Goal: Task Accomplishment & Management: Use online tool/utility

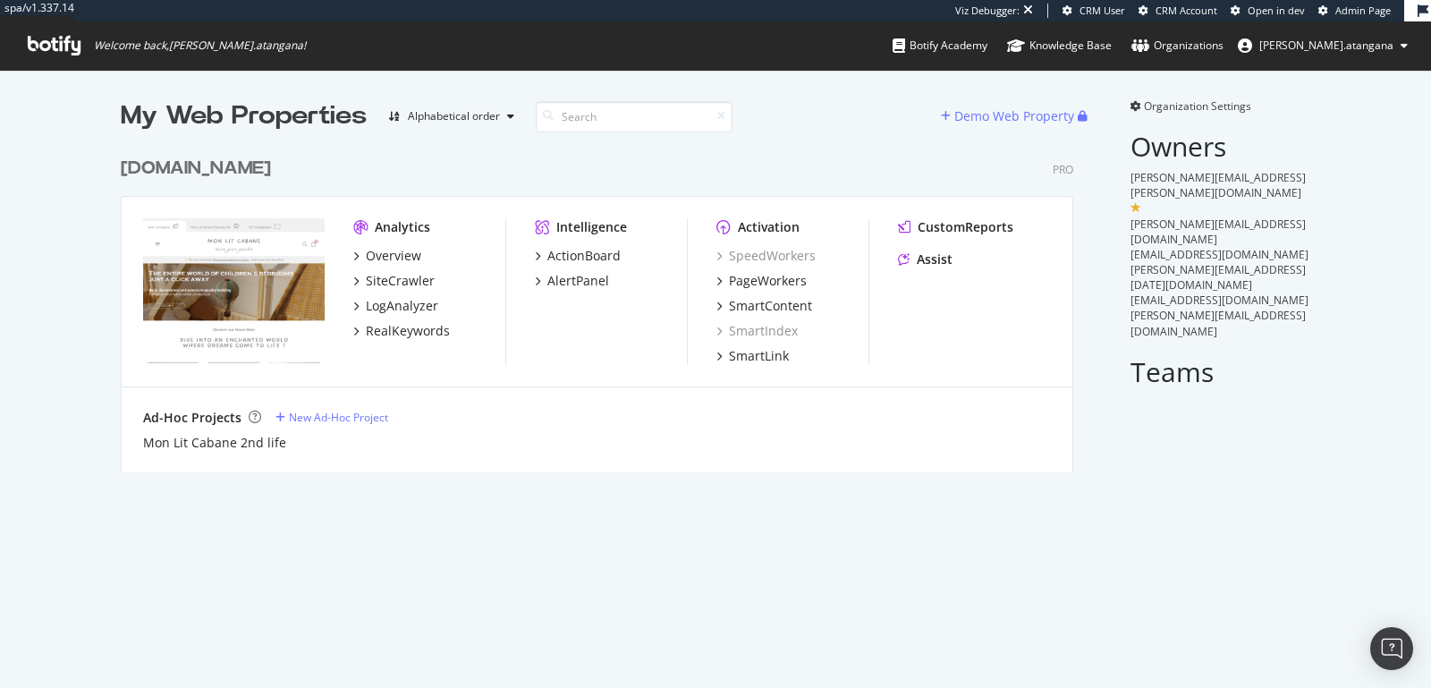
scroll to position [323, 952]
click at [736, 283] on div "PageWorkers" at bounding box center [768, 281] width 78 height 18
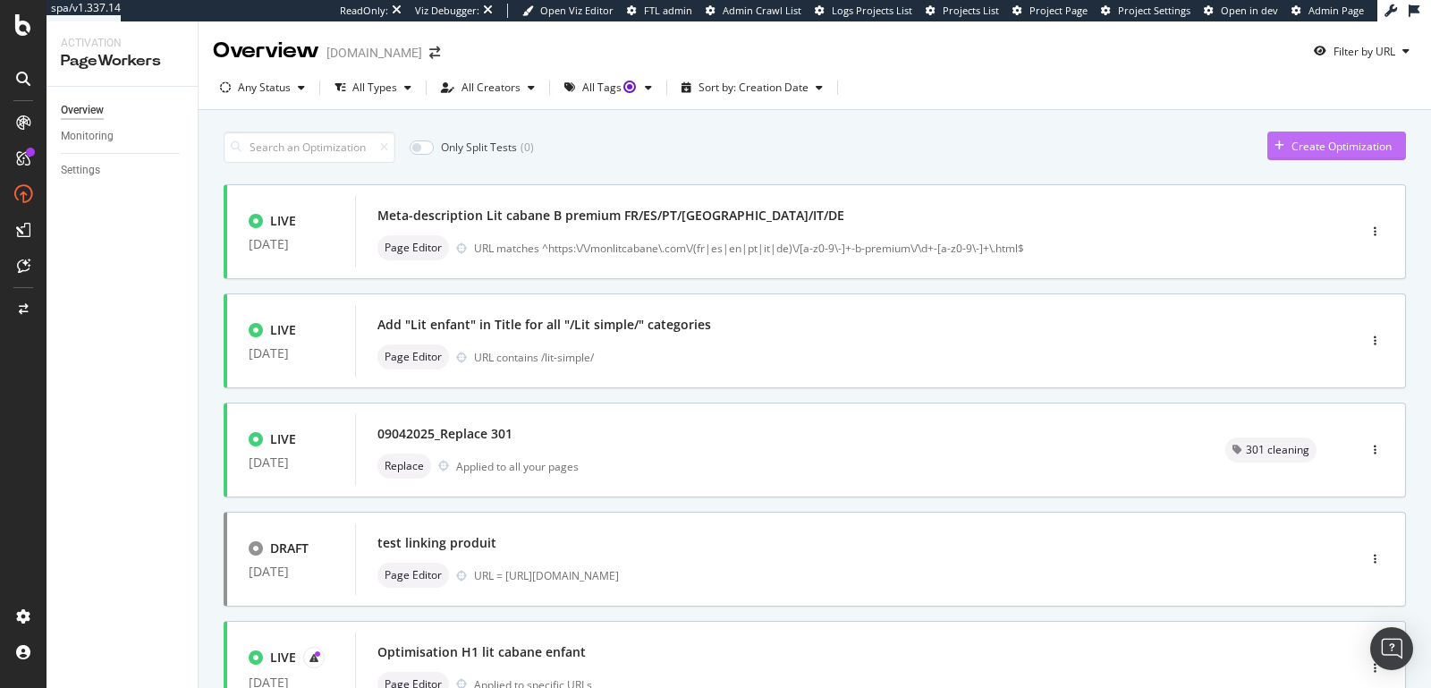
click at [1297, 144] on div "Create Optimization" at bounding box center [1342, 146] width 100 height 15
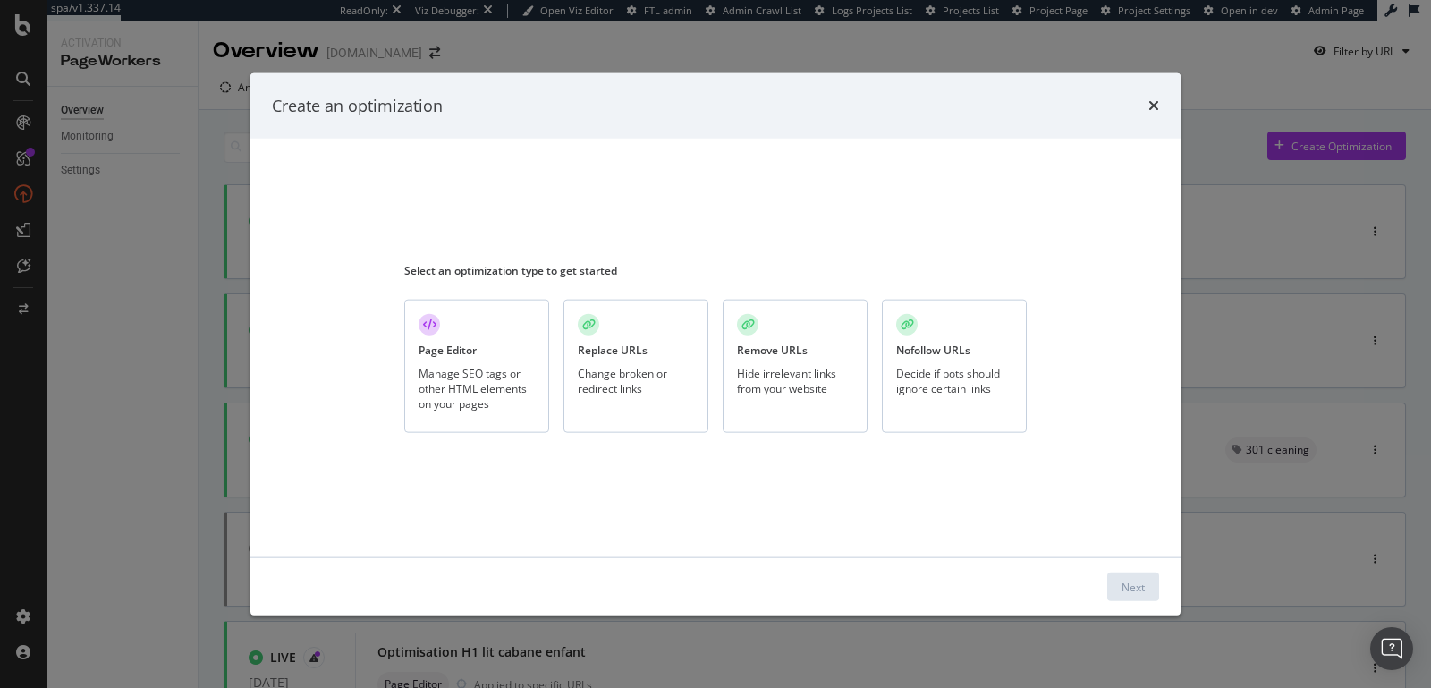
click at [447, 378] on div "Manage SEO tags or other HTML elements on your pages" at bounding box center [477, 388] width 116 height 46
click at [1133, 578] on div "Next" at bounding box center [1133, 586] width 23 height 27
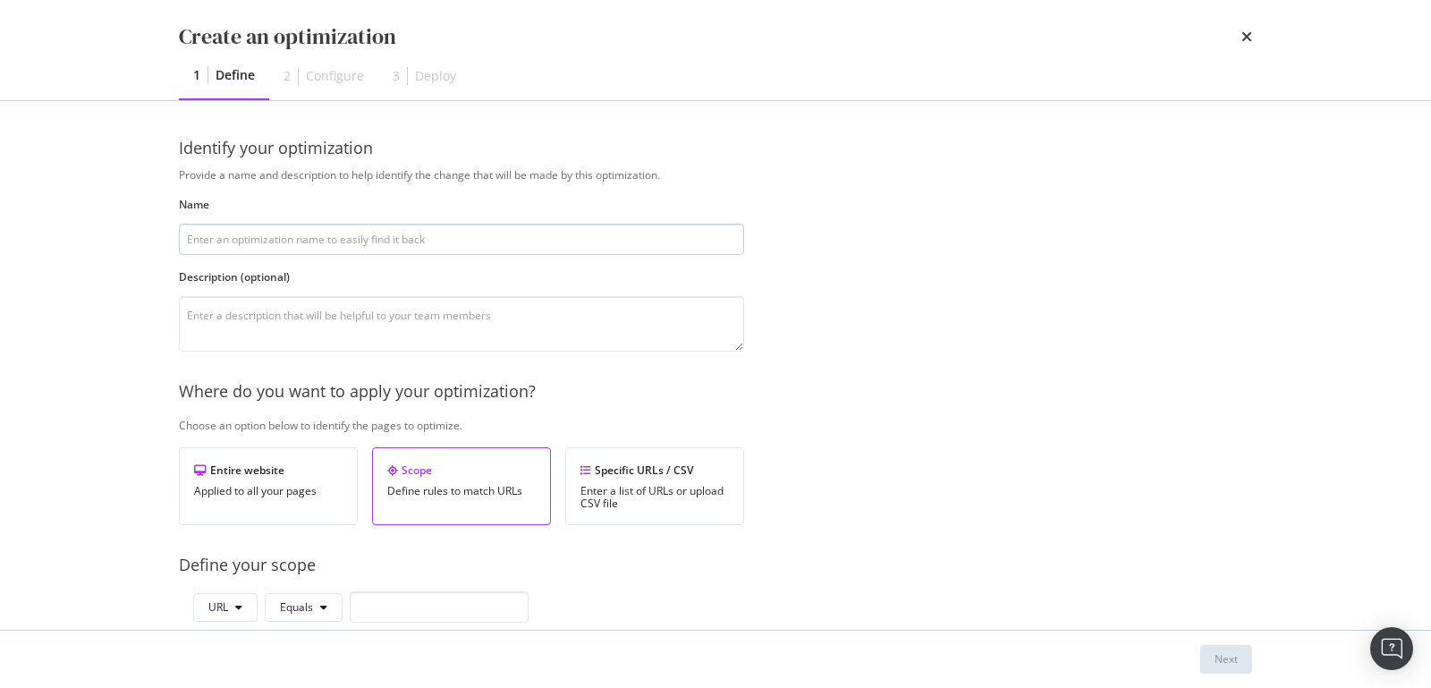
click at [213, 243] on input "modal" at bounding box center [461, 239] width 565 height 31
click at [403, 244] on input "modal" at bounding box center [461, 239] width 565 height 31
paste input "Add "Lit enfant" in Title for all "/Lit simple/" categories"
click at [480, 236] on input "Add "Lit enfant" in Title for all "/Lit simple/" categories" at bounding box center [461, 239] width 565 height 31
click at [480, 240] on input "Add "Lit enfant" in Title for all "/Lit simple/" categories" at bounding box center [461, 239] width 565 height 31
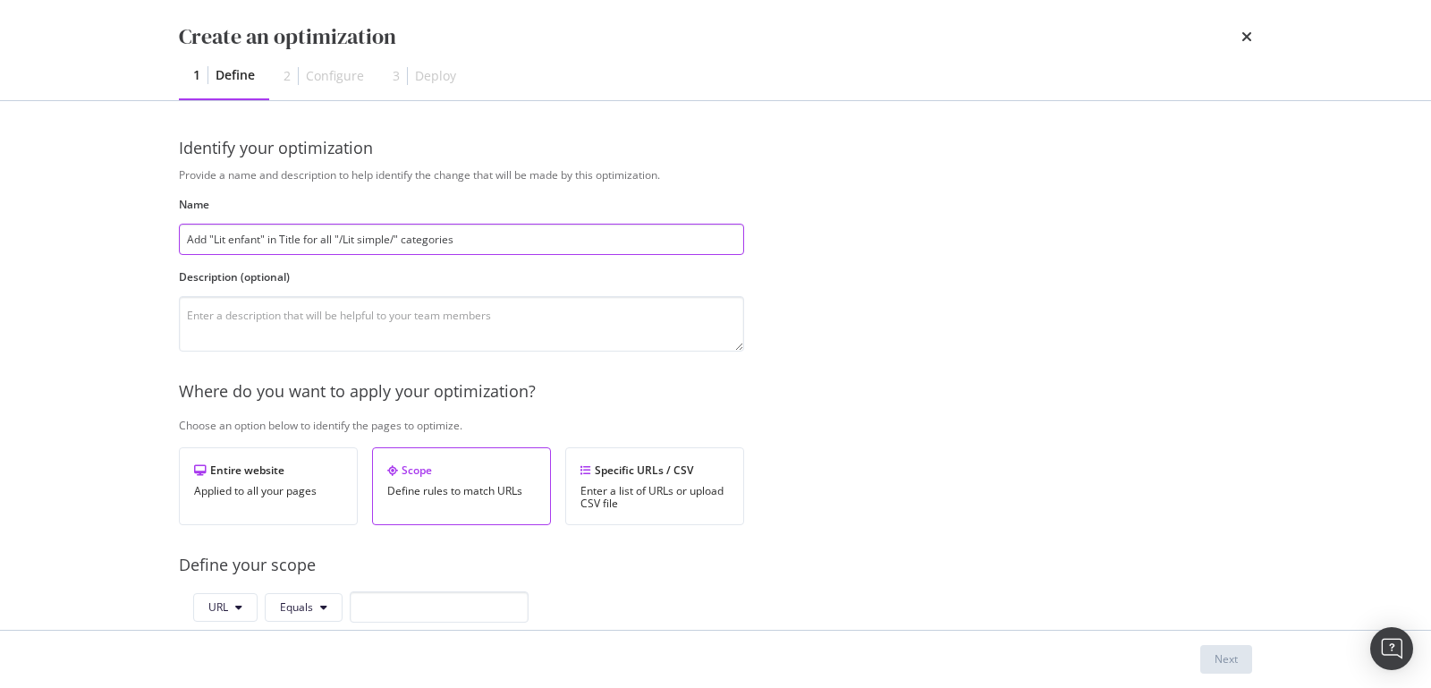
click at [480, 240] on input "Add "Lit enfant" in Title for all "/Lit simple/" categories" at bounding box center [461, 239] width 565 height 31
type input "Add "Lit enfant" in Title for all "/Lit simple/" categories"
click at [209, 296] on div "modal" at bounding box center [461, 323] width 565 height 55
click at [207, 311] on textarea "modal" at bounding box center [461, 323] width 565 height 55
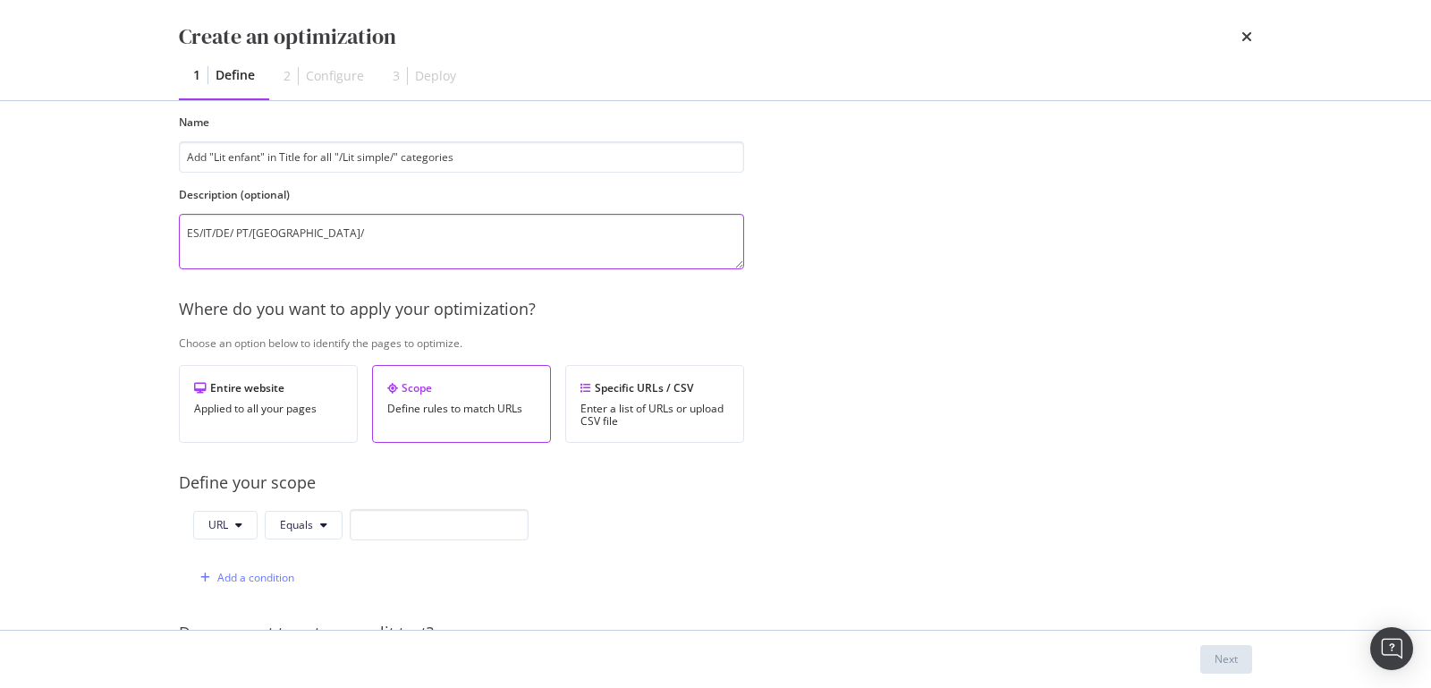
scroll to position [151, 0]
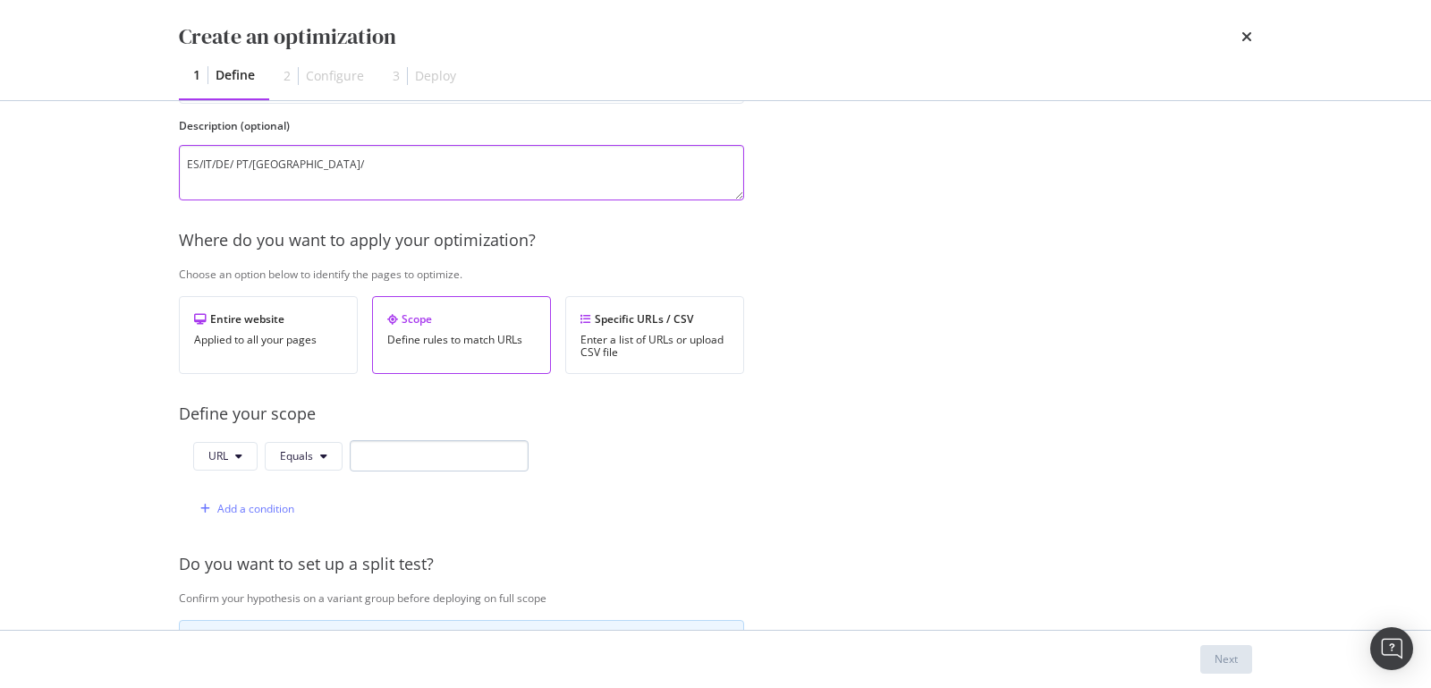
type textarea "ES/IT/DE/ PT/UK/"
click at [352, 444] on input "modal" at bounding box center [439, 455] width 179 height 31
paste input "Add "Lit enfant" in Title for all "/Lit simple/" categories"
type input "Add "Lit enfant" in Title for all "/Lit simple/" categories"
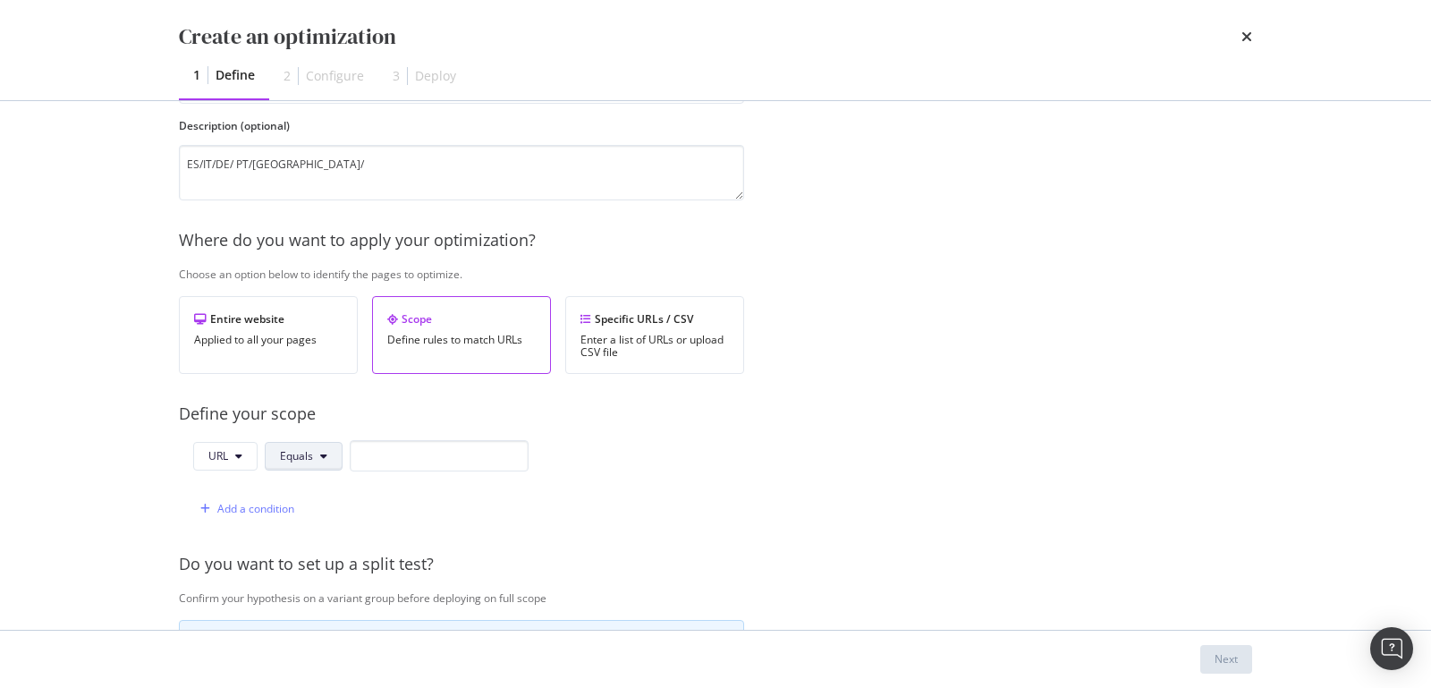
click at [298, 458] on span "Equals" at bounding box center [296, 455] width 33 height 15
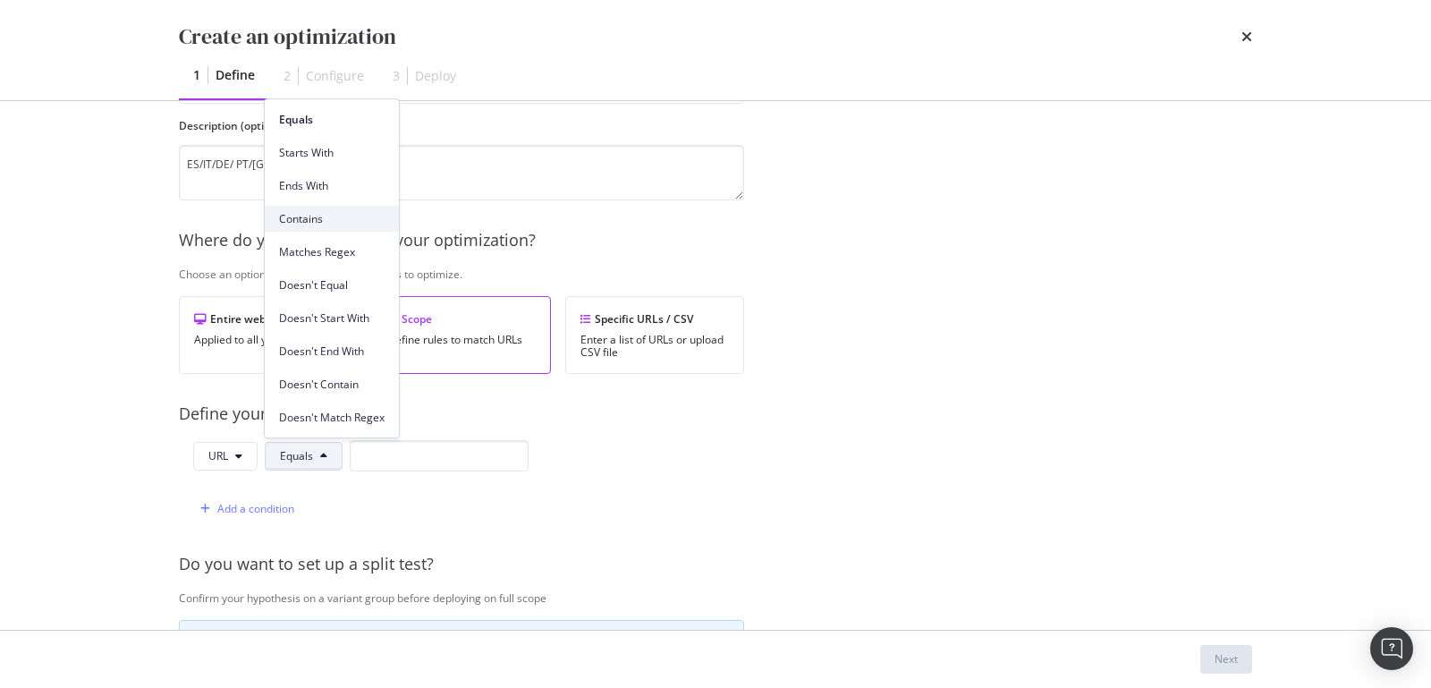
click at [324, 215] on span "Contains" at bounding box center [332, 219] width 106 height 16
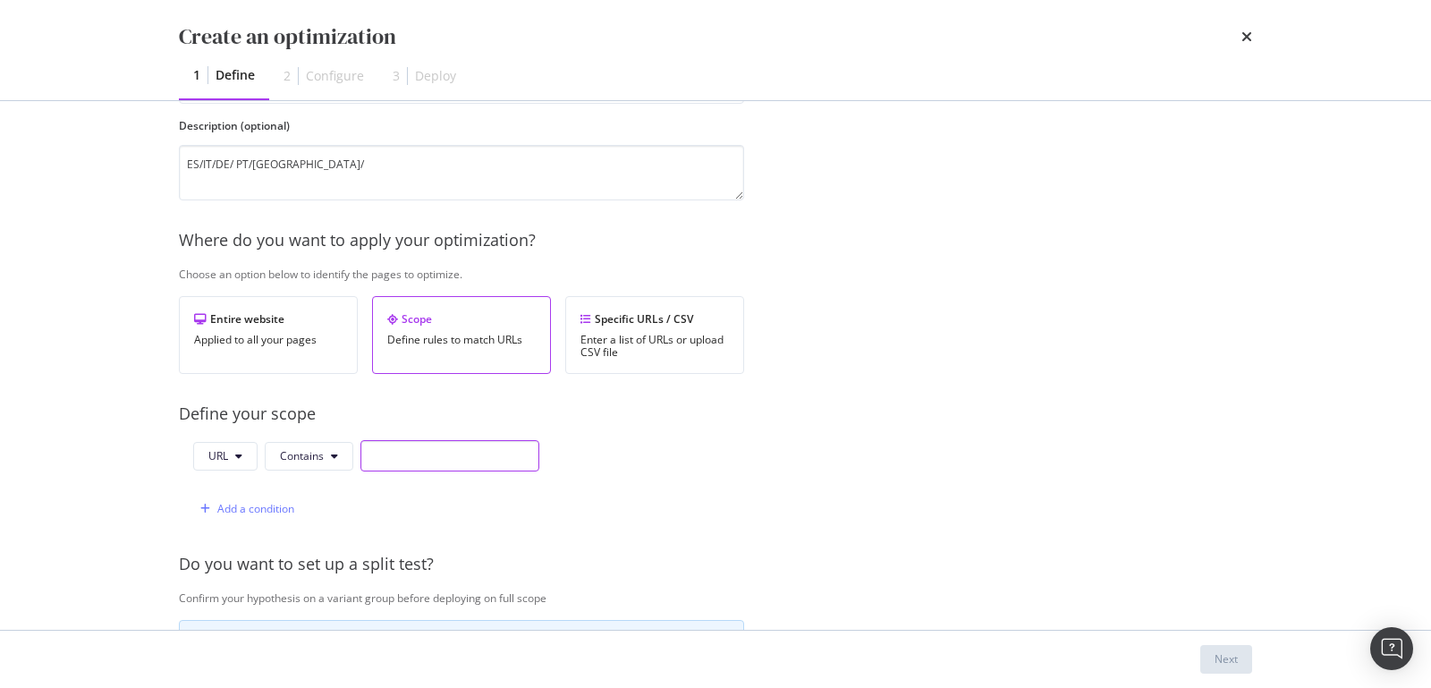
click at [386, 440] on input "modal" at bounding box center [450, 455] width 179 height 31
paste input "/cama-individual/"
type input "/cama-individual/"
click at [245, 501] on div "Add a condition" at bounding box center [255, 508] width 77 height 15
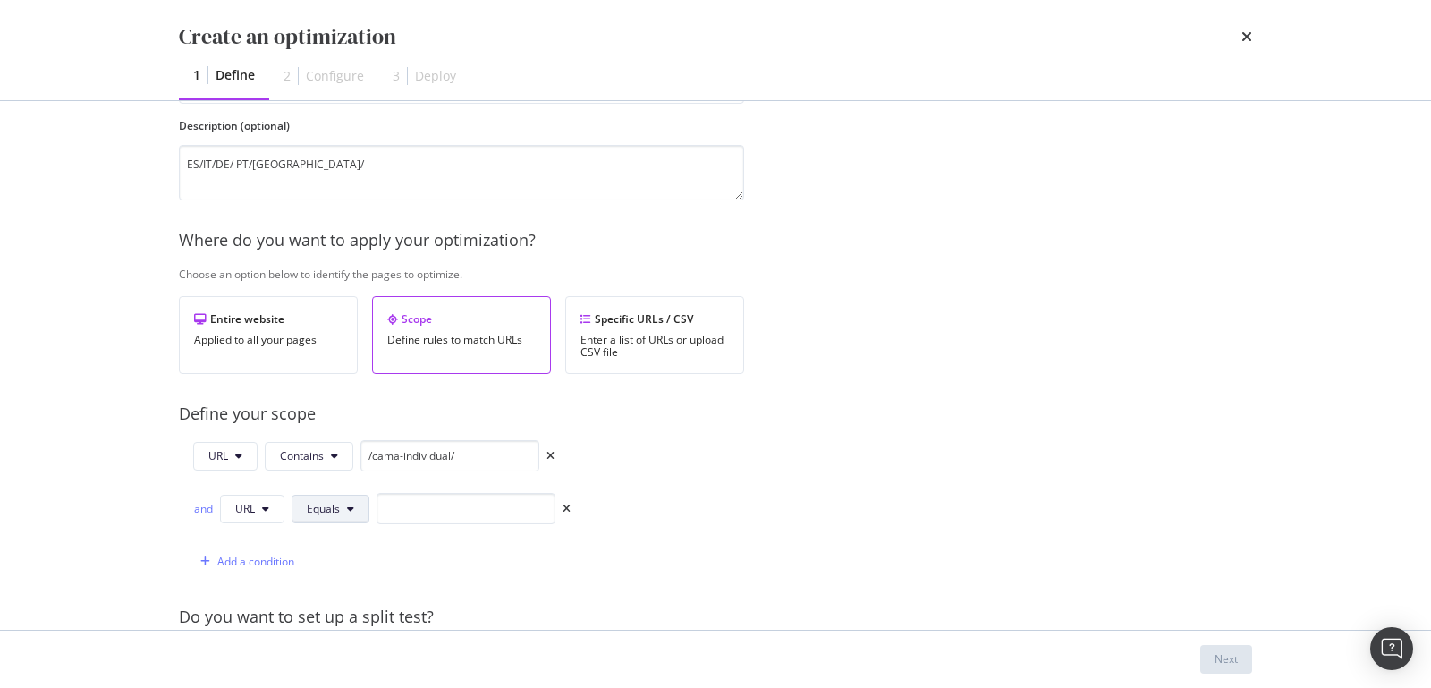
click at [302, 504] on button "Equals" at bounding box center [331, 509] width 78 height 29
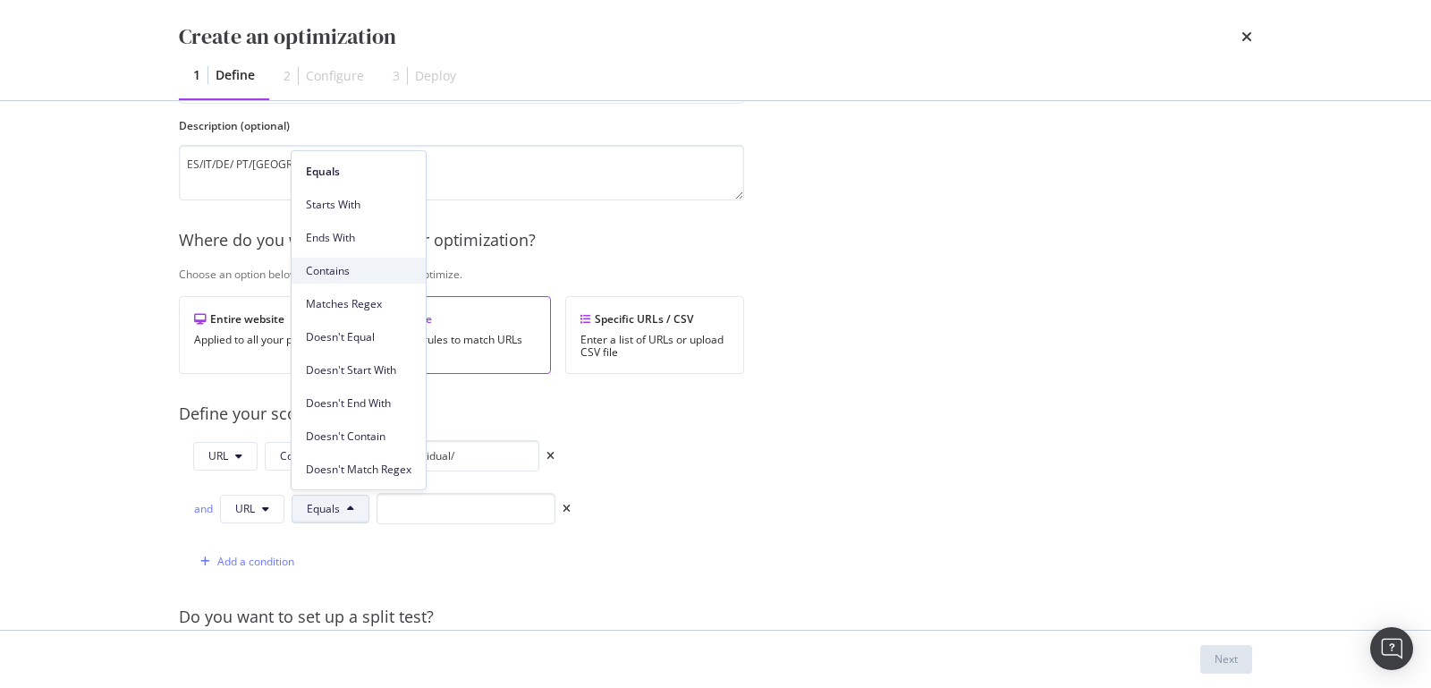
click at [335, 267] on span "Contains" at bounding box center [359, 270] width 106 height 16
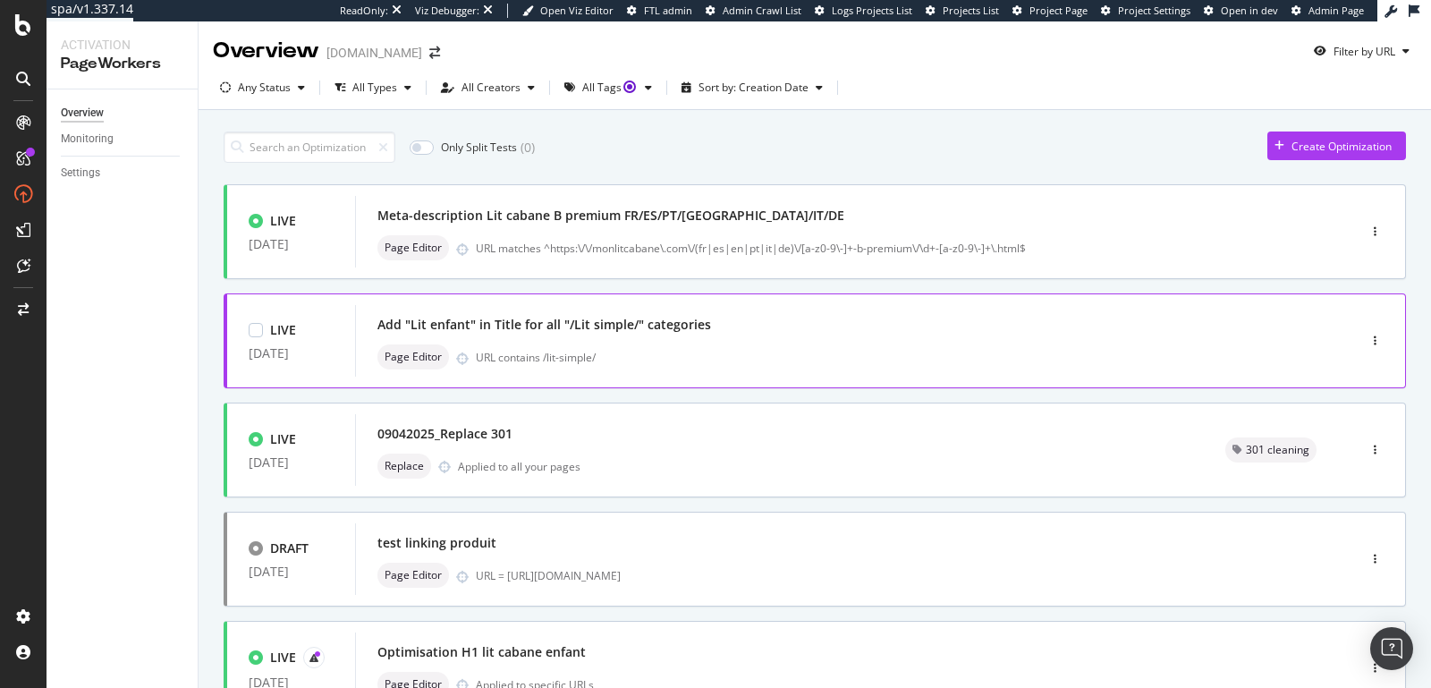
click at [674, 344] on div "Page Editor URL contains /lit-simple/" at bounding box center [829, 356] width 903 height 25
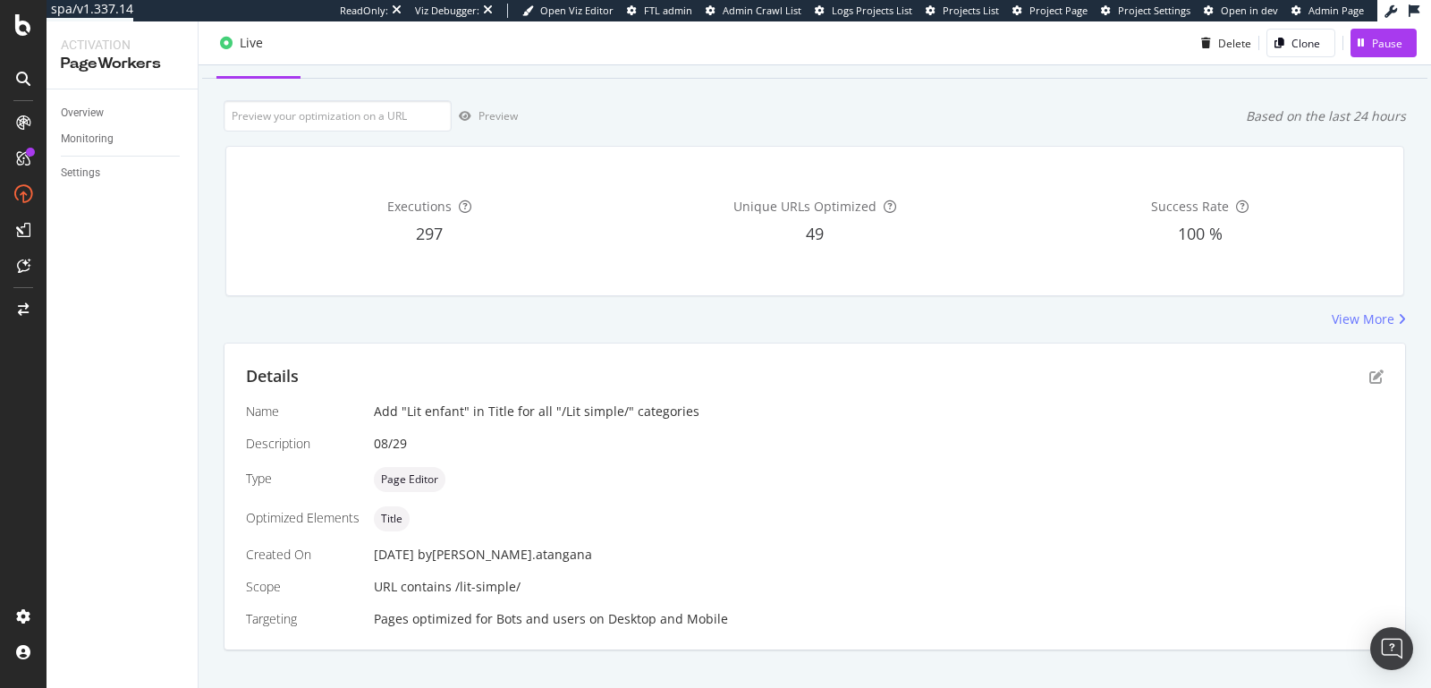
scroll to position [80, 0]
click at [1370, 372] on icon "pen-to-square" at bounding box center [1377, 376] width 14 height 14
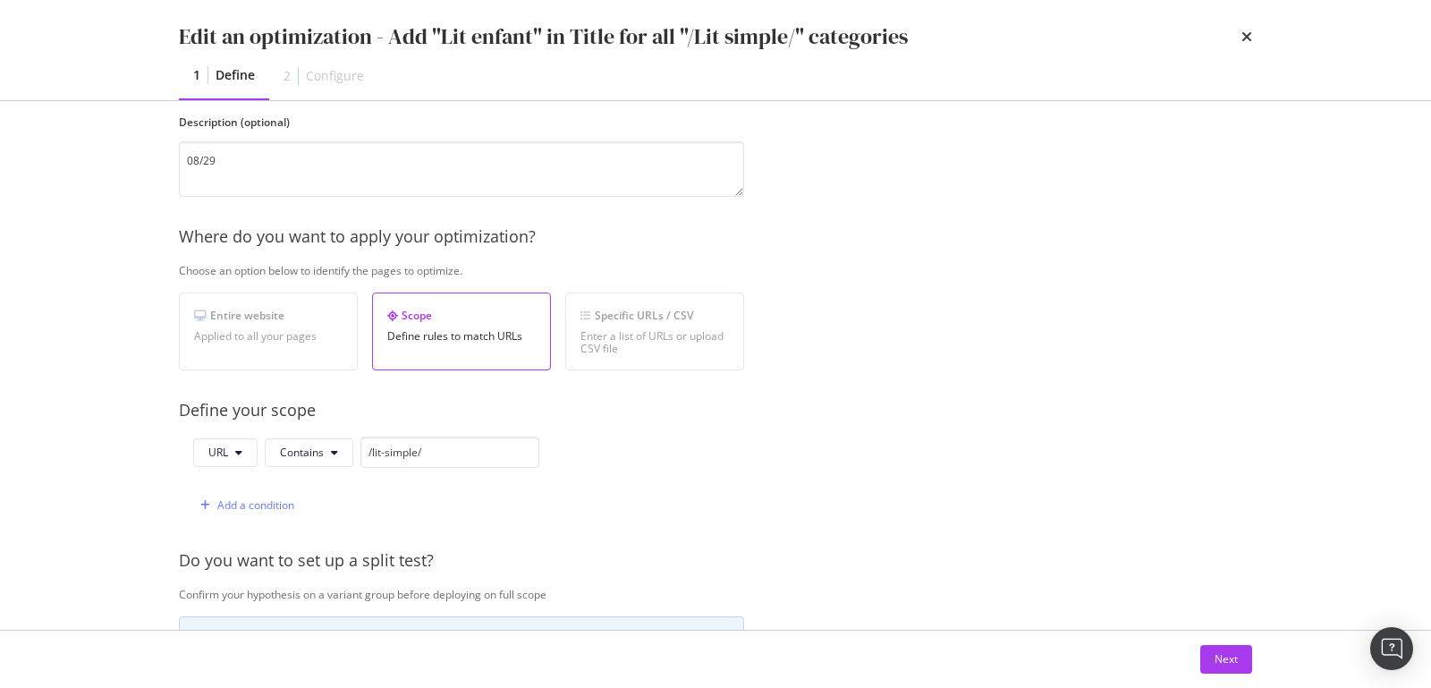
scroll to position [186, 0]
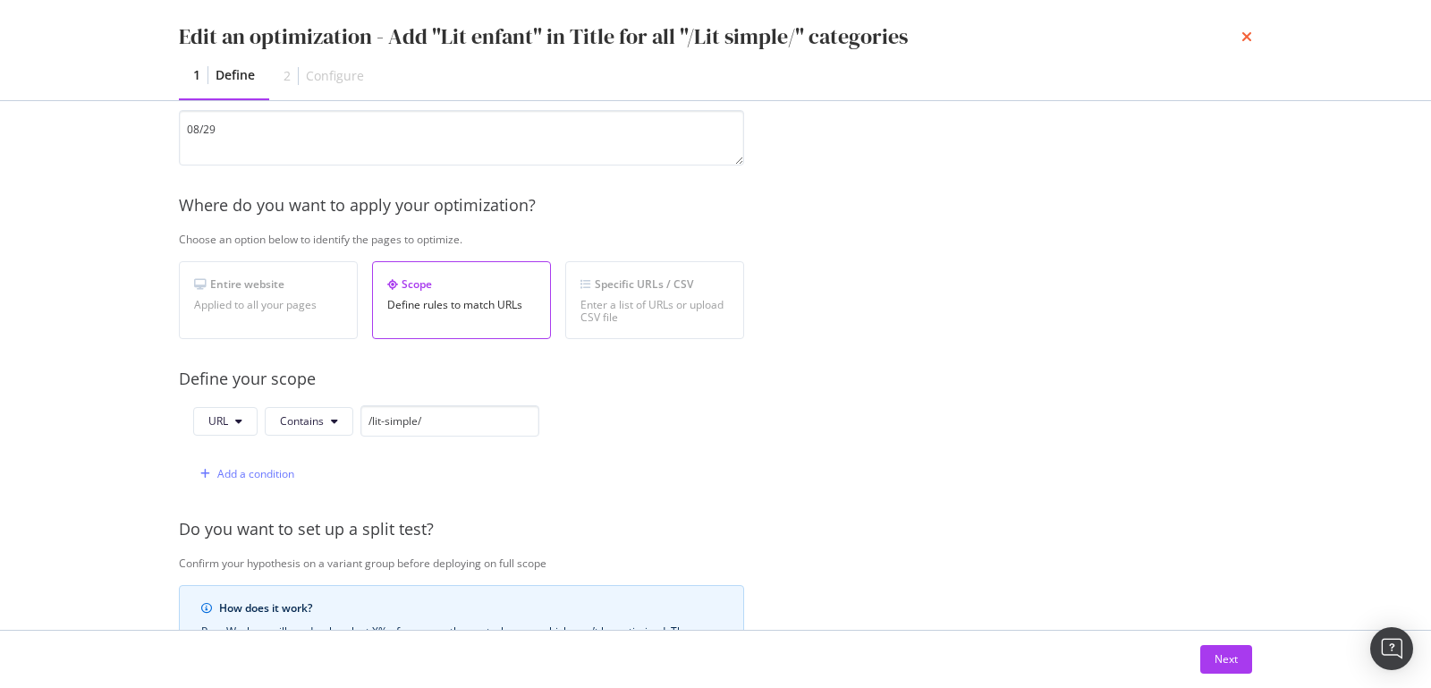
click at [1247, 39] on icon "times" at bounding box center [1247, 37] width 11 height 14
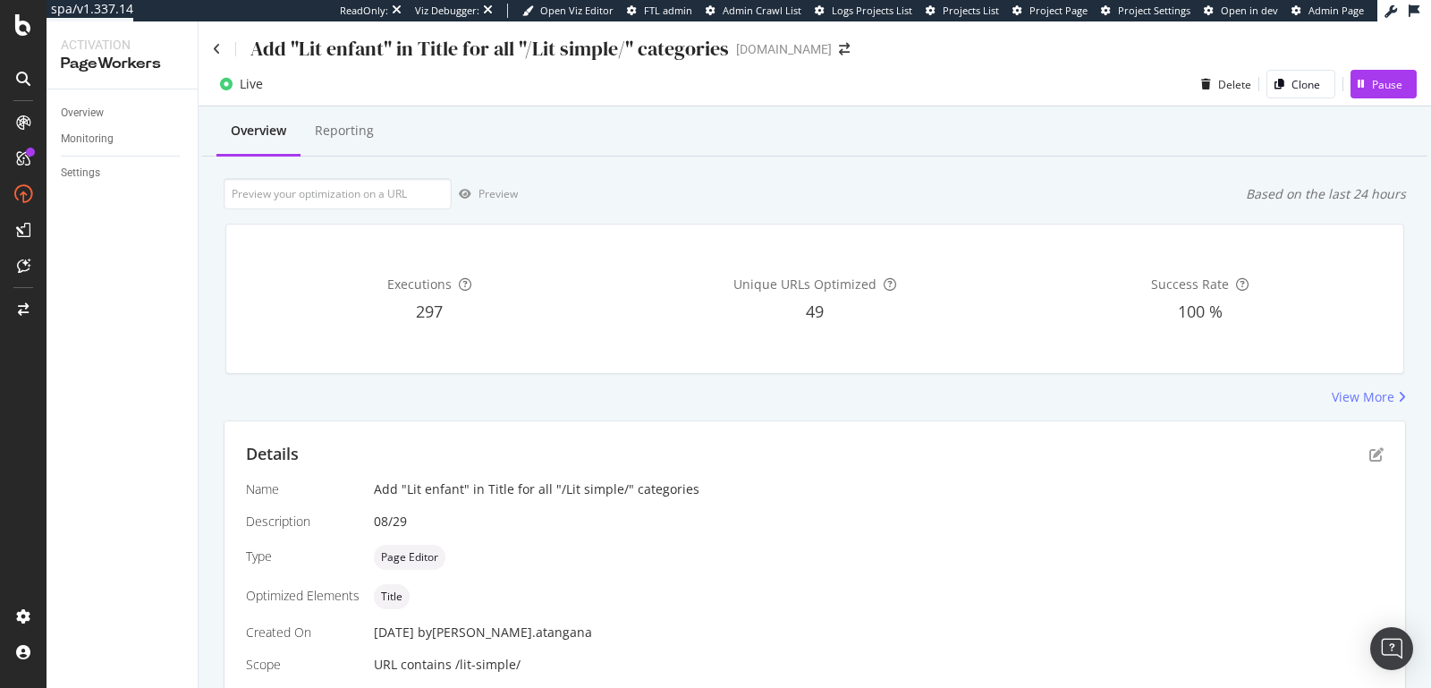
scroll to position [0, 0]
click at [220, 57] on div "Add "Lit enfant" in Title for all "/Lit simple/" categories" at bounding box center [471, 50] width 516 height 28
click at [218, 53] on icon at bounding box center [217, 50] width 8 height 13
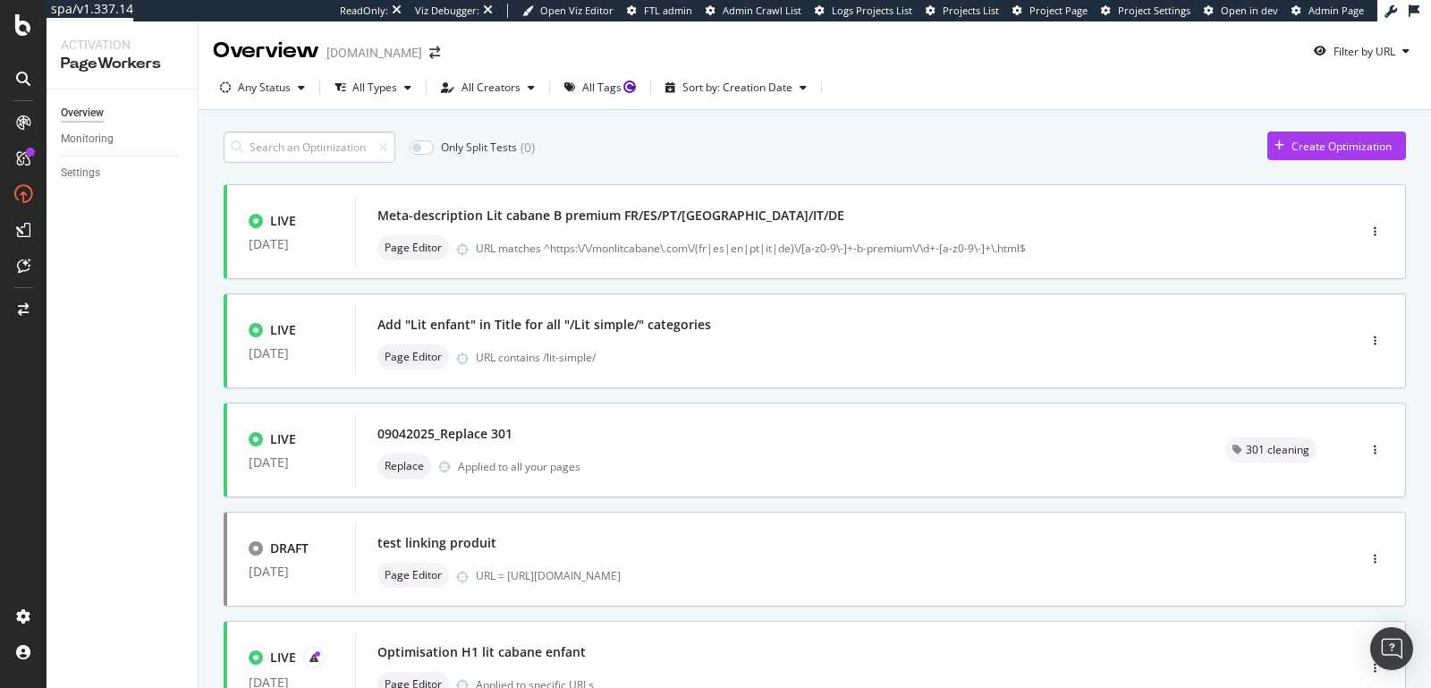
click at [274, 146] on input at bounding box center [310, 146] width 172 height 31
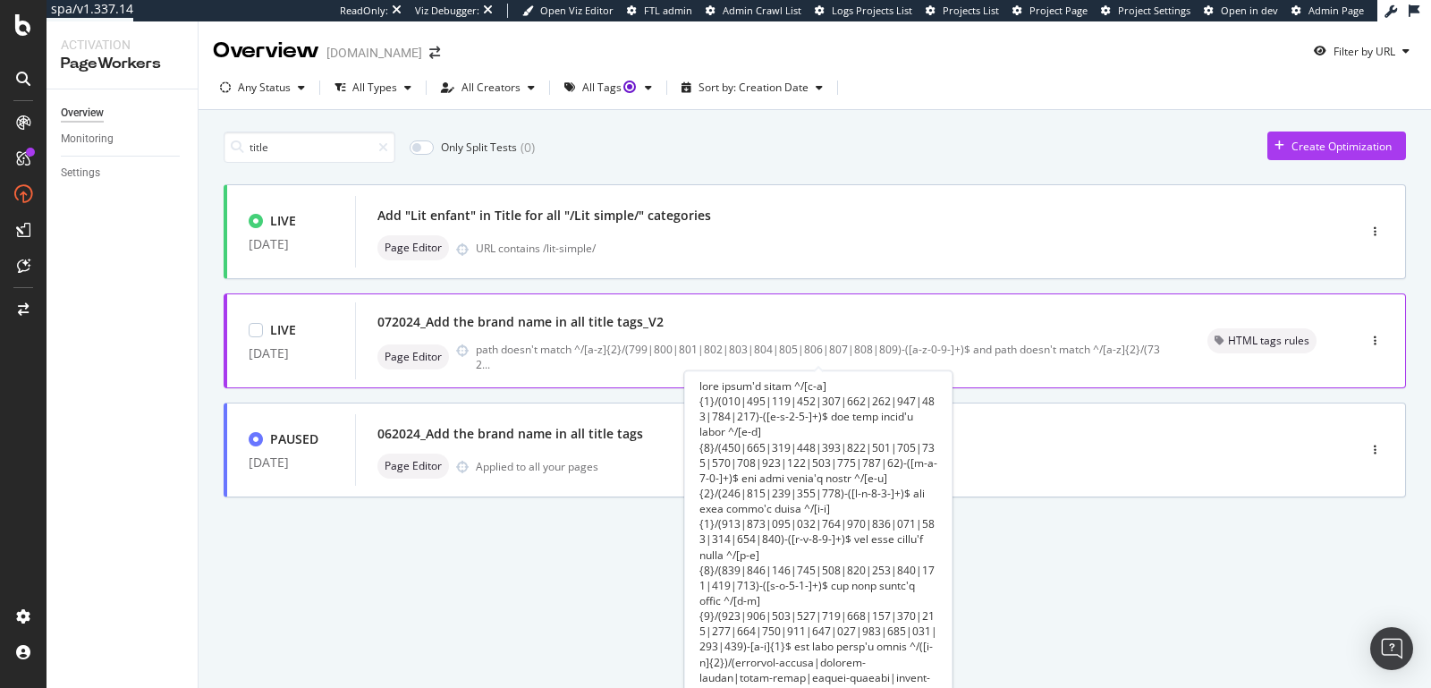
click at [577, 358] on div "path doesn't match ^/[a-z]{2}/(799|800|801|802|803|804|805|806|807|808|809)-([a…" at bounding box center [820, 357] width 689 height 30
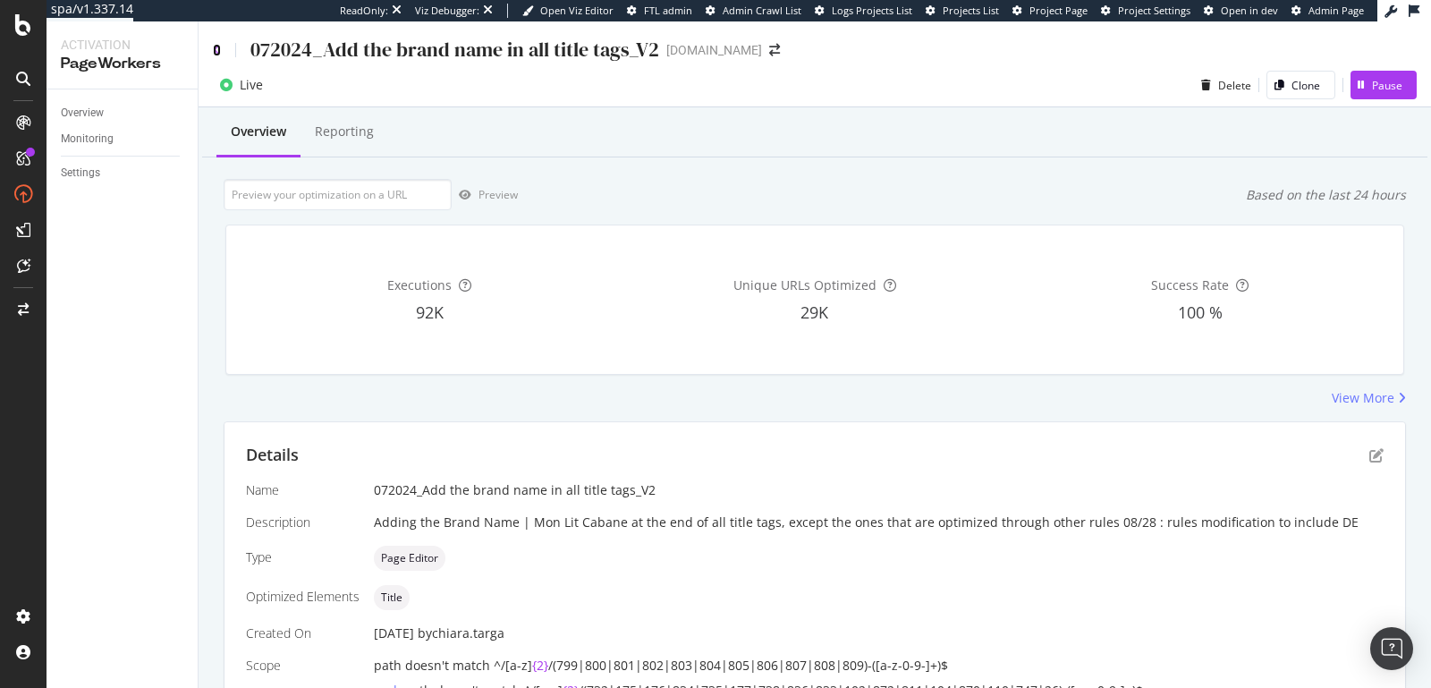
click at [213, 52] on icon at bounding box center [217, 50] width 8 height 13
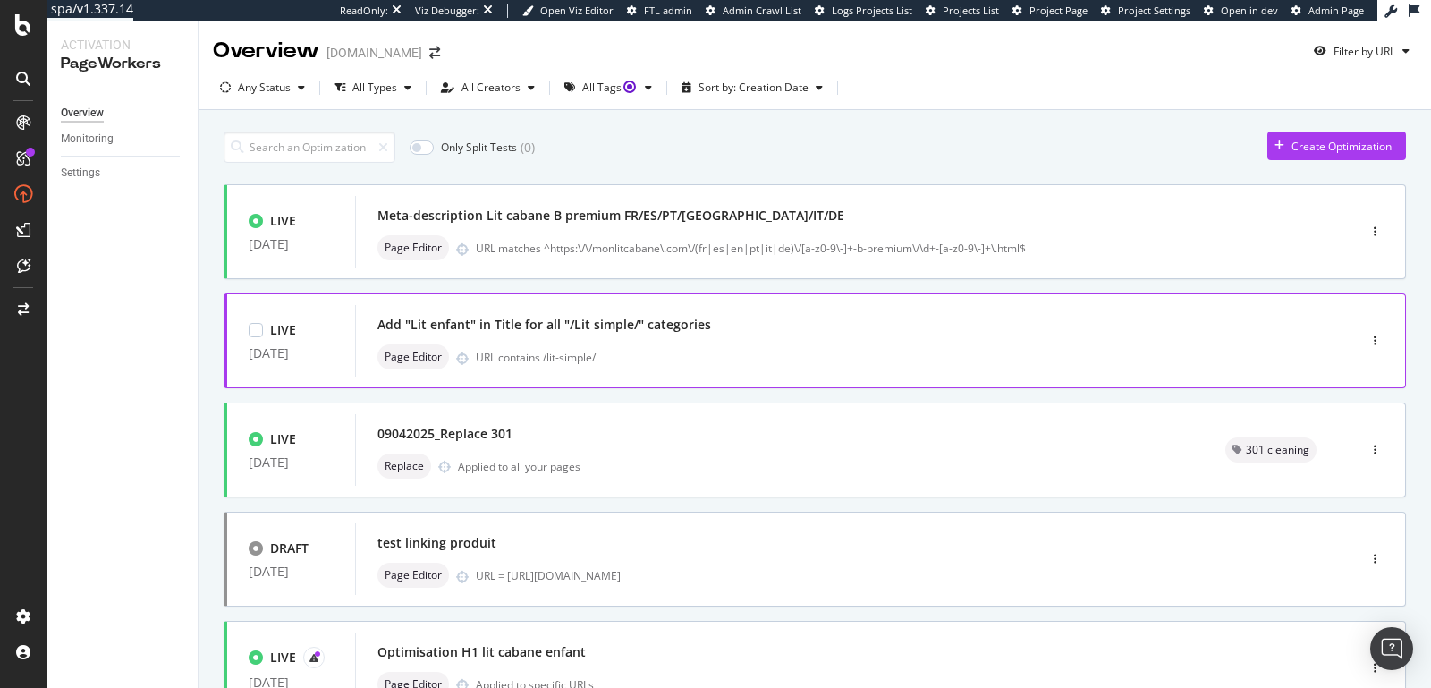
click at [594, 341] on div "Add "Lit enfant" in Title for all "/Lit simple/" categories Page Editor URL con…" at bounding box center [829, 340] width 903 height 57
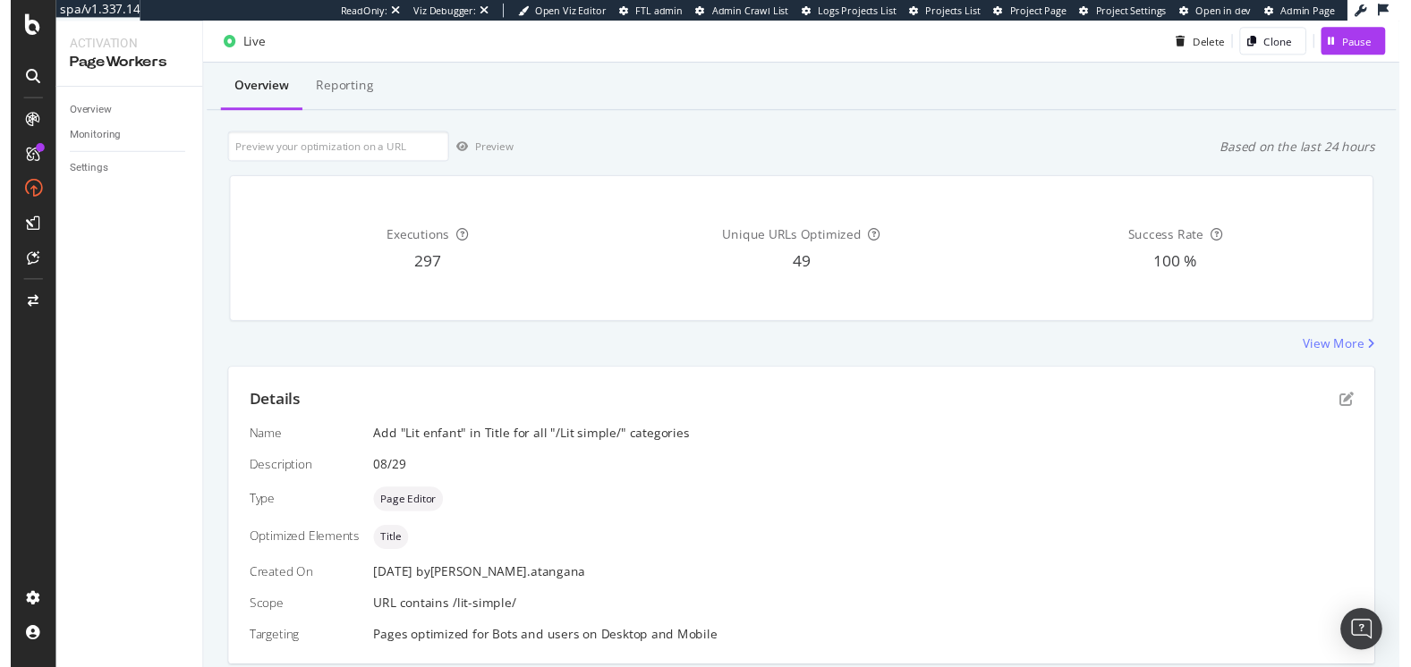
scroll to position [103, 0]
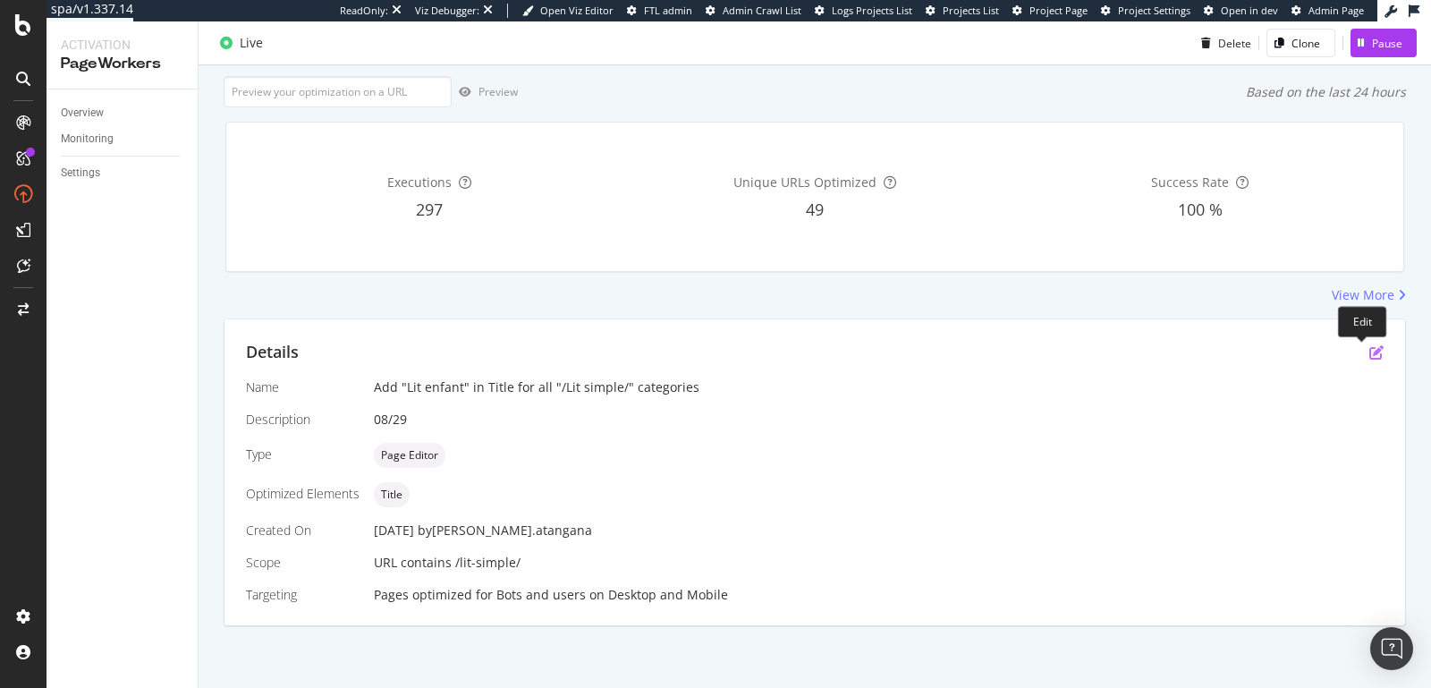
click at [1370, 353] on icon "pen-to-square" at bounding box center [1377, 352] width 14 height 14
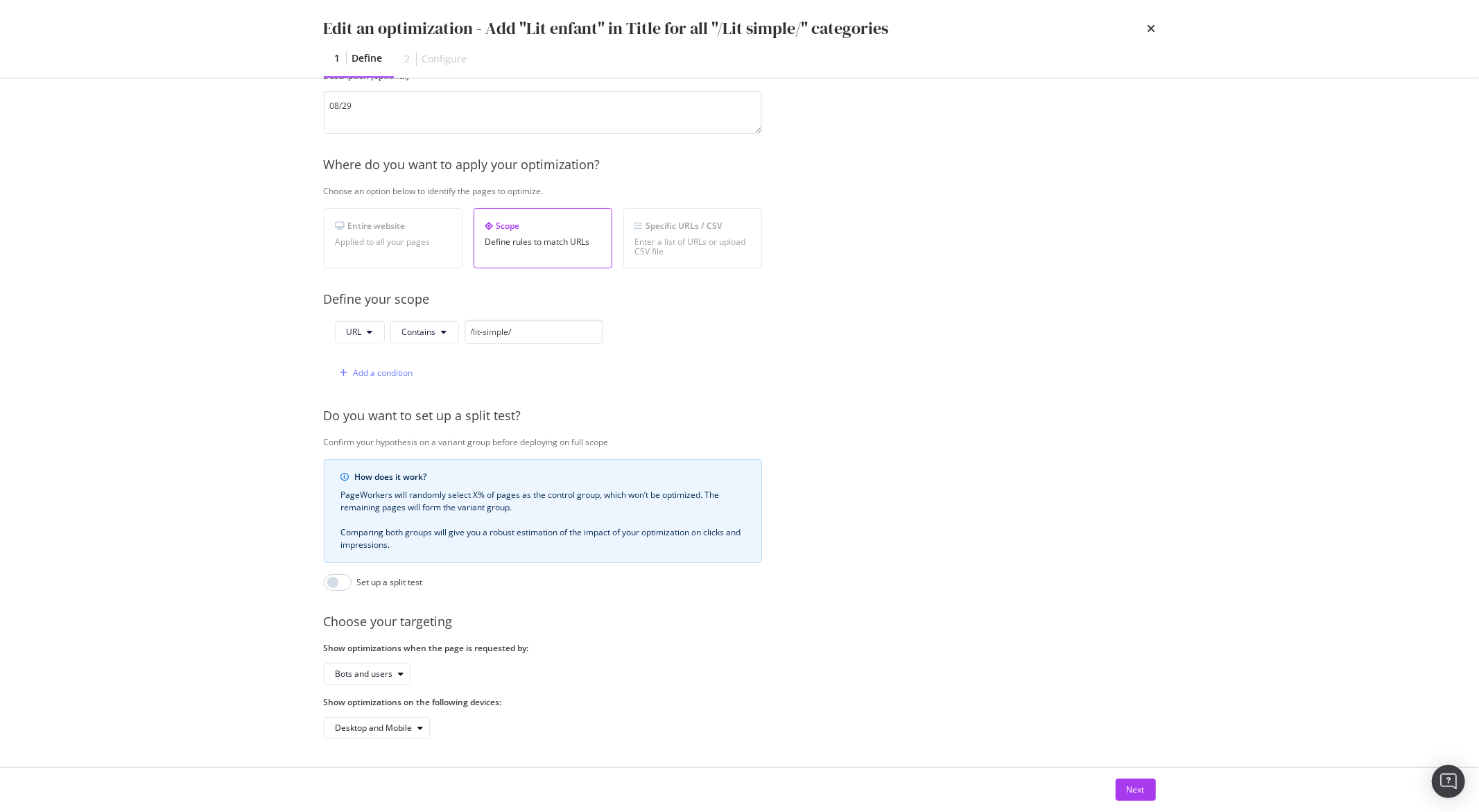
scroll to position [150, 0]
click at [253, 329] on div "Edit an optimization - Add "Lit enfant" in Title for all "/Lit simple/" categor…" at bounding box center [740, 406] width 1479 height 812
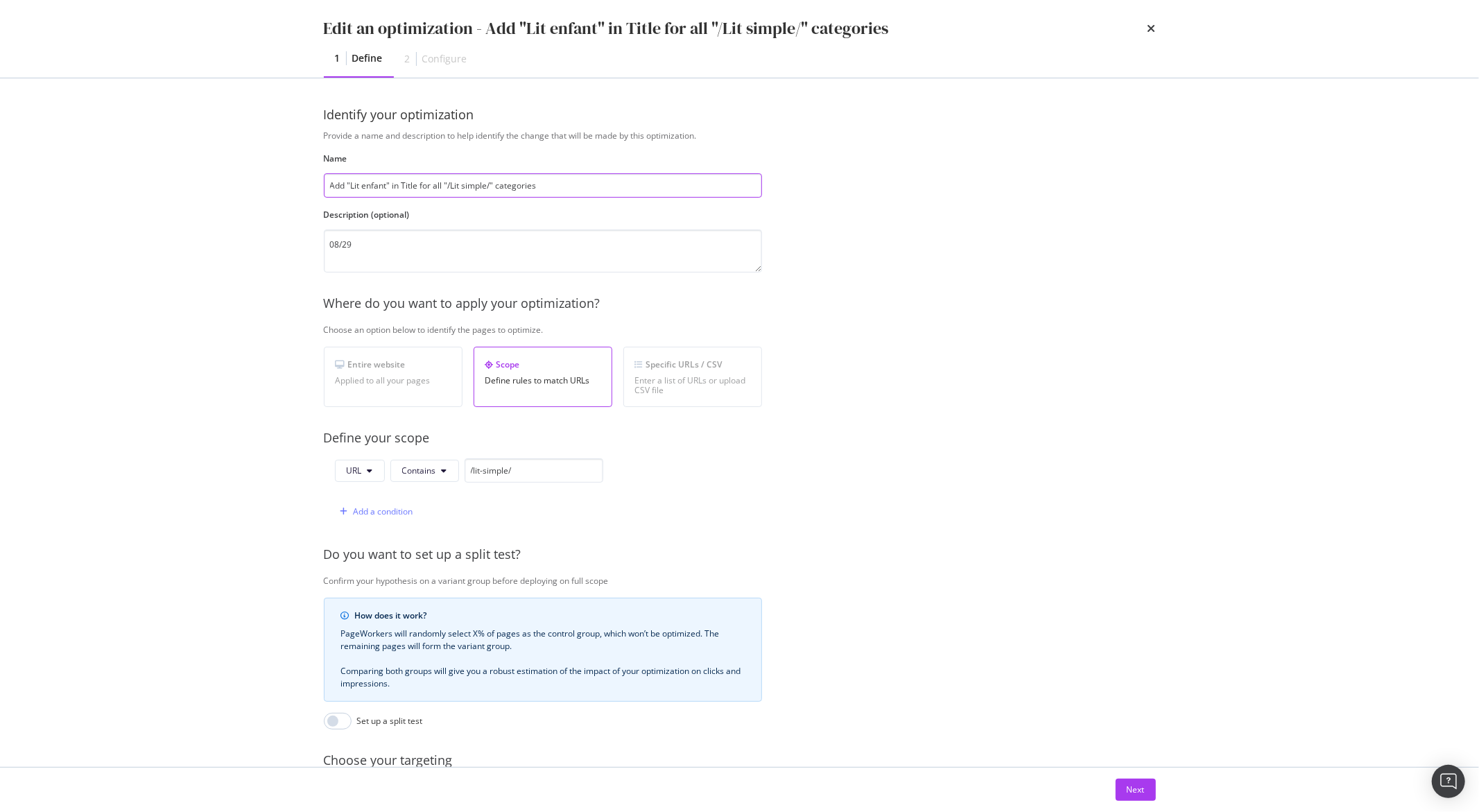
click at [359, 188] on input "Add "Lit enfant" in Title for all "/Lit simple/" categories" at bounding box center [543, 185] width 438 height 24
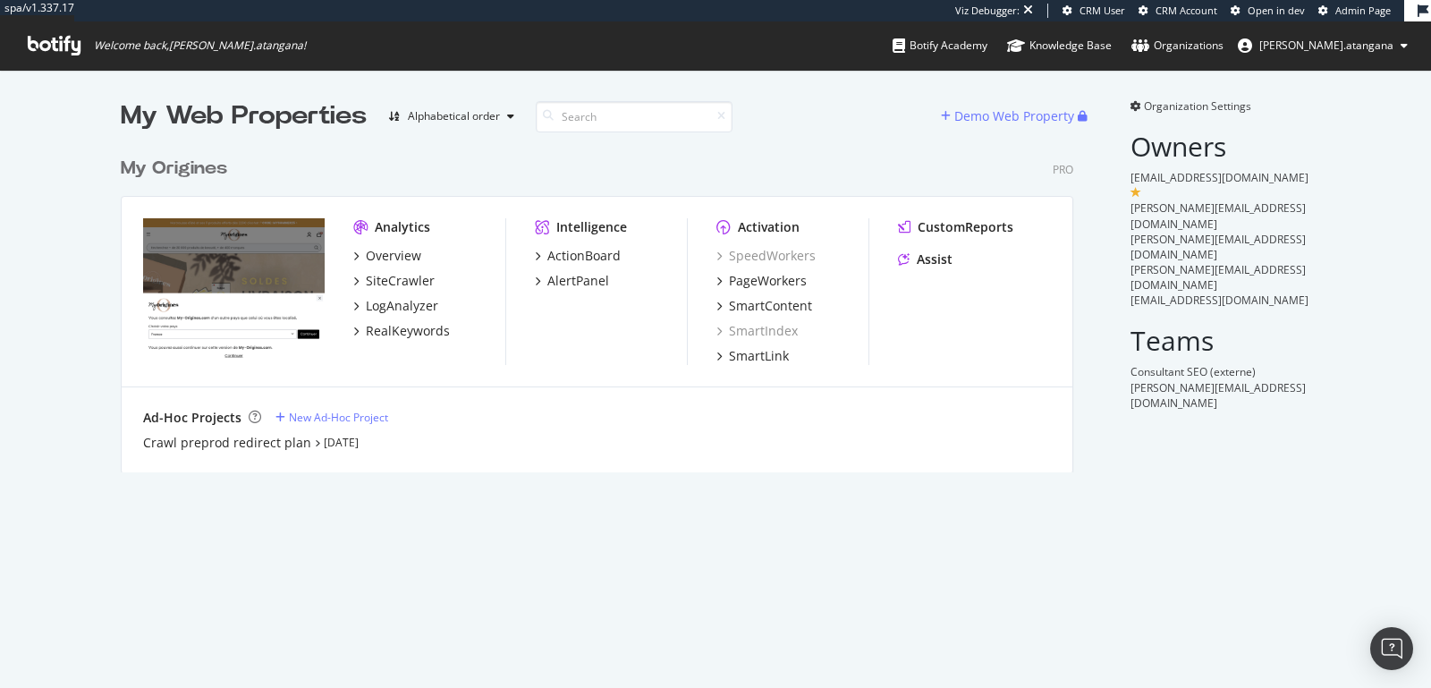
scroll to position [323, 952]
click at [740, 273] on div "PageWorkers" at bounding box center [768, 281] width 78 height 18
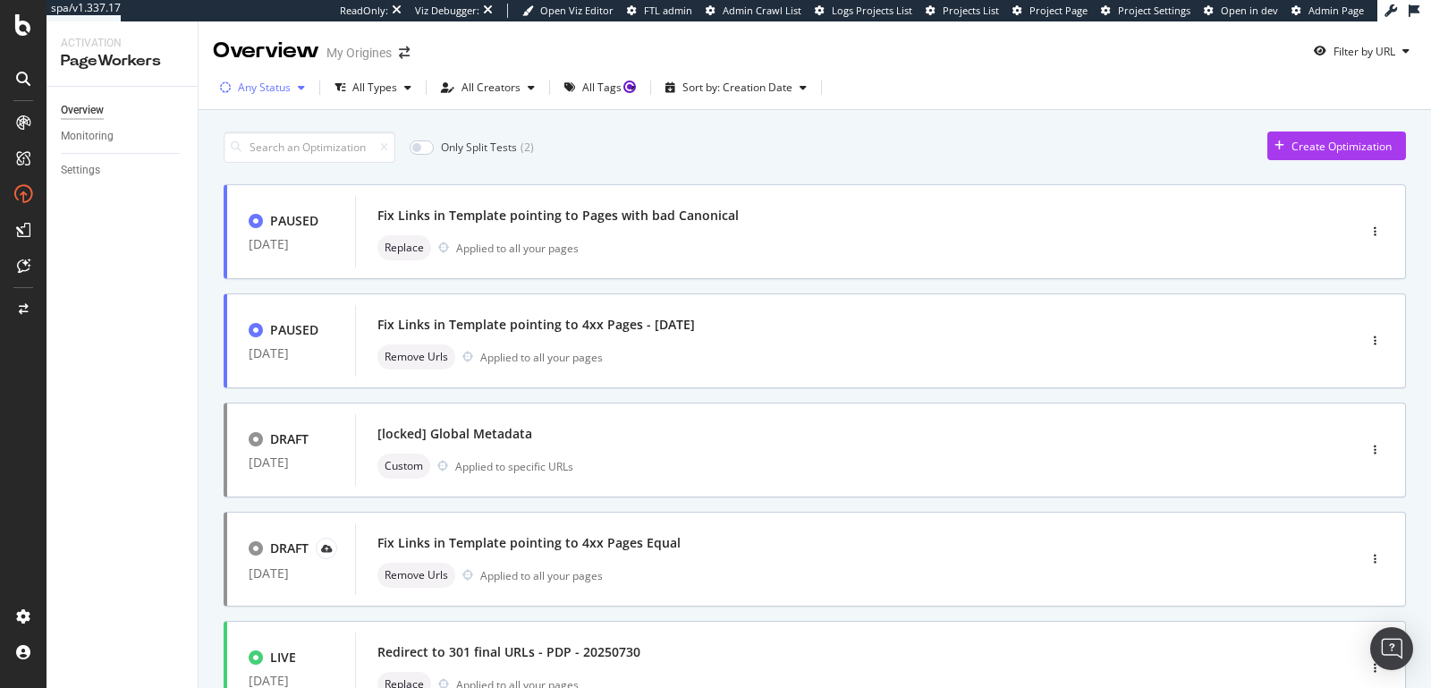
click at [267, 87] on div "Any Status" at bounding box center [264, 87] width 53 height 11
click at [269, 148] on div "Live ( 8 )" at bounding box center [268, 155] width 37 height 15
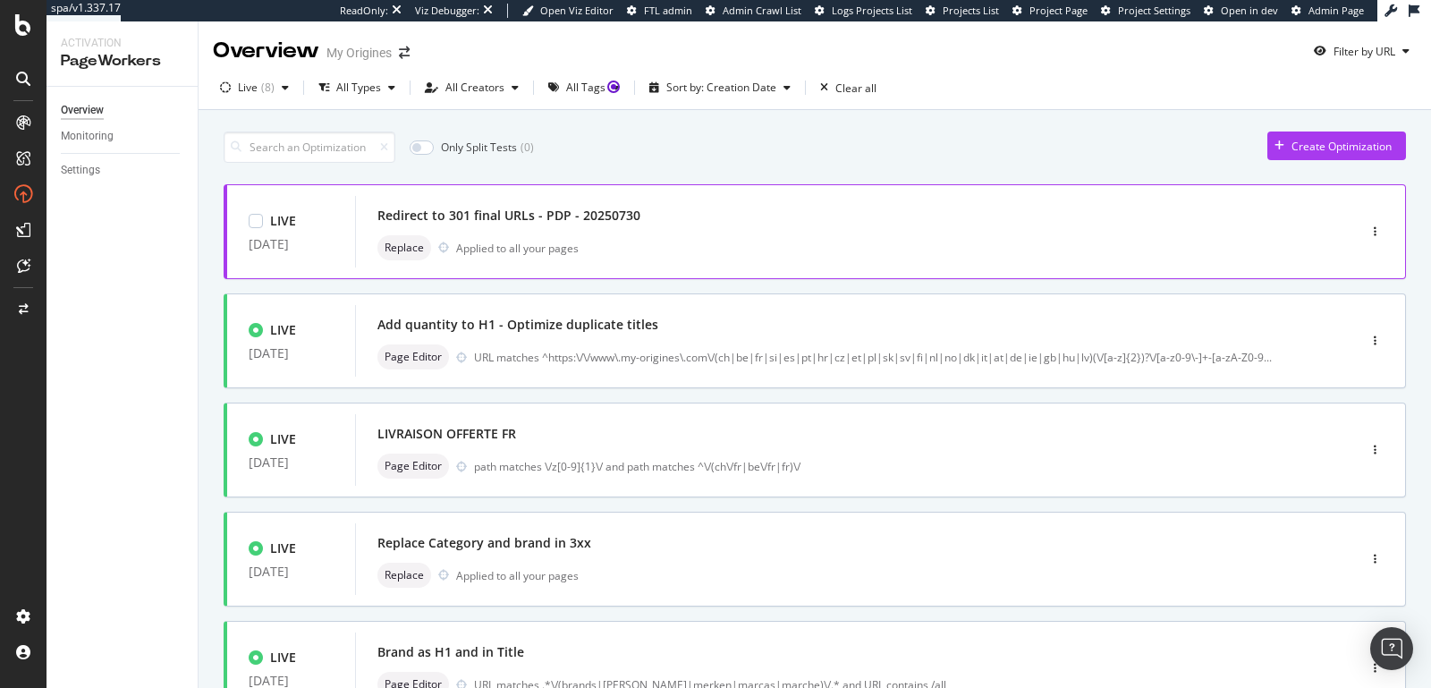
click at [721, 235] on div "Replace Applied to all your pages" at bounding box center [829, 247] width 903 height 25
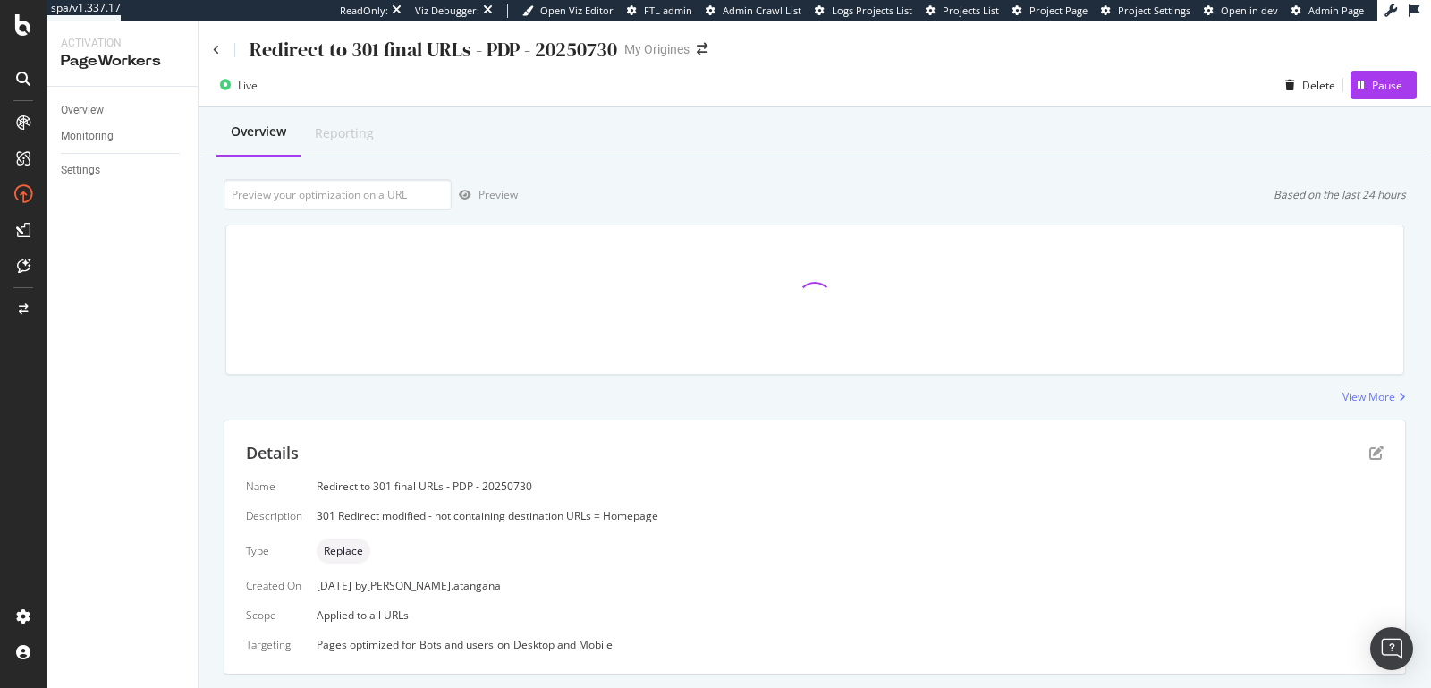
scroll to position [353, 0]
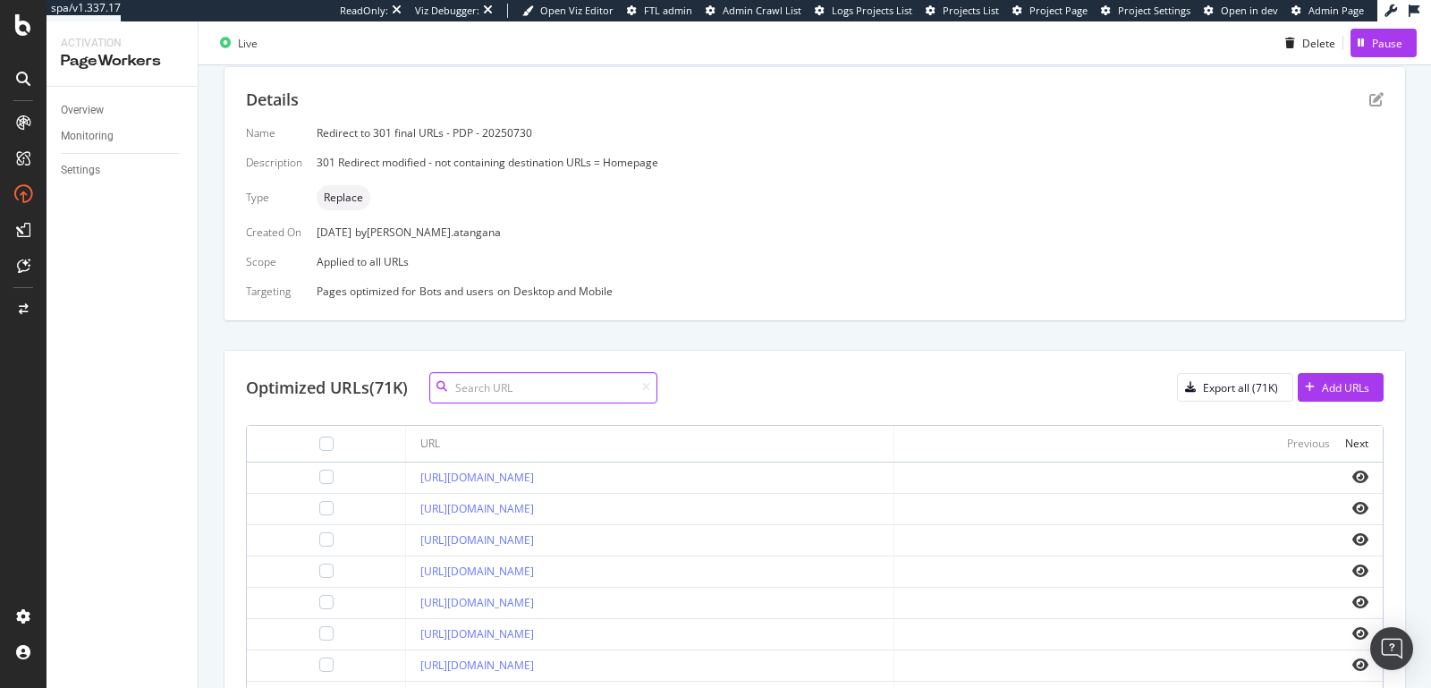
paste input "https://www.my-origines.com/fr/chrome-06718X02.html"
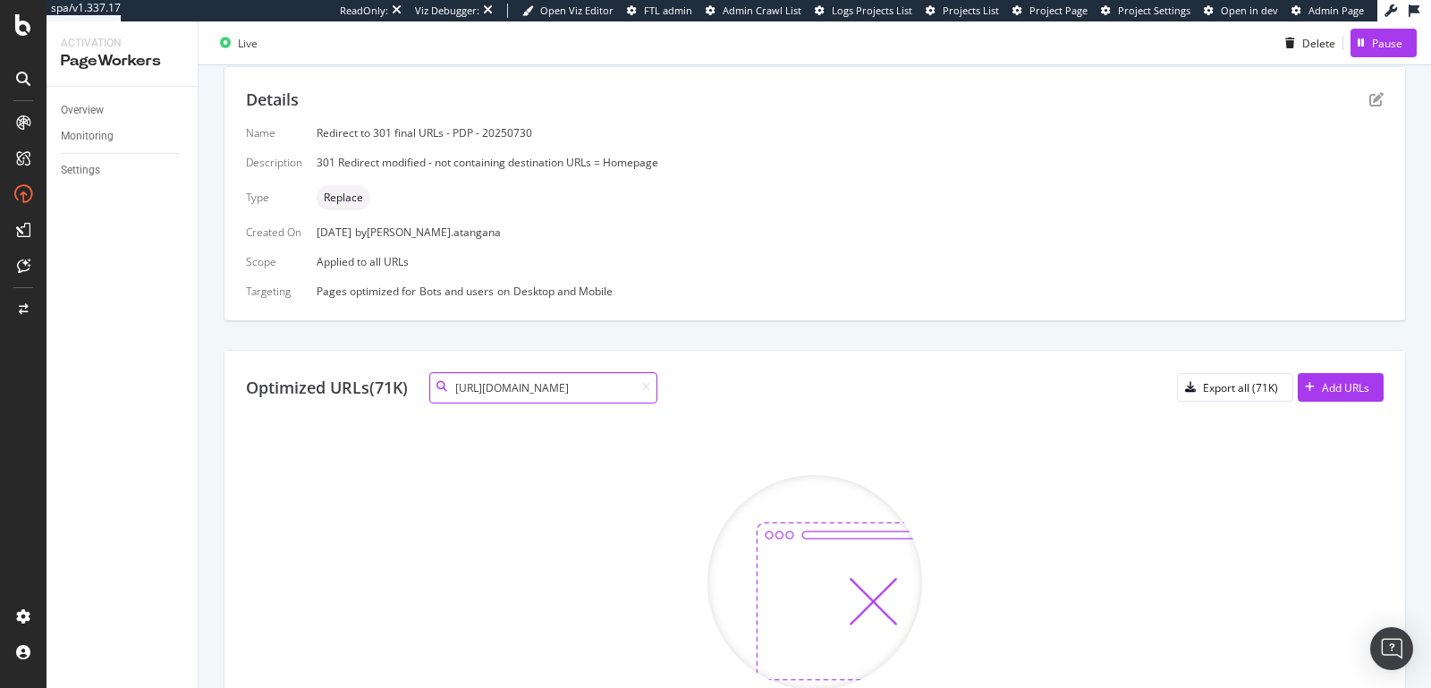
click at [657, 384] on input "https://www.my-origines.com/fr/chrome-06718X02.html" at bounding box center [543, 387] width 228 height 31
type input "https://www.my-origines.com/fr/chrome-06718X02.html"
click at [649, 386] on icon at bounding box center [646, 387] width 8 height 11
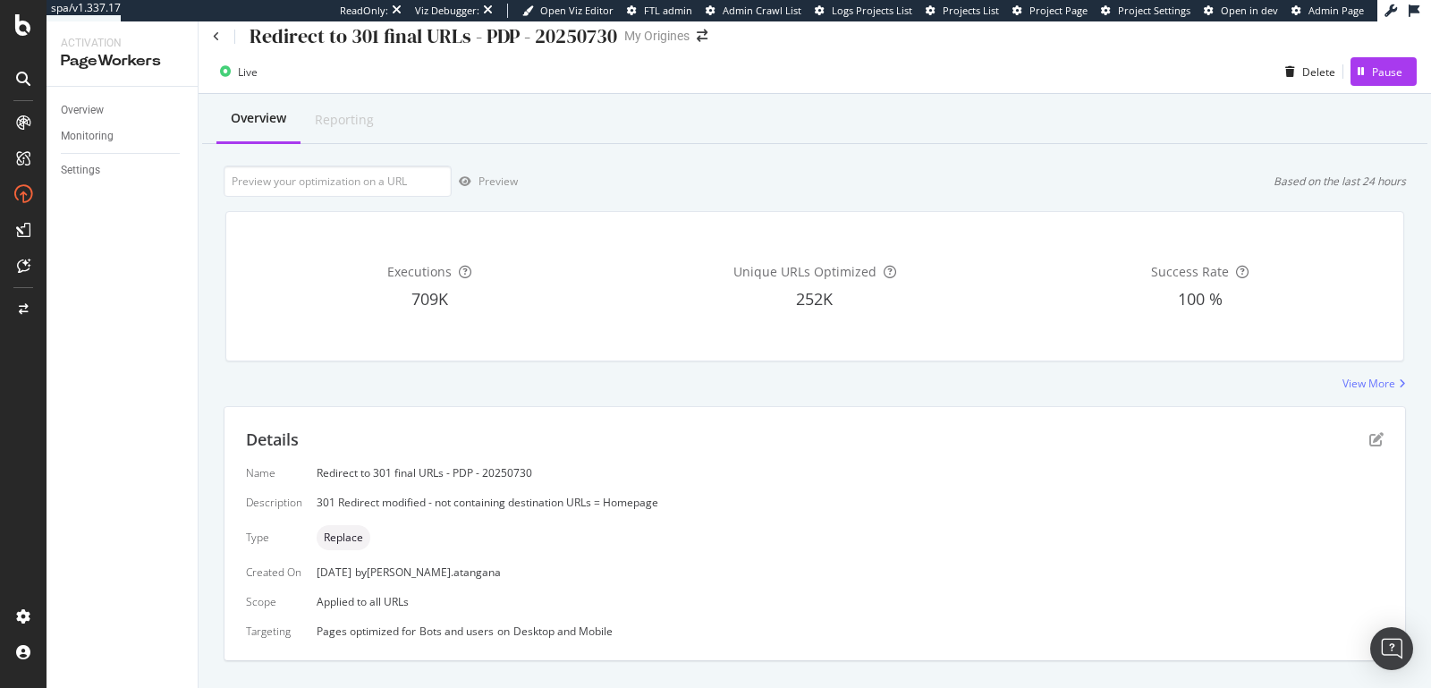
scroll to position [0, 0]
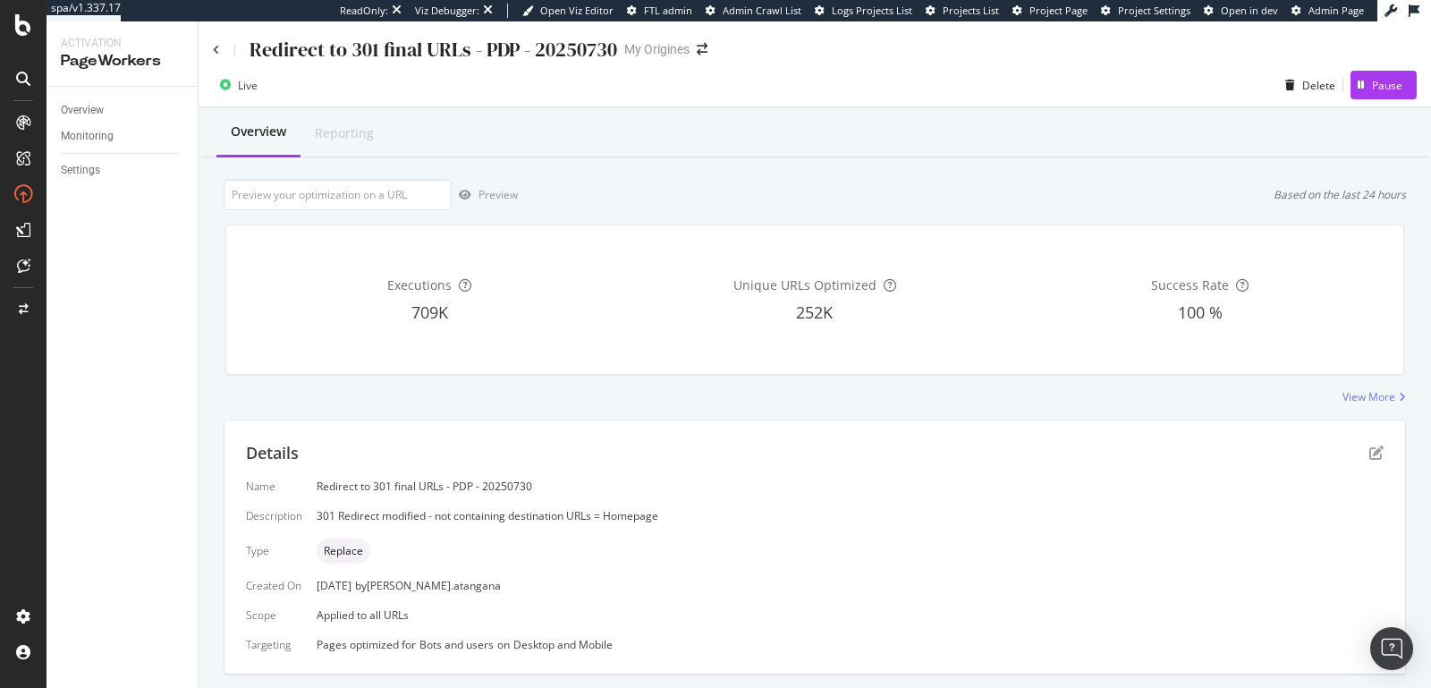
click at [219, 47] on div "Redirect to 301 final URLs - PDP - 20250730" at bounding box center [415, 50] width 404 height 28
click at [215, 50] on icon at bounding box center [216, 50] width 7 height 11
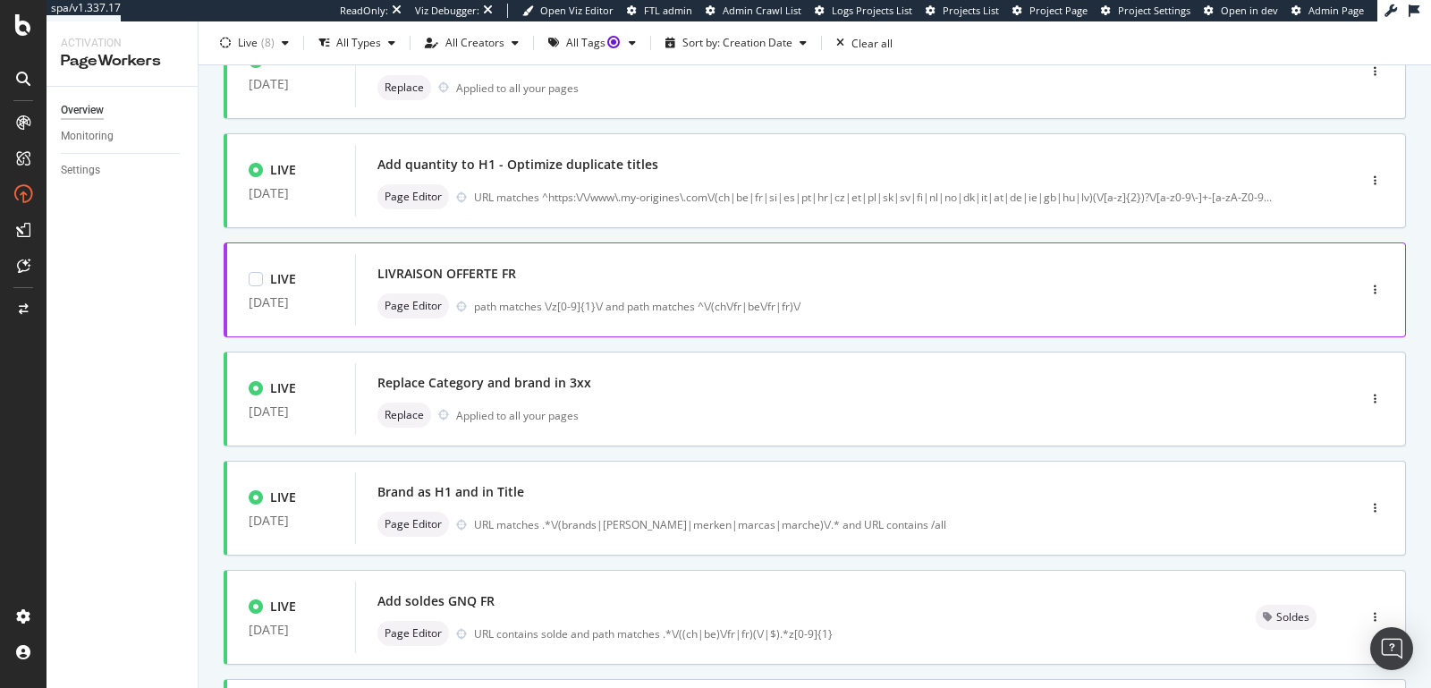
scroll to position [247, 0]
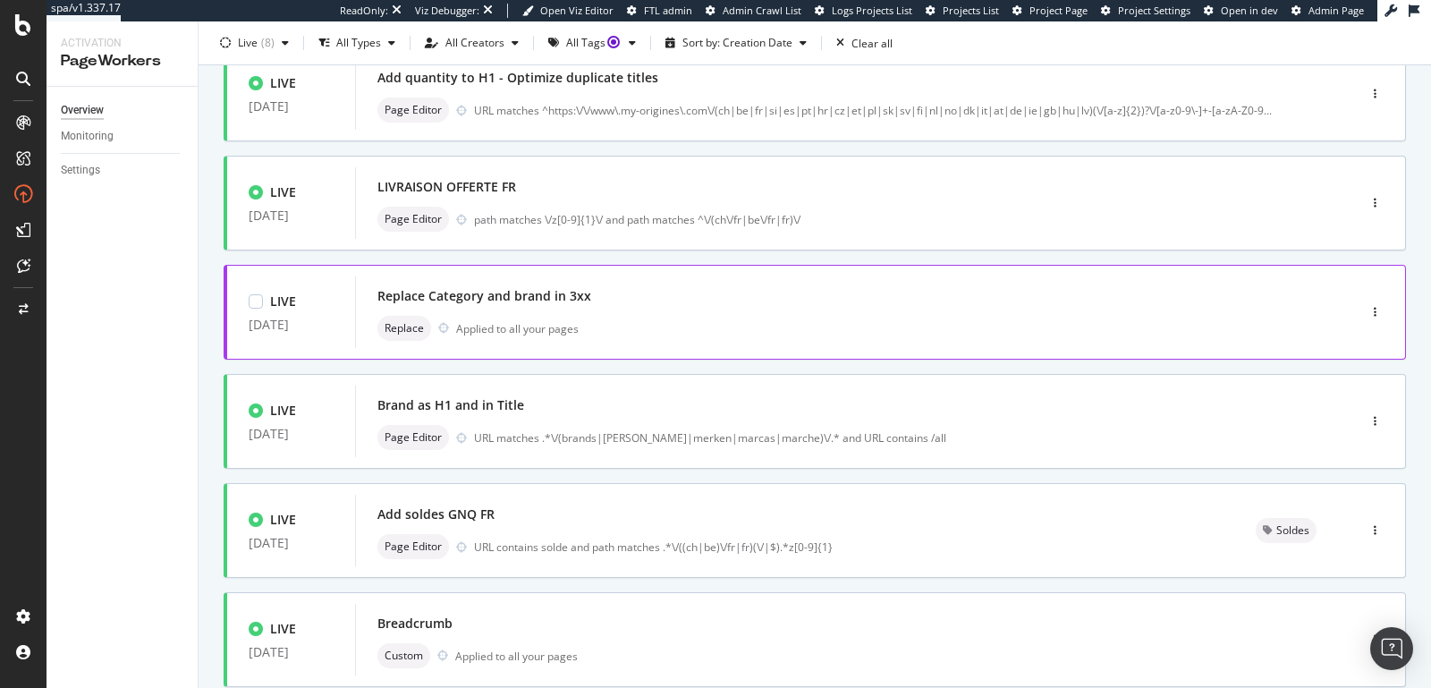
click at [634, 305] on div "Replace Category and brand in 3xx" at bounding box center [829, 296] width 903 height 25
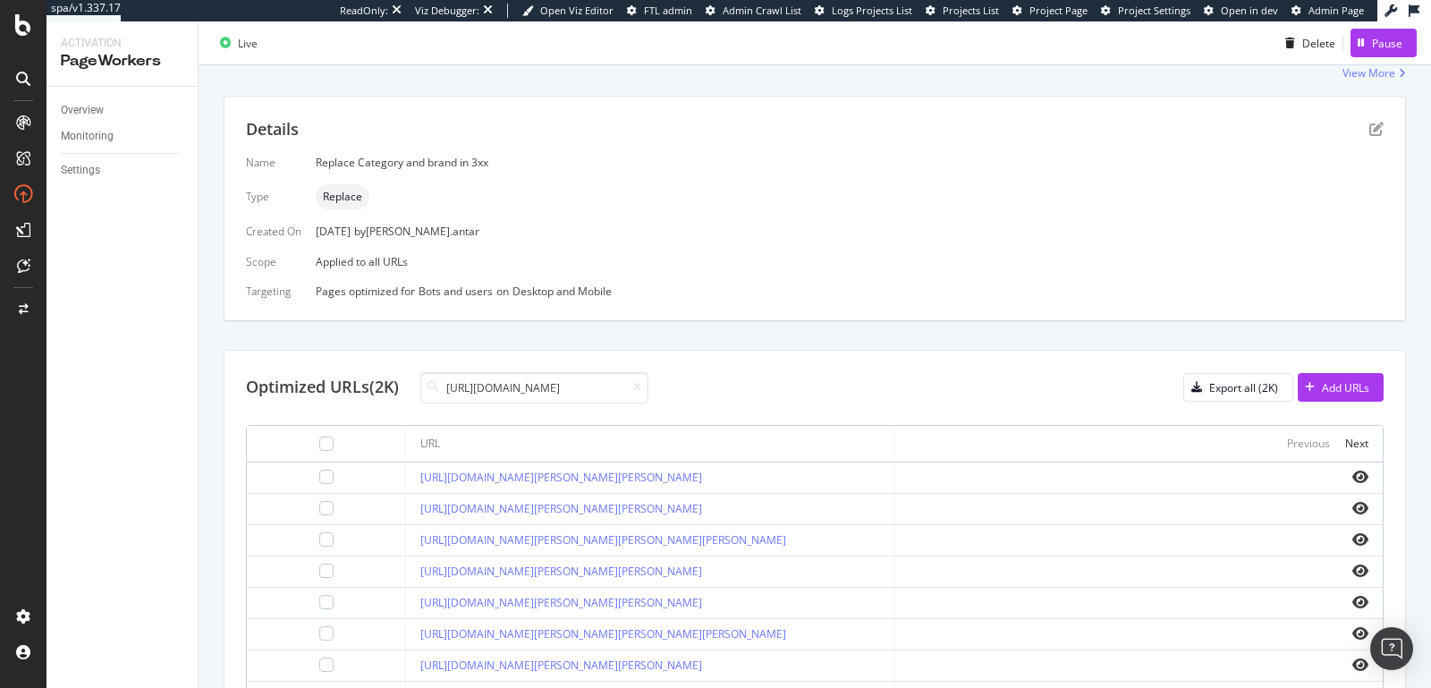
scroll to position [0, 103]
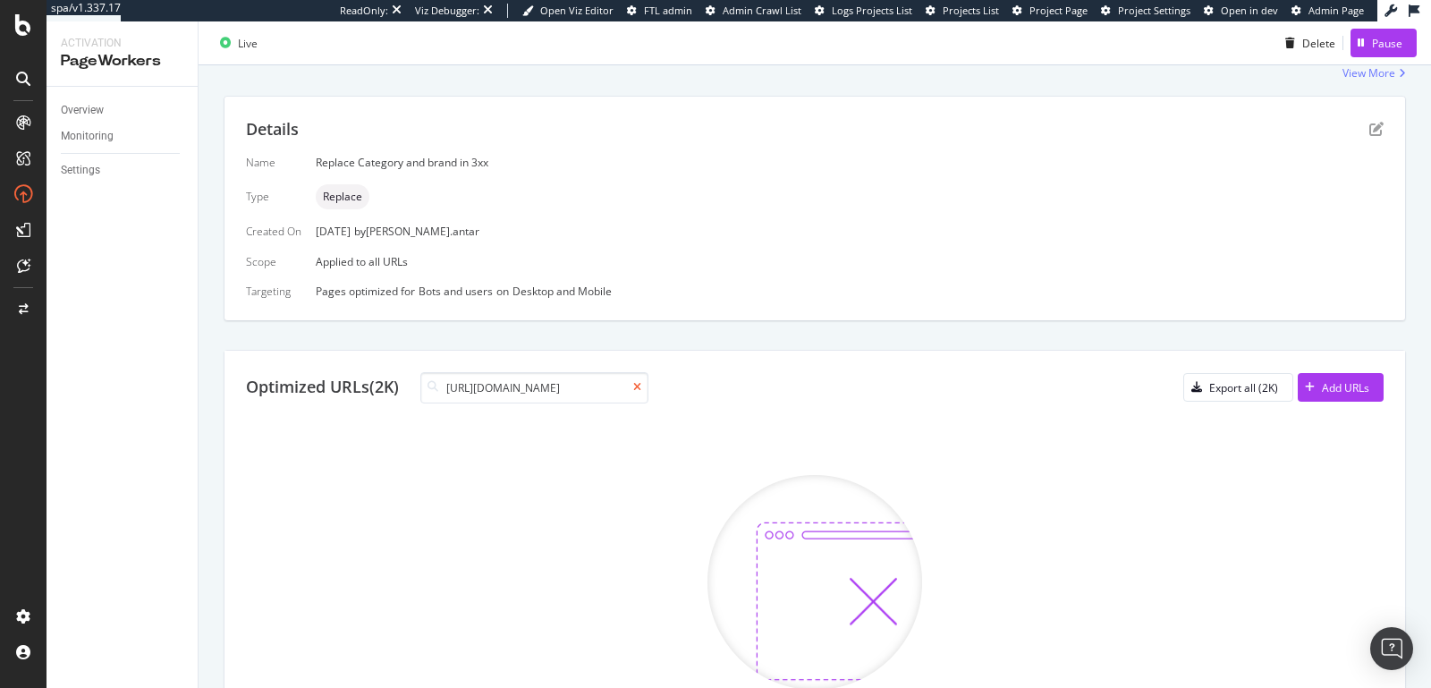
type input "https://www.my-origines.com/fr/chrome-06718X02.html"
click at [641, 388] on icon at bounding box center [637, 387] width 8 height 11
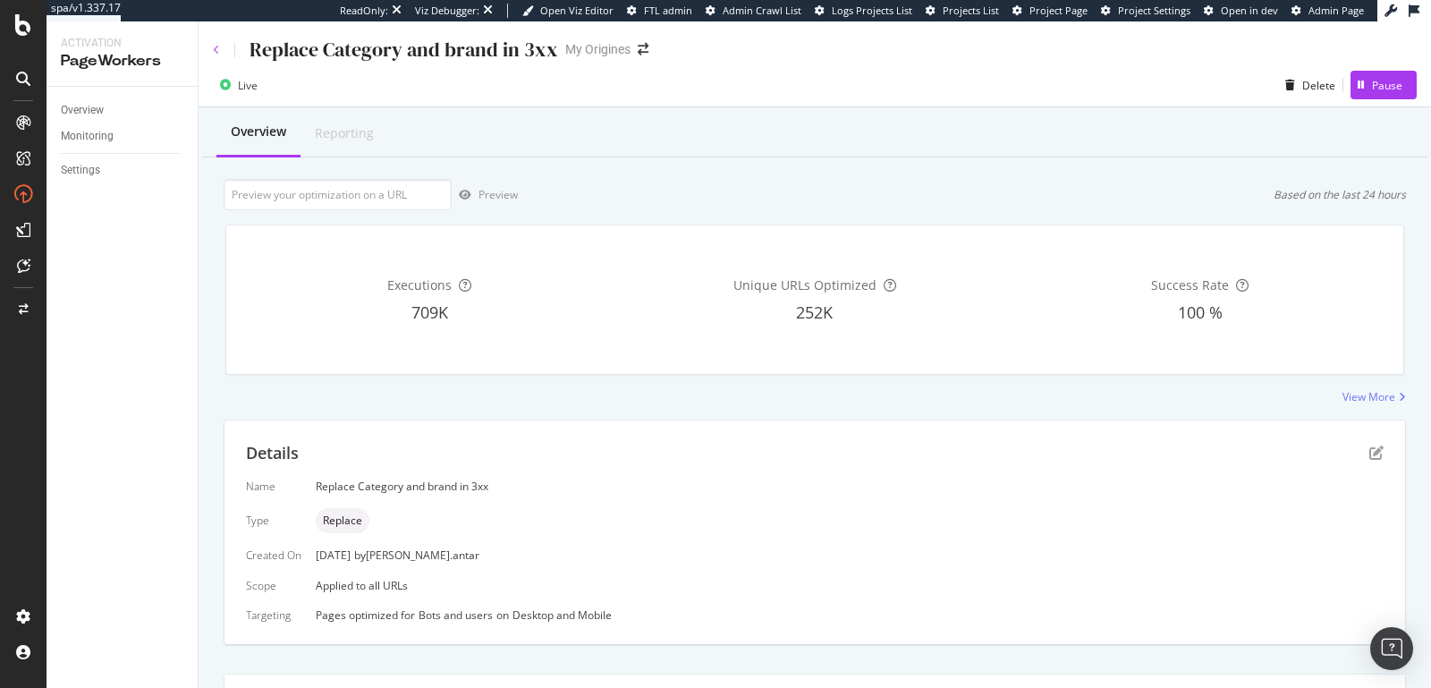
click at [212, 45] on div "Replace Category and brand in 3xx My Origines Live Delete Pause Overview Report…" at bounding box center [815, 354] width 1233 height 666
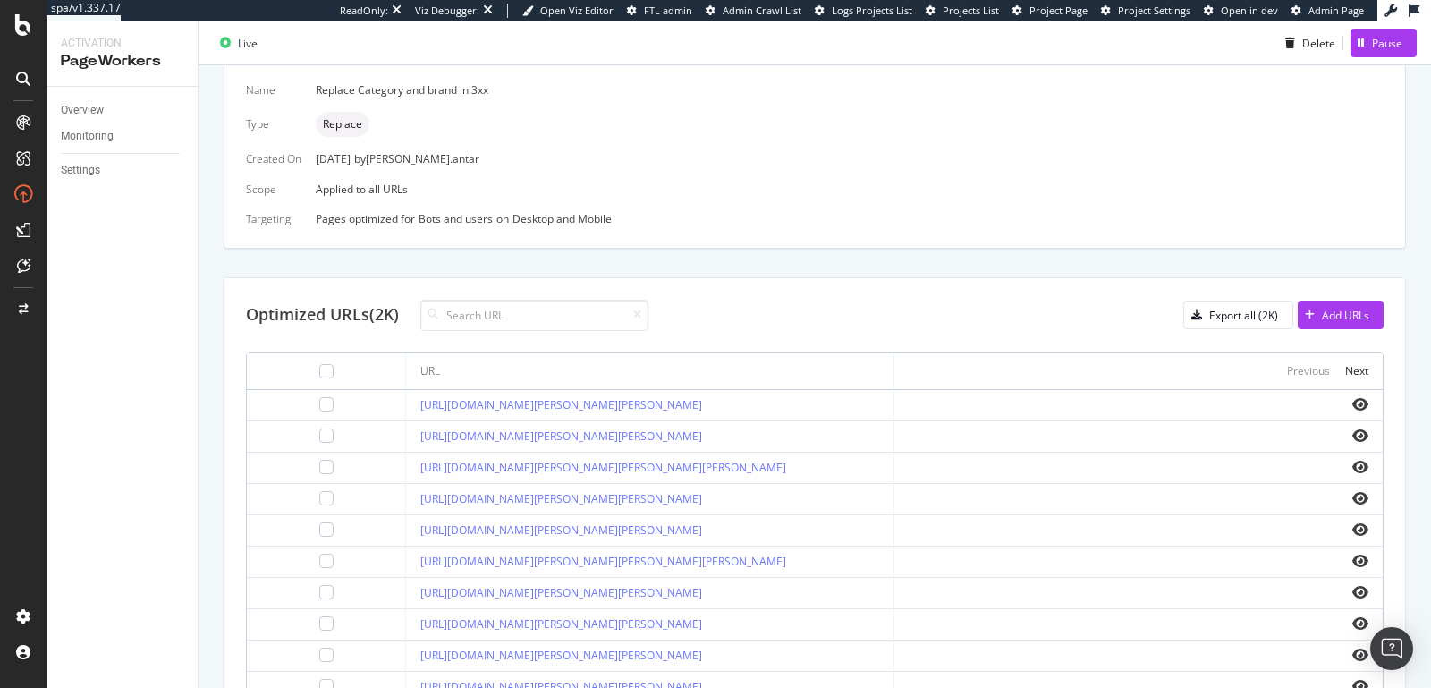
scroll to position [399, 0]
paste input "https://www.my-origines.com/fr/chrome-06718X02.html"
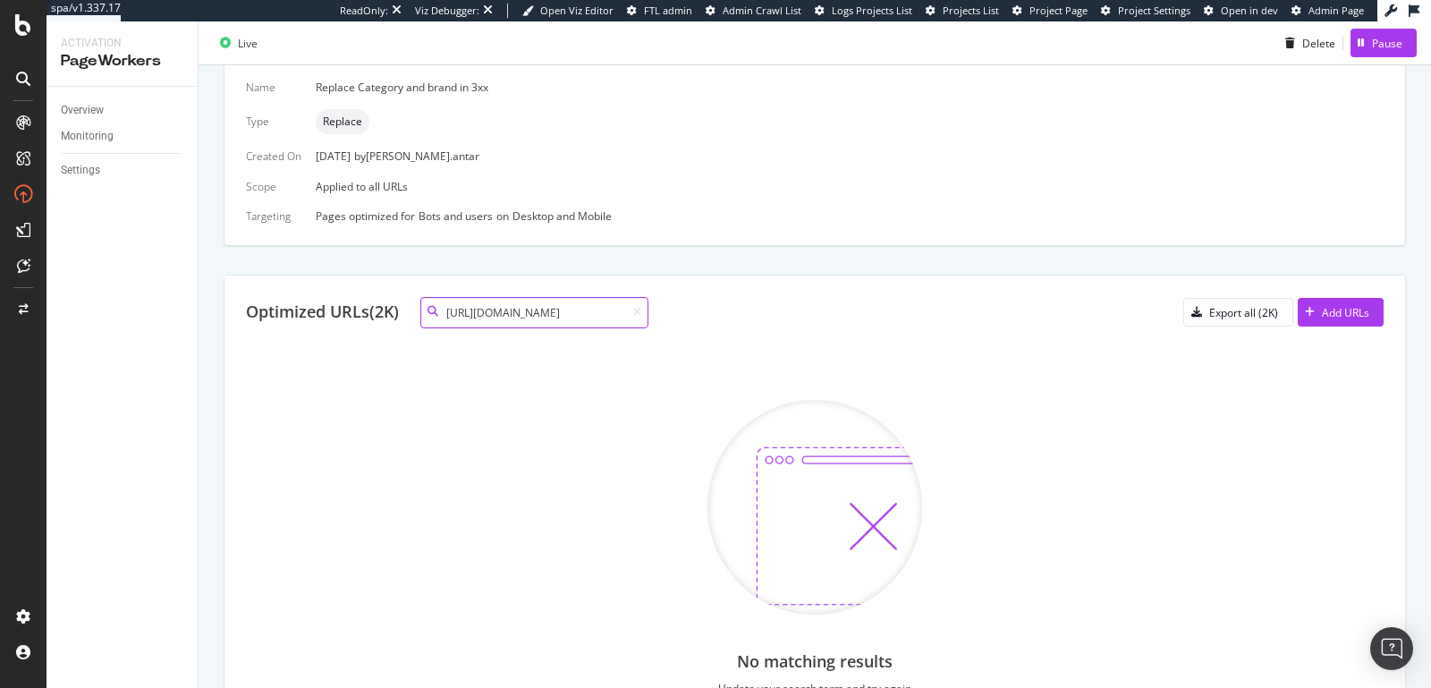
scroll to position [0, 0]
click at [560, 318] on input "https://www.my-origines.com/fr/chrome-06718X02.html" at bounding box center [534, 312] width 228 height 31
paste input "https://www.my-origines.com/fr/l-eau-pure-49916X03"
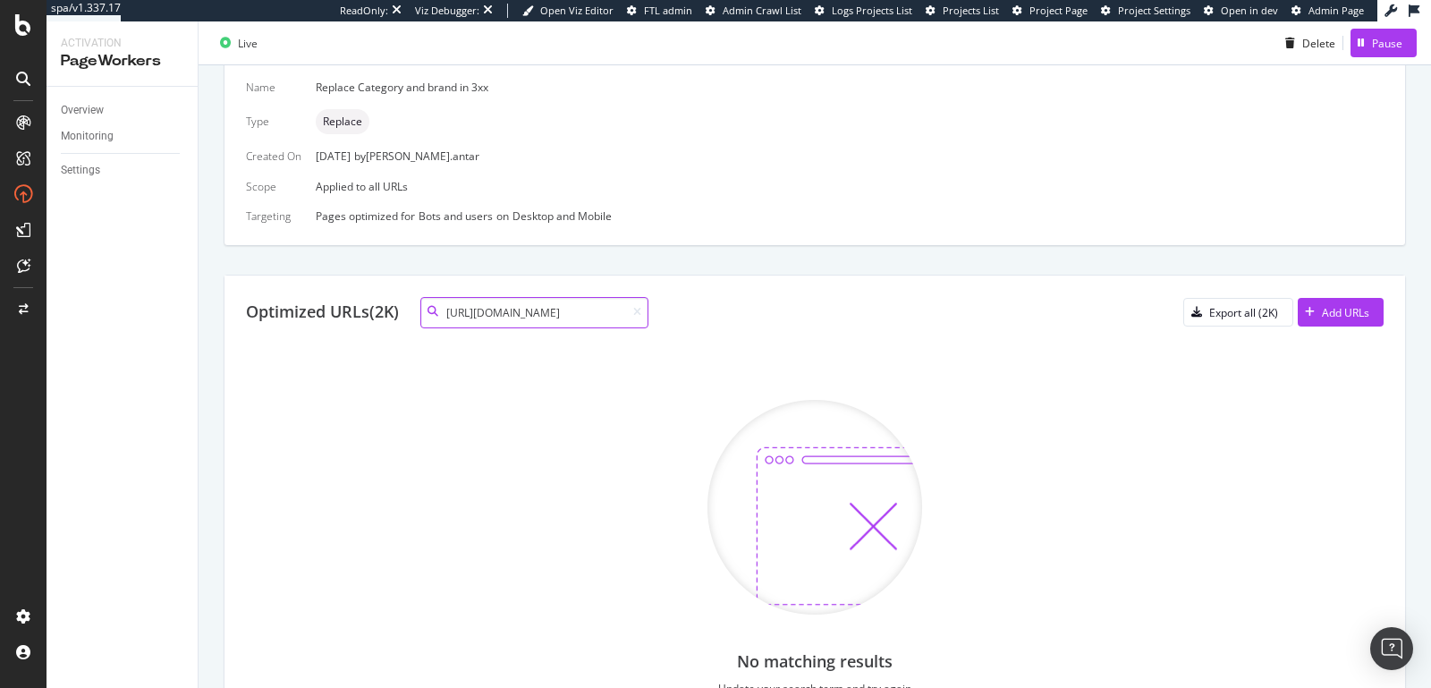
scroll to position [0, 116]
type input "https://www.my-origines.com/fr/l-eau-pure-49916X03.html"
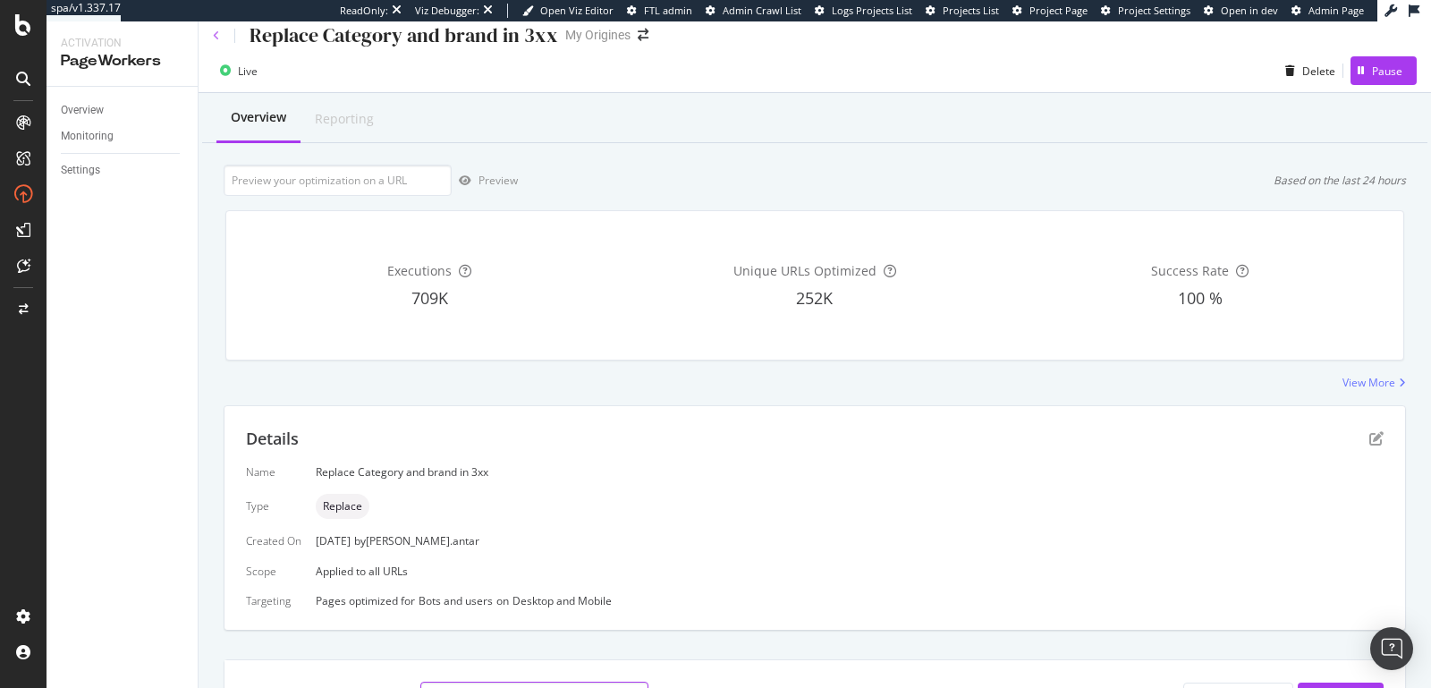
scroll to position [0, 0]
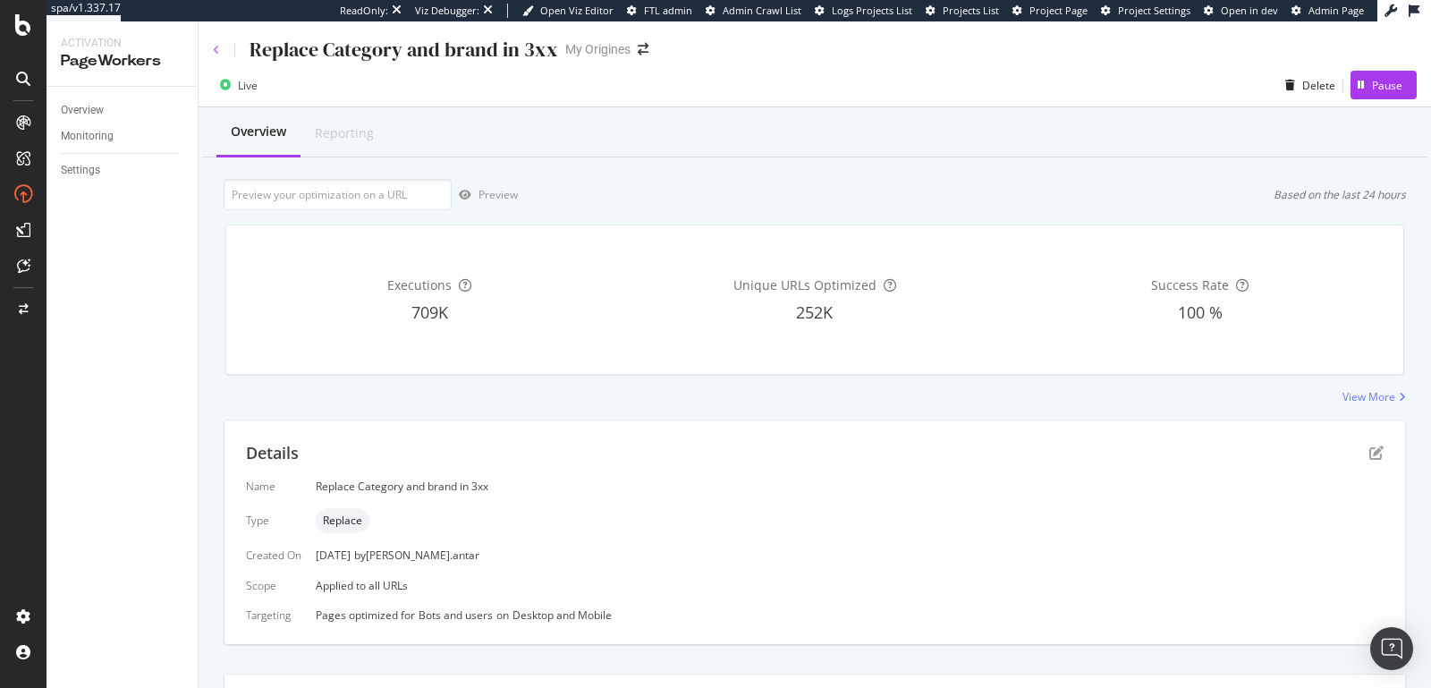
click at [213, 47] on icon at bounding box center [216, 50] width 7 height 11
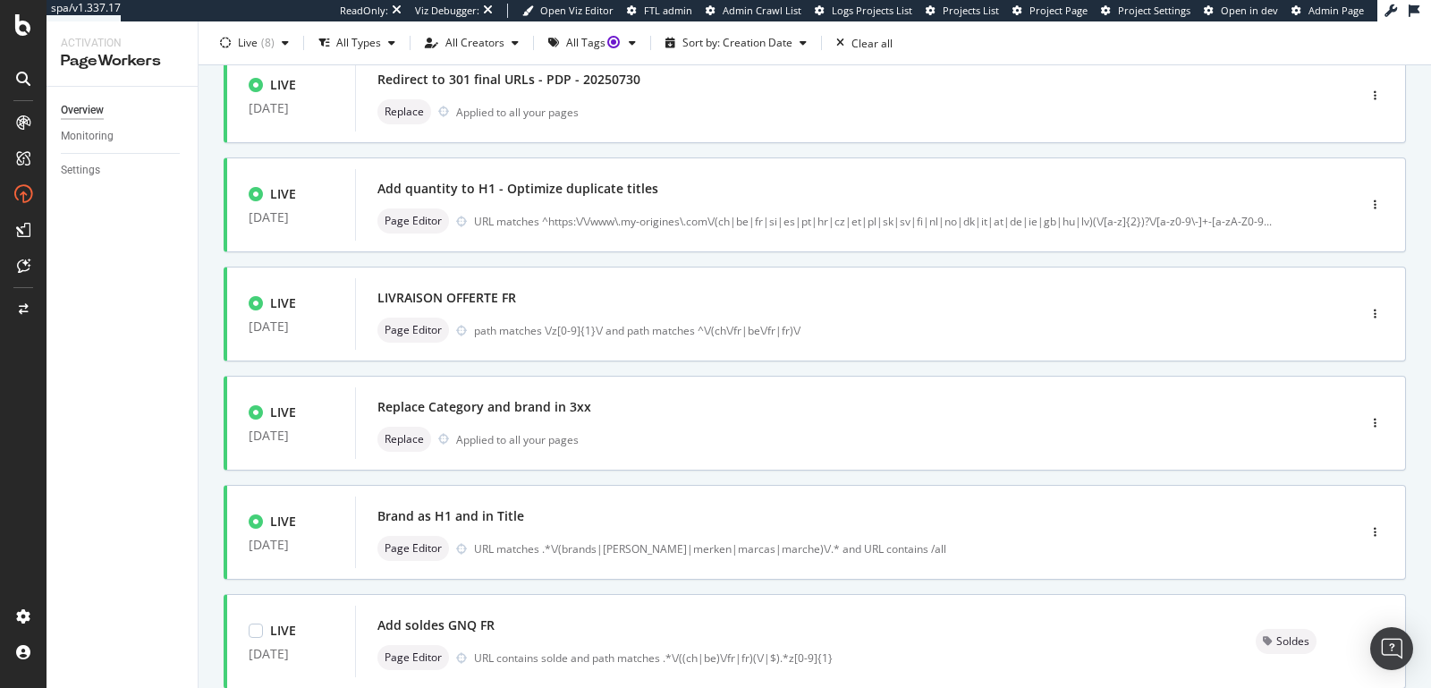
scroll to position [83, 0]
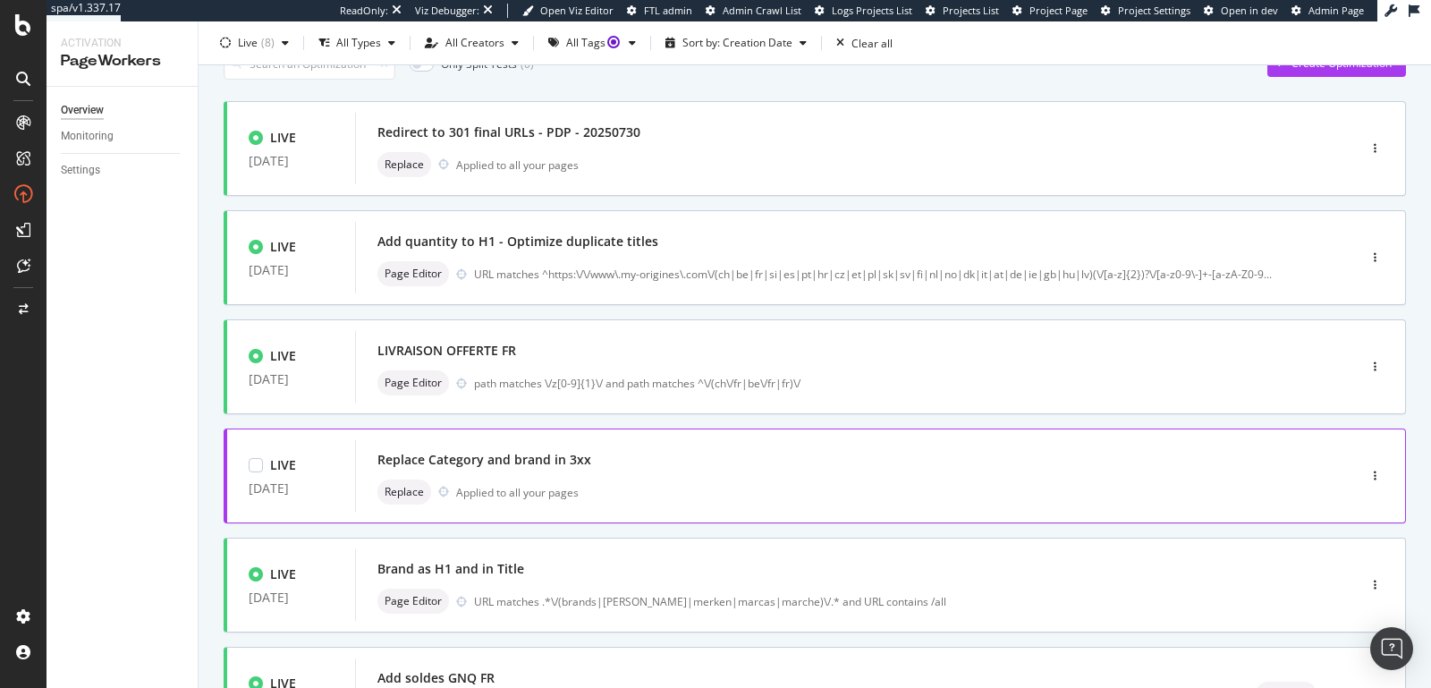
click at [572, 453] on div "Replace Category and brand in 3xx" at bounding box center [485, 460] width 214 height 18
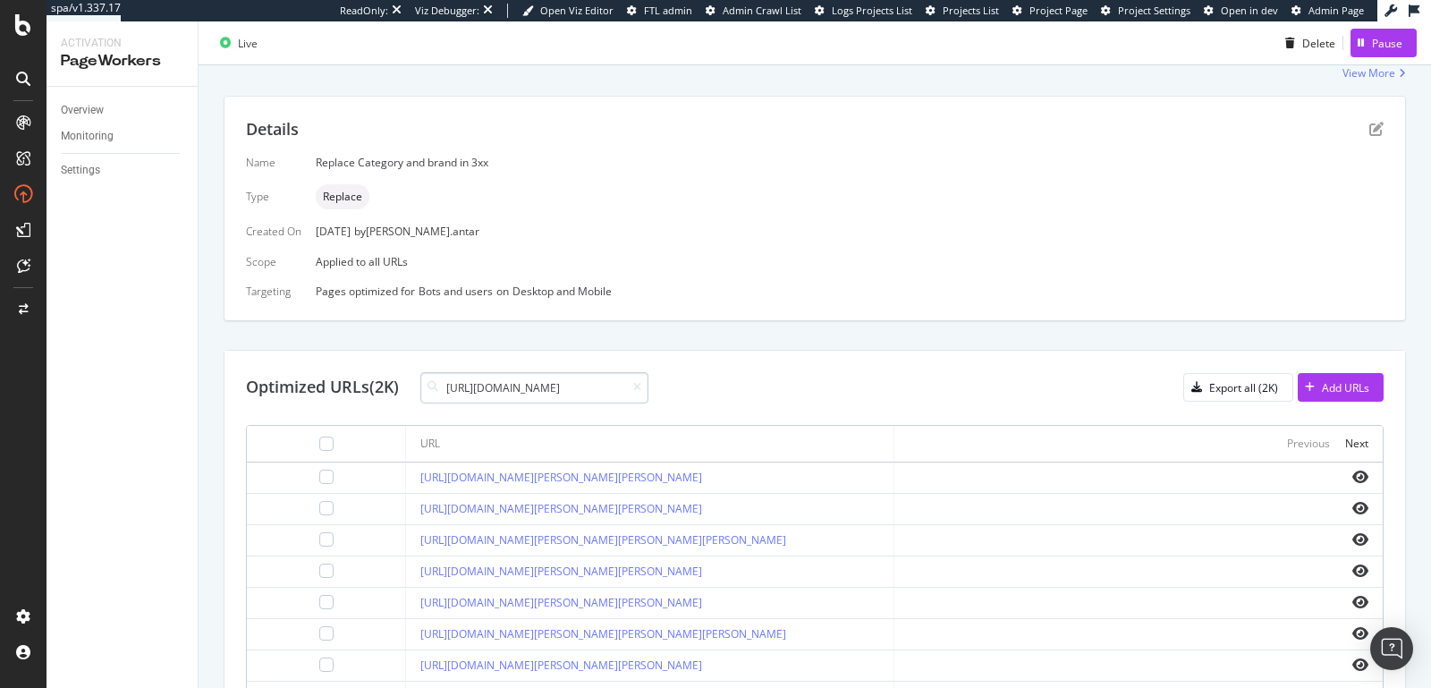
scroll to position [0, 103]
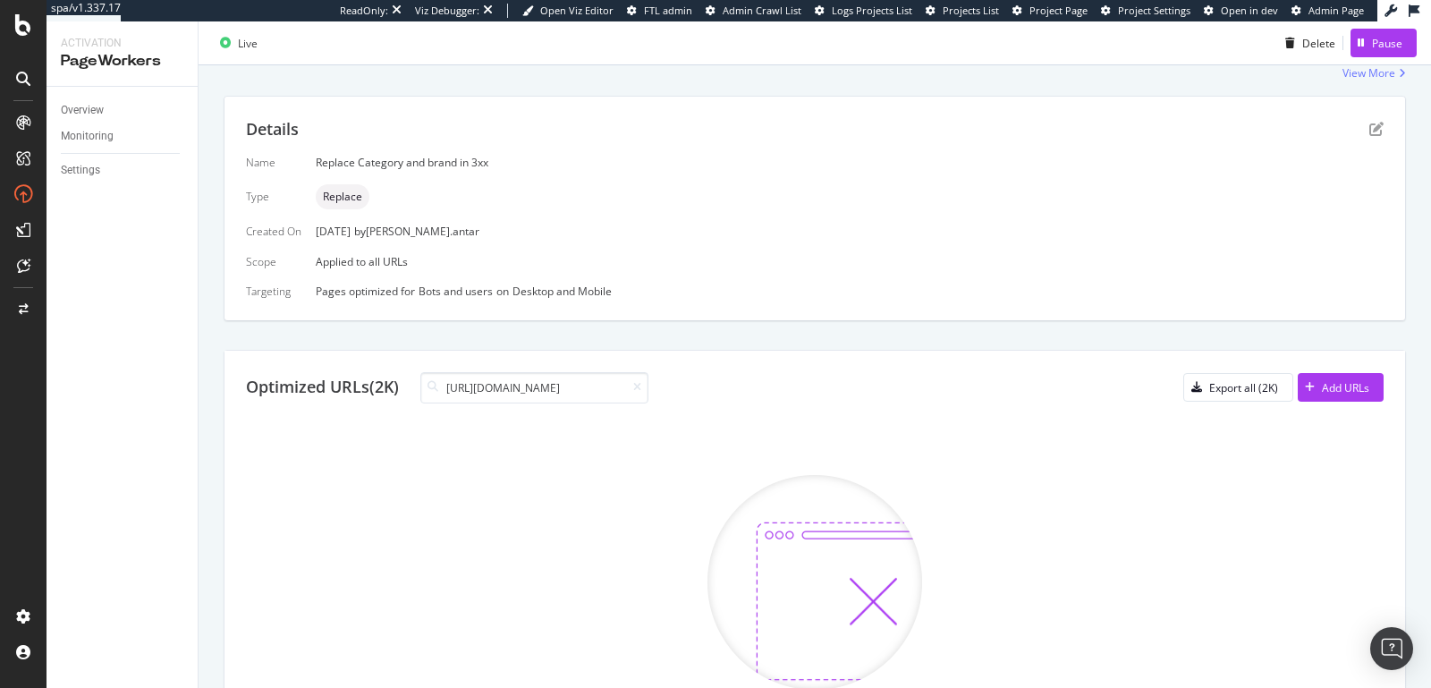
type input "https://www.my-origines.com/fr/chrome-06718X02.html"
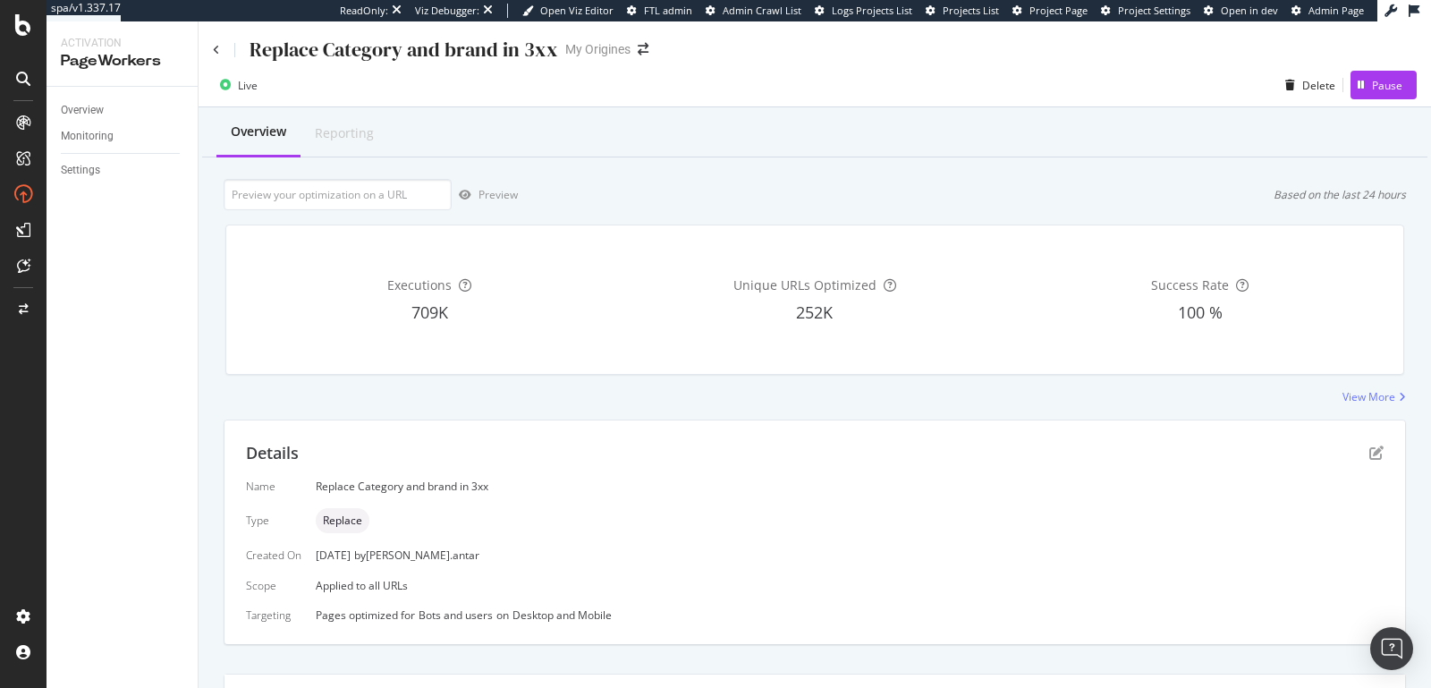
click at [213, 55] on div "Replace Category and brand in 3xx" at bounding box center [385, 50] width 345 height 28
click at [211, 51] on div "Replace Category and brand in 3xx My Origines" at bounding box center [815, 42] width 1233 height 42
click at [215, 47] on icon at bounding box center [216, 50] width 7 height 11
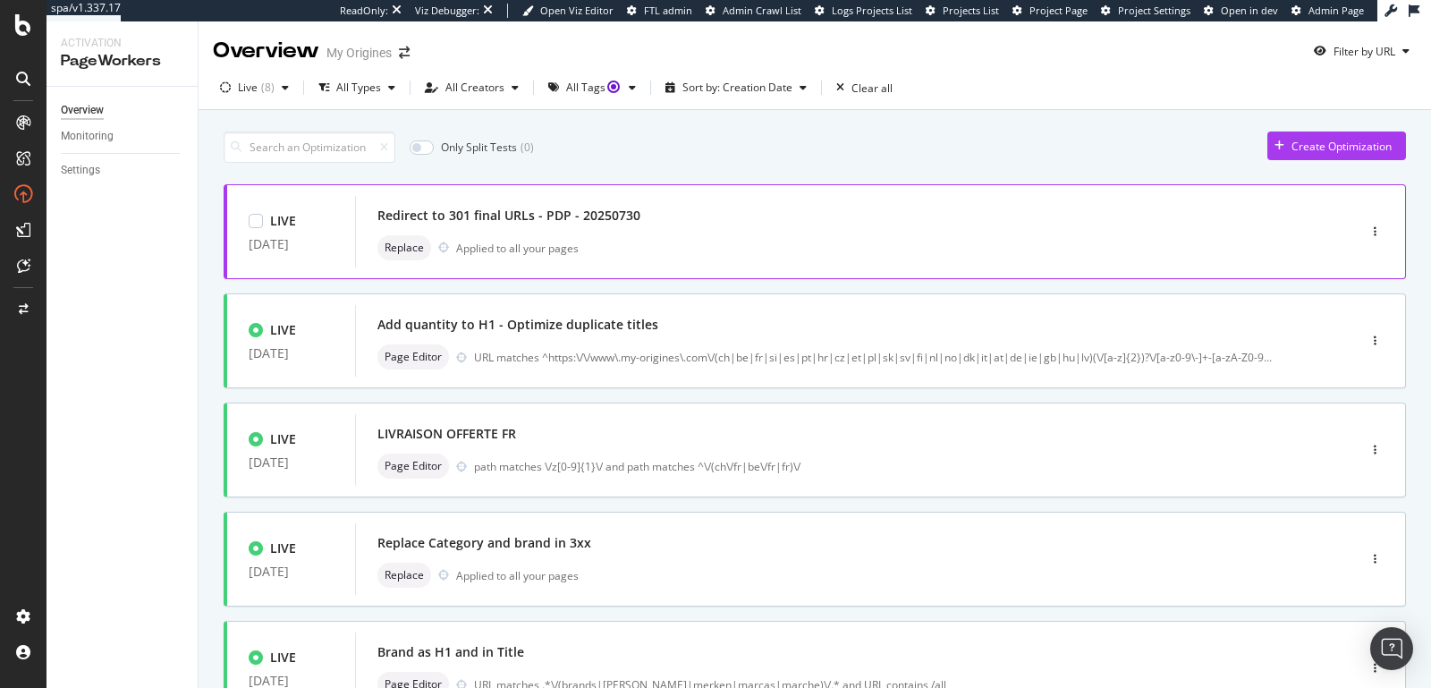
click at [725, 216] on div "Redirect to 301 final URLs - PDP - 20250730" at bounding box center [829, 215] width 903 height 25
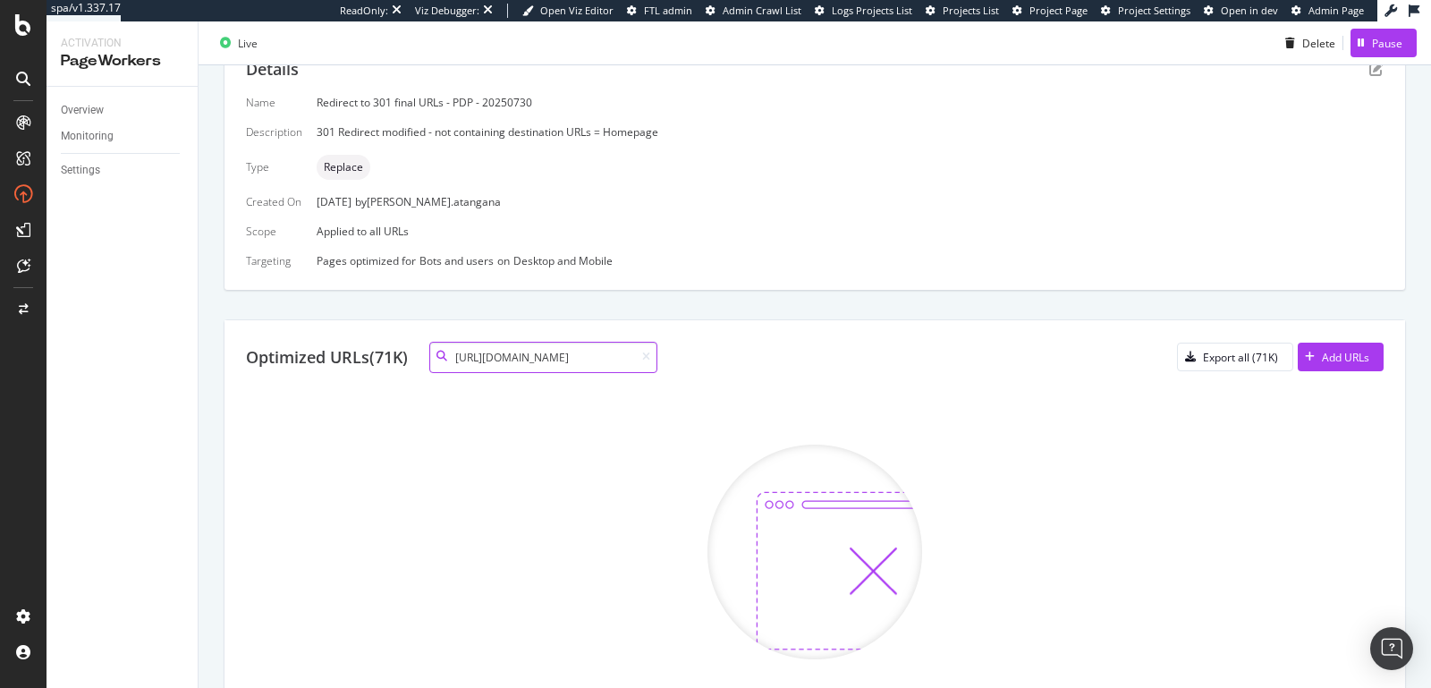
click at [506, 354] on input "https://www.my-origines.com/fr/chrome-06718X02.html" at bounding box center [543, 357] width 228 height 31
paste input "gb/chrome-legend-06718A4"
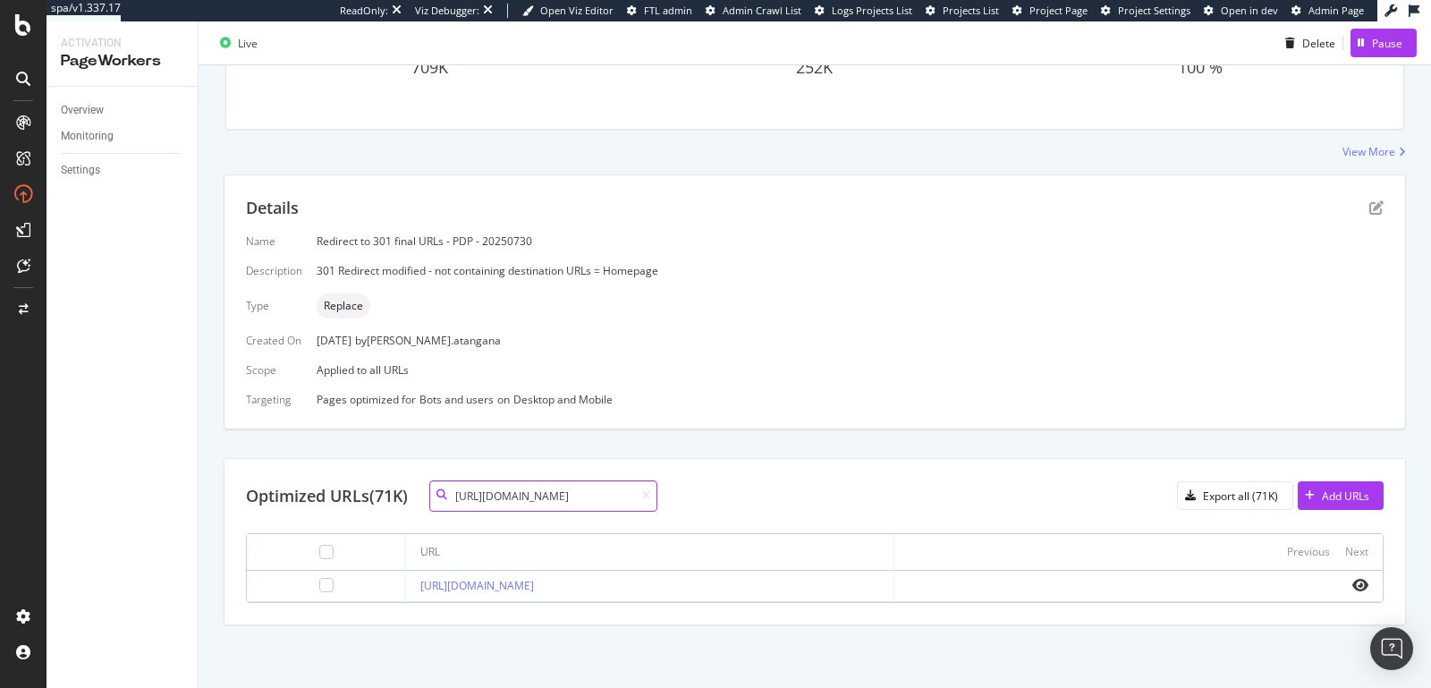
scroll to position [240, 0]
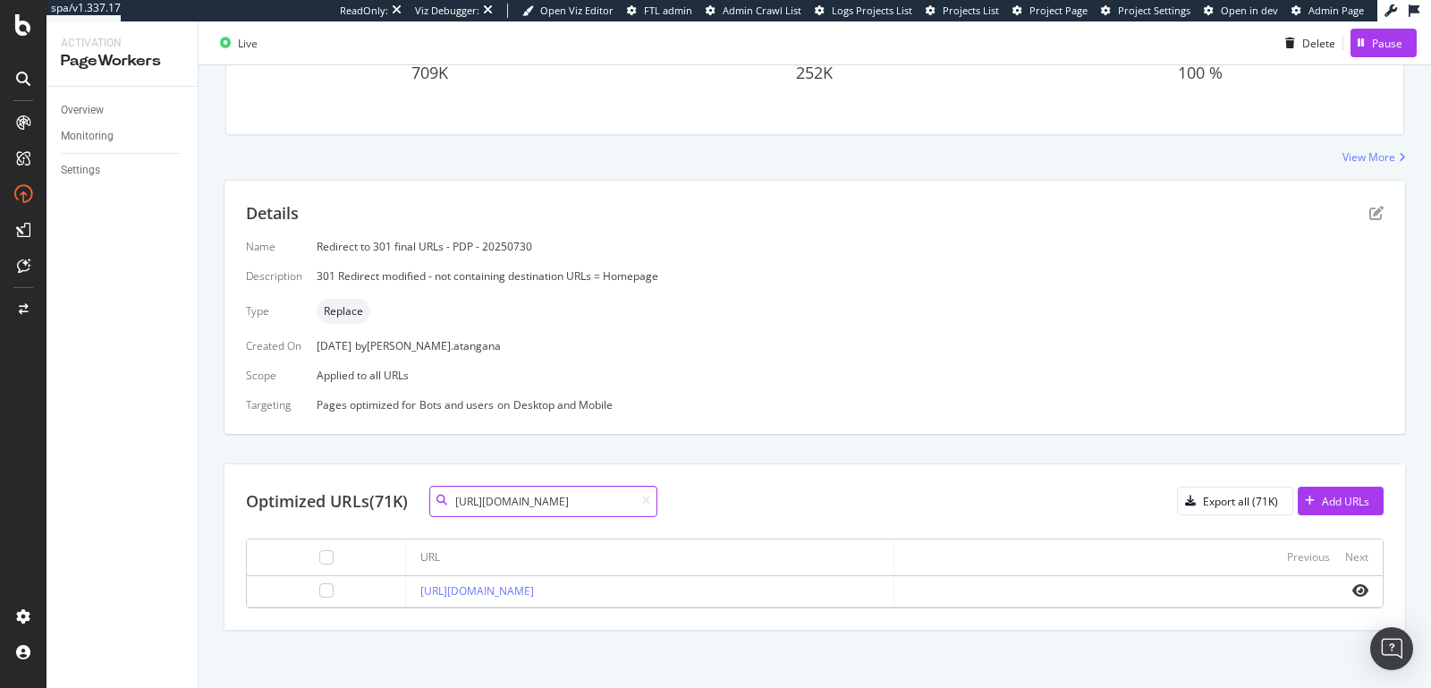
type input "https://www.my-origines.com/gb/chrome-legend-06718A42.html"
click at [650, 497] on icon at bounding box center [646, 501] width 8 height 11
click at [592, 495] on input at bounding box center [543, 501] width 228 height 31
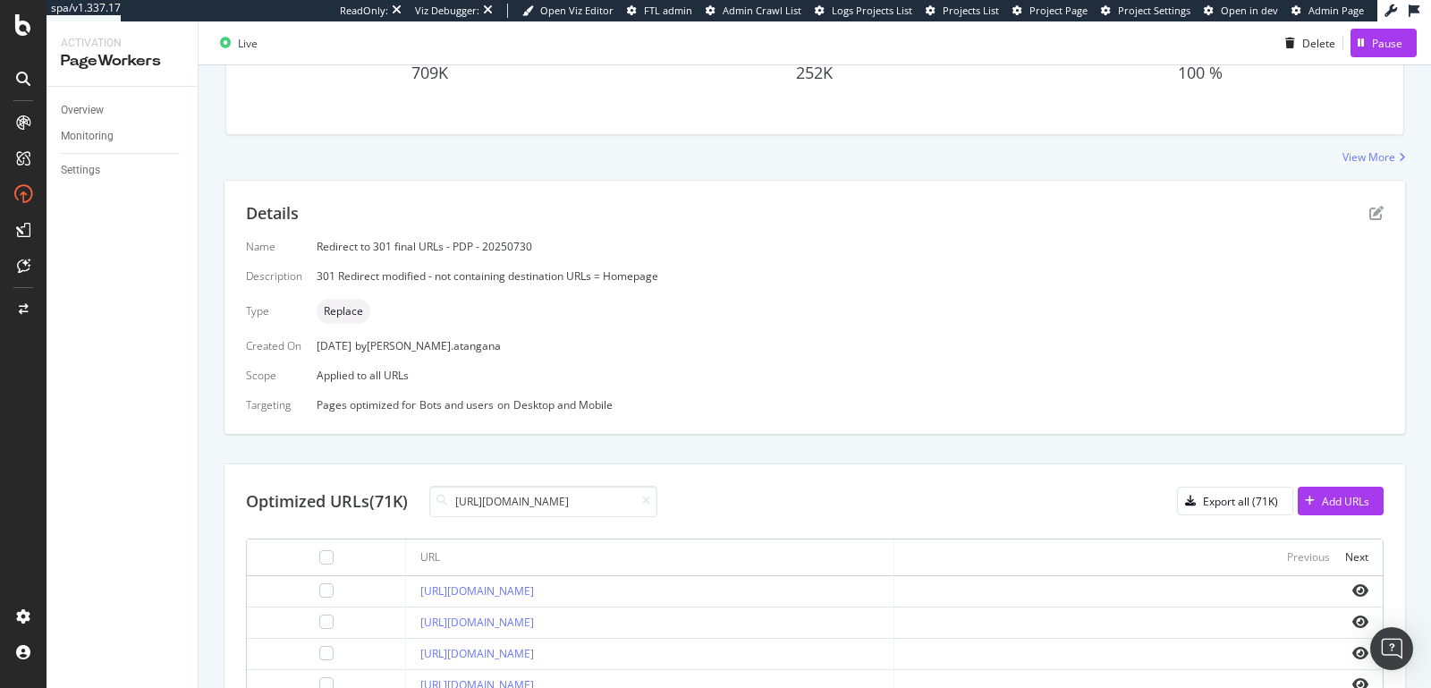
scroll to position [0, 145]
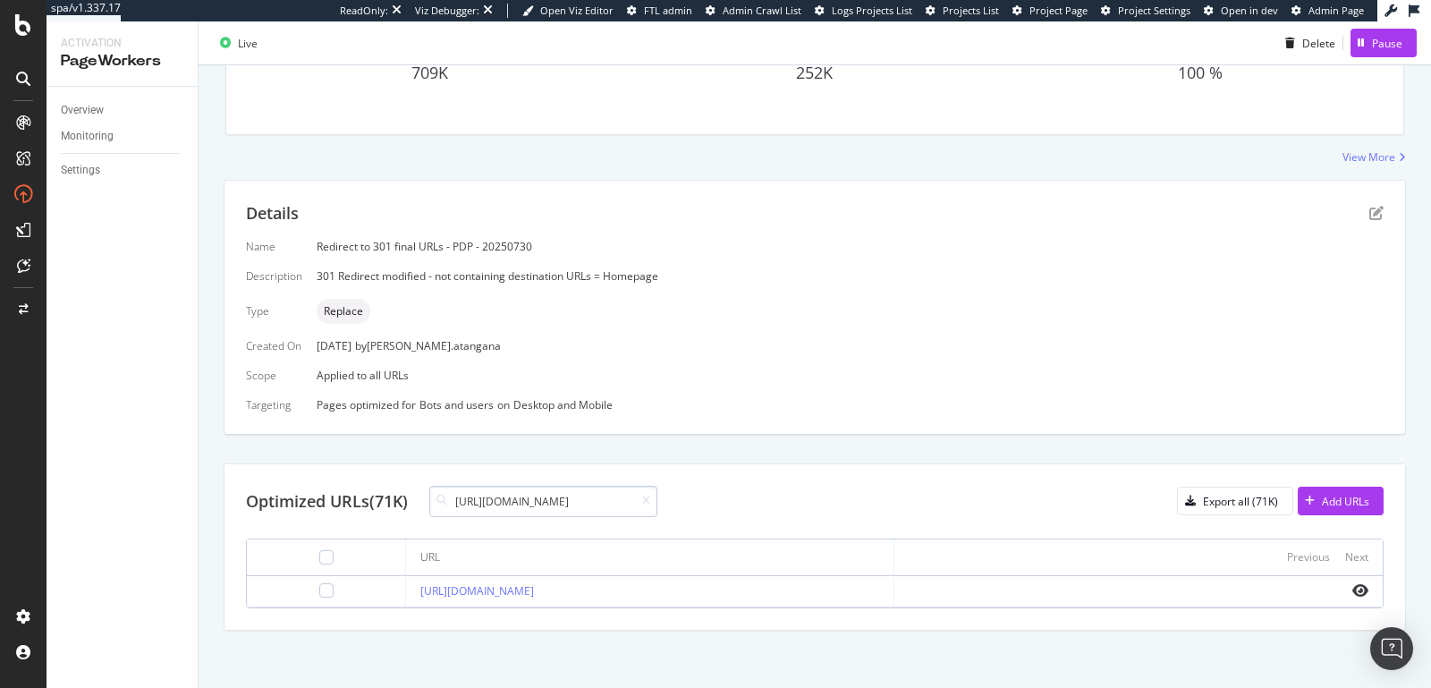
click at [551, 494] on input "https://www.my-origines.com/gb/chrome-legend-06718A42.html" at bounding box center [543, 501] width 228 height 31
type input "https://www.my-origines.com/gb/chrome-legend-06718A42.html"
click at [1353, 583] on icon "eye" at bounding box center [1361, 590] width 16 height 14
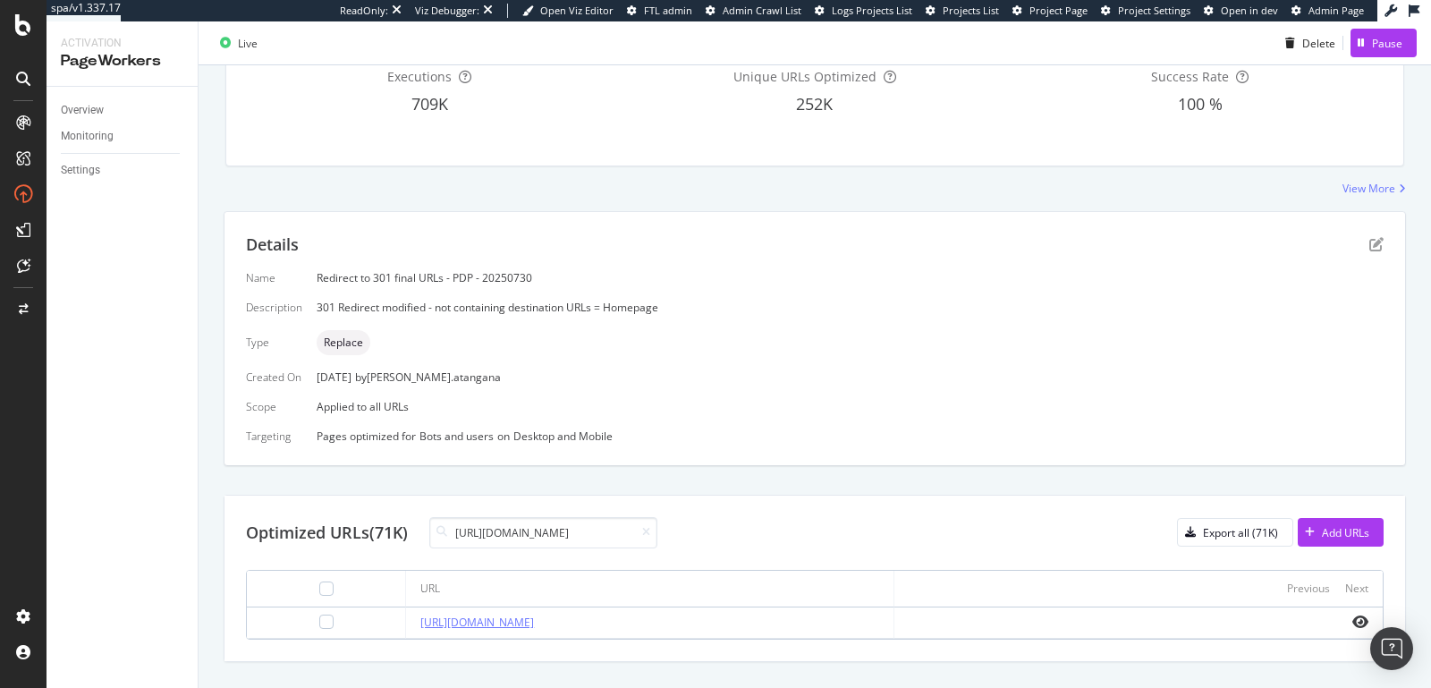
scroll to position [111, 0]
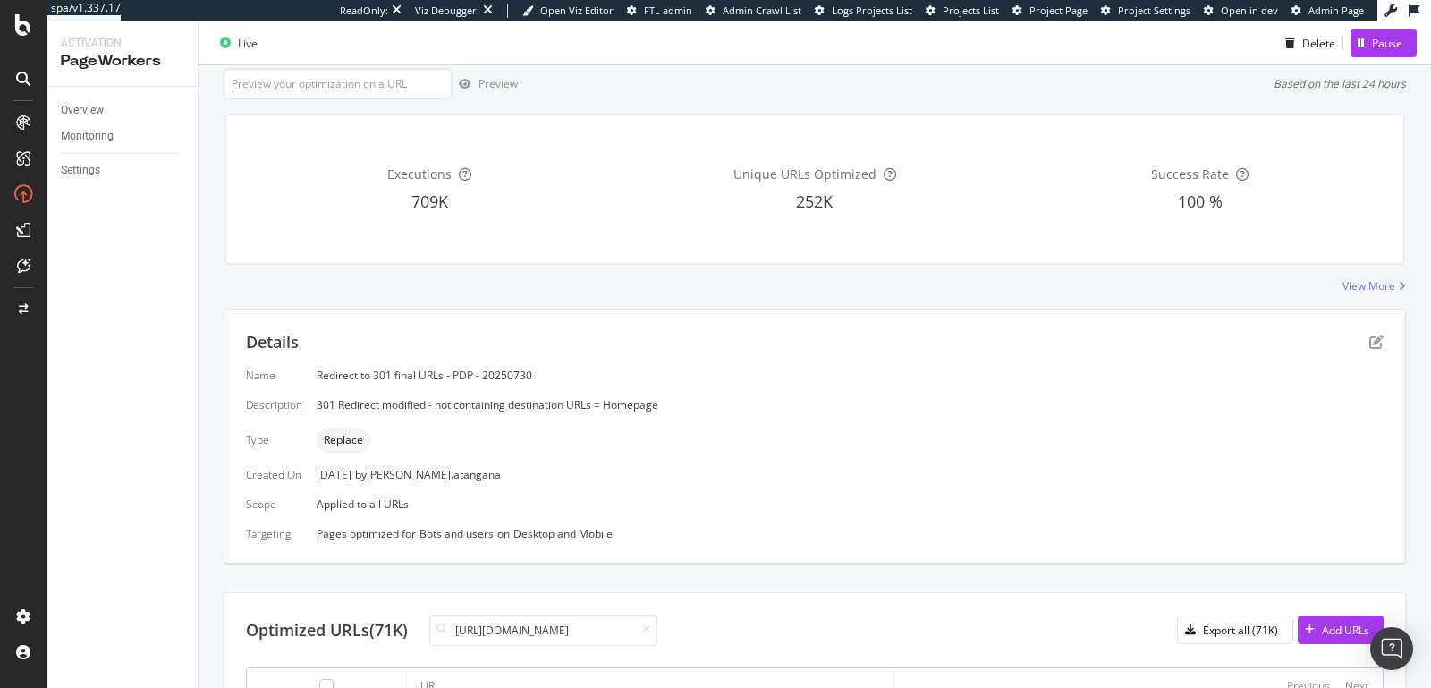
click at [1322, 285] on div "View More" at bounding box center [815, 285] width 1183 height 15
click at [1343, 285] on div "View More" at bounding box center [1369, 285] width 53 height 15
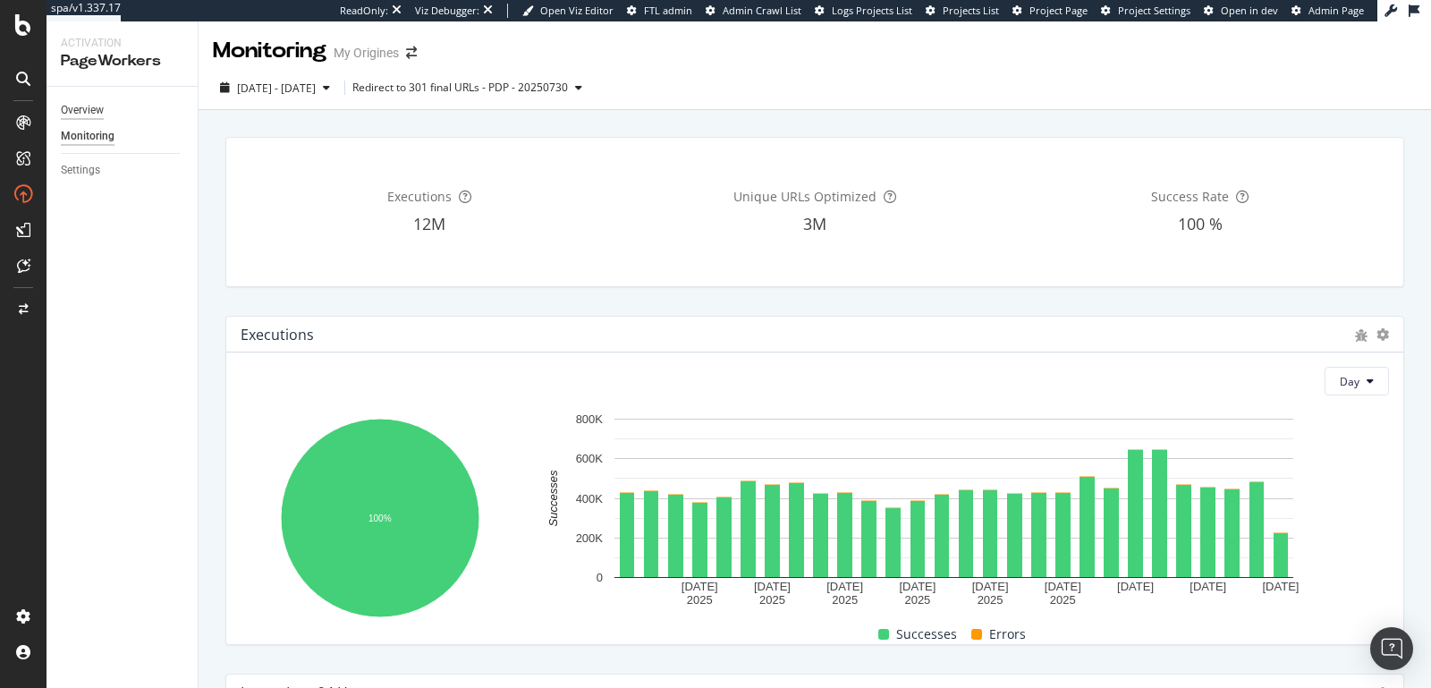
click at [94, 106] on div "Overview" at bounding box center [82, 110] width 43 height 19
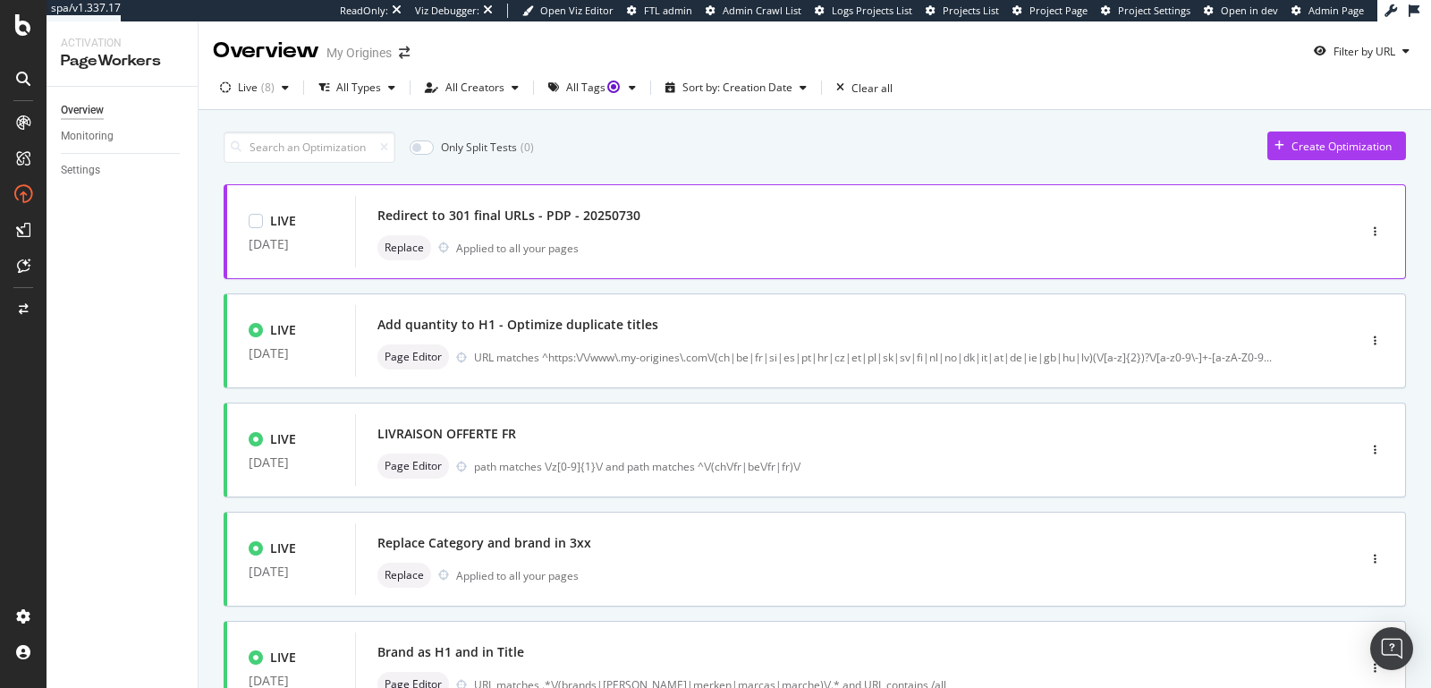
click at [793, 217] on div "Redirect to 301 final URLs - PDP - 20250730" at bounding box center [829, 215] width 903 height 25
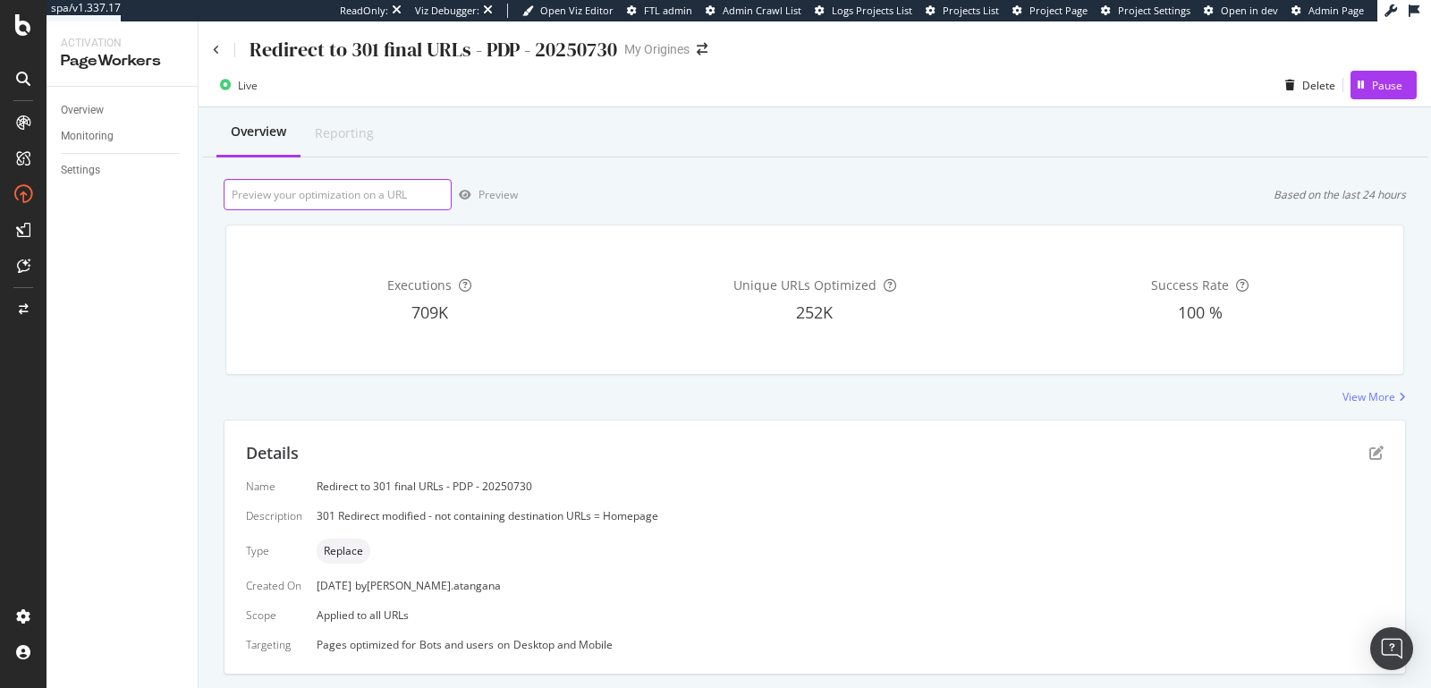
click at [400, 203] on input "url" at bounding box center [338, 194] width 228 height 31
paste input "https://www.my-origines.com/gb/chrome-legend-06718A42.html"
type input "https://www.my-origines.com/gb/chrome-legend-06718A42.html"
click at [485, 197] on div "Preview" at bounding box center [498, 194] width 39 height 15
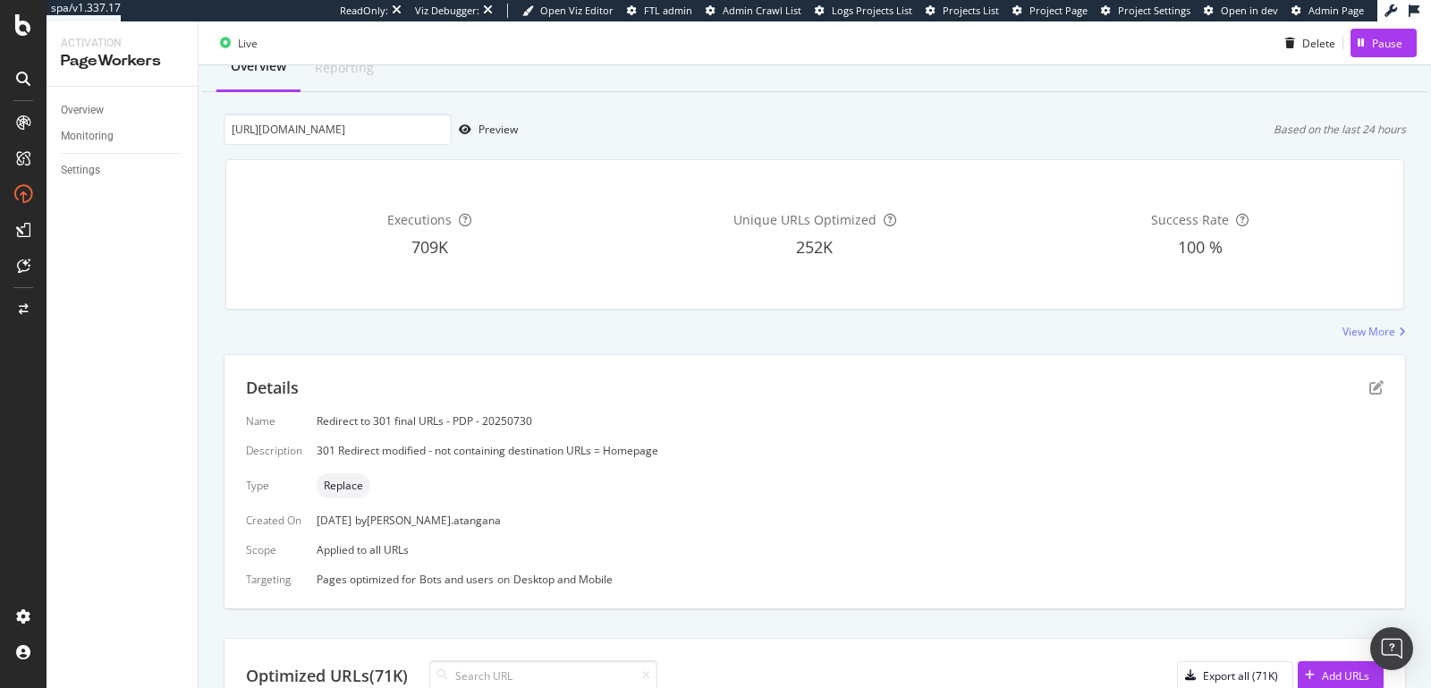
scroll to position [110, 0]
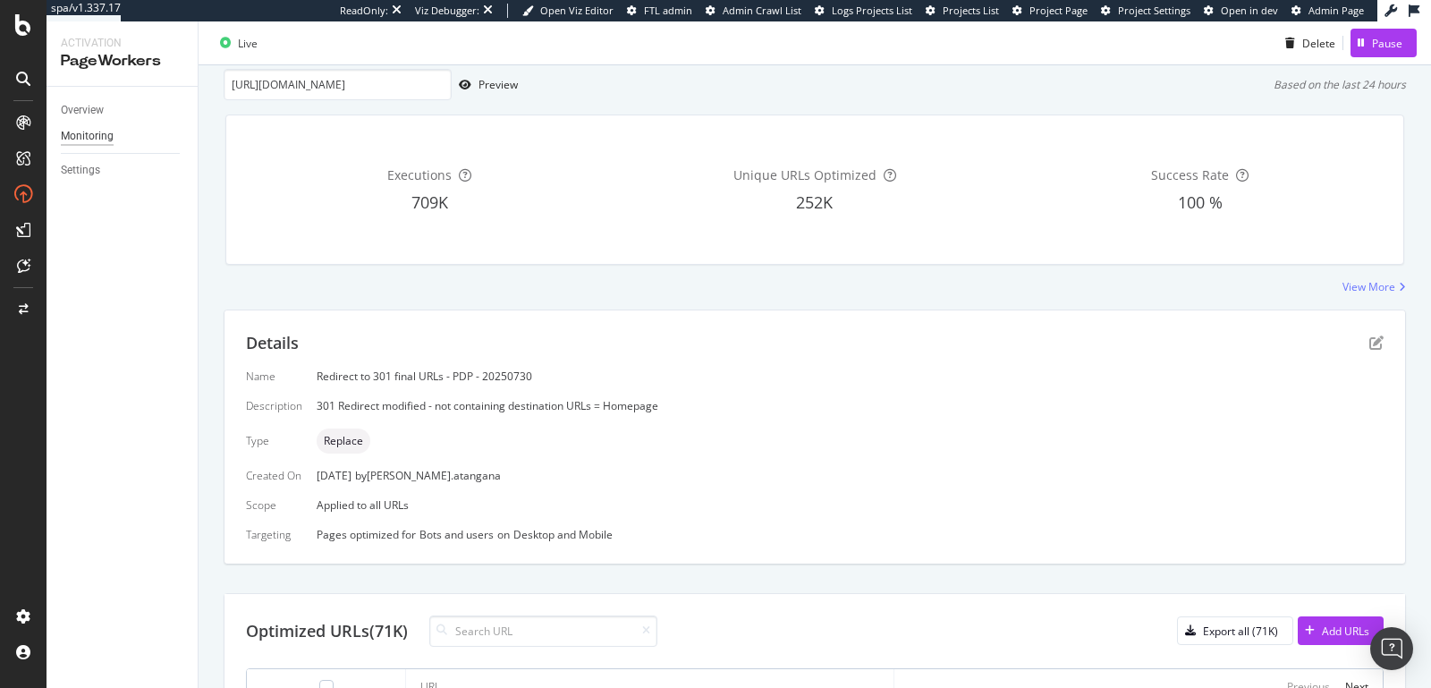
click at [106, 136] on div "Monitoring" at bounding box center [87, 136] width 53 height 19
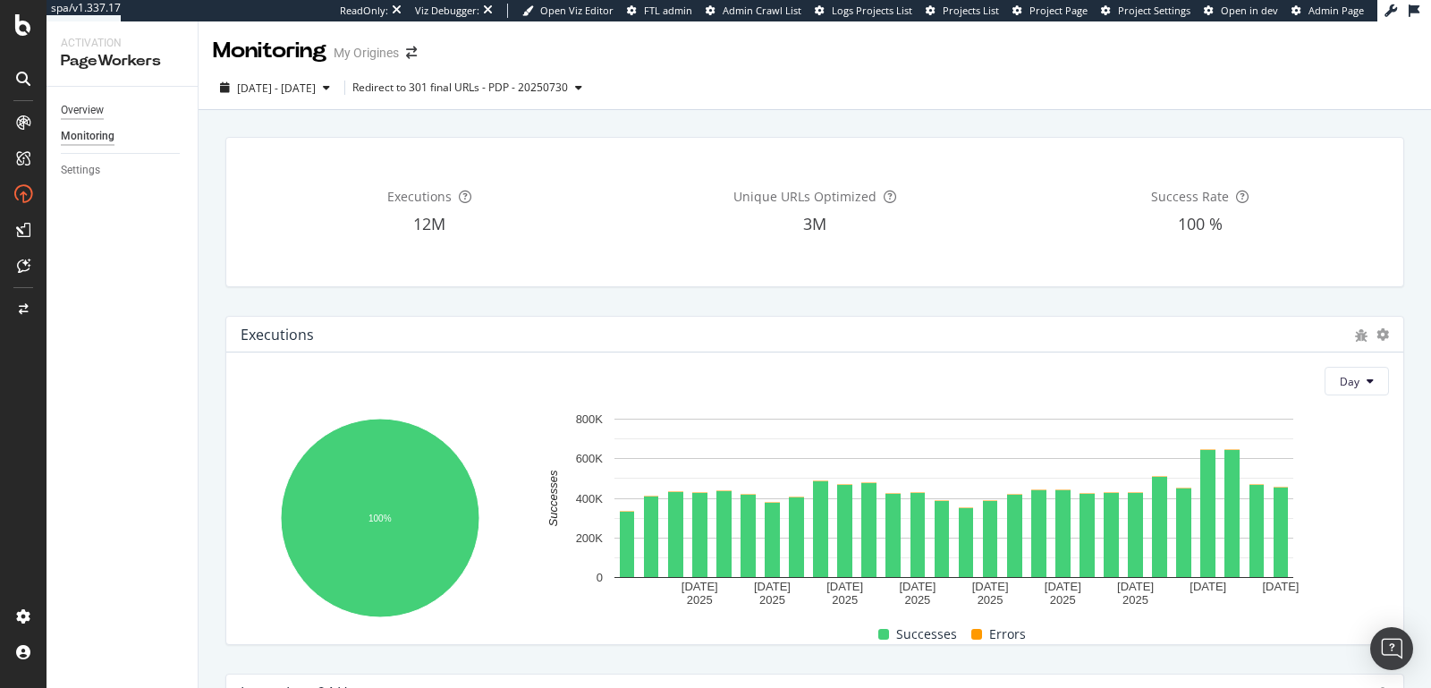
click at [82, 106] on div "Overview" at bounding box center [82, 110] width 43 height 19
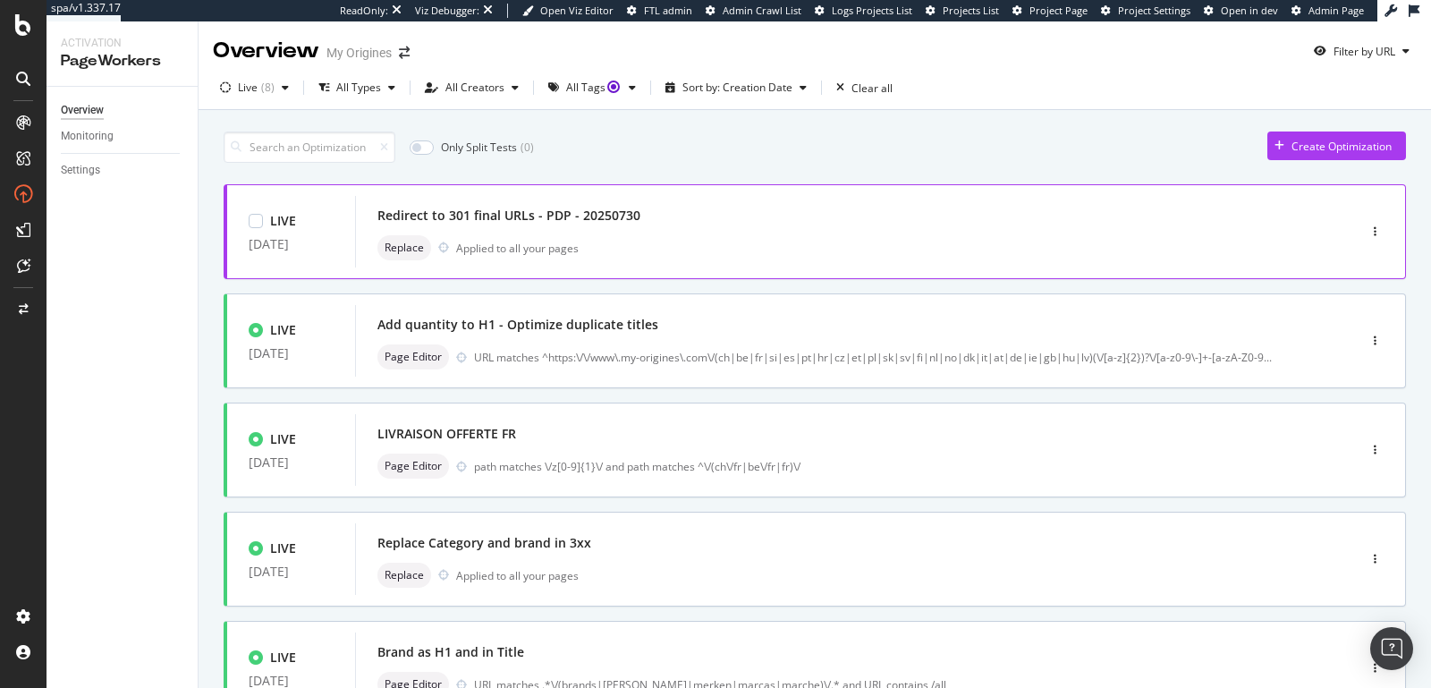
click at [539, 208] on div "Redirect to 301 final URLs - PDP - 20250730" at bounding box center [509, 216] width 263 height 18
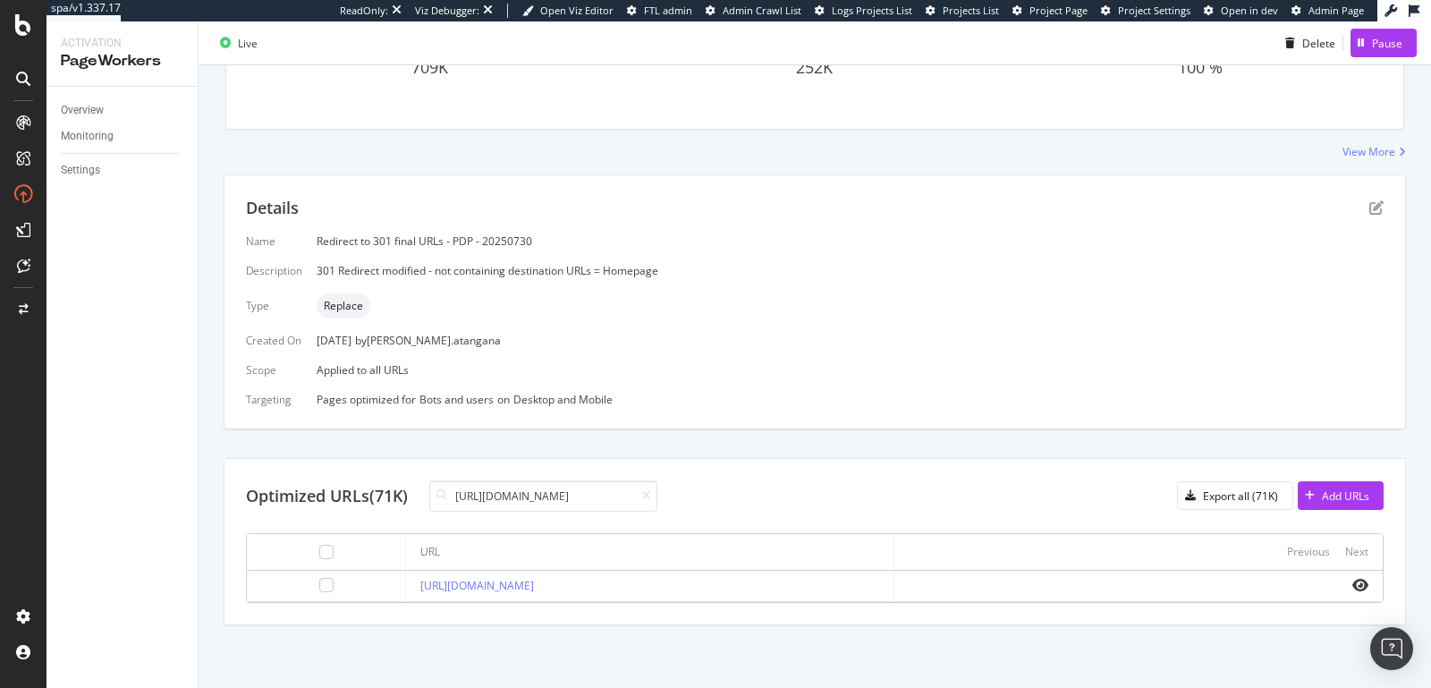
scroll to position [240, 0]
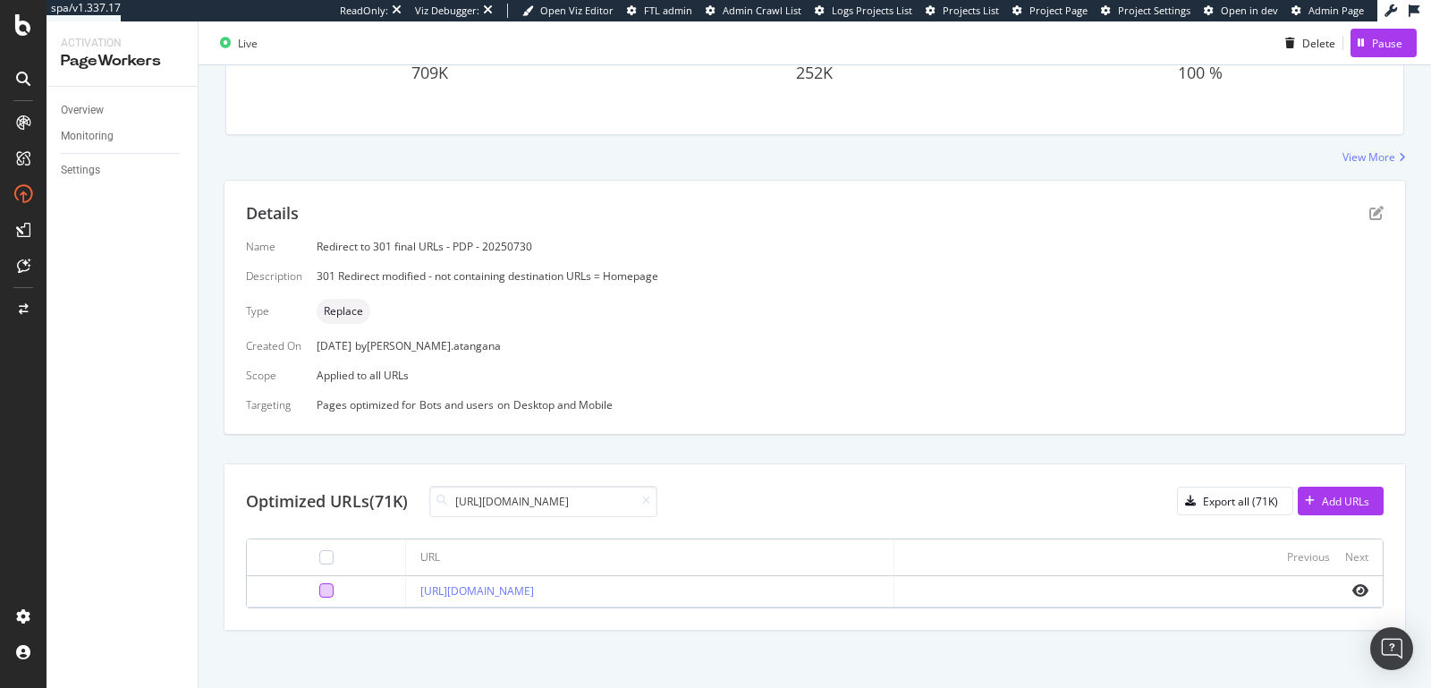
type input "https://www.my-origines.com/gb/chrome-legend-06718A42.html"
click at [323, 586] on div at bounding box center [326, 590] width 14 height 14
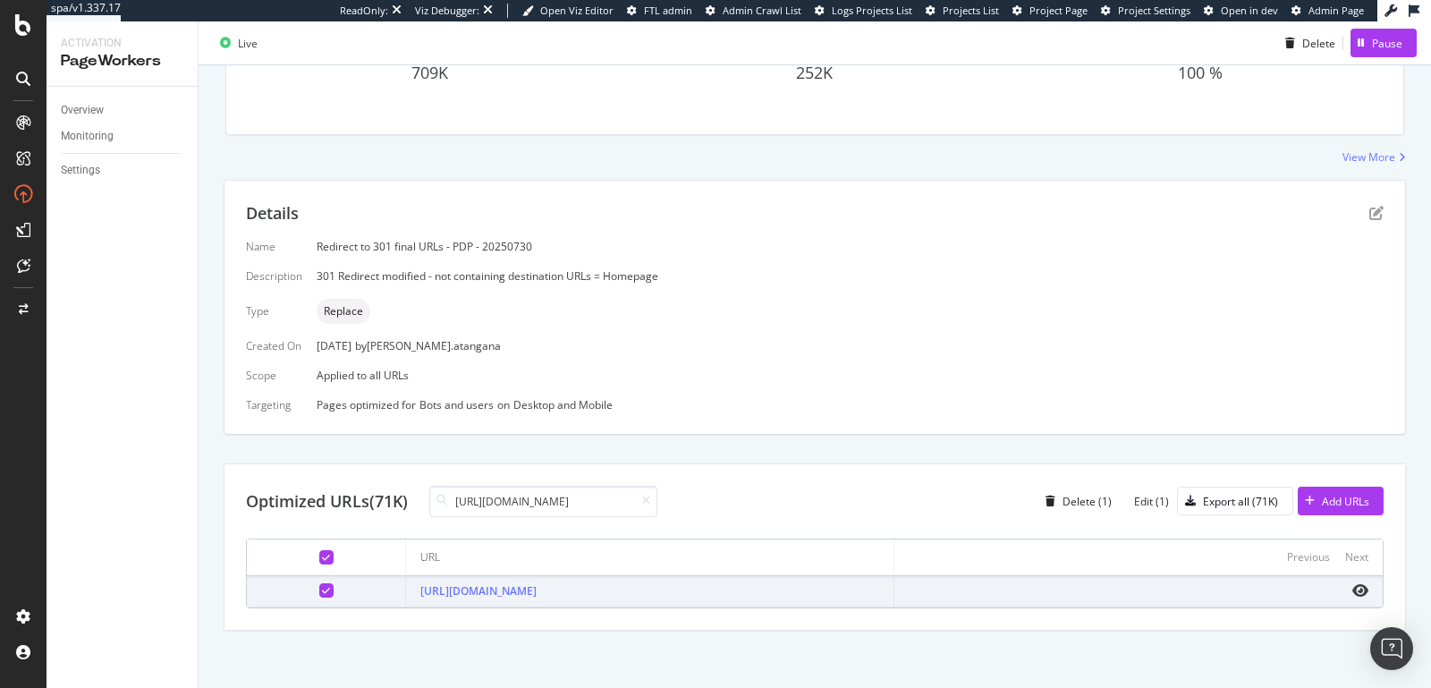
click at [323, 586] on div at bounding box center [326, 590] width 14 height 14
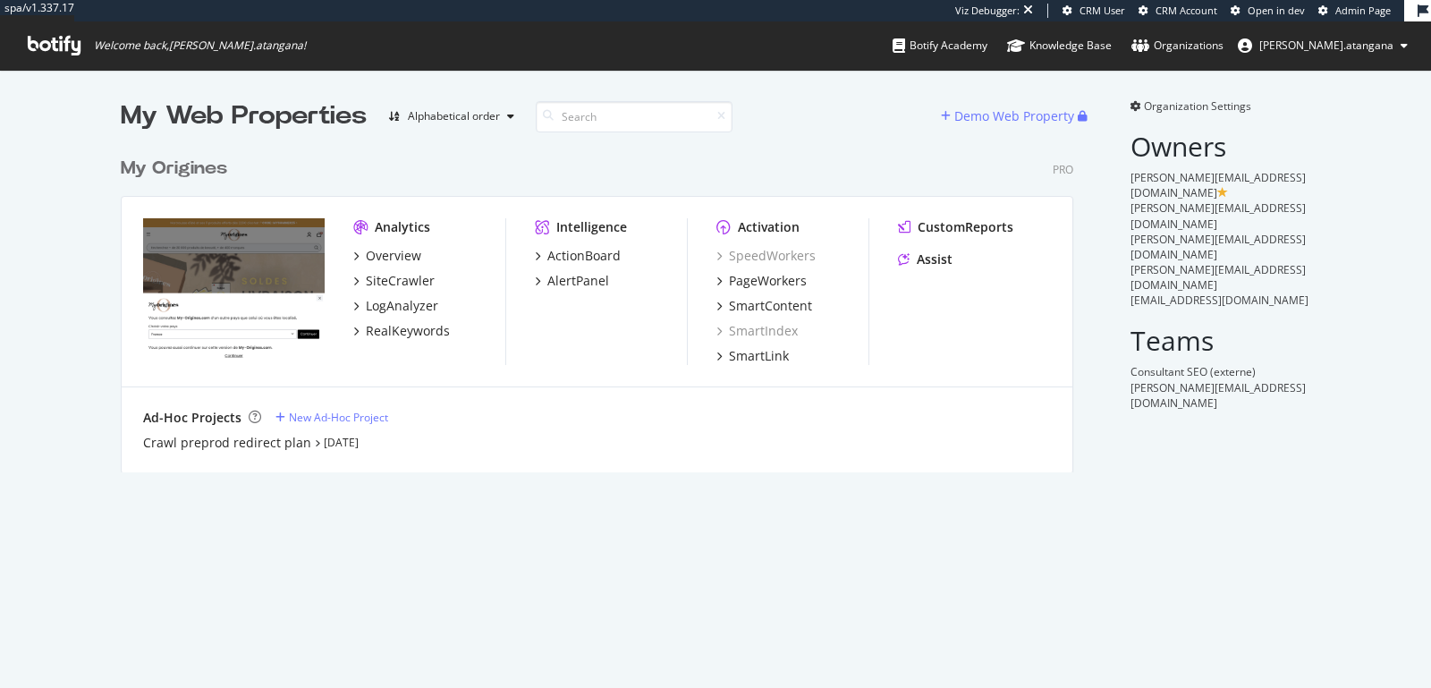
scroll to position [323, 952]
click at [382, 264] on div "Overview SiteCrawler LogAnalyzer RealKeywords" at bounding box center [429, 293] width 152 height 93
click at [380, 259] on div "Overview" at bounding box center [393, 256] width 55 height 18
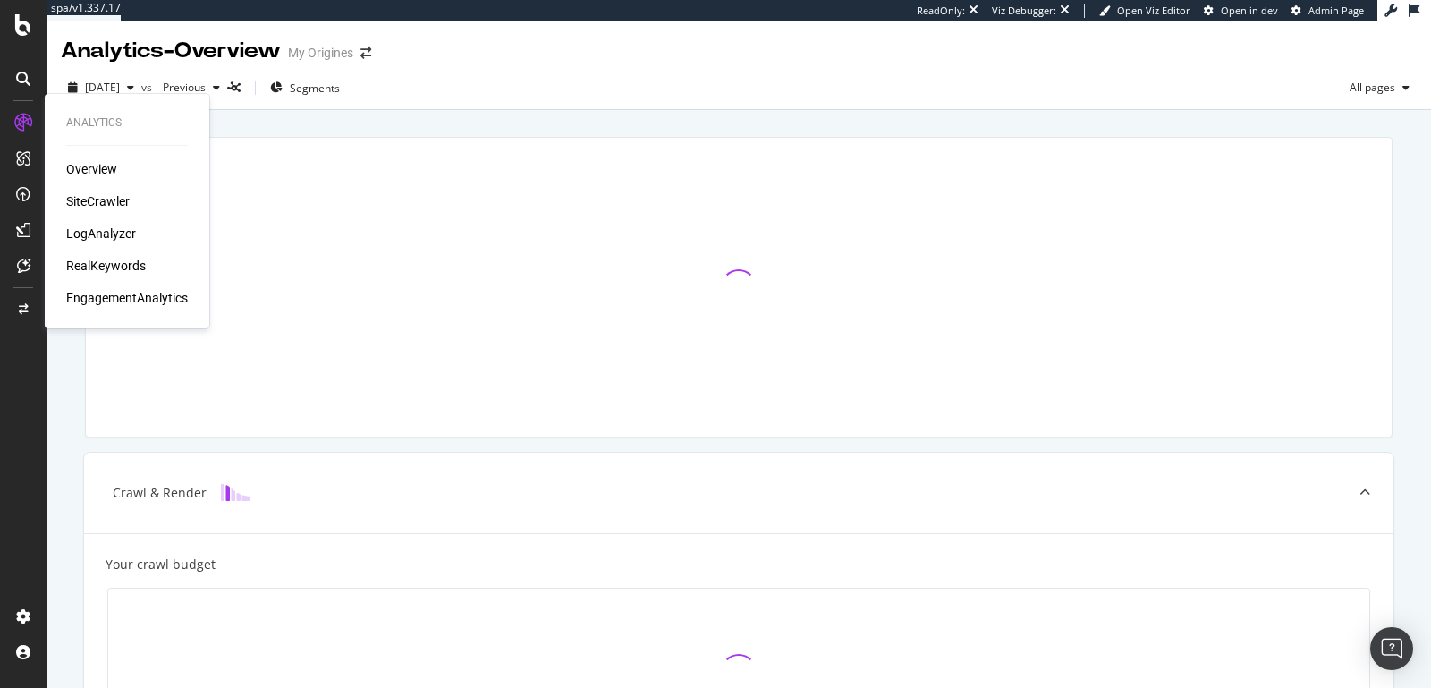
click at [75, 193] on div "SiteCrawler" at bounding box center [98, 201] width 64 height 18
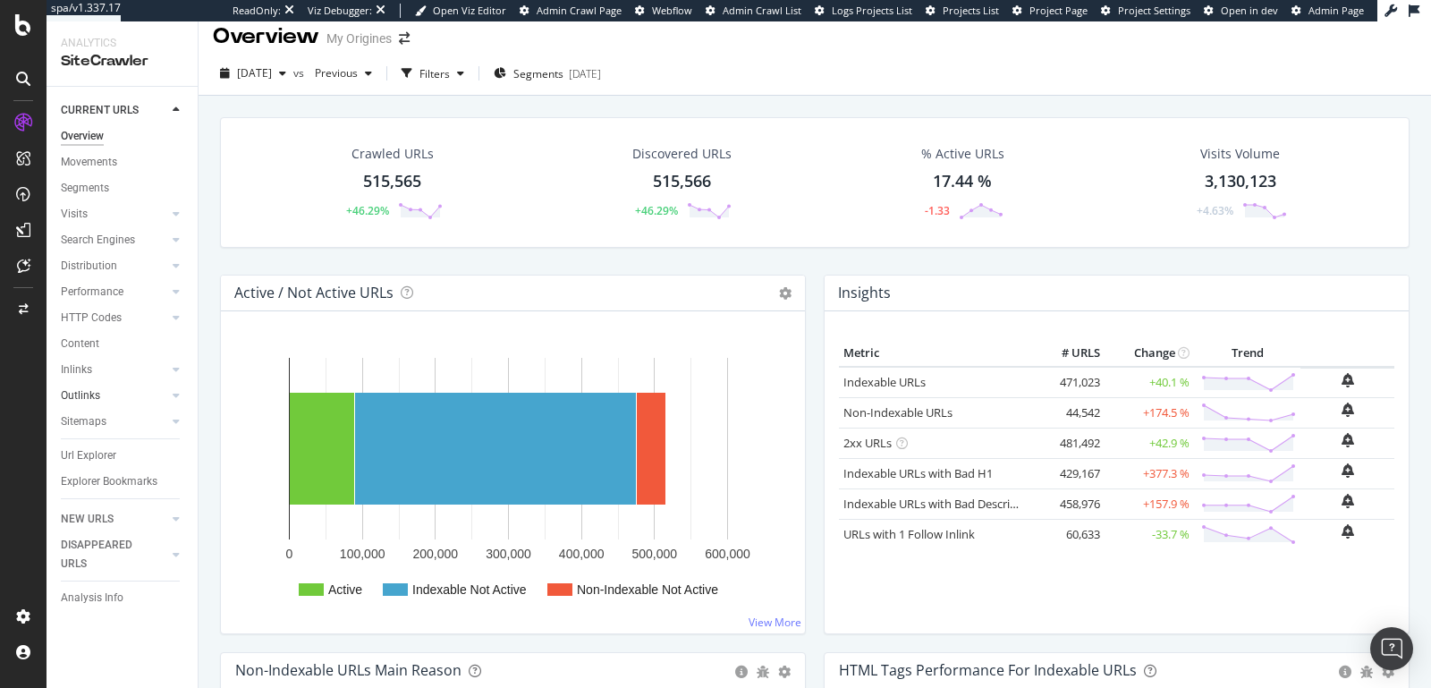
scroll to position [27, 0]
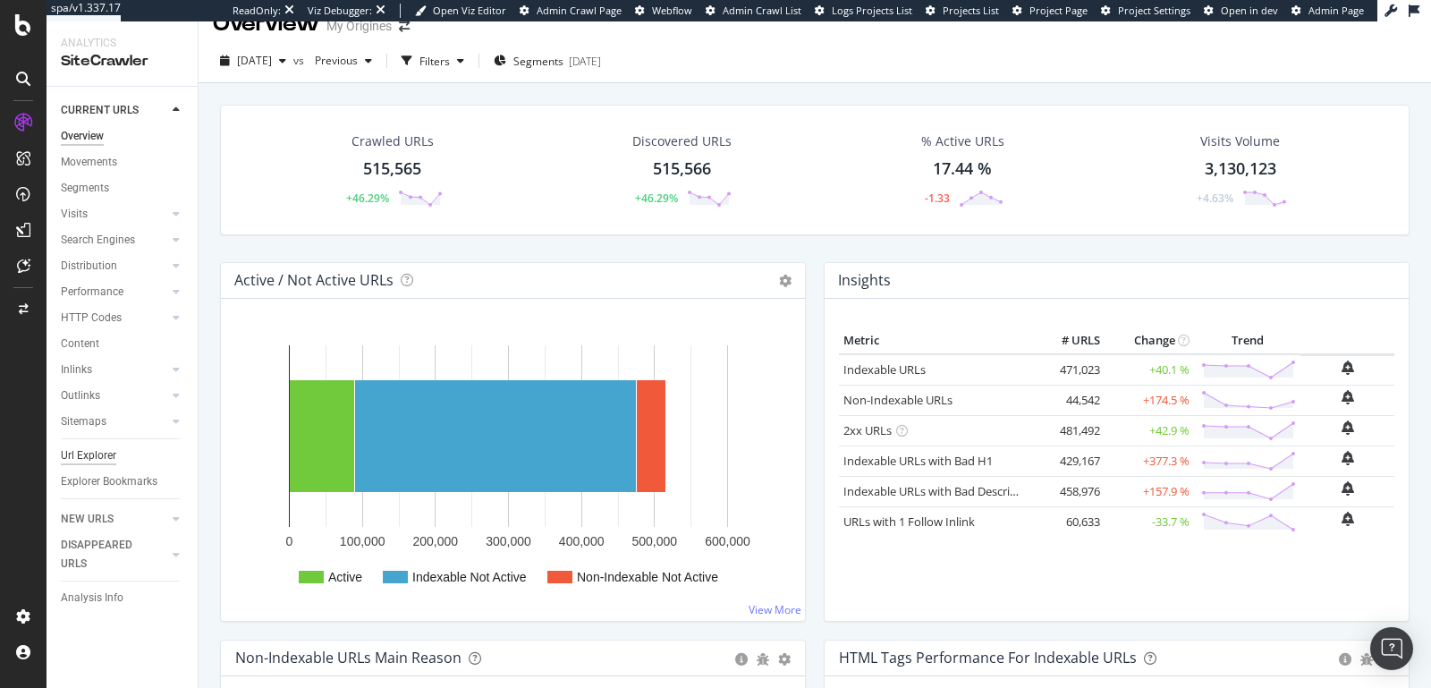
click at [89, 459] on div "Url Explorer" at bounding box center [88, 455] width 55 height 19
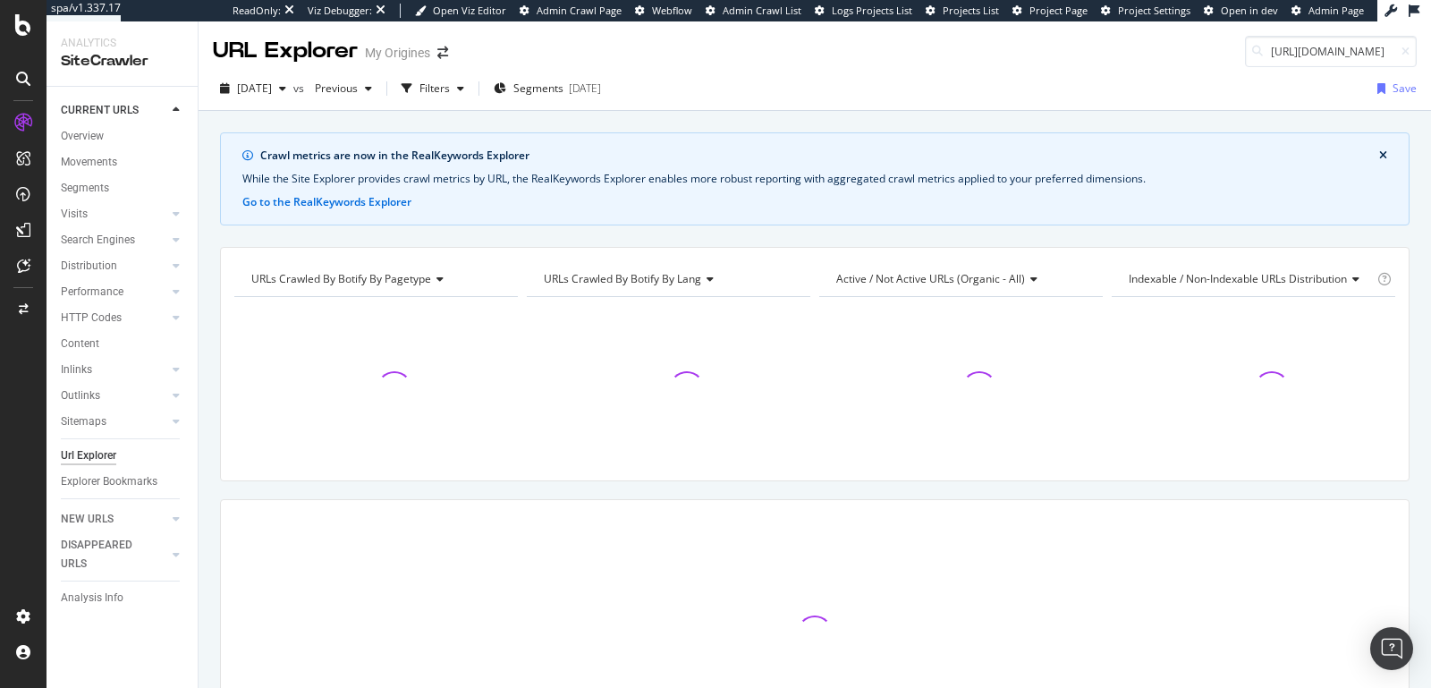
scroll to position [0, 161]
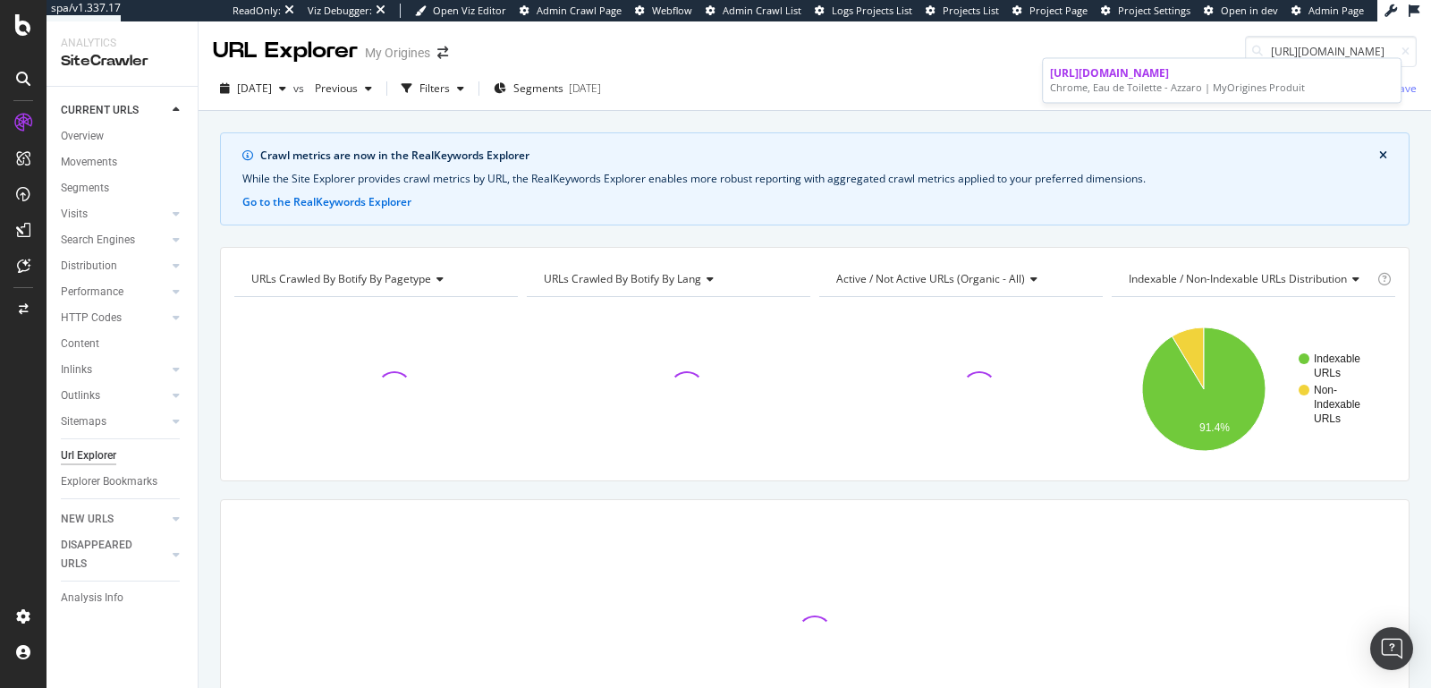
type input "https://www.my-origines.com/fr/chrome-06718X02.html"
click at [1160, 86] on div "Chrome, Eau de Toilette - Azzaro | MyOrigines Produit" at bounding box center [1222, 88] width 344 height 14
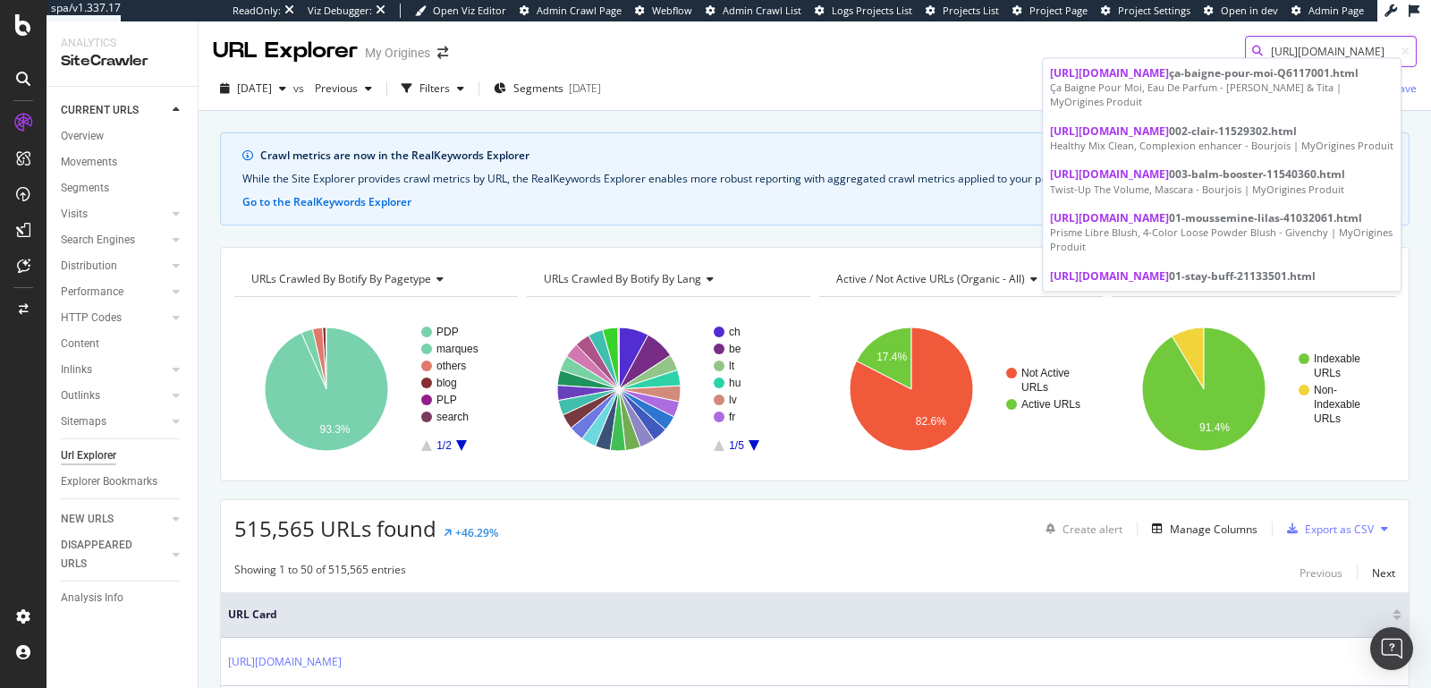
click at [1283, 48] on input "https://www.my-origines.com/gb/" at bounding box center [1331, 51] width 172 height 31
paste input "chrome-legend-06718A42.html"
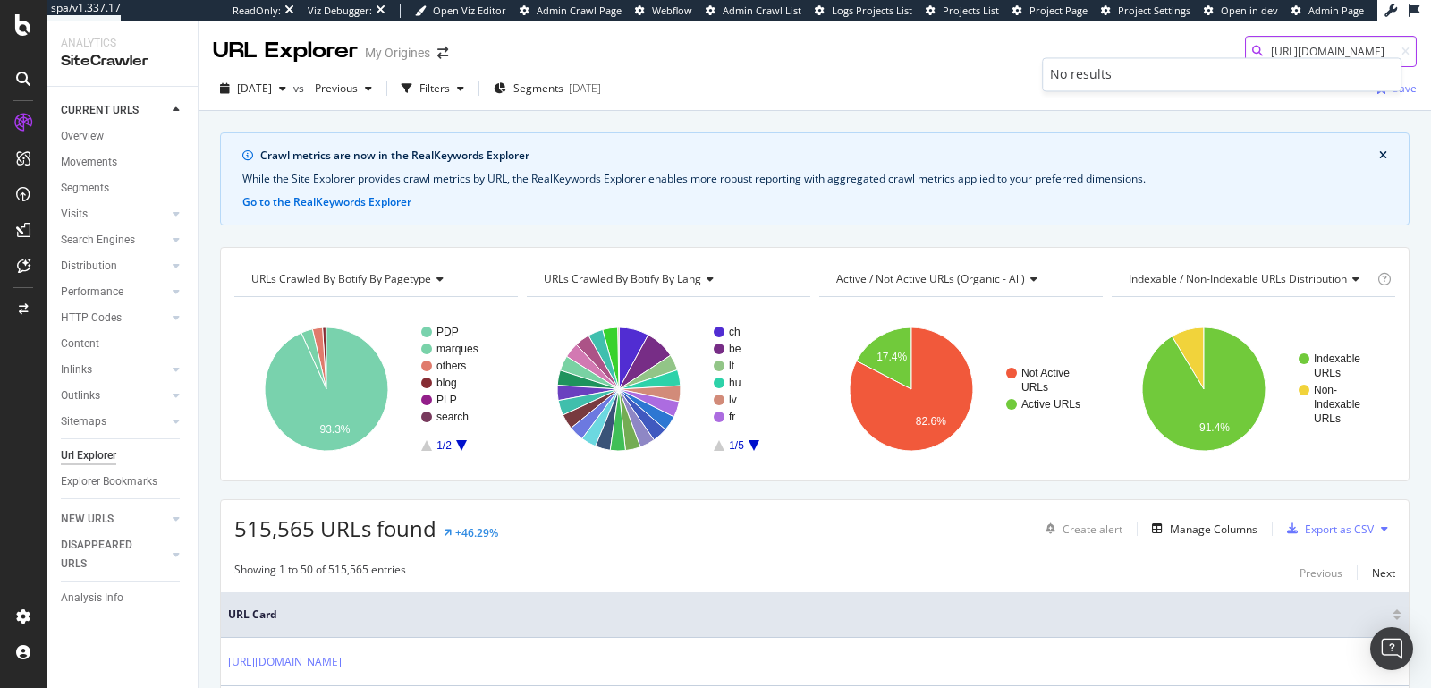
type input "https://www.my-origines.com/gb/chrome-legend-06718A42.html"
click at [1270, 45] on input "https://www.my-origines.com/gb/chrome-legend-06718A42.html" at bounding box center [1331, 51] width 172 height 31
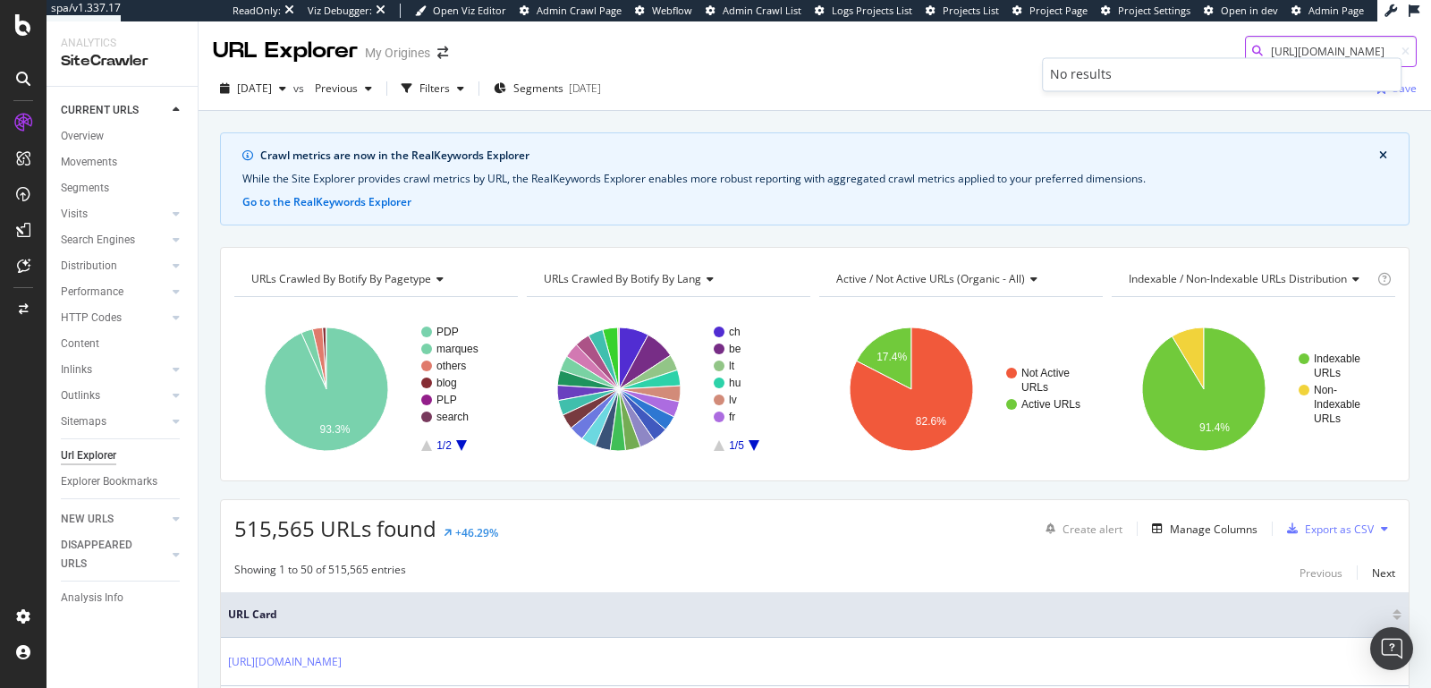
scroll to position [0, 203]
click at [1402, 50] on icon at bounding box center [1406, 52] width 8 height 11
click at [1292, 54] on input at bounding box center [1331, 51] width 172 height 31
paste input "https://www.my-origines.com/gb/chrome-legend-06718A42.html"
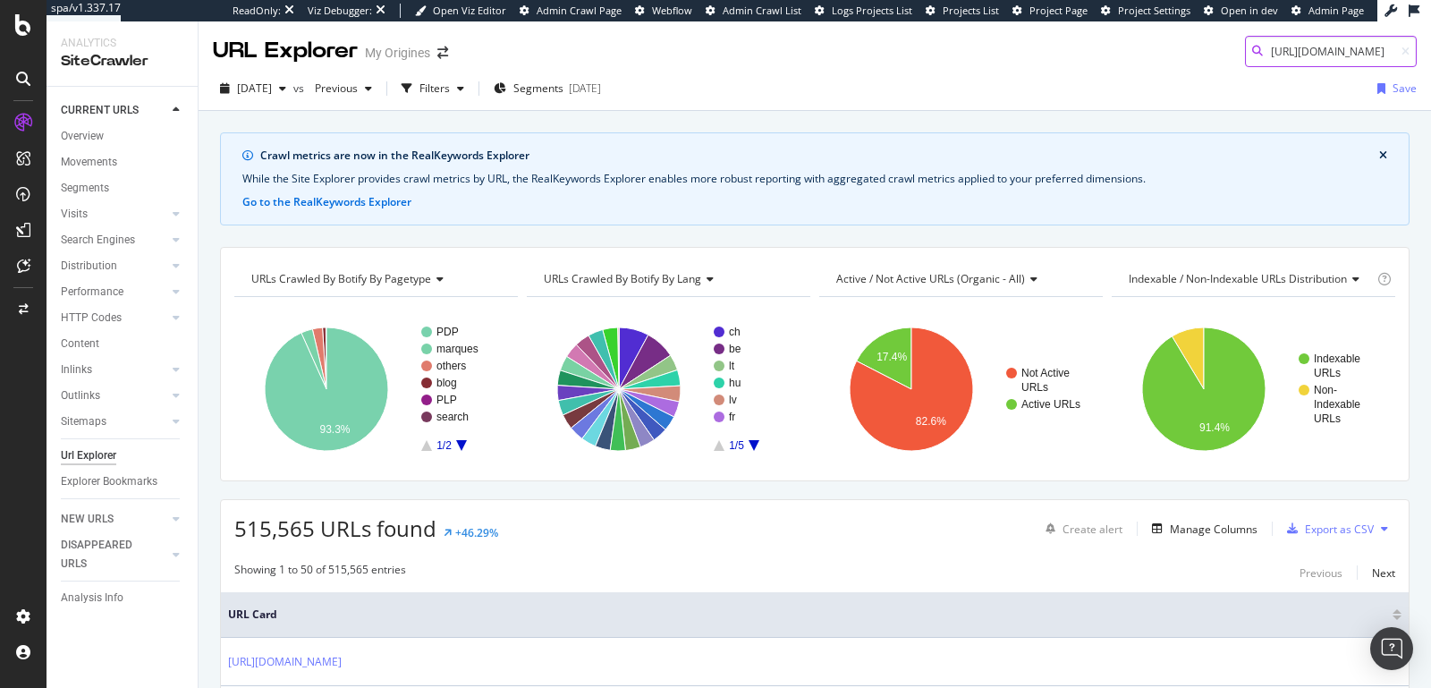
scroll to position [0, 203]
type input "https://www.my-origines.com/gb/chrome-legend-06718A42.html"
click at [272, 89] on span "2025 Sep. 2nd" at bounding box center [254, 88] width 35 height 15
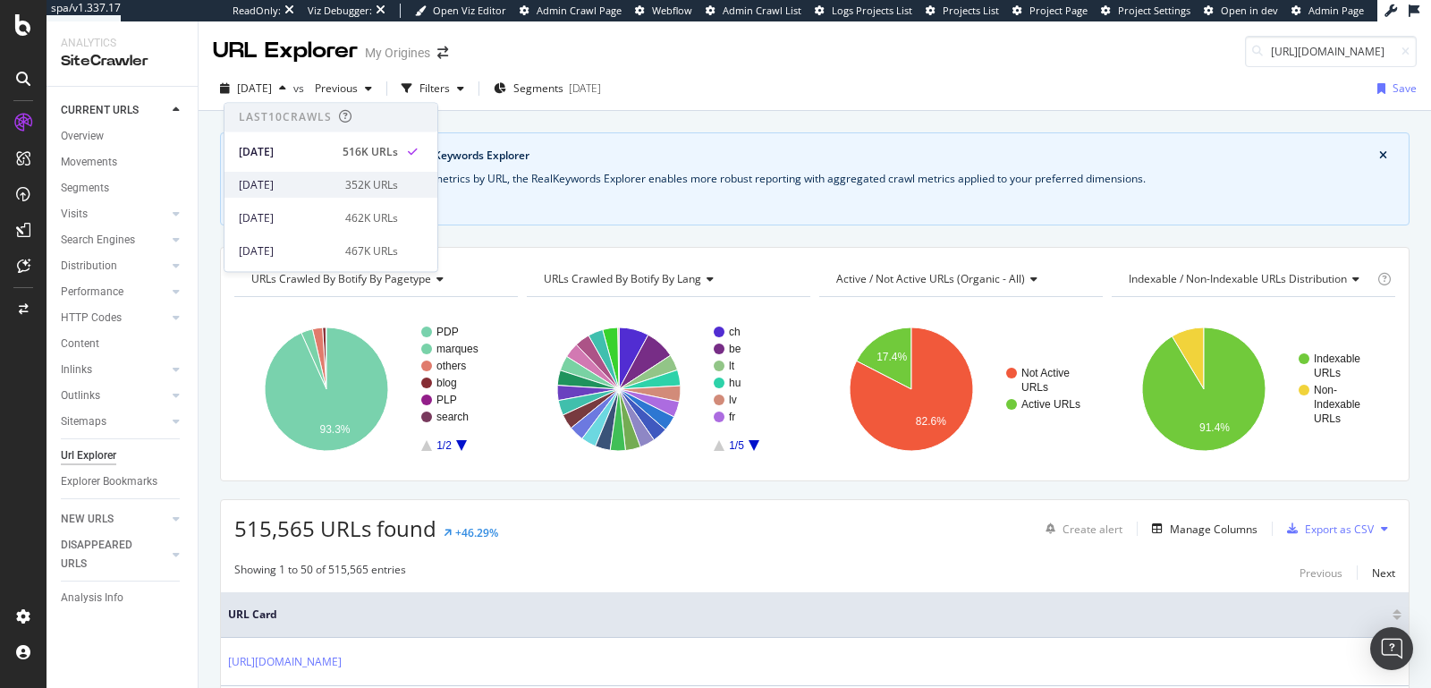
click at [290, 174] on div "2025 Aug. 19th 352K URLs" at bounding box center [331, 185] width 213 height 26
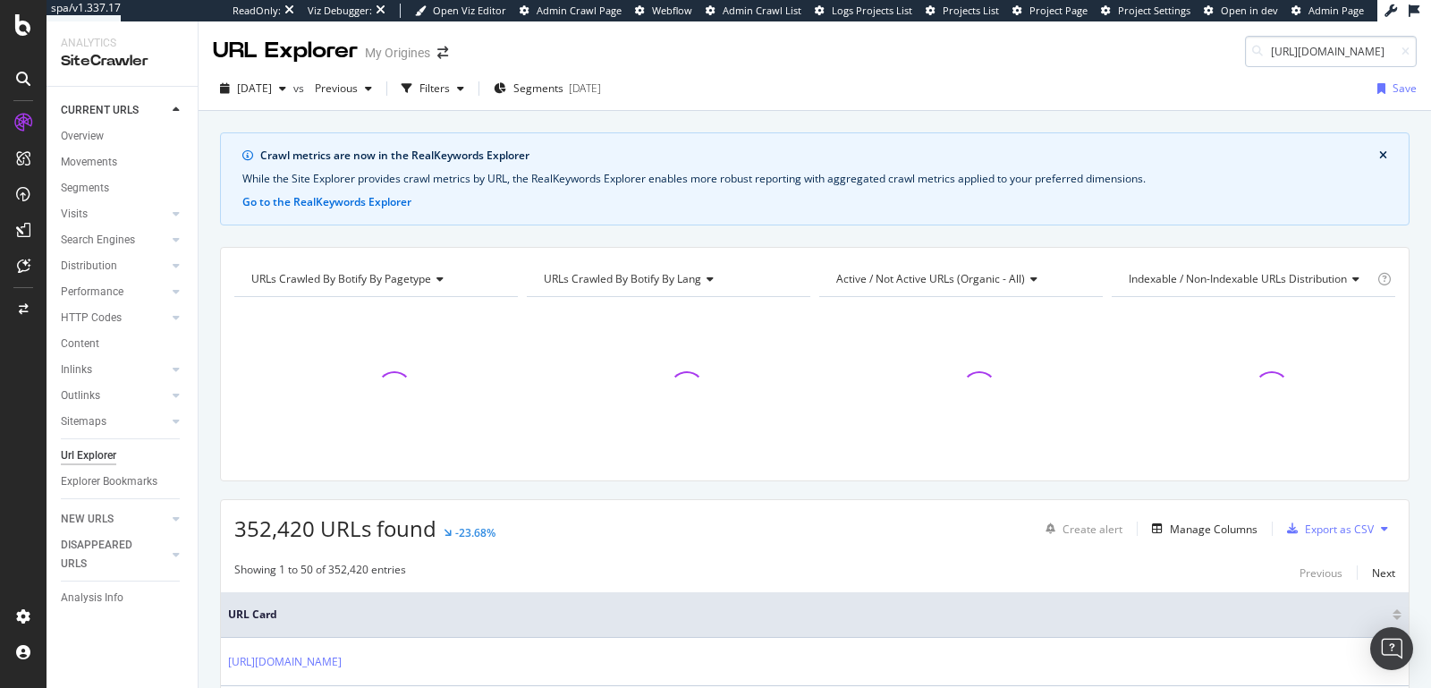
scroll to position [0, 203]
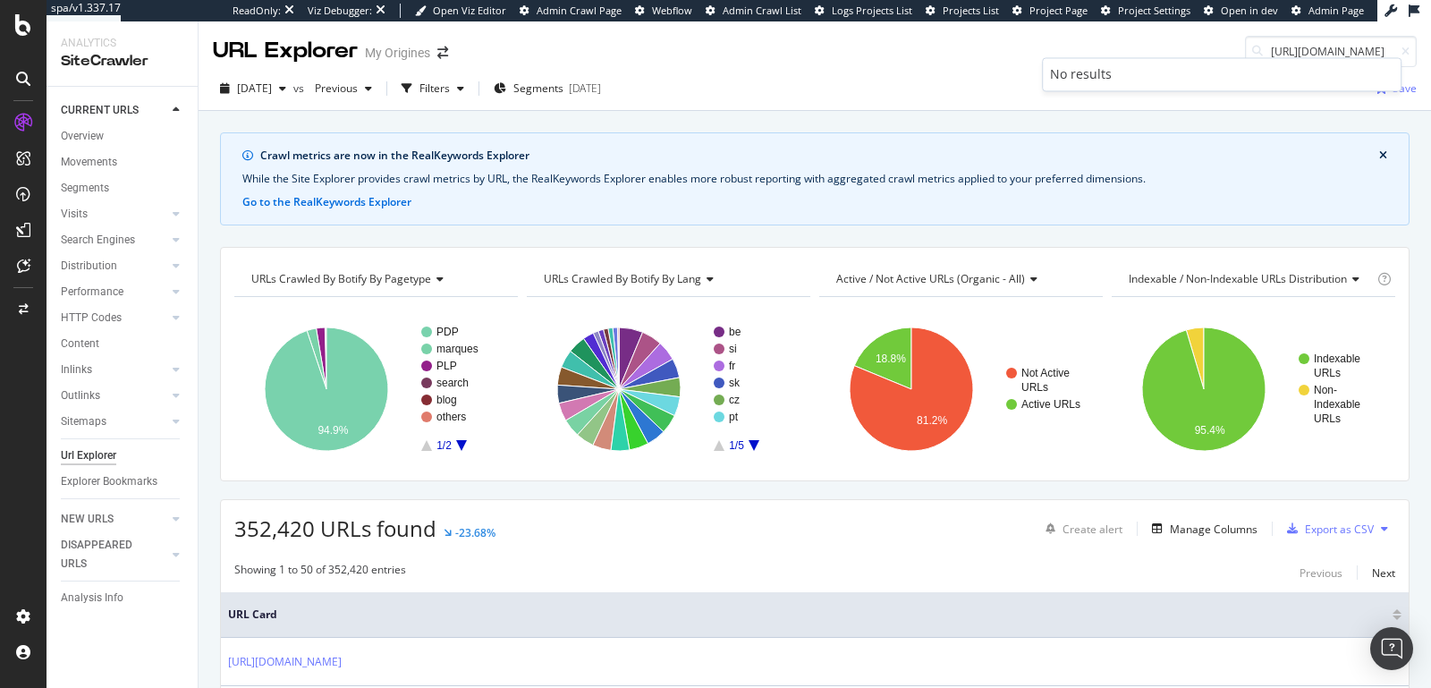
type input "https://www.my-origines.com/gb/chrome-legend-06718A42.html"
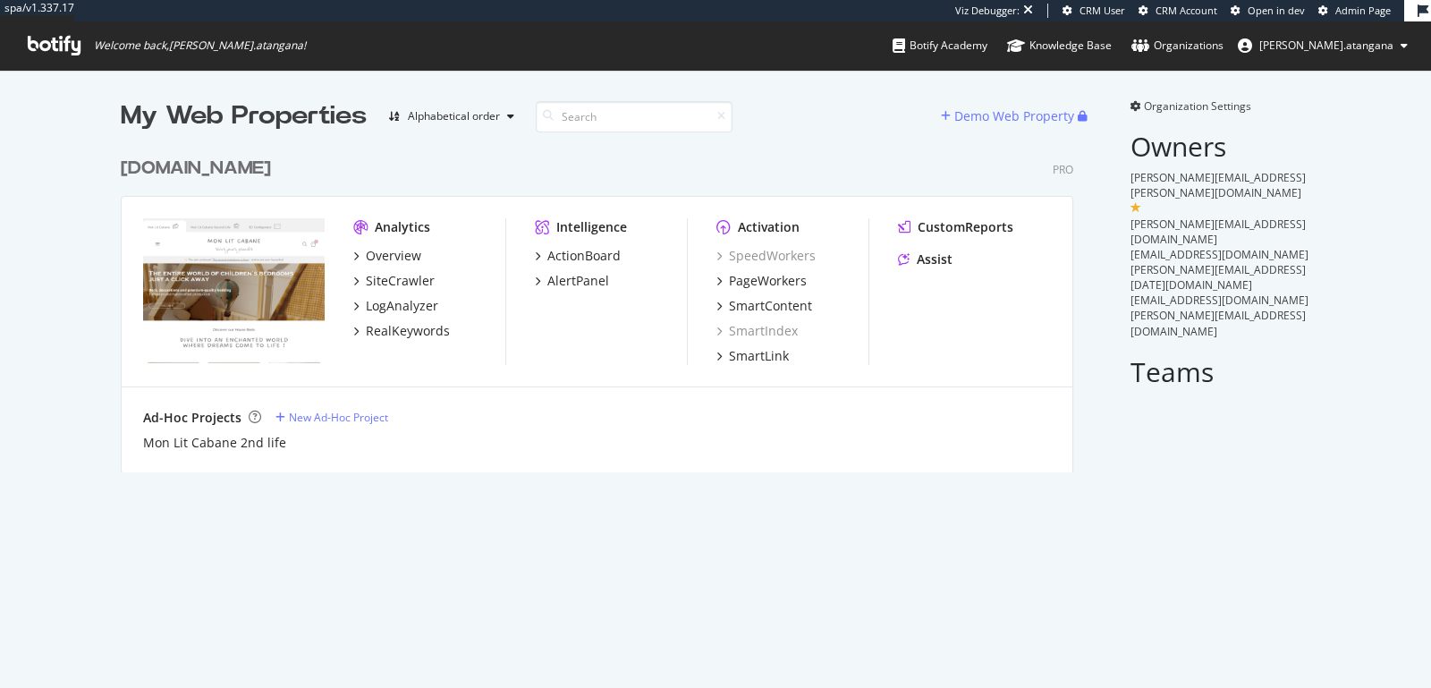
scroll to position [323, 952]
click at [778, 275] on div "PageWorkers" at bounding box center [768, 281] width 78 height 18
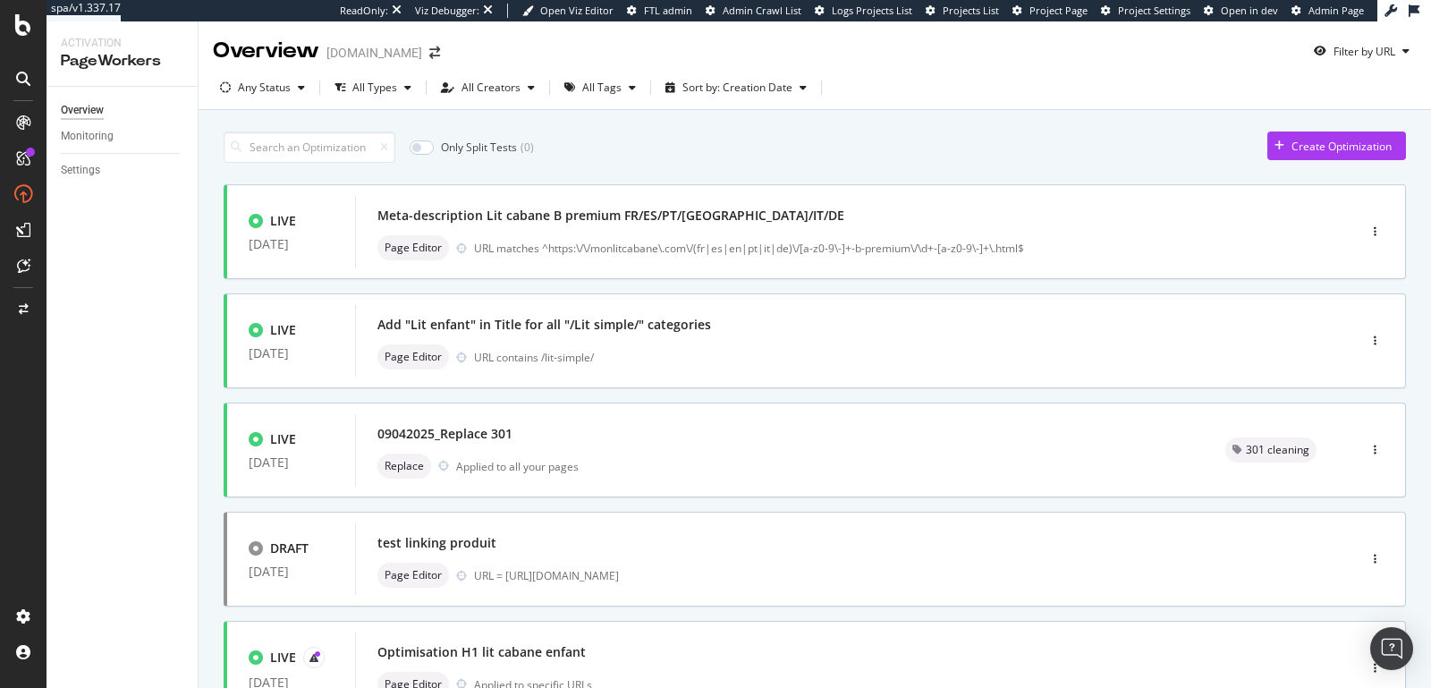
click at [286, 139] on input at bounding box center [310, 146] width 172 height 31
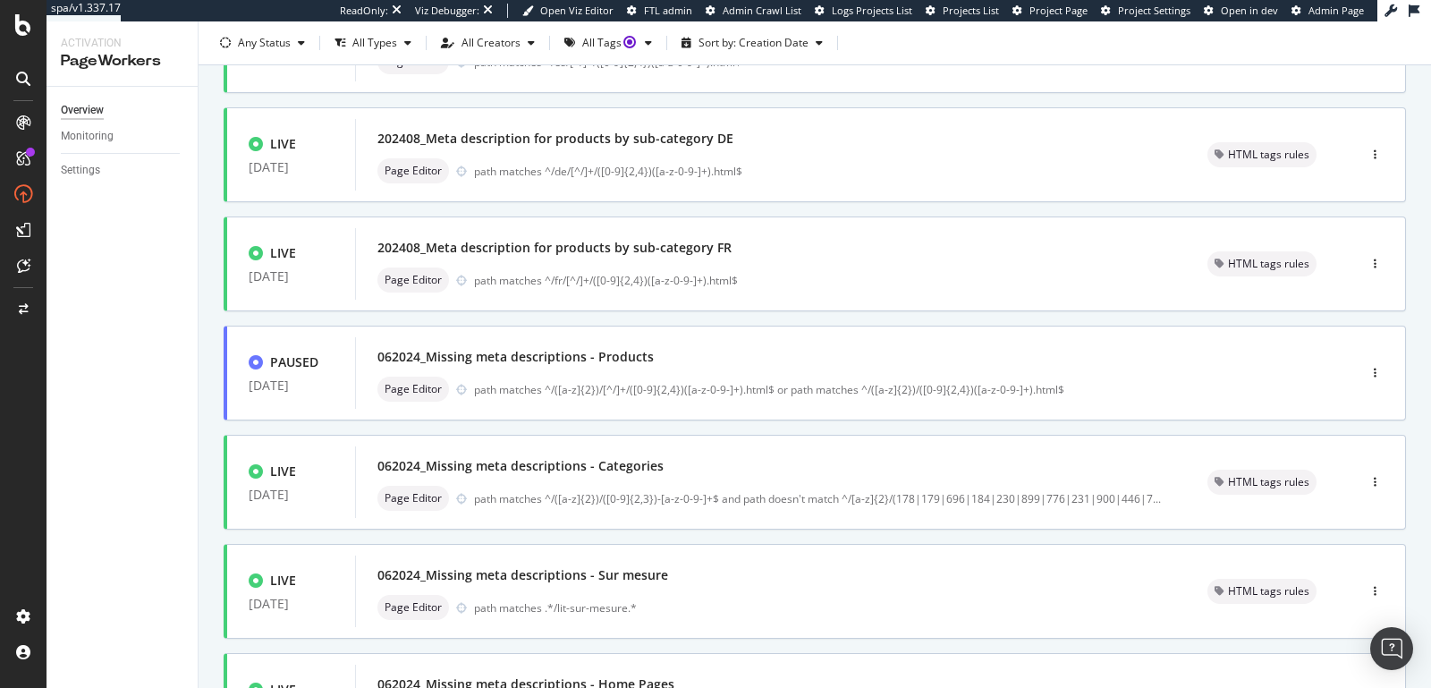
scroll to position [640, 0]
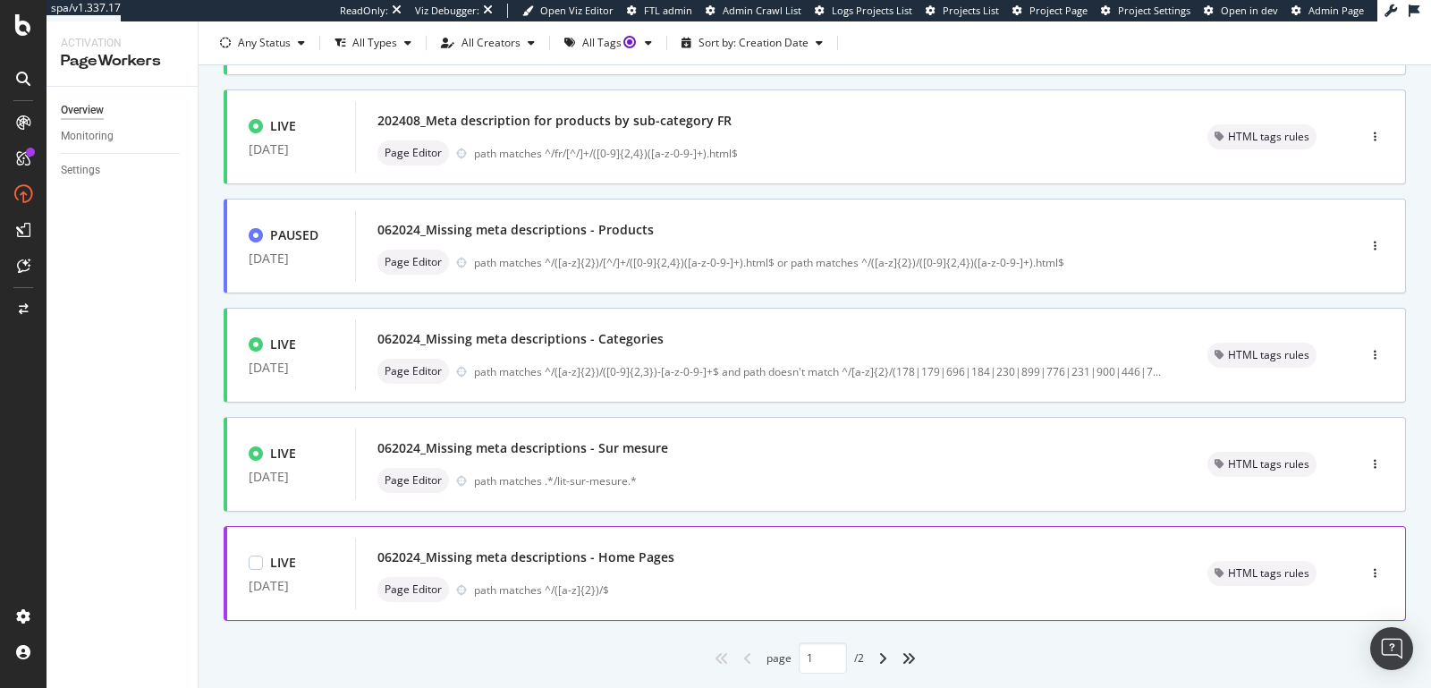
click at [553, 554] on div "062024_Missing meta descriptions - Home Pages" at bounding box center [526, 557] width 297 height 18
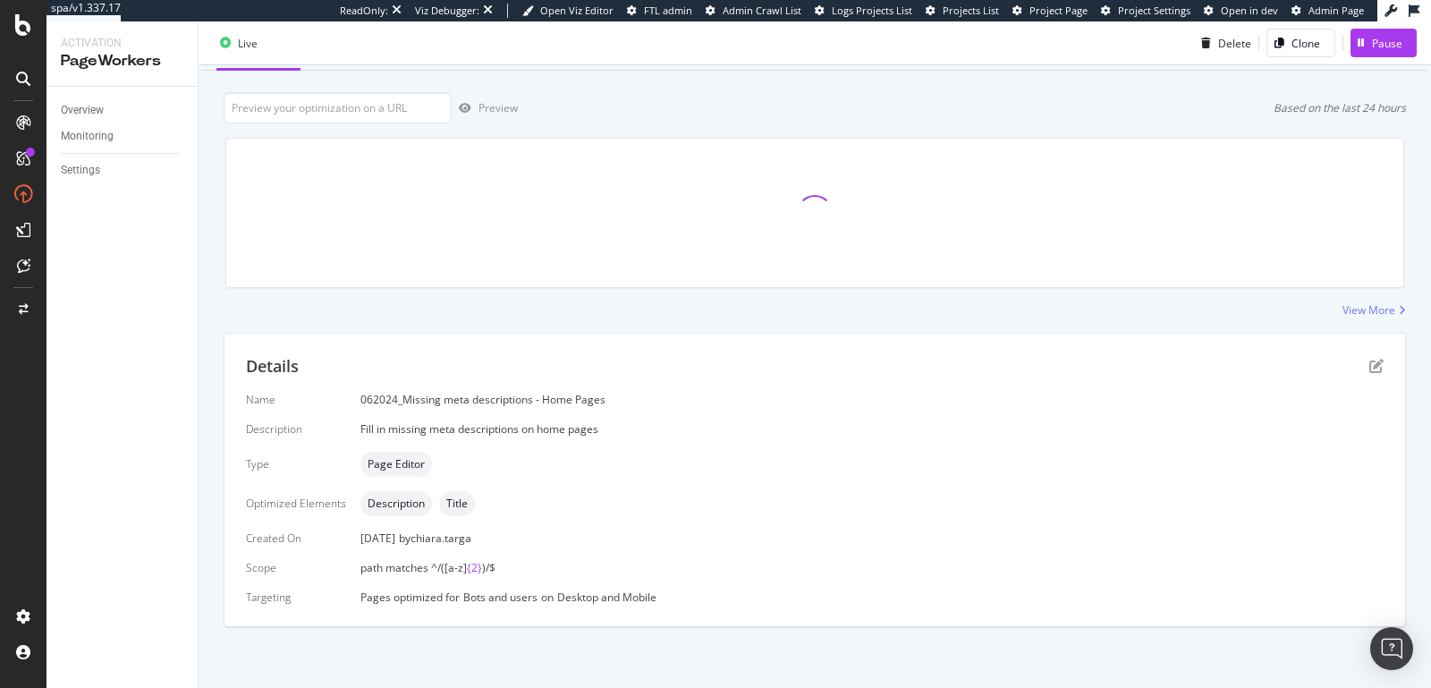
scroll to position [87, 0]
click at [1370, 366] on icon "pen-to-square" at bounding box center [1377, 366] width 14 height 14
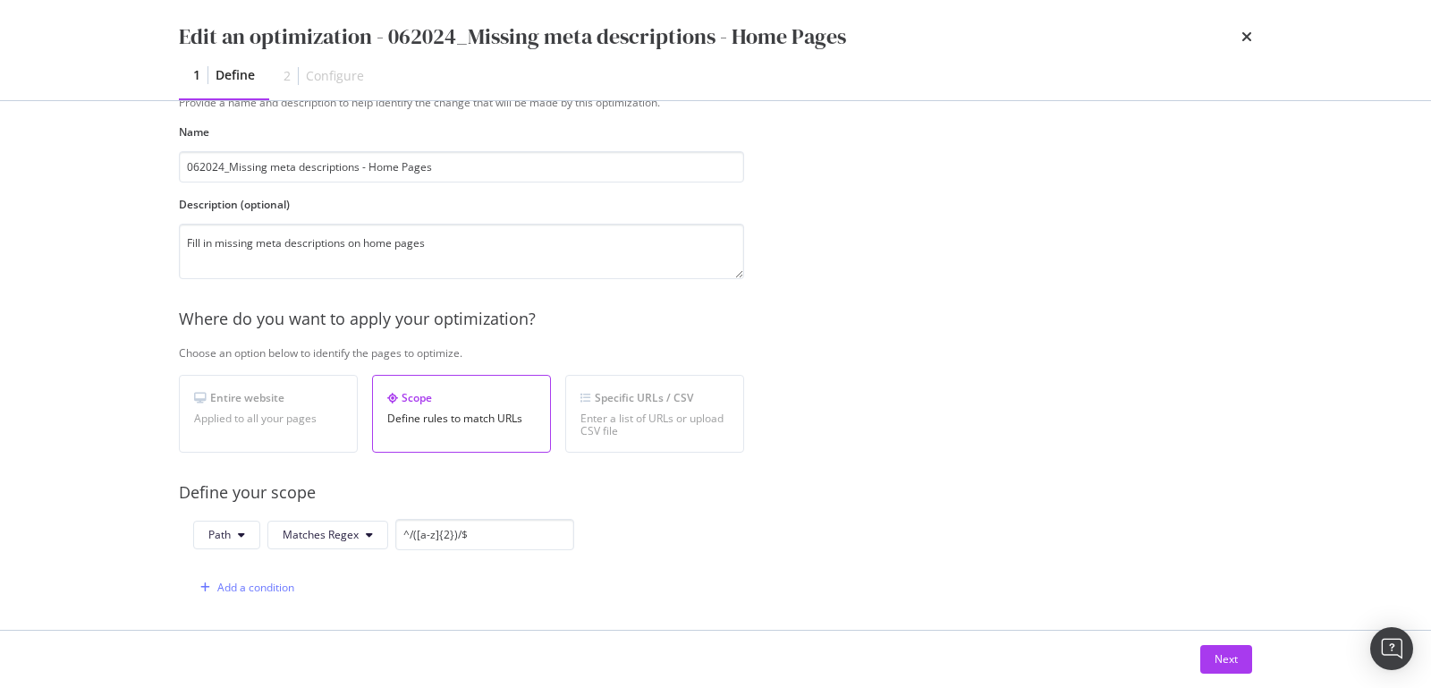
scroll to position [357, 0]
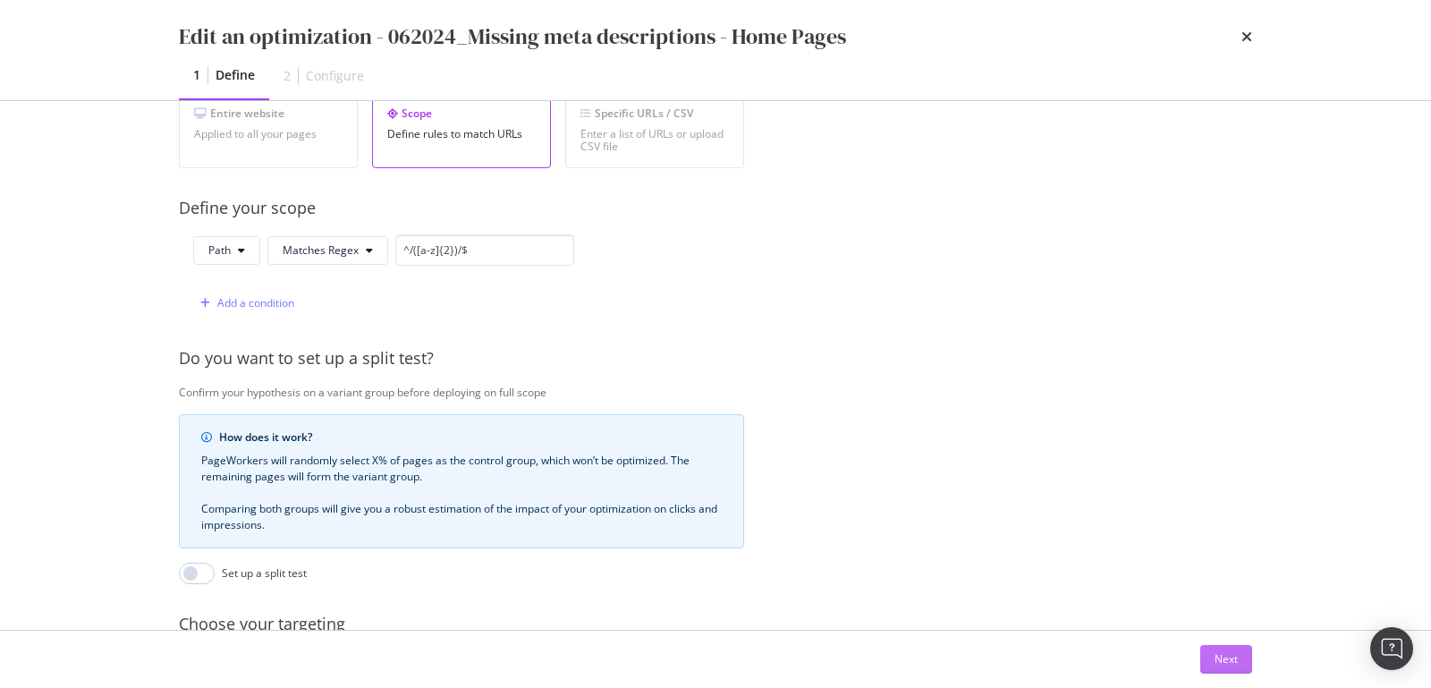
click at [1211, 654] on button "Next" at bounding box center [1226, 659] width 52 height 29
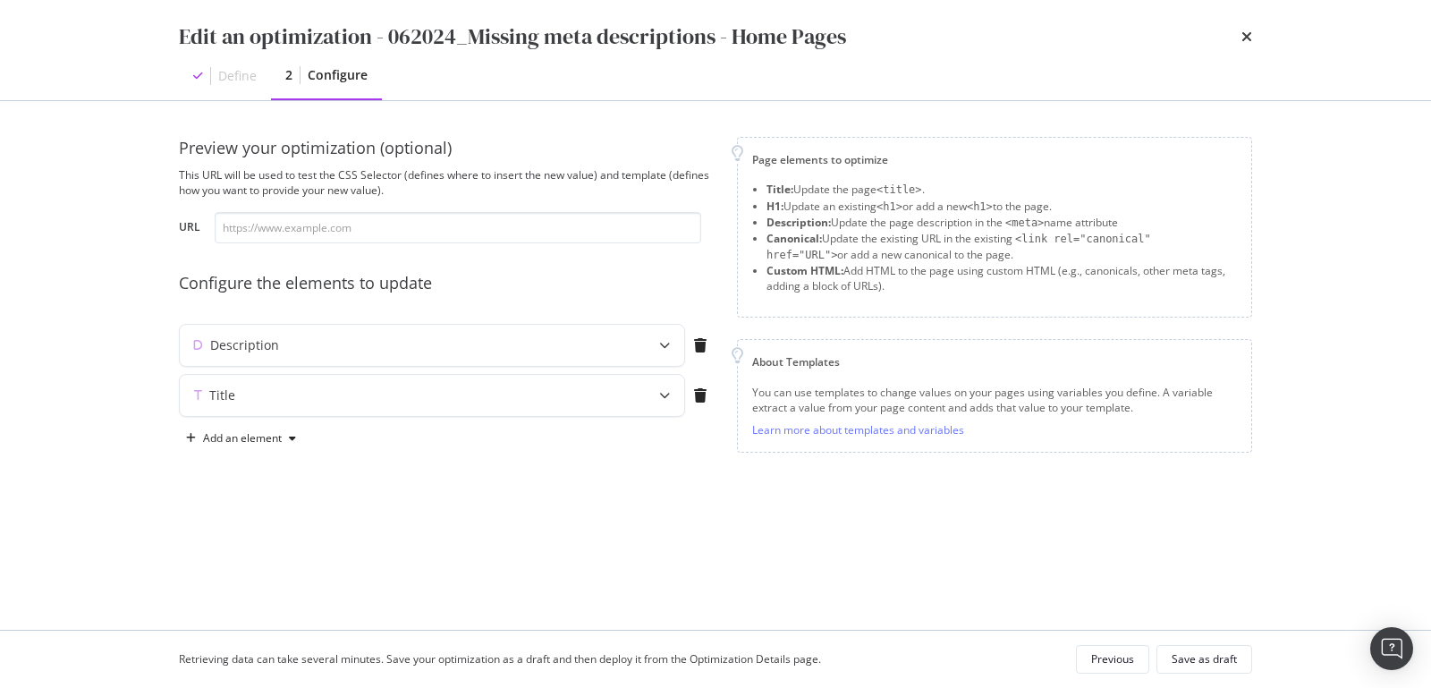
scroll to position [0, 0]
click at [284, 217] on input "modal" at bounding box center [458, 227] width 487 height 31
paste input "Last login: Thu Sep 4 08:35:45 on console renaudatangana@RenaudMacBook-Pro ~ % …"
type input "Last login: Thu Sep 4 08:35:45 on console renaudatangana@RenaudMacBook-Pro ~ % …"
paste input "https://monlitcabane.com/es/"
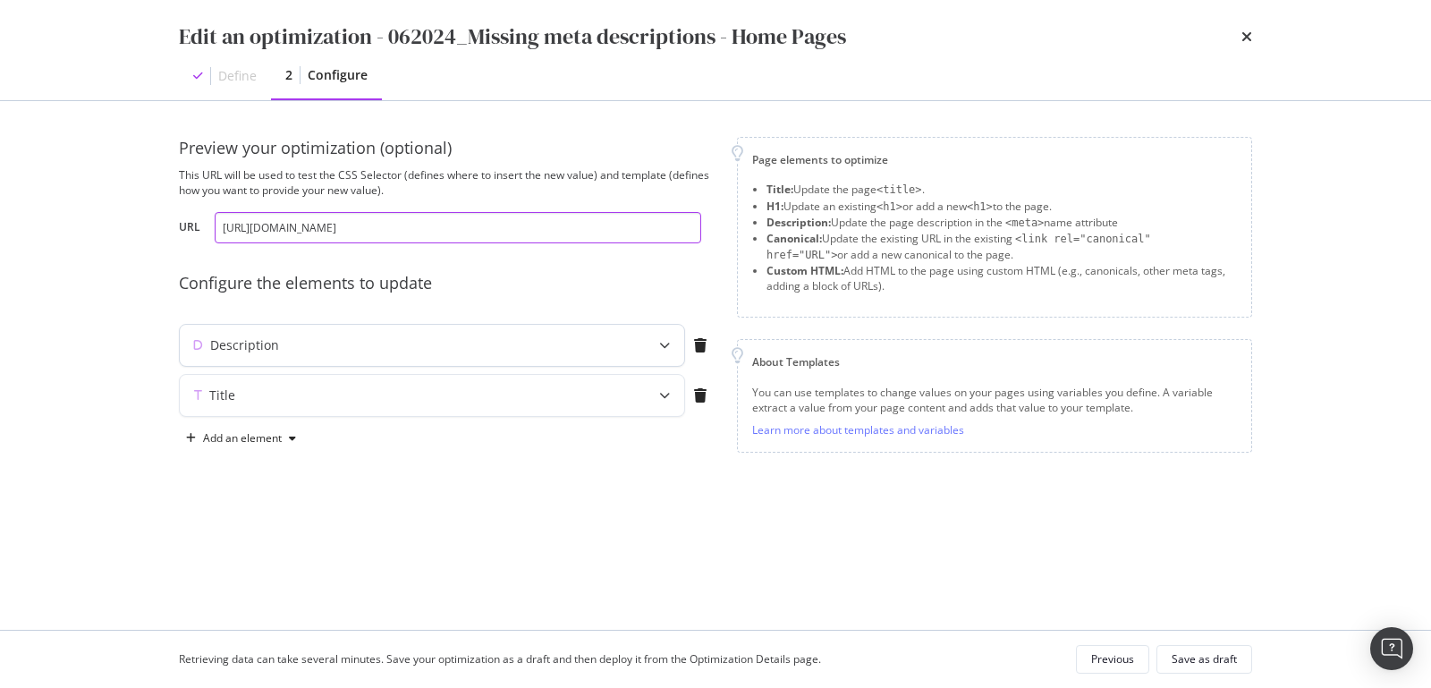
type input "https://monlitcabane.com/es/"
click at [667, 345] on icon "modal" at bounding box center [664, 345] width 11 height 11
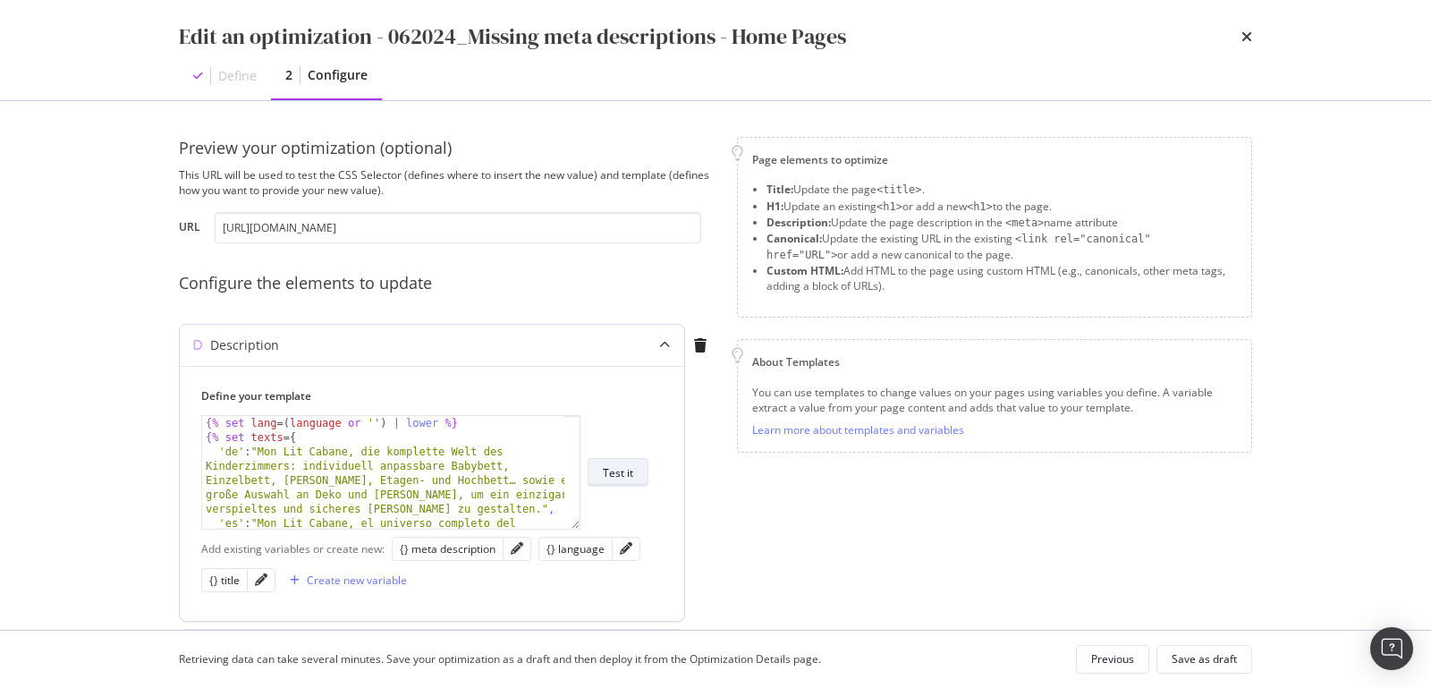
click at [611, 478] on div "Test it" at bounding box center [618, 472] width 30 height 15
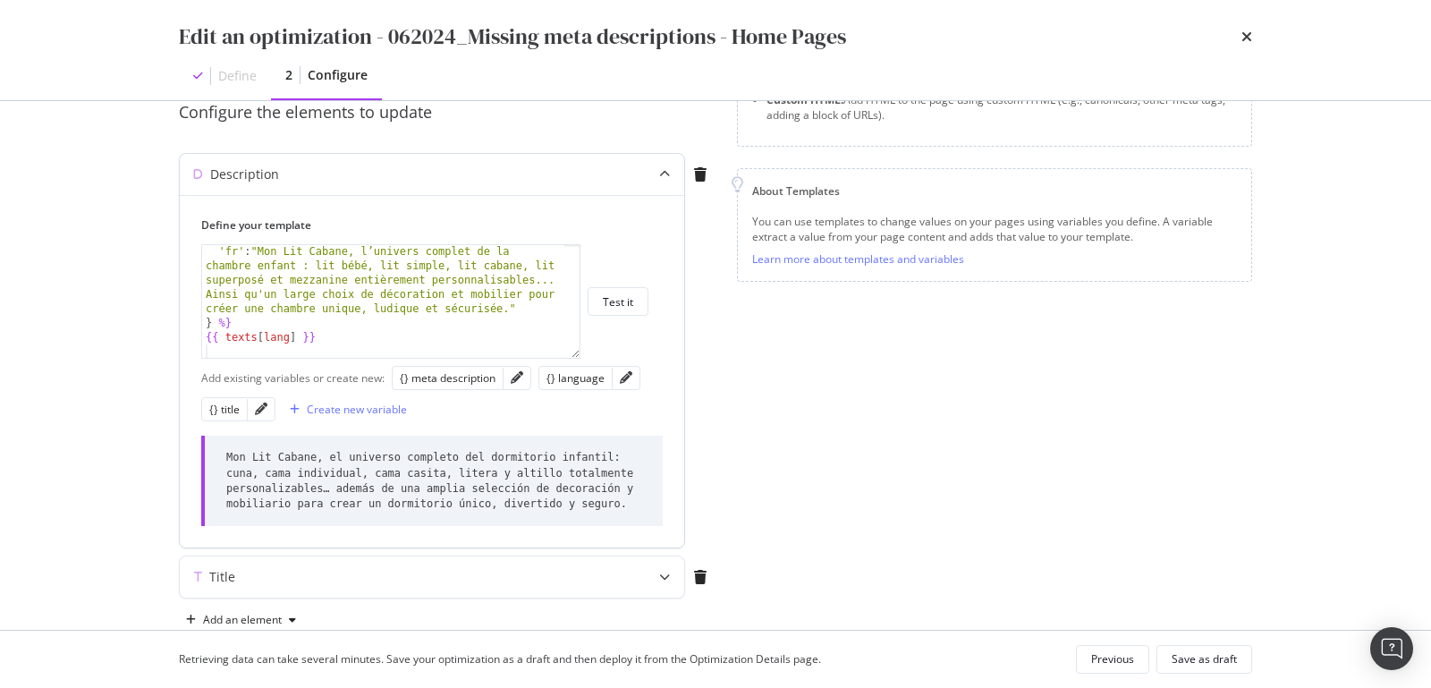
scroll to position [165, 0]
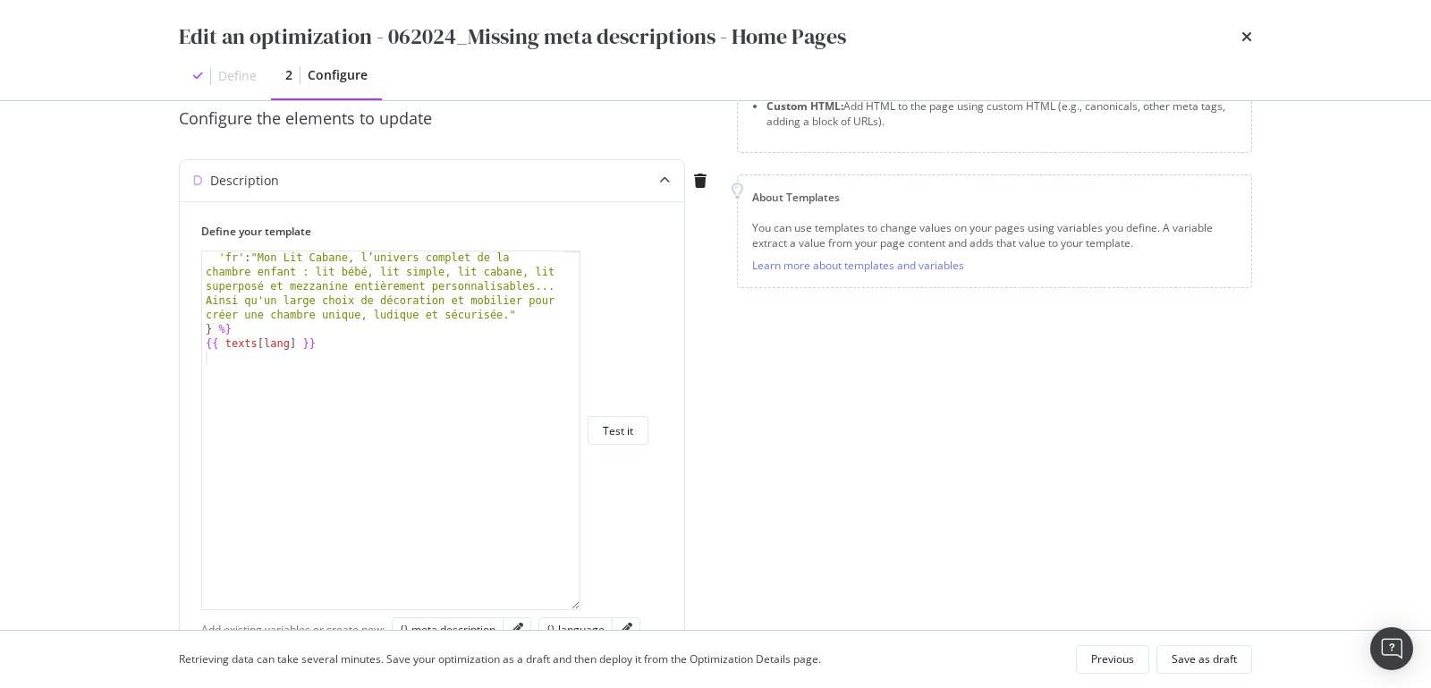
drag, startPoint x: 579, startPoint y: 362, endPoint x: 708, endPoint y: 607, distance: 276.9
click at [708, 607] on div "Description Define your template 'fr' : "Mon Lit Cabane, l’univers complet de l…" at bounding box center [447, 483] width 537 height 648
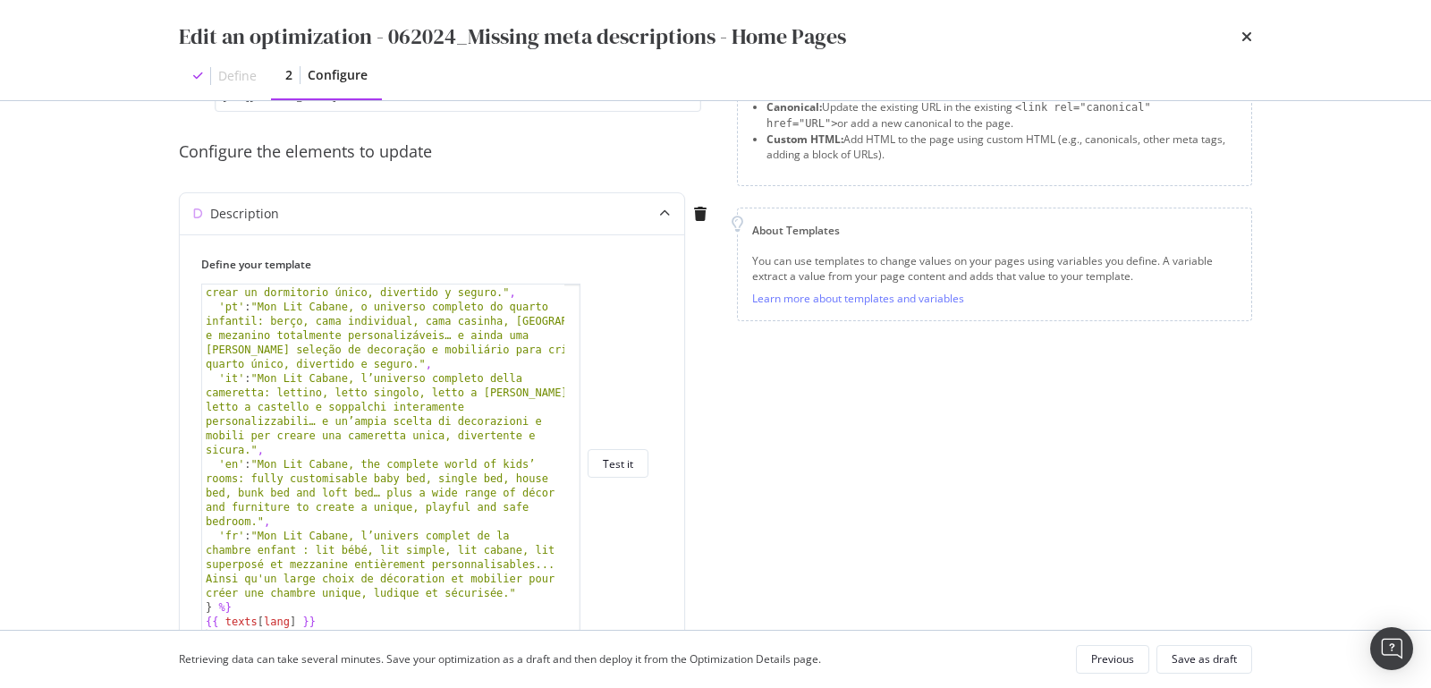
scroll to position [121, 0]
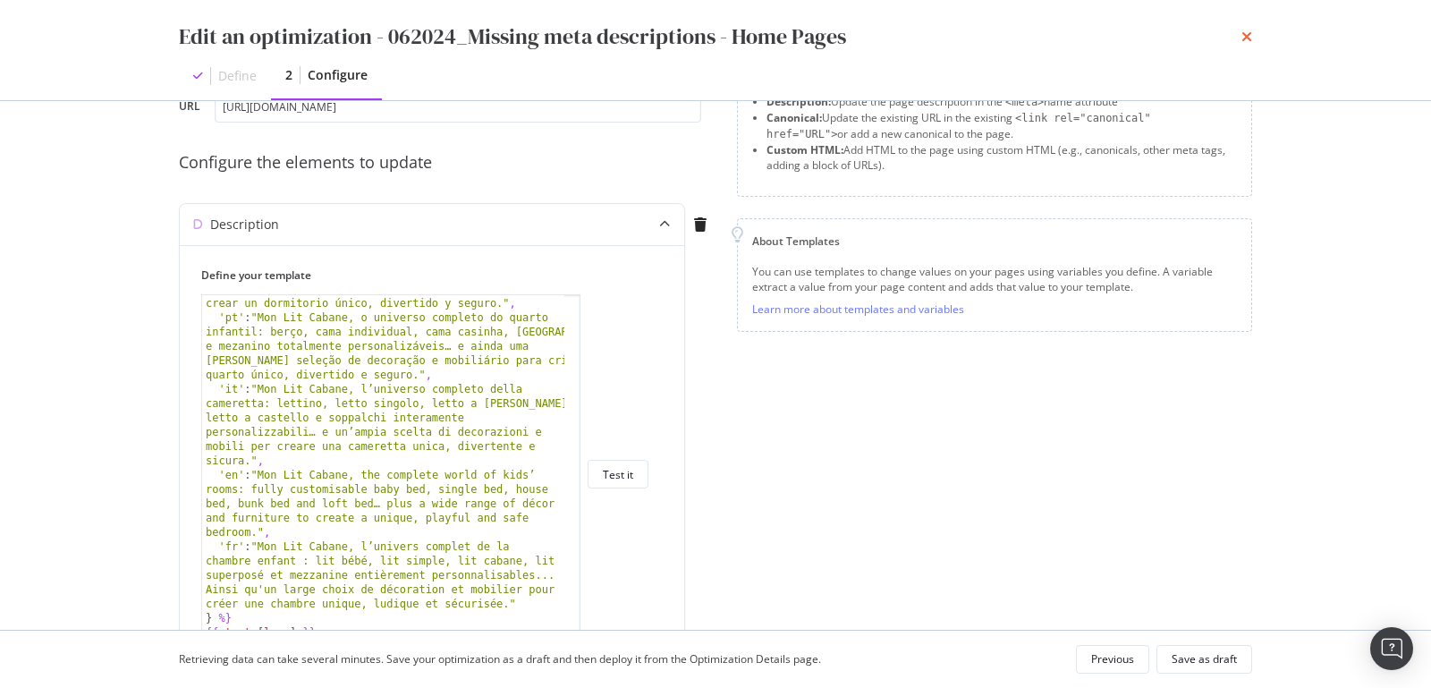
click at [1245, 38] on icon "times" at bounding box center [1247, 37] width 11 height 14
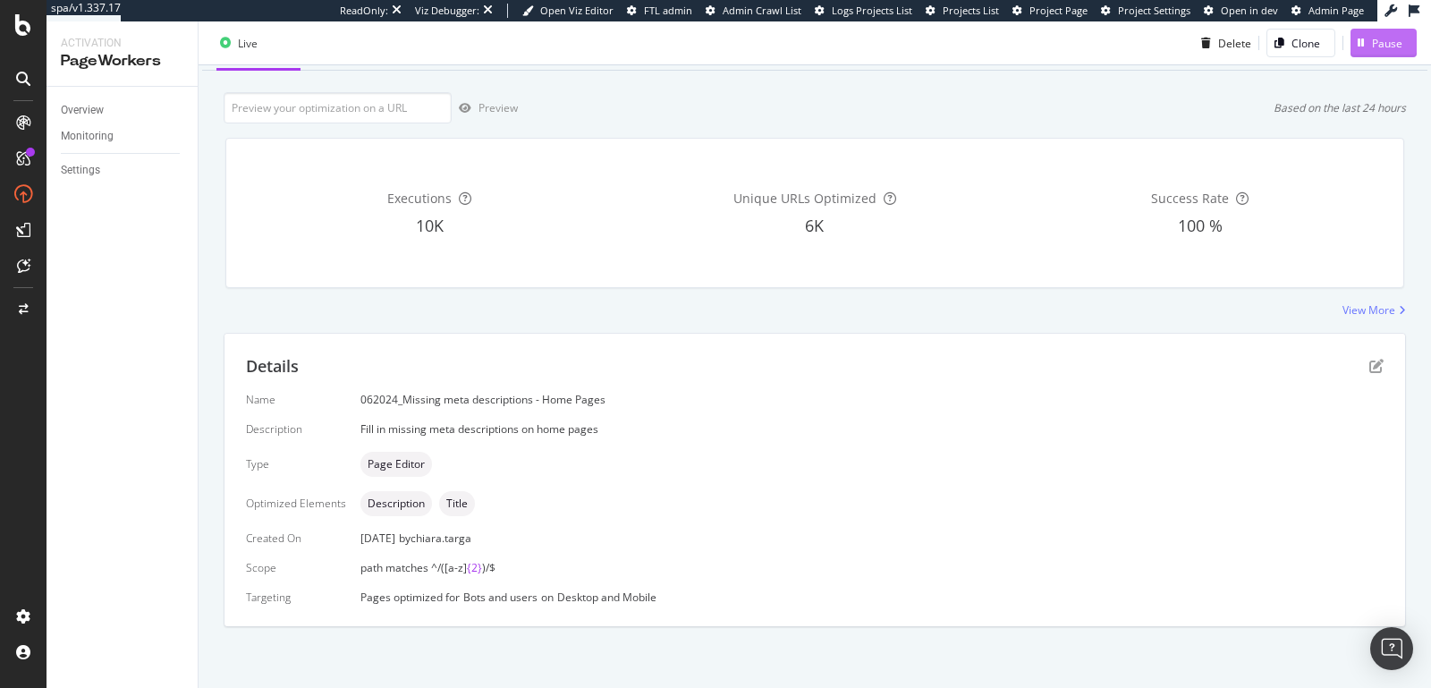
click at [1354, 47] on div "button" at bounding box center [1361, 43] width 21 height 11
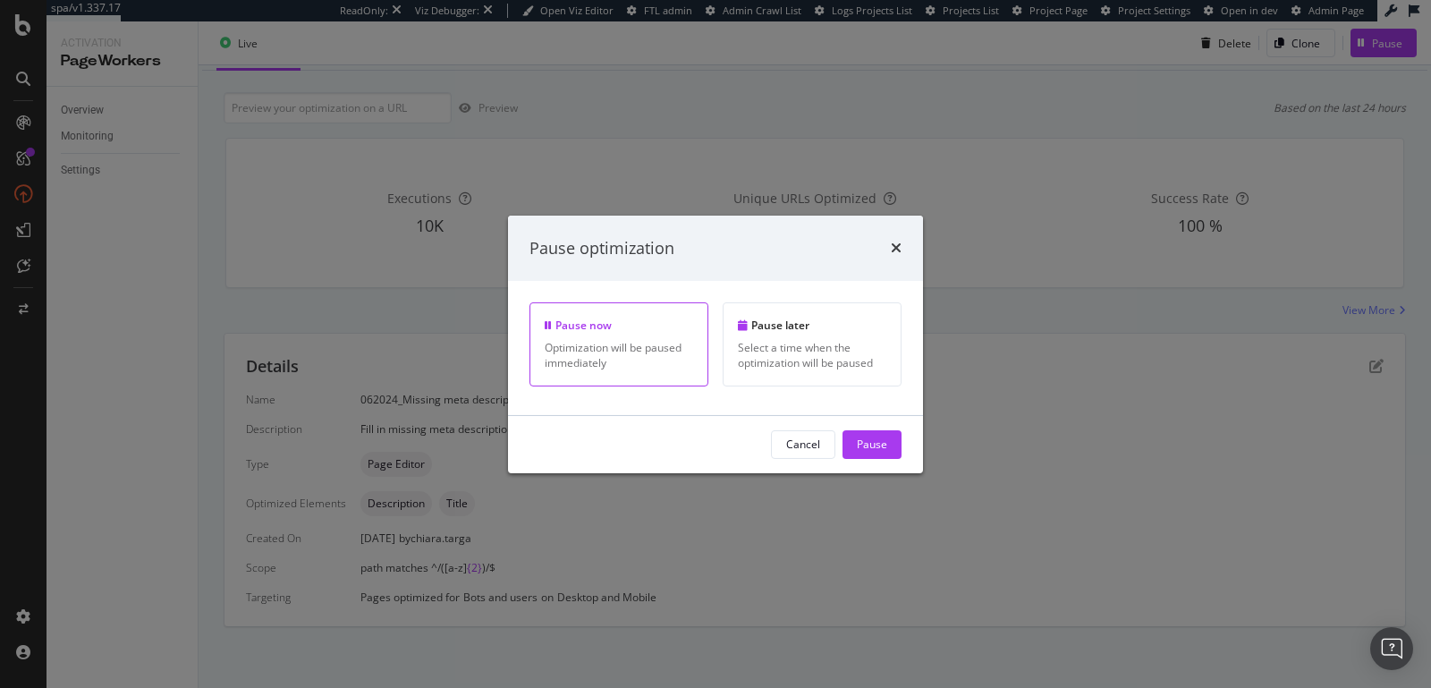
click at [598, 338] on div "Pause now Optimization will be paused immediately" at bounding box center [619, 343] width 179 height 83
drag, startPoint x: 882, startPoint y: 450, endPoint x: 845, endPoint y: 465, distance: 39.7
click at [882, 450] on div "Pause" at bounding box center [872, 444] width 30 height 15
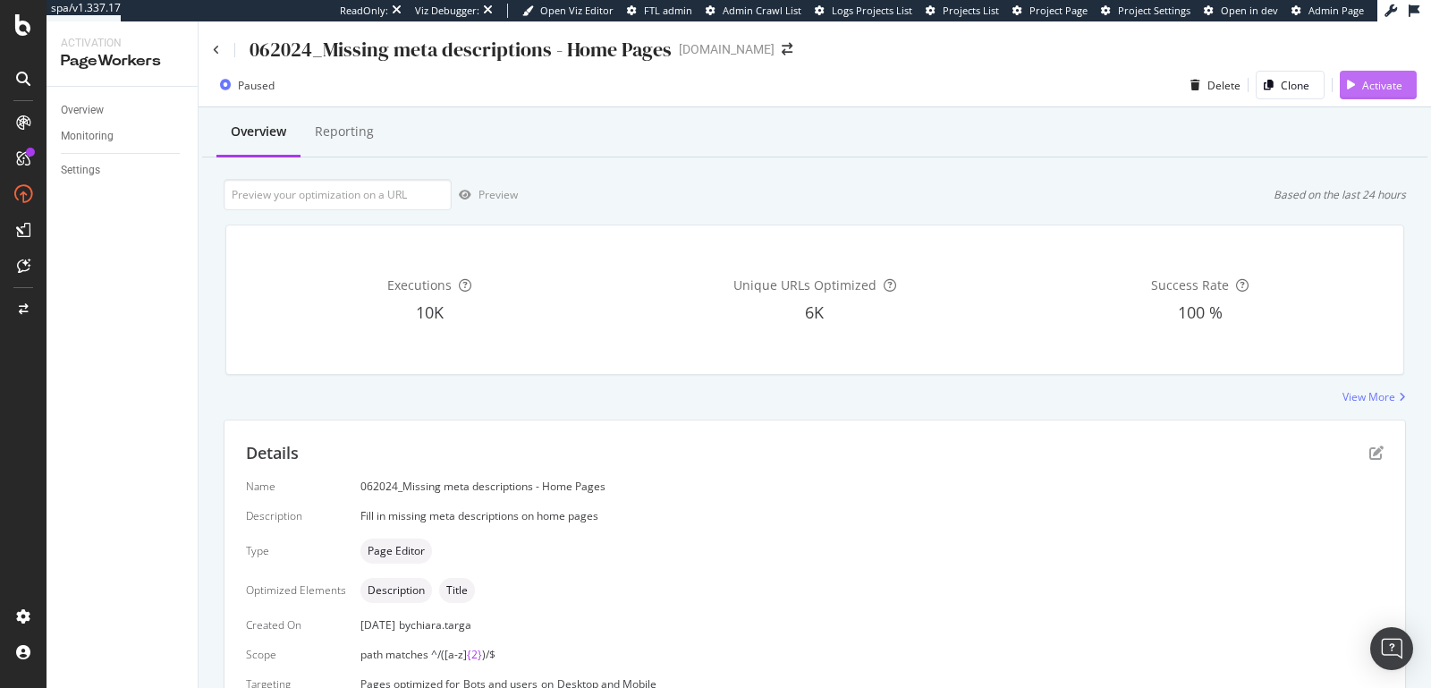
click at [1362, 89] on div "Activate" at bounding box center [1382, 85] width 40 height 15
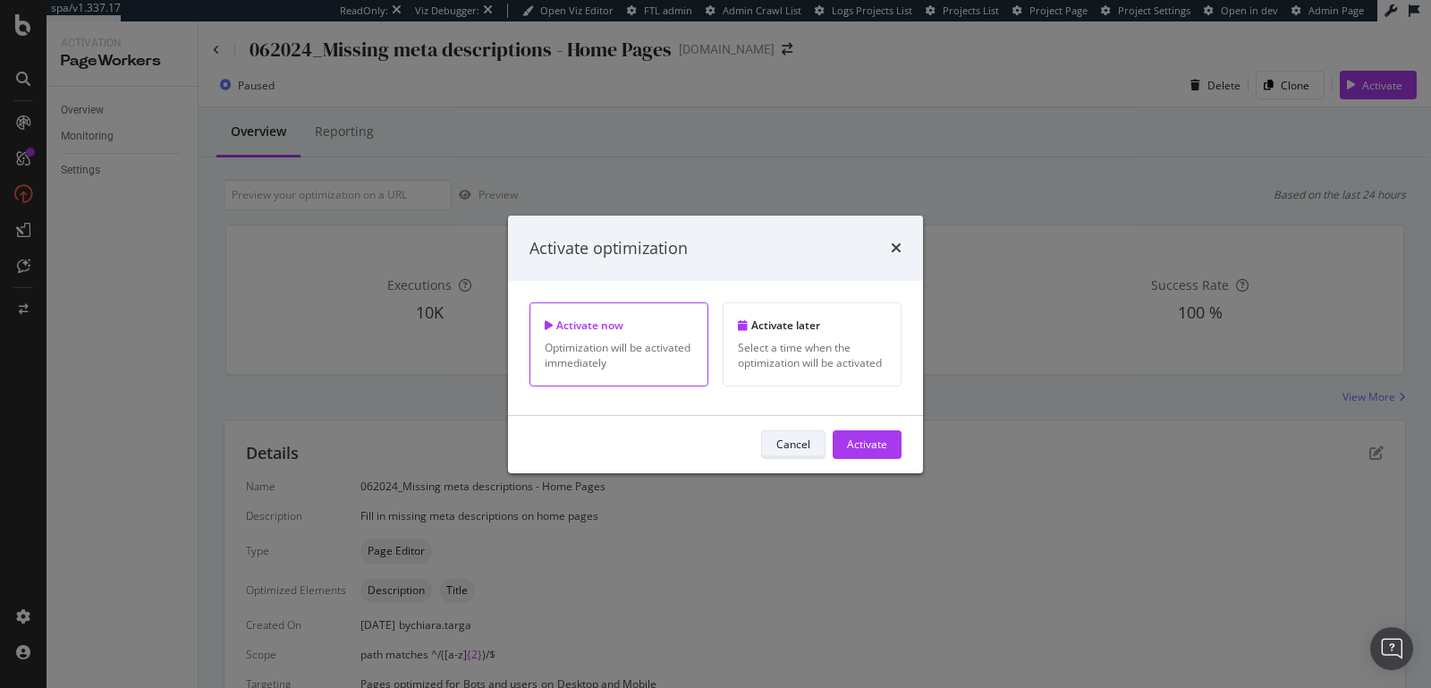
click at [797, 442] on div "Cancel" at bounding box center [793, 444] width 34 height 15
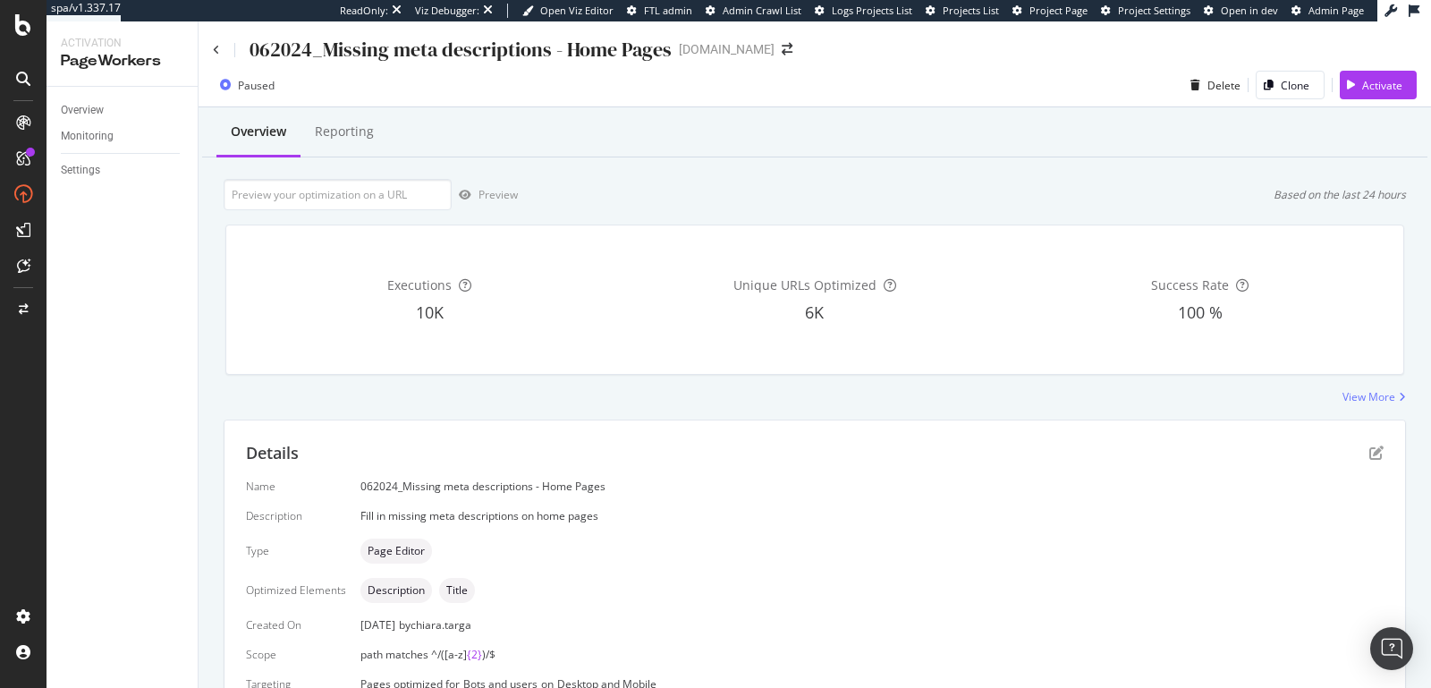
click at [1371, 459] on div "Details Name 062024_Missing meta descriptions - Home Pages Description Fill in …" at bounding box center [815, 566] width 1181 height 293
click at [1370, 455] on icon "pen-to-square" at bounding box center [1377, 452] width 14 height 14
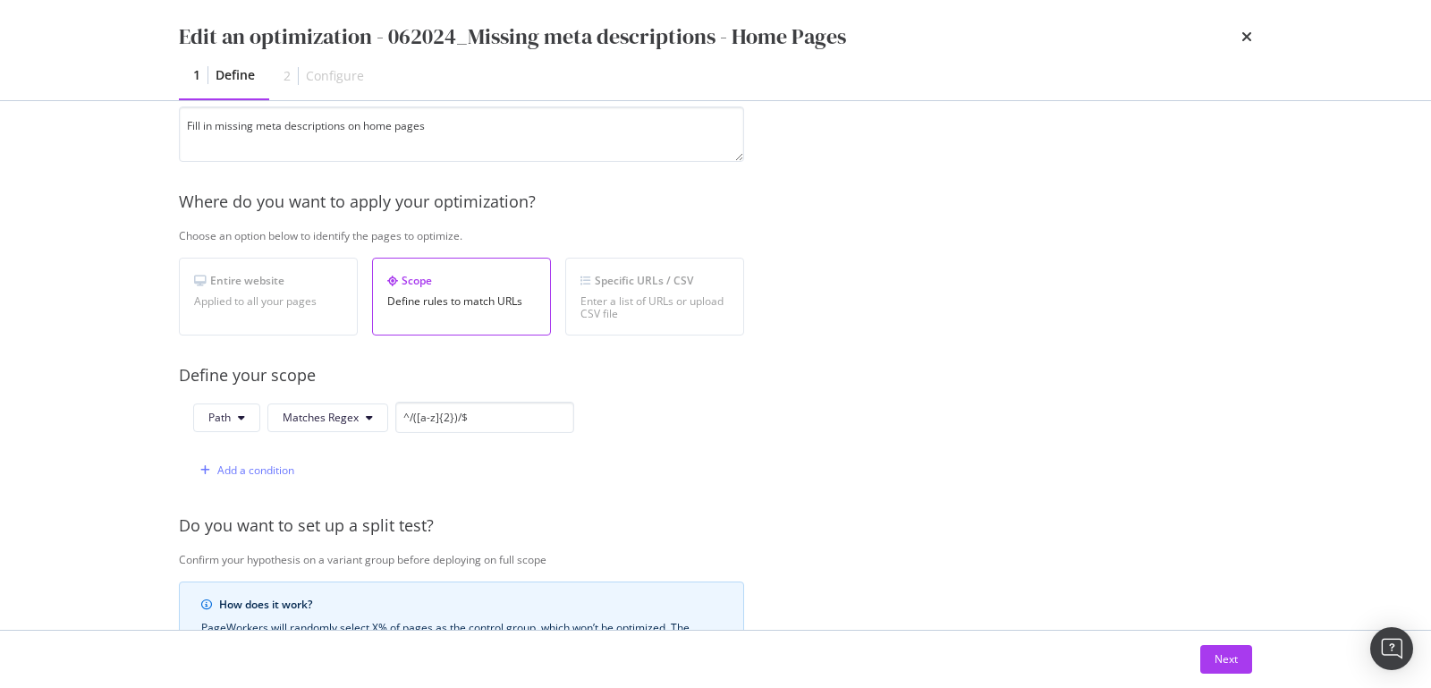
scroll to position [300, 0]
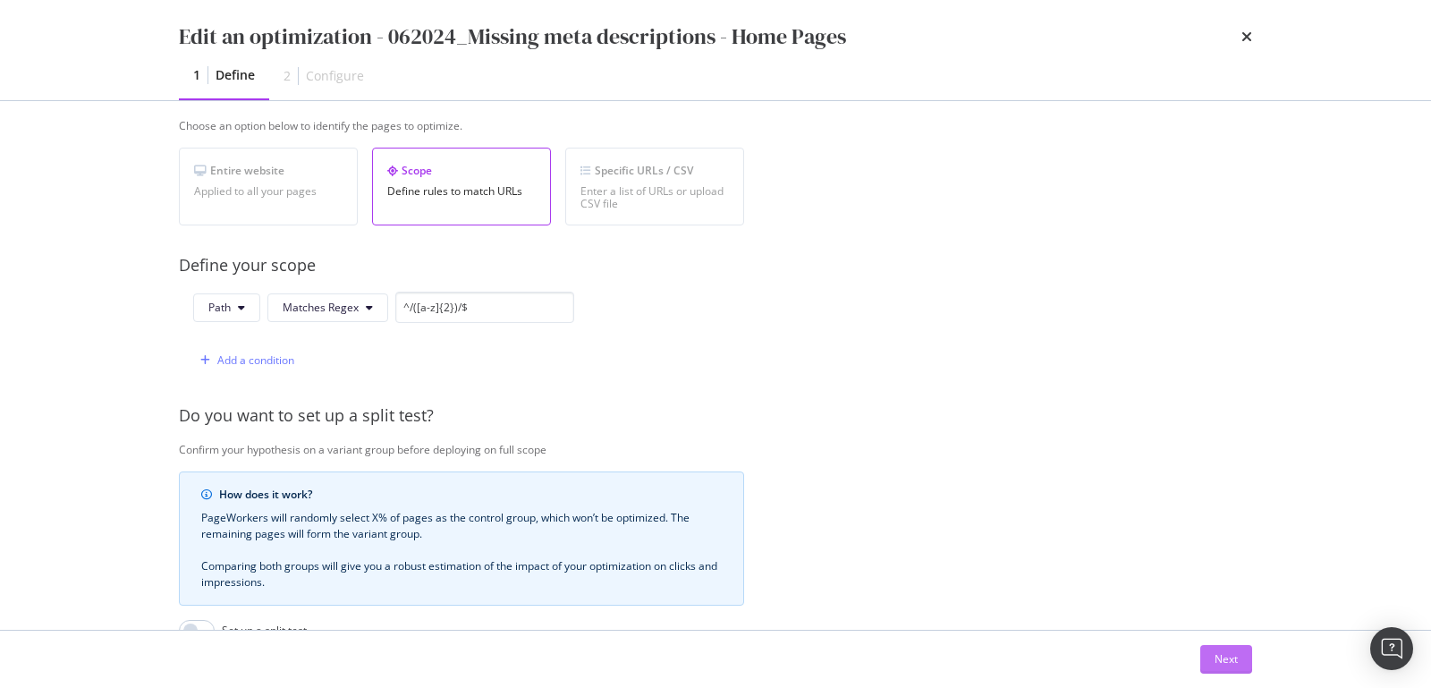
click at [1221, 657] on div "Next" at bounding box center [1226, 658] width 23 height 15
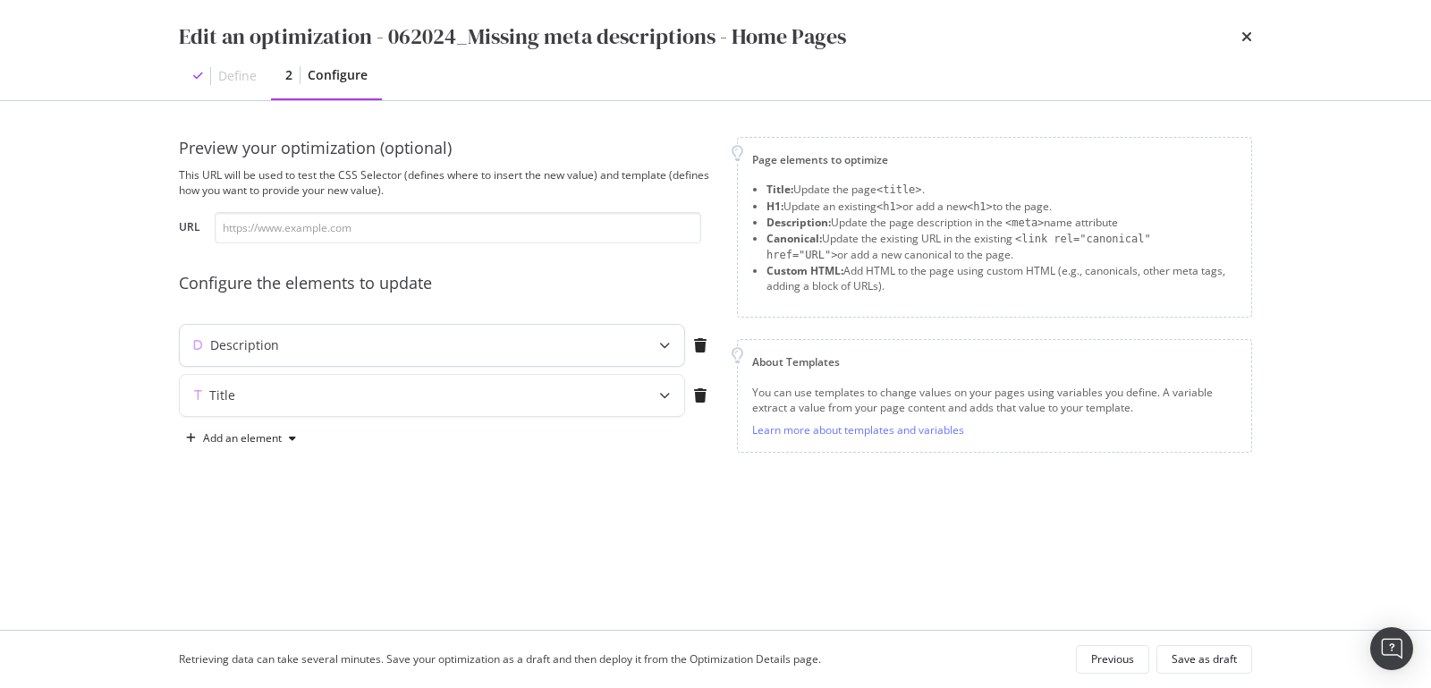
click at [384, 334] on div "Description" at bounding box center [432, 345] width 505 height 41
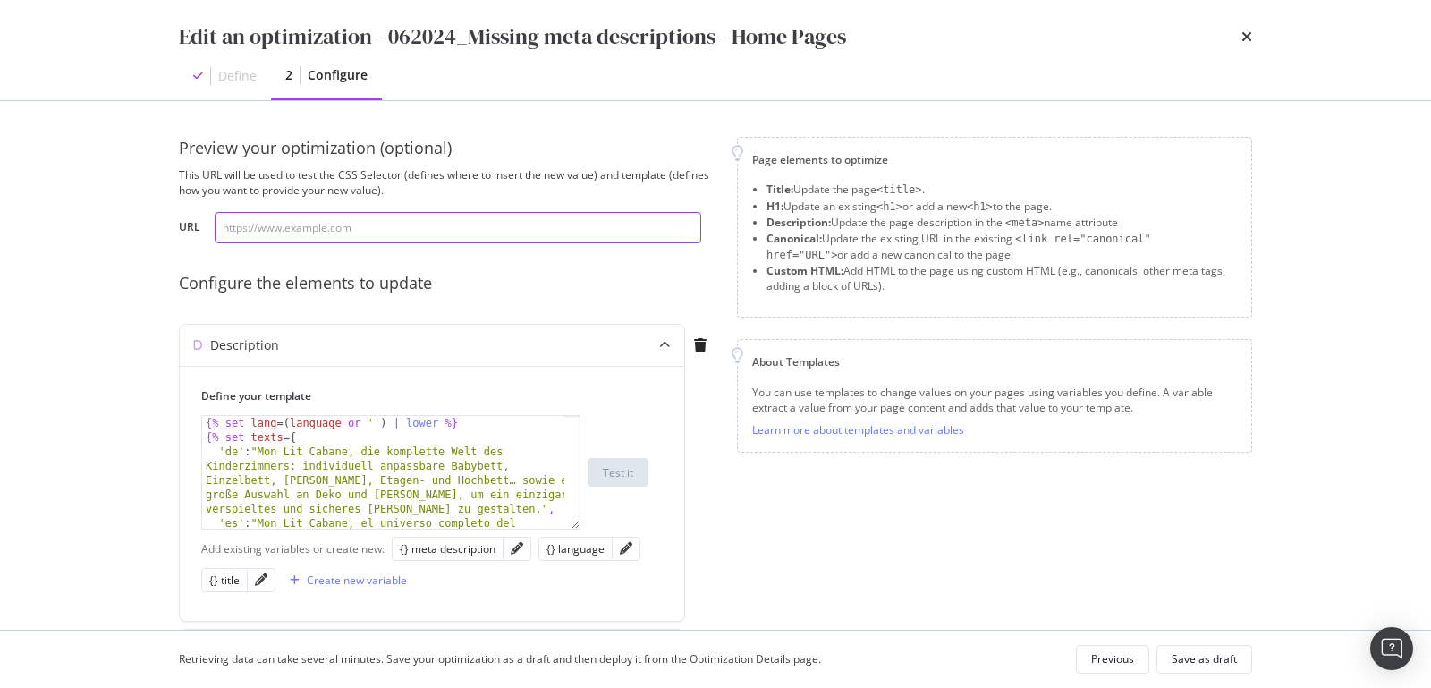
click at [320, 238] on input "modal" at bounding box center [458, 227] width 487 height 31
paste input "https://monlitcabane.com/es/"
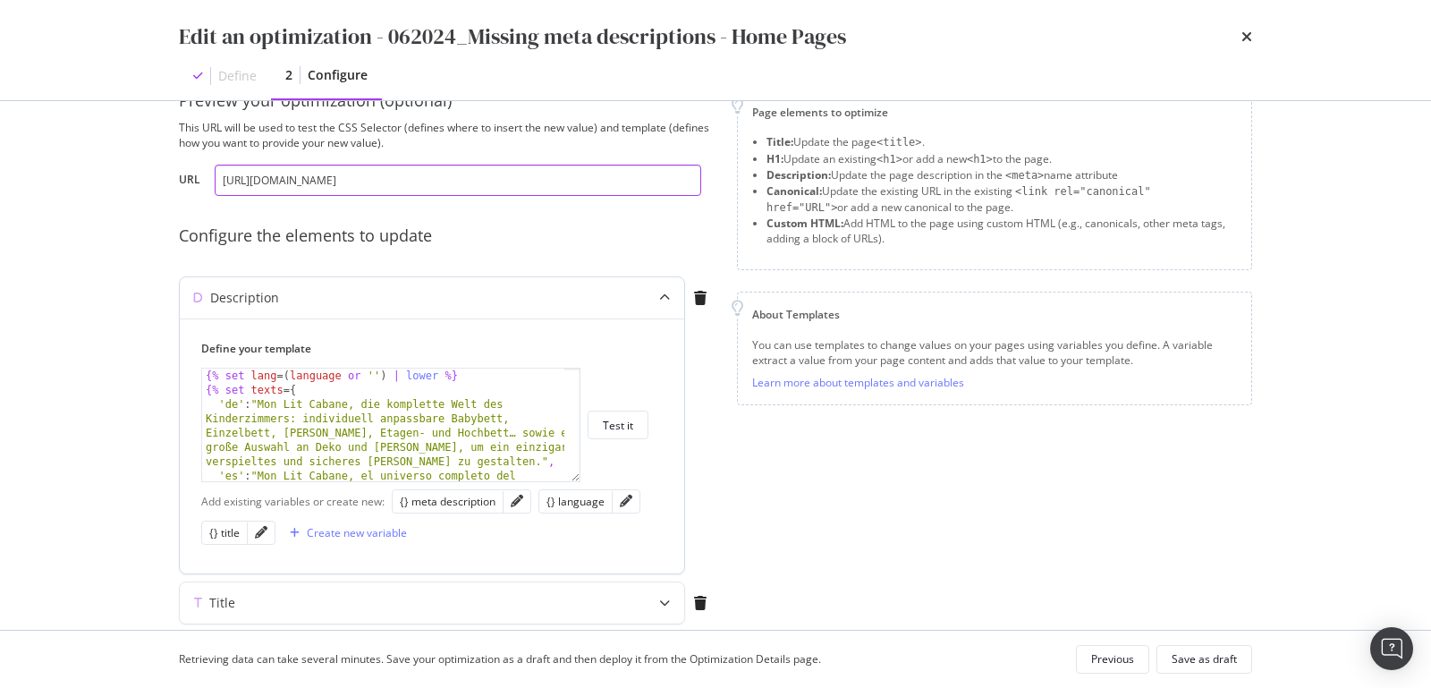
scroll to position [110, 0]
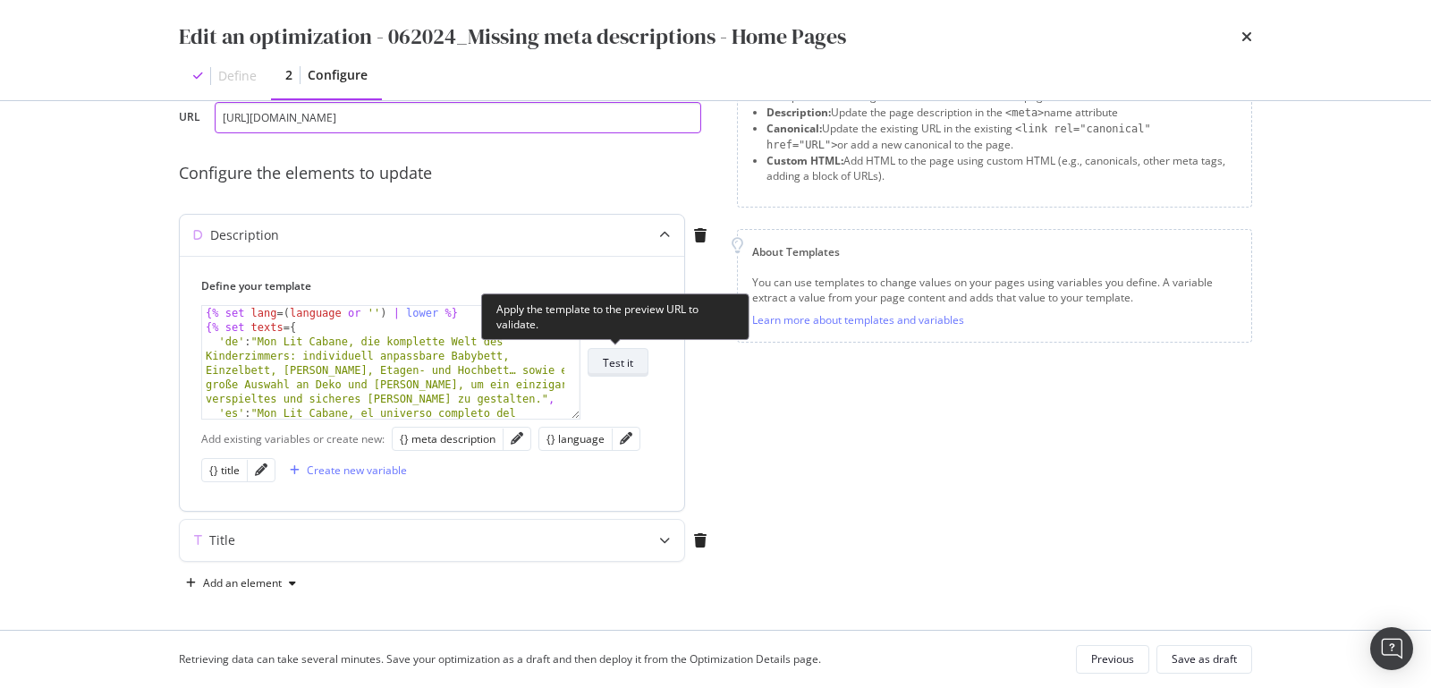
type input "https://monlitcabane.com/es/"
click at [625, 352] on div "Test it" at bounding box center [618, 362] width 30 height 25
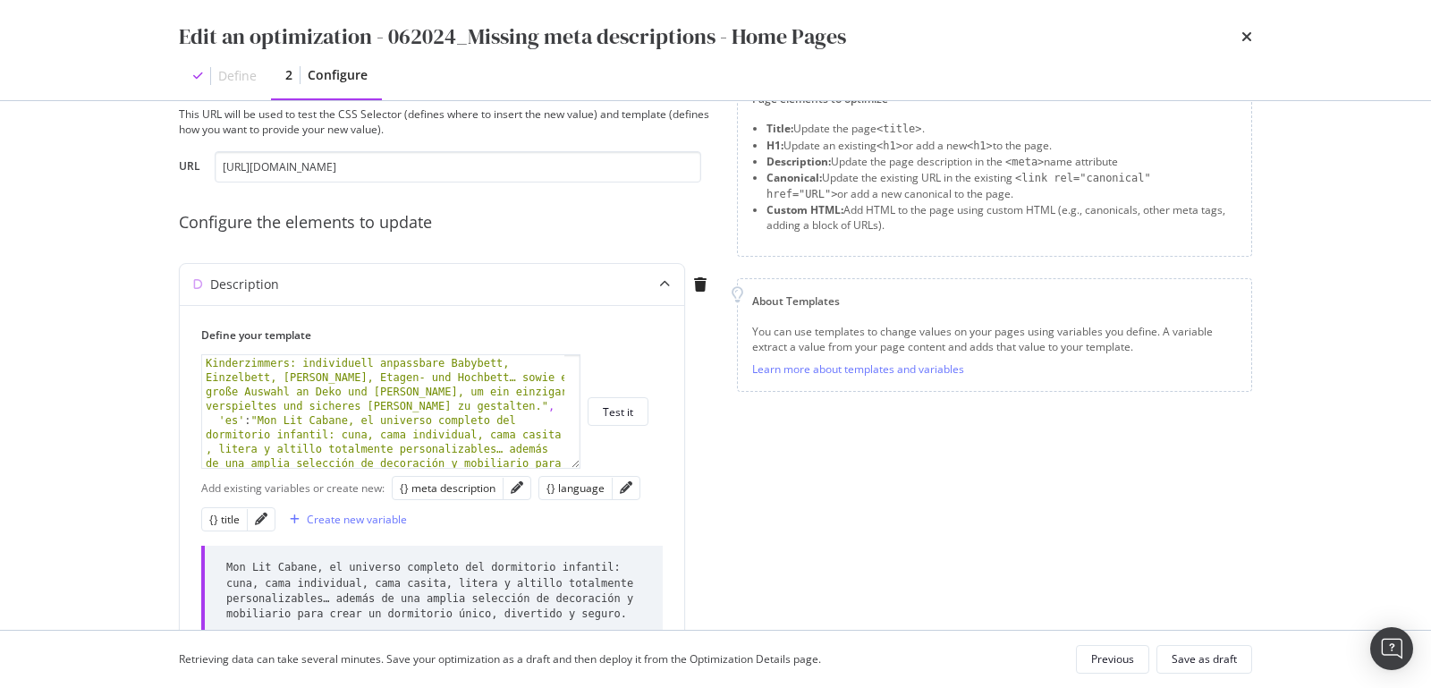
scroll to position [0, 0]
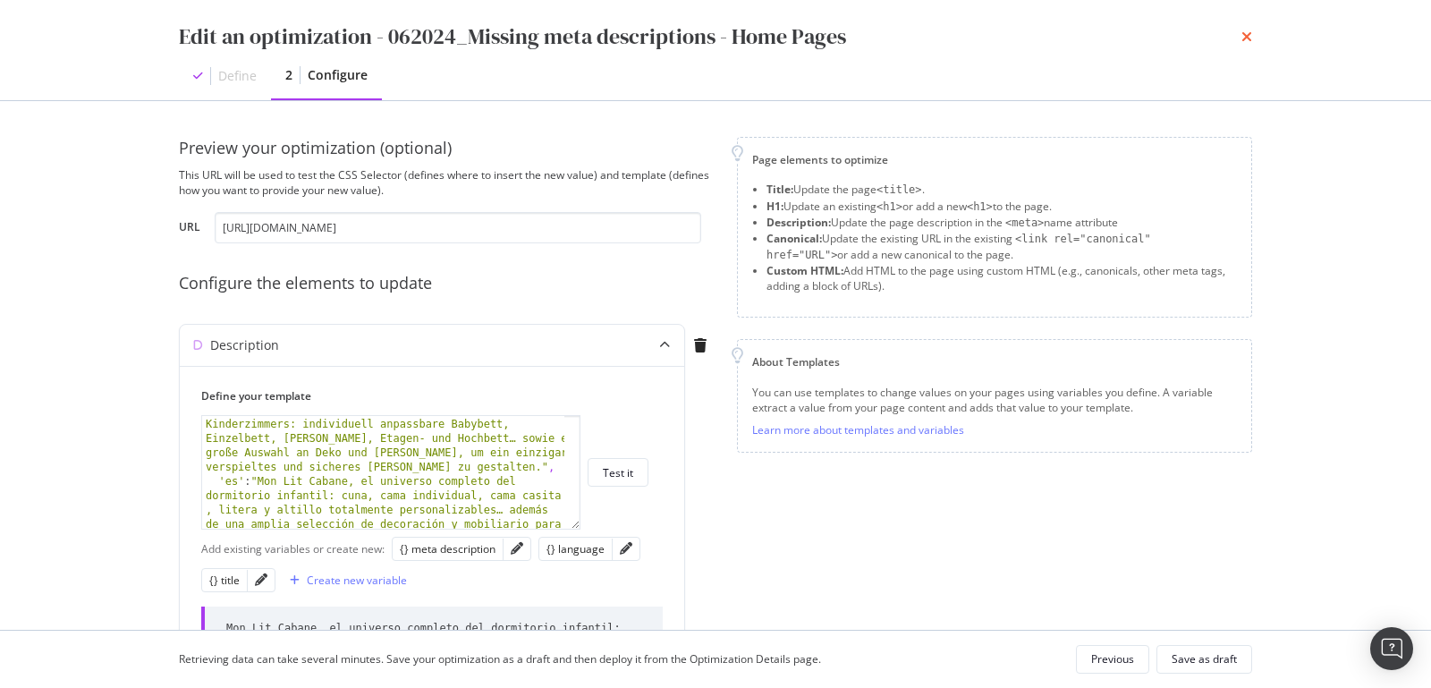
click at [1246, 38] on icon "times" at bounding box center [1247, 37] width 11 height 14
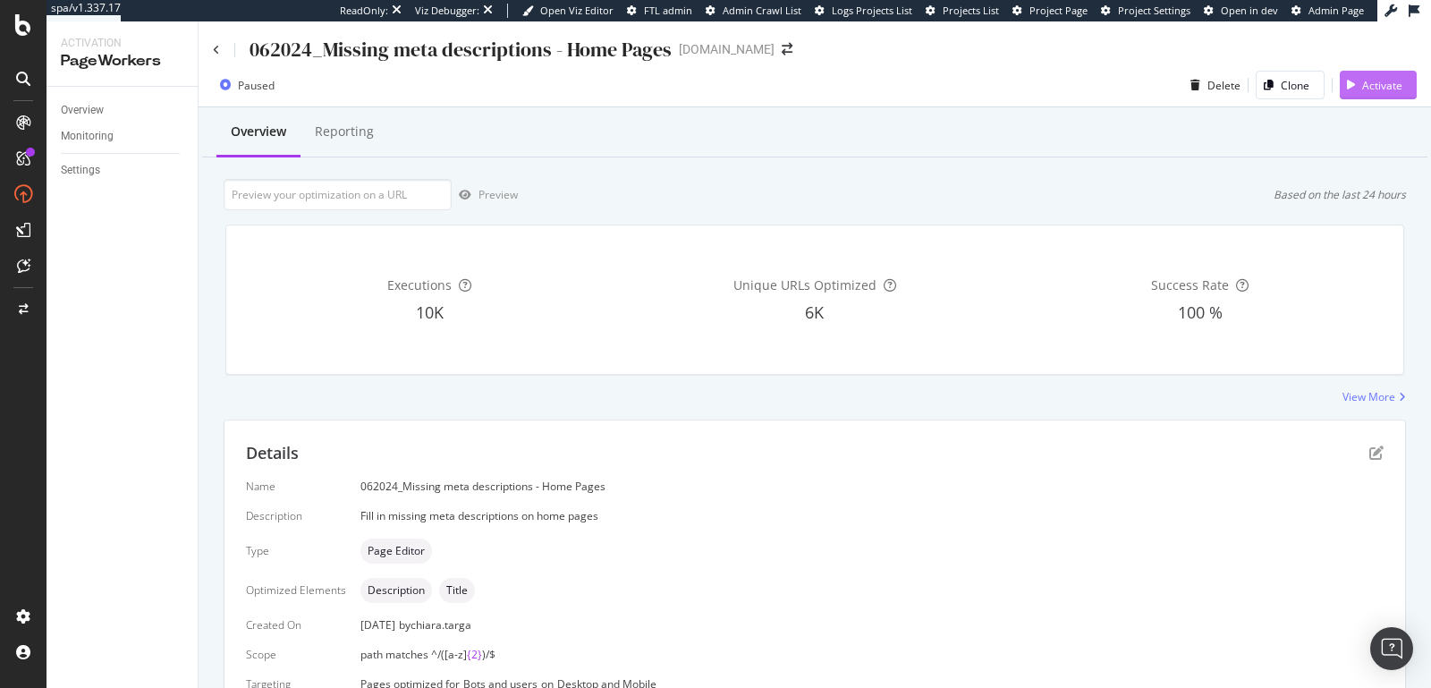
click at [1344, 87] on div "button" at bounding box center [1351, 85] width 22 height 11
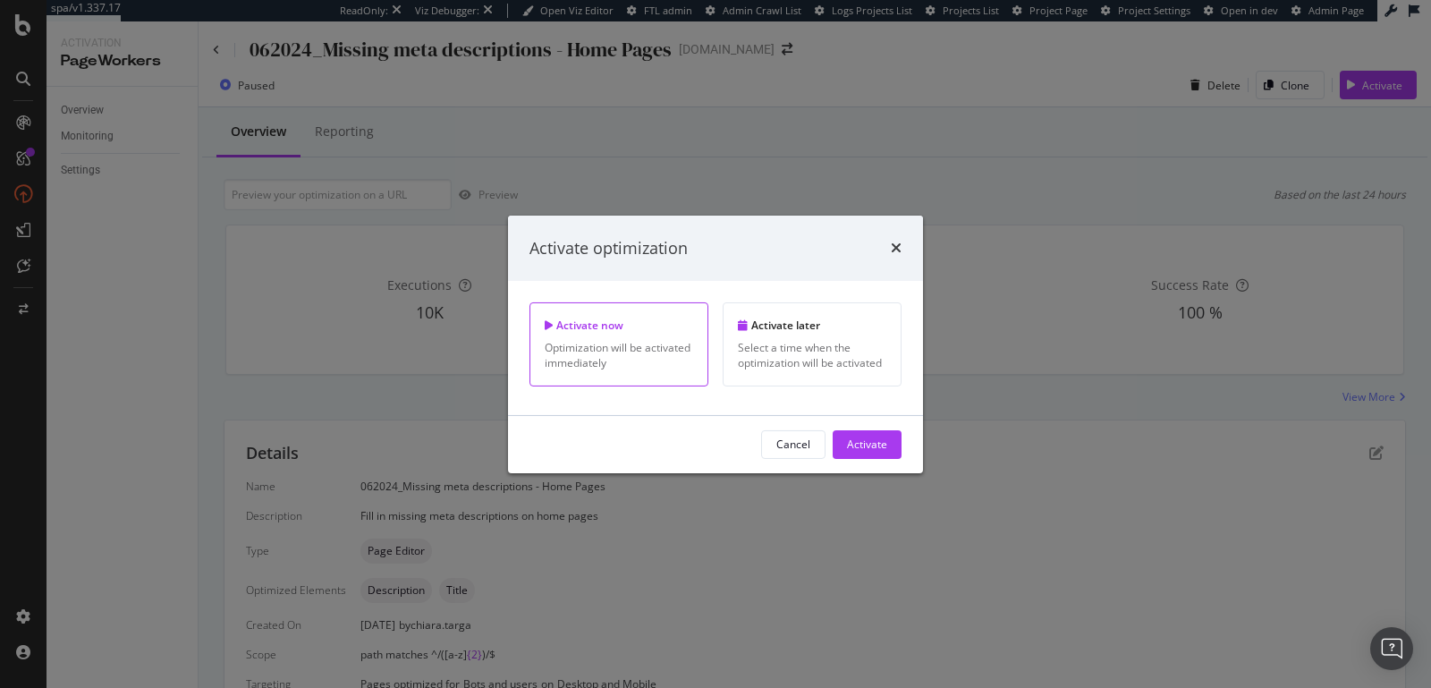
click at [847, 446] on div "Activate" at bounding box center [867, 444] width 40 height 15
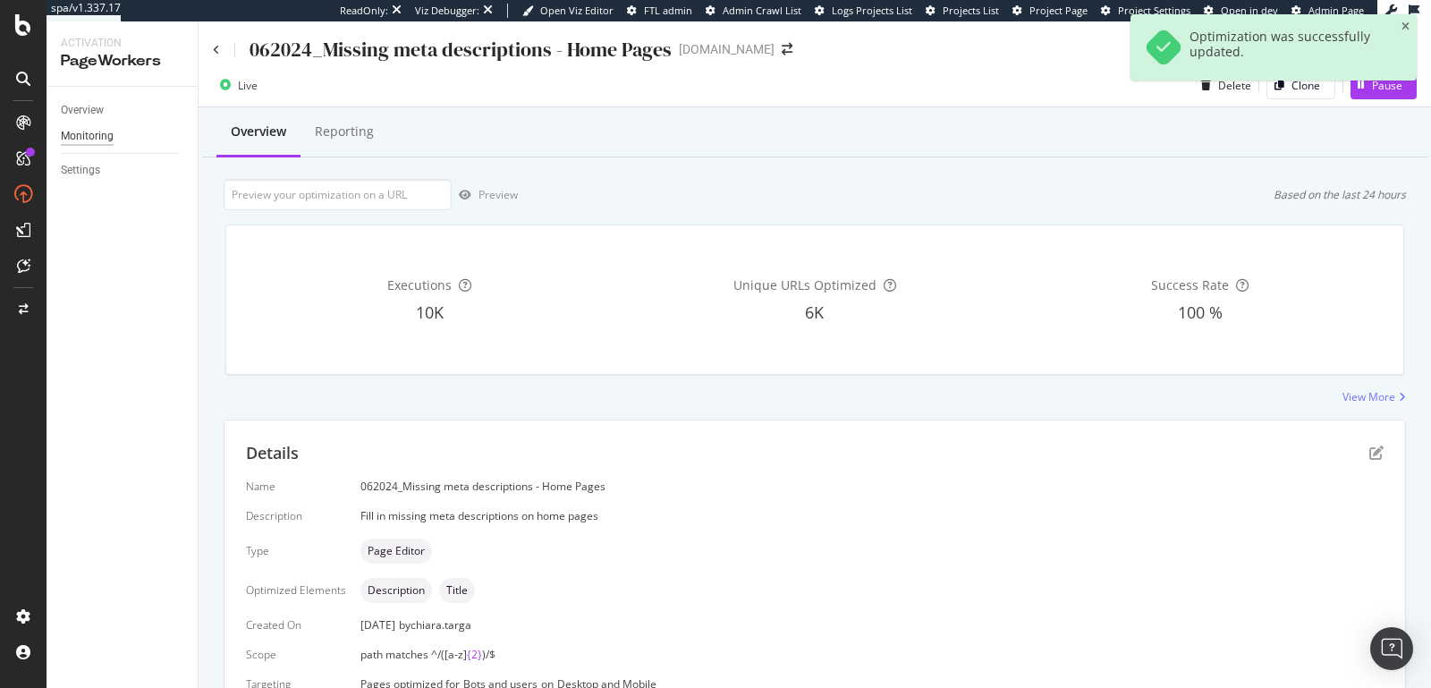
click at [87, 138] on div "Monitoring" at bounding box center [87, 136] width 53 height 19
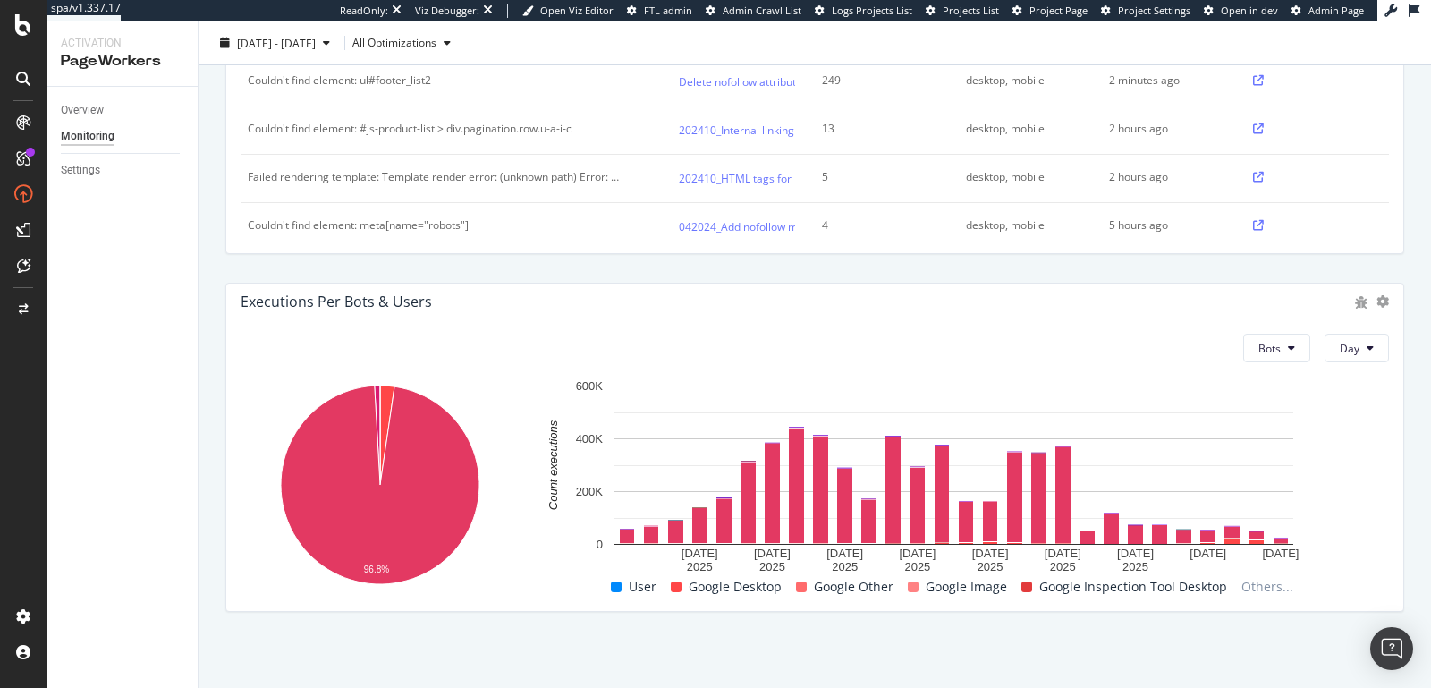
scroll to position [21, 0]
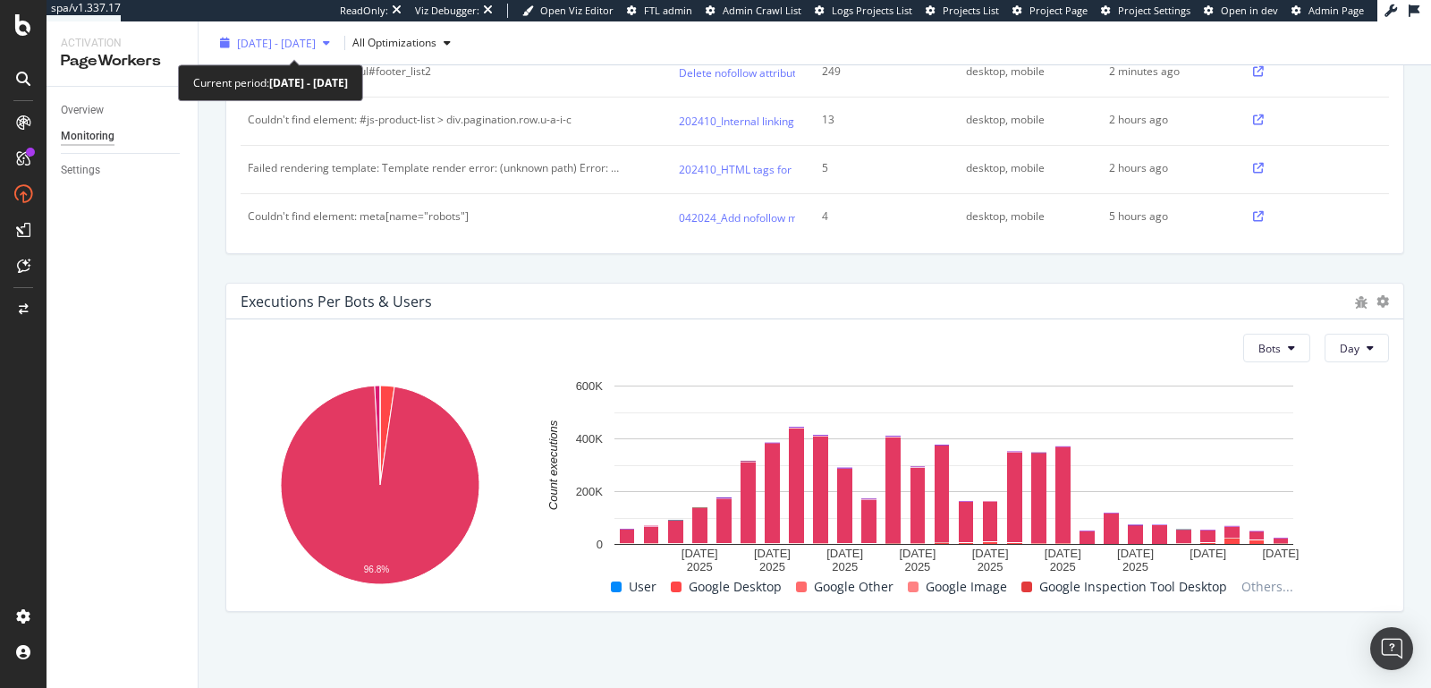
click at [307, 45] on span "2025 Aug. 9th - Sep. 5th" at bounding box center [276, 42] width 79 height 15
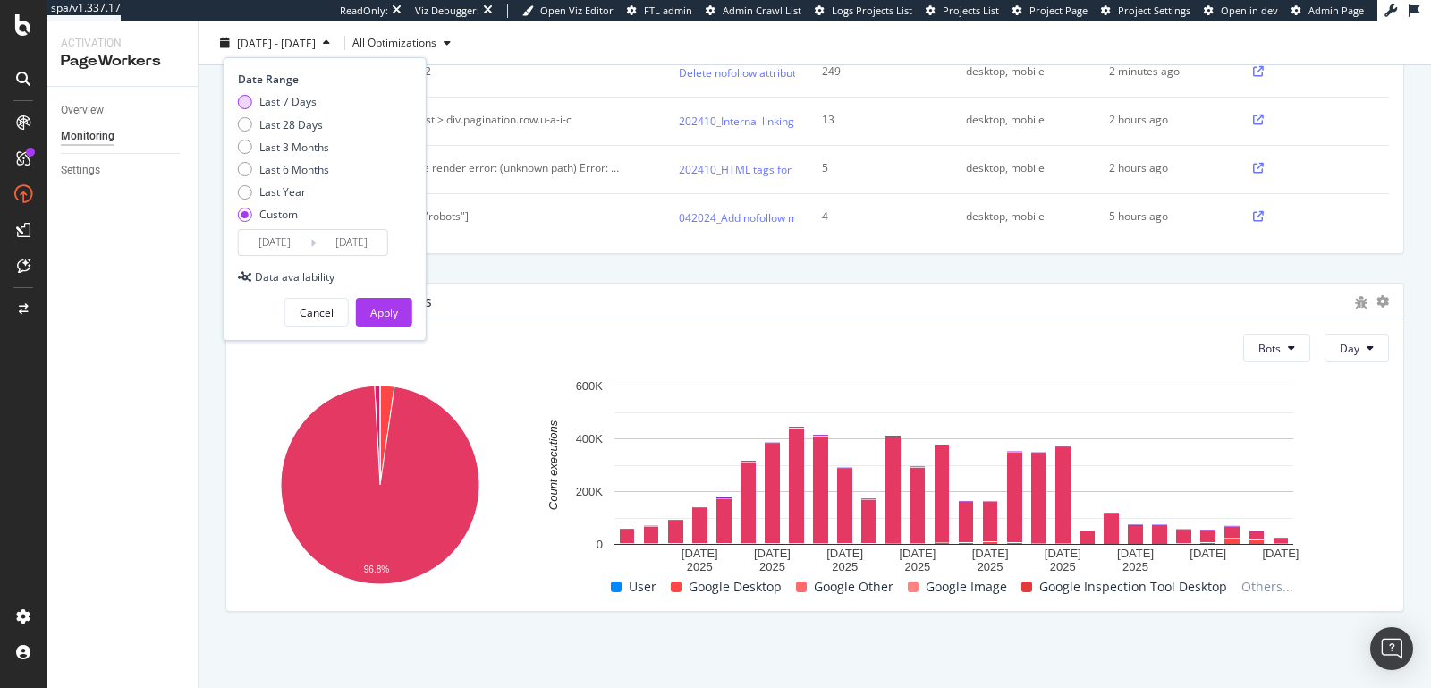
click at [249, 95] on div "Last 7 Days" at bounding box center [245, 102] width 14 height 14
type input "2025/09/02"
type input "2025/09/08"
click at [373, 318] on div "Apply" at bounding box center [384, 312] width 28 height 27
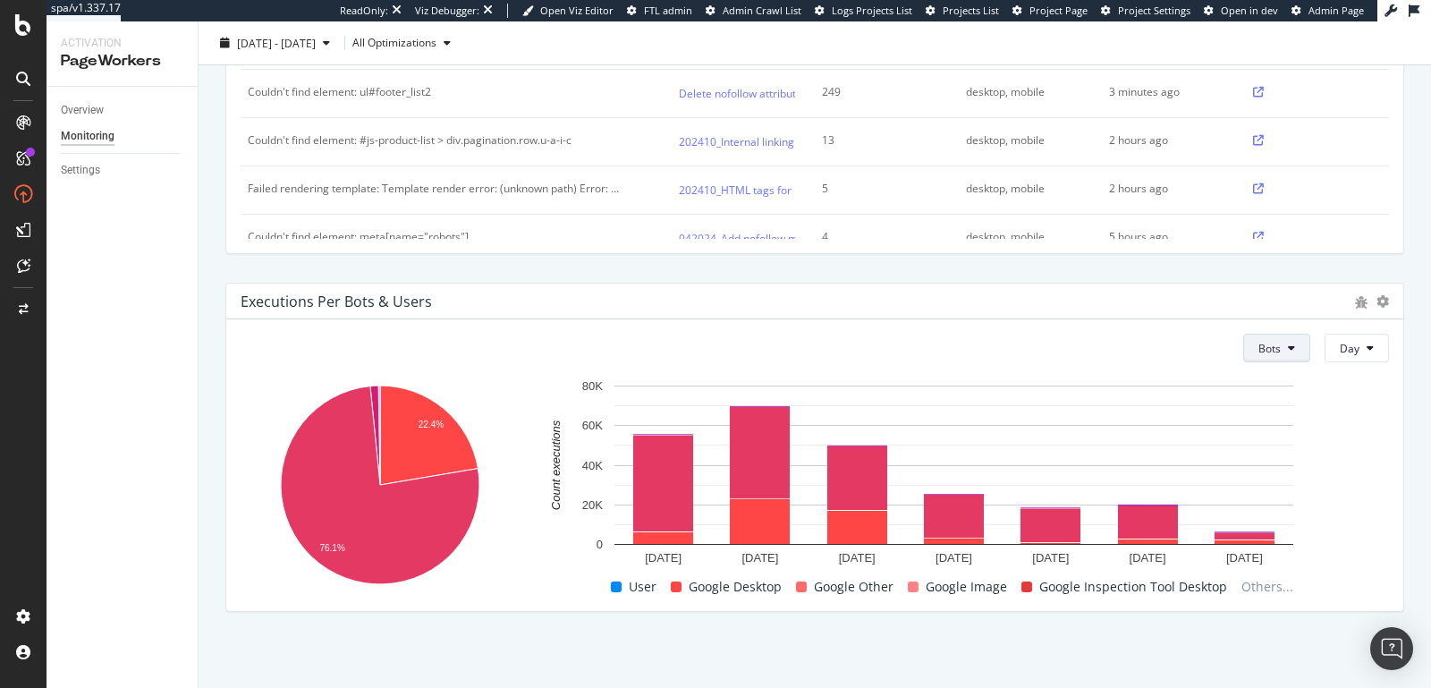
click at [1261, 341] on span "Bots" at bounding box center [1270, 348] width 22 height 15
click at [1137, 347] on div "Bots Day" at bounding box center [815, 348] width 1149 height 29
click at [1340, 349] on span "Day" at bounding box center [1350, 348] width 20 height 15
click at [1336, 414] on span "Week" at bounding box center [1344, 415] width 32 height 16
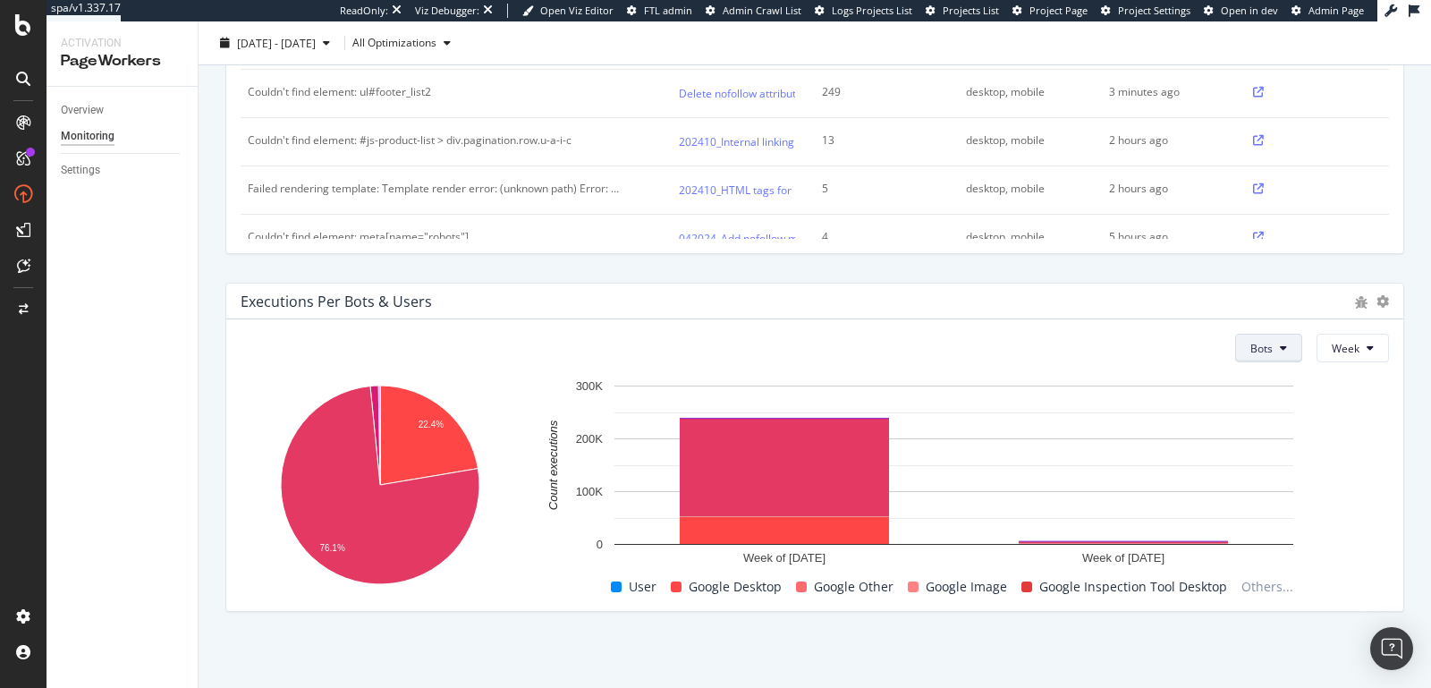
click at [1270, 334] on button "Bots" at bounding box center [1268, 348] width 67 height 29
click at [1301, 344] on div "Bots Week" at bounding box center [1305, 348] width 168 height 29
click at [1332, 349] on span "Week" at bounding box center [1346, 348] width 28 height 15
click at [1312, 383] on div "Day" at bounding box center [1334, 382] width 61 height 26
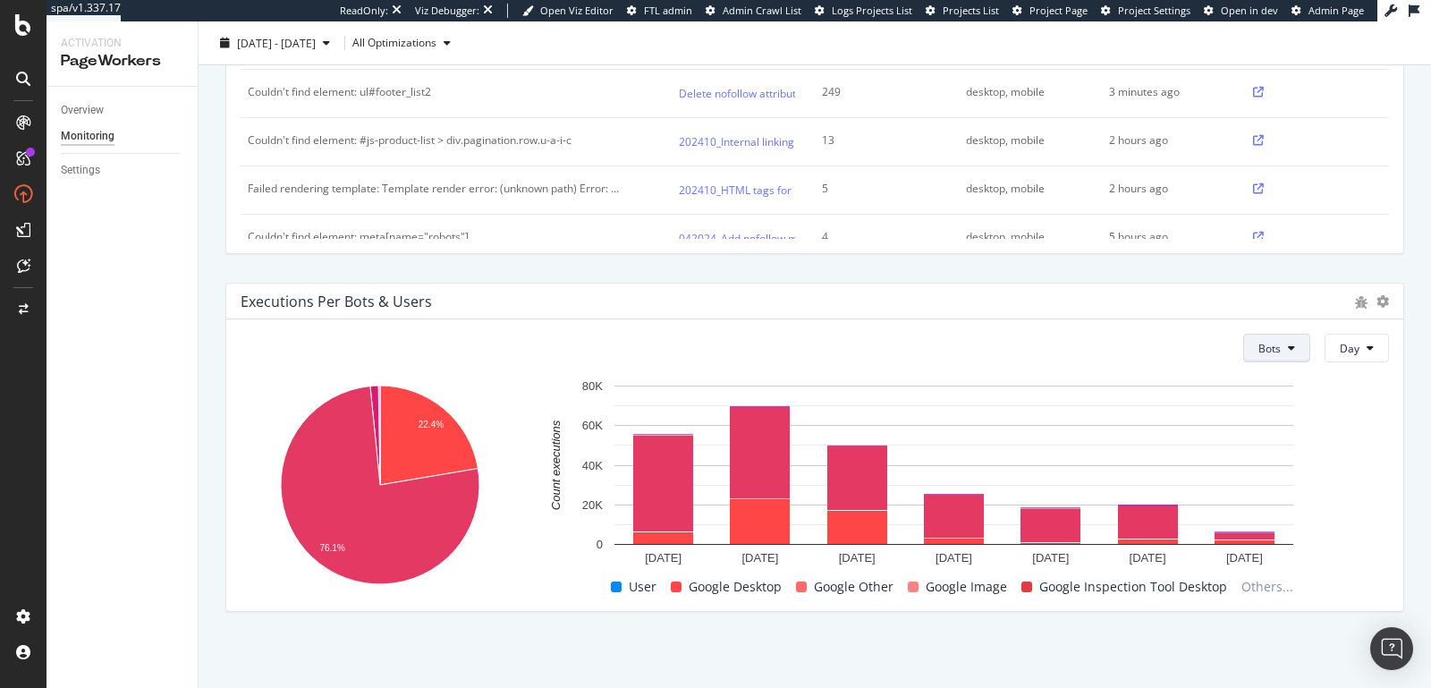
click at [1275, 350] on button "Bots" at bounding box center [1276, 348] width 67 height 29
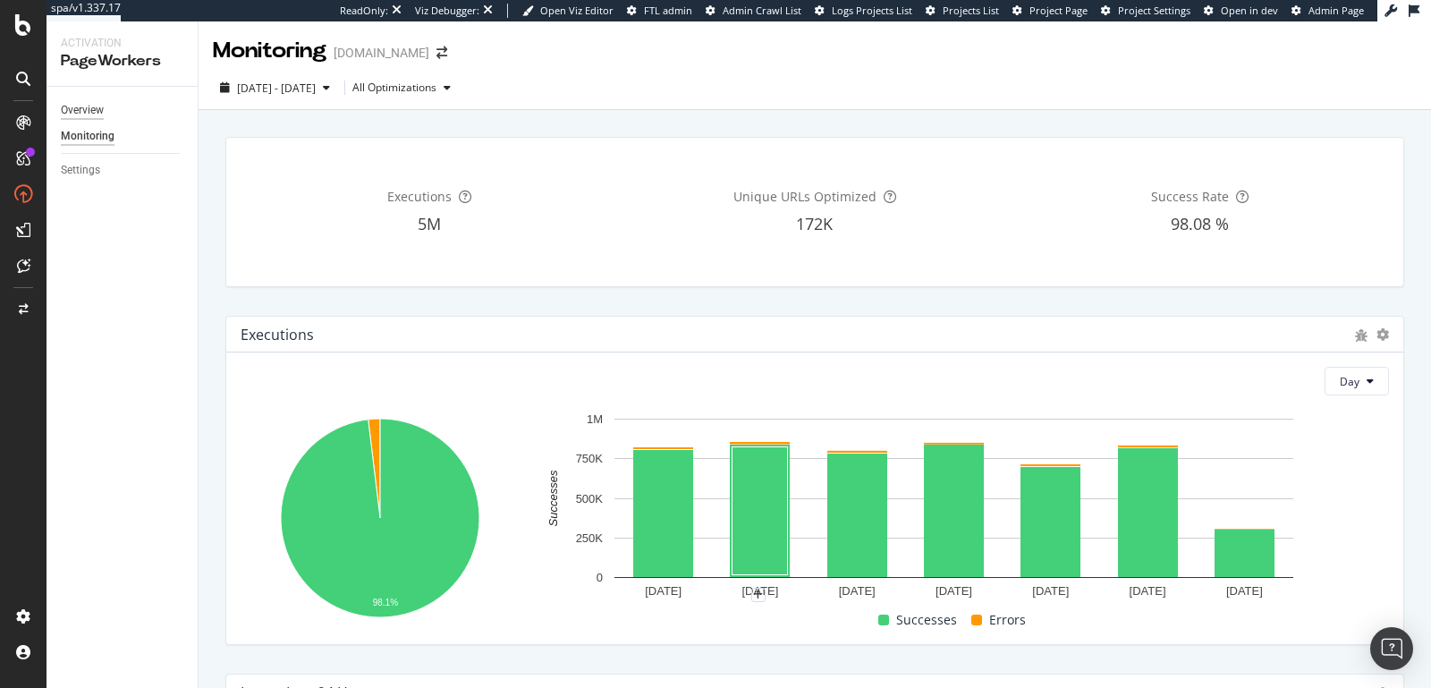
click at [80, 113] on div "Overview" at bounding box center [82, 110] width 43 height 19
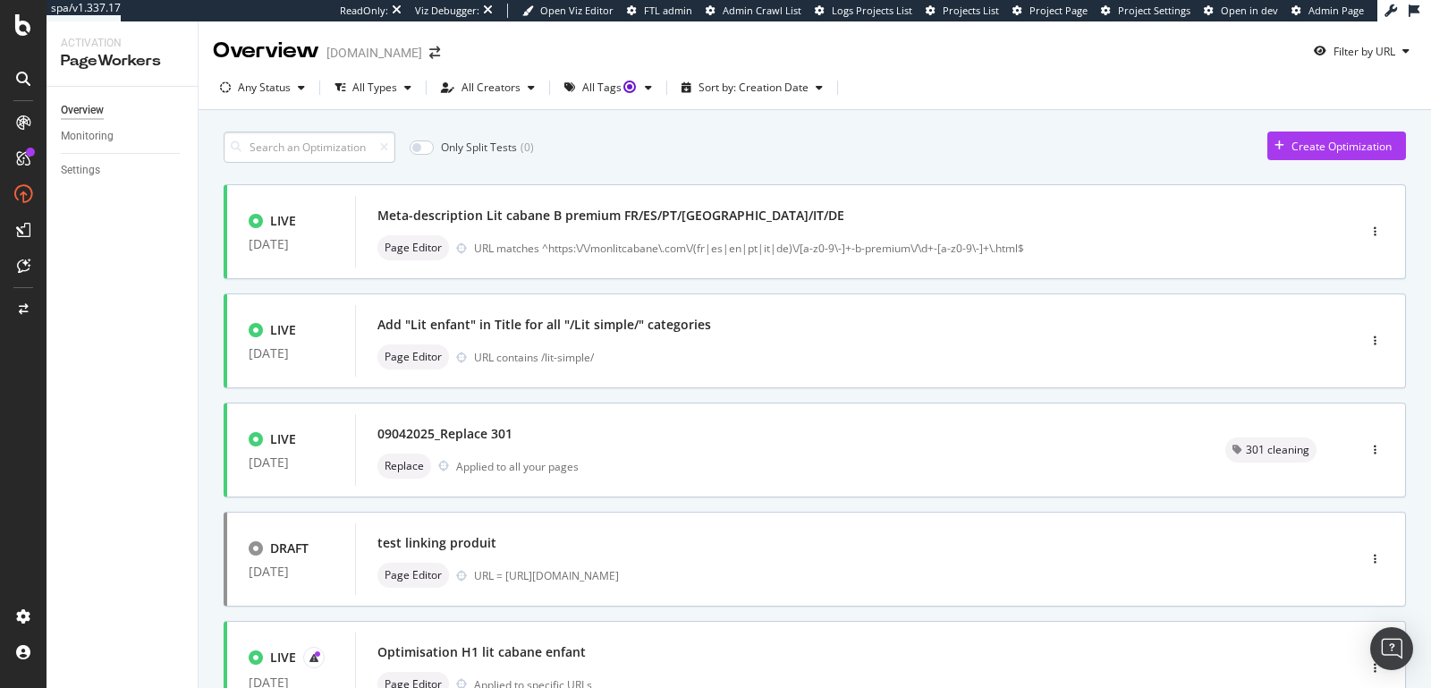
click at [278, 143] on input at bounding box center [310, 146] width 172 height 31
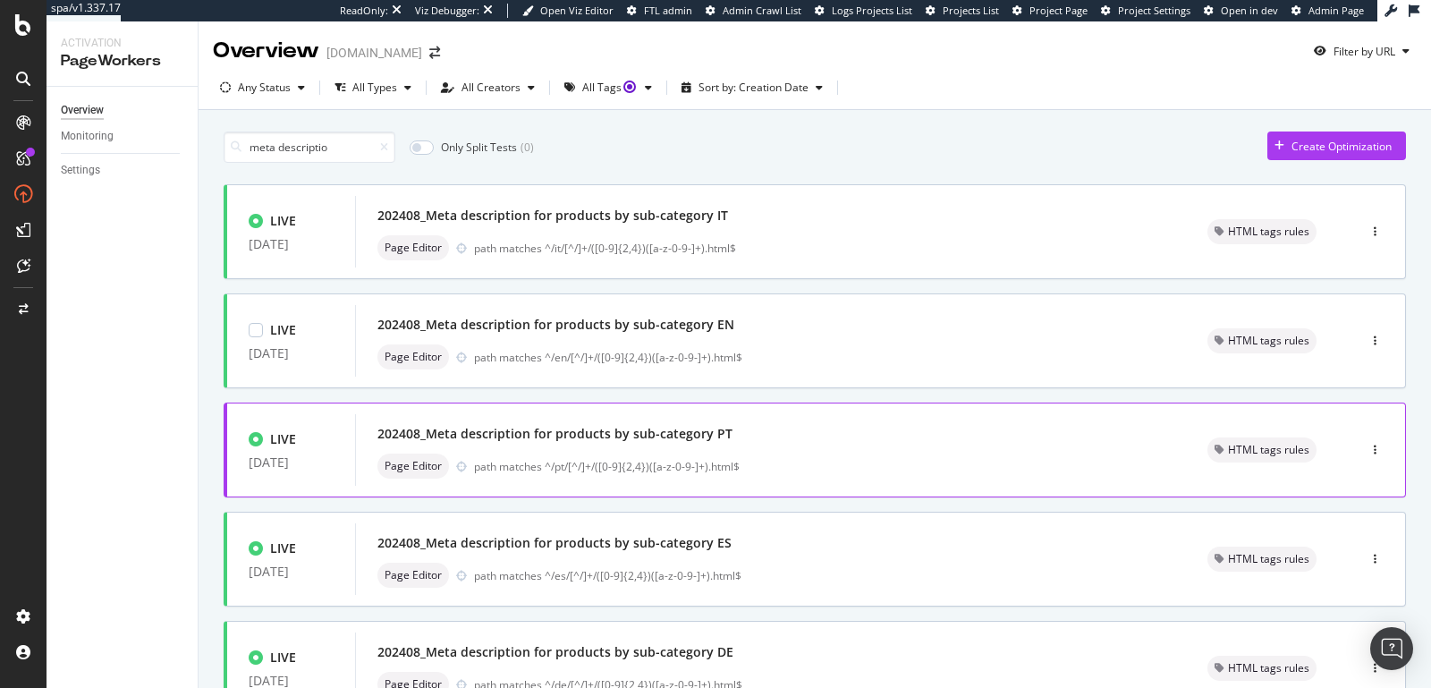
scroll to position [687, 0]
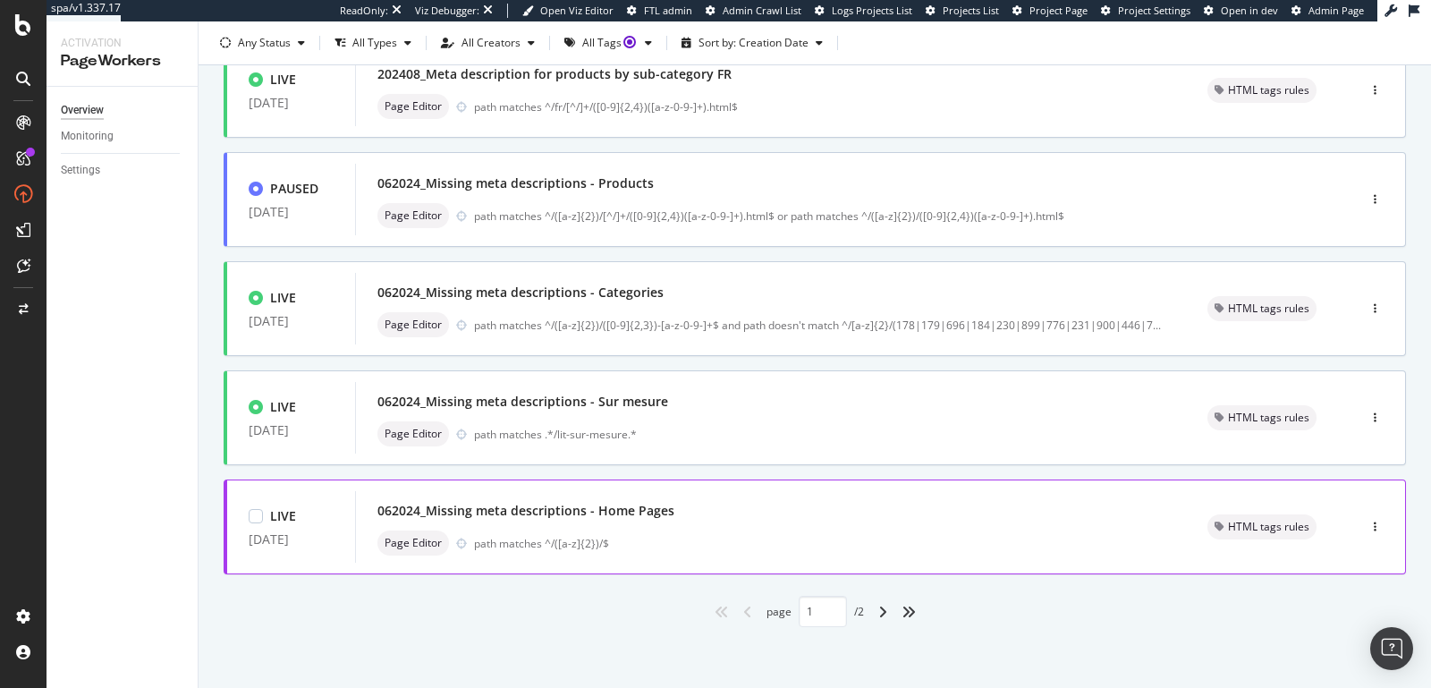
click at [609, 502] on div "062024_Missing meta descriptions - Home Pages" at bounding box center [526, 511] width 297 height 18
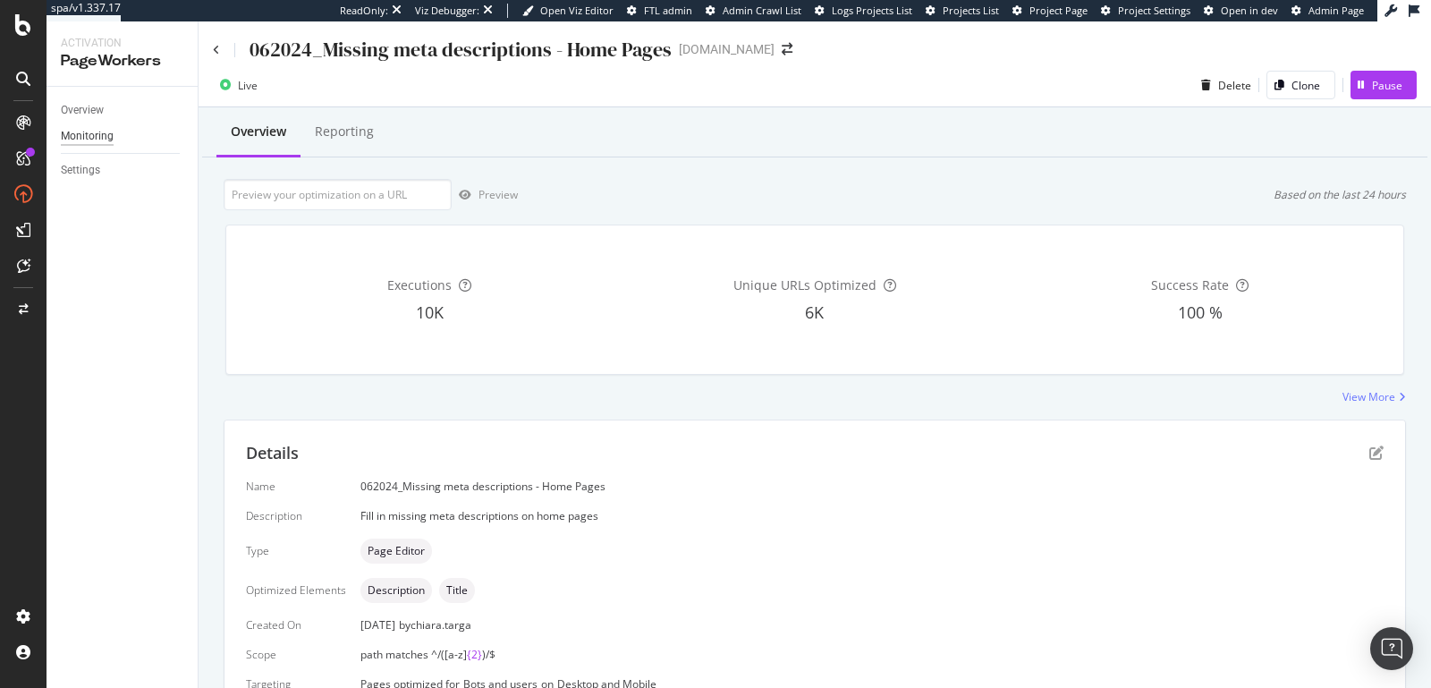
click at [69, 131] on div "Monitoring" at bounding box center [87, 136] width 53 height 19
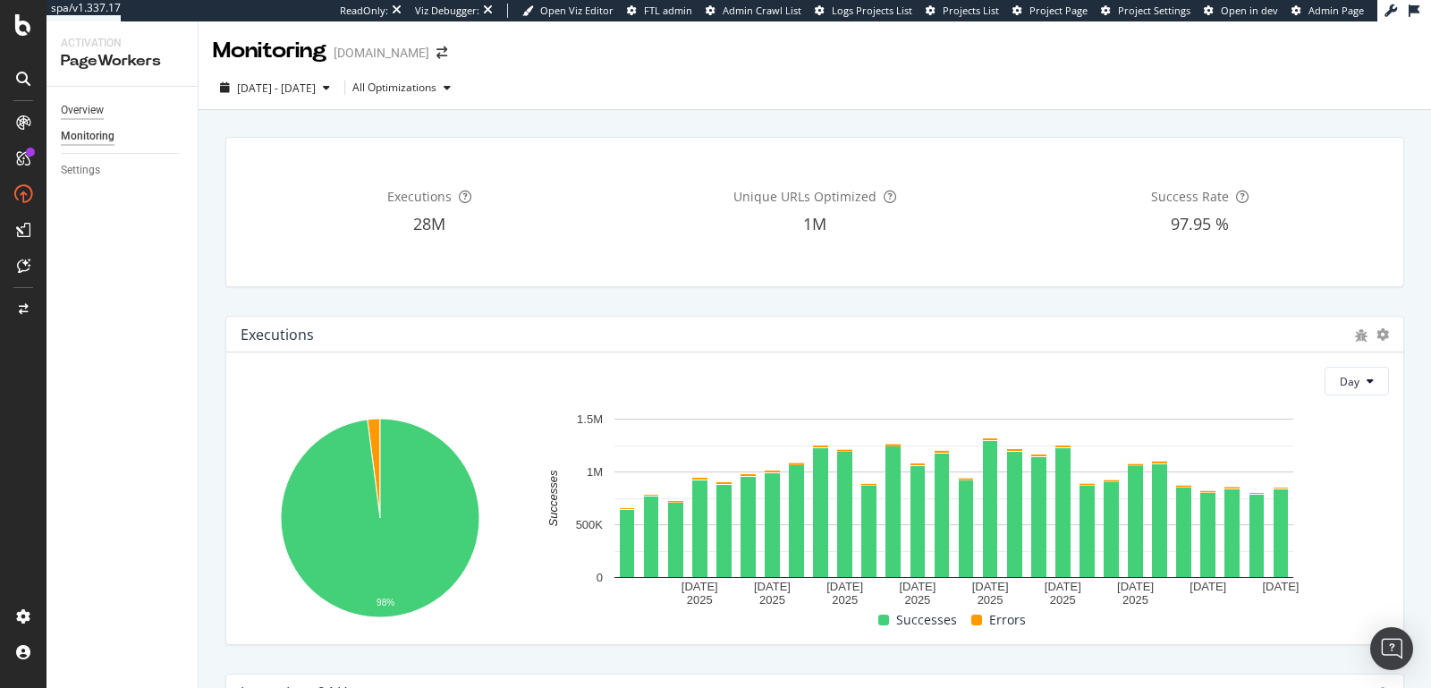
click at [84, 111] on div "Overview" at bounding box center [82, 110] width 43 height 19
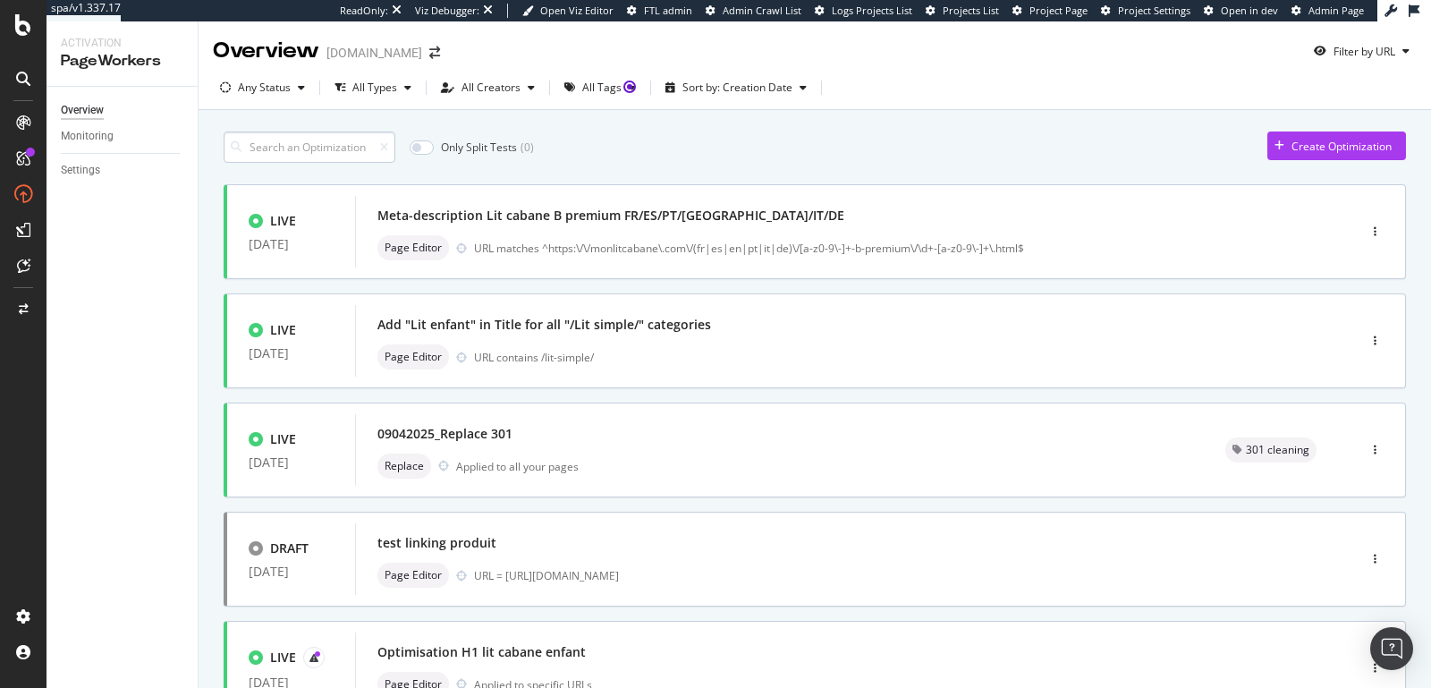
click at [355, 144] on input at bounding box center [310, 146] width 172 height 31
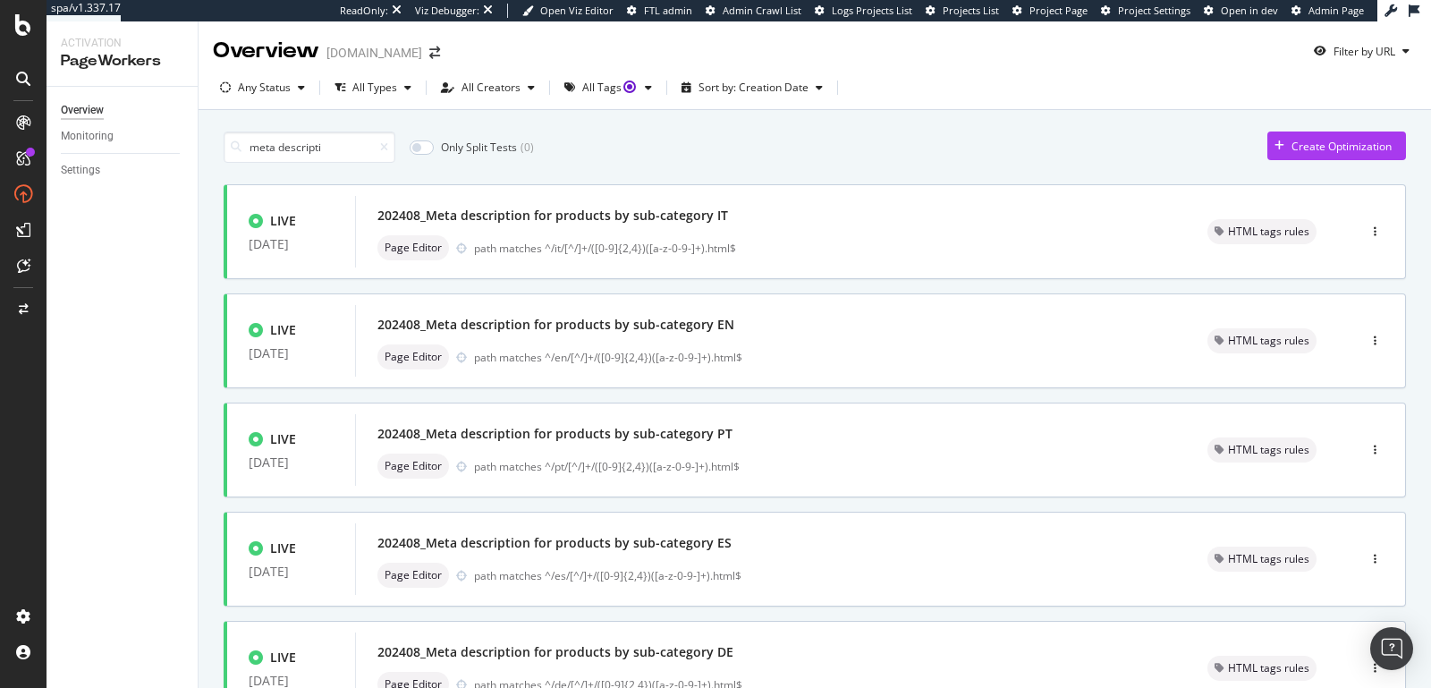
scroll to position [687, 0]
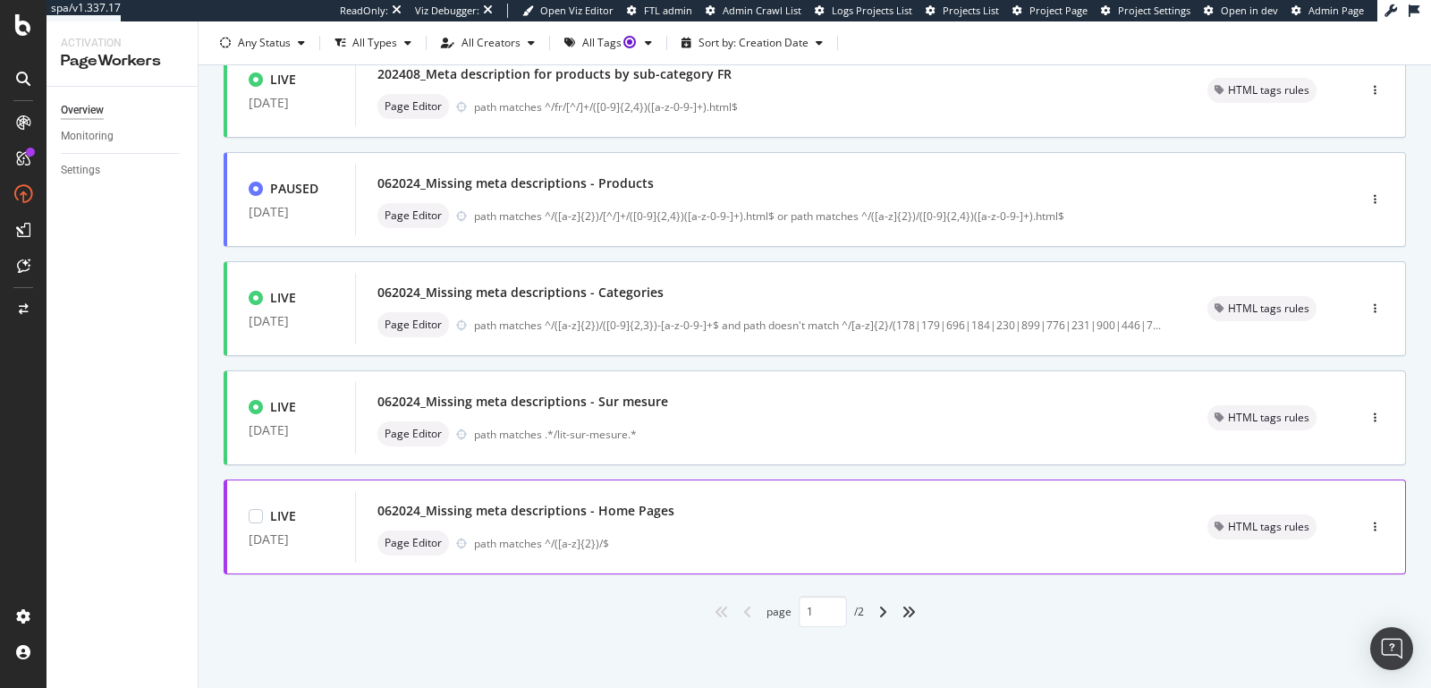
click at [607, 536] on div "path matches ^/([a-z]{2})/$" at bounding box center [819, 543] width 691 height 15
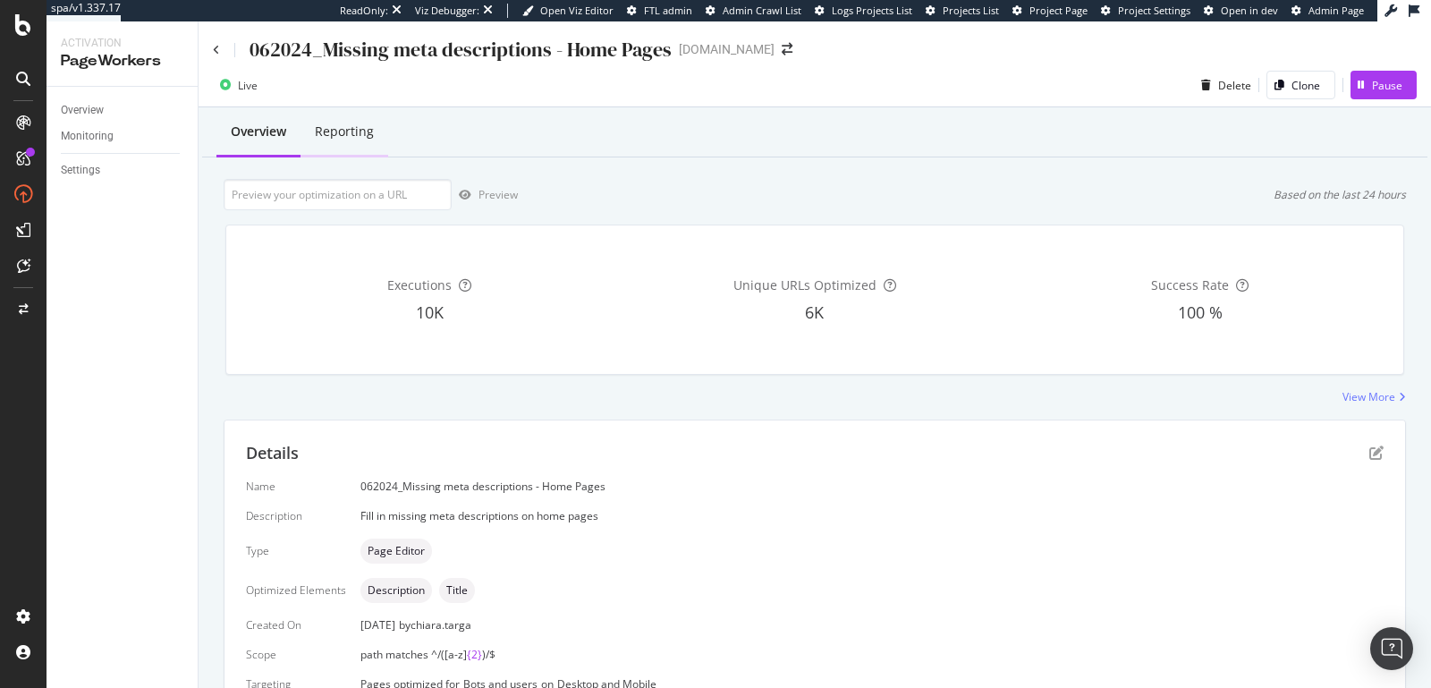
click at [364, 123] on div "Reporting" at bounding box center [345, 132] width 88 height 49
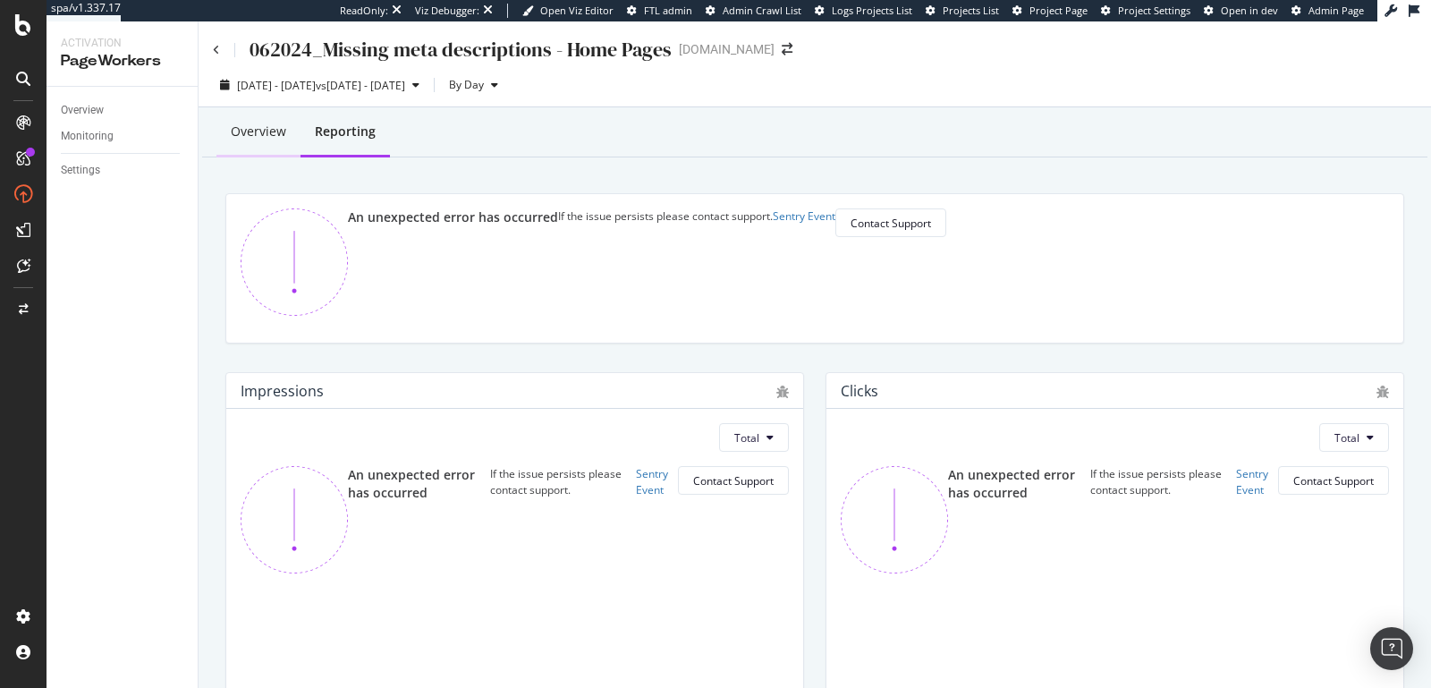
click at [244, 141] on div "Overview" at bounding box center [258, 132] width 84 height 49
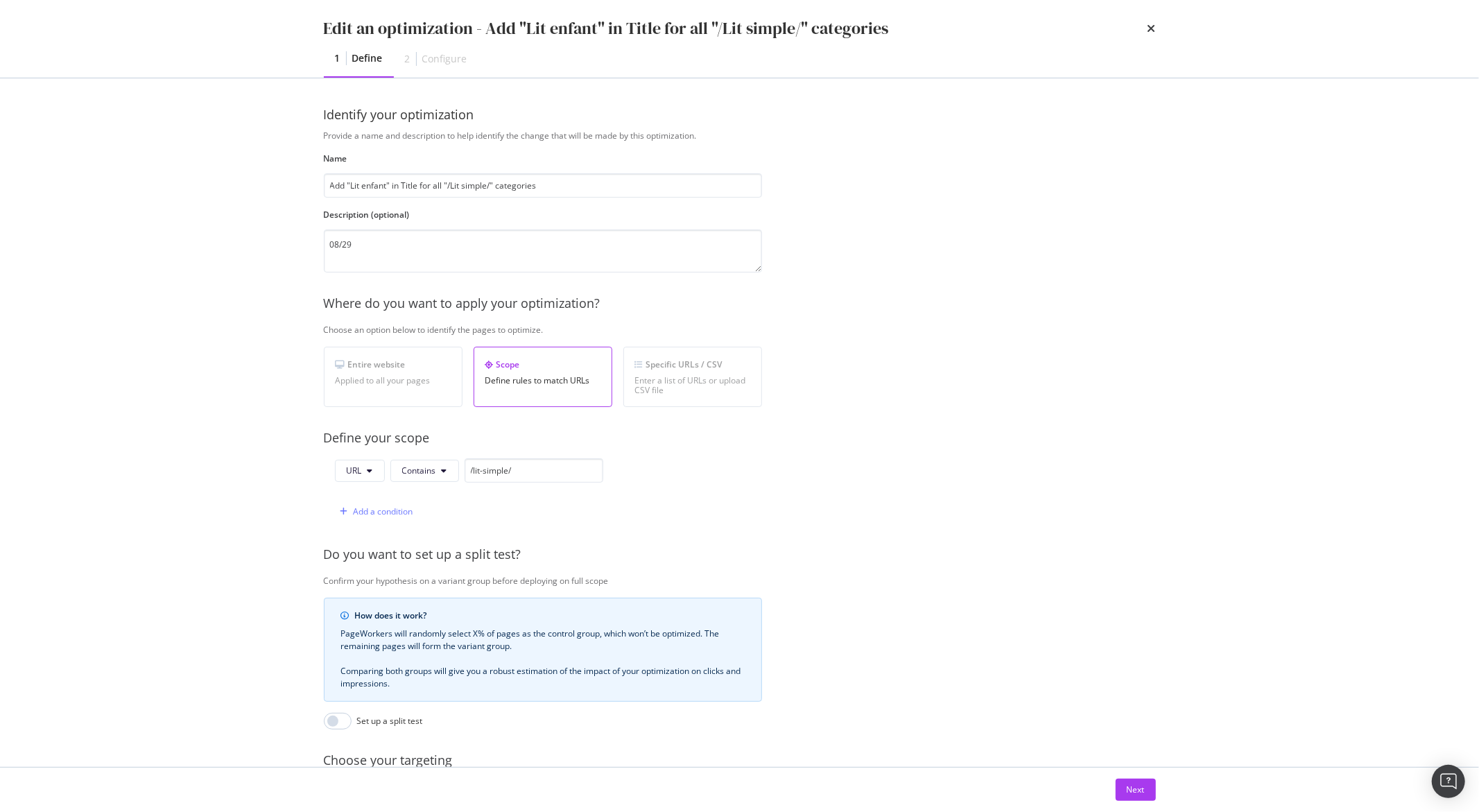
click at [238, 202] on div "Edit an optimization - Add "Lit enfant" in Title for all "/Lit simple/" categor…" at bounding box center [740, 406] width 1479 height 812
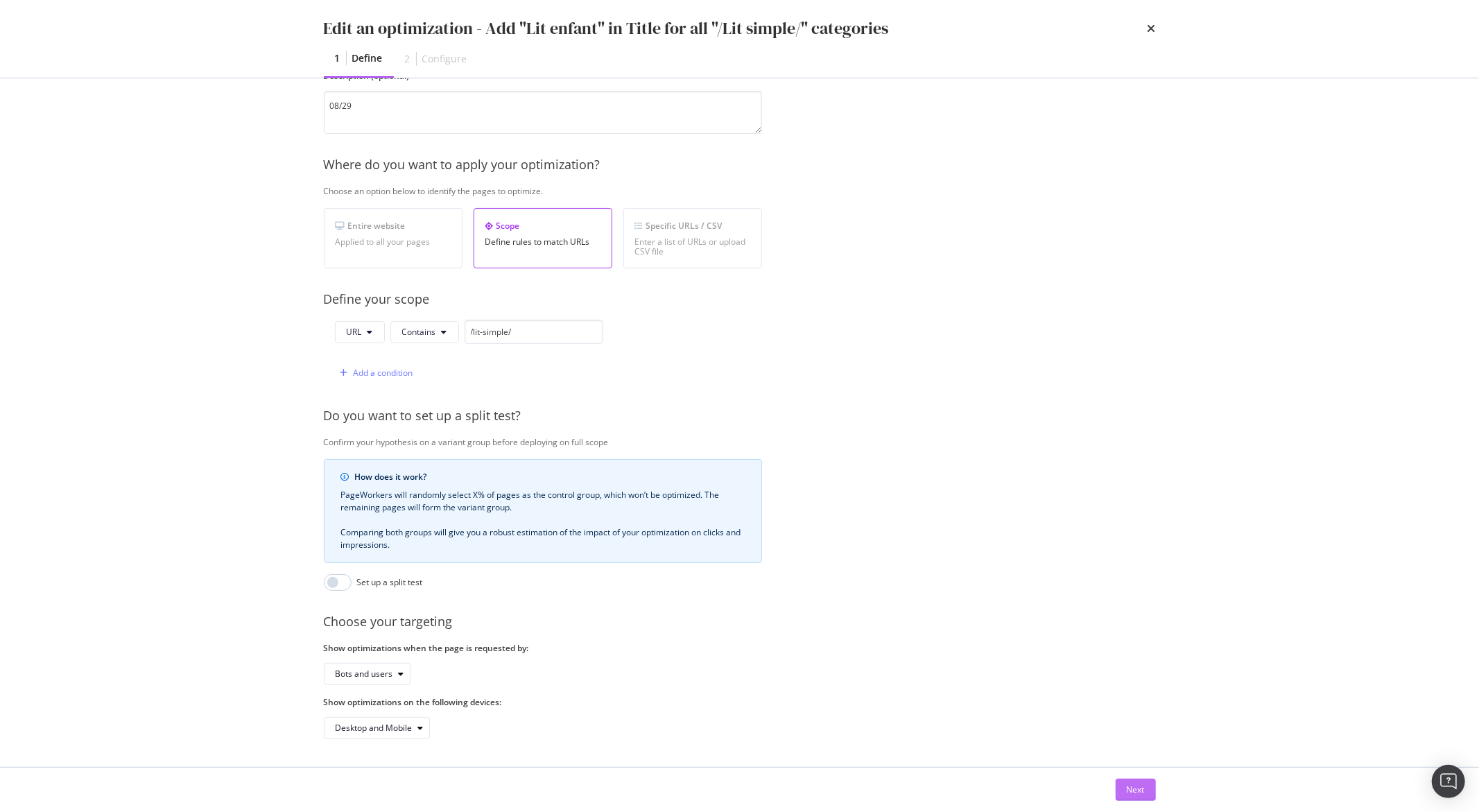
click at [1138, 794] on div "Next" at bounding box center [1136, 789] width 18 height 12
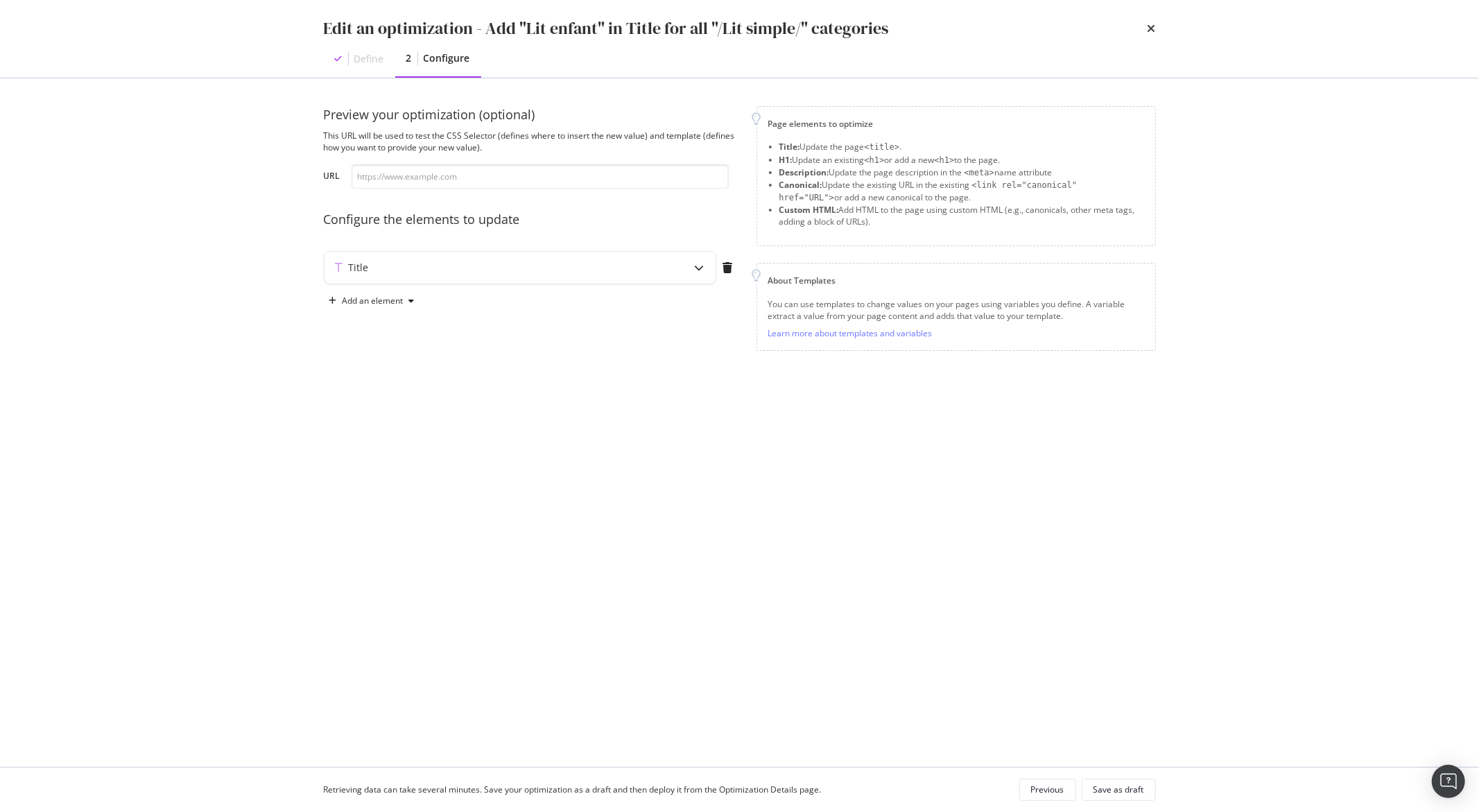
scroll to position [0, 0]
click at [658, 263] on div "Title" at bounding box center [493, 267] width 336 height 14
click at [536, 424] on icon "pencil" at bounding box center [537, 426] width 10 height 10
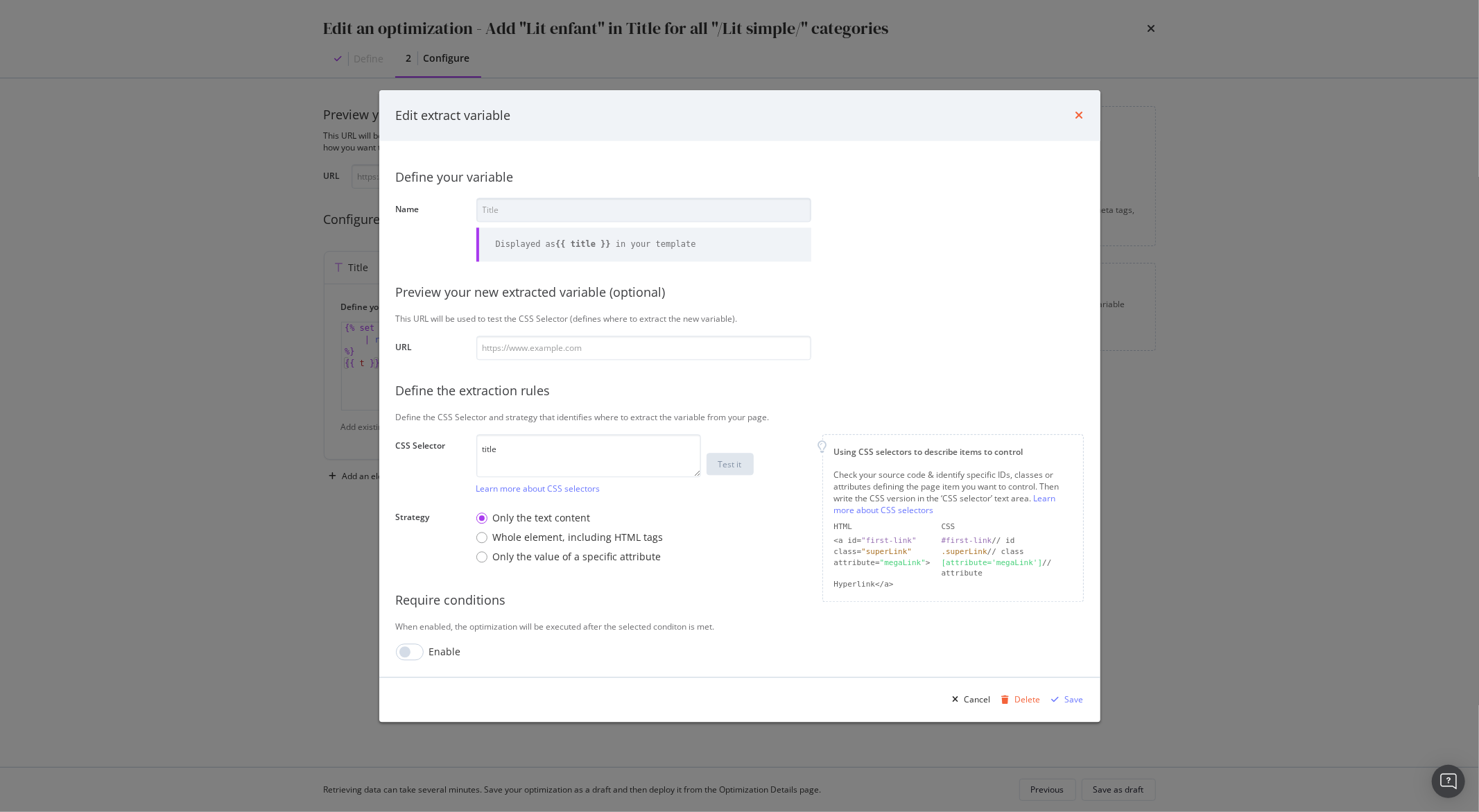
click at [1081, 115] on icon "times" at bounding box center [1079, 115] width 9 height 11
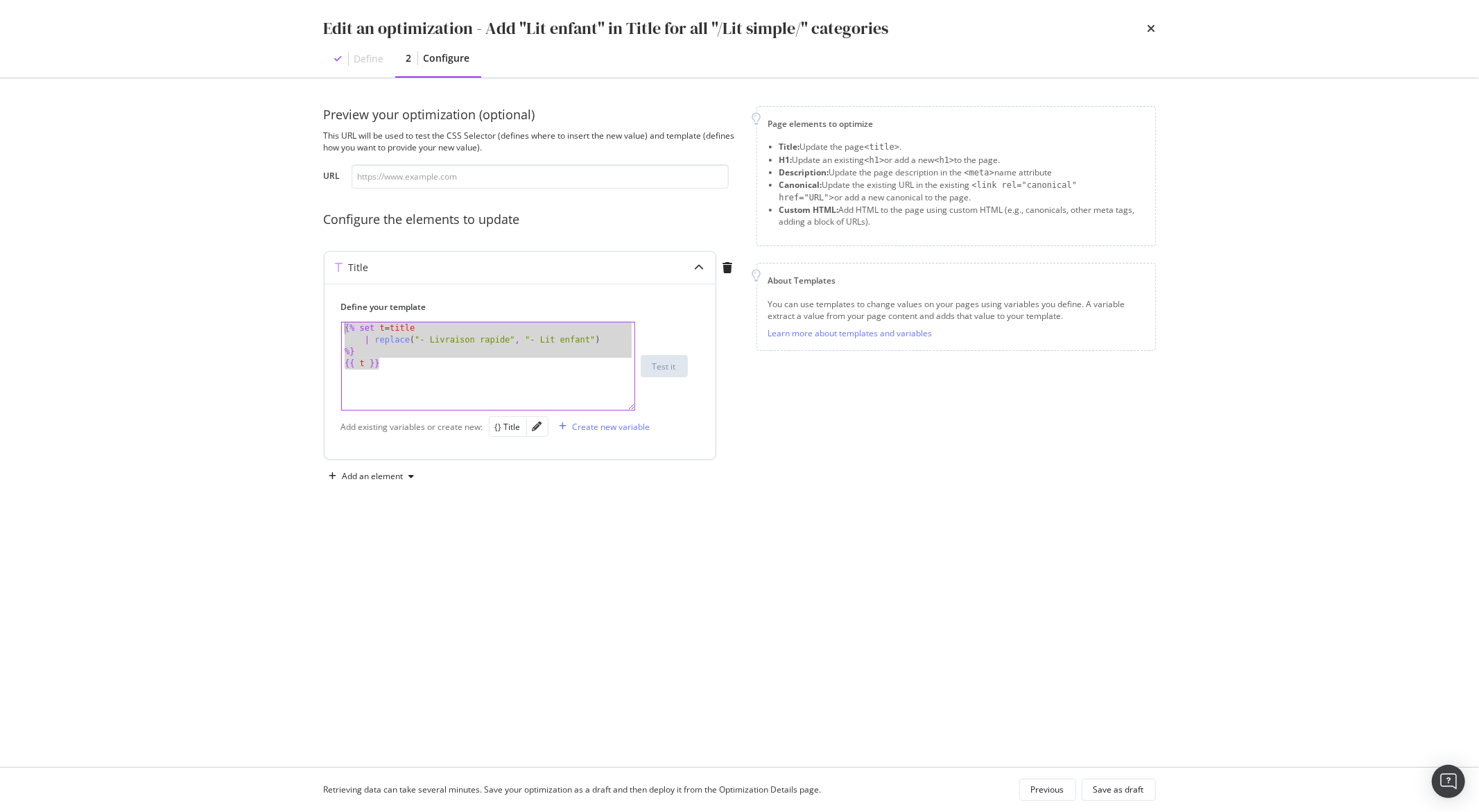
drag, startPoint x: 371, startPoint y: 366, endPoint x: 332, endPoint y: 323, distance: 58.1
click at [332, 323] on div "Define your template {{ t }} {% set t = title | replace ( "- Livraison rapide" …" at bounding box center [520, 371] width 391 height 175
click at [373, 352] on div "{% set t = title | replace ( "- Livraison rapide" , "- Lit enfant" ) %} {{ t }}" at bounding box center [488, 377] width 293 height 111
click at [390, 375] on div "{% set t = title | replace ( "- Livraison rapide" , "- Lit enfant" ) %} {{ t }}" at bounding box center [488, 377] width 293 height 111
click at [389, 371] on div "{% set t = title | replace ( "- Livraison rapide" , "- Lit enfant" ) %} {{ t }}" at bounding box center [488, 377] width 293 height 111
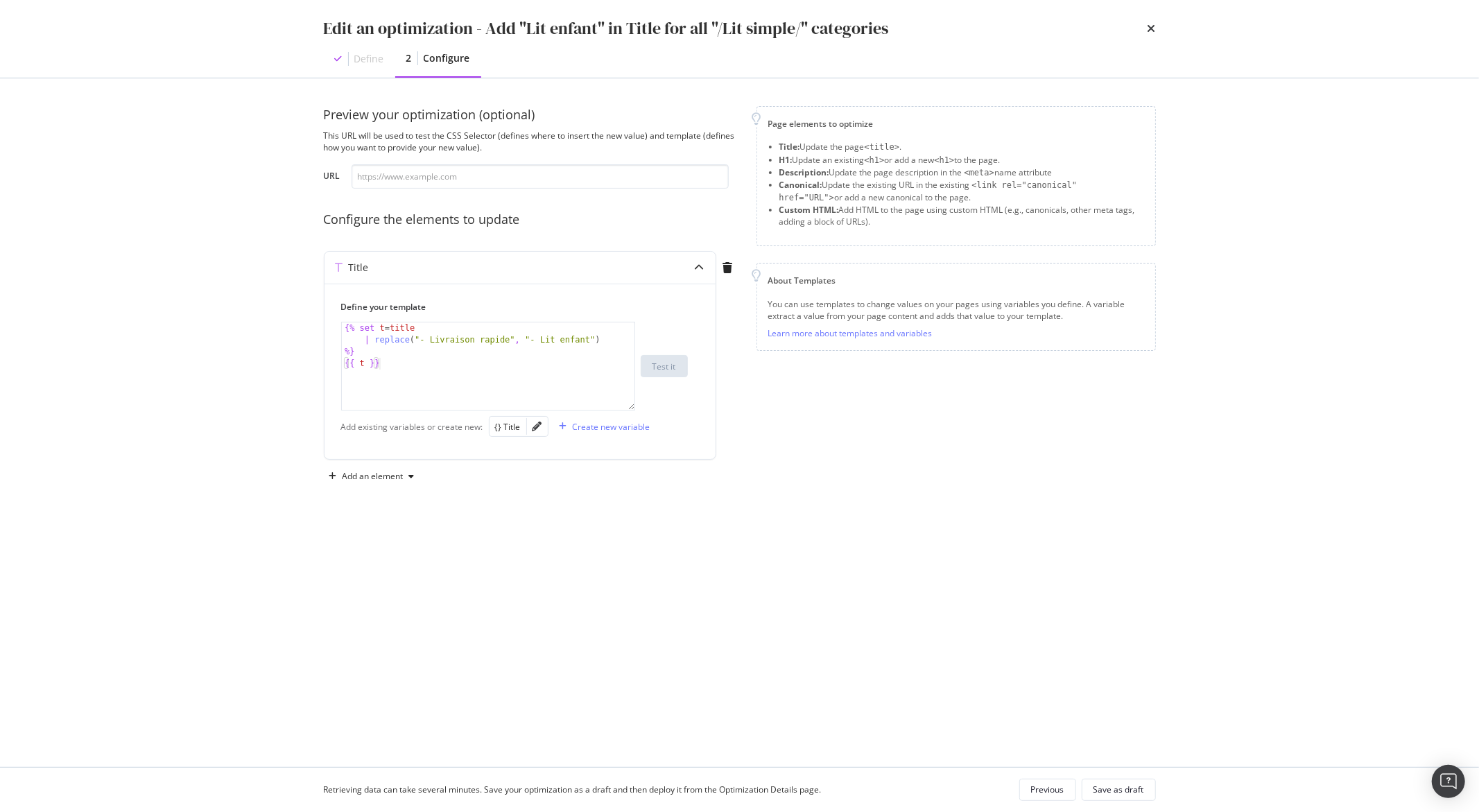
click at [439, 190] on div "Preview your optimization (optional) This URL will be used to test the CSS Sele…" at bounding box center [532, 297] width 416 height 381
click at [436, 181] on input "modal" at bounding box center [540, 176] width 378 height 24
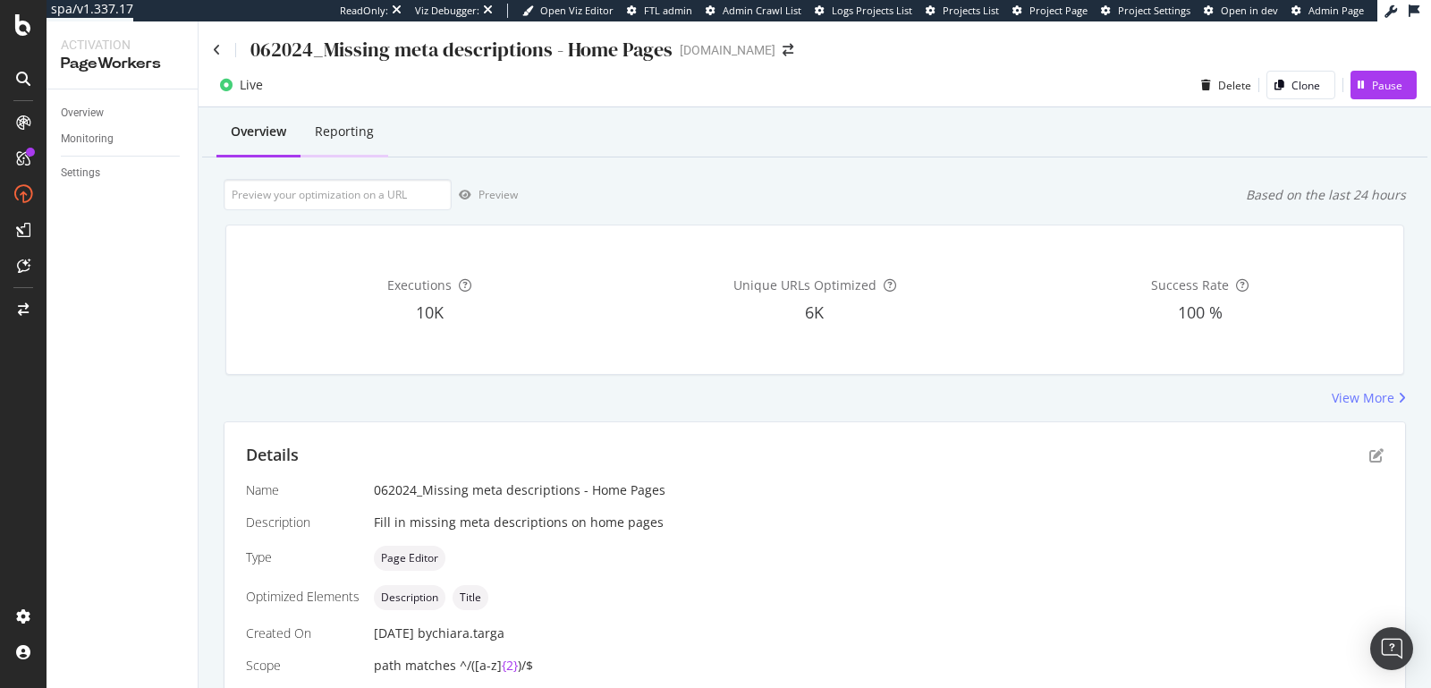
click at [346, 130] on div "Reporting" at bounding box center [344, 132] width 59 height 18
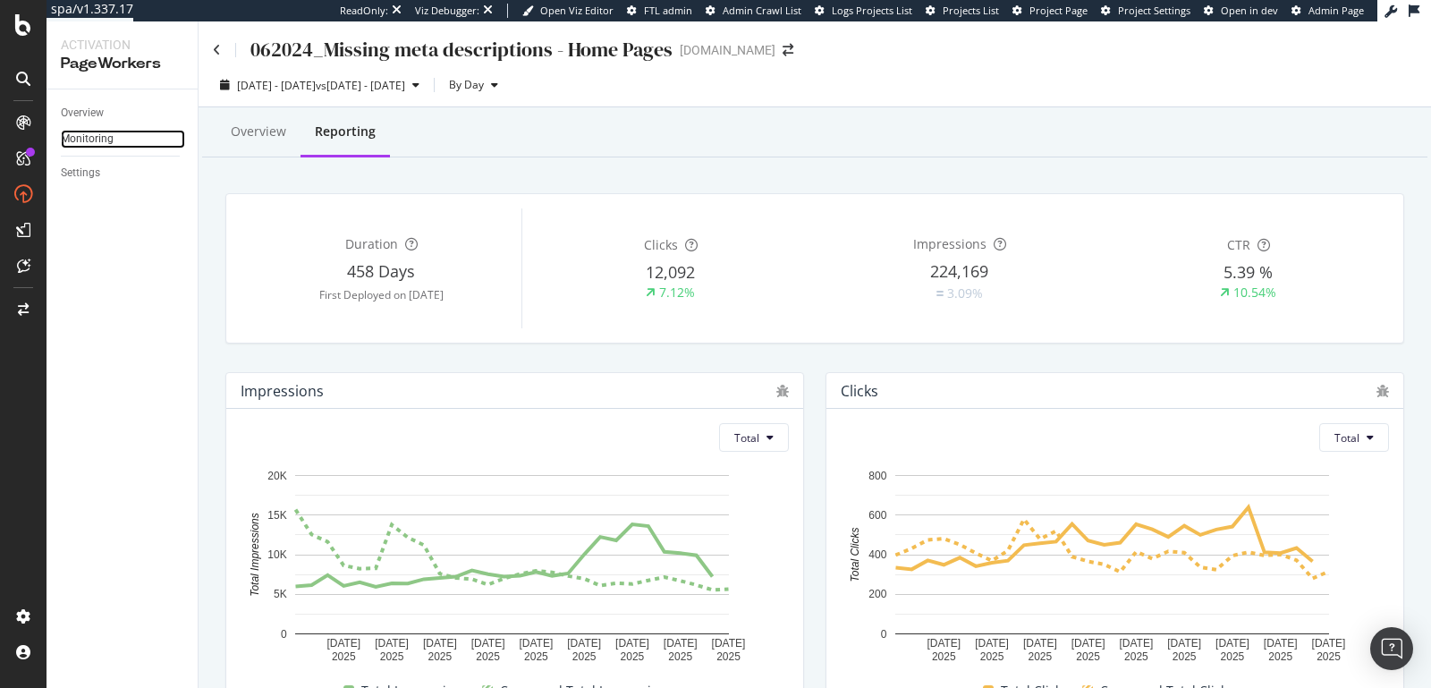
click at [120, 143] on link "Monitoring" at bounding box center [123, 139] width 124 height 19
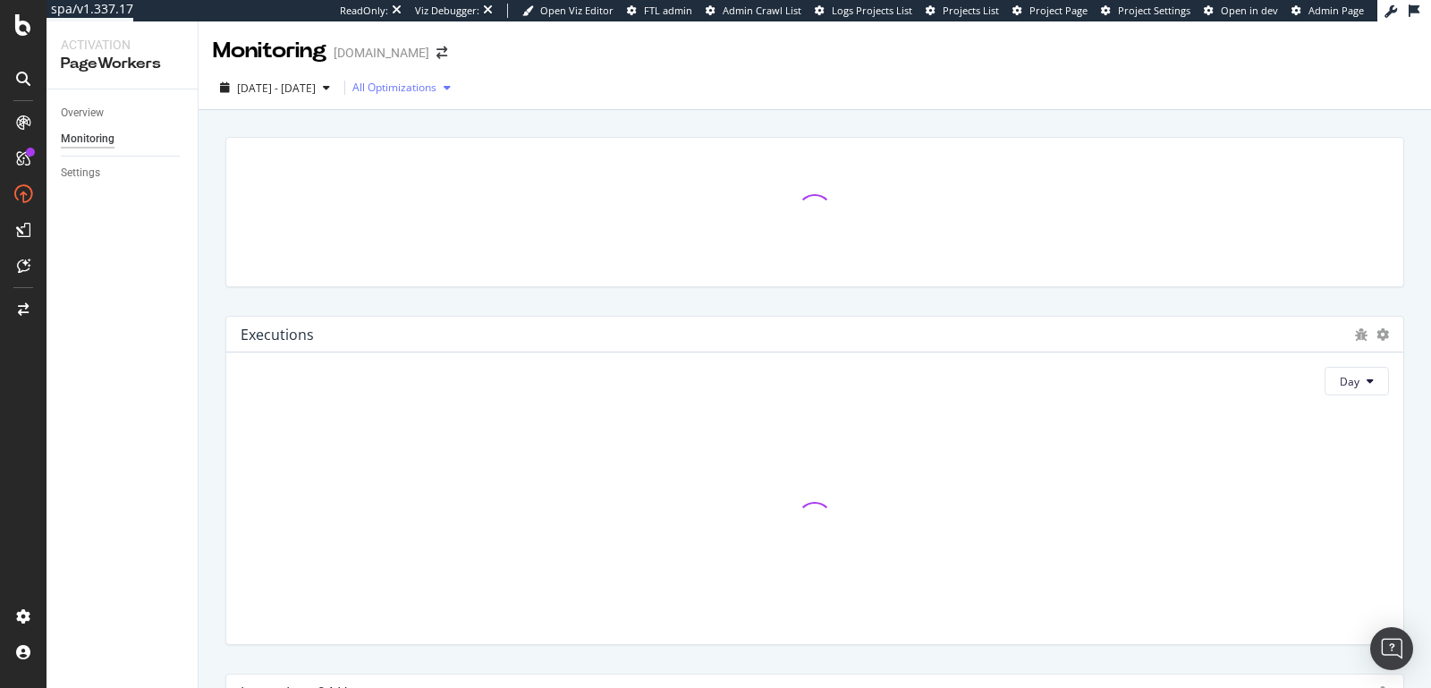
click at [451, 90] on icon "button" at bounding box center [447, 87] width 7 height 11
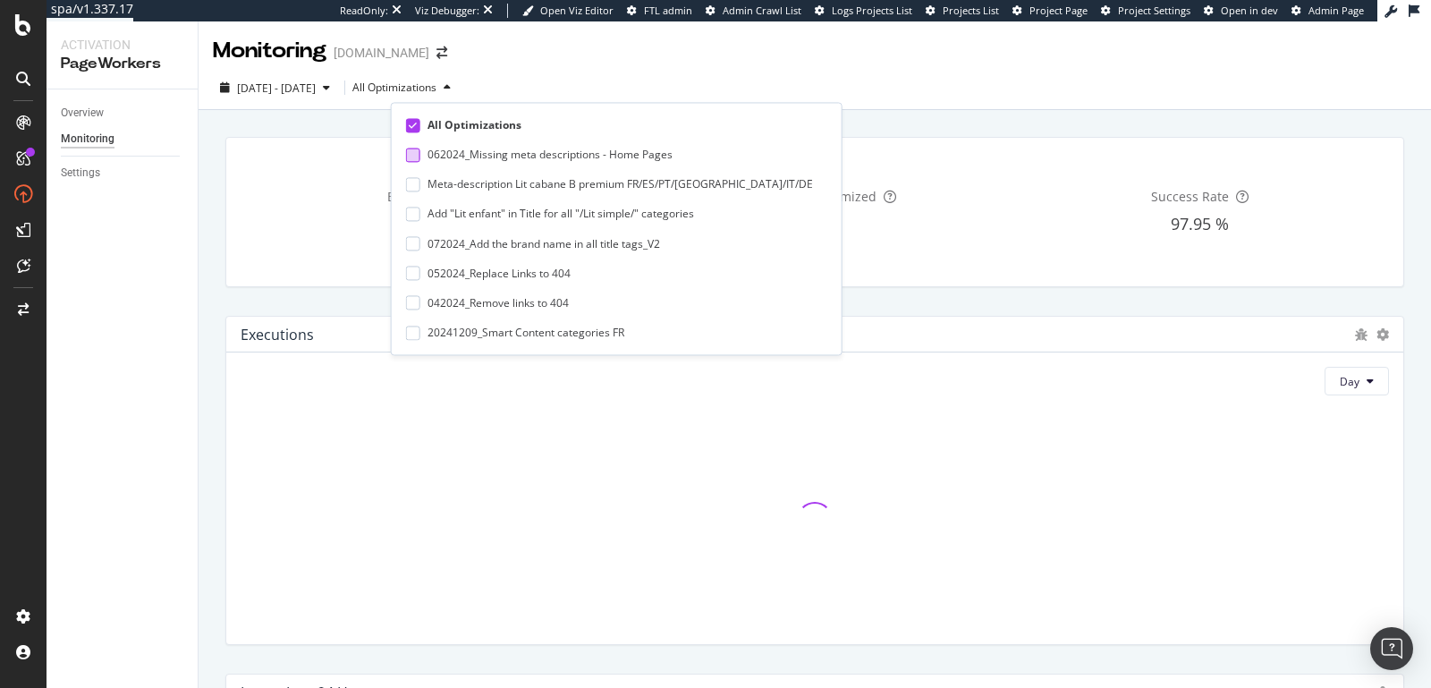
click at [428, 156] on div "062024_Missing meta descriptions - Home Pages" at bounding box center [550, 155] width 245 height 15
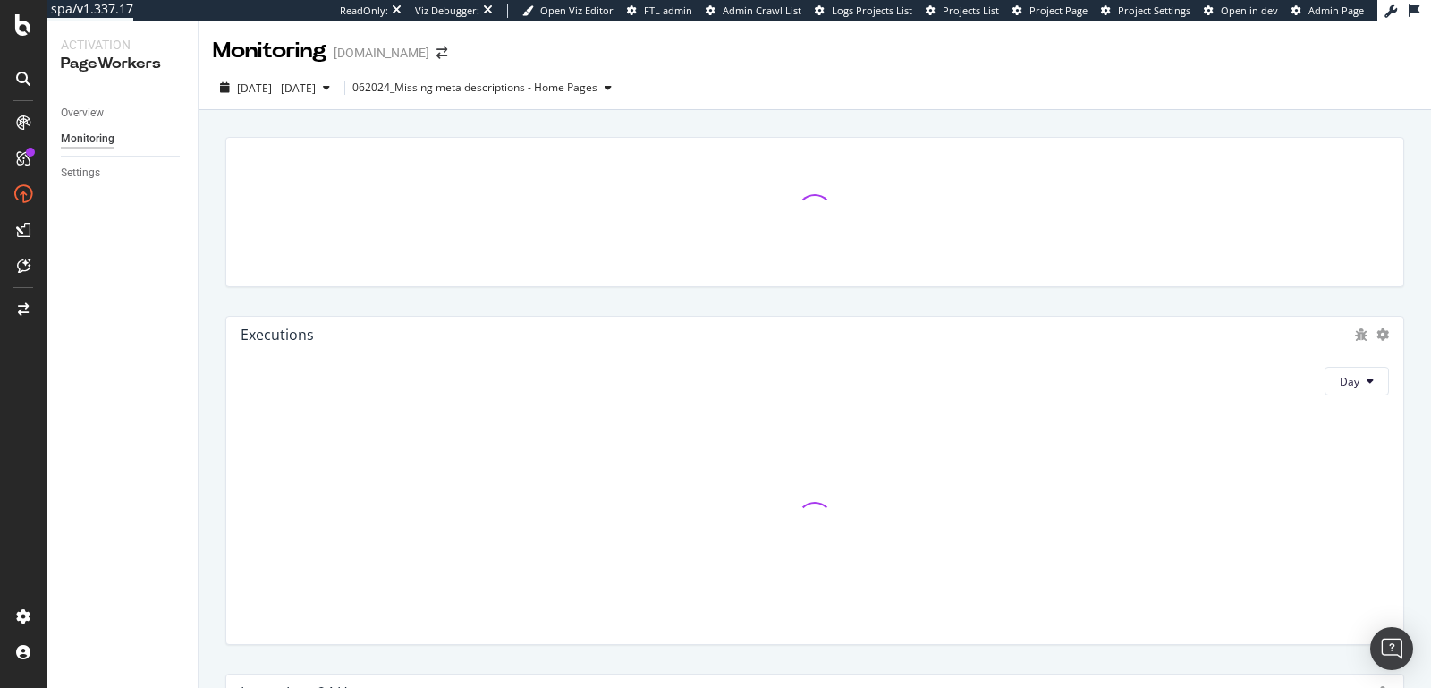
click at [777, 64] on div "Monitoring [DOMAIN_NAME]" at bounding box center [815, 43] width 1233 height 45
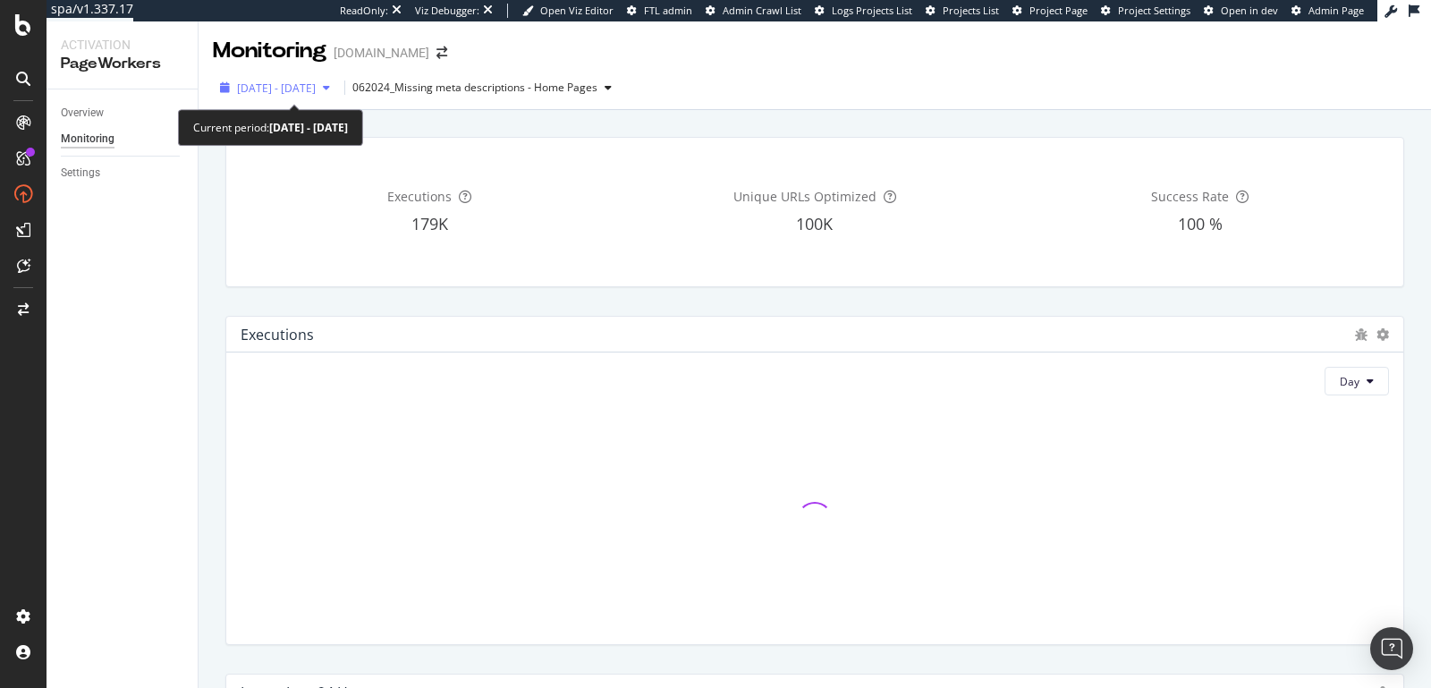
click at [316, 92] on span "[DATE] - [DATE]" at bounding box center [276, 88] width 79 height 15
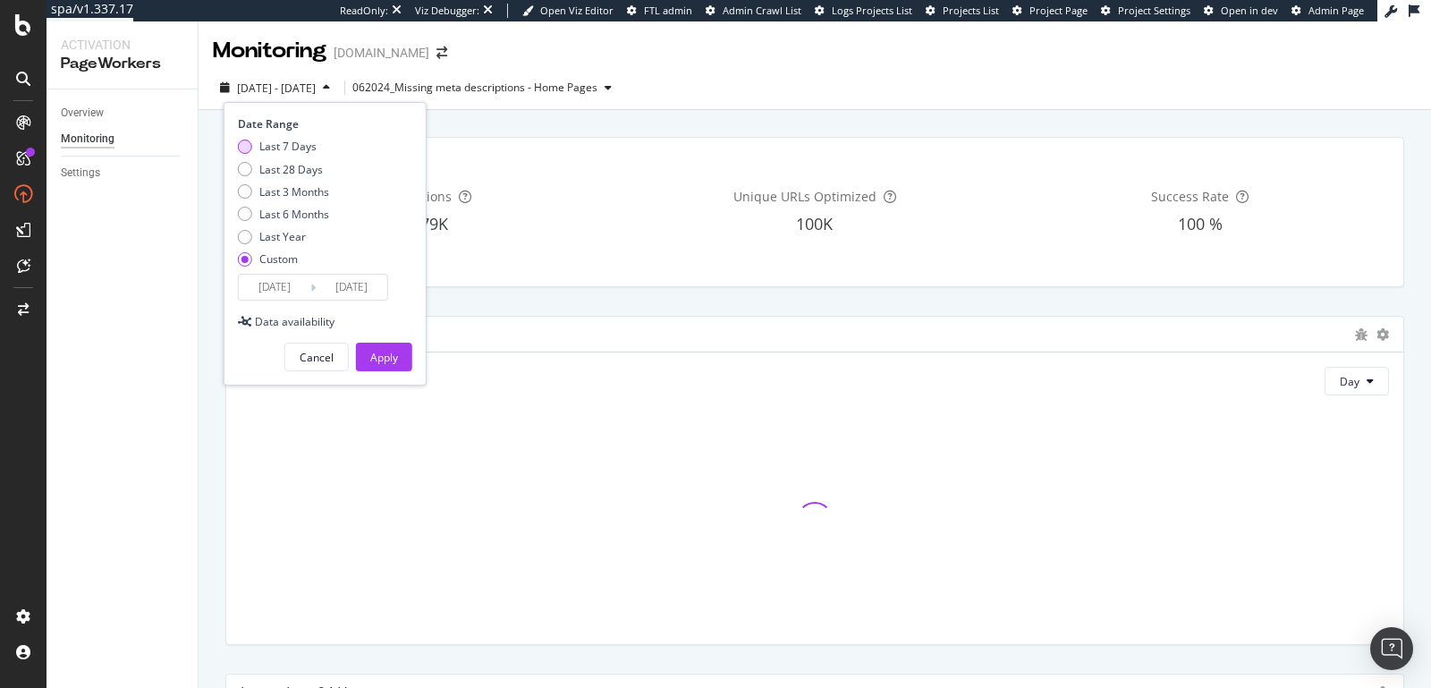
click at [296, 145] on div "Last 7 Days" at bounding box center [287, 146] width 57 height 15
type input "[DATE]"
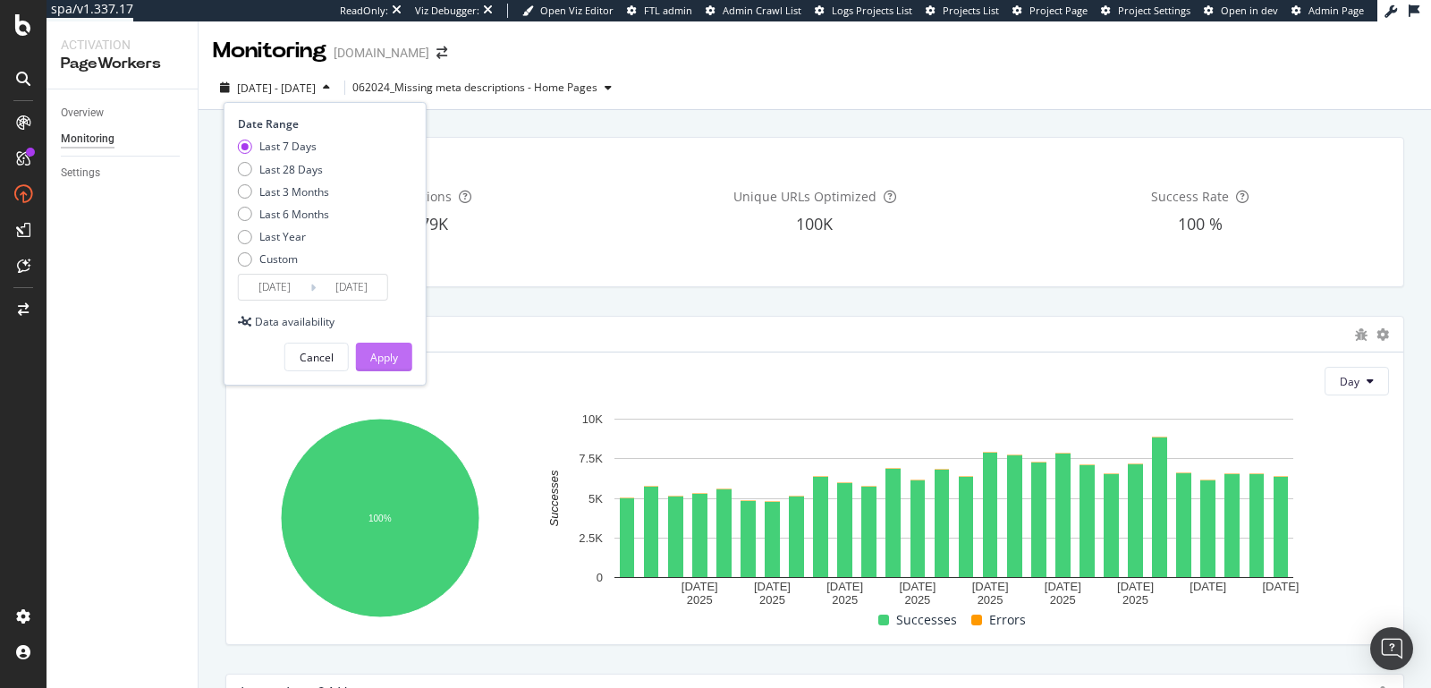
click at [387, 364] on div "Apply" at bounding box center [384, 357] width 28 height 27
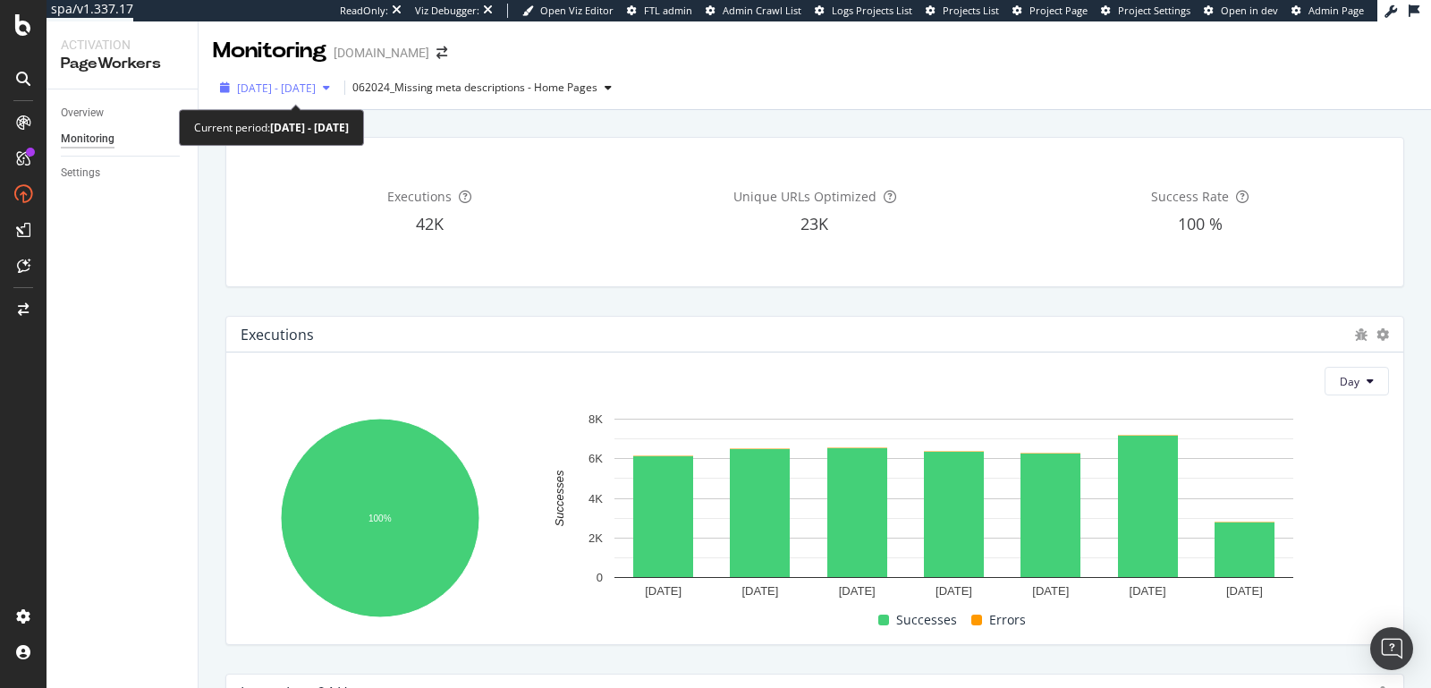
click at [316, 88] on span "[DATE] - [DATE]" at bounding box center [276, 88] width 79 height 15
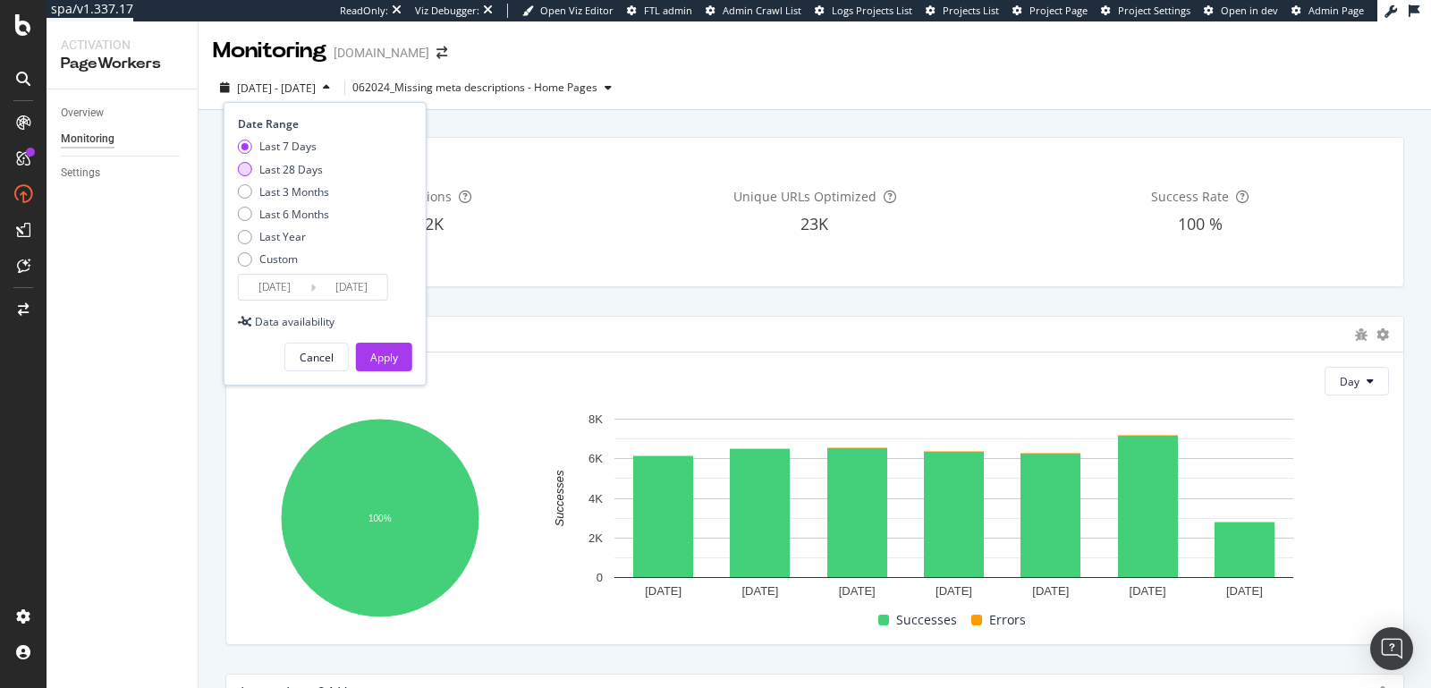
click at [286, 167] on div "Last 28 Days" at bounding box center [291, 169] width 64 height 15
type input "[DATE]"
click at [380, 353] on div "Apply" at bounding box center [384, 357] width 28 height 15
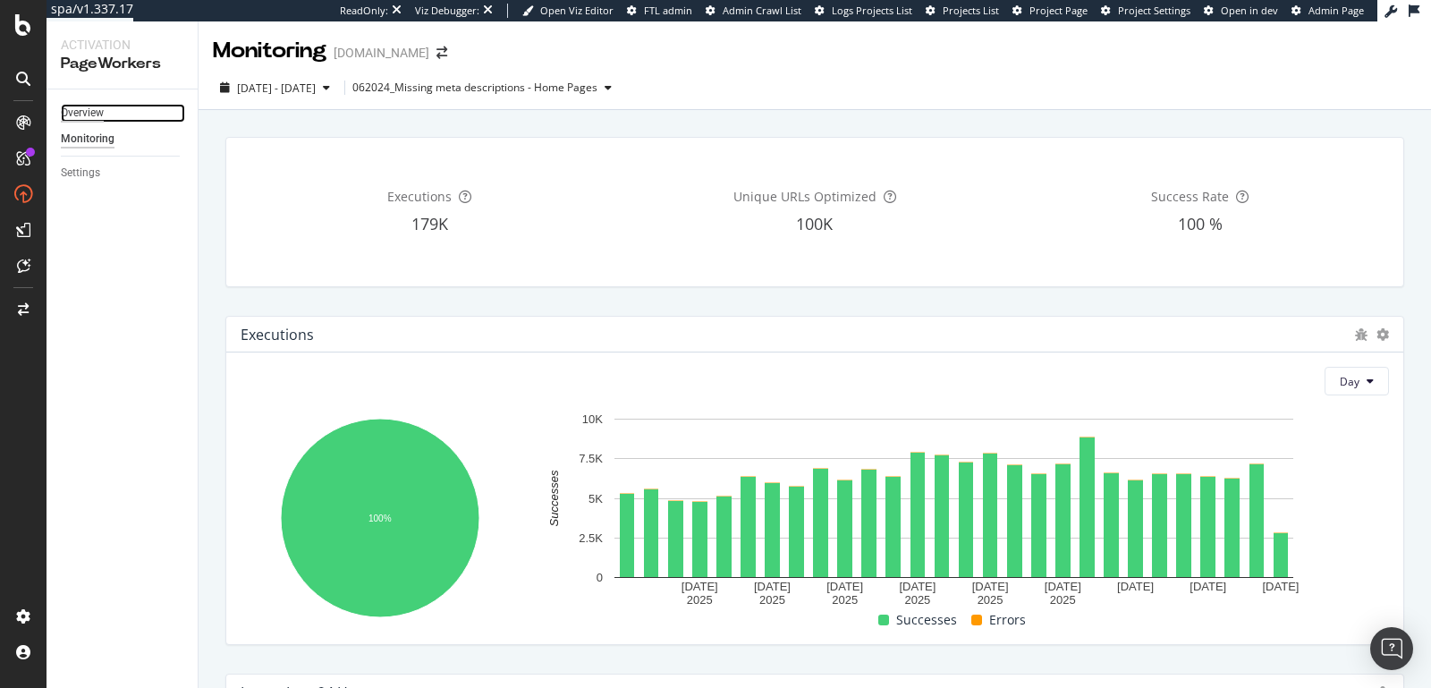
click at [90, 108] on div "Overview" at bounding box center [82, 113] width 43 height 19
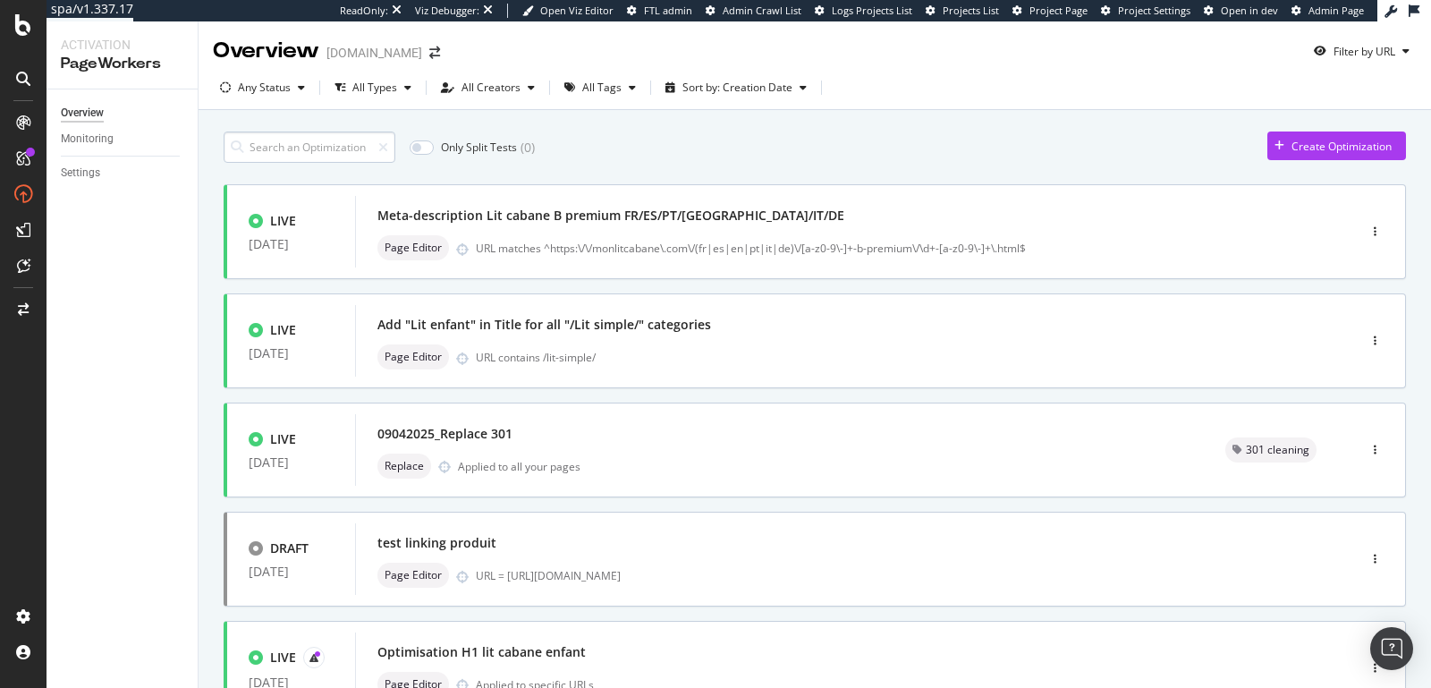
click at [333, 149] on input at bounding box center [310, 146] width 172 height 31
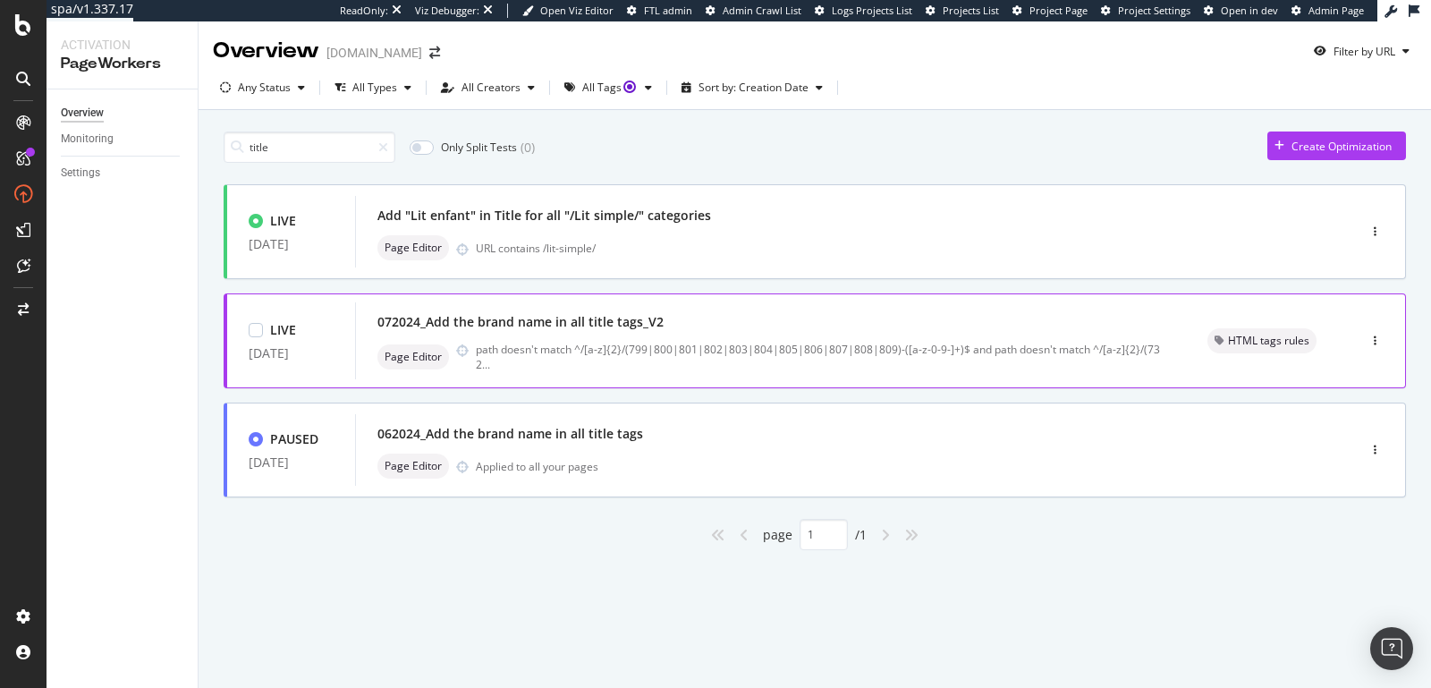
click at [565, 325] on div "072024_Add the brand name in all title tags_V2" at bounding box center [521, 322] width 286 height 18
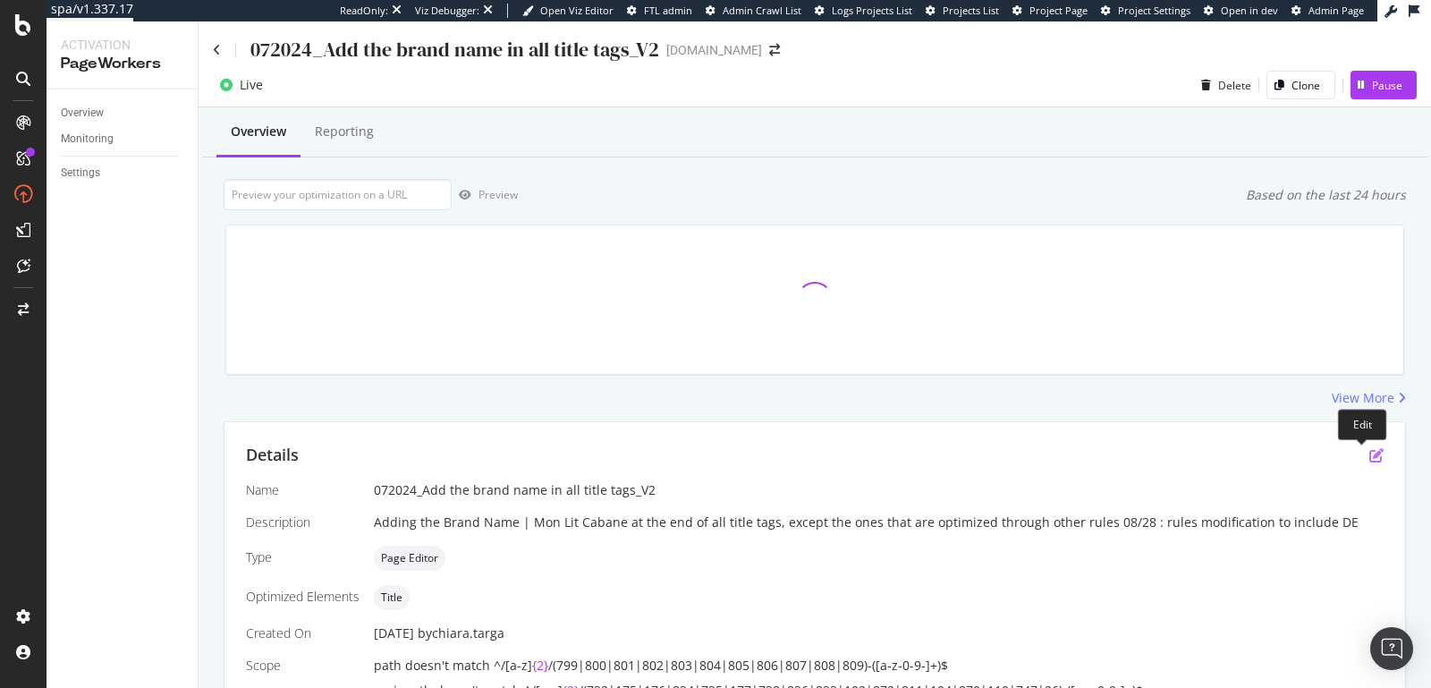
click at [1370, 453] on icon "pen-to-square" at bounding box center [1377, 455] width 14 height 14
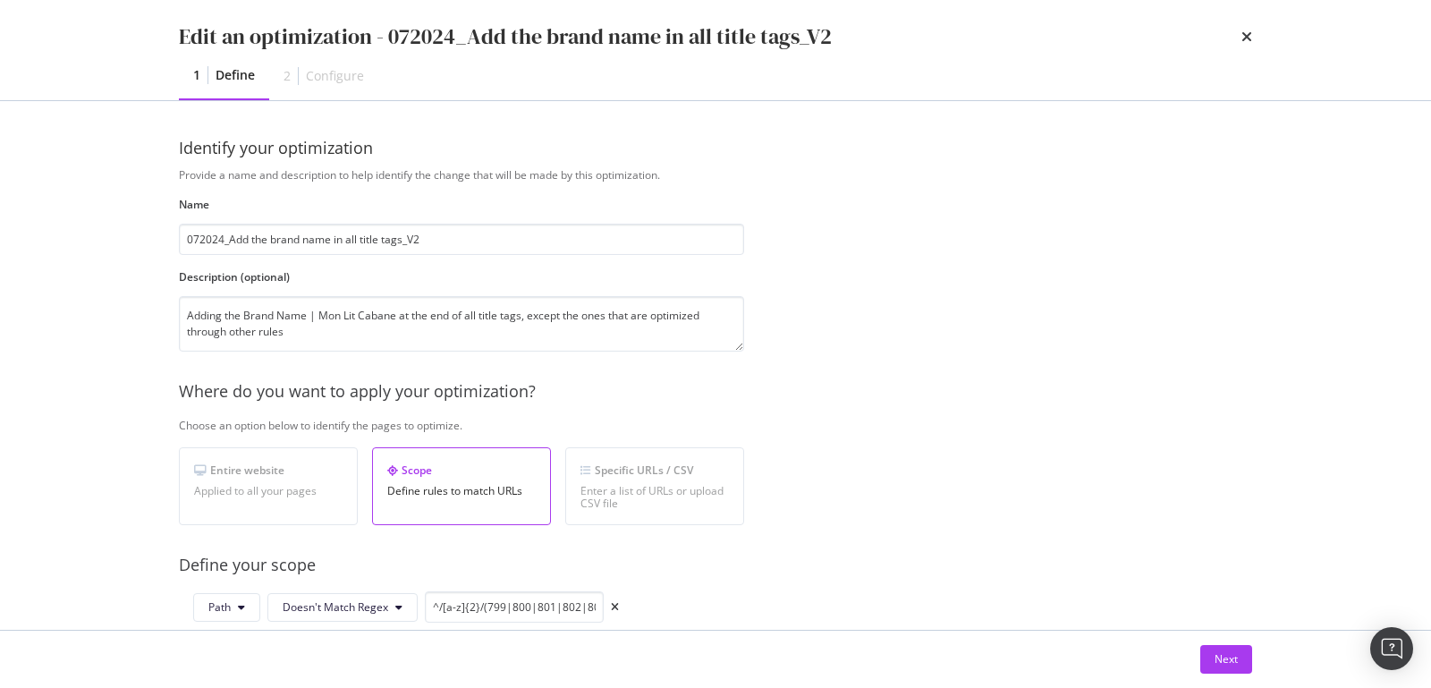
click at [1381, 284] on div "Edit an optimization - 072024_Add the brand name in all title tags_V2 1 Define …" at bounding box center [715, 344] width 1431 height 688
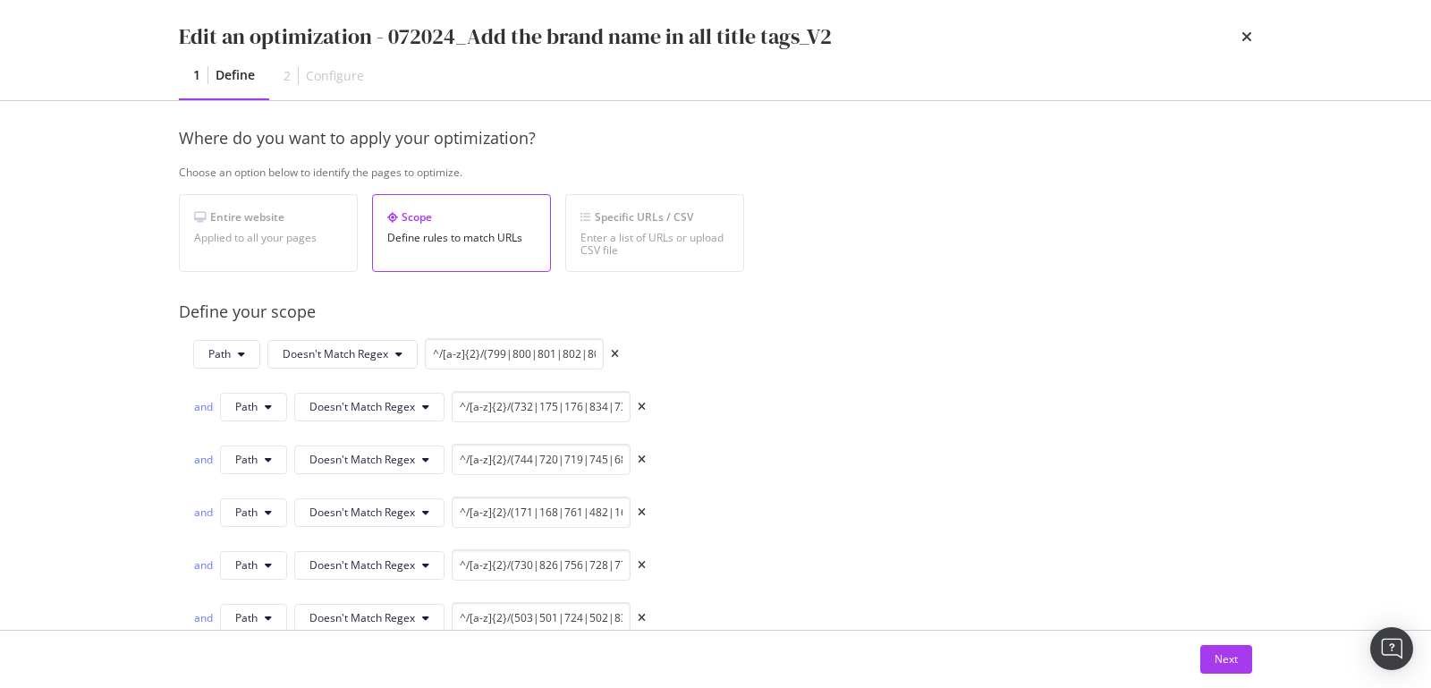
scroll to position [599, 0]
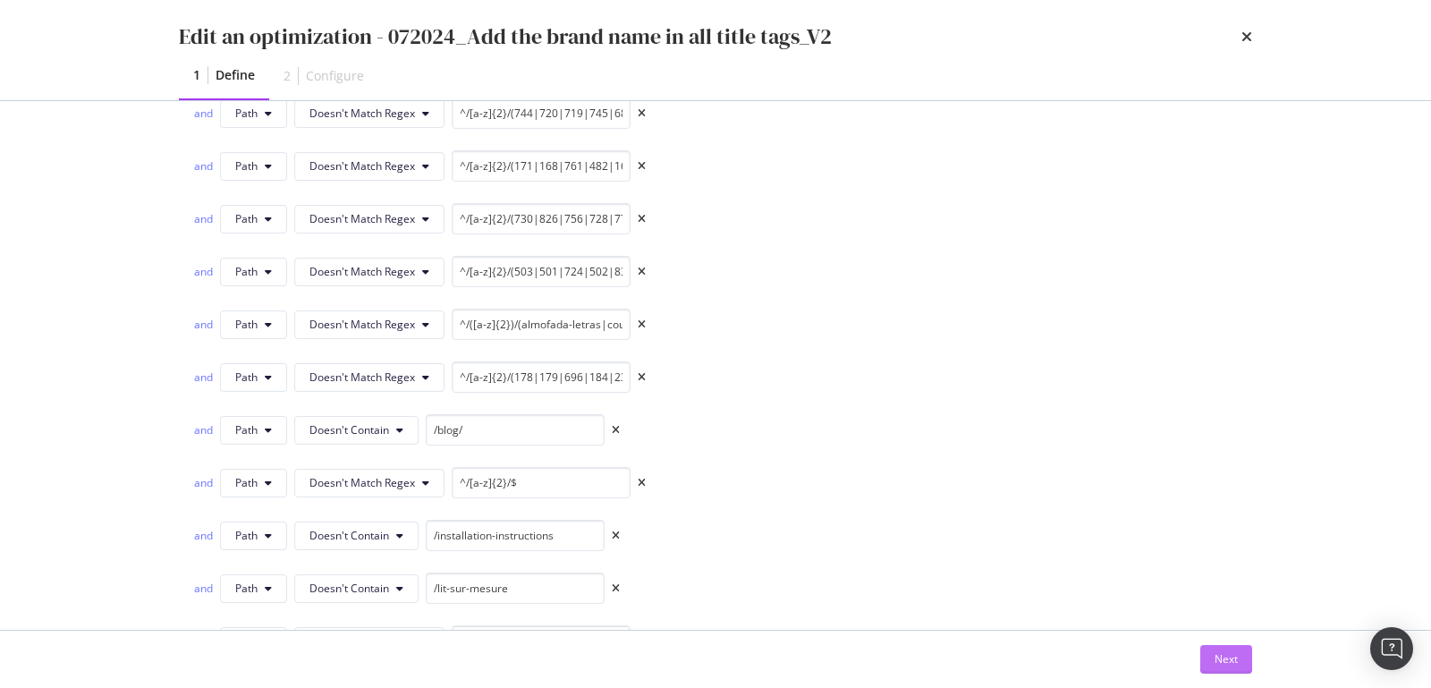
click at [1216, 666] on div "Next" at bounding box center [1226, 658] width 23 height 15
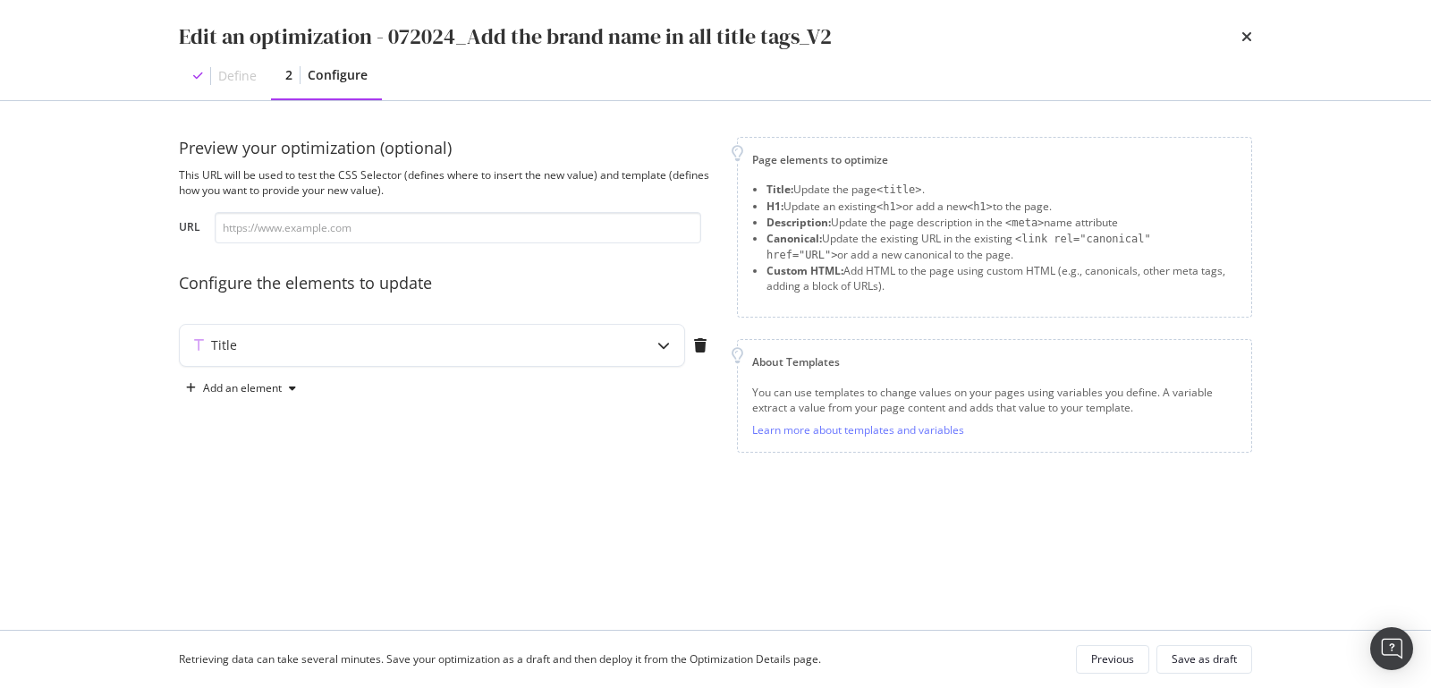
scroll to position [0, 0]
click at [608, 342] on div "Title" at bounding box center [397, 345] width 434 height 18
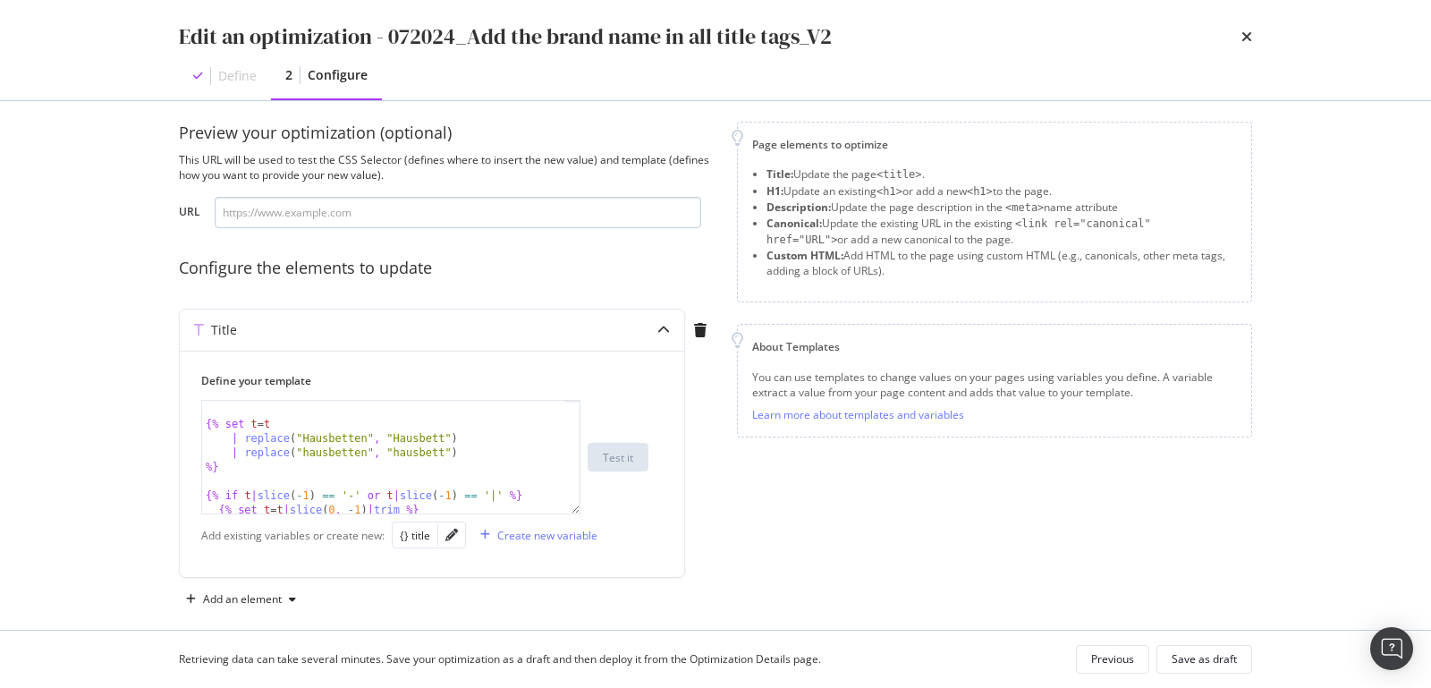
scroll to position [32, 0]
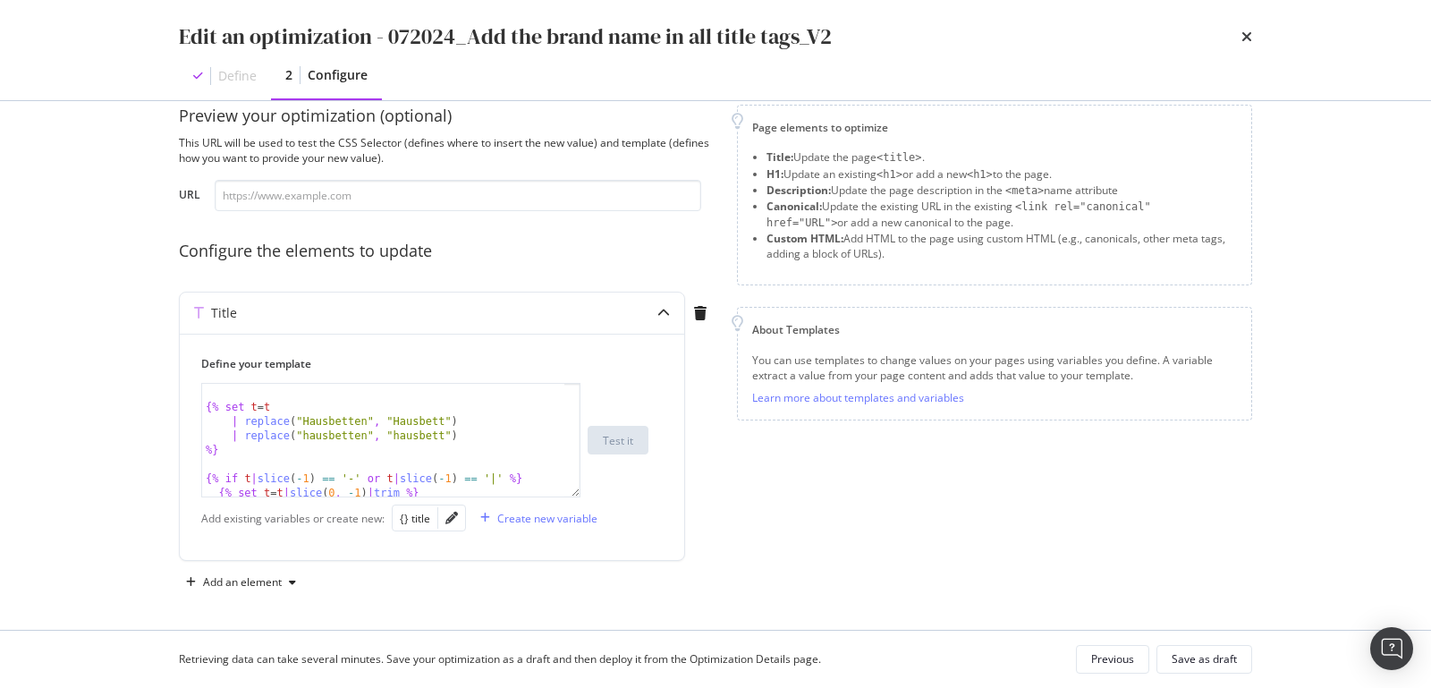
click at [1245, 18] on div "Edit an optimization - 072024_Add the brand name in all title tags_V2 Define 2 …" at bounding box center [715, 50] width 1145 height 100
click at [1246, 30] on icon "times" at bounding box center [1247, 37] width 11 height 14
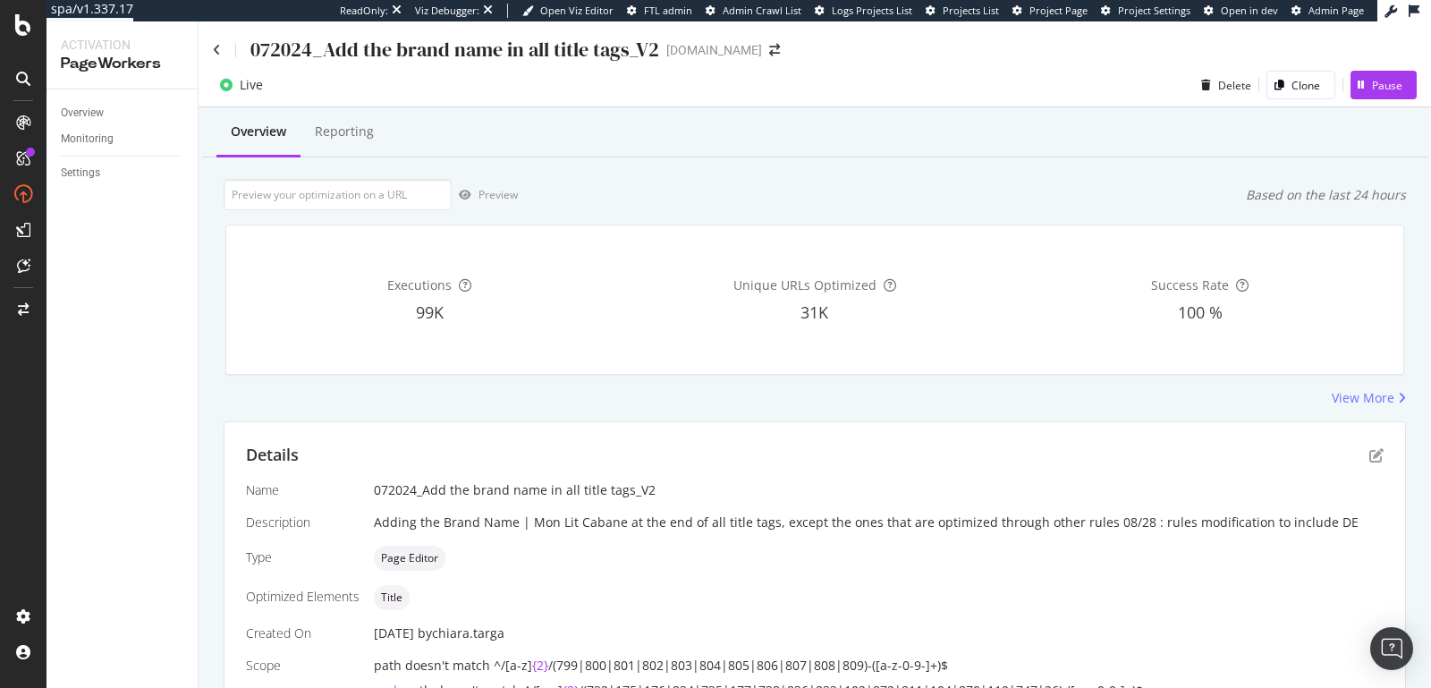
click at [220, 46] on div "072024_Add the brand name in all title tags_V2" at bounding box center [436, 50] width 446 height 28
click at [213, 50] on icon at bounding box center [217, 50] width 8 height 13
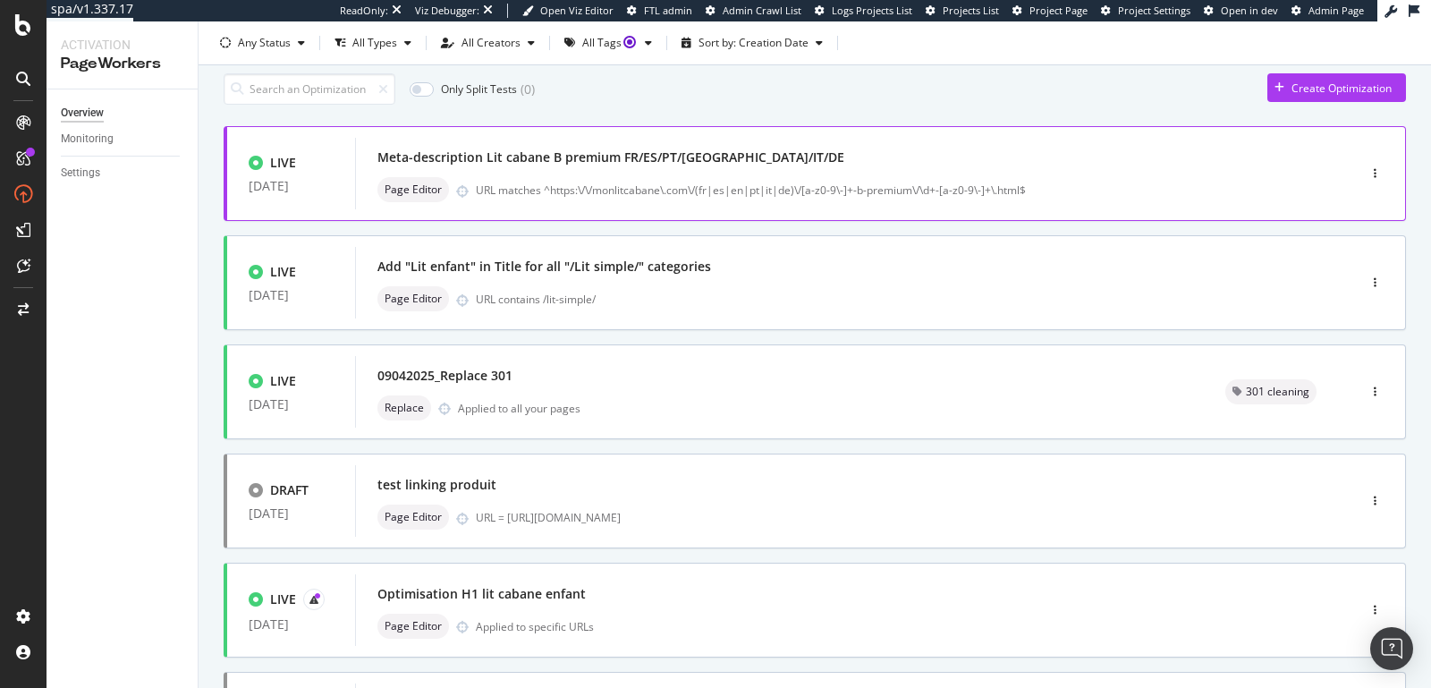
scroll to position [41, 0]
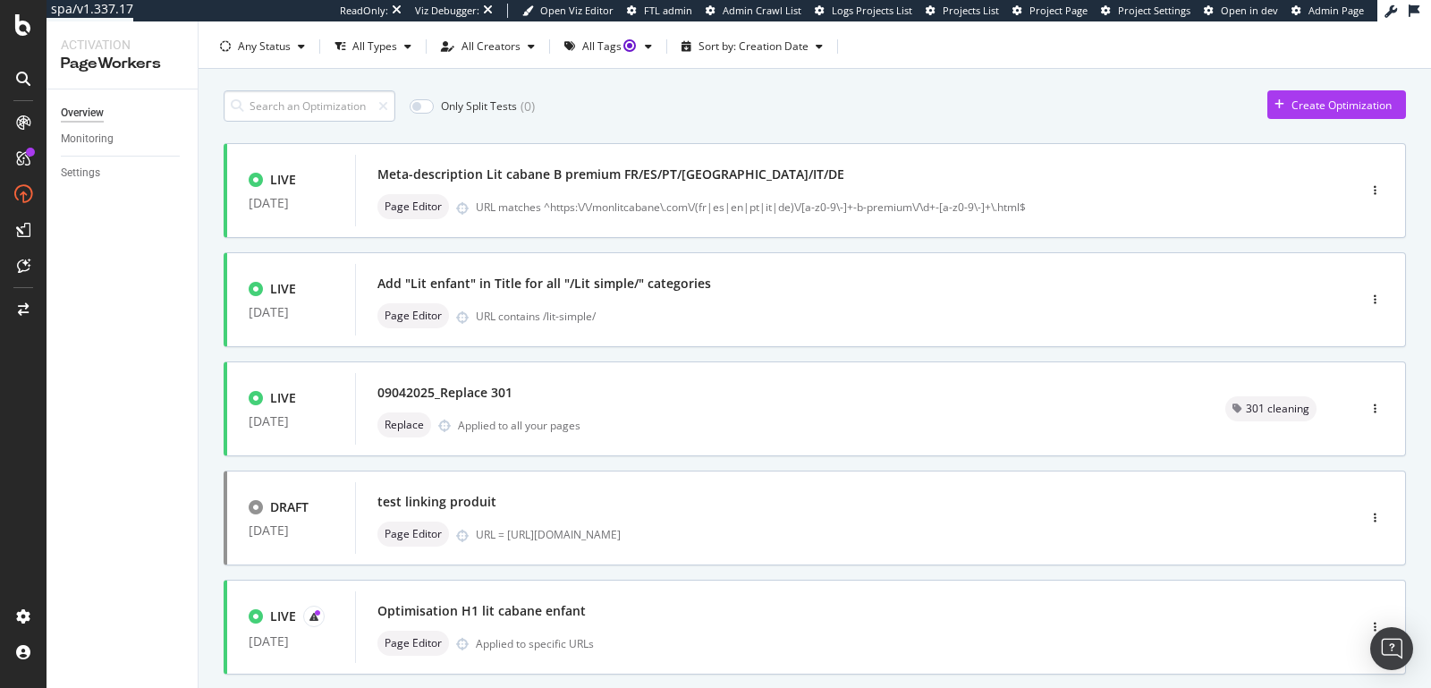
click at [364, 110] on input at bounding box center [310, 105] width 172 height 31
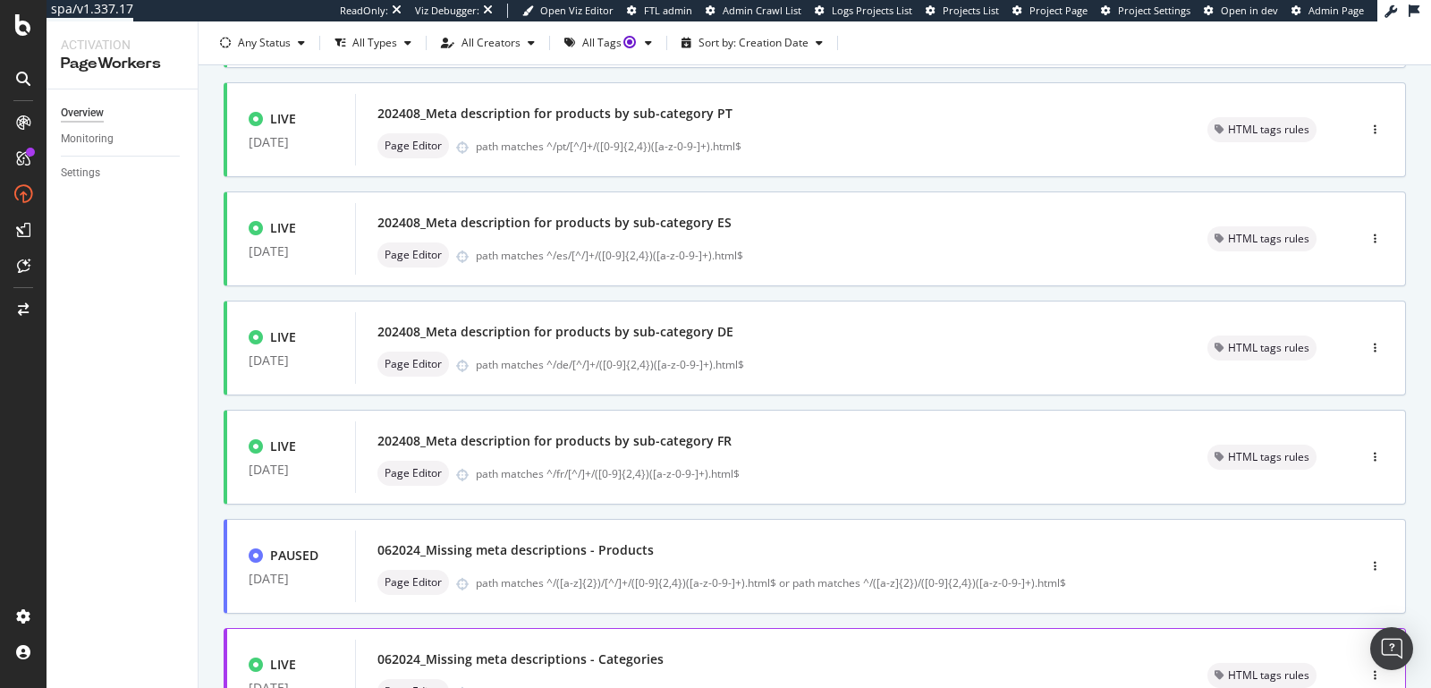
scroll to position [687, 0]
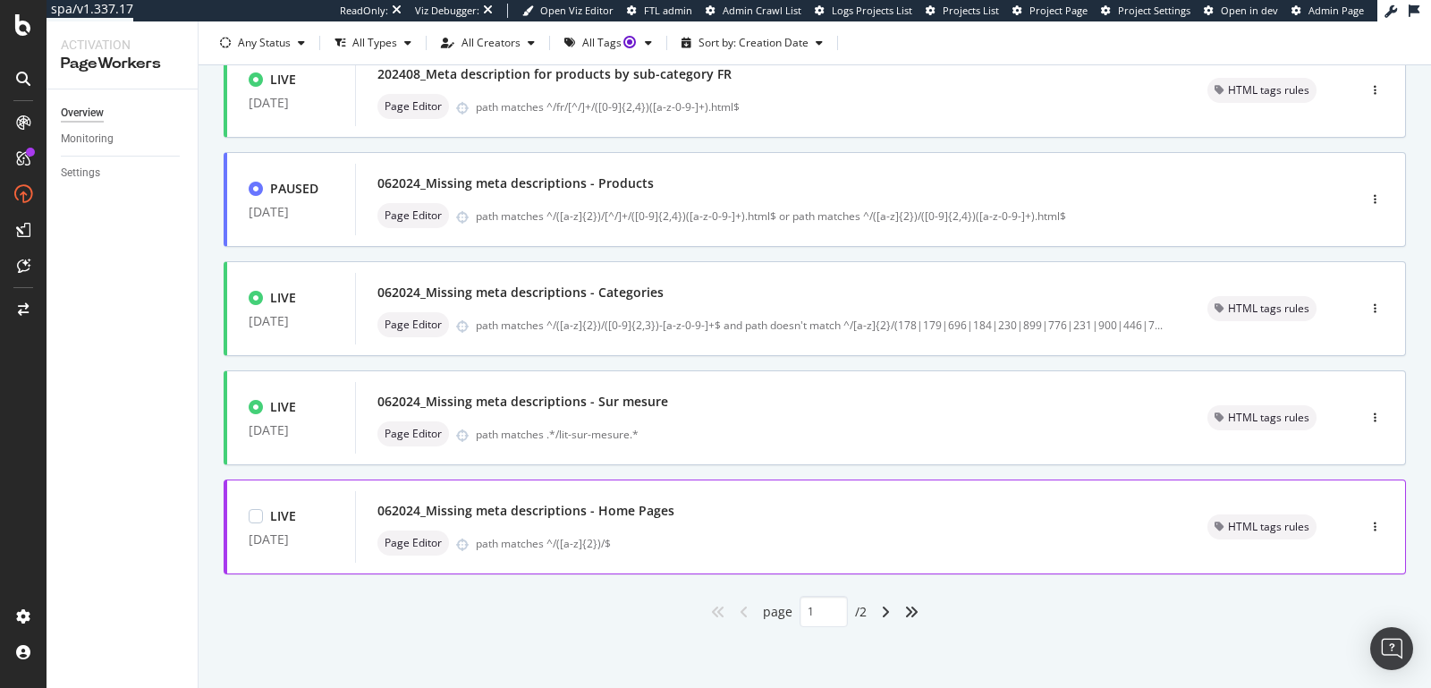
click at [615, 506] on div "062024_Missing meta descriptions - Home Pages" at bounding box center [526, 511] width 297 height 18
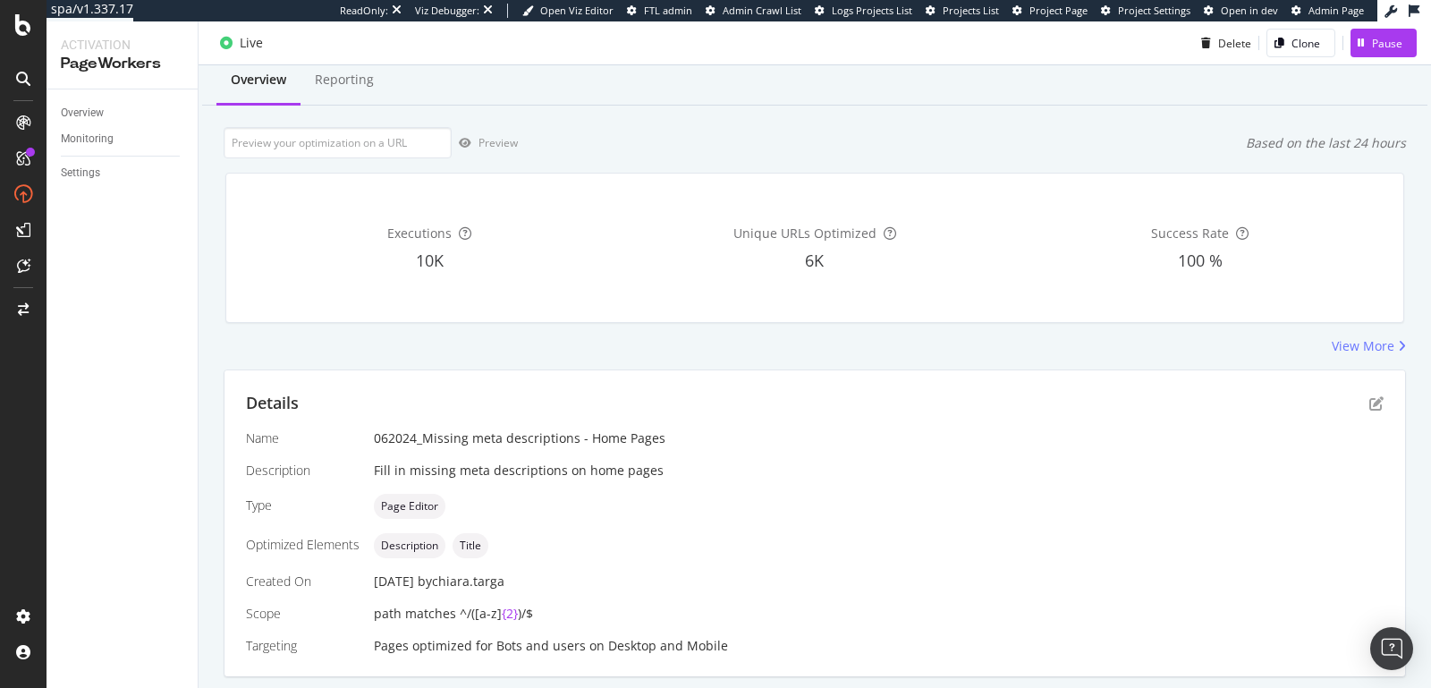
scroll to position [103, 0]
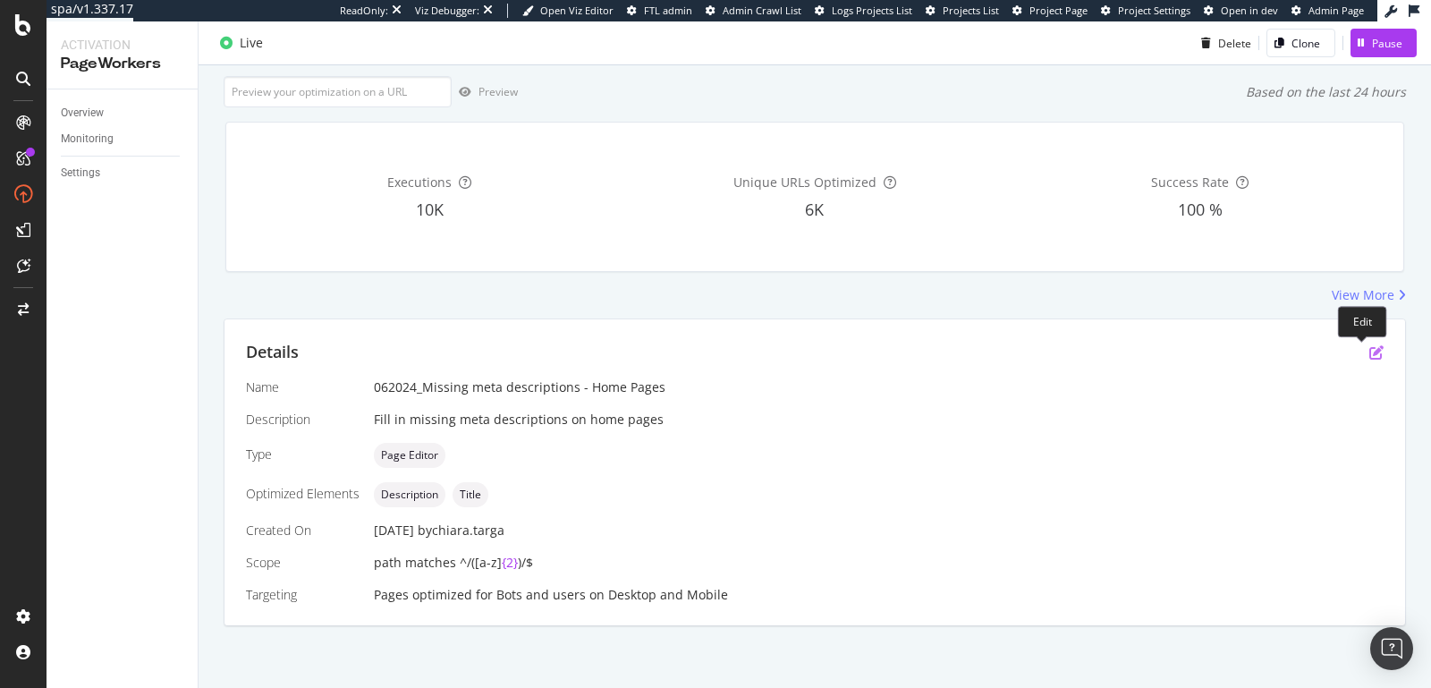
click at [1370, 350] on icon "pen-to-square" at bounding box center [1377, 352] width 14 height 14
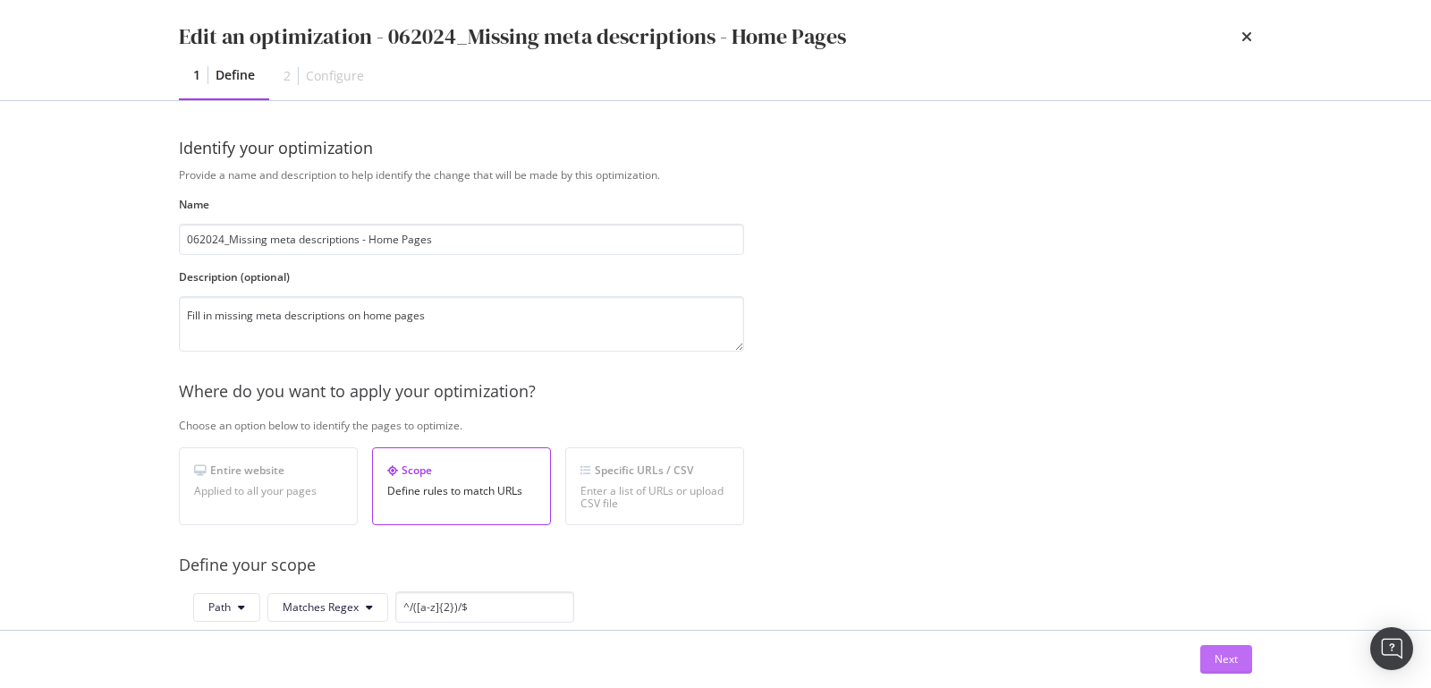
click at [1233, 649] on div "Next" at bounding box center [1226, 659] width 23 height 27
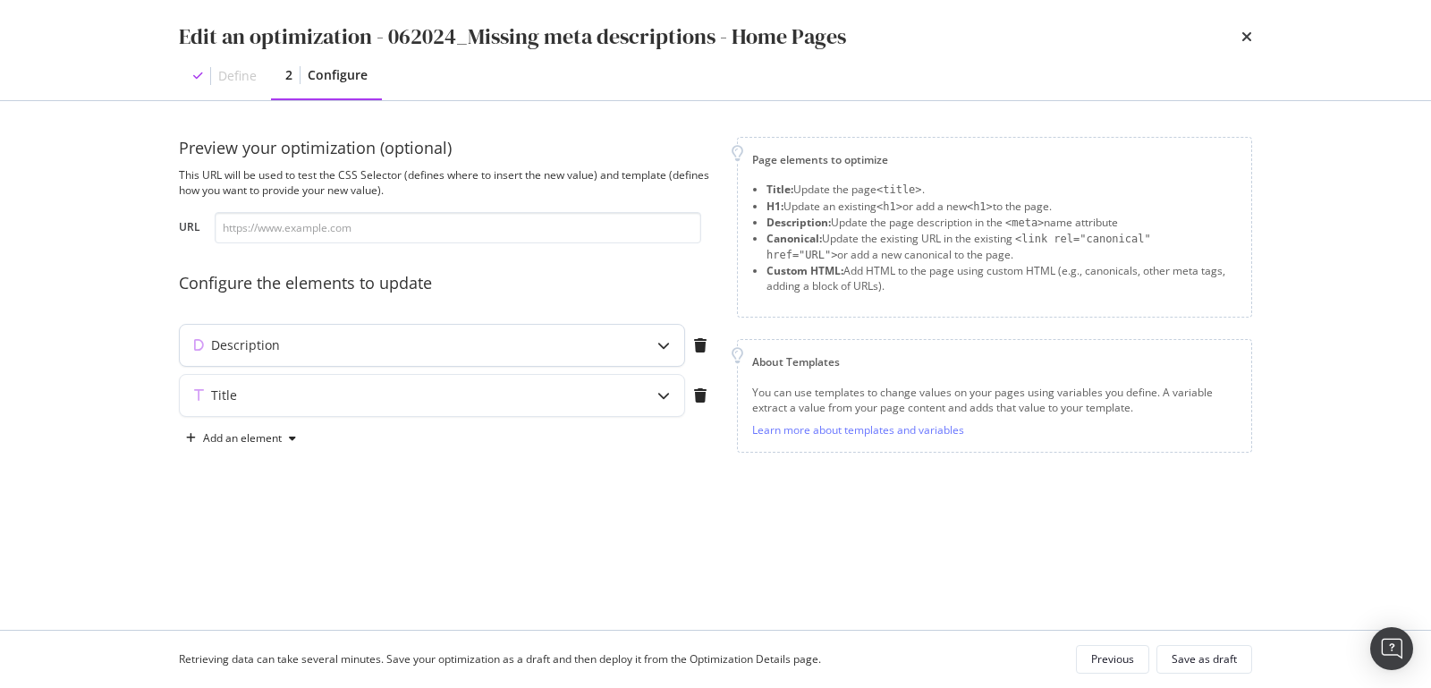
click at [479, 348] on div "Description" at bounding box center [397, 345] width 434 height 18
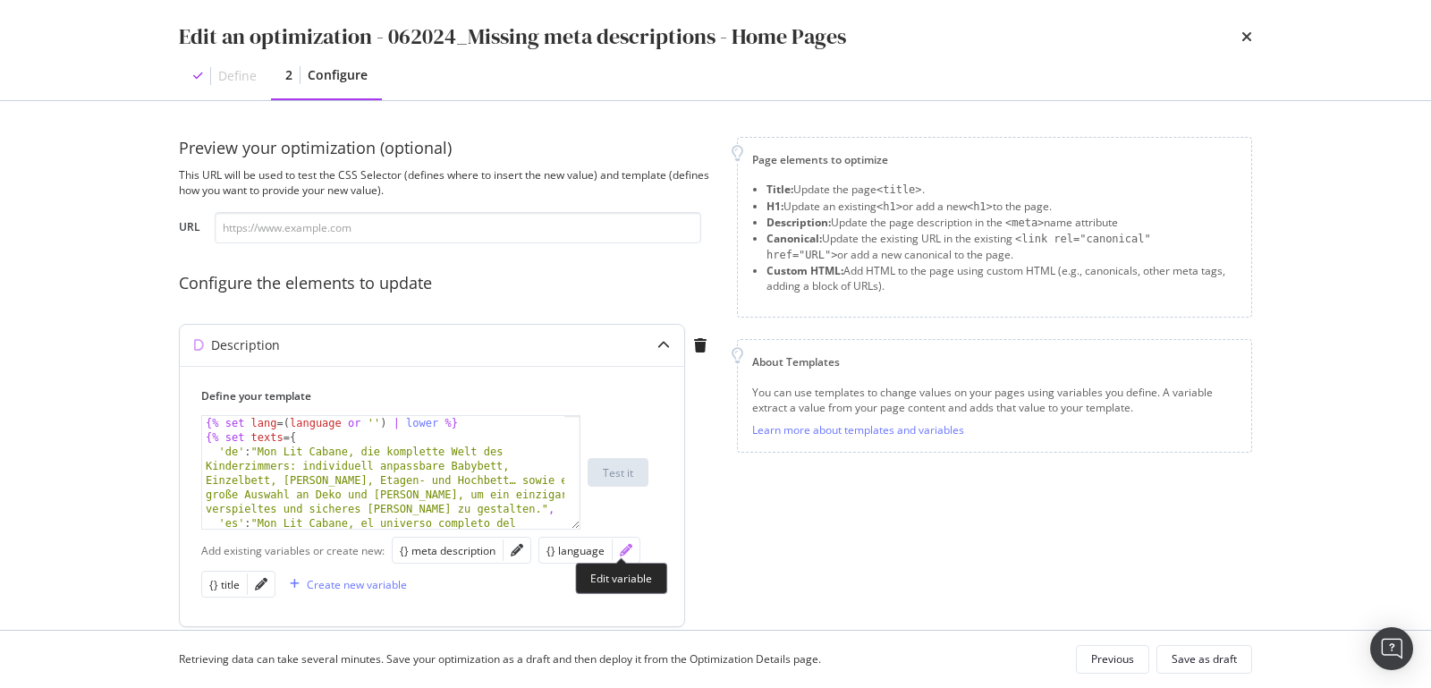
click at [620, 549] on icon "pencil" at bounding box center [626, 550] width 13 height 13
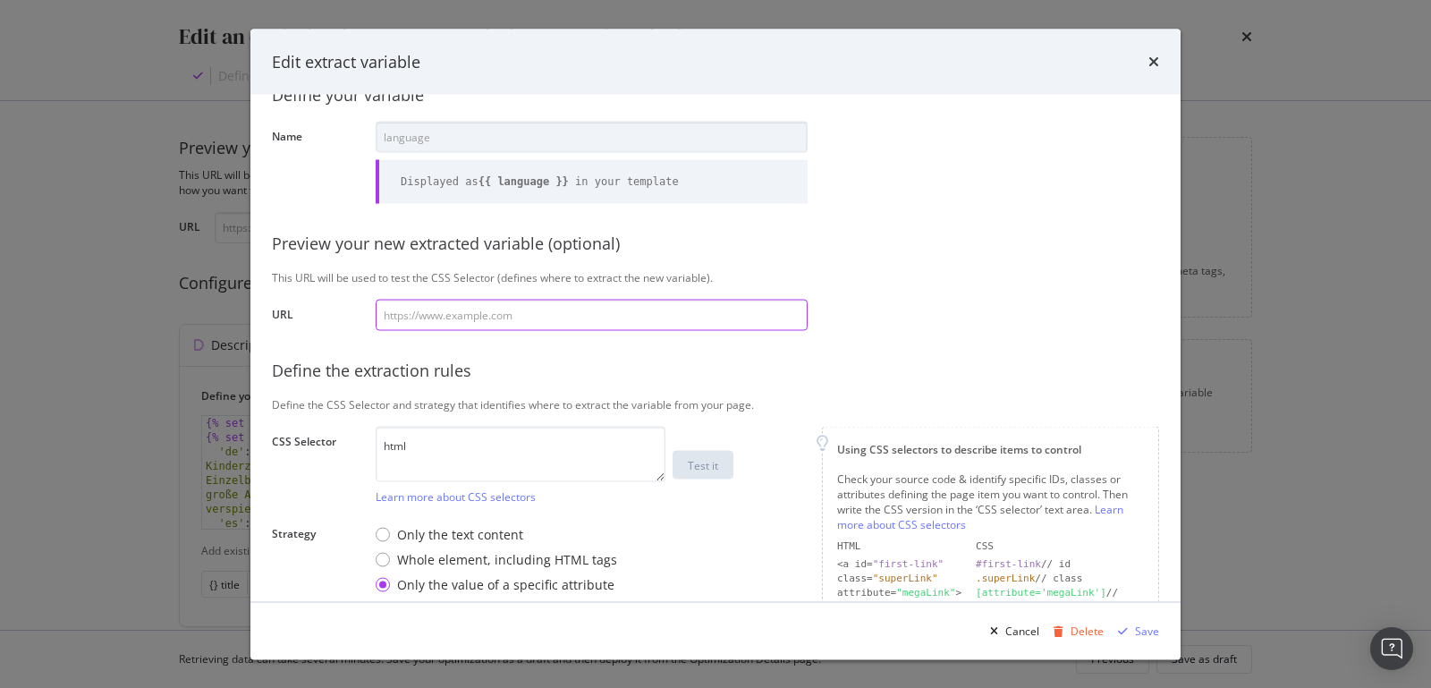
scroll to position [228, 0]
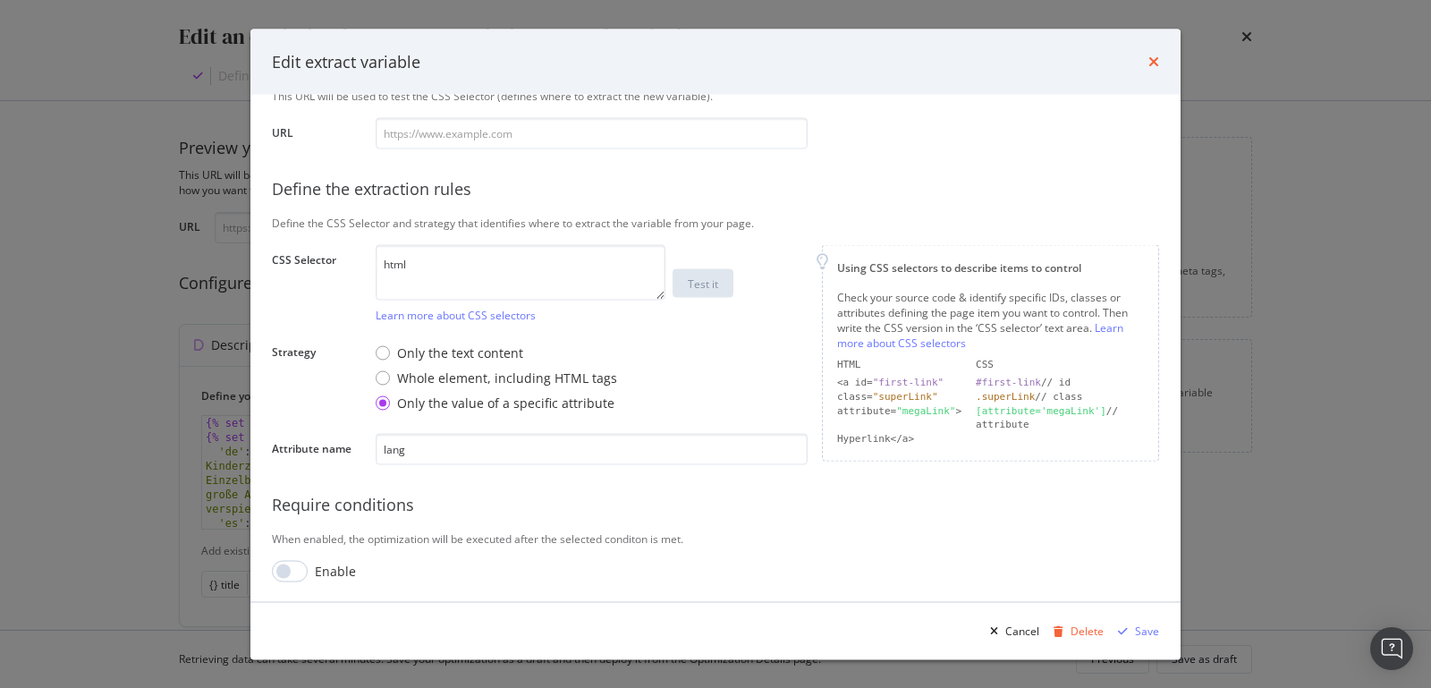
click at [1152, 57] on div "Edit extract variable" at bounding box center [715, 61] width 887 height 23
click at [1154, 58] on icon "times" at bounding box center [1154, 62] width 11 height 14
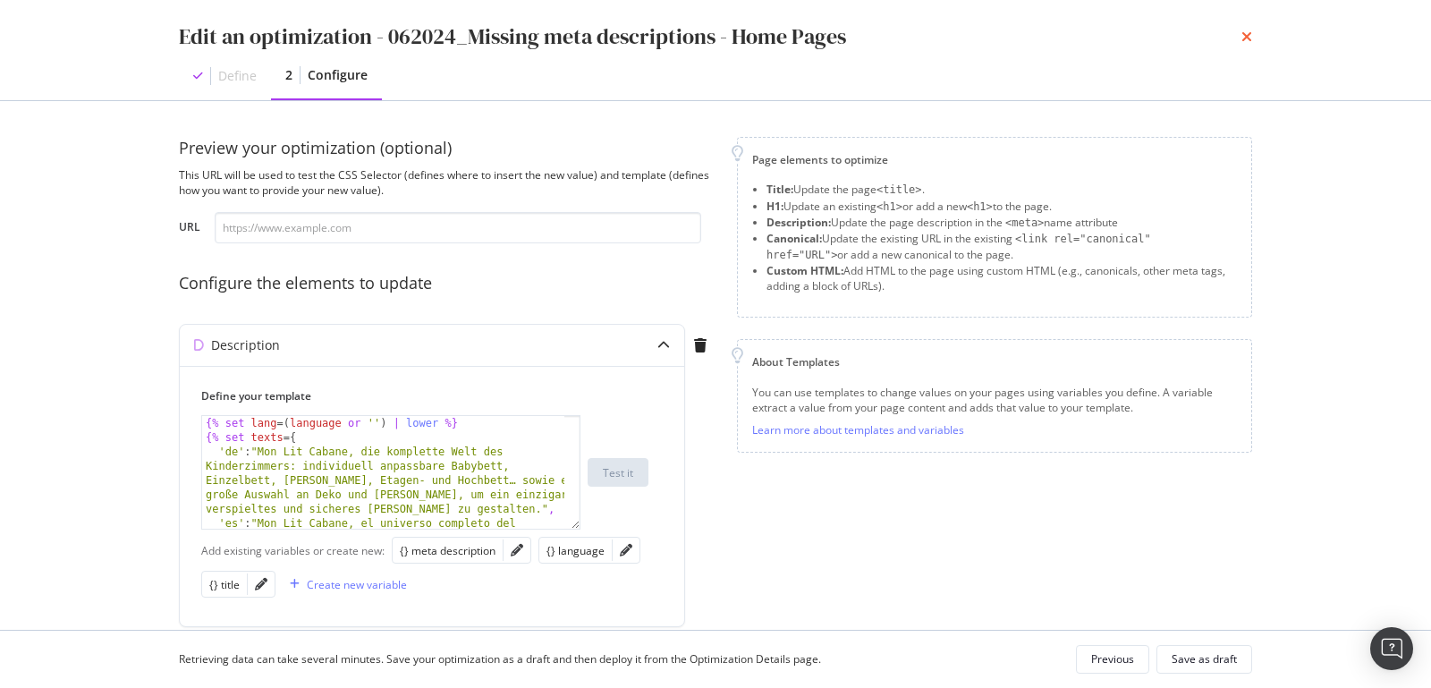
click at [1248, 36] on icon "times" at bounding box center [1247, 37] width 11 height 14
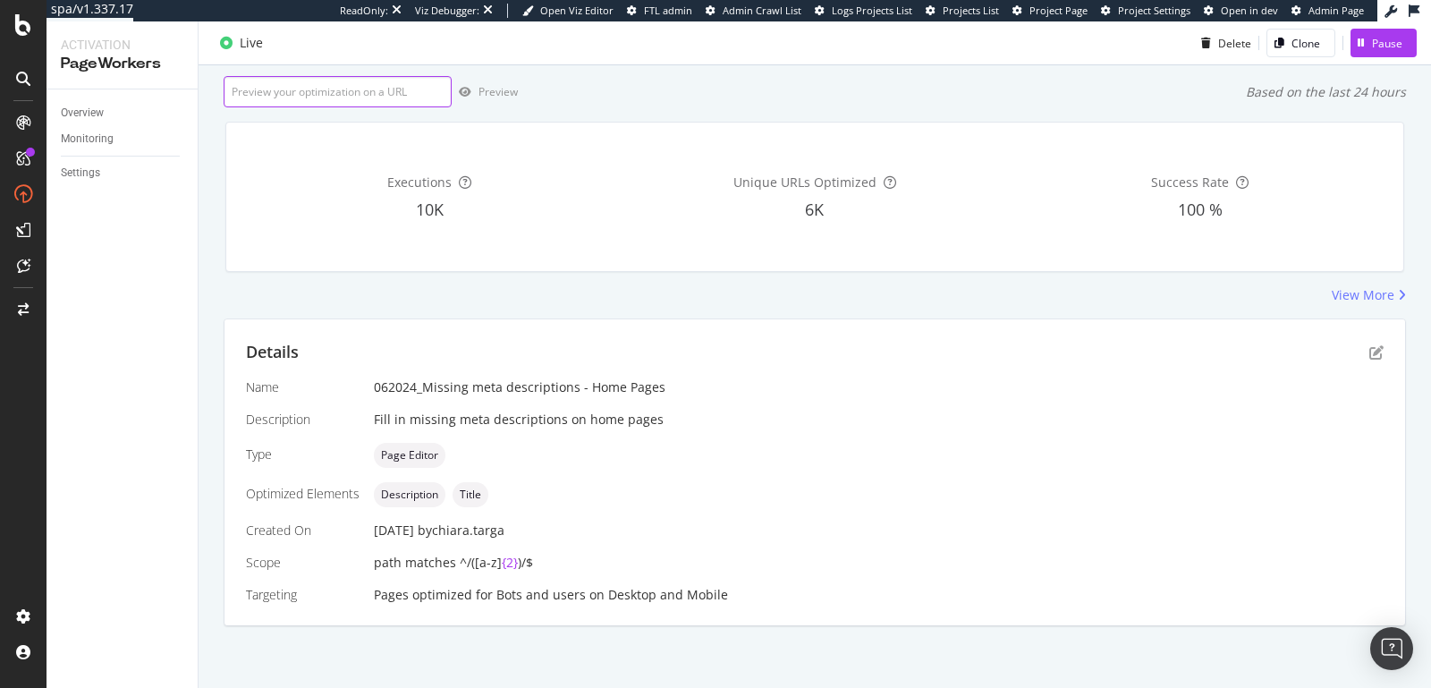
click at [390, 96] on input "url" at bounding box center [338, 91] width 228 height 31
paste input "https://monlitcabane.com/fr/"
click at [514, 90] on div "Preview" at bounding box center [498, 91] width 39 height 15
click at [373, 89] on input "https://monlitcabane.com/fr/" at bounding box center [338, 91] width 228 height 31
type input "https://monlitcabane.com/es/"
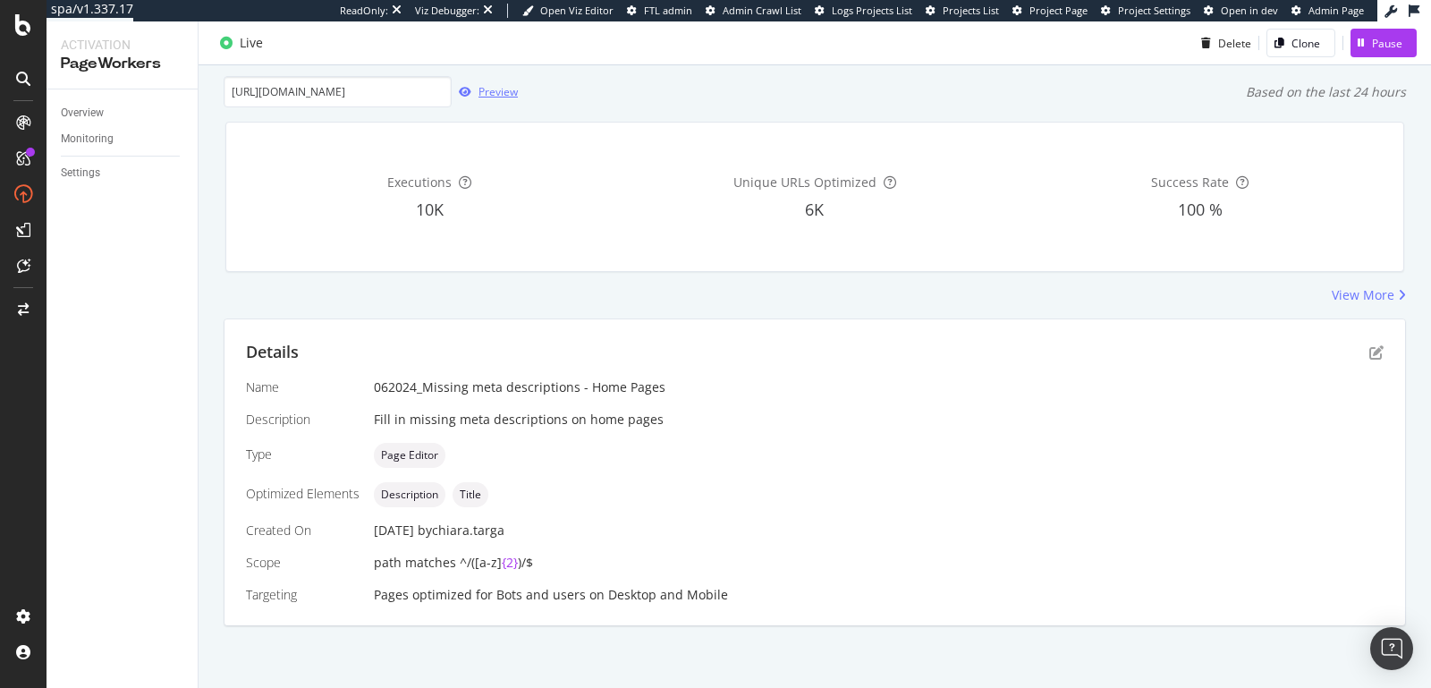
click at [506, 93] on div "Preview" at bounding box center [498, 91] width 39 height 15
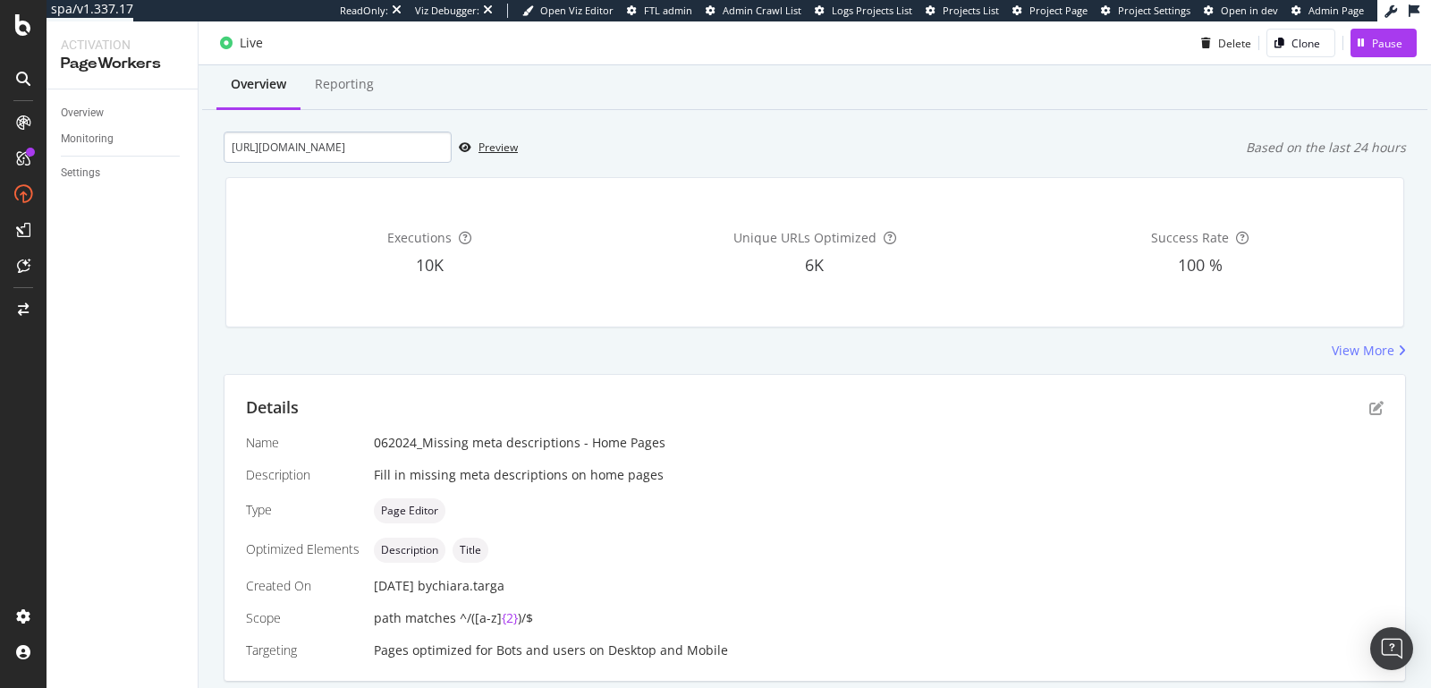
scroll to position [0, 0]
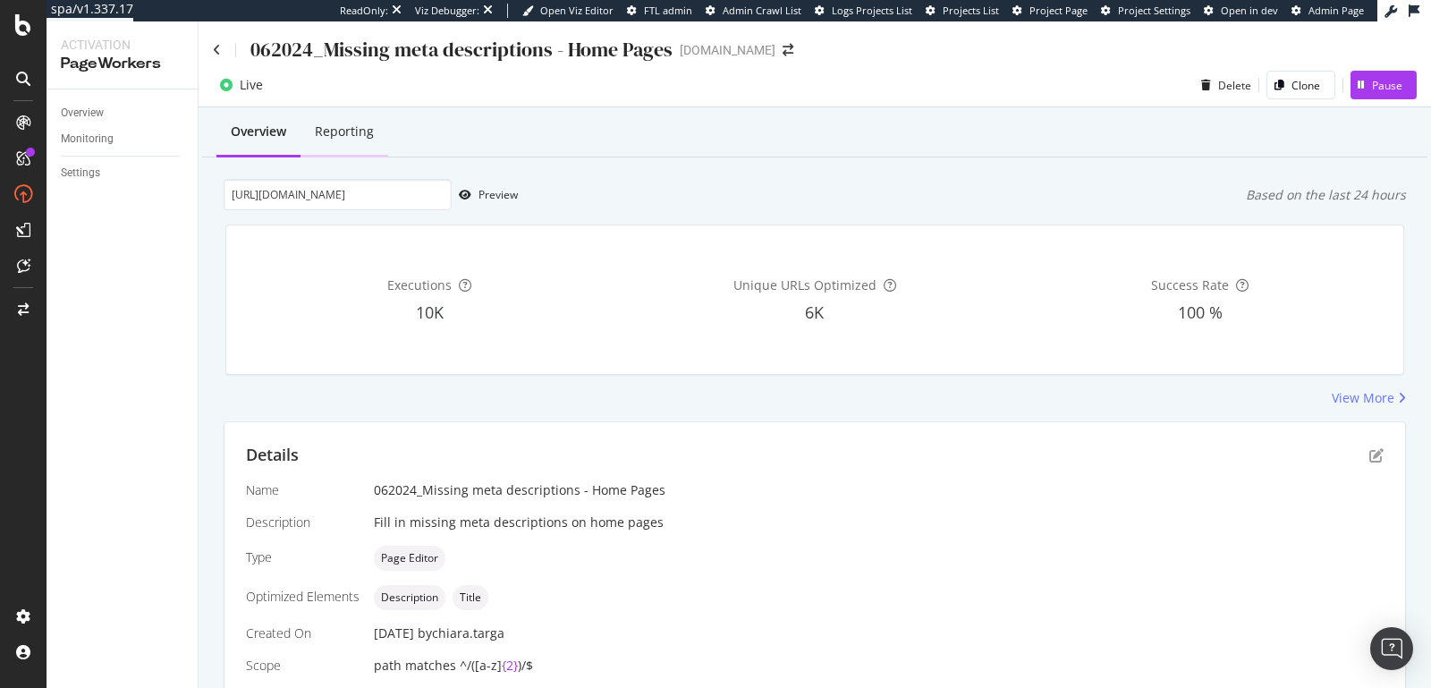
click at [332, 139] on div "Reporting" at bounding box center [344, 132] width 59 height 18
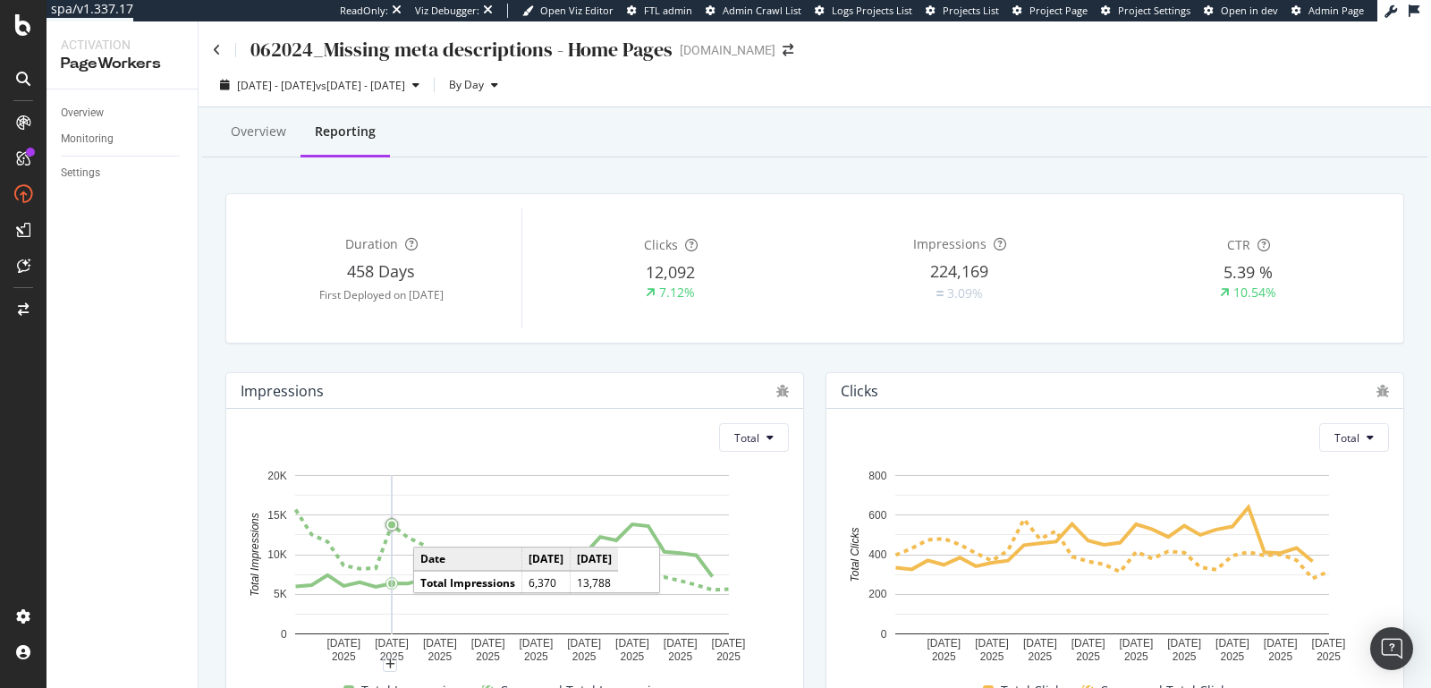
click at [221, 53] on div "062024_Missing meta descriptions - Home Pages" at bounding box center [443, 50] width 460 height 28
click at [216, 47] on icon at bounding box center [217, 50] width 8 height 13
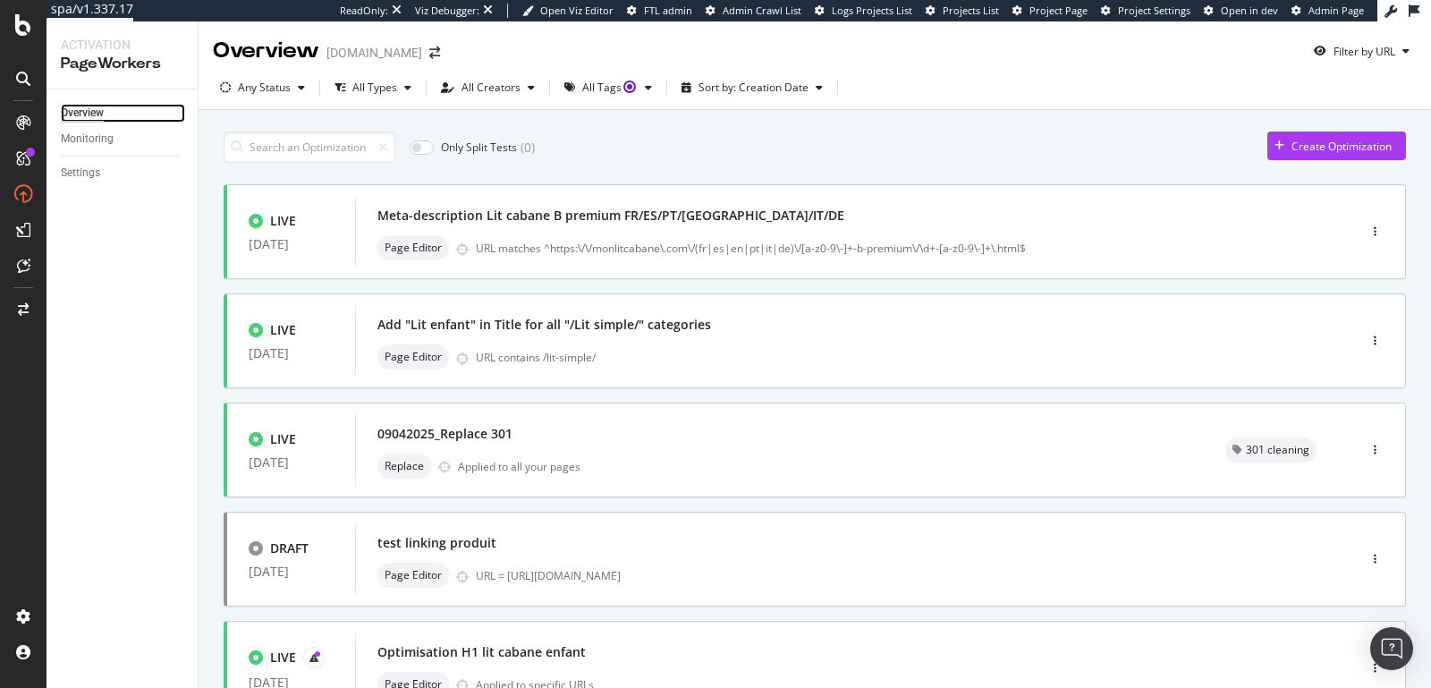
click at [91, 114] on div "Overview" at bounding box center [82, 113] width 43 height 19
click at [35, 125] on div at bounding box center [23, 122] width 29 height 29
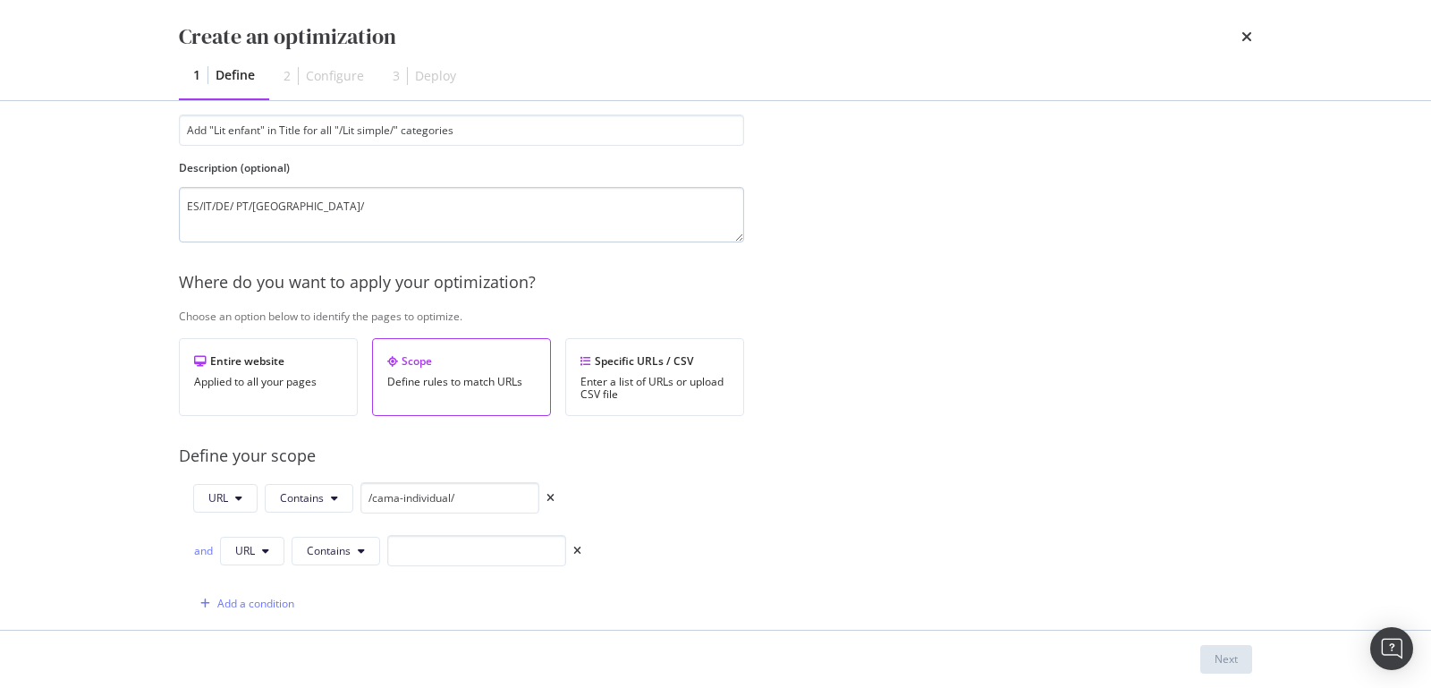
scroll to position [10, 0]
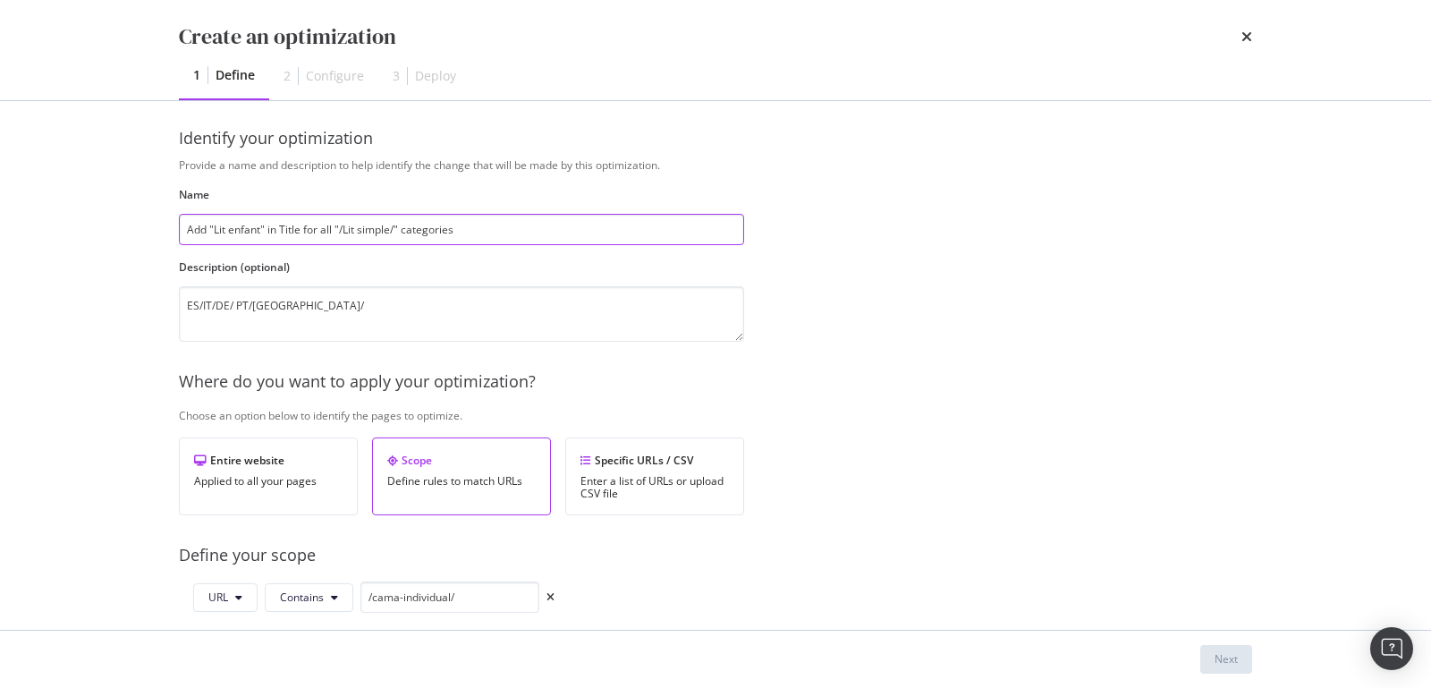
click at [477, 233] on input "Add "Lit enfant" in Title for all "/Lit simple/" categories" at bounding box center [461, 229] width 565 height 31
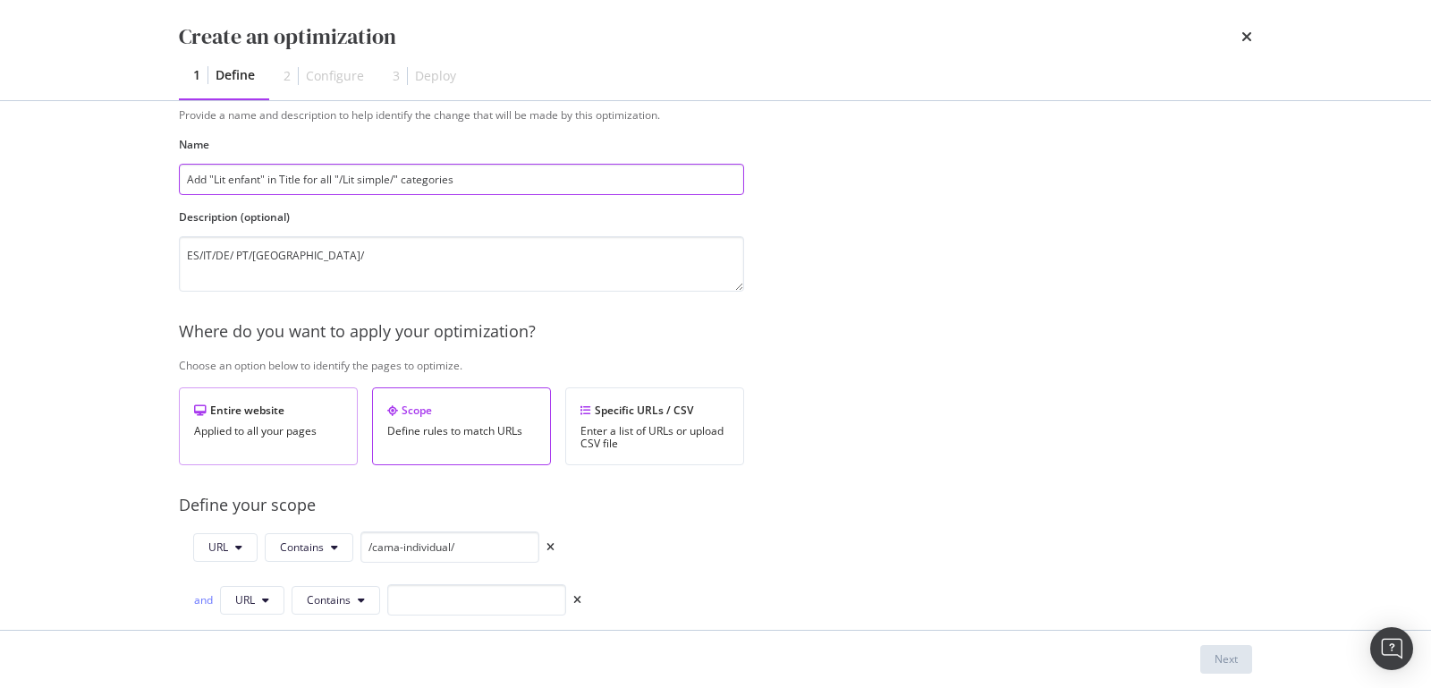
scroll to position [173, 0]
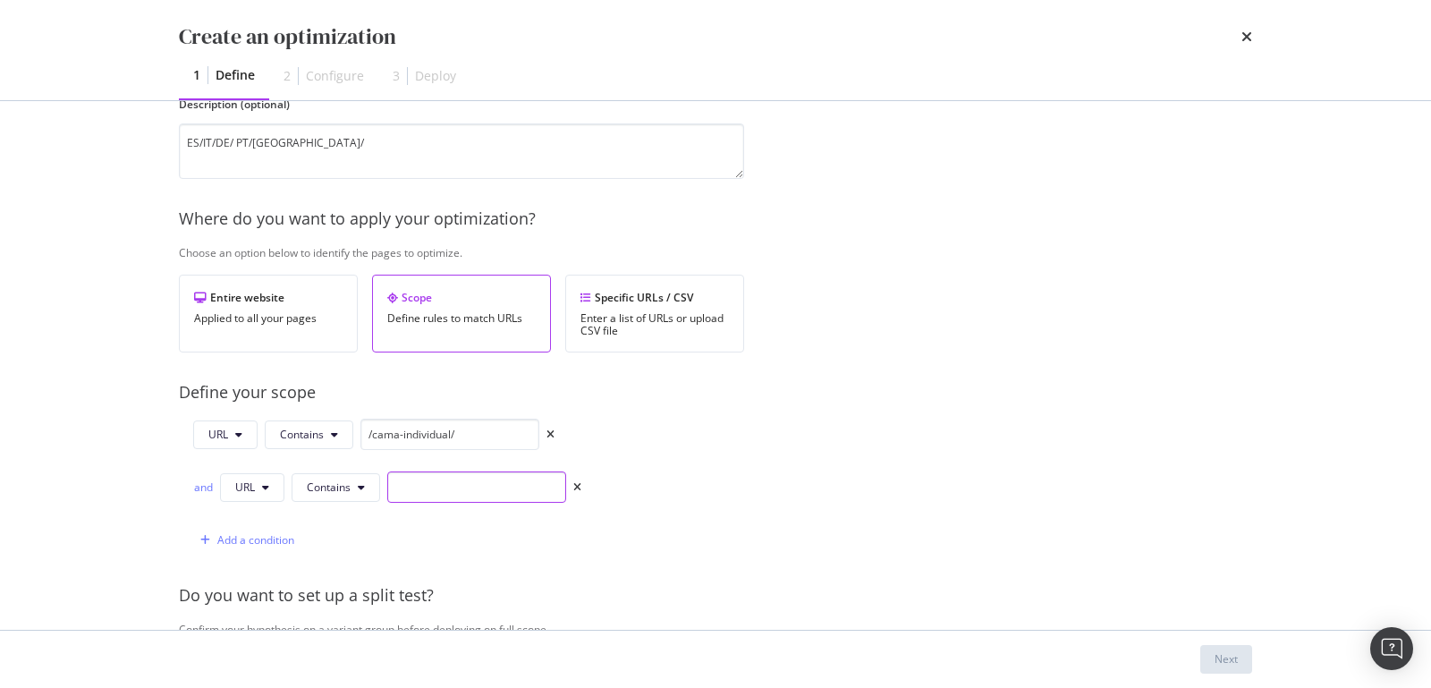
drag, startPoint x: 416, startPoint y: 486, endPoint x: 378, endPoint y: 460, distance: 45.7
click at [416, 486] on input "modal" at bounding box center [476, 486] width 179 height 31
paste input "/simple-beds/"
type input "/simple-beds/"
click at [255, 536] on div "Add a condition" at bounding box center [255, 539] width 77 height 15
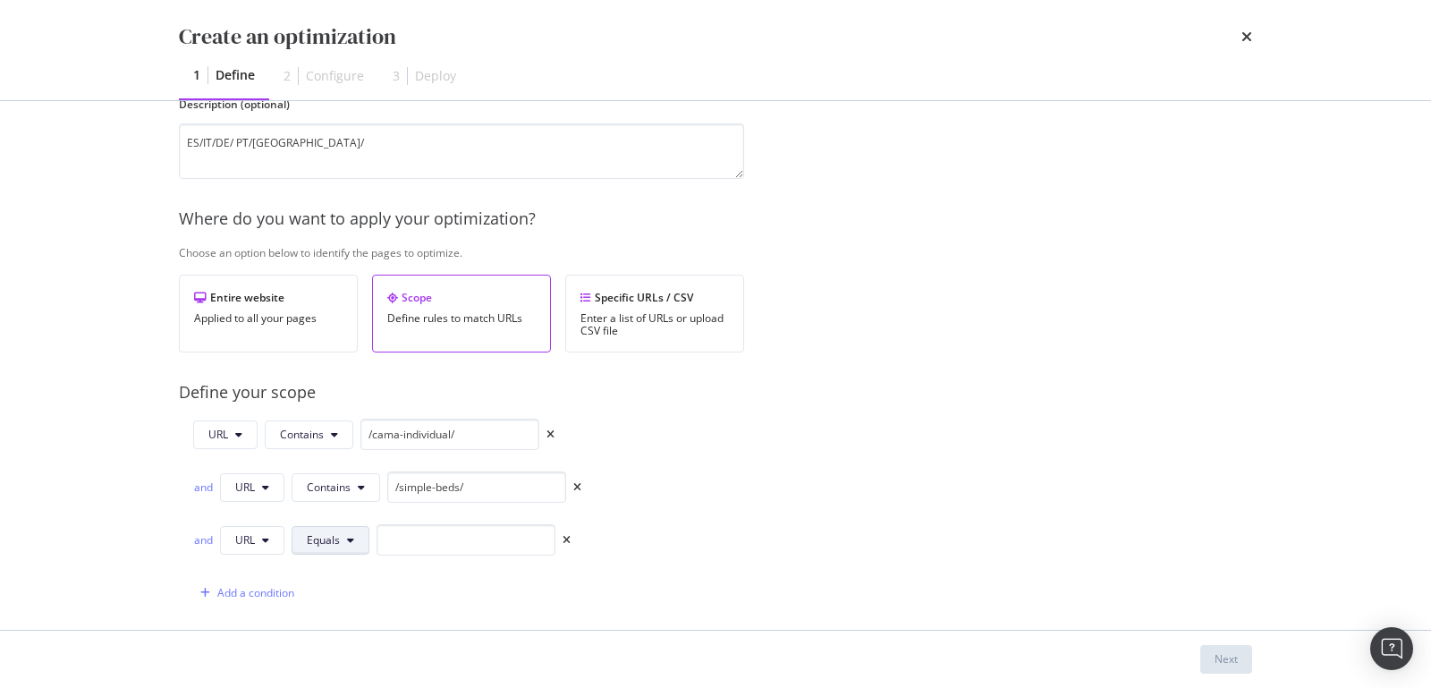
click at [328, 532] on span "Equals" at bounding box center [323, 539] width 33 height 15
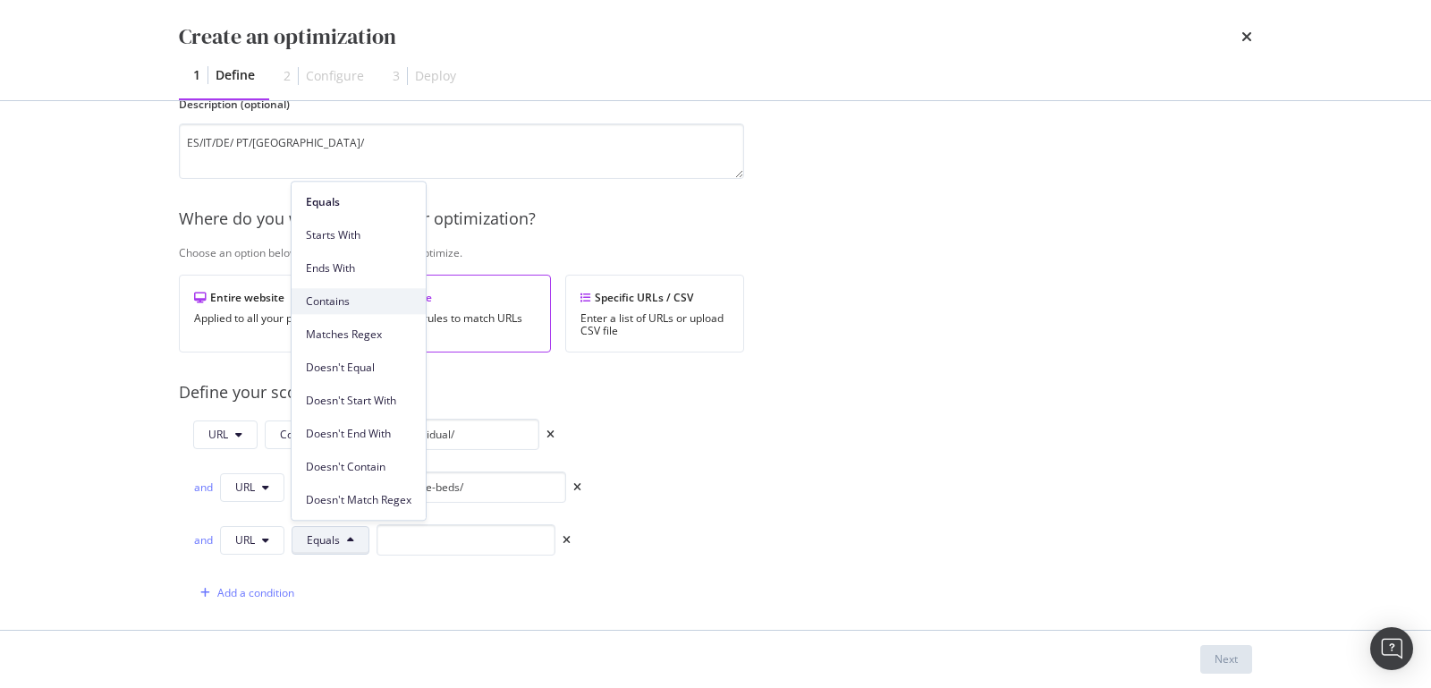
click at [331, 306] on span "Contains" at bounding box center [359, 301] width 106 height 16
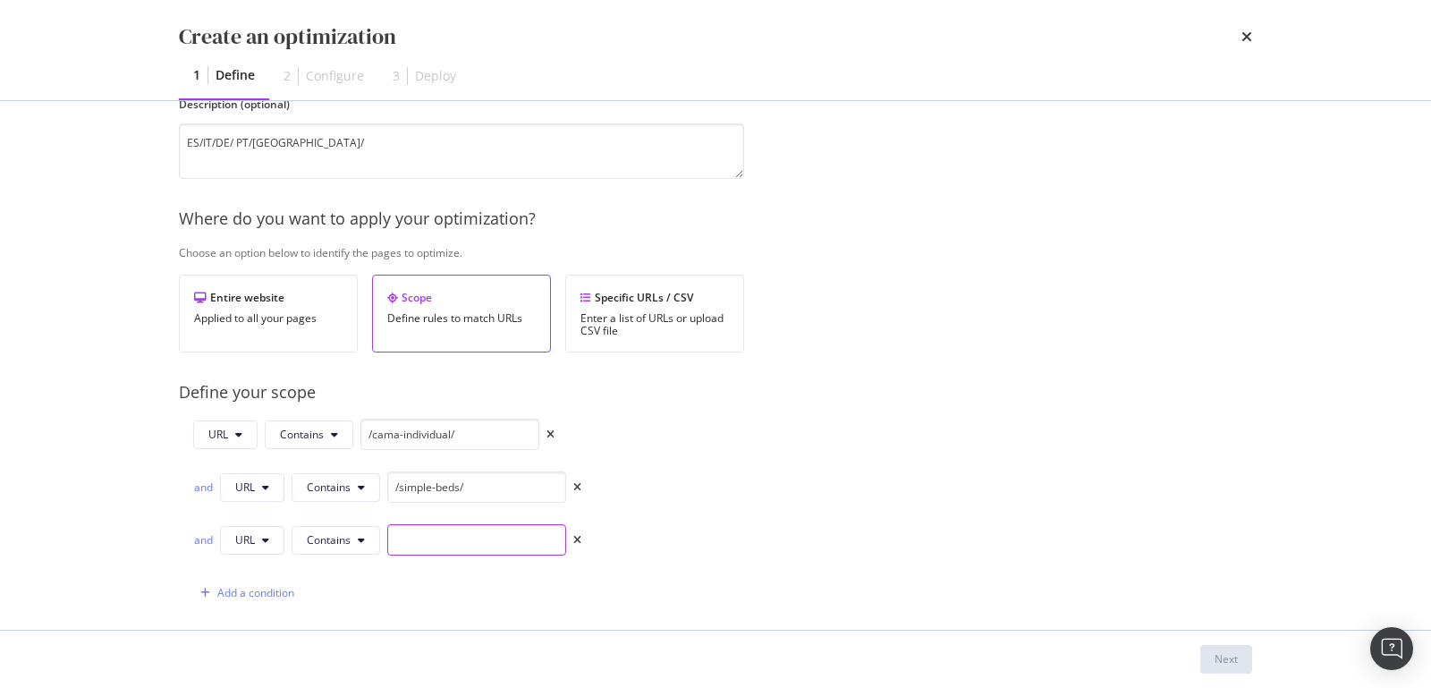
click at [411, 540] on input "modal" at bounding box center [476, 539] width 179 height 31
click at [401, 536] on input "modal" at bounding box center [476, 539] width 179 height 31
paste input "/letti-semplici/"
type input "/letti-semplici/"
click at [273, 589] on div "Add a condition" at bounding box center [255, 592] width 77 height 15
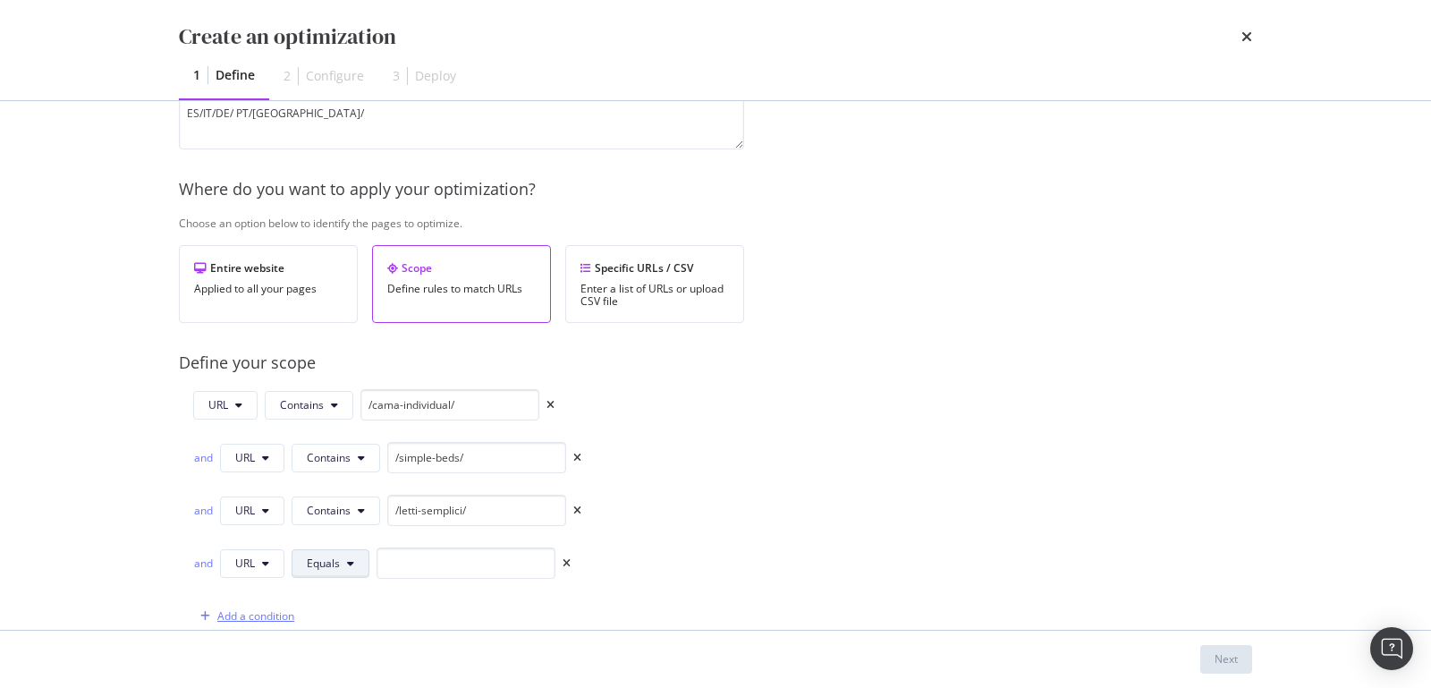
scroll to position [203, 0]
click at [322, 564] on span "Equals" at bounding box center [323, 562] width 33 height 15
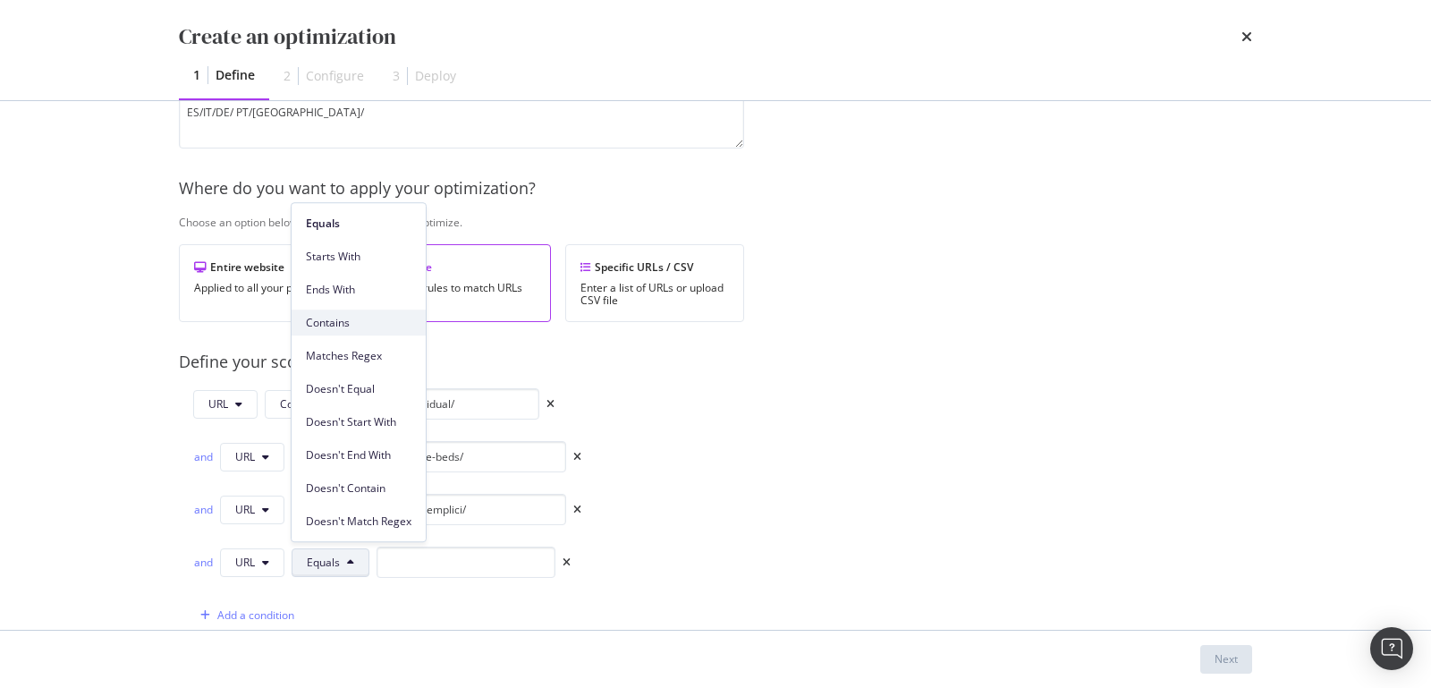
click at [328, 324] on span "Contains" at bounding box center [359, 323] width 106 height 16
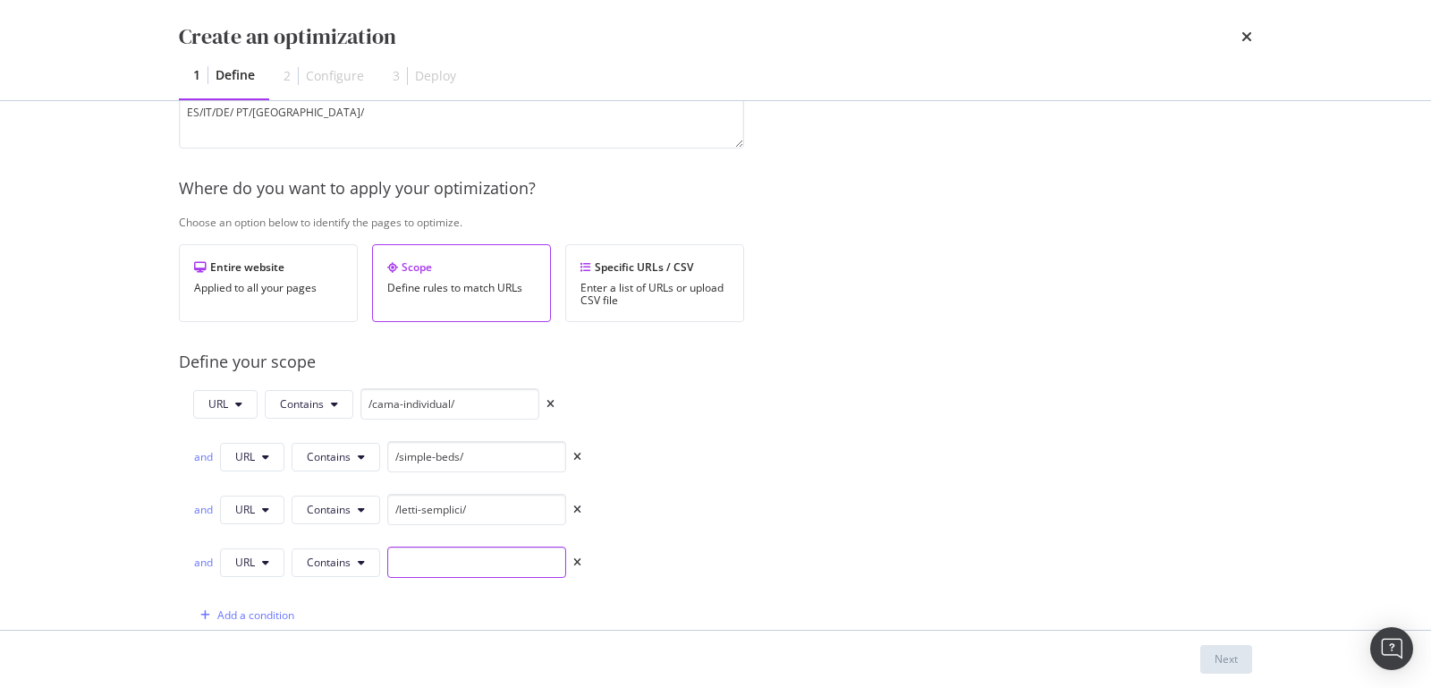
click at [444, 553] on input "modal" at bounding box center [476, 562] width 179 height 31
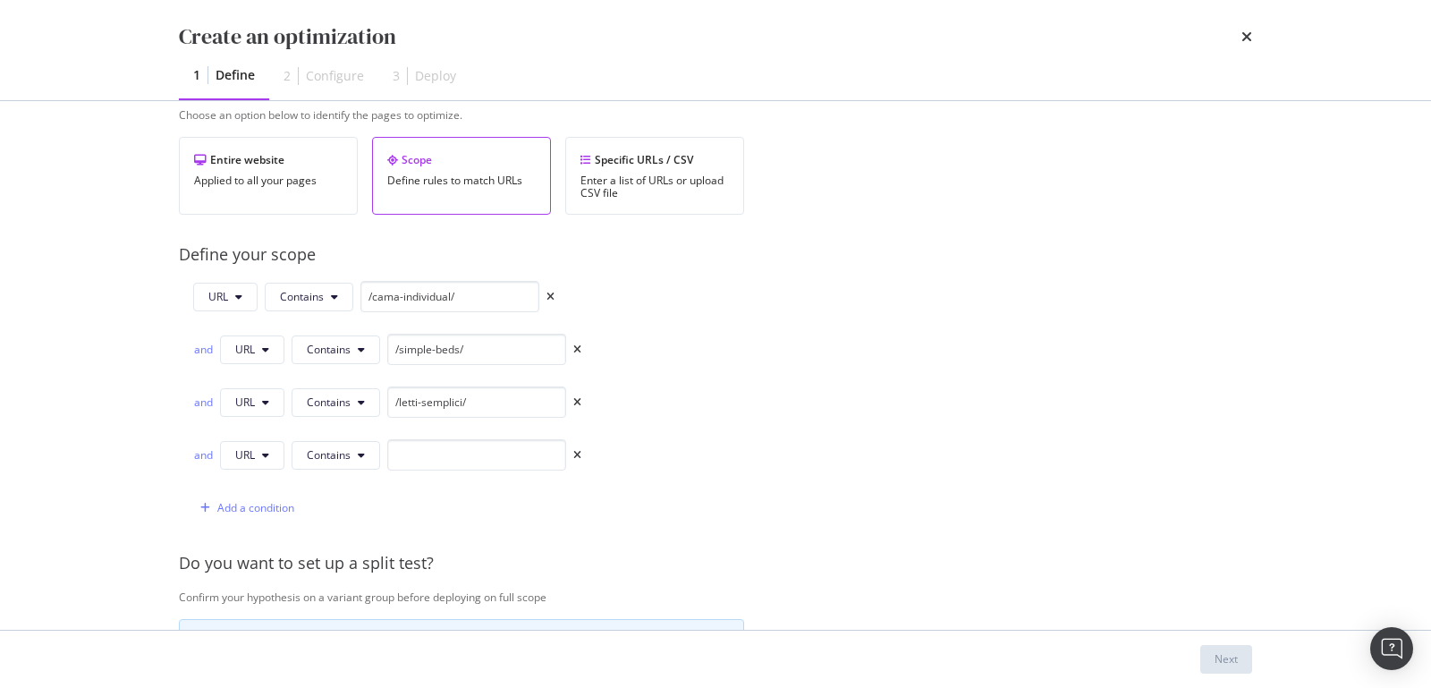
scroll to position [314, 0]
paste input "/einzelbetten/"
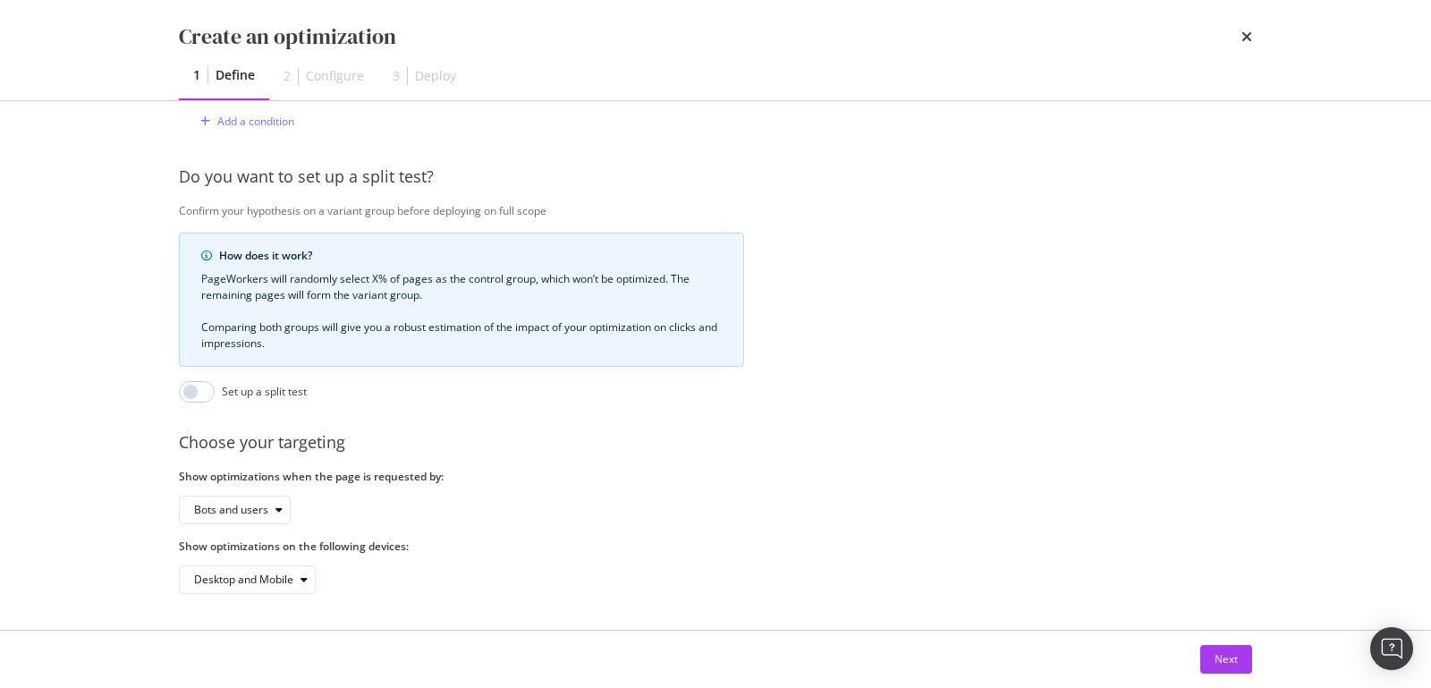
scroll to position [705, 0]
type input "/einzelbetten/"
click at [1215, 656] on div "Next" at bounding box center [1226, 658] width 23 height 15
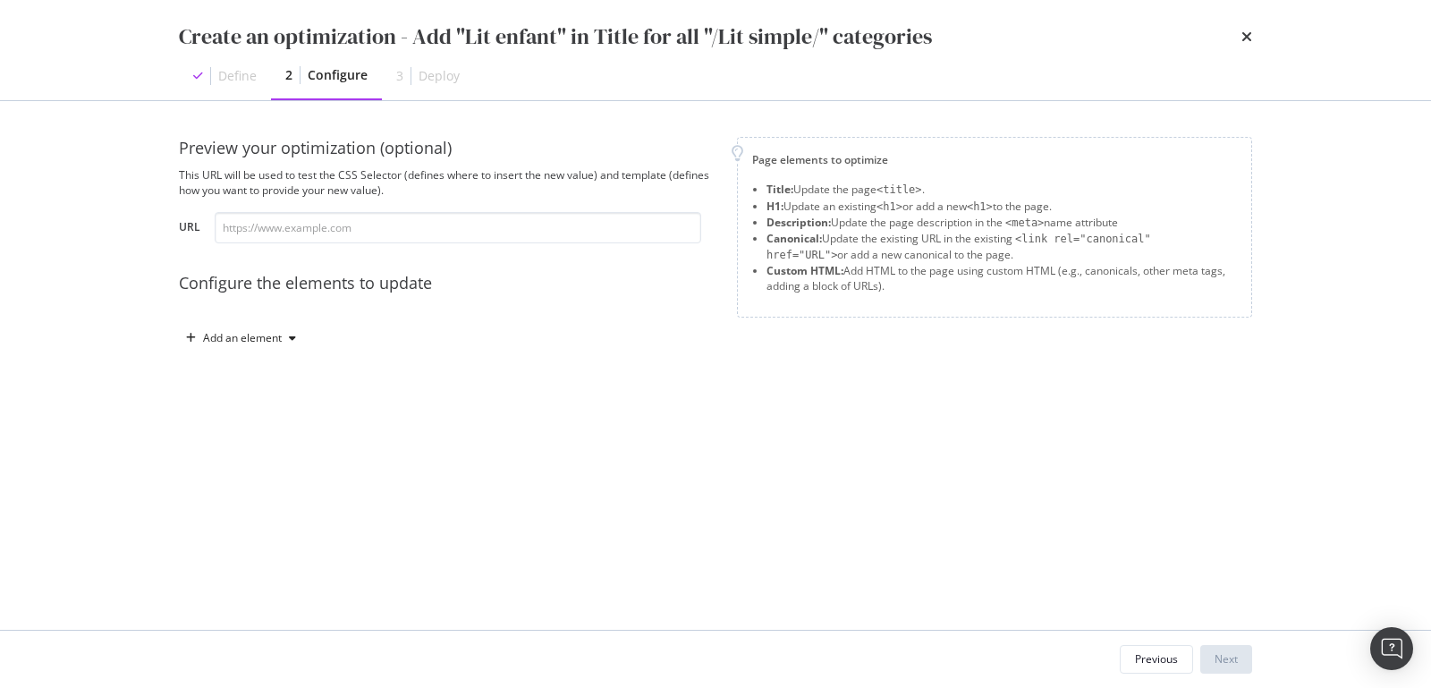
scroll to position [0, 0]
click at [261, 339] on div "Add an element" at bounding box center [242, 338] width 79 height 11
click at [257, 361] on div "Title" at bounding box center [251, 372] width 121 height 22
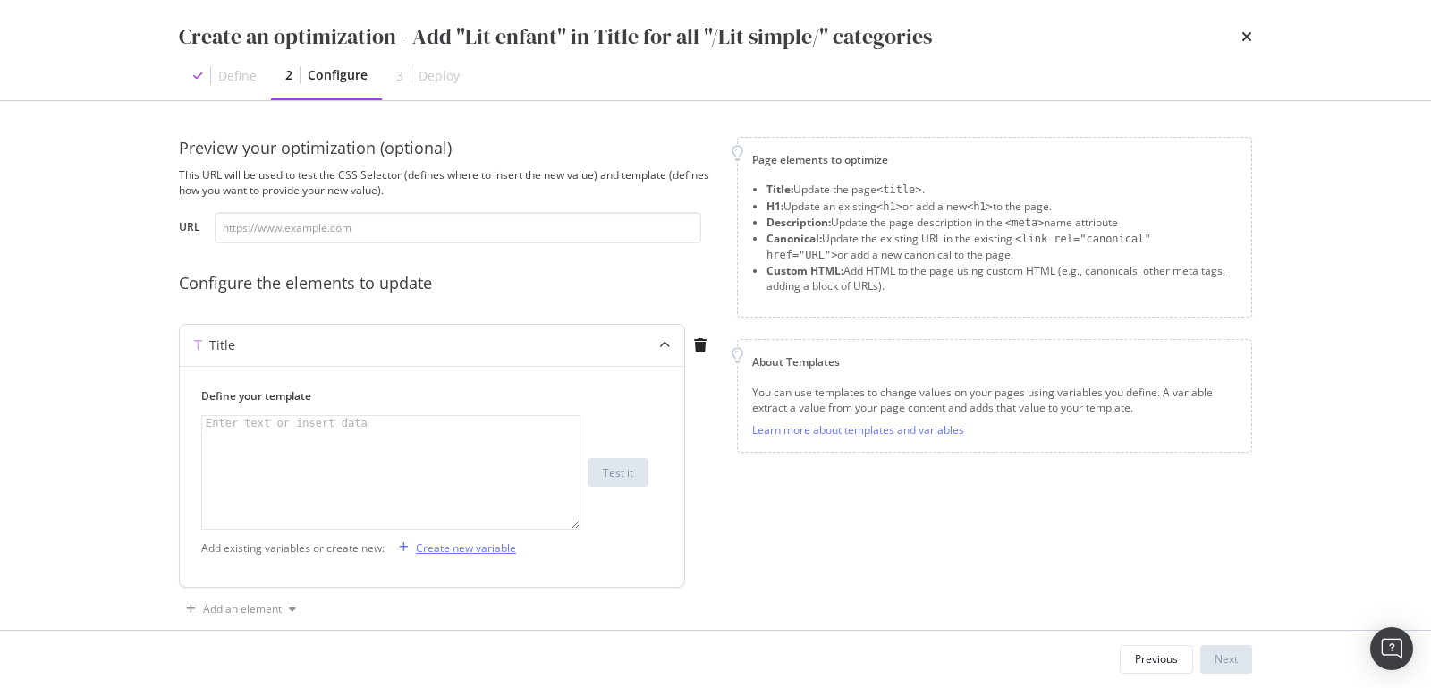
click at [462, 546] on div "Create new variable" at bounding box center [466, 547] width 100 height 15
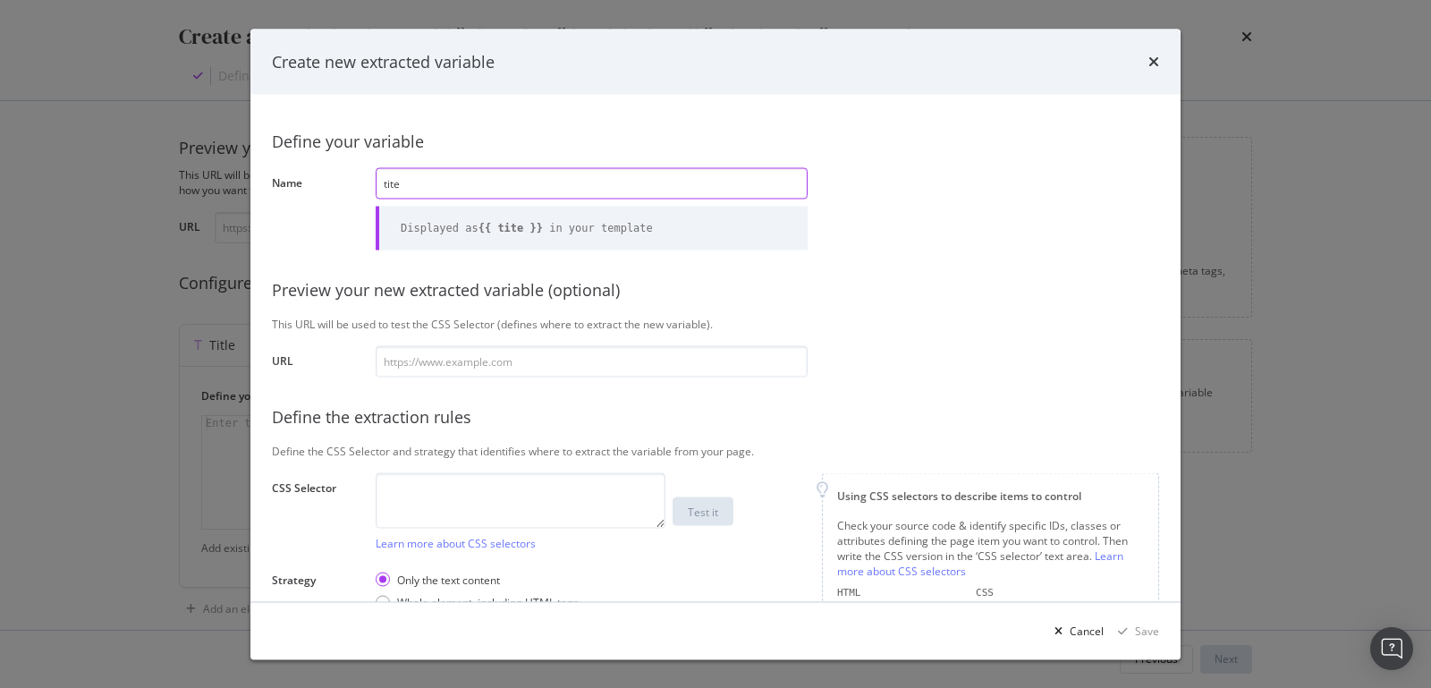
click at [387, 180] on input "tite" at bounding box center [592, 182] width 432 height 31
type input "Title"
click at [393, 486] on textarea "modal" at bounding box center [521, 499] width 290 height 55
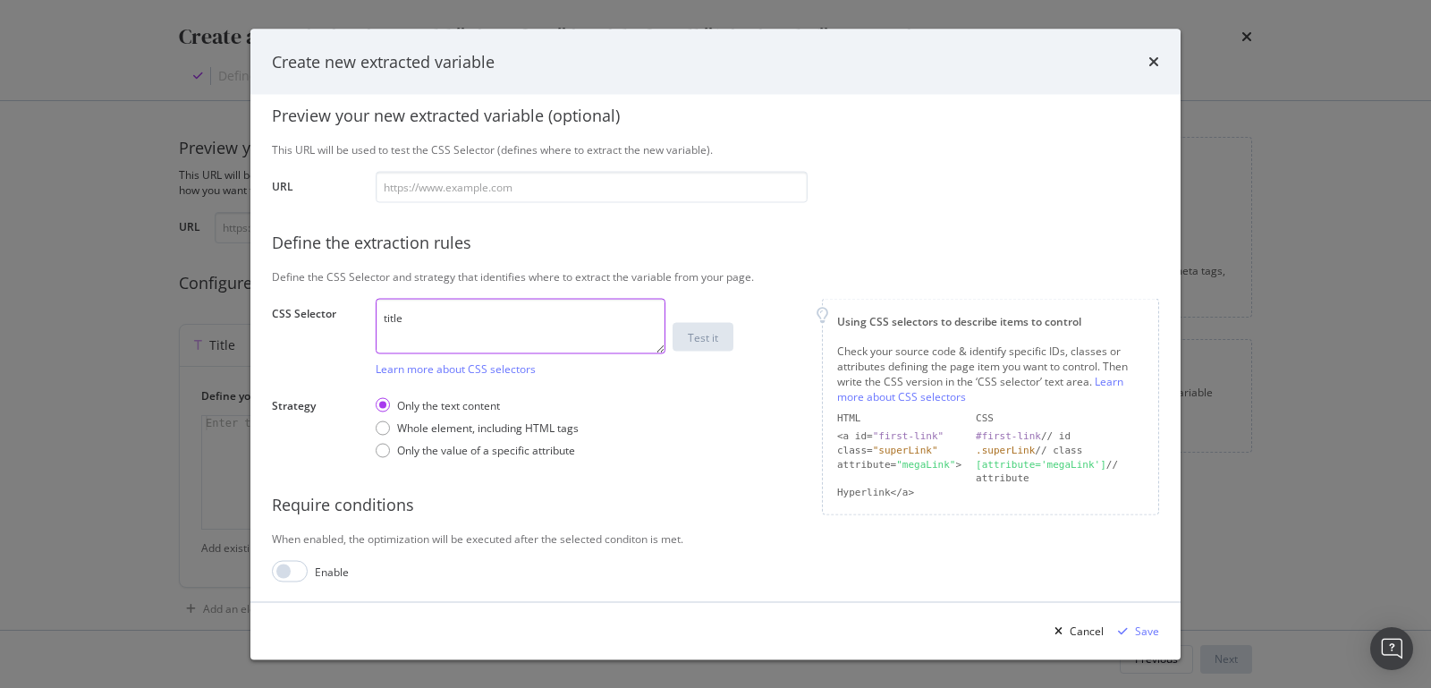
scroll to position [174, 0]
type textarea "title"
click at [1147, 635] on div "Save" at bounding box center [1147, 630] width 24 height 15
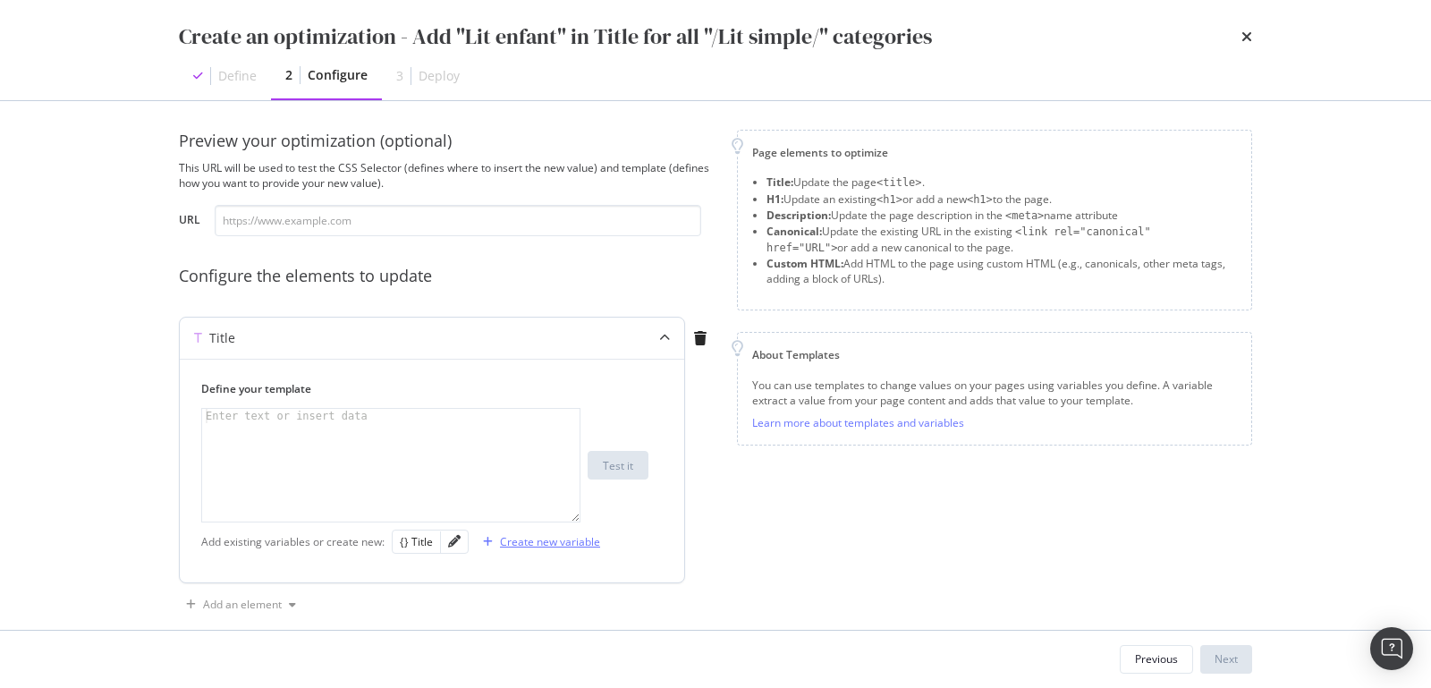
scroll to position [9, 0]
click at [510, 543] on div "Create new variable" at bounding box center [550, 539] width 100 height 15
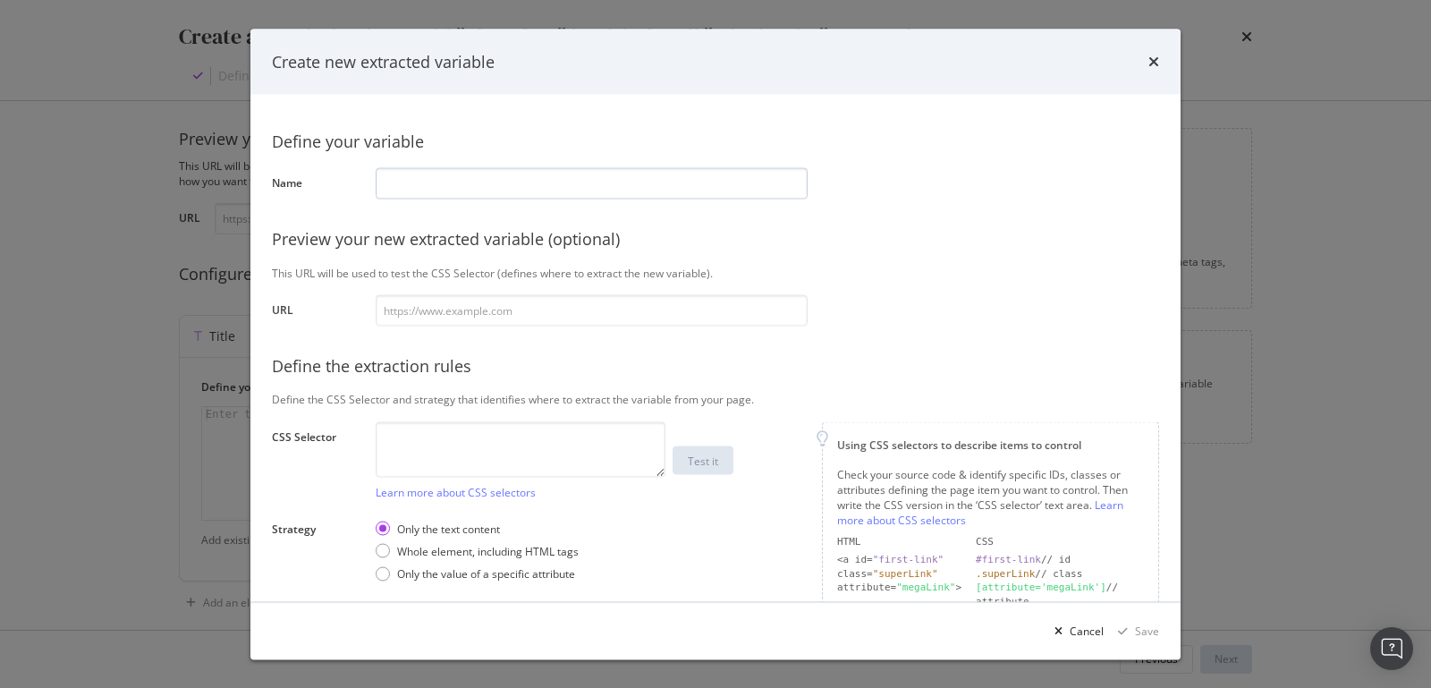
click at [482, 172] on input "modal" at bounding box center [592, 182] width 432 height 31
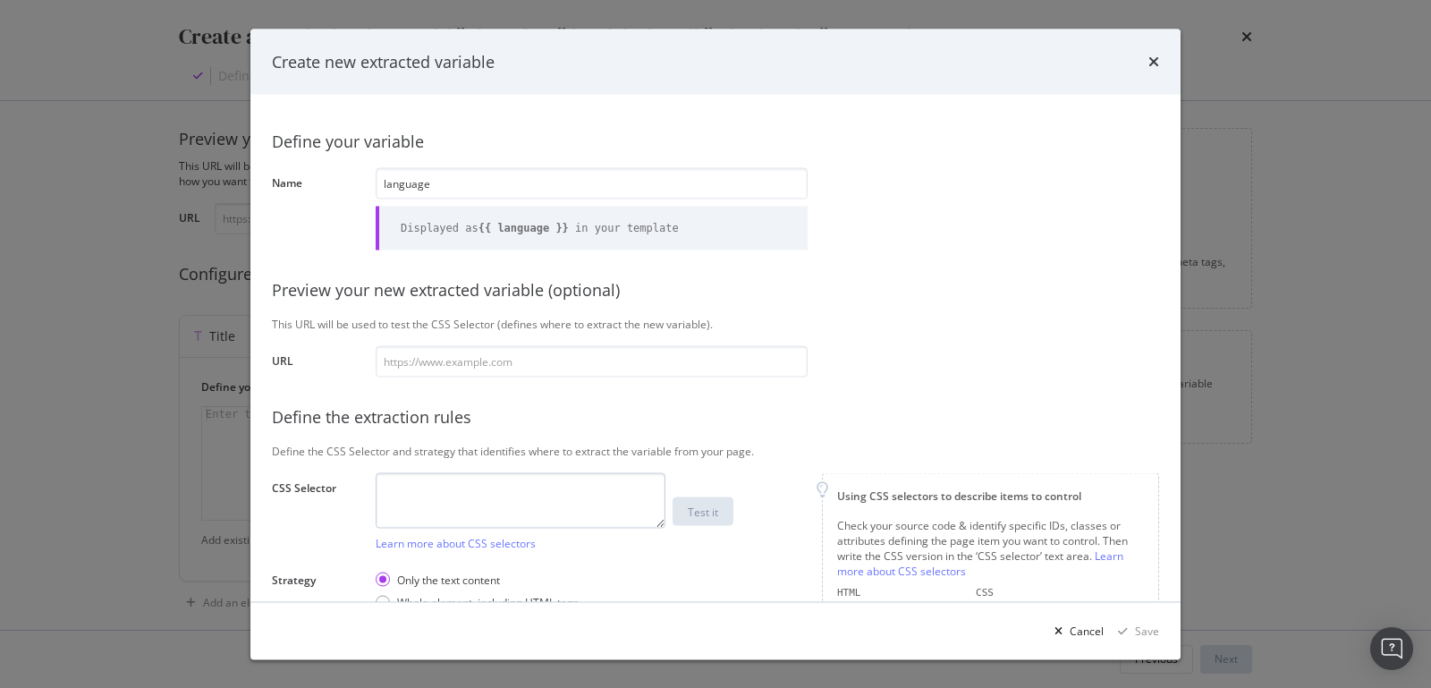
type input "language"
click at [425, 486] on textarea "modal" at bounding box center [521, 499] width 290 height 55
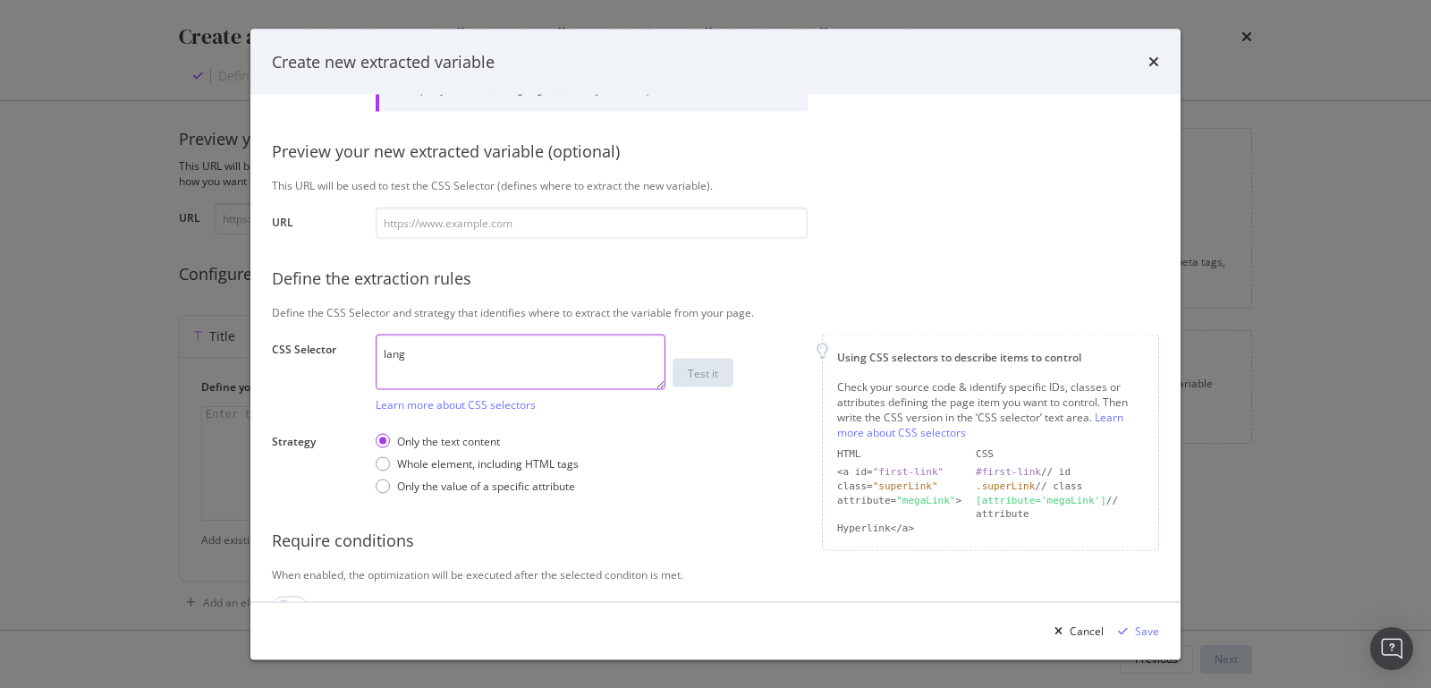
scroll to position [174, 0]
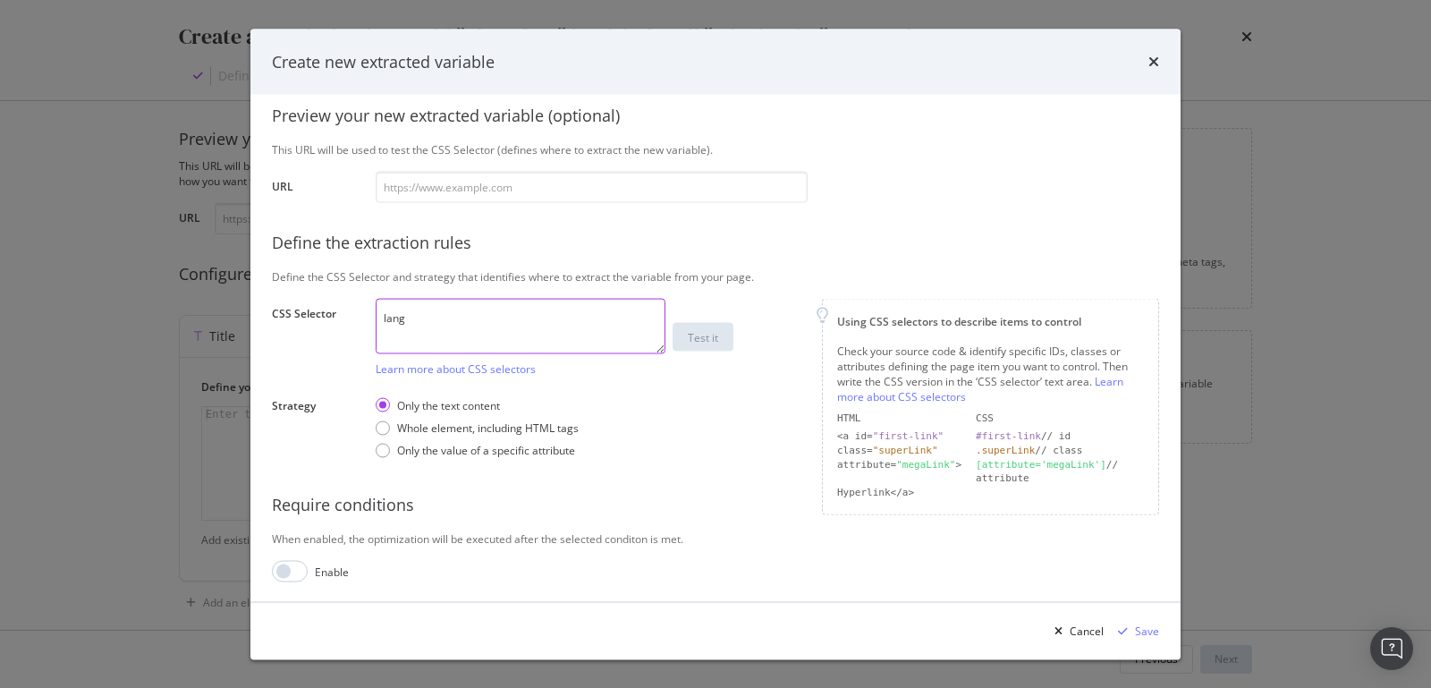
type textarea "lang"
click at [1062, 634] on icon "modal" at bounding box center [1059, 630] width 8 height 11
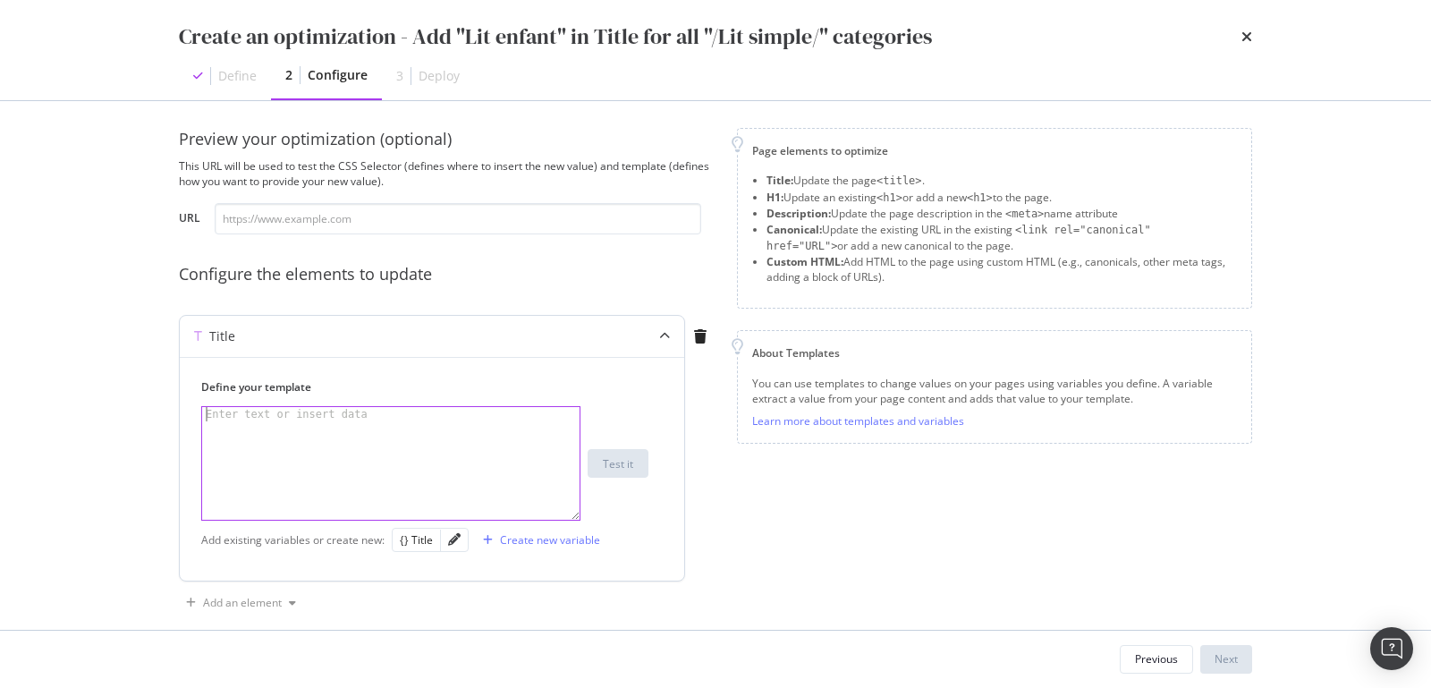
click at [280, 434] on div "modal" at bounding box center [392, 478] width 380 height 142
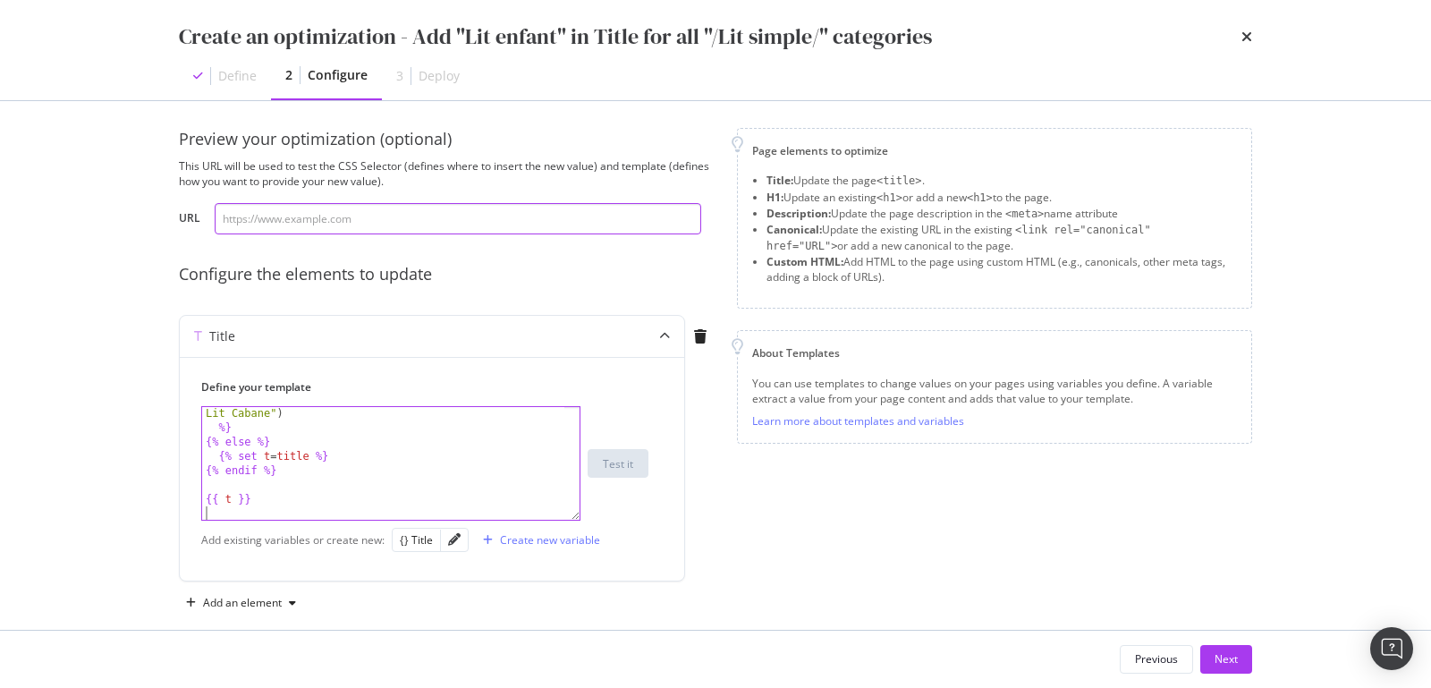
click at [396, 218] on input "modal" at bounding box center [458, 218] width 487 height 31
paste input "[URL][DOMAIN_NAME]"
type input "[URL][DOMAIN_NAME]"
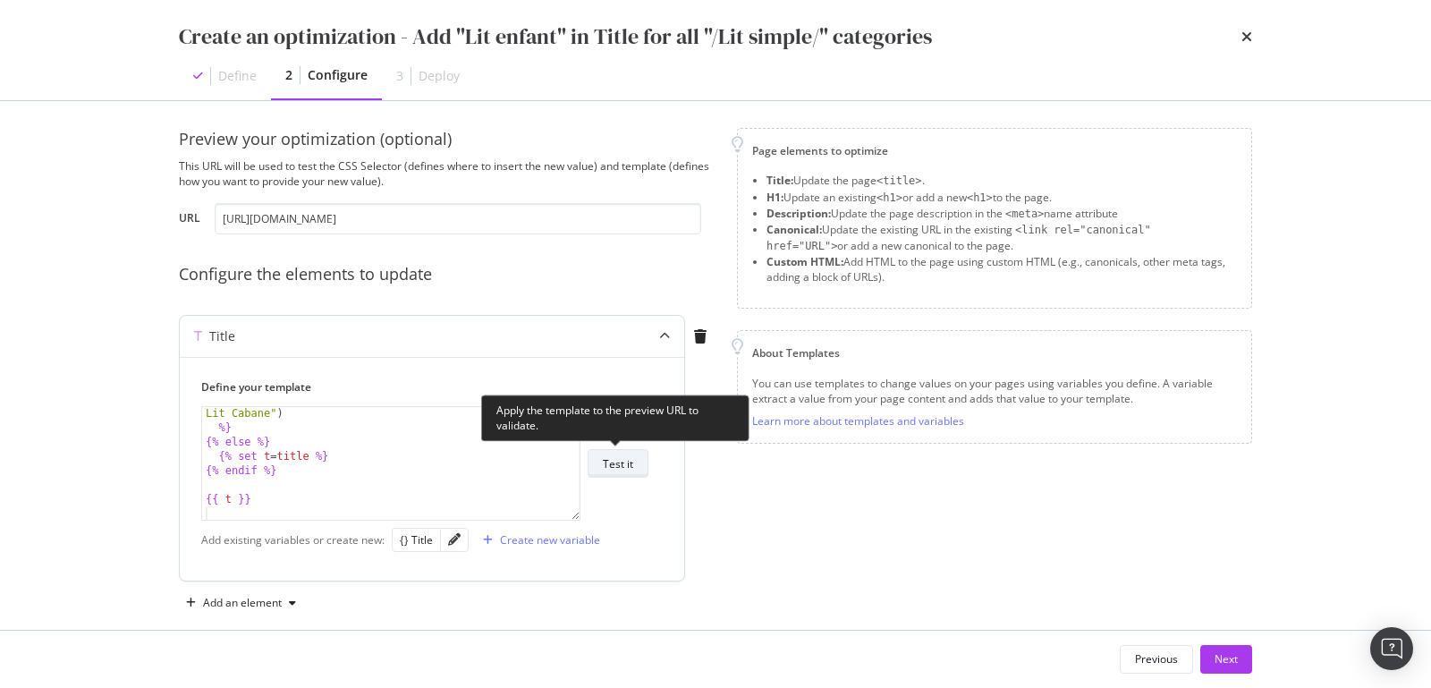
click at [608, 458] on div "Test it" at bounding box center [618, 463] width 30 height 15
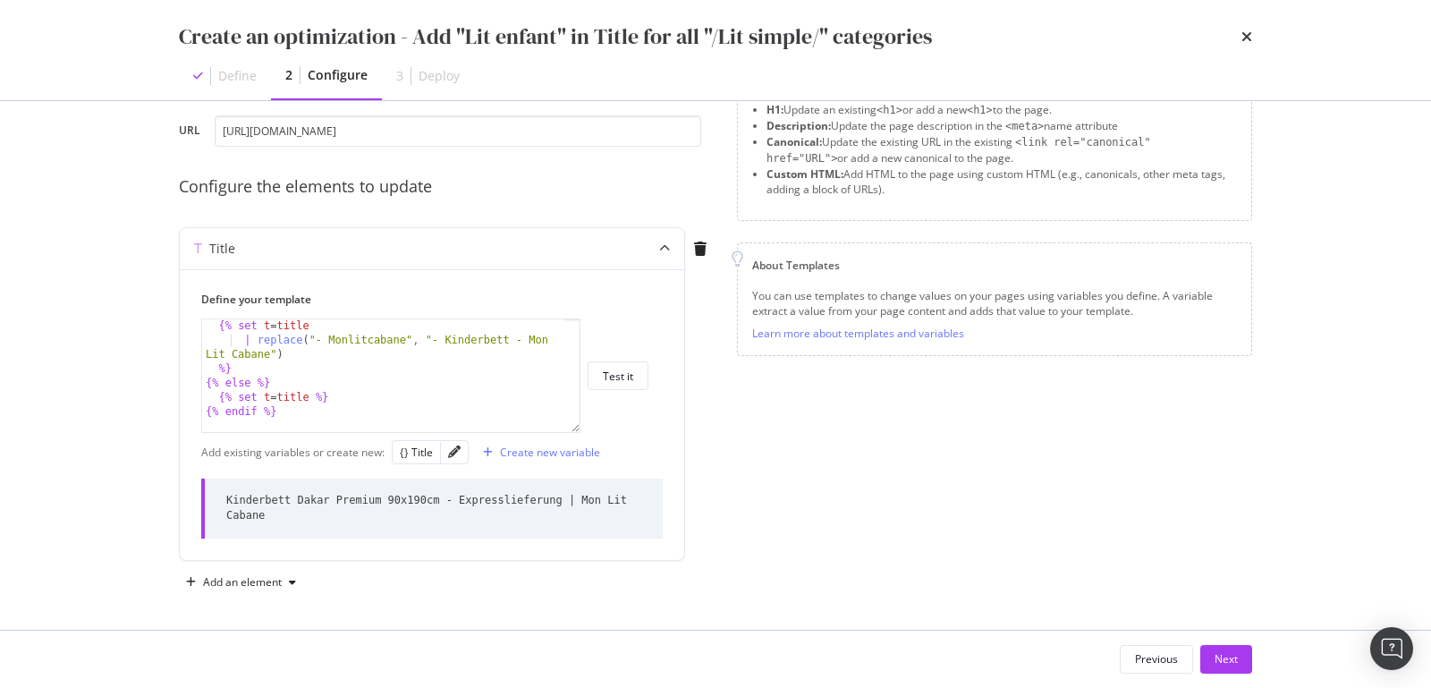
scroll to position [283, 0]
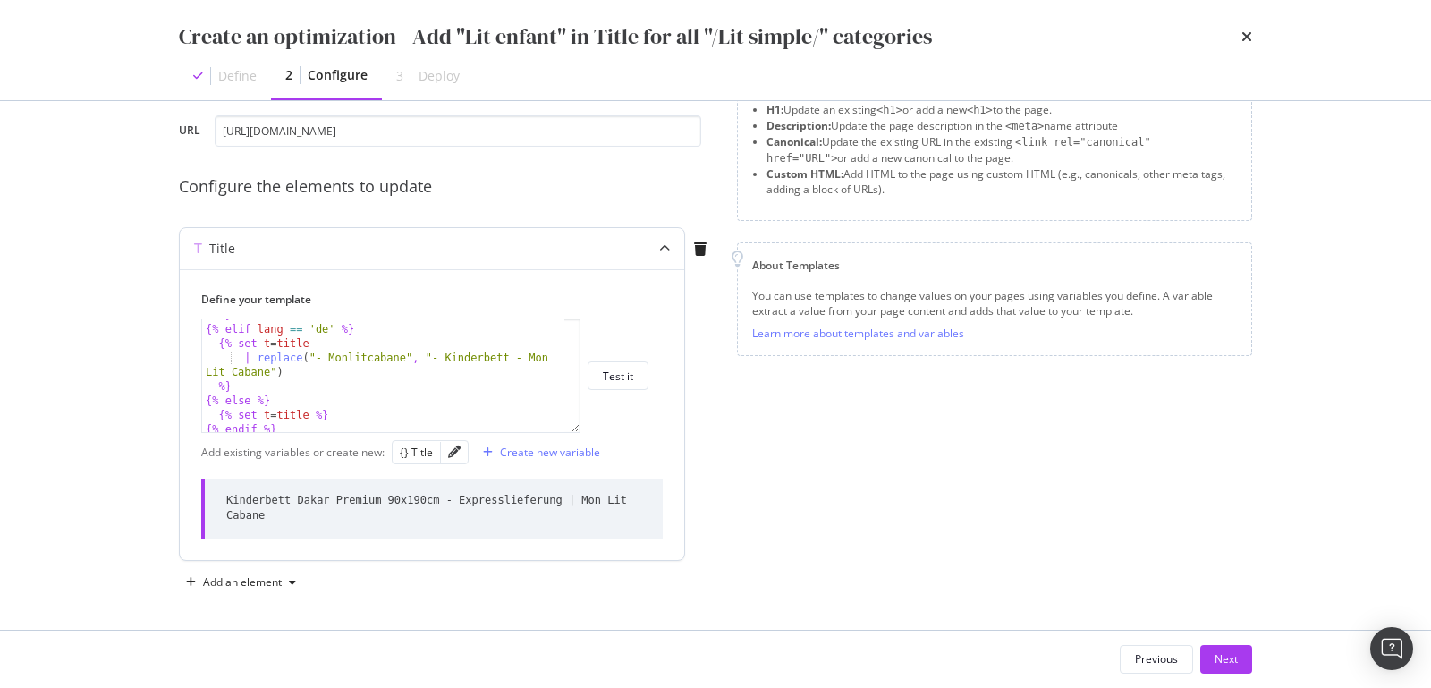
click at [309, 387] on div "%} {% [PERSON_NAME] == 'de' %} {% set t = title | replace ( "- Monlitcabane" , …" at bounding box center [384, 379] width 365 height 142
type textarea "{{ t }}"
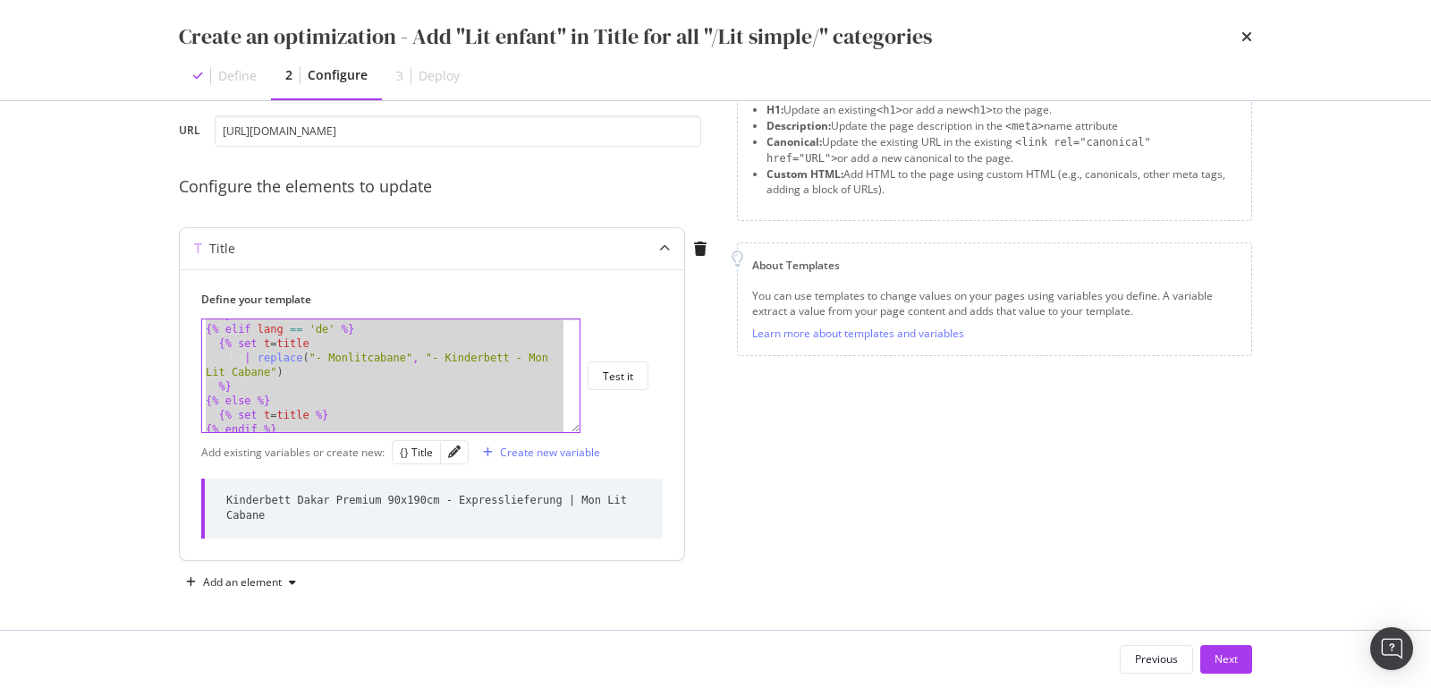
paste textarea "Cursor at row 28"
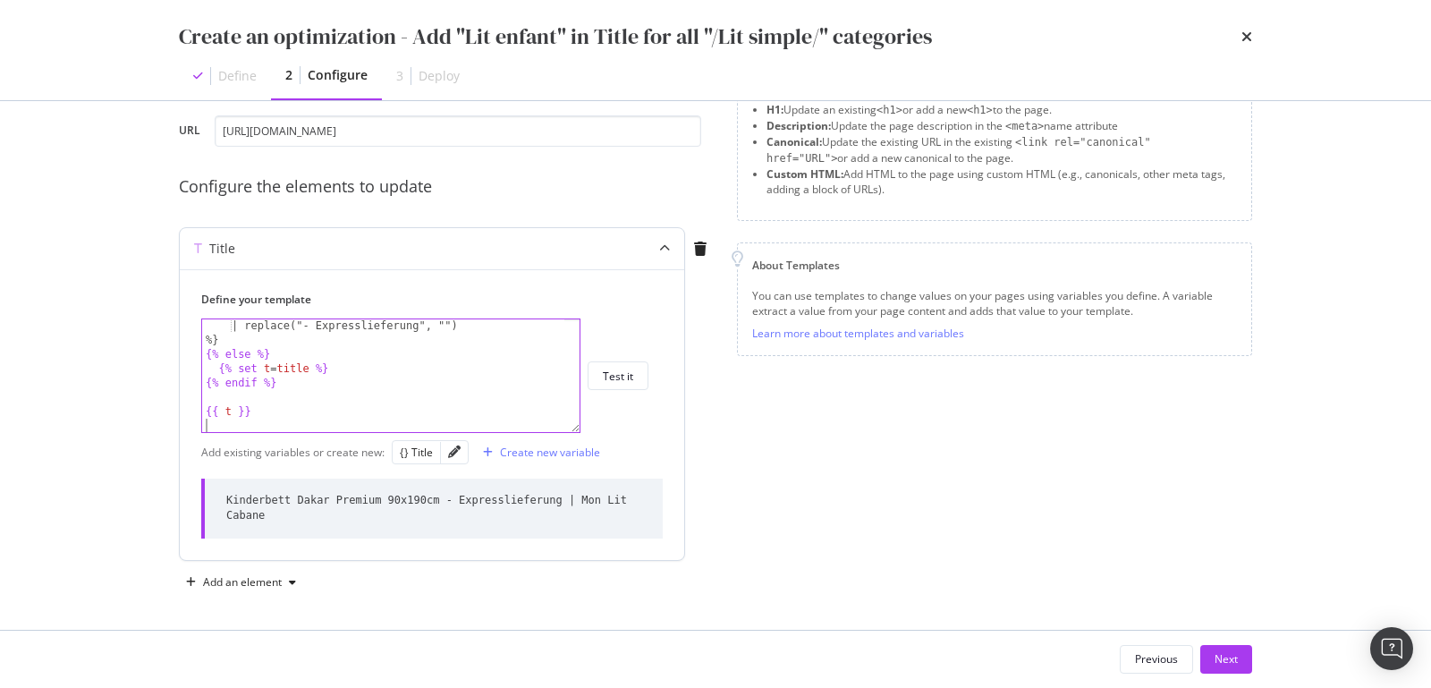
scroll to position [372, 0]
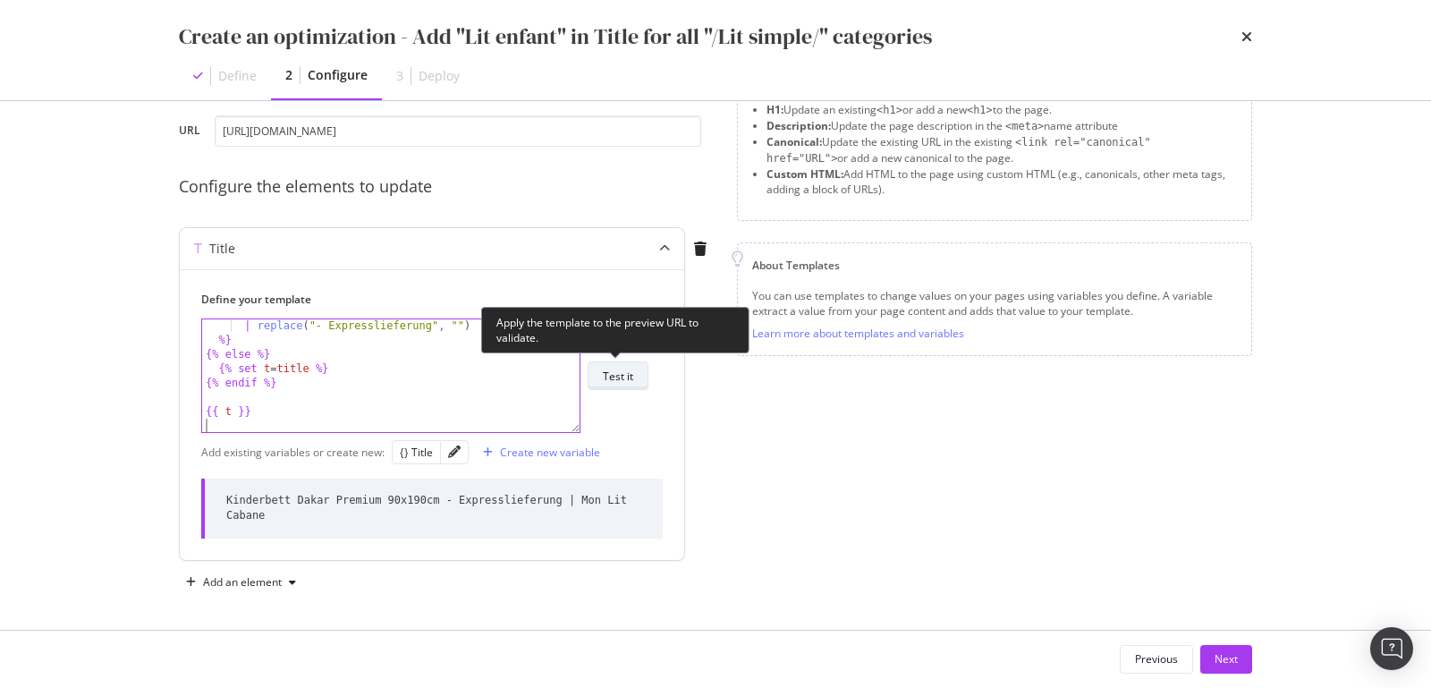
click at [610, 375] on div "Test it" at bounding box center [618, 376] width 30 height 15
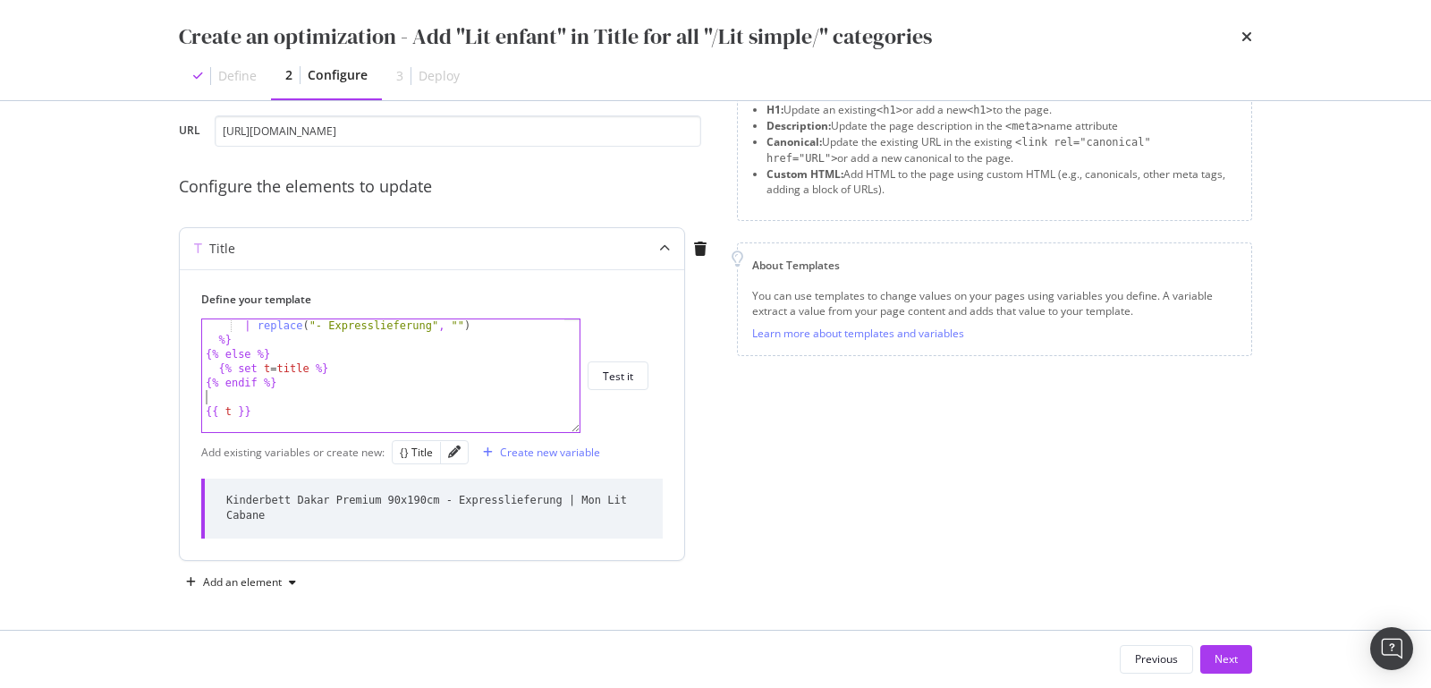
click at [315, 392] on div "| replace ( "- Expresslieferung" , "" ) %} {% else %} {% set t = title %} {% en…" at bounding box center [384, 389] width 365 height 142
type textarea "{{ t }}"
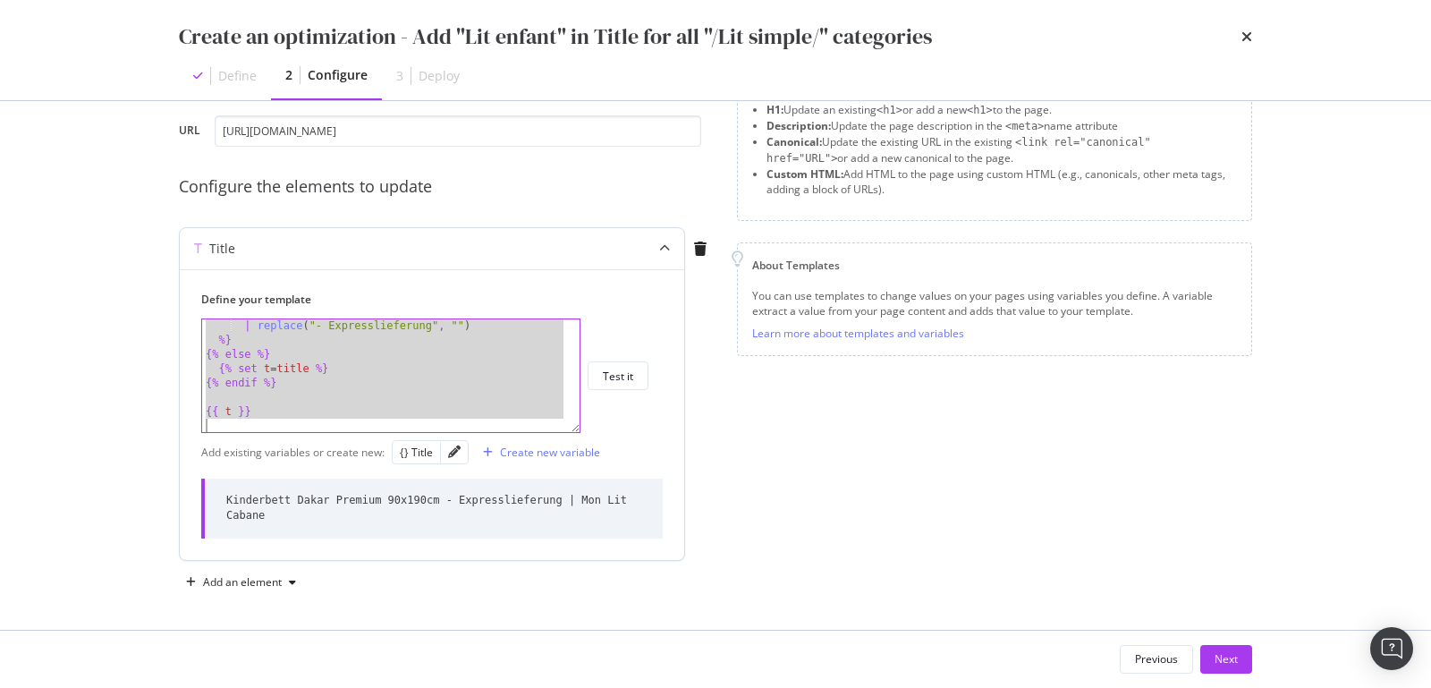
paste textarea "Cursor at row 32"
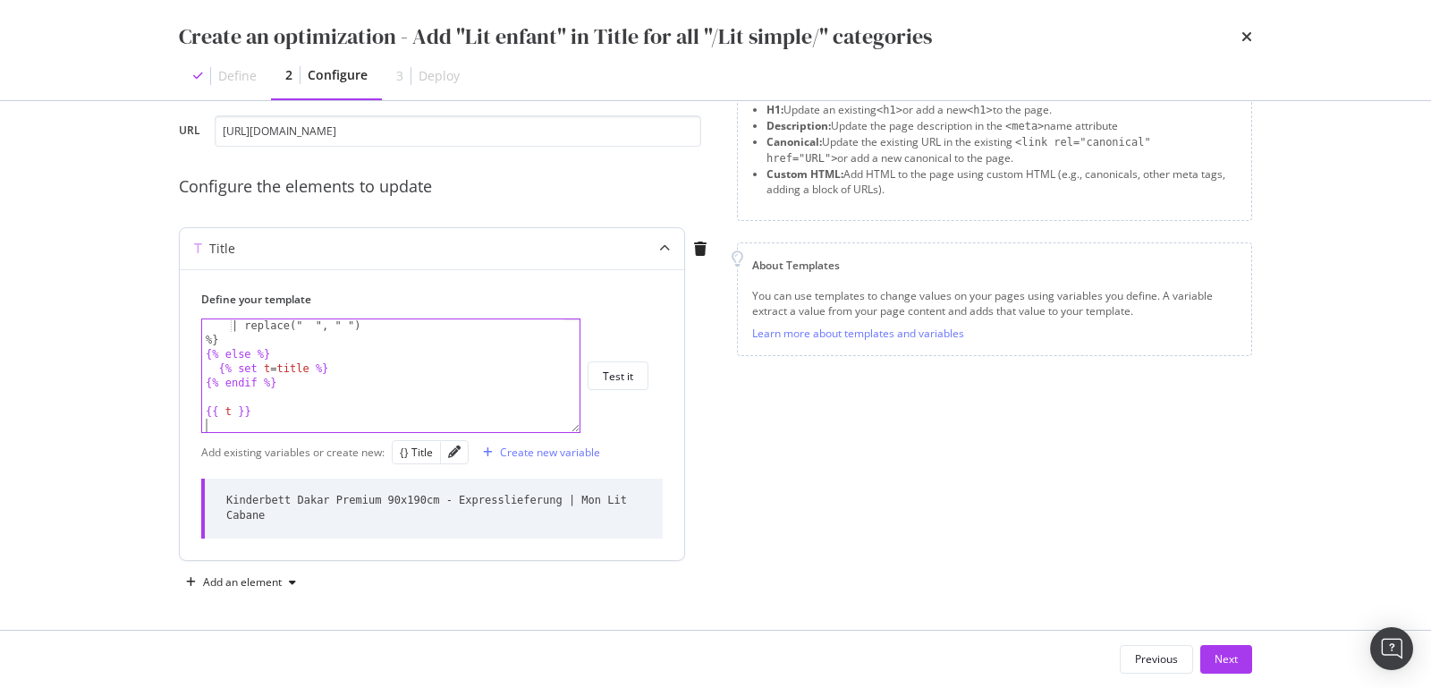
scroll to position [673, 0]
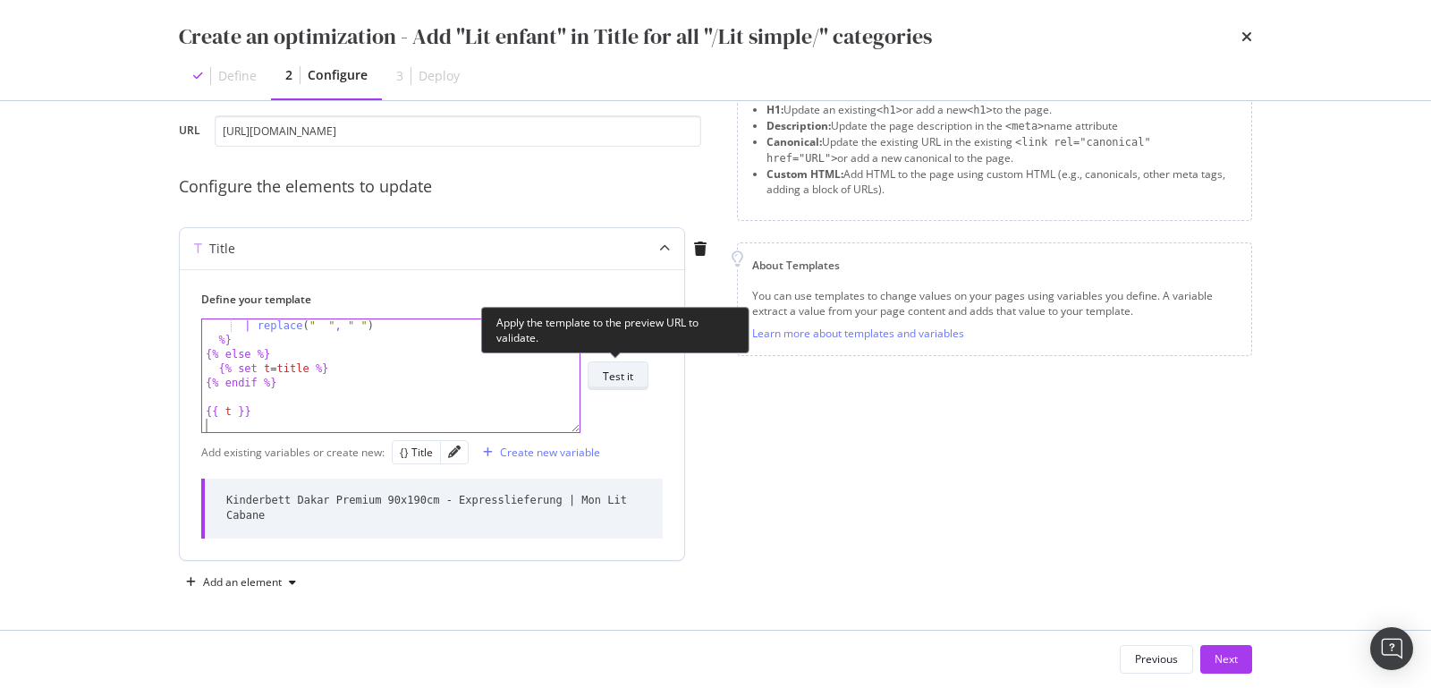
click at [610, 378] on div "Test it" at bounding box center [618, 376] width 30 height 15
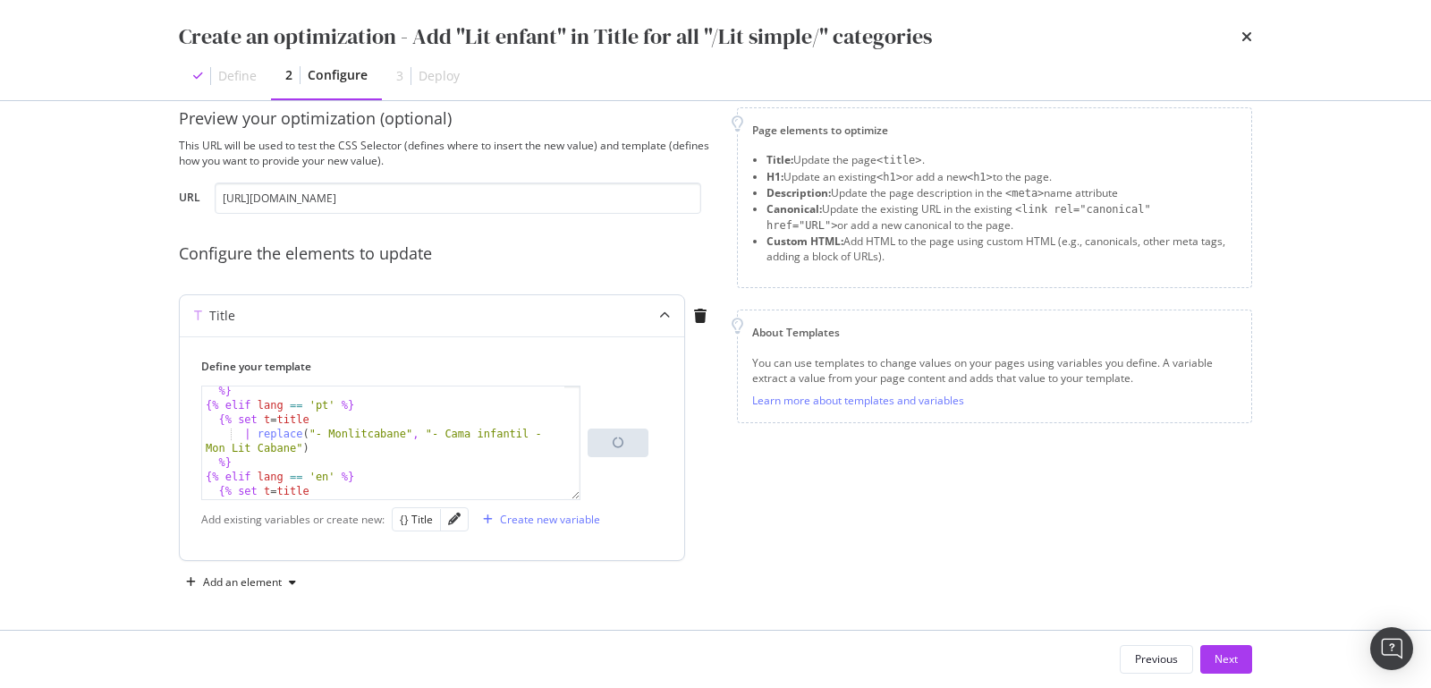
scroll to position [0, 0]
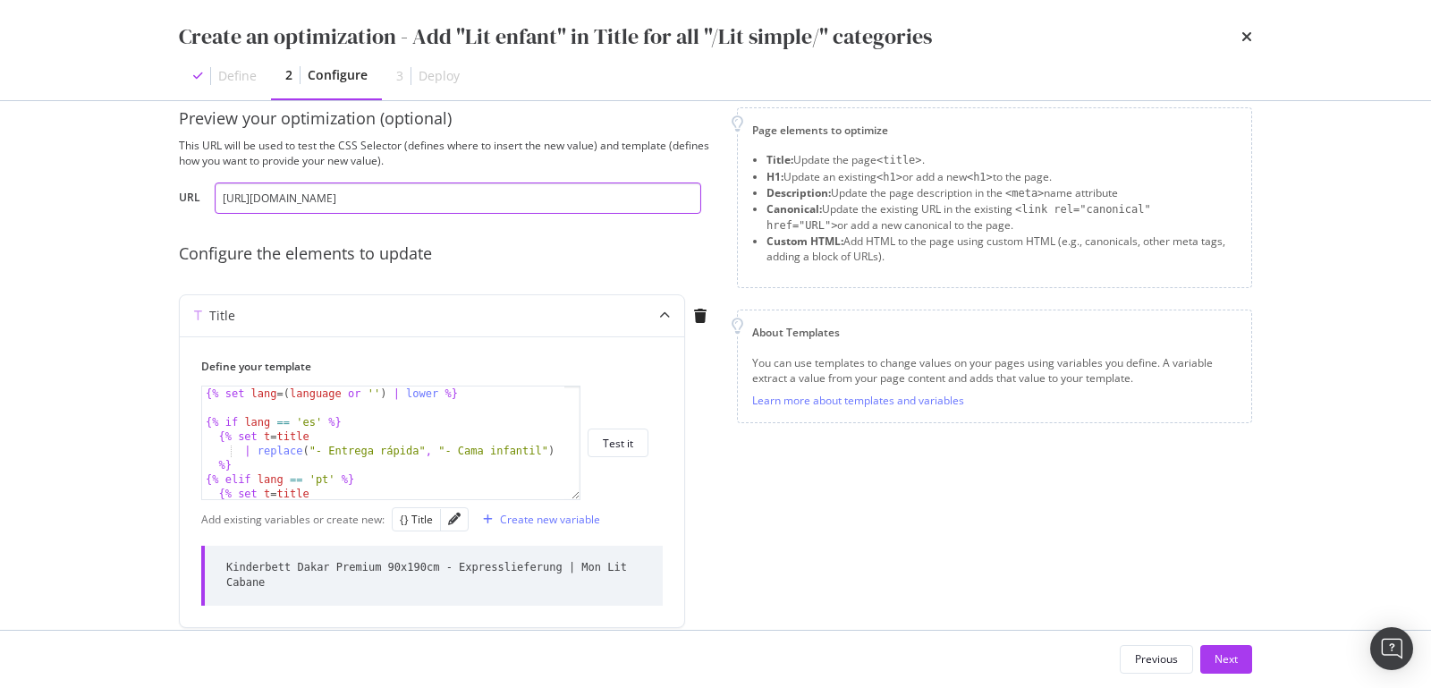
click at [326, 196] on input "[URL][DOMAIN_NAME]" at bounding box center [458, 197] width 487 height 31
paste input "es/cama-individual/5600-cama"
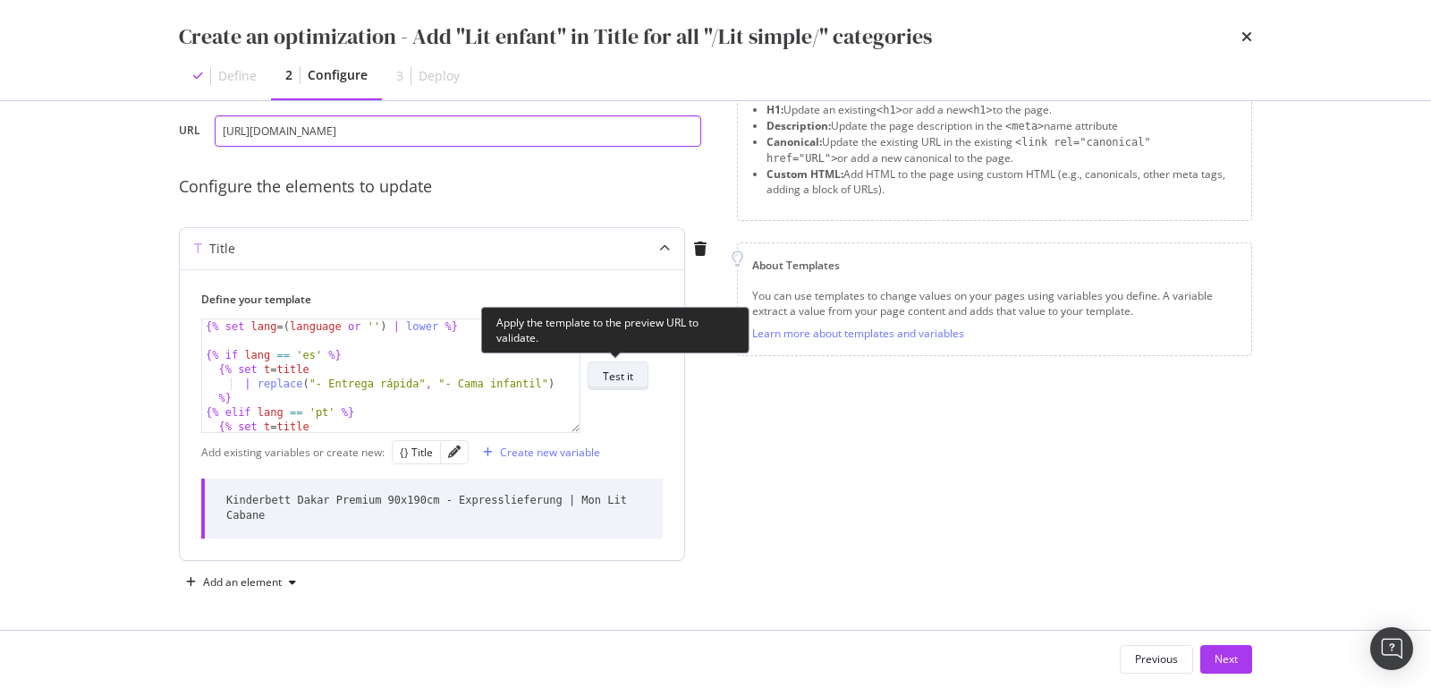
type input "[URL][DOMAIN_NAME]"
click at [624, 369] on div "Test it" at bounding box center [618, 376] width 30 height 15
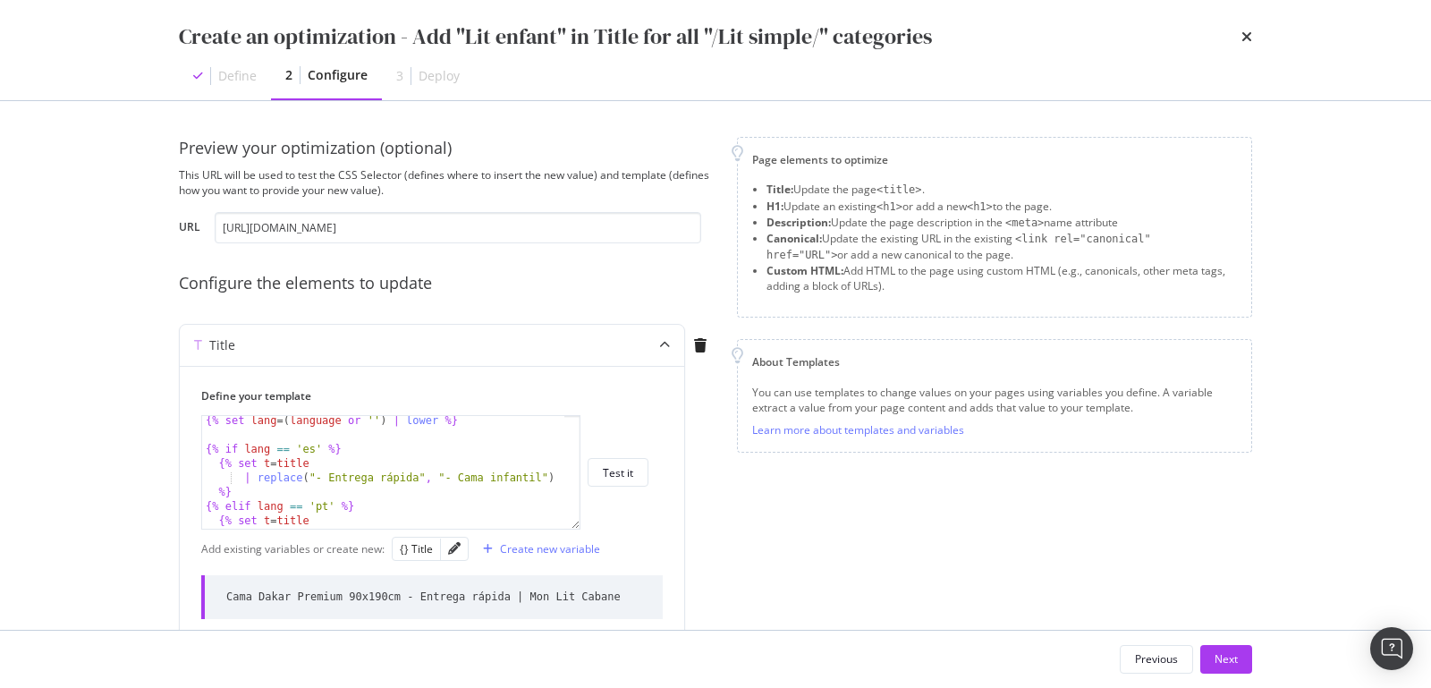
scroll to position [2, 0]
click at [517, 546] on div "Create new variable" at bounding box center [550, 548] width 100 height 15
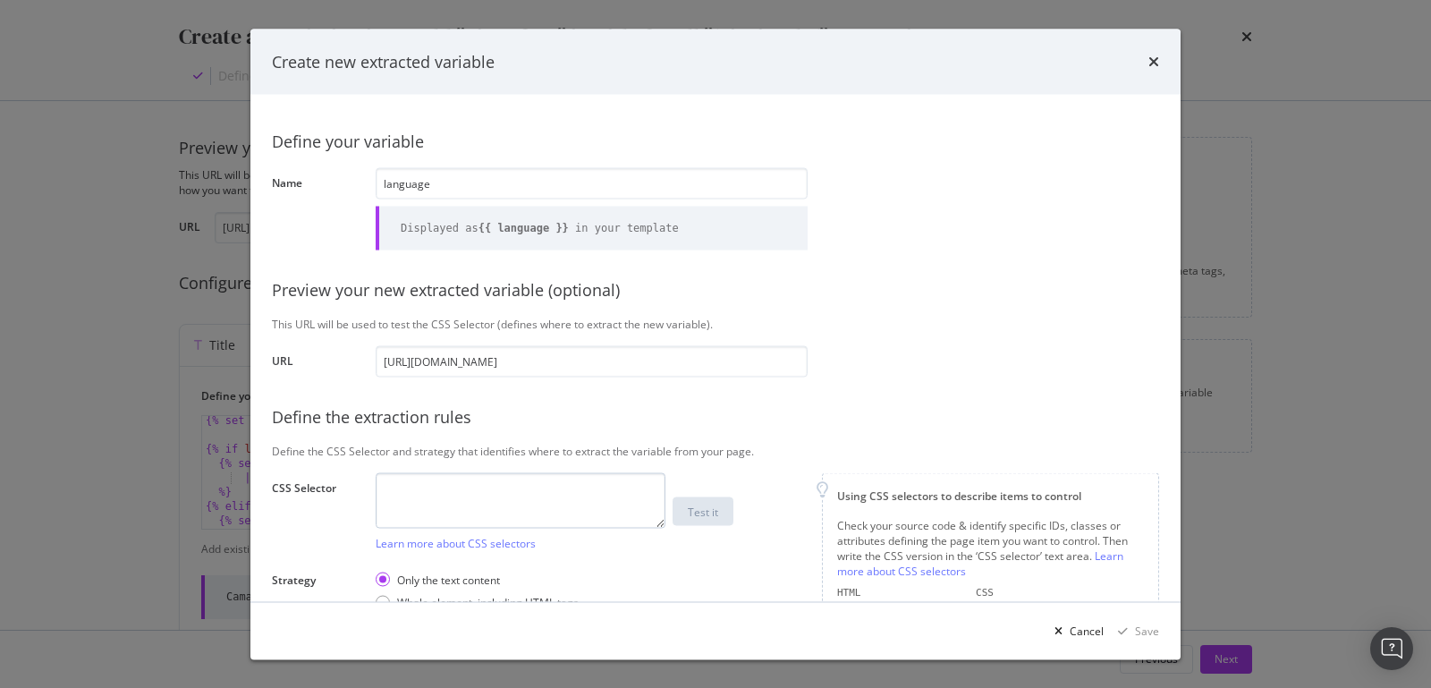
type input "language"
click at [564, 499] on textarea "modal" at bounding box center [521, 499] width 290 height 55
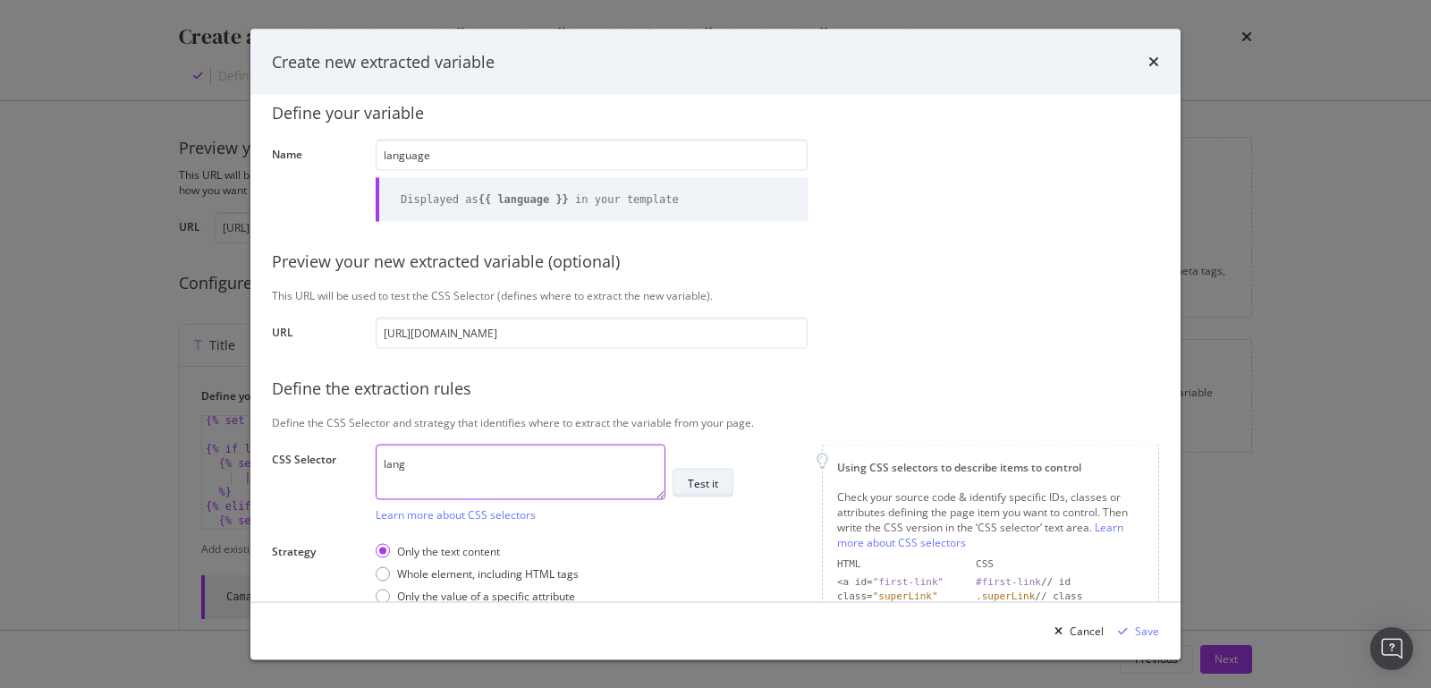
scroll to position [30, 0]
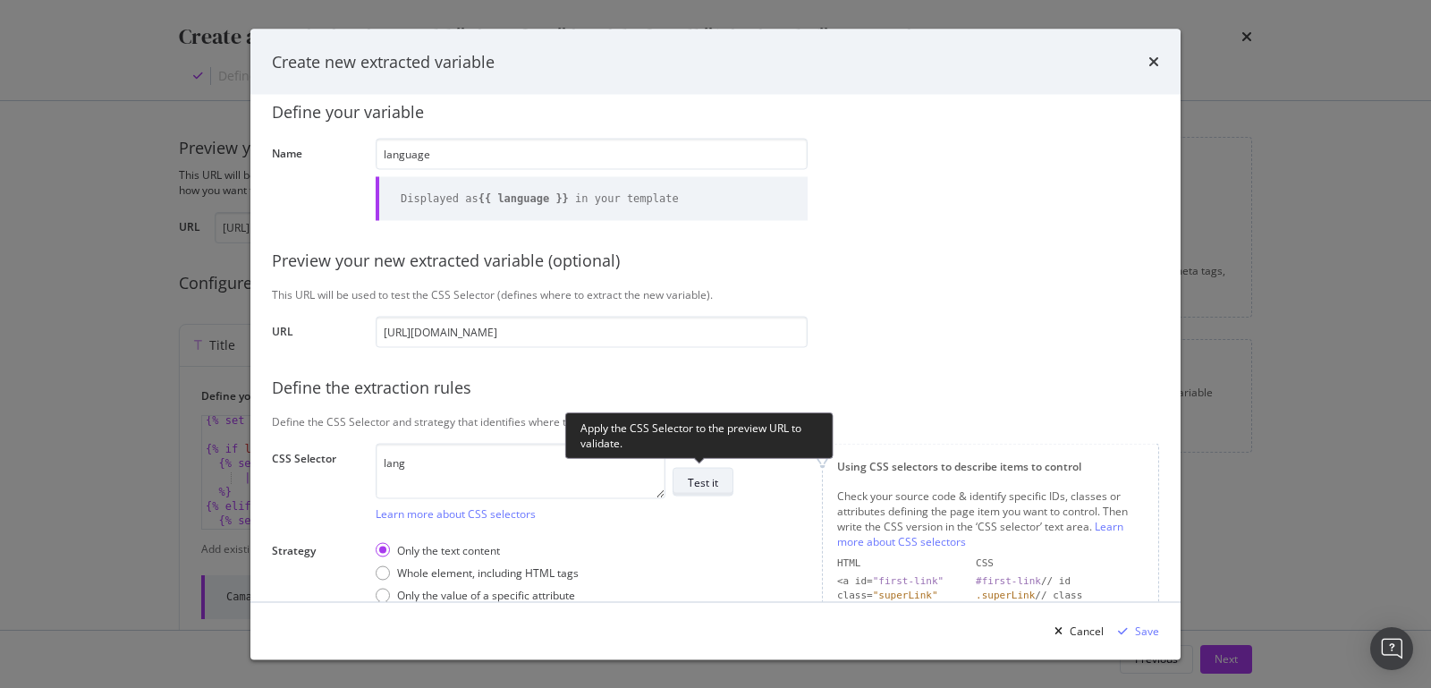
click at [714, 479] on div "Test it" at bounding box center [703, 481] width 30 height 15
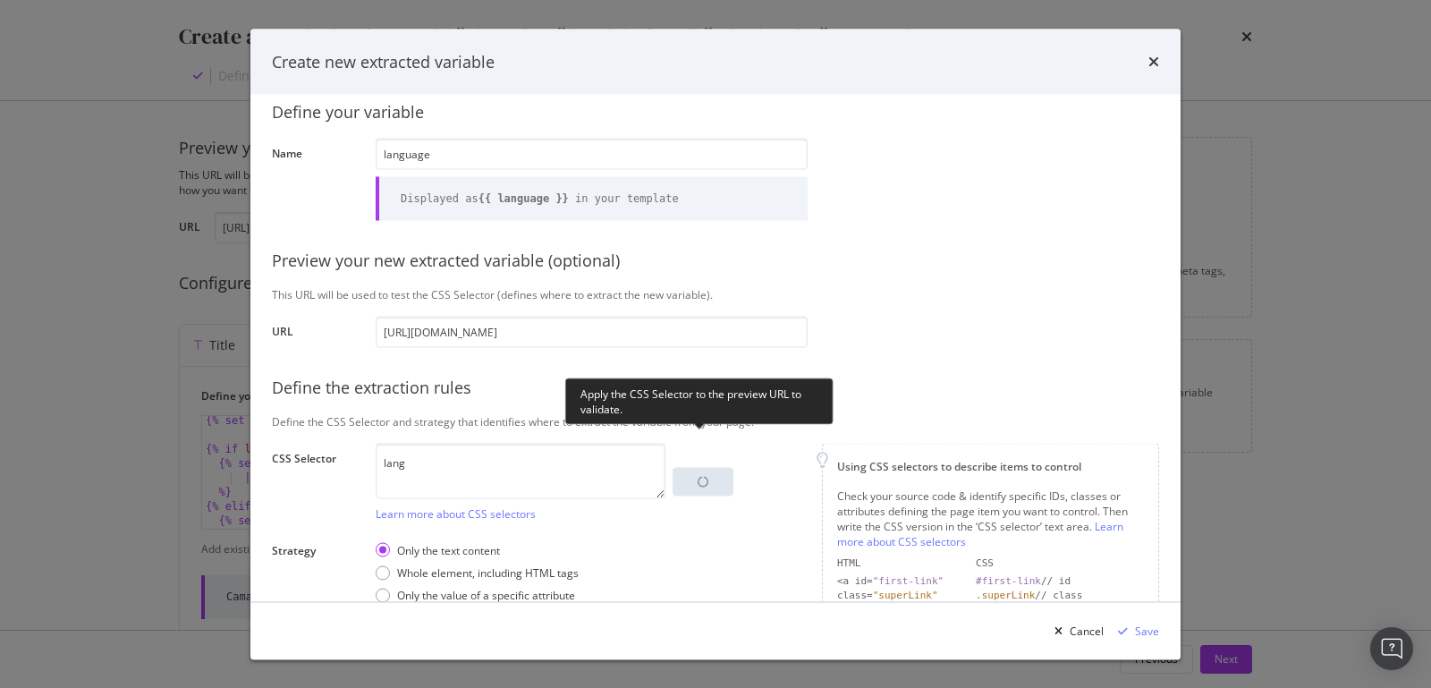
scroll to position [173, 0]
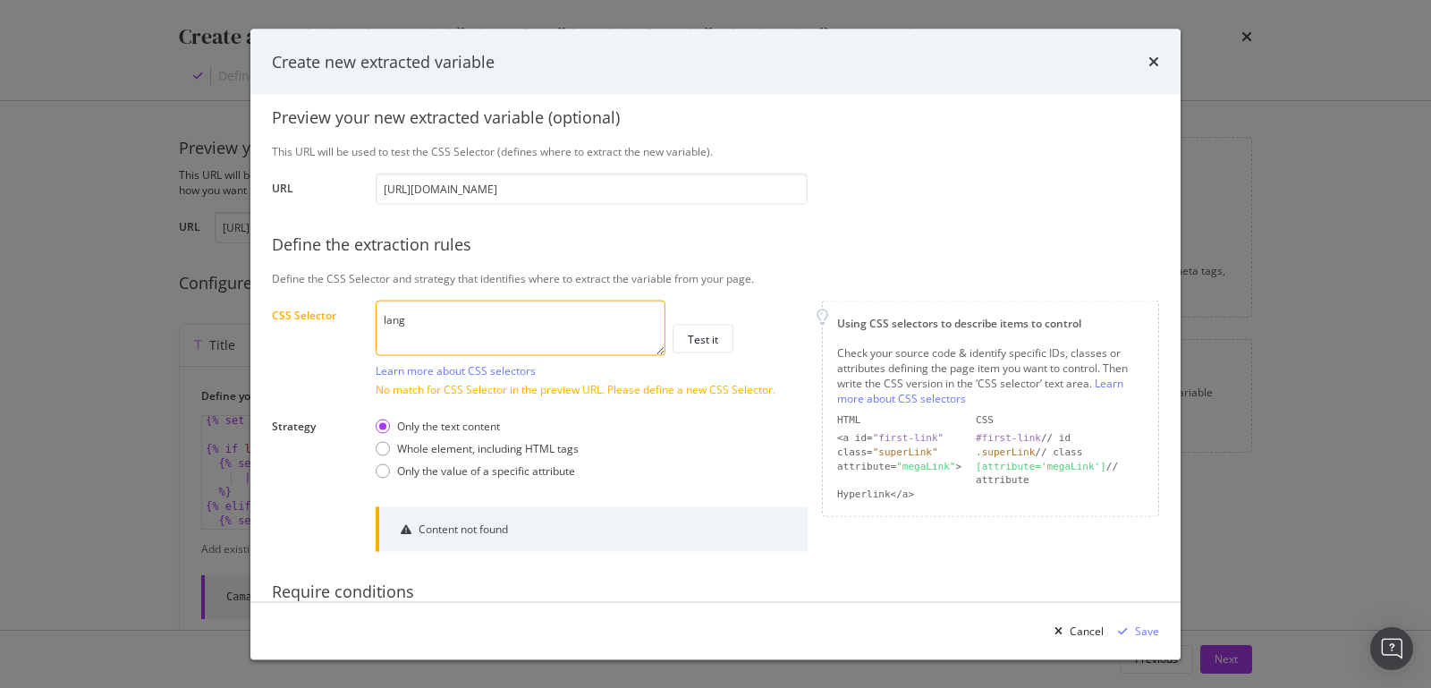
click at [394, 318] on textarea "lang" at bounding box center [521, 327] width 290 height 55
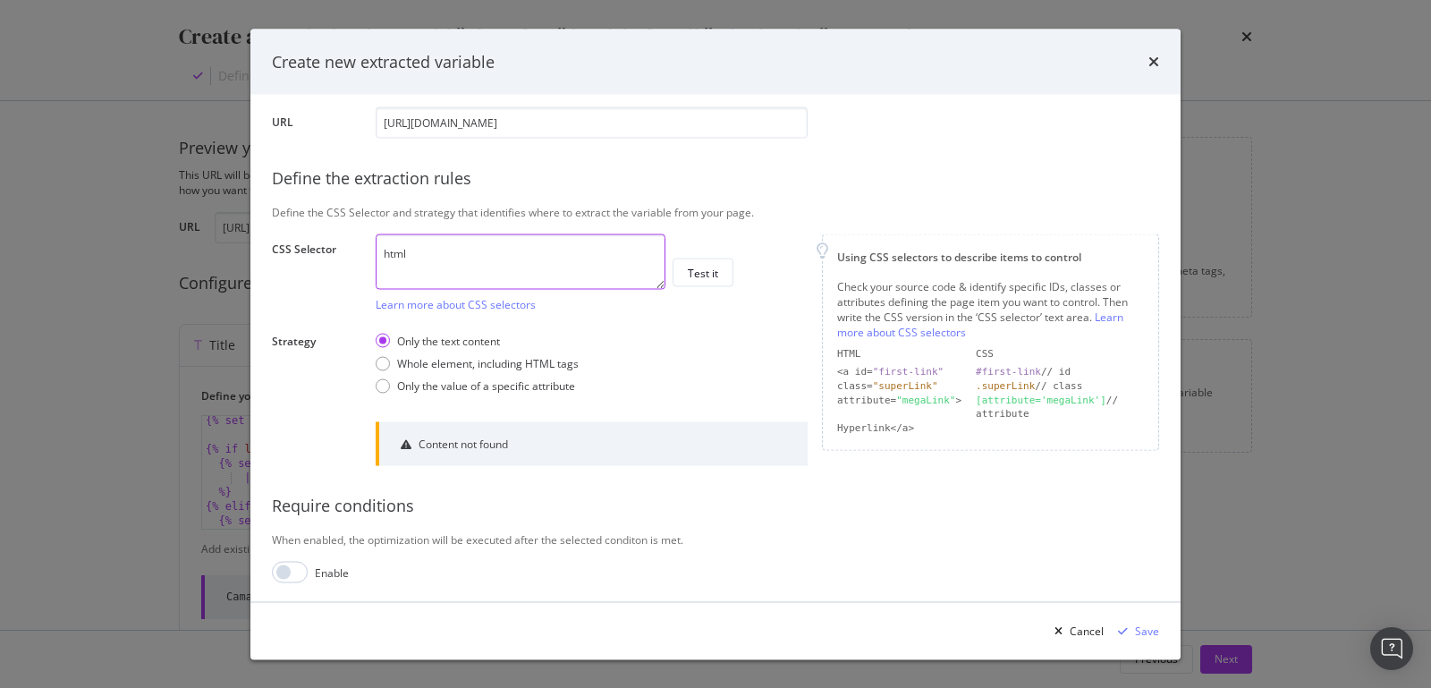
scroll to position [240, 0]
type textarea "html"
click at [383, 381] on div "Only the value of a specific attribute" at bounding box center [383, 385] width 14 height 14
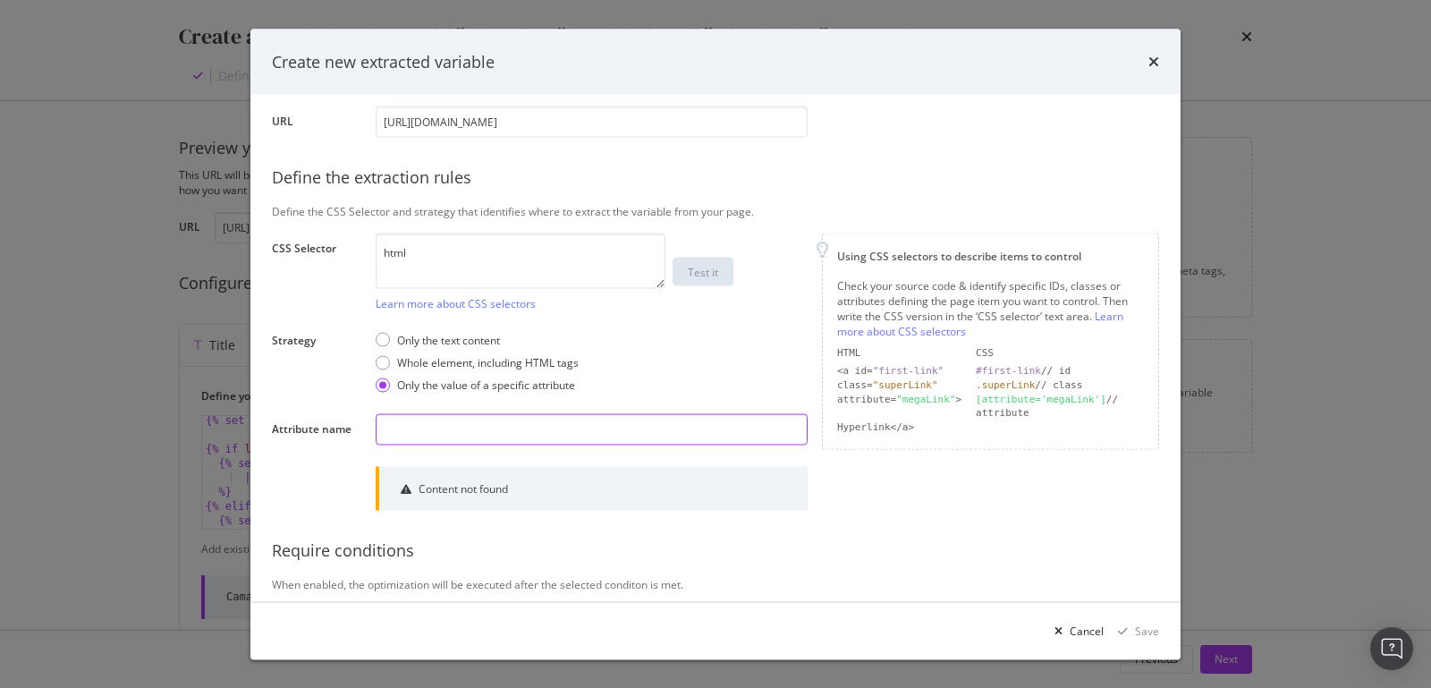
click at [389, 423] on input "modal" at bounding box center [592, 429] width 432 height 31
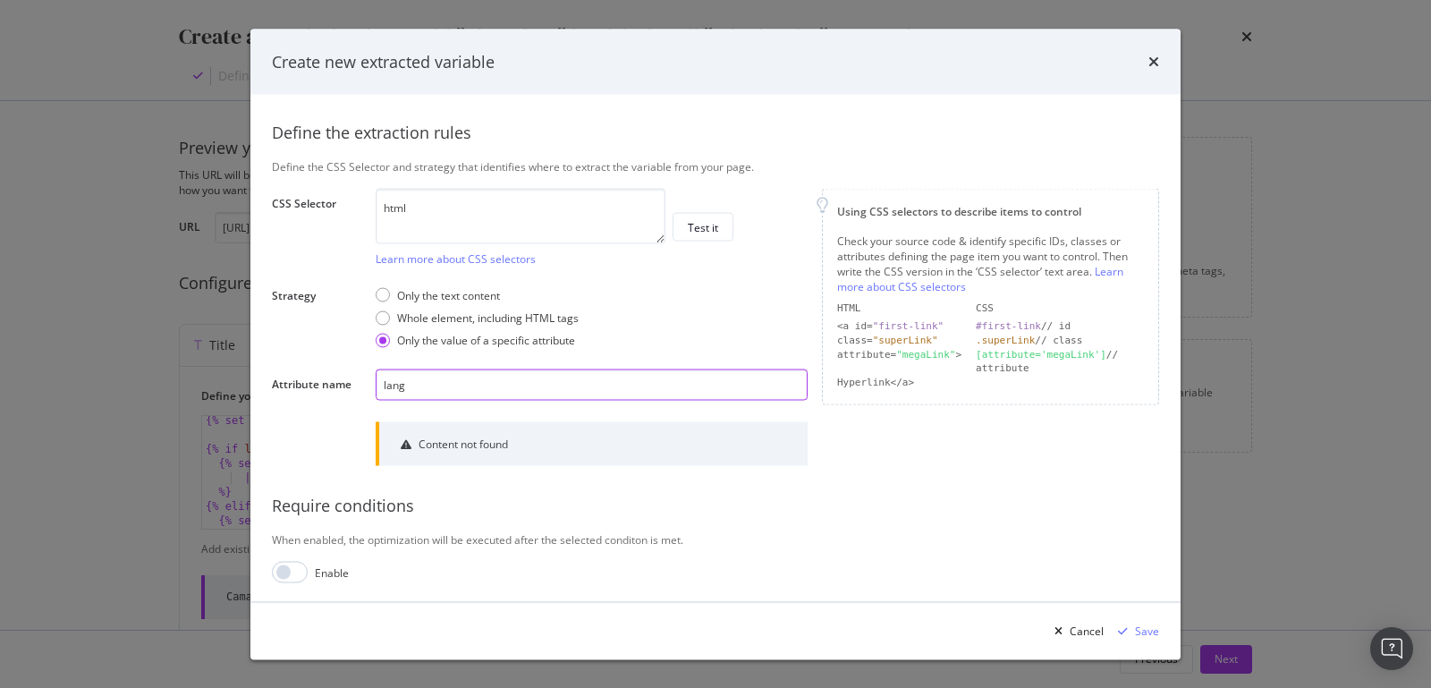
scroll to position [286, 0]
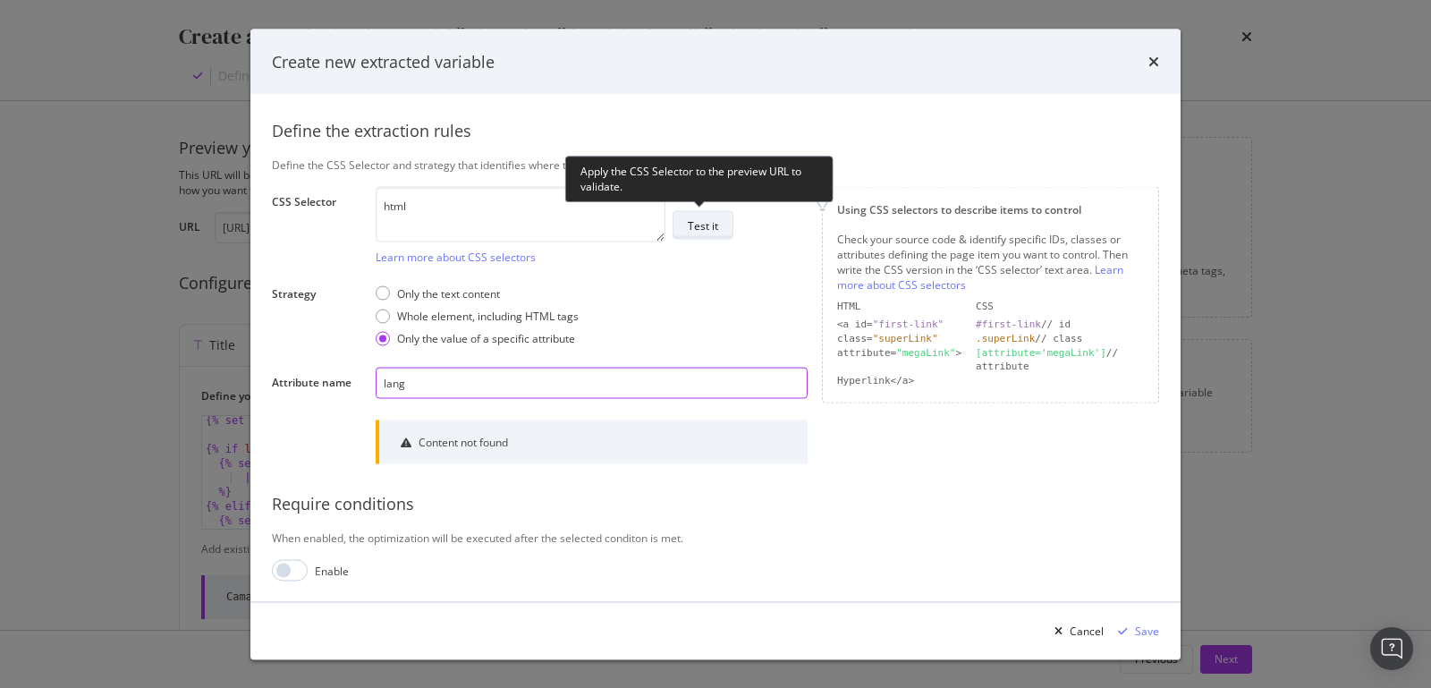
type input "lang"
click at [705, 219] on div "Test it" at bounding box center [703, 224] width 30 height 15
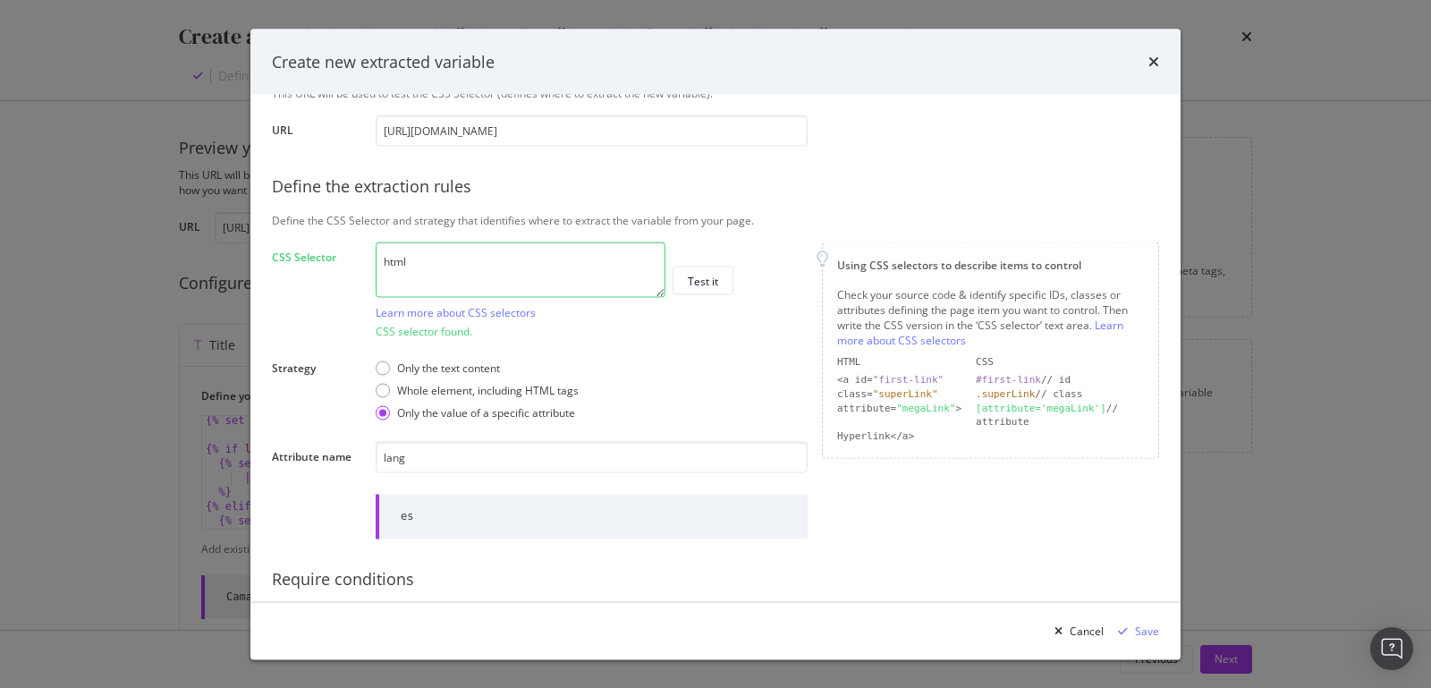
scroll to position [305, 0]
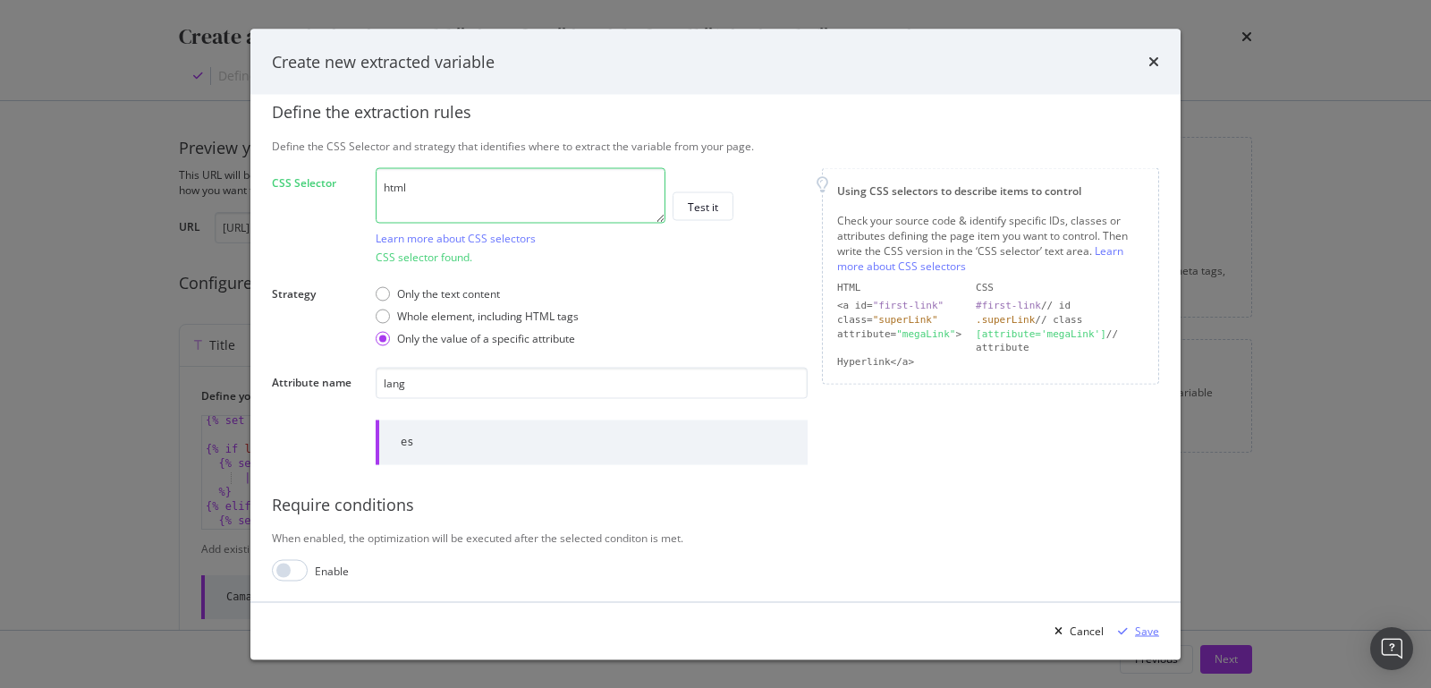
click at [1139, 636] on div "Save" at bounding box center [1147, 630] width 24 height 15
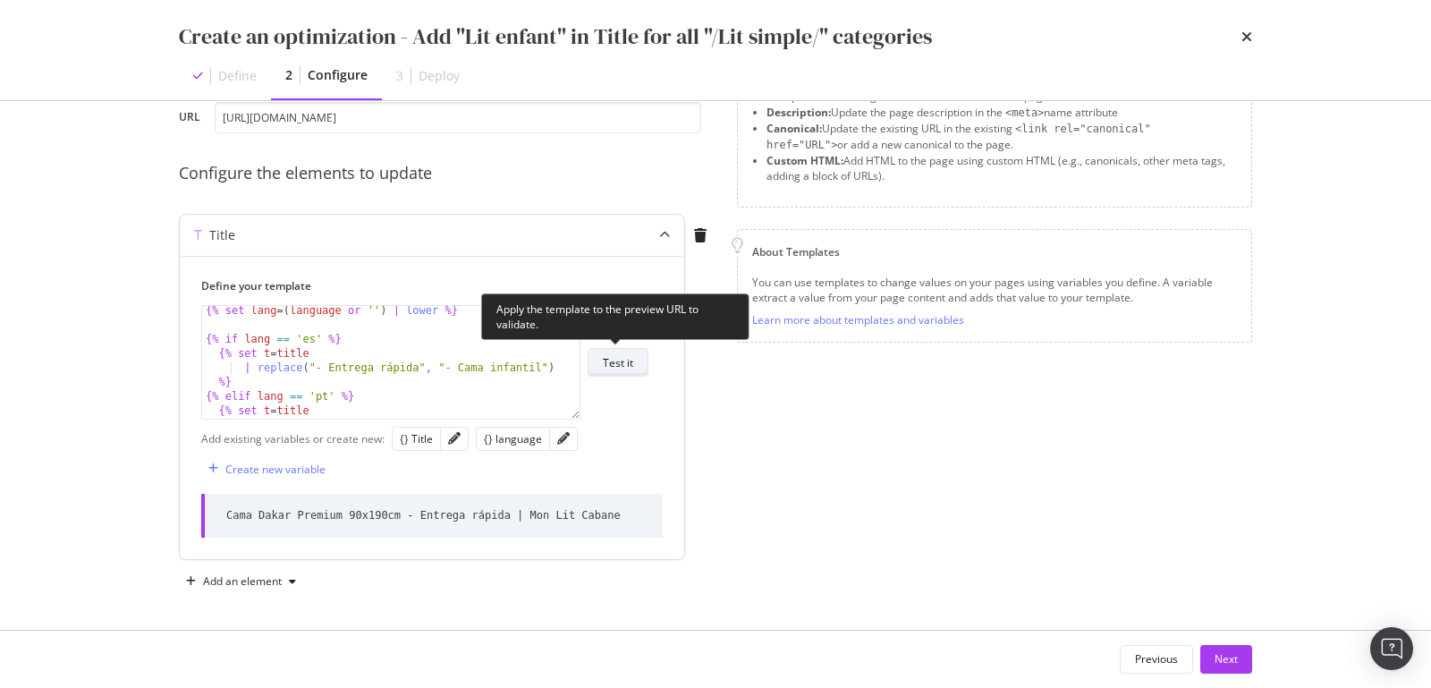
click at [618, 357] on div "Test it" at bounding box center [618, 362] width 30 height 15
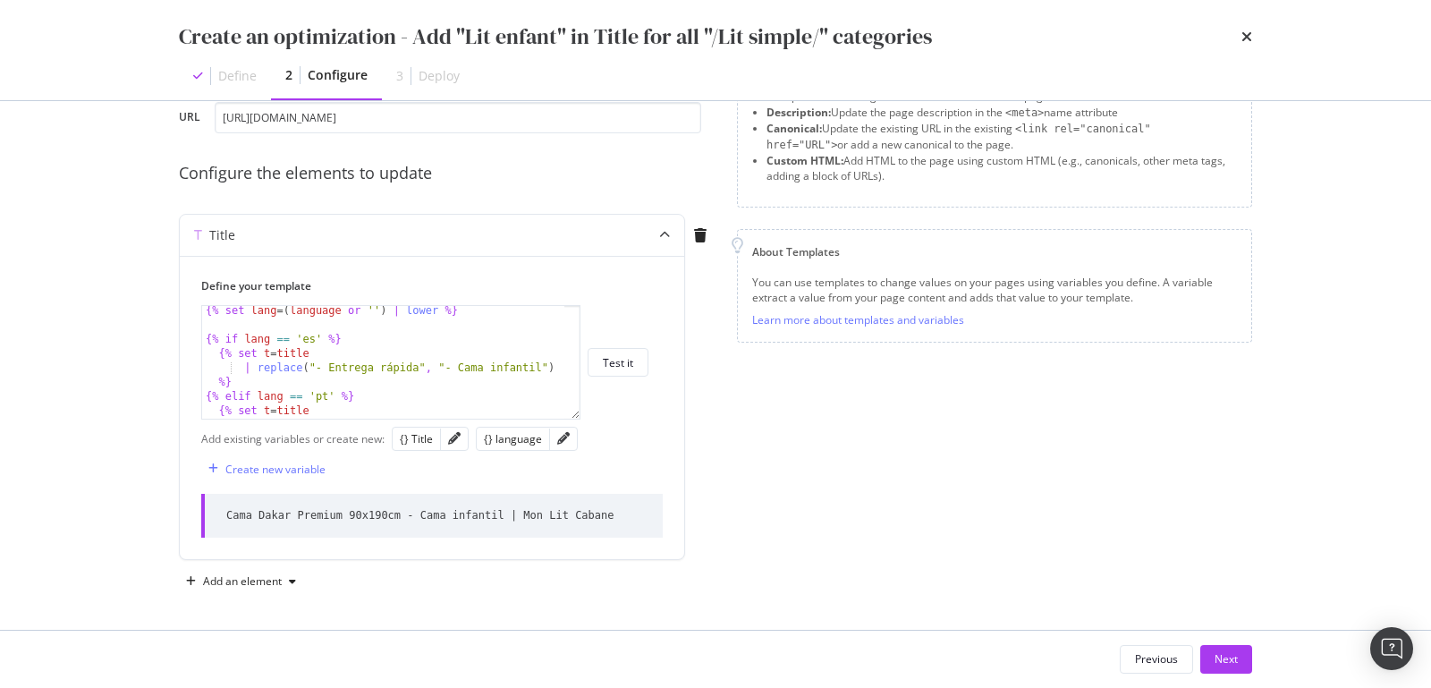
scroll to position [0, 0]
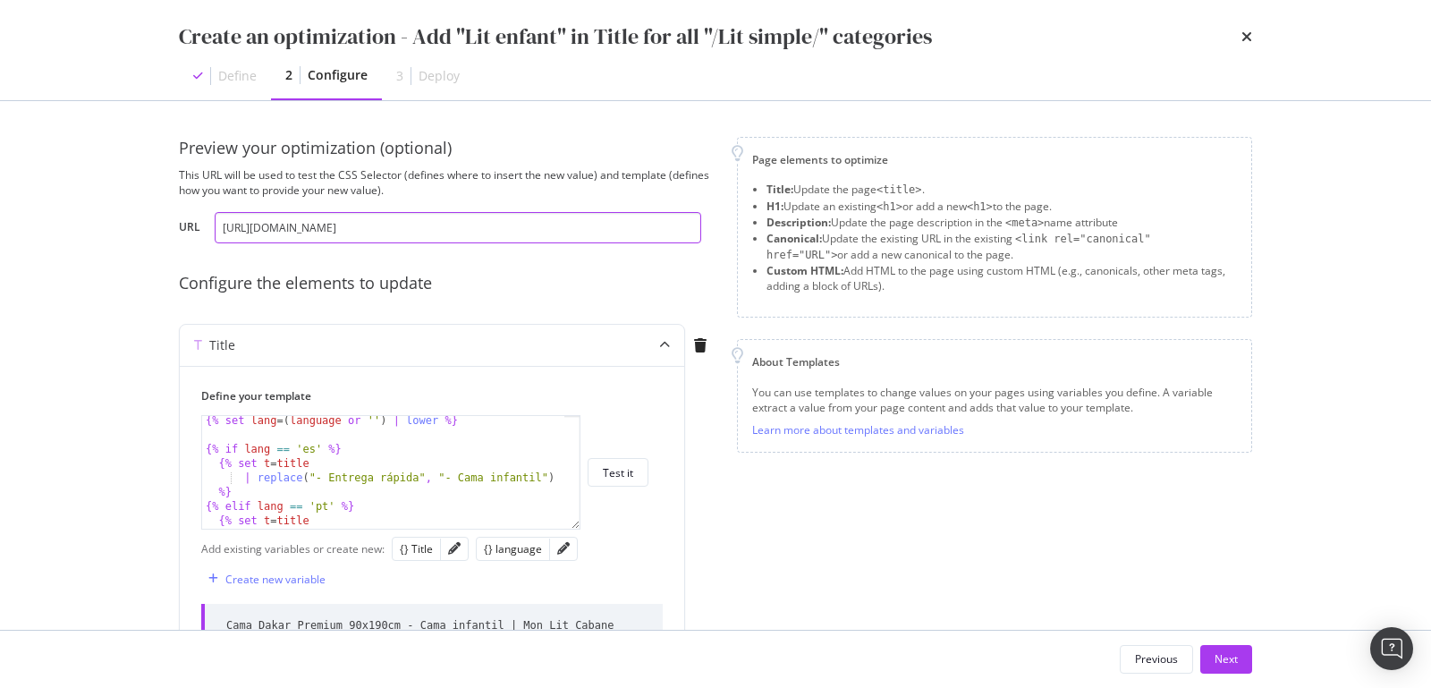
click at [304, 225] on input "[URL][DOMAIN_NAME]" at bounding box center [458, 227] width 487 height 31
paste input "de/einzelbetten/5600-kinderbett"
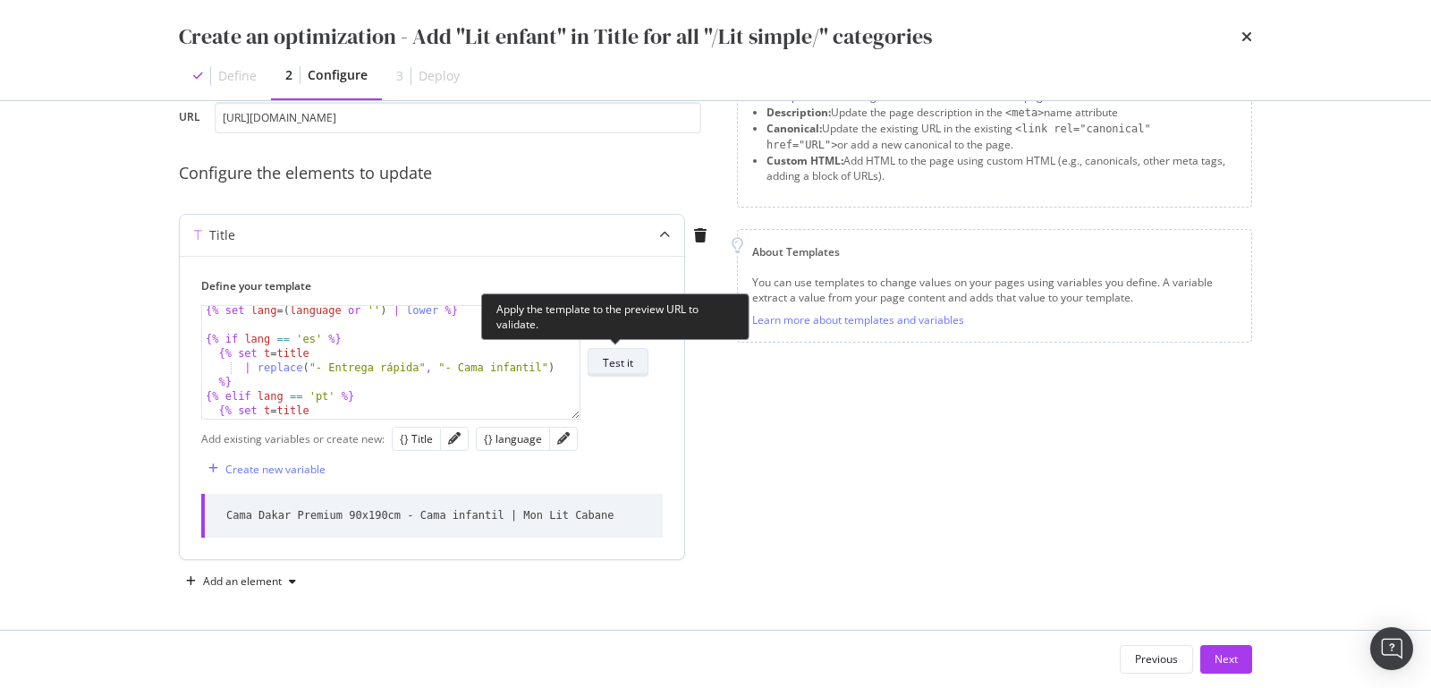
click at [618, 361] on div "Test it" at bounding box center [618, 362] width 30 height 15
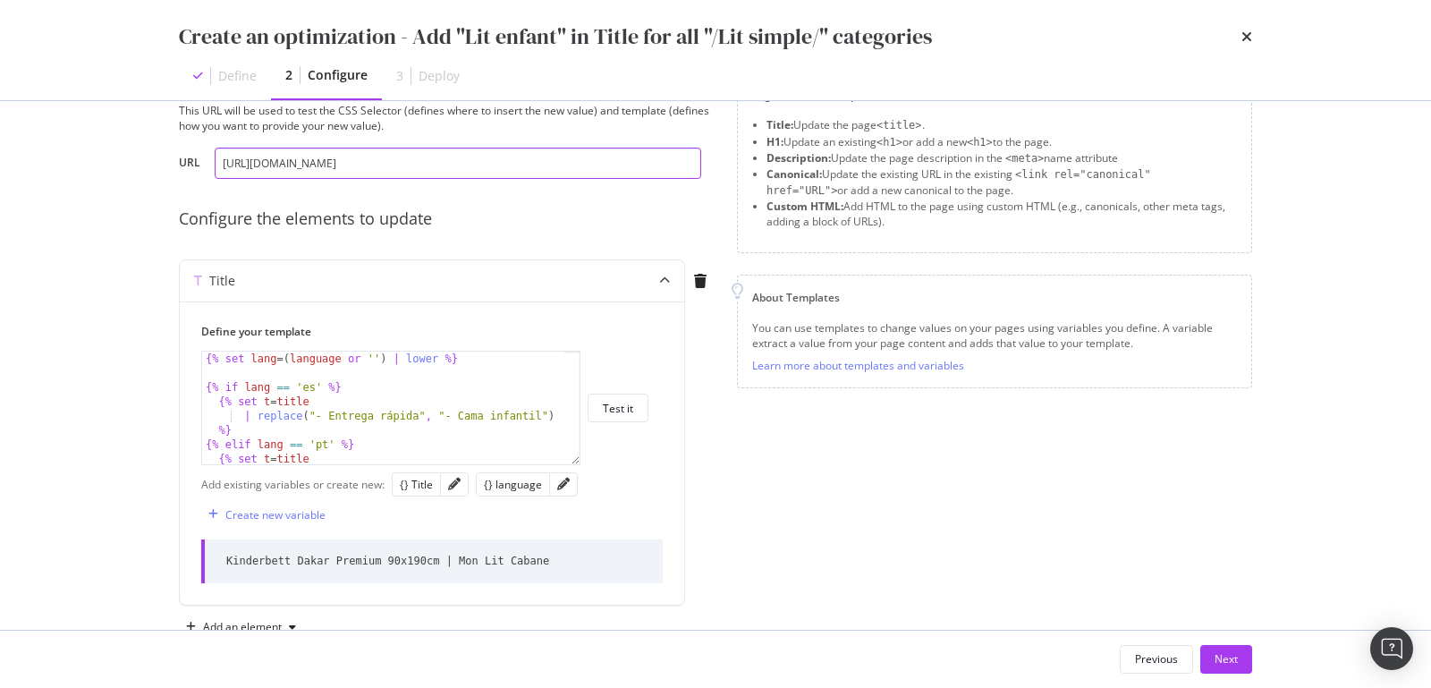
click at [315, 157] on input "[URL][DOMAIN_NAME]" at bounding box center [458, 163] width 487 height 31
paste input "it/letti-semplici/5600-letto"
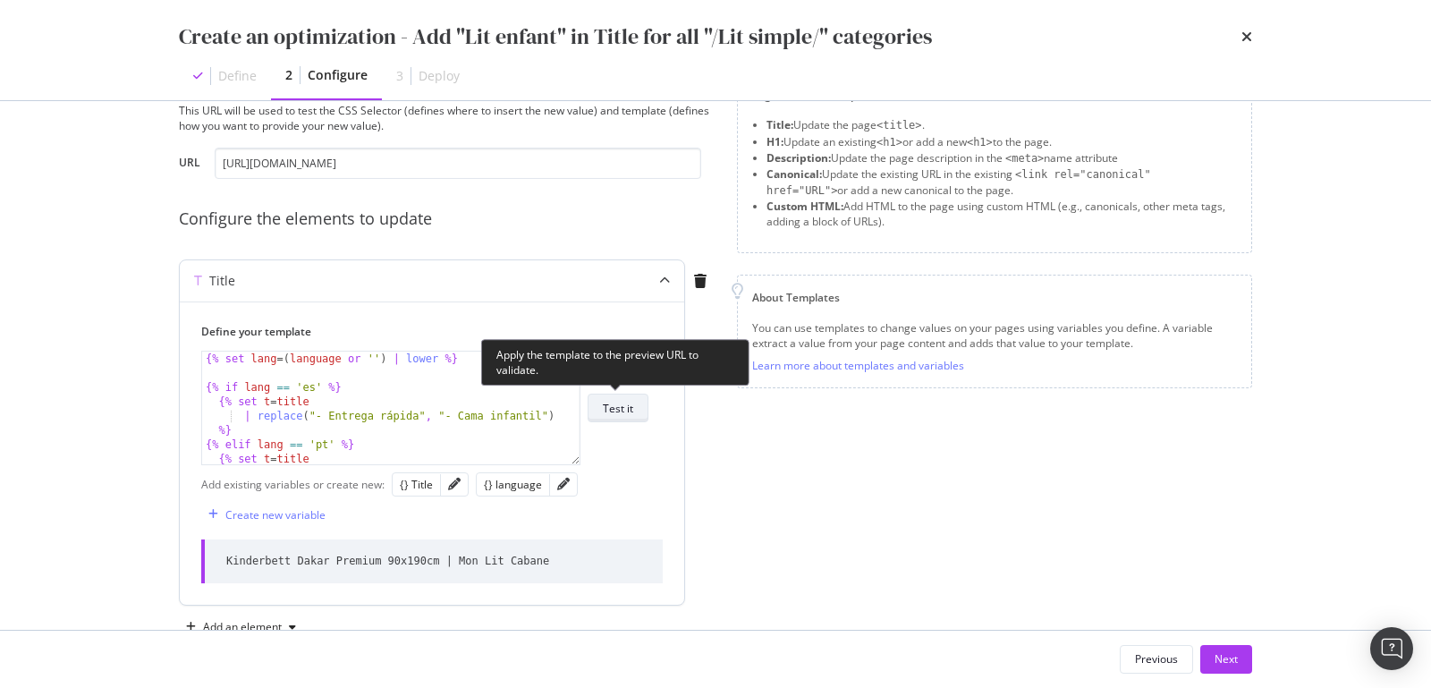
click at [631, 407] on div "Test it" at bounding box center [618, 408] width 30 height 15
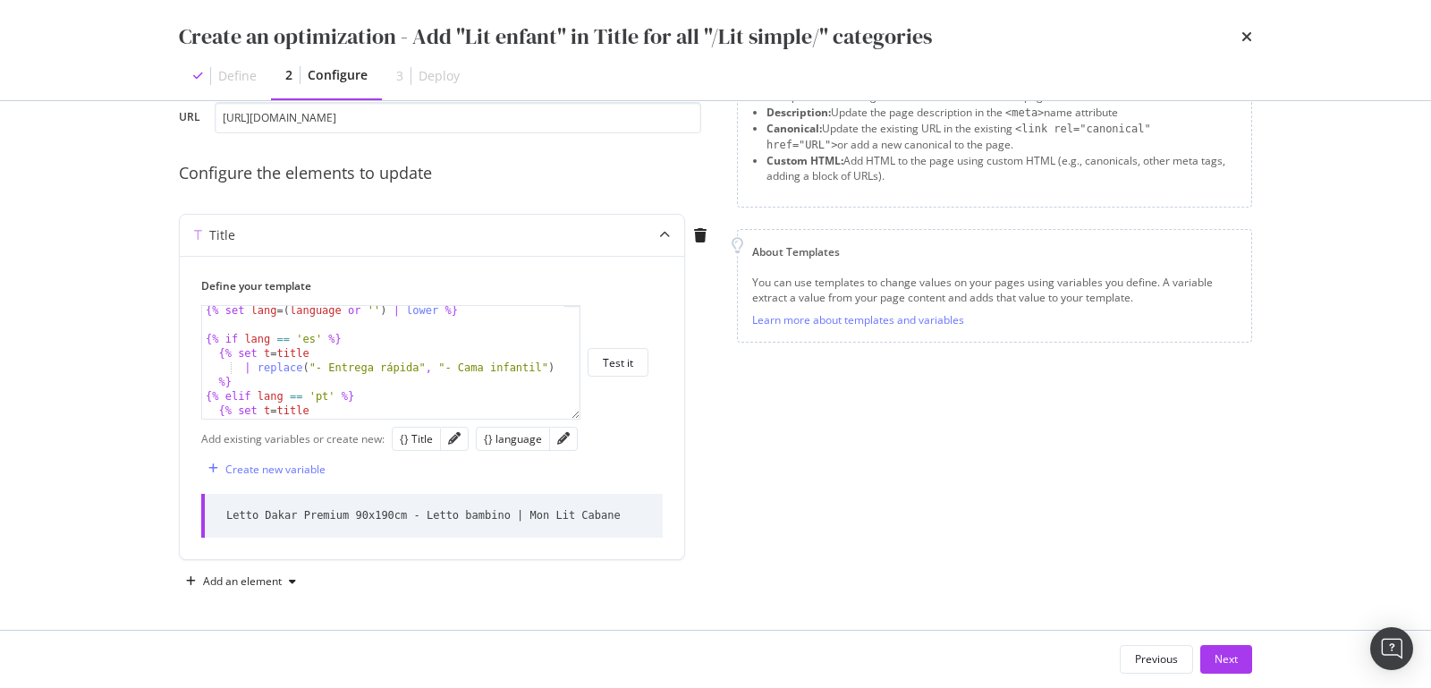
scroll to position [2, 0]
click at [264, 117] on input "[URL][DOMAIN_NAME]" at bounding box center [458, 117] width 487 height 31
paste input "en/simple-beds/5600-dakar-premium-bed"
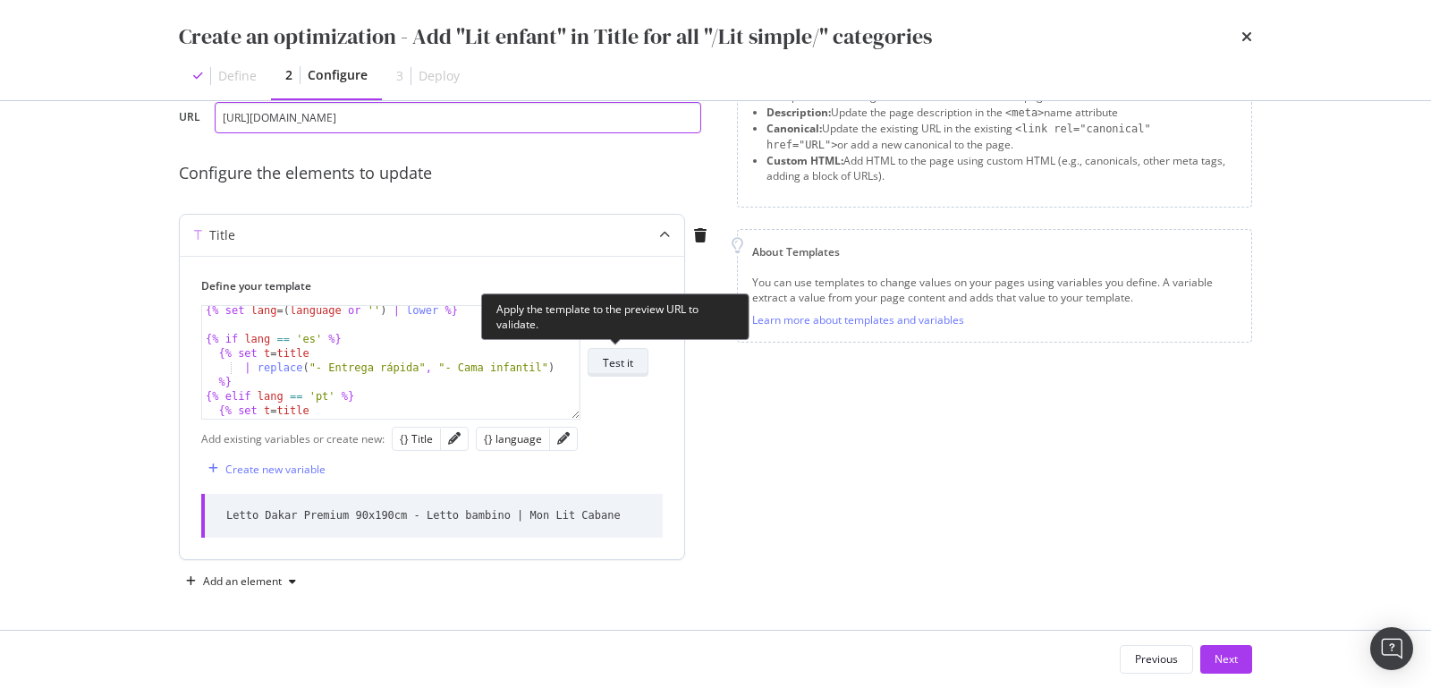
type input "[URL][DOMAIN_NAME]"
click at [615, 370] on div "Test it" at bounding box center [618, 362] width 30 height 25
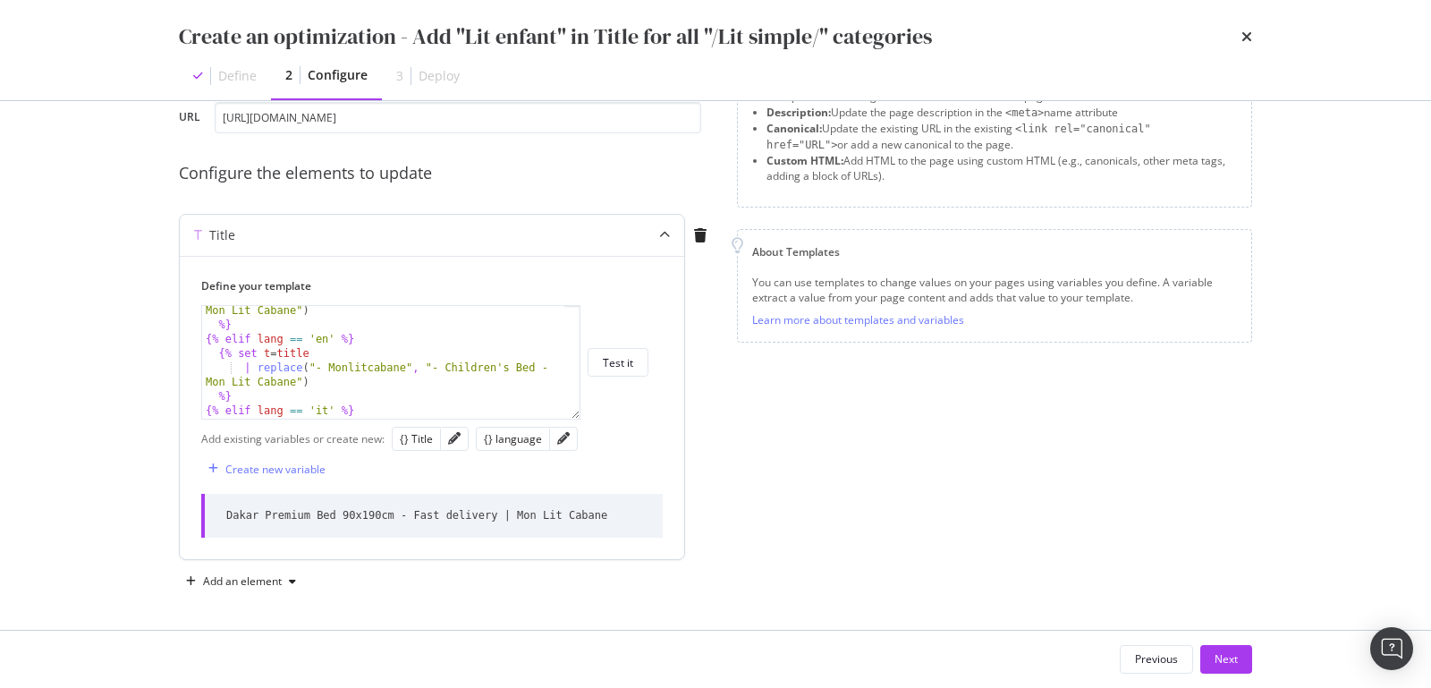
scroll to position [131, 0]
drag, startPoint x: 314, startPoint y: 367, endPoint x: 403, endPoint y: 373, distance: 88.8
click at [403, 373] on div "| replace ( "- Monlitcabane" , "- Cama infantil - Mon Lit Cabane" ) %} {% [PERS…" at bounding box center [384, 367] width 365 height 157
click at [402, 369] on div "| replace ( "- Monlitcabane" , "- Cama infantil - Mon Lit Cabane" ) %} {% [PERS…" at bounding box center [384, 367] width 365 height 157
drag, startPoint x: 402, startPoint y: 370, endPoint x: 331, endPoint y: 368, distance: 70.7
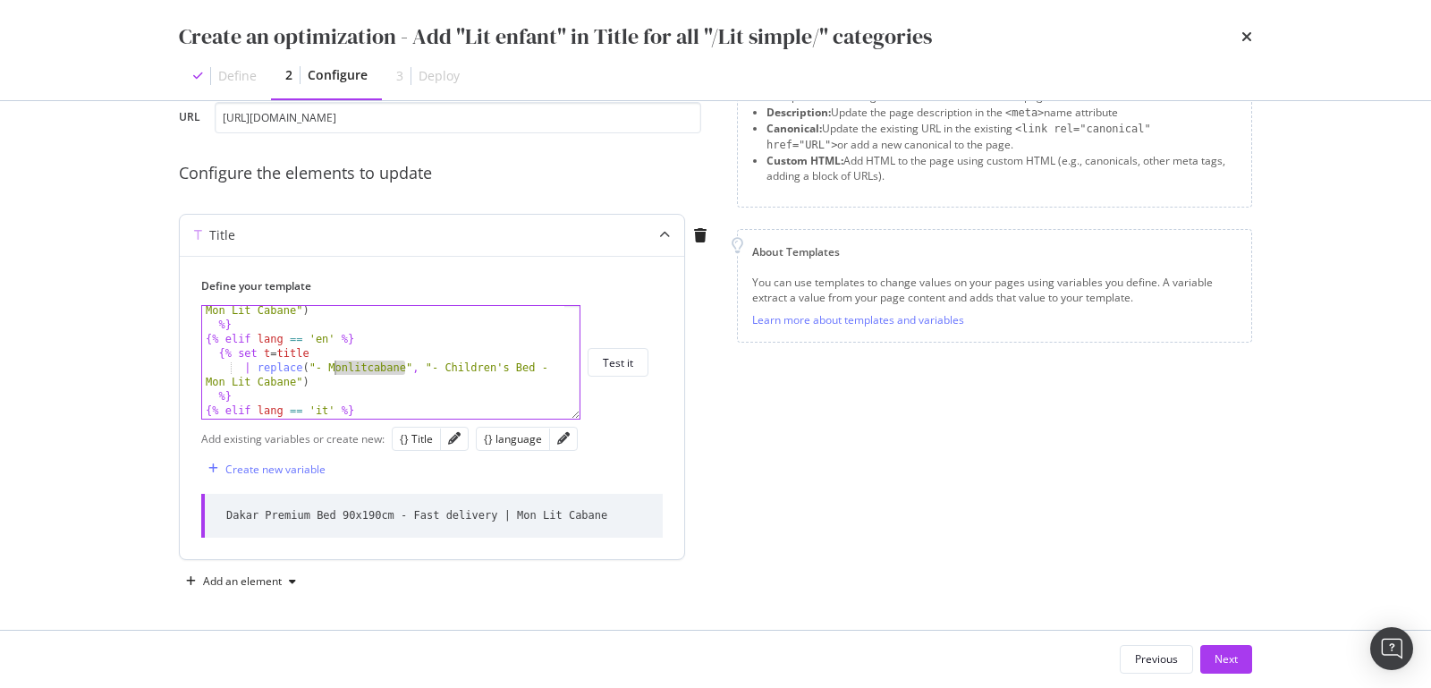
click at [331, 368] on div "| replace ( "- Monlitcabane" , "- Cama infantil - Mon Lit Cabane" ) %} {% [PERS…" at bounding box center [384, 367] width 365 height 157
drag, startPoint x: 328, startPoint y: 364, endPoint x: 403, endPoint y: 365, distance: 74.3
click at [403, 365] on div "| replace ( "- Monlitcabane" , "- Cama infantil - Mon Lit Cabane" ) %} {% [PERS…" at bounding box center [384, 367] width 365 height 157
drag, startPoint x: 293, startPoint y: 381, endPoint x: 547, endPoint y: 367, distance: 253.6
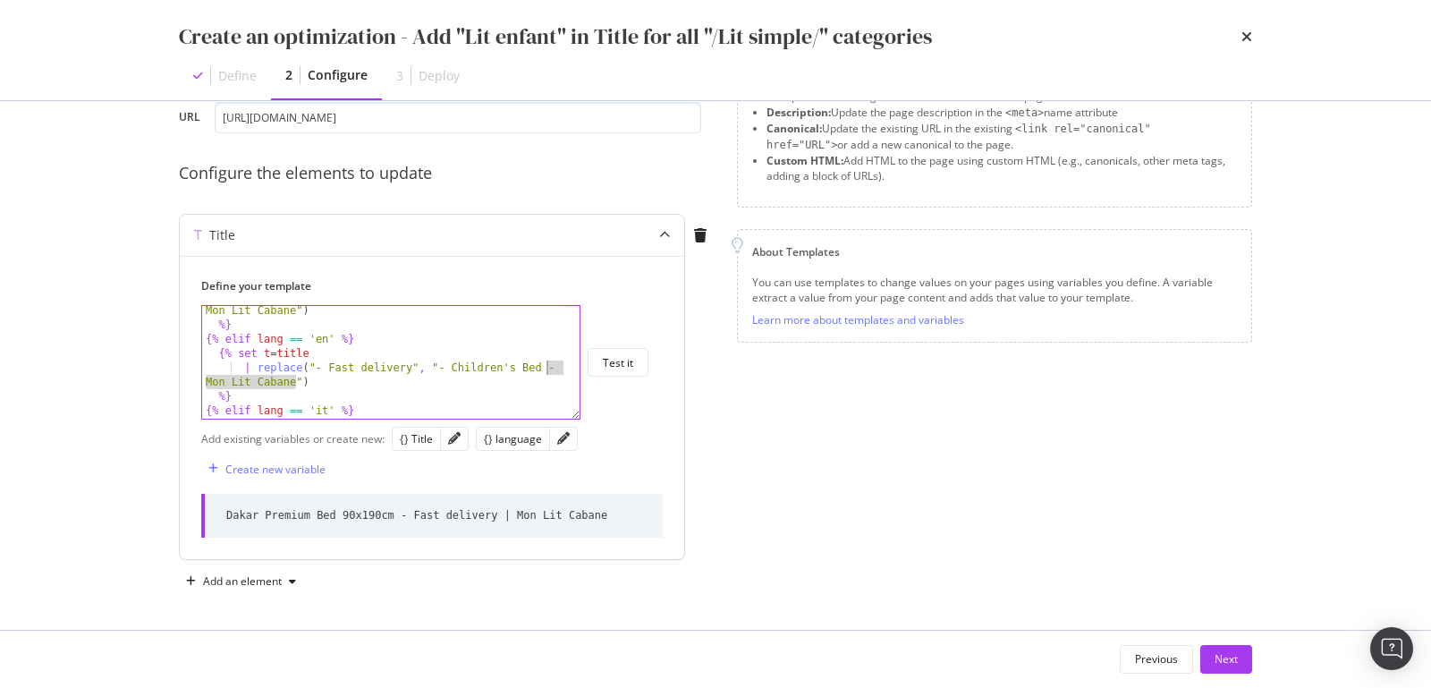
click at [547, 367] on div "| replace ( "- Monlitcabane" , "- Cama infantil - Mon Lit Cabane" ) %} {% [PERS…" at bounding box center [384, 367] width 365 height 157
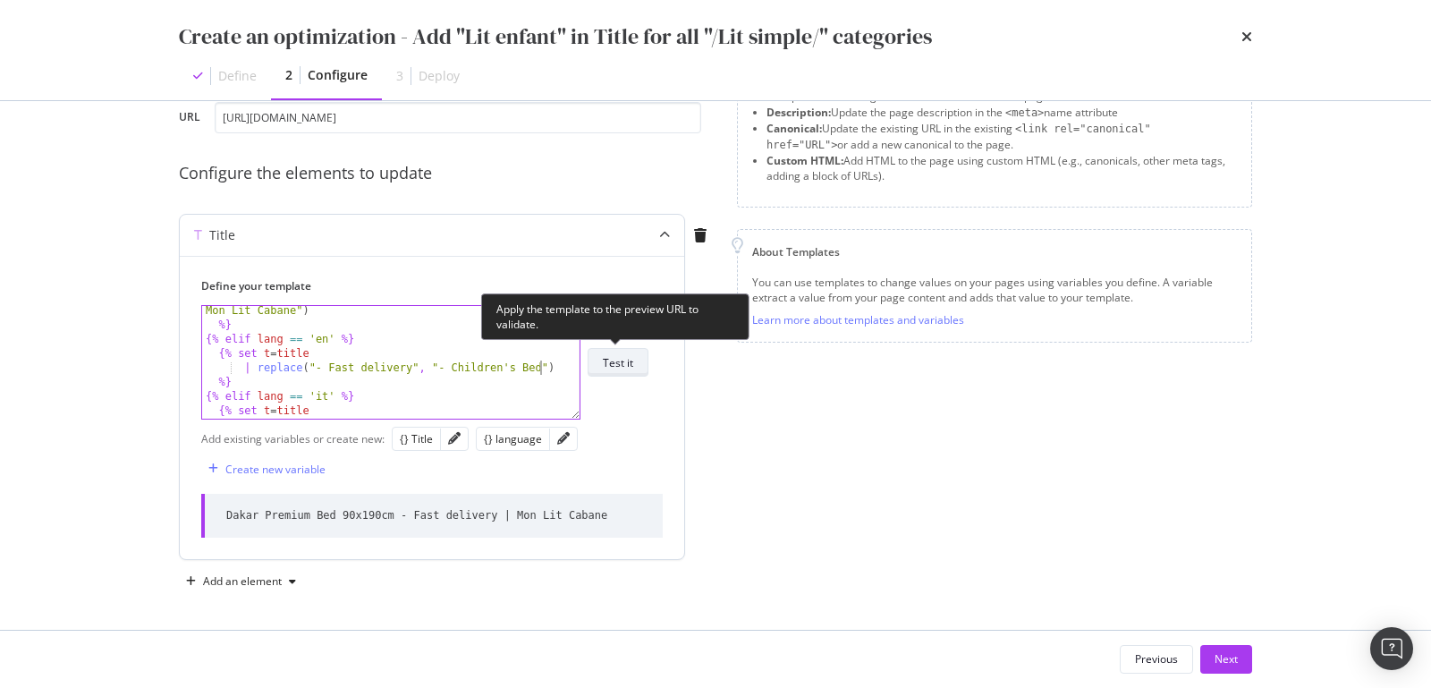
type textarea "| replace("- Fast delivery", "- Children's Bed")"
click at [618, 369] on div "Test it" at bounding box center [618, 362] width 30 height 15
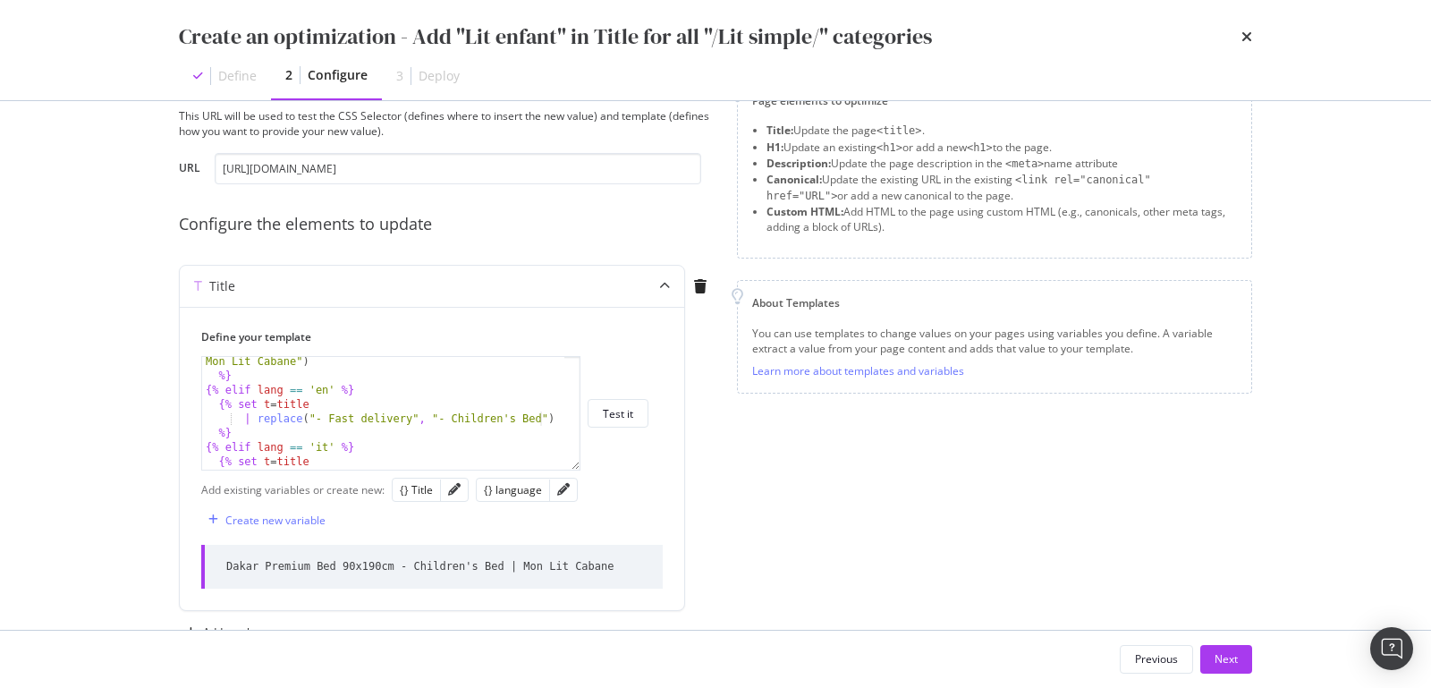
scroll to position [110, 0]
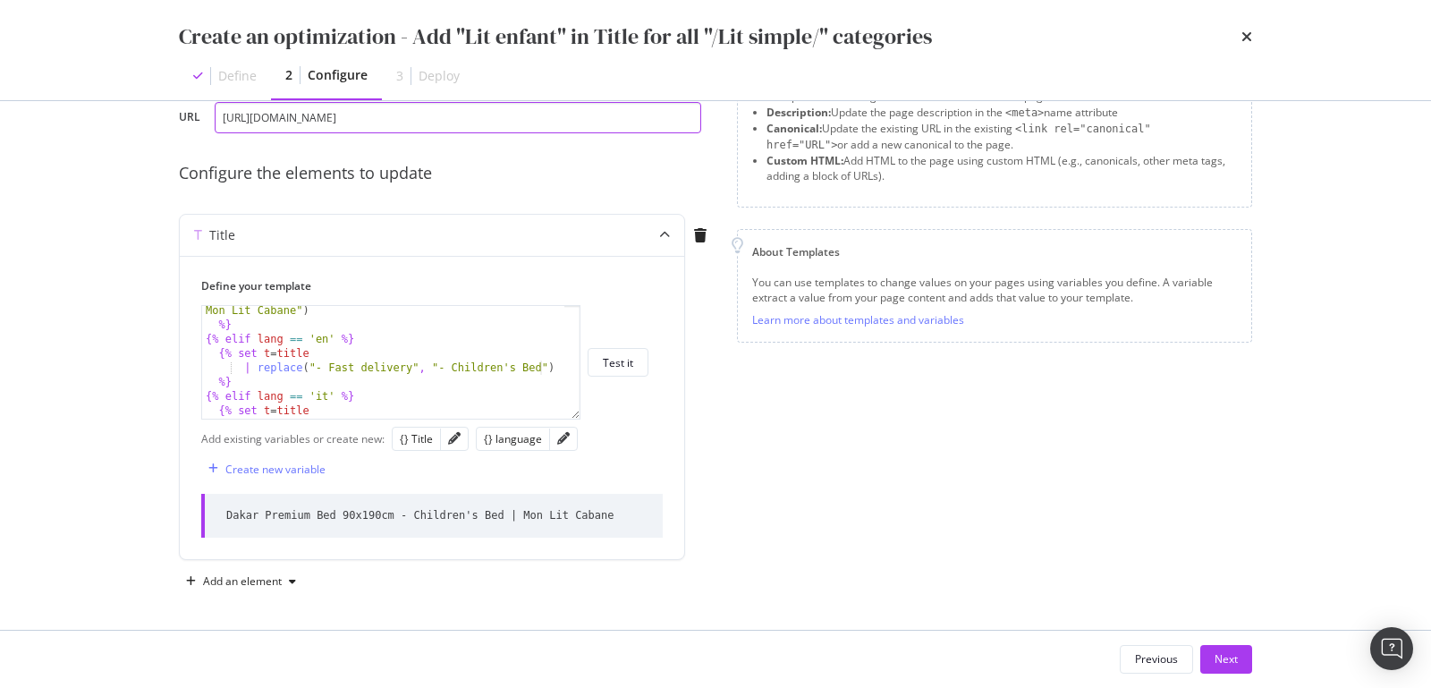
click at [403, 115] on input "[URL][DOMAIN_NAME]" at bounding box center [458, 117] width 487 height 31
paste input "it/letti-semplici/5600-letto-dakar-premium"
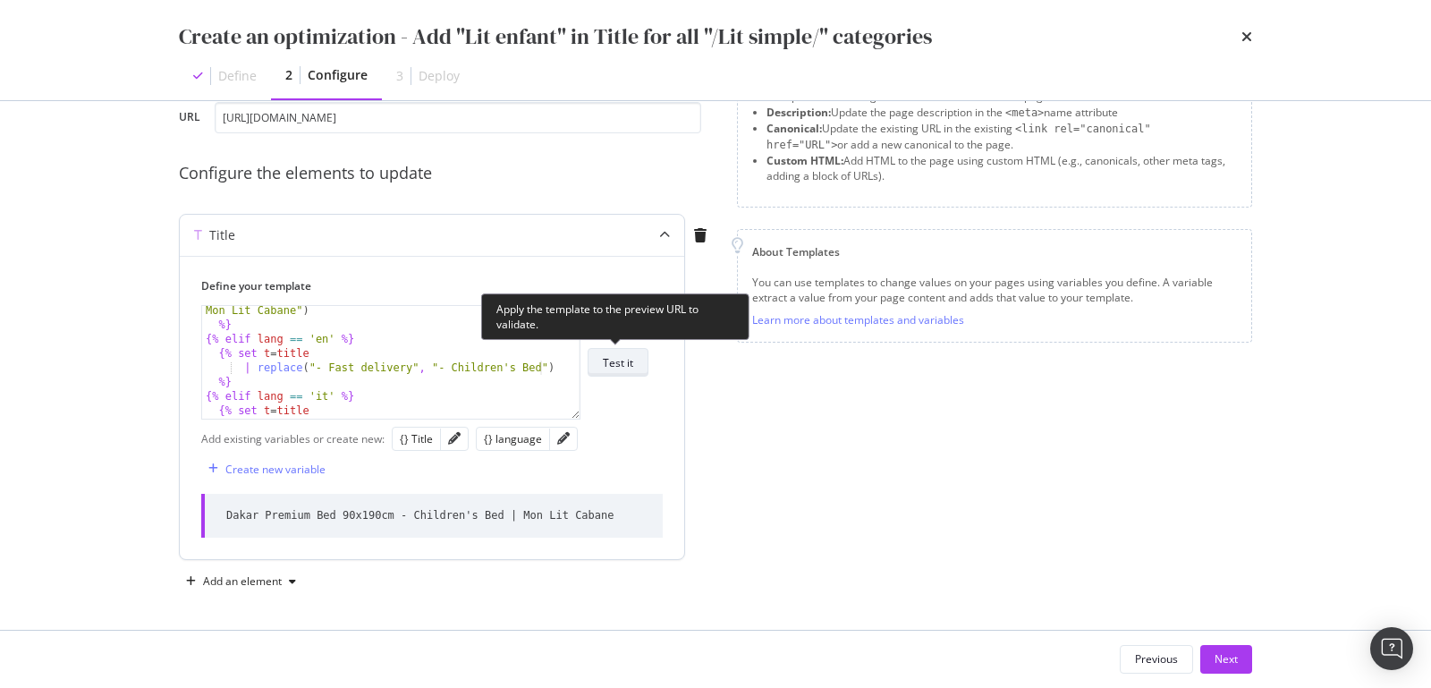
click at [624, 356] on div "Test it" at bounding box center [618, 362] width 30 height 15
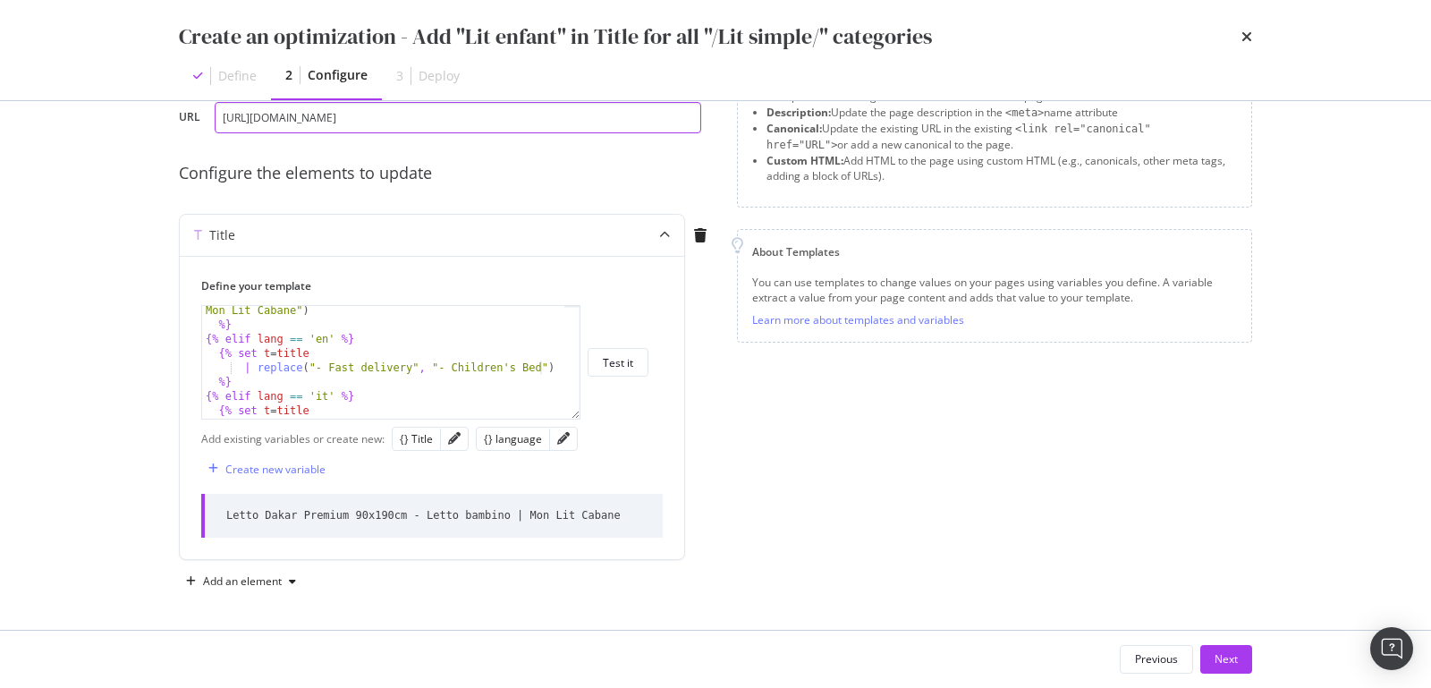
click at [244, 117] on input "[URL][DOMAIN_NAME]" at bounding box center [458, 117] width 487 height 31
paste input "pt/cama-individual/5290-cama-[GEOGRAPHIC_DATA]"
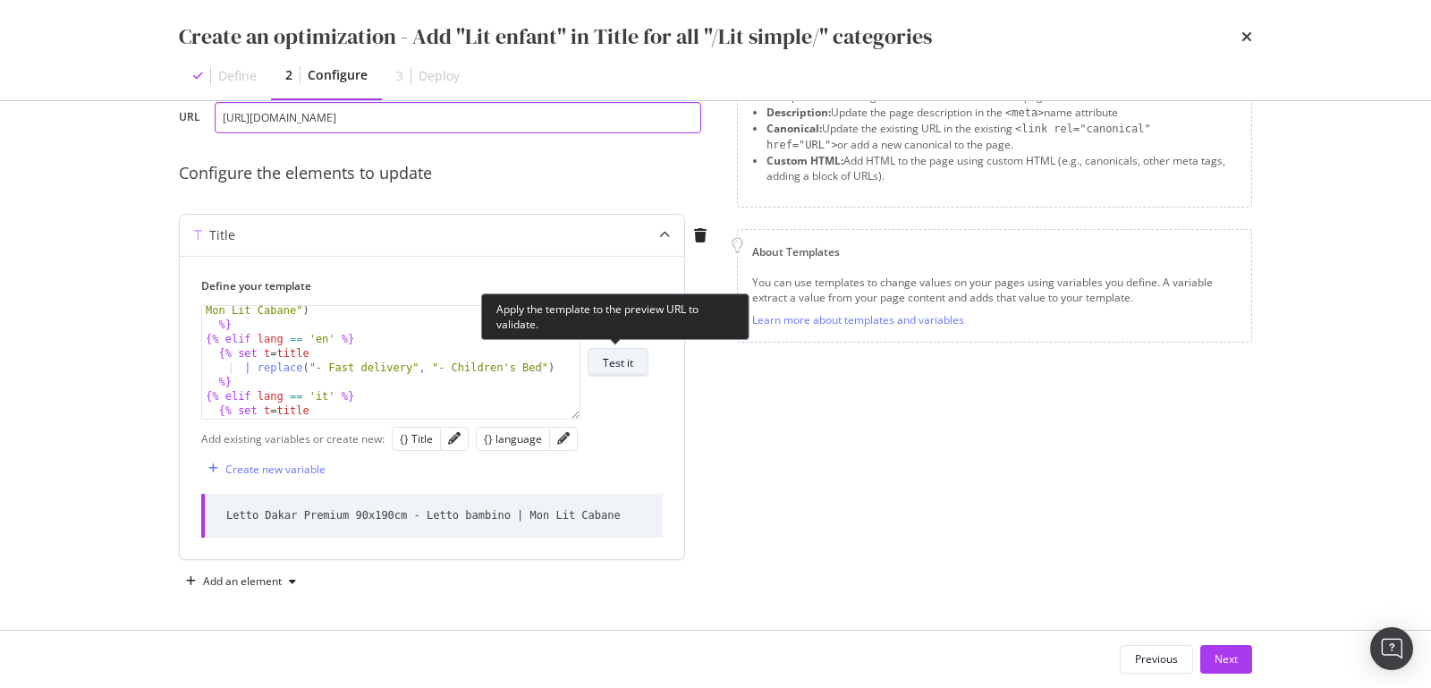
type input "[URL][DOMAIN_NAME]"
click at [613, 367] on div "Test it" at bounding box center [618, 362] width 30 height 15
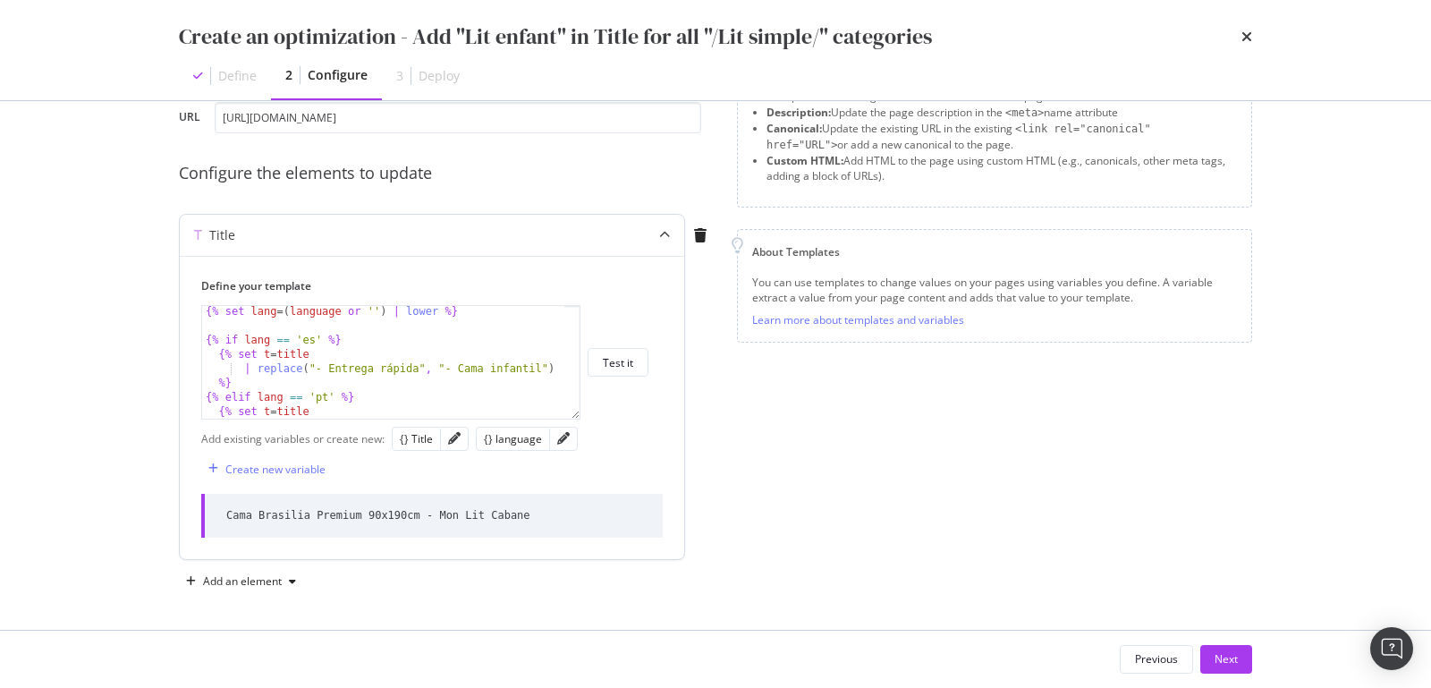
scroll to position [99, 0]
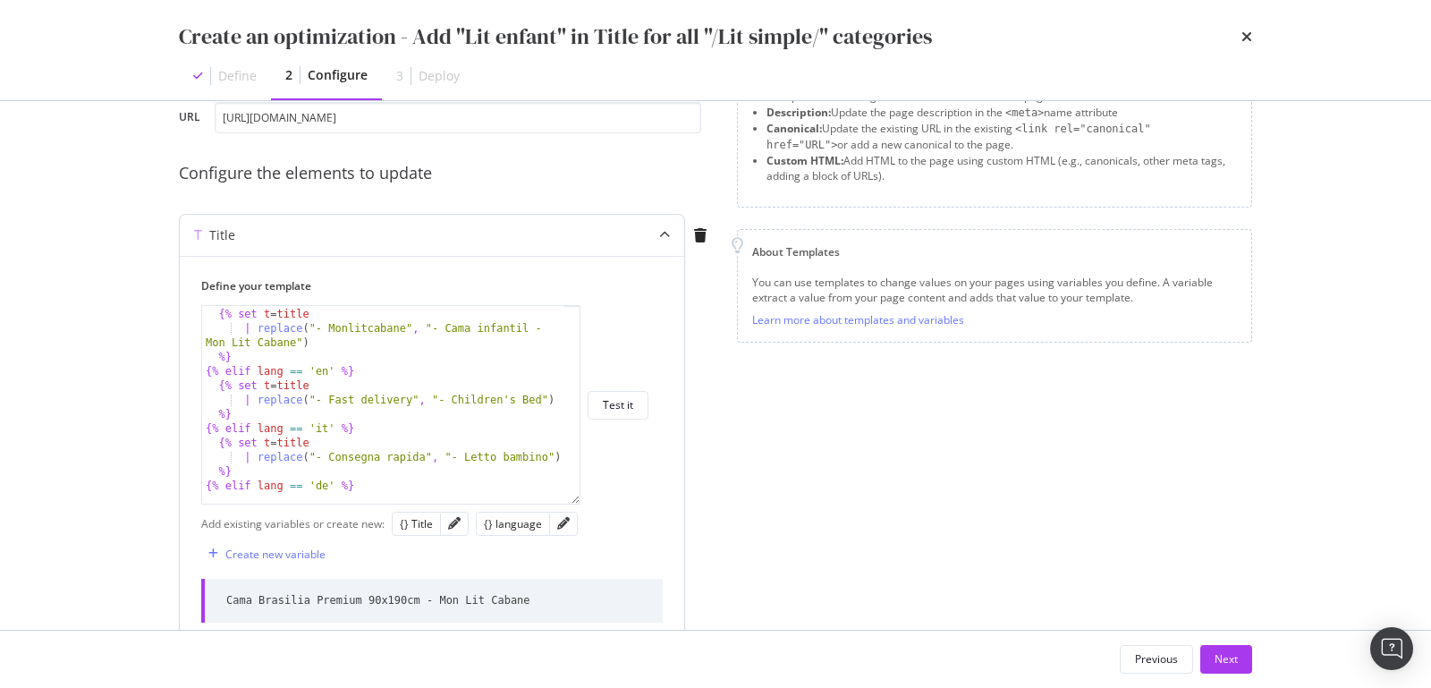
drag, startPoint x: 578, startPoint y: 414, endPoint x: 549, endPoint y: 462, distance: 56.2
click at [617, 505] on div "| replace("- Fast delivery", "- Children's Bed") {% [PERSON_NAME] == 'pt' %} {%…" at bounding box center [424, 404] width 447 height 199
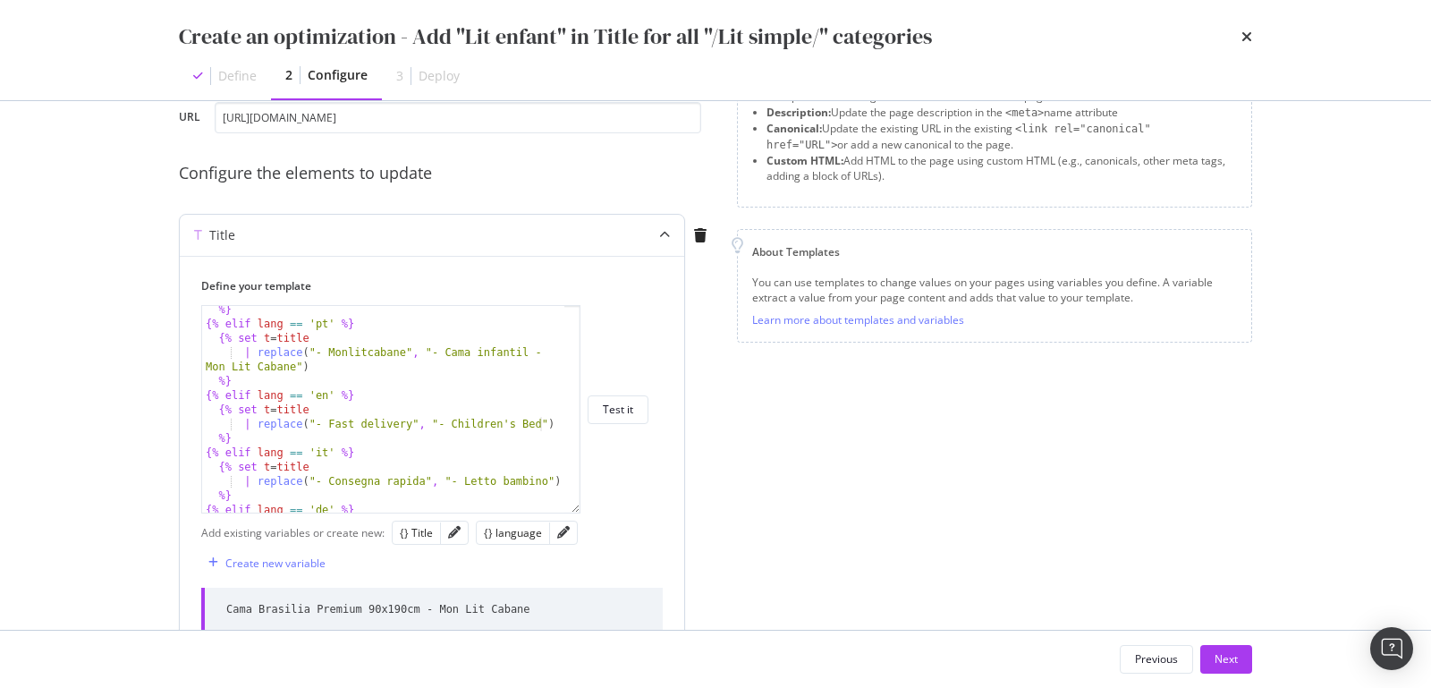
scroll to position [78, 0]
drag, startPoint x: 328, startPoint y: 353, endPoint x: 406, endPoint y: 353, distance: 77.8
click at [406, 353] on div "%} {% [PERSON_NAME] == 'pt' %} {% set t = title | replace ( "- Monlitcabane" , …" at bounding box center [384, 418] width 365 height 236
paste textarea "- Mon Lit C"
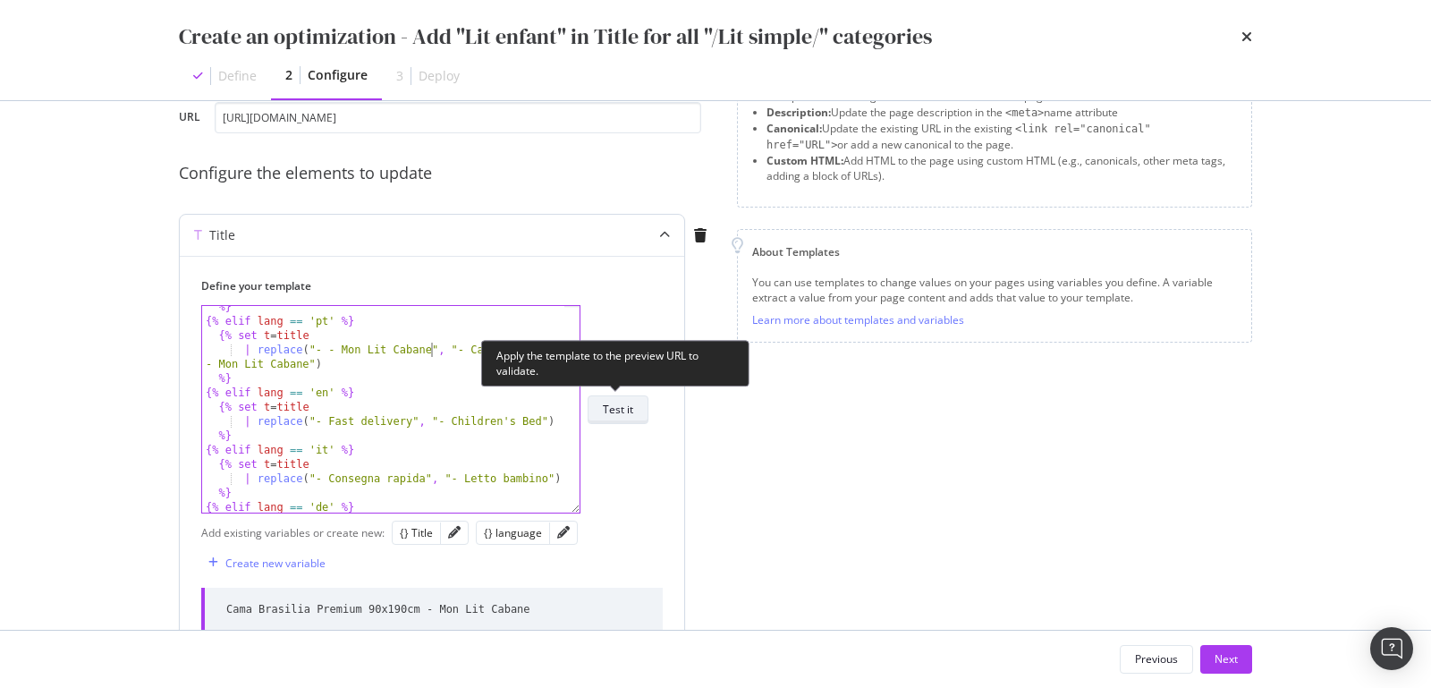
click at [612, 411] on div "Test it" at bounding box center [618, 409] width 30 height 15
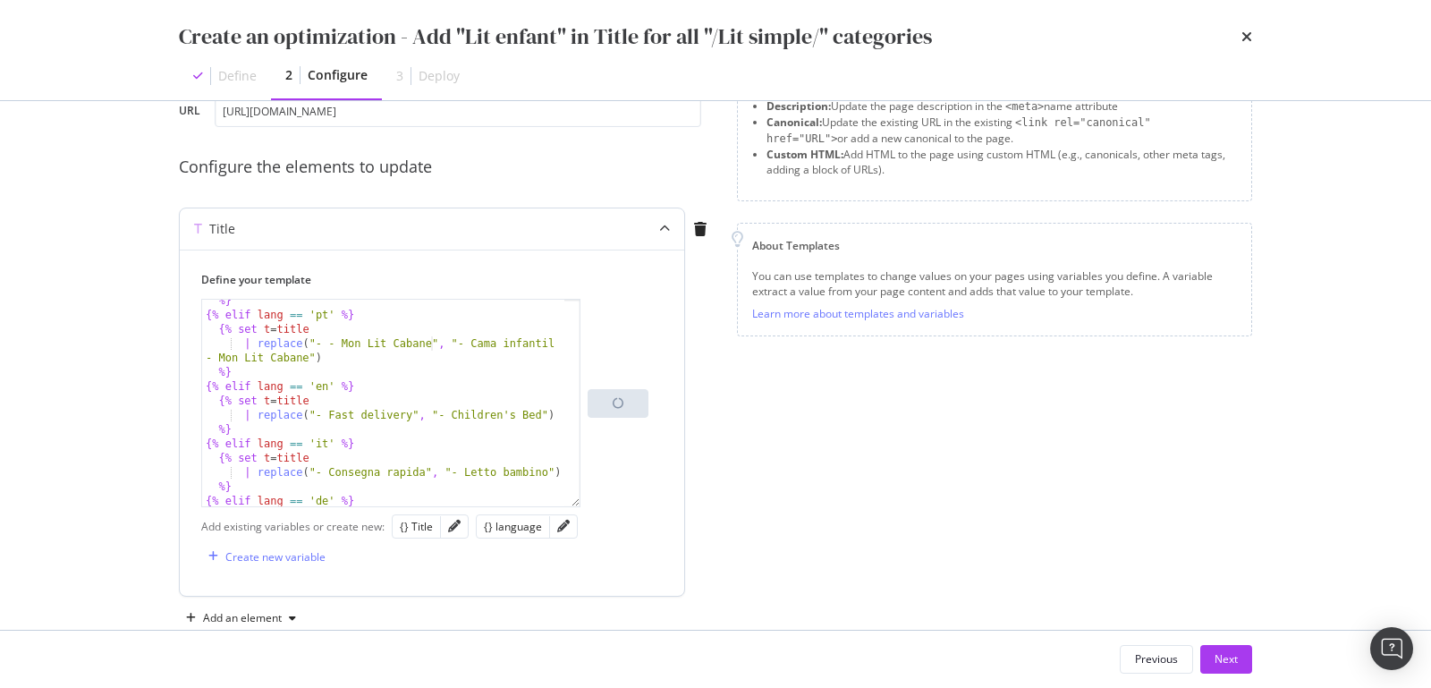
scroll to position [153, 0]
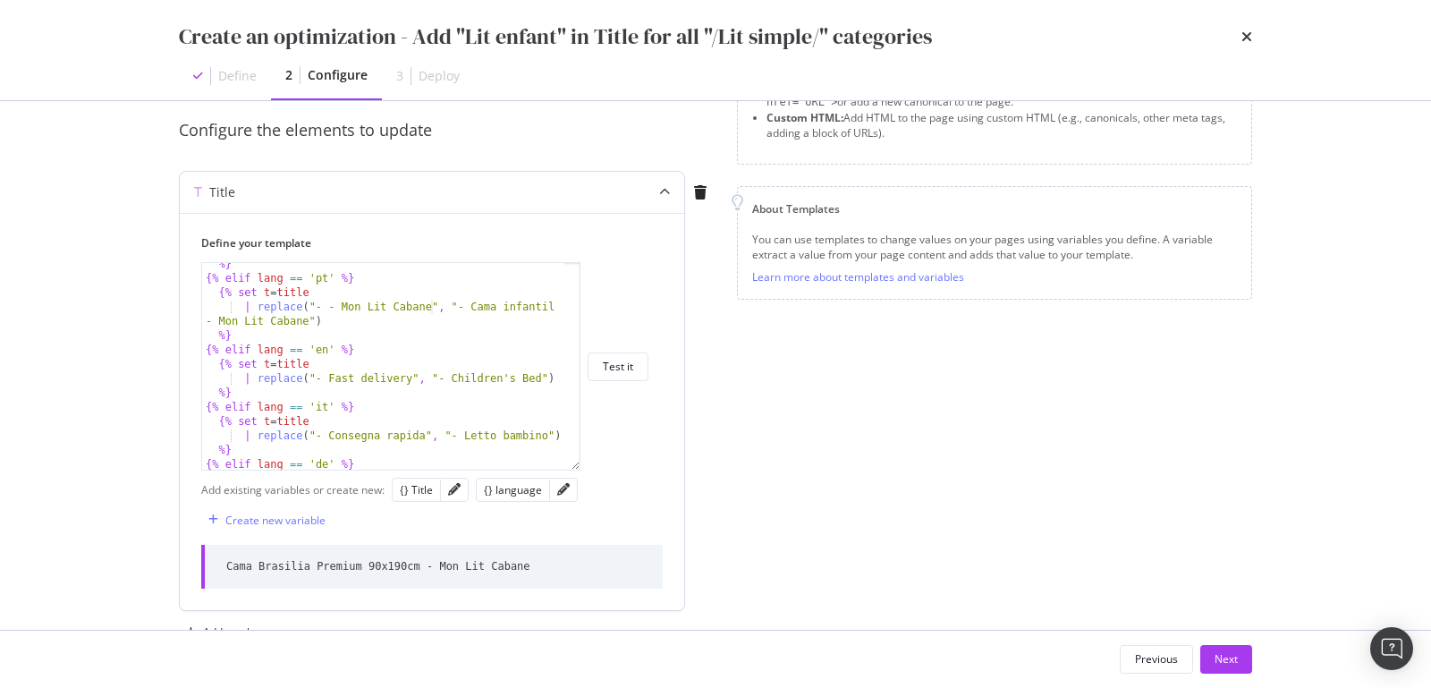
click at [320, 306] on div "%} {% [PERSON_NAME] == 'pt' %} {% set t = title | replace ( "- - Mon Lit Cabane…" at bounding box center [384, 375] width 365 height 236
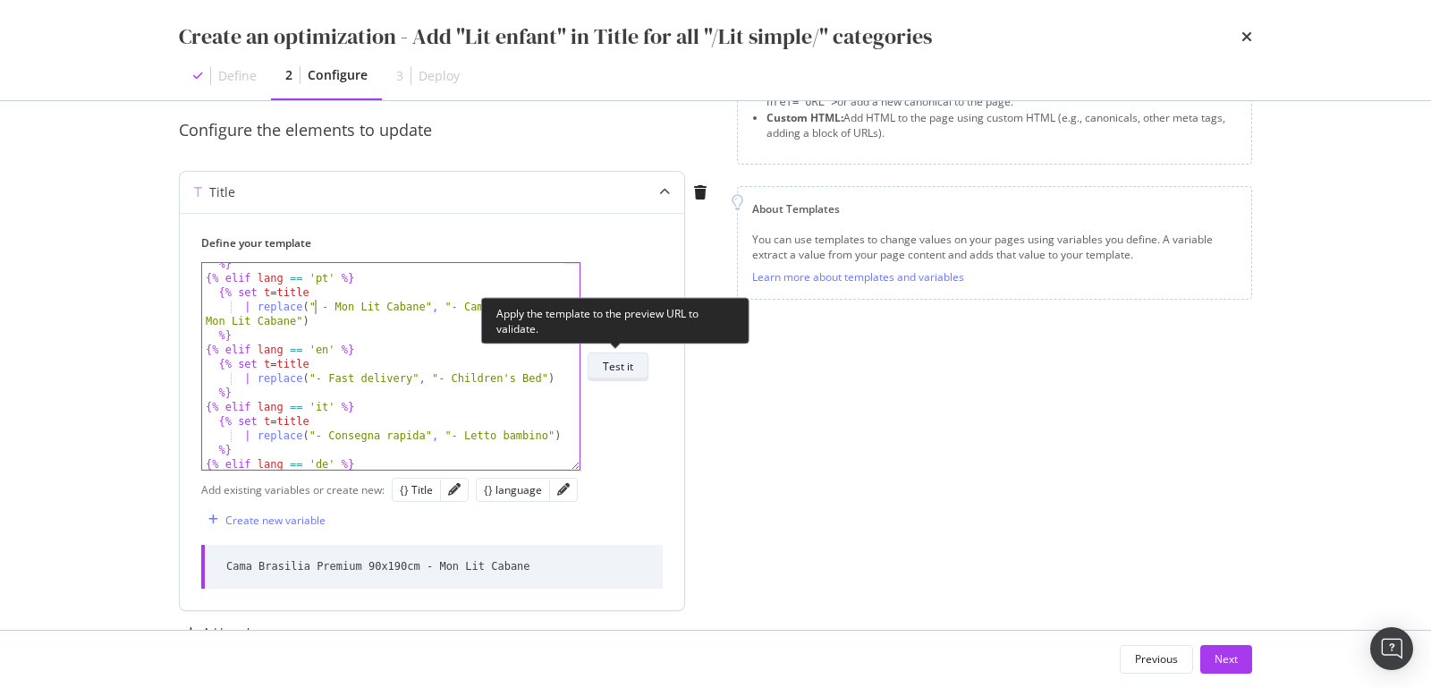
click at [623, 368] on div "Test it" at bounding box center [618, 366] width 30 height 15
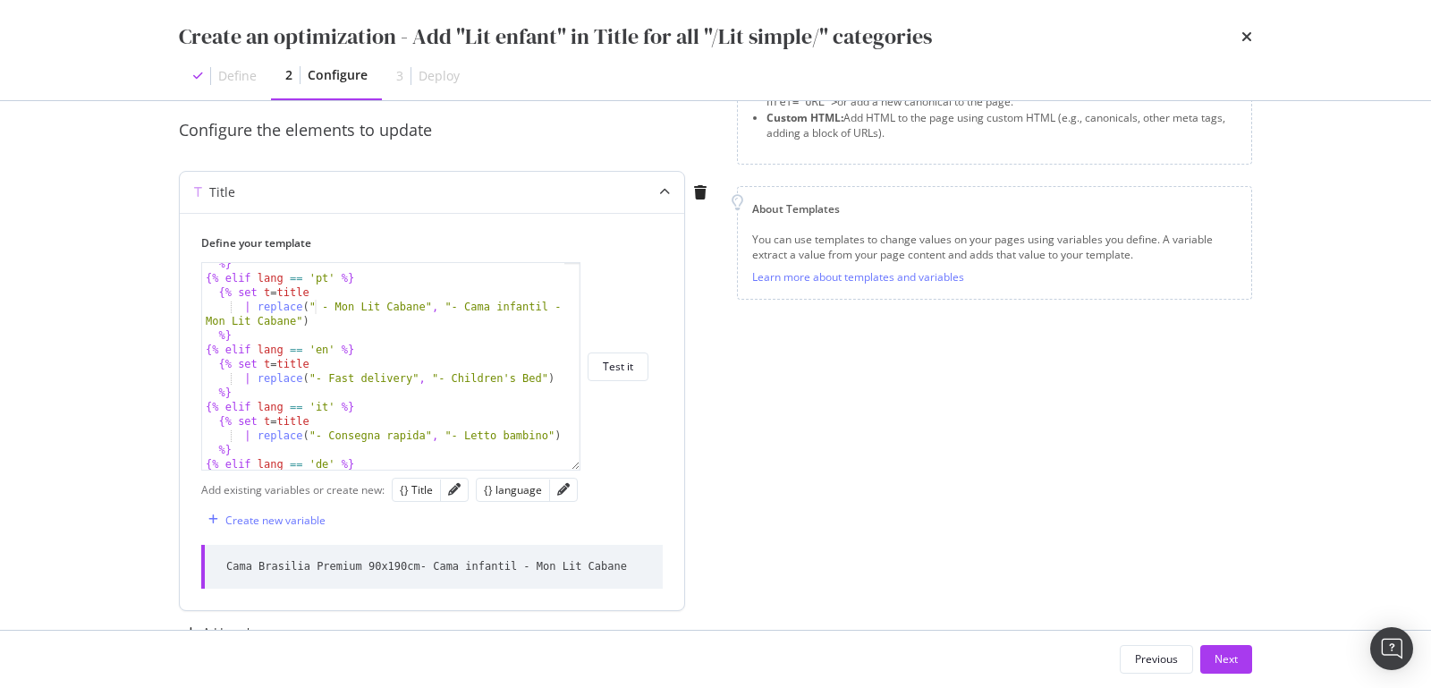
click at [452, 310] on div "%} {% [PERSON_NAME] == 'pt' %} {% set t = title | replace ( " - Mon Lit Cabane"…" at bounding box center [384, 375] width 365 height 236
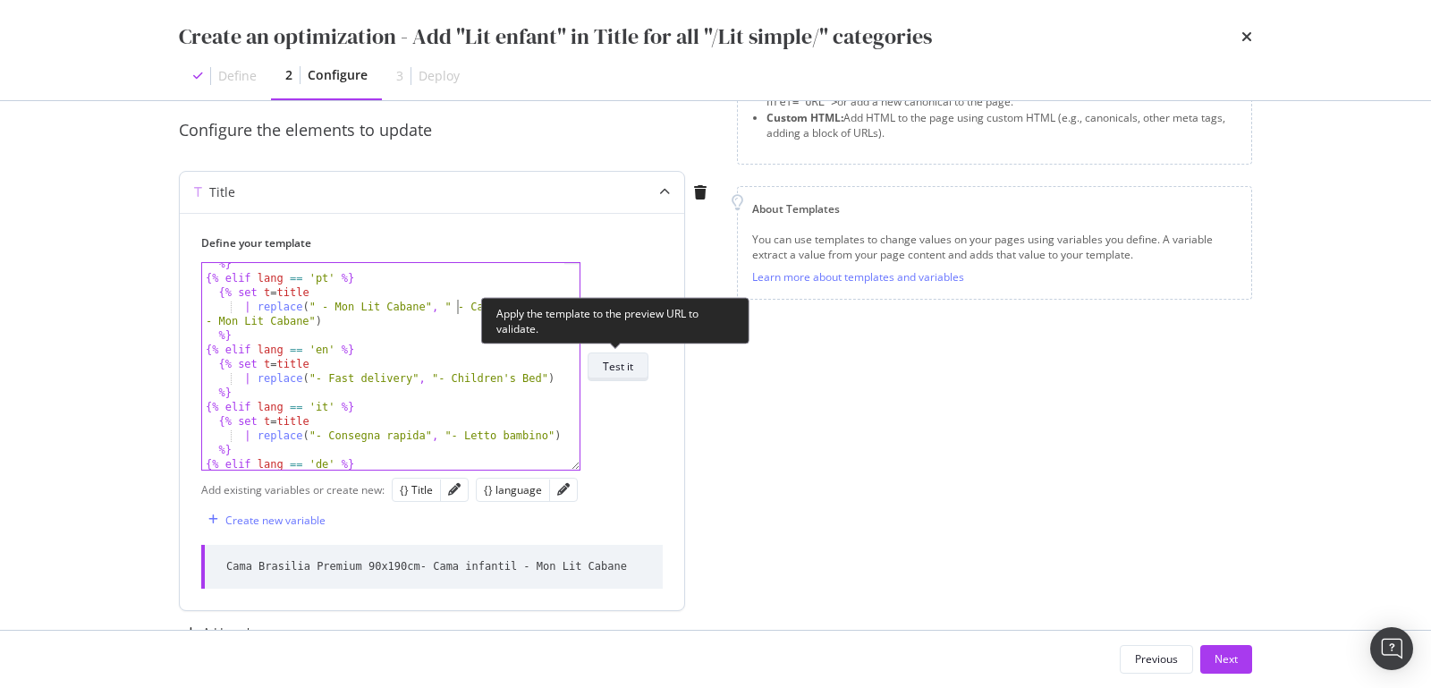
click at [601, 369] on button "Test it" at bounding box center [618, 366] width 61 height 29
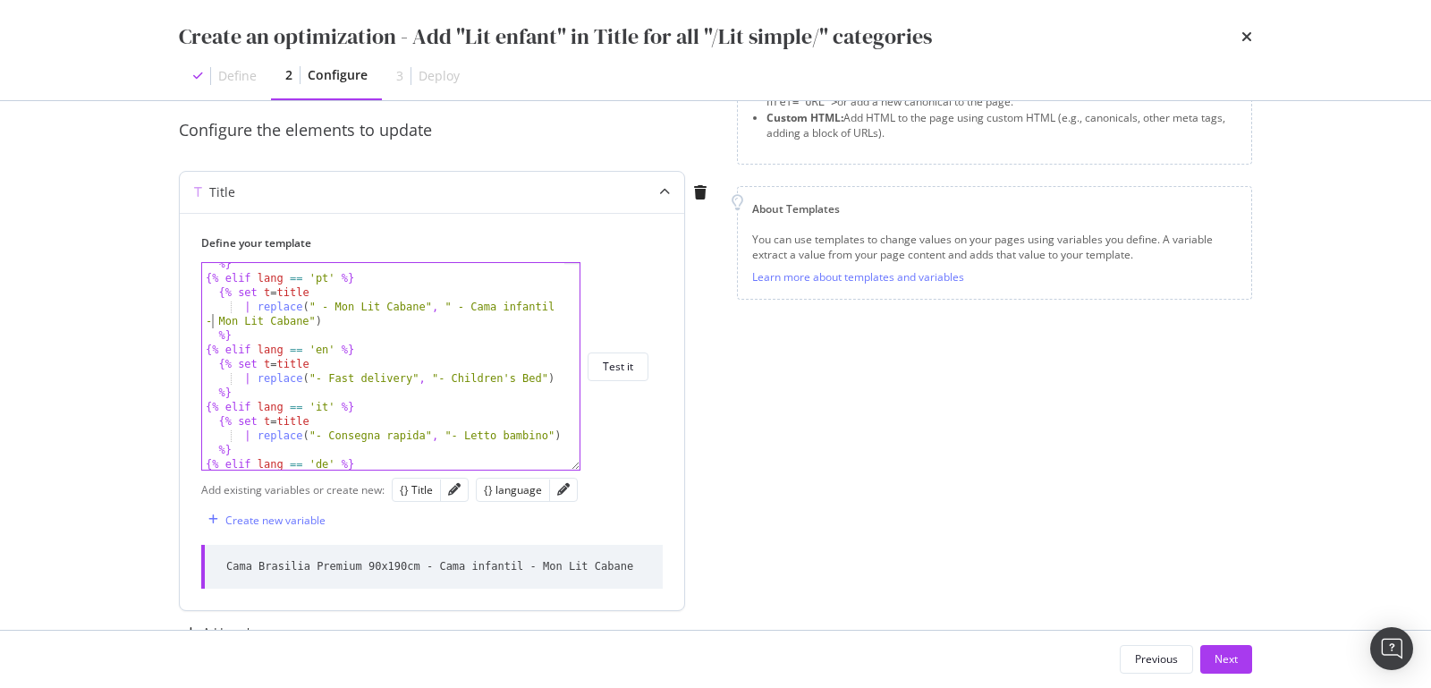
click at [208, 316] on div "%} {% [PERSON_NAME] == 'pt' %} {% set t = title | replace ( " - Mon Lit Cabane"…" at bounding box center [384, 375] width 365 height 236
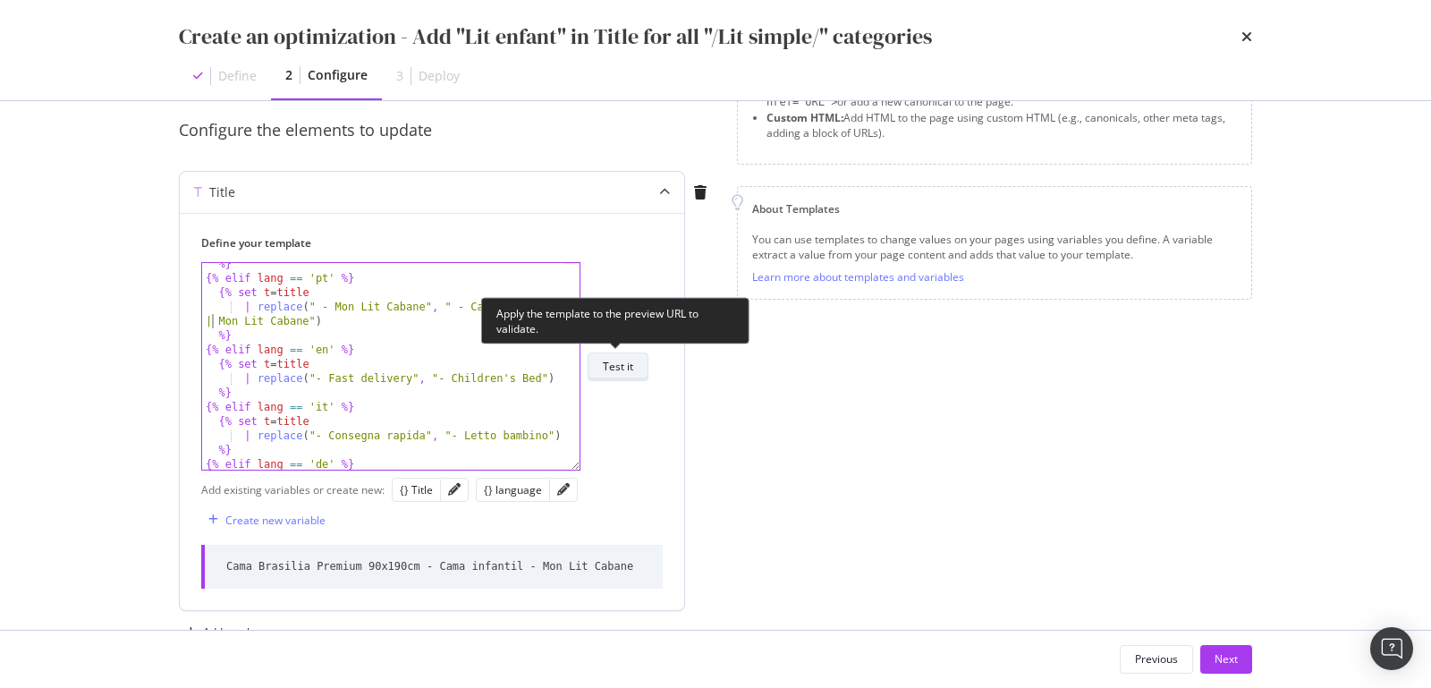
type textarea "| replace(" - Mon Lit Cabane", " - Cama infantil | Mon Lit Cabane")"
click at [607, 360] on div "Test it" at bounding box center [618, 366] width 30 height 15
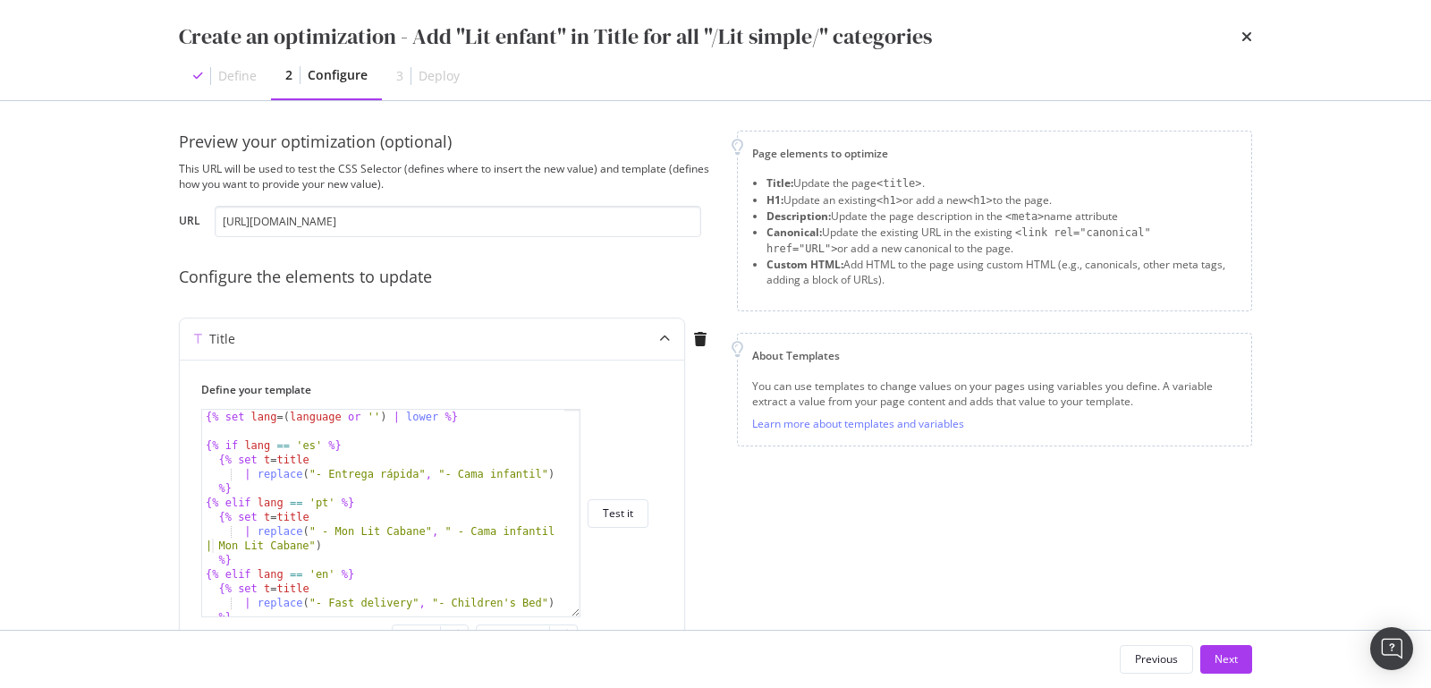
scroll to position [5, 0]
click at [264, 220] on input "[URL][DOMAIN_NAME]" at bounding box center [458, 222] width 487 height 31
paste input "es"
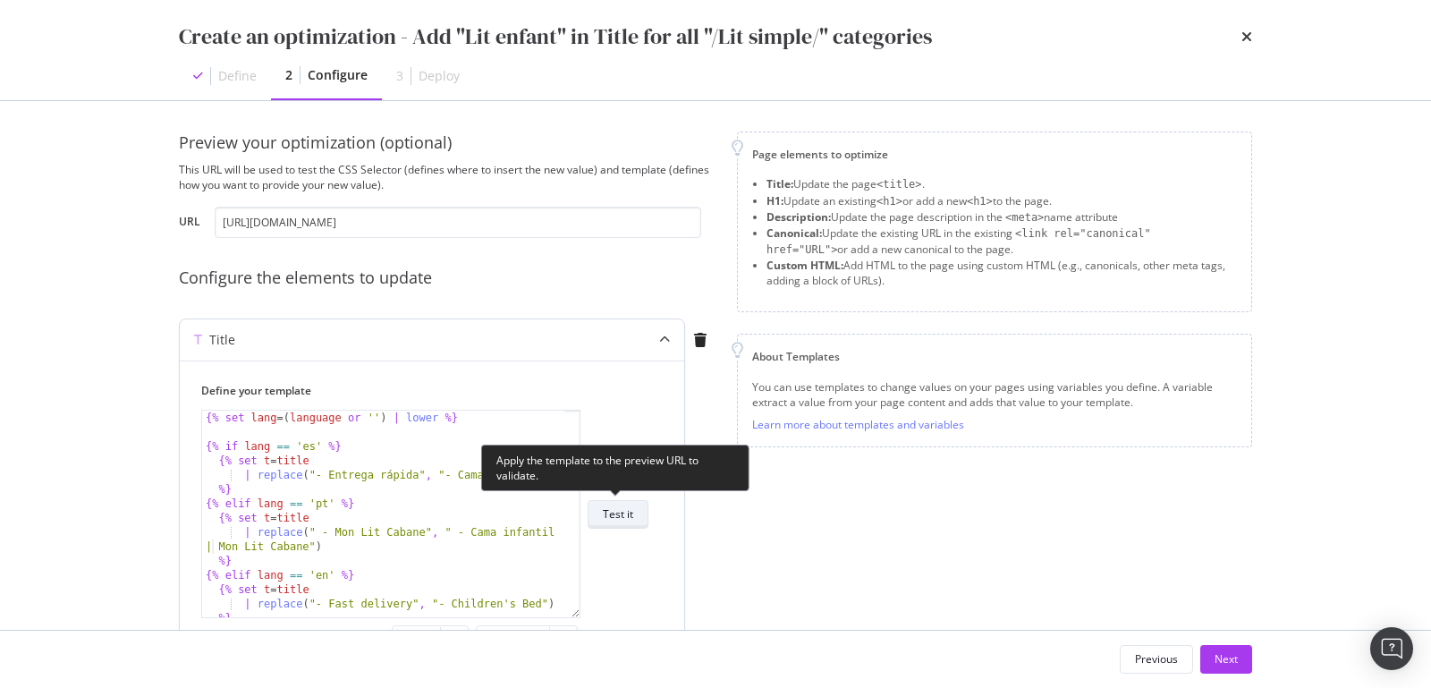
click at [627, 505] on div "Test it" at bounding box center [618, 514] width 30 height 25
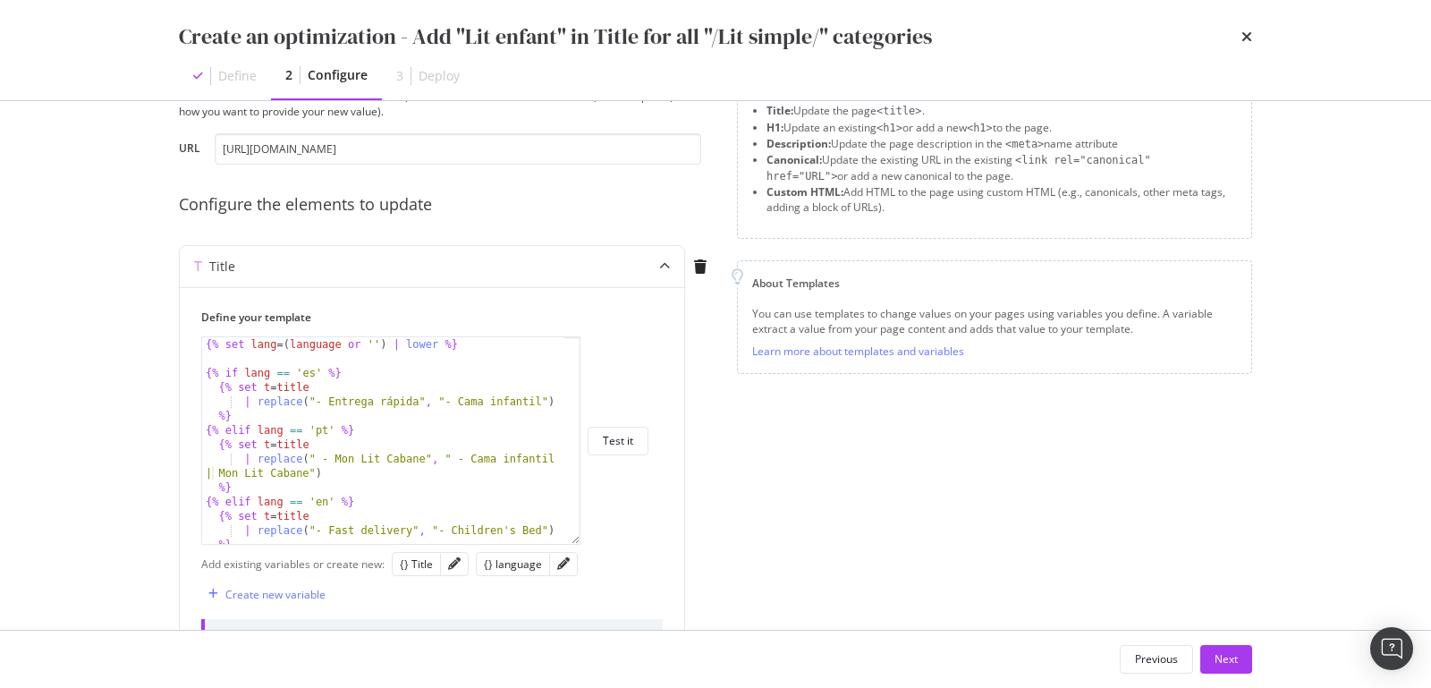
scroll to position [0, 0]
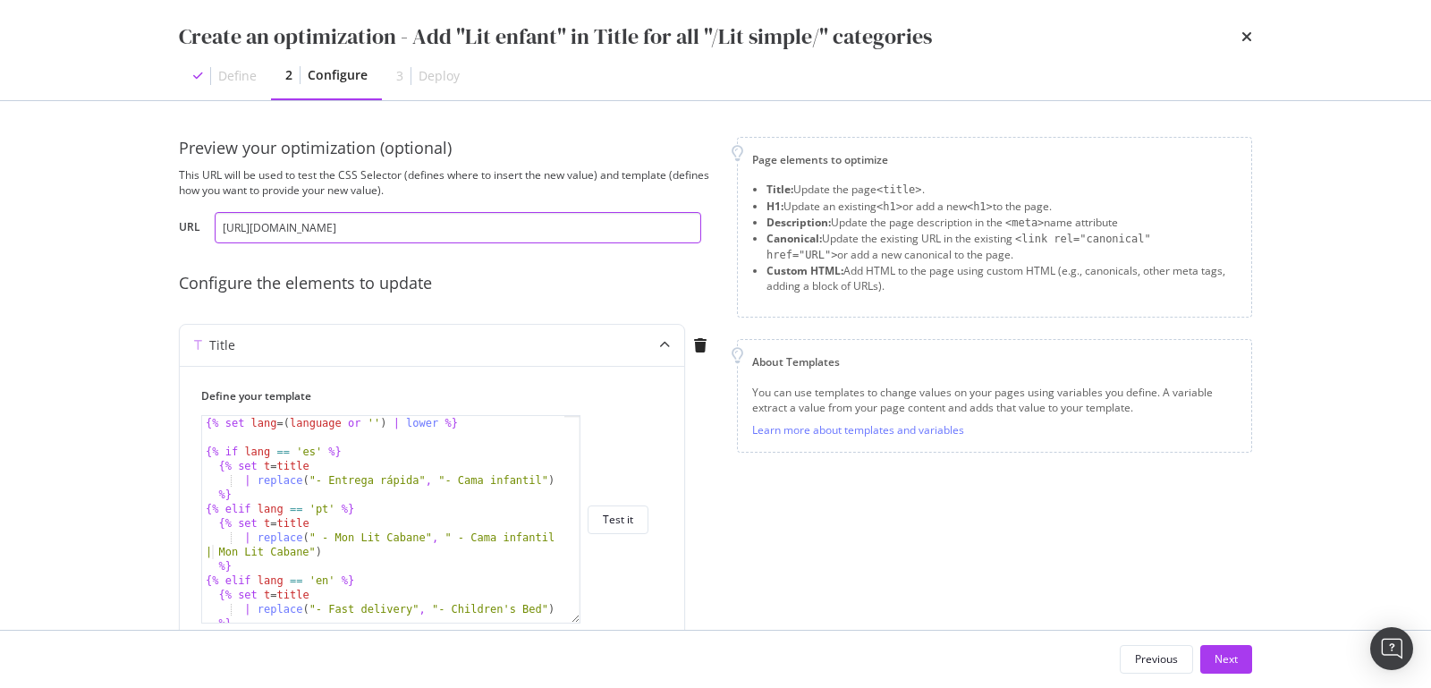
click at [291, 223] on input "[URL][DOMAIN_NAME]" at bounding box center [458, 227] width 487 height 31
paste input "pt"
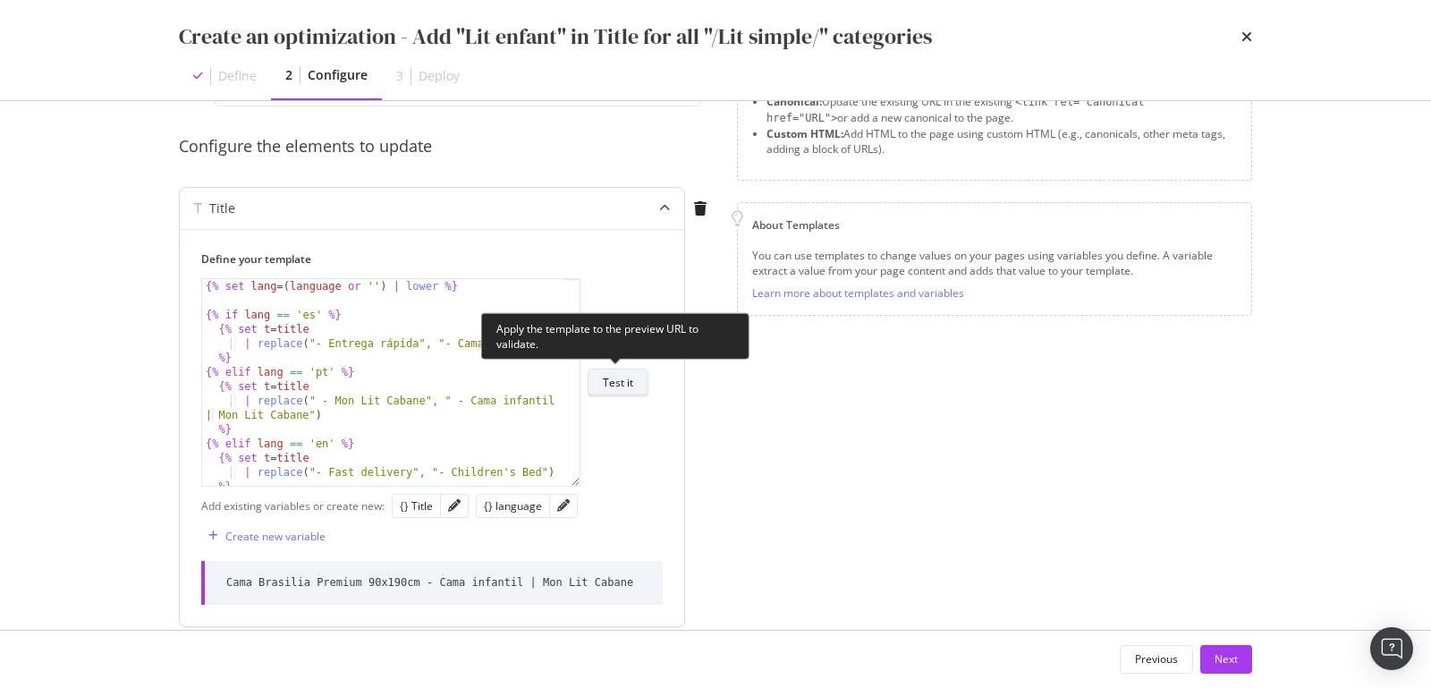
click at [620, 383] on div "Test it" at bounding box center [618, 382] width 30 height 15
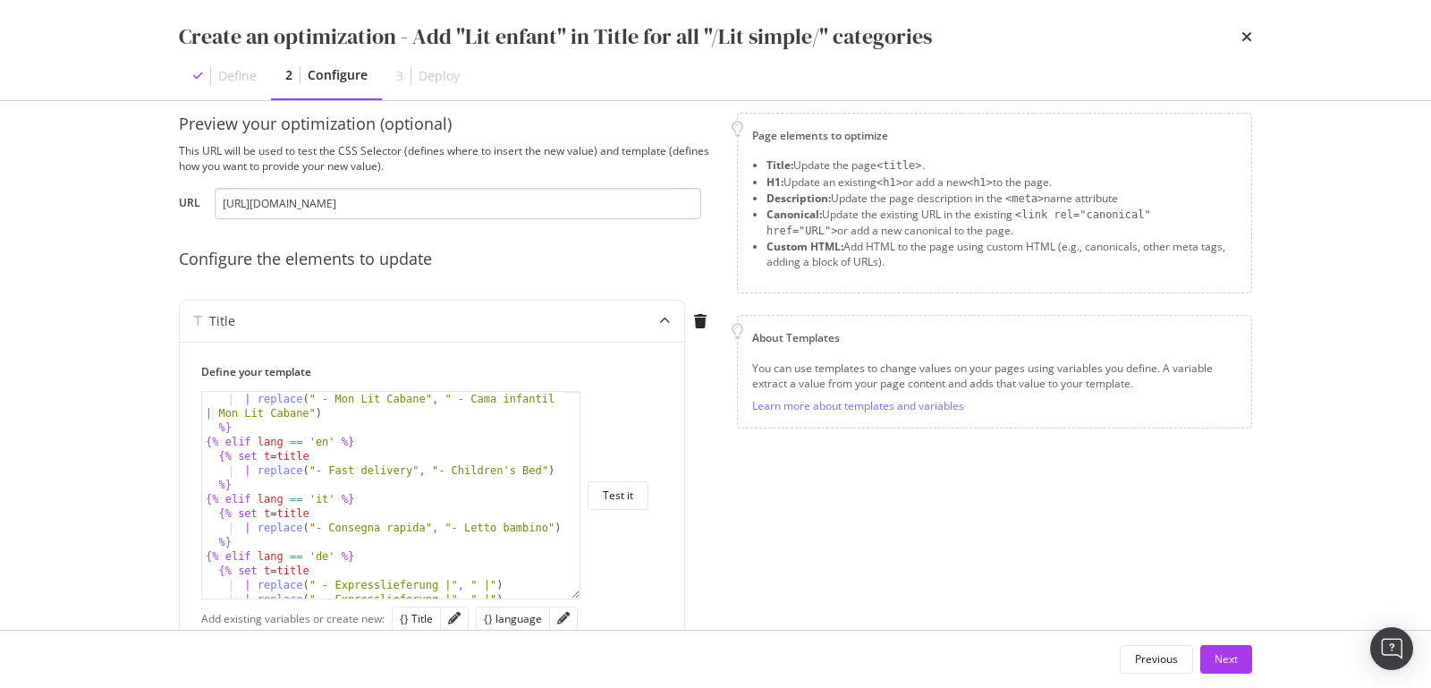
scroll to position [19, 0]
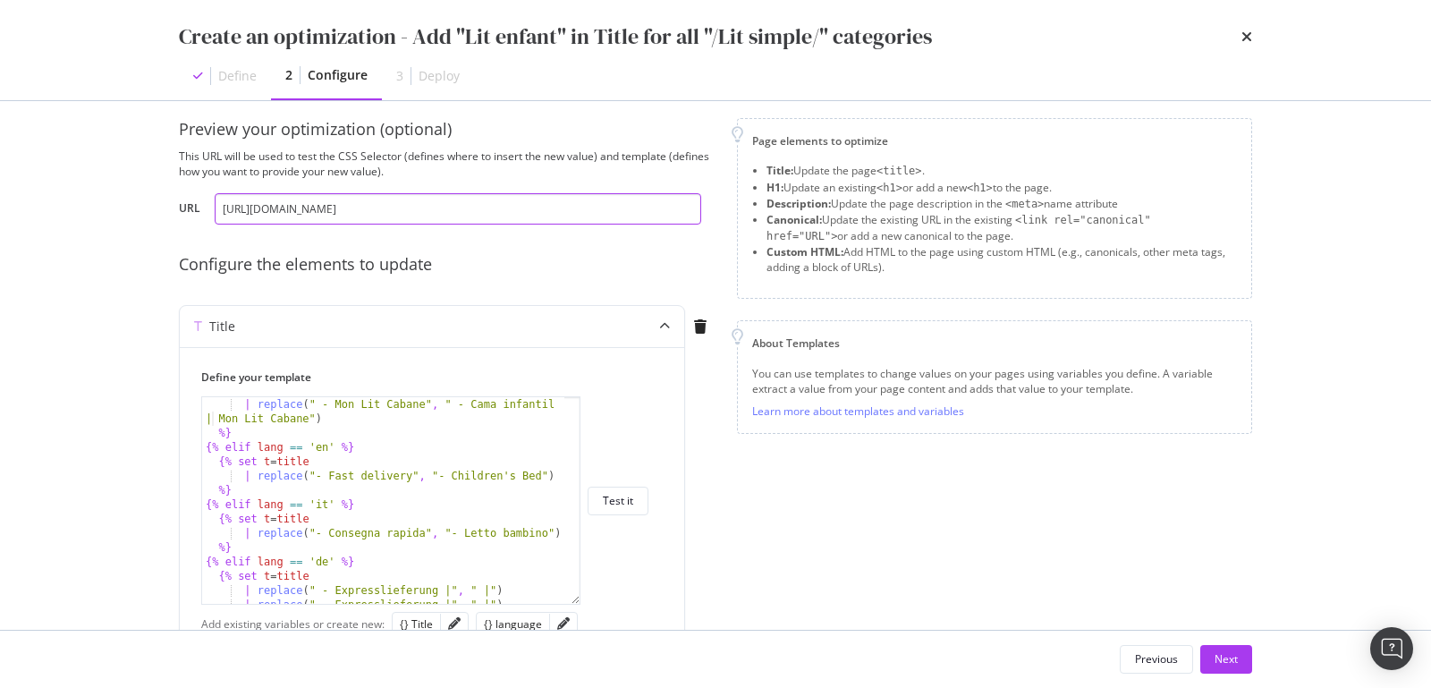
click at [292, 212] on input "[URL][DOMAIN_NAME]" at bounding box center [458, 208] width 487 height 31
paste input "en/simple-beds/5290-[GEOGRAPHIC_DATA]-premium-bed"
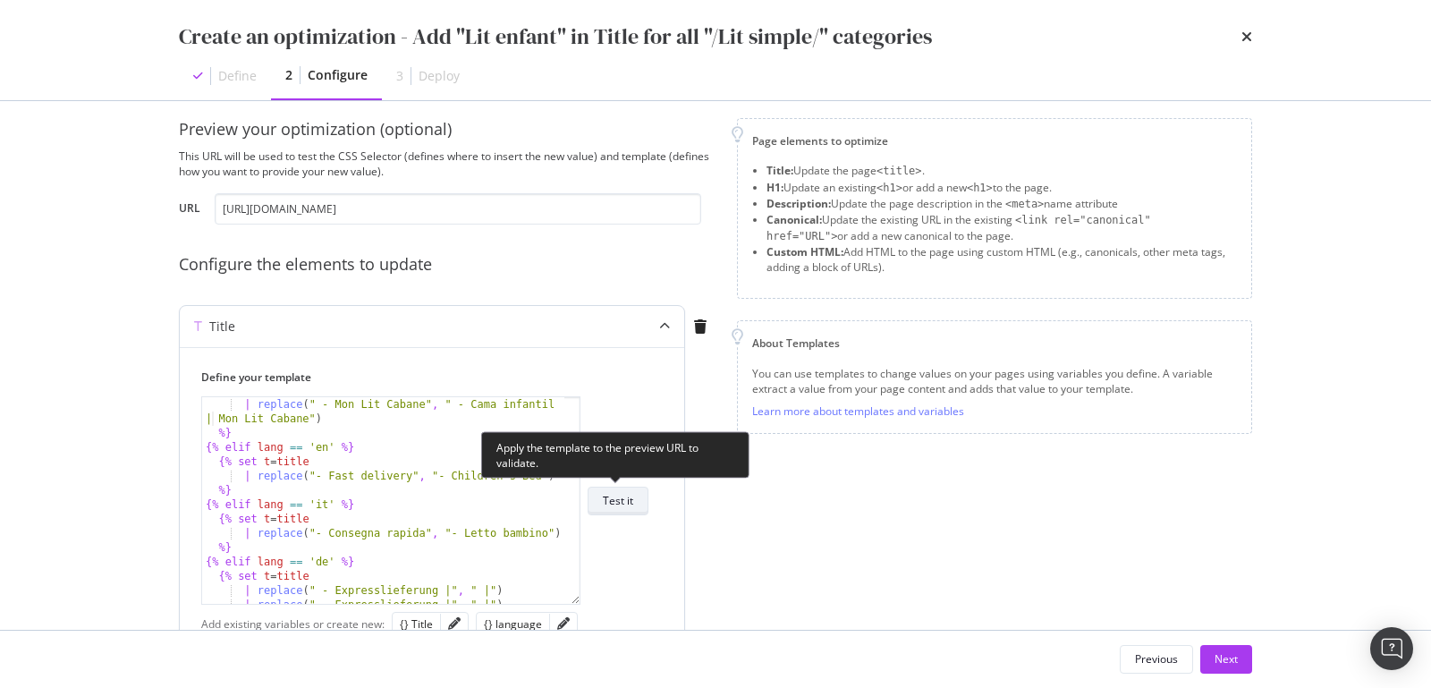
click at [625, 496] on div "Test it" at bounding box center [618, 500] width 30 height 15
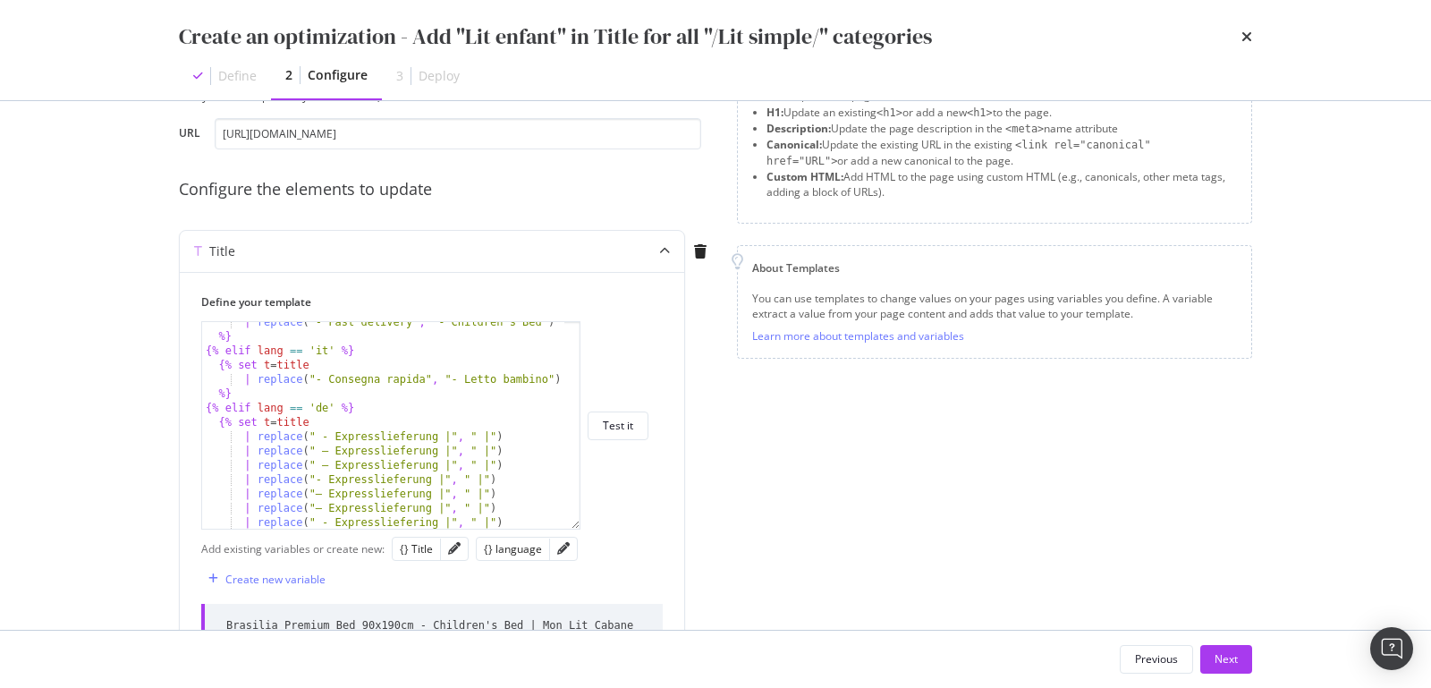
scroll to position [0, 0]
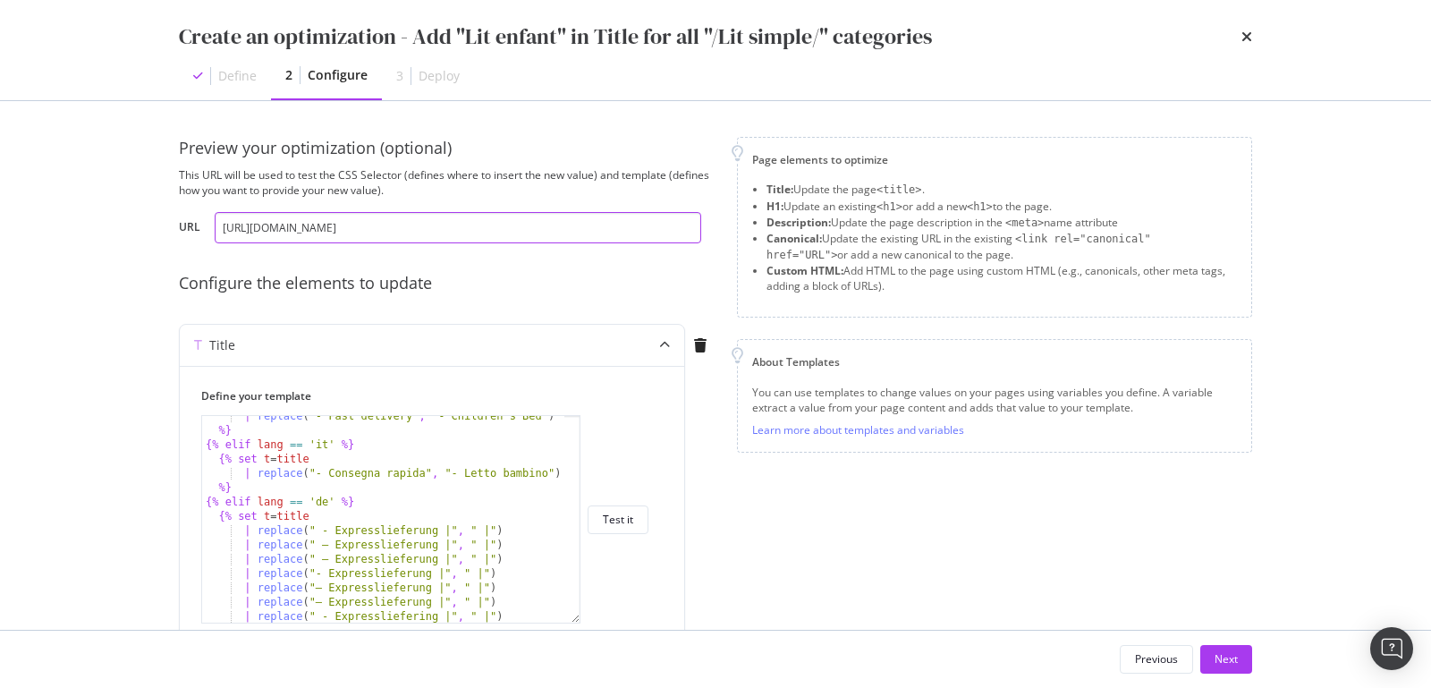
click at [267, 226] on input "[URL][DOMAIN_NAME]" at bounding box center [458, 227] width 487 height 31
paste input "it/letti-semplici/5290-letto-brasilia-premium"
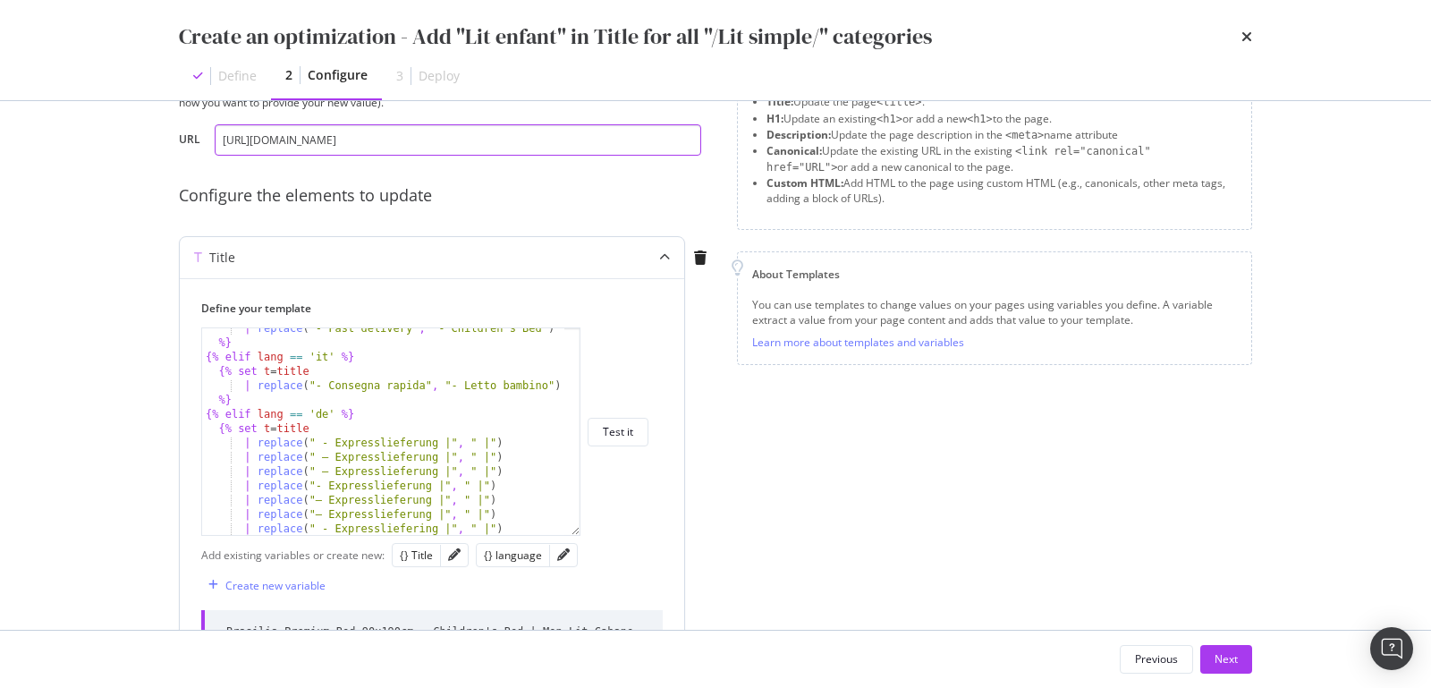
scroll to position [204, 0]
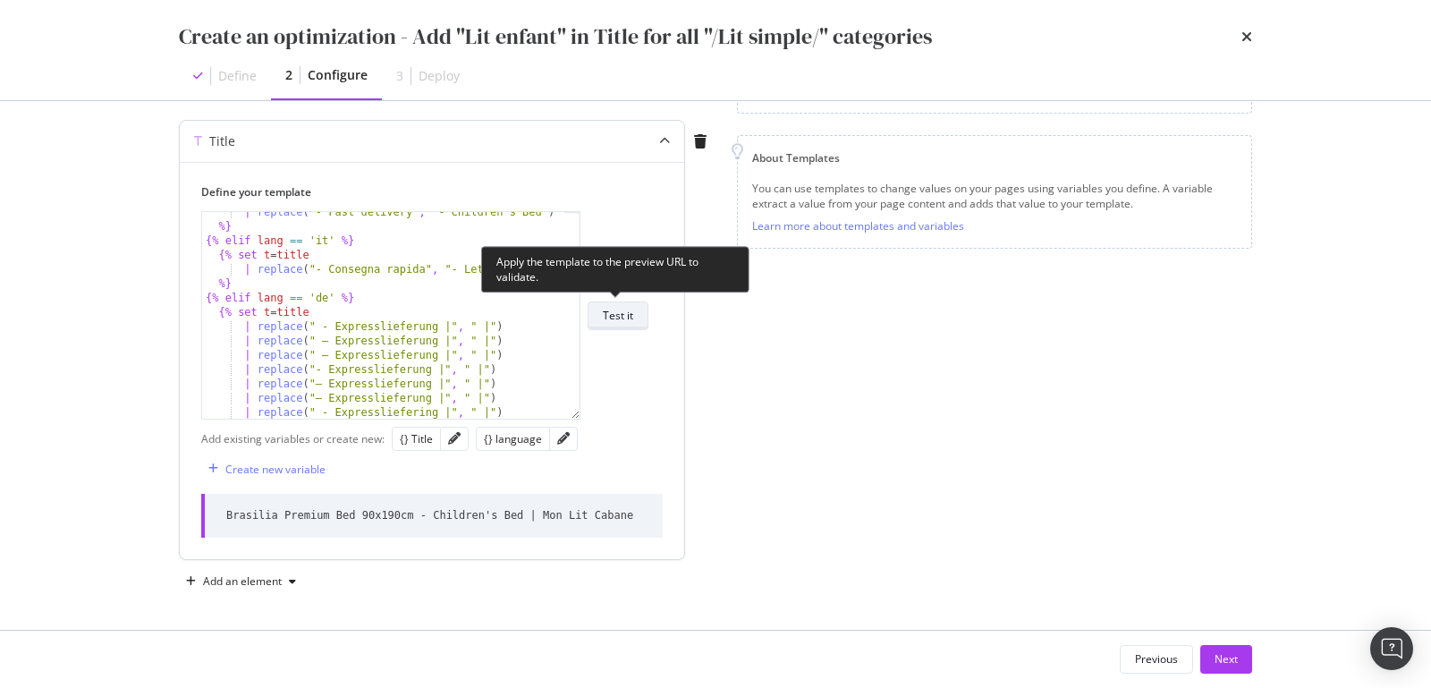
click at [616, 325] on div "Test it" at bounding box center [618, 315] width 30 height 25
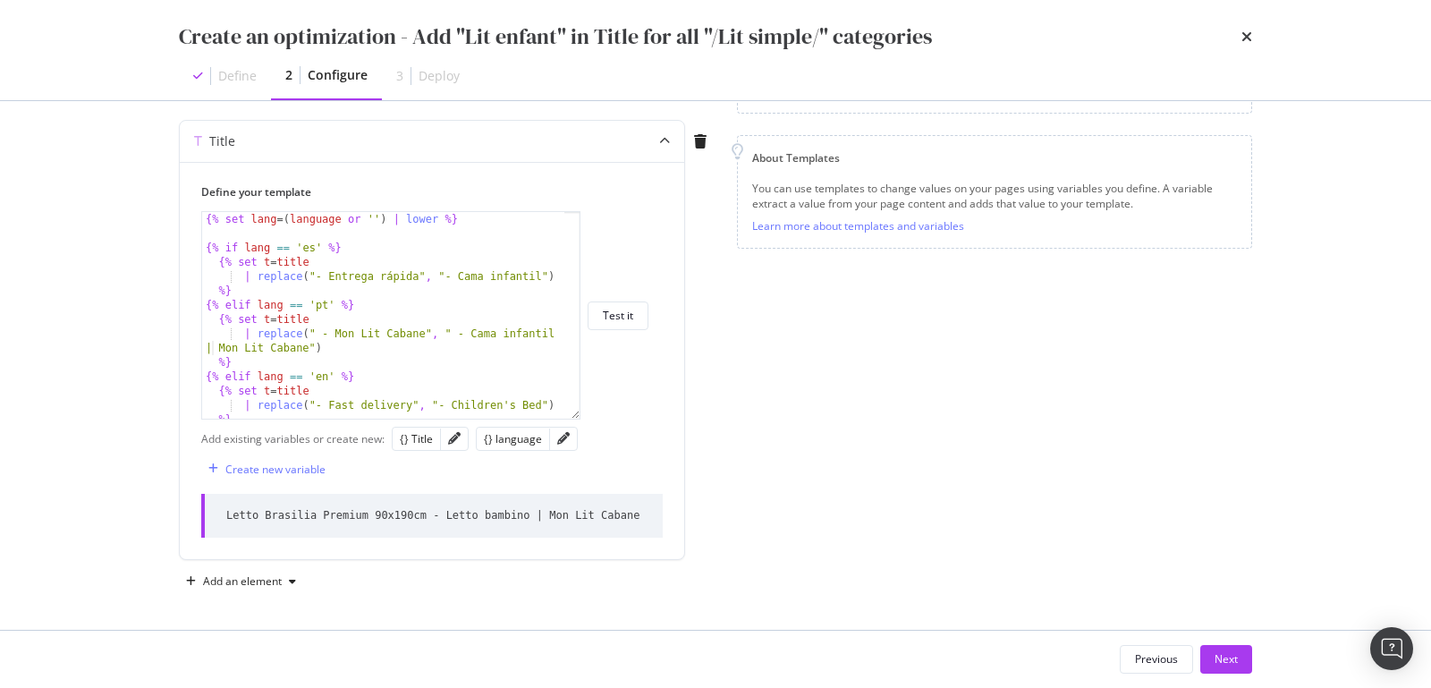
scroll to position [0, 0]
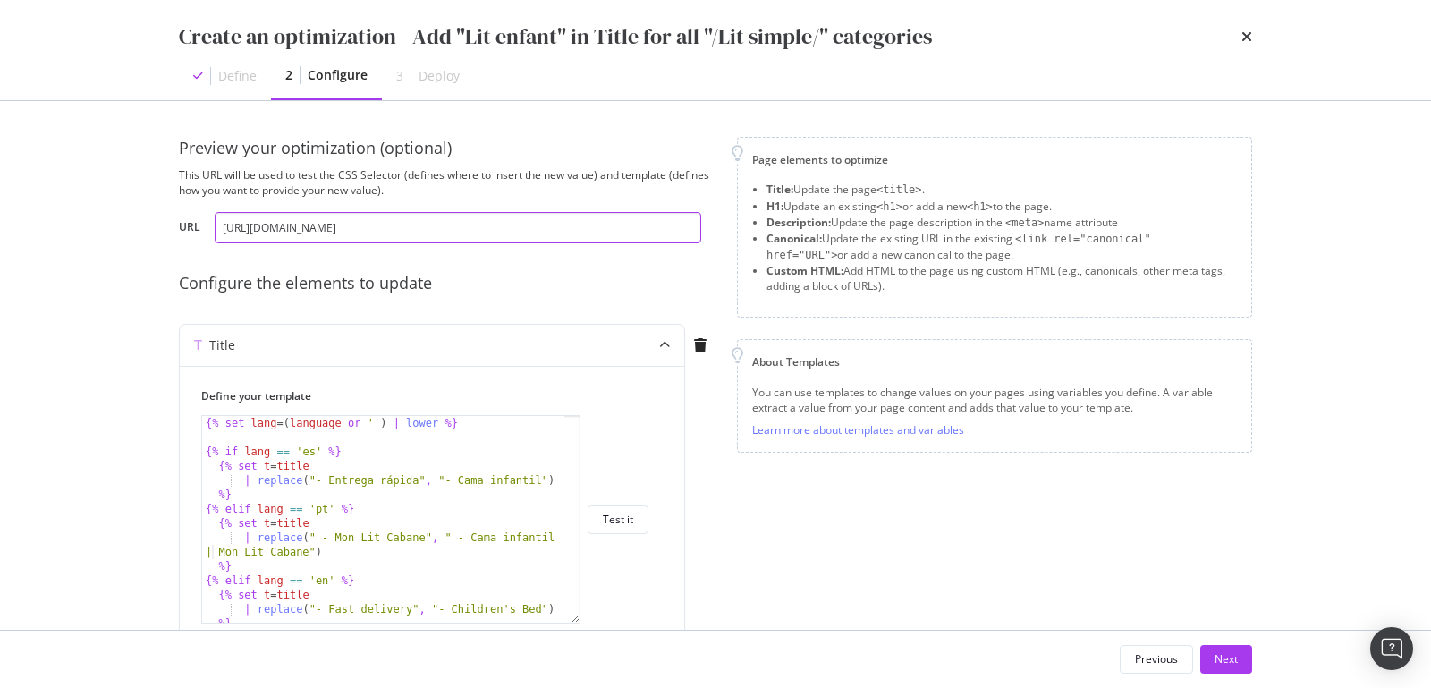
click at [264, 228] on input "[URL][DOMAIN_NAME]" at bounding box center [458, 227] width 487 height 31
paste input "de/einzelbetten/5290-kinderbett-brasilia-premium-90x190cm"
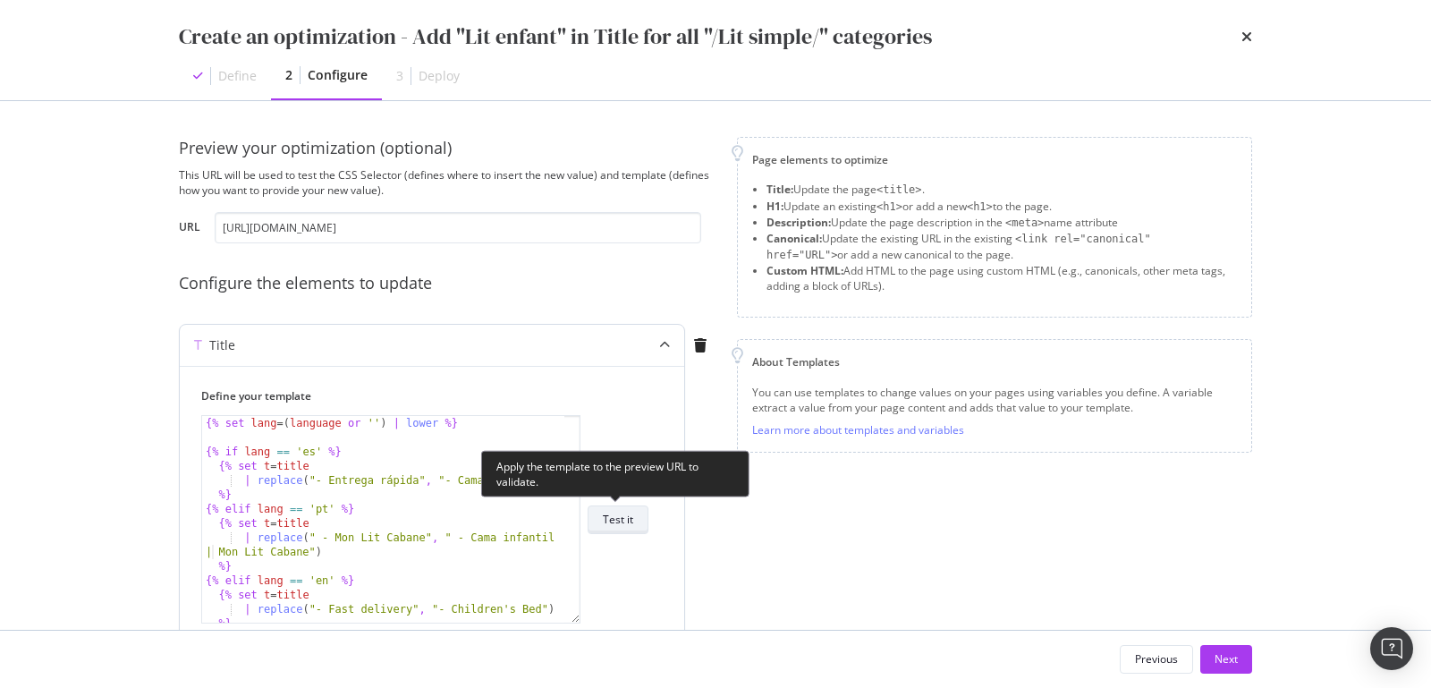
click at [636, 524] on button "Test it" at bounding box center [618, 519] width 61 height 29
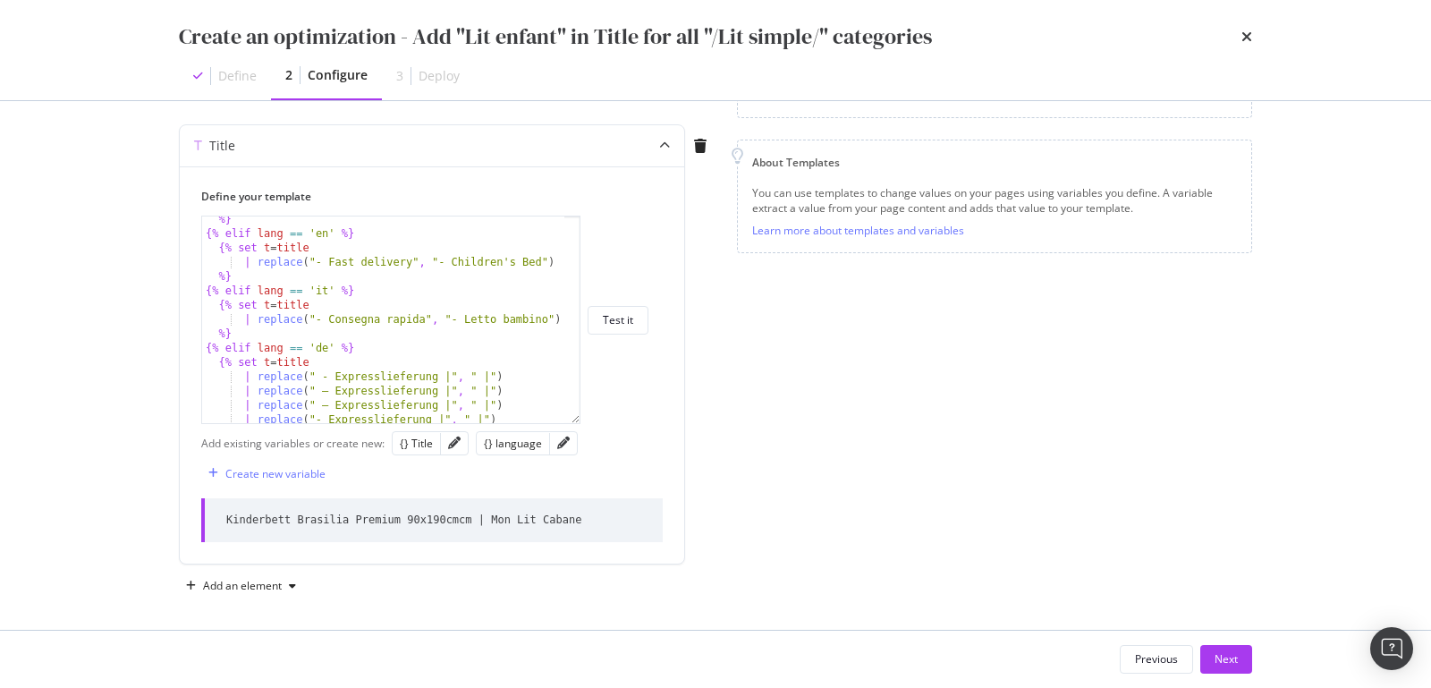
scroll to position [0, 0]
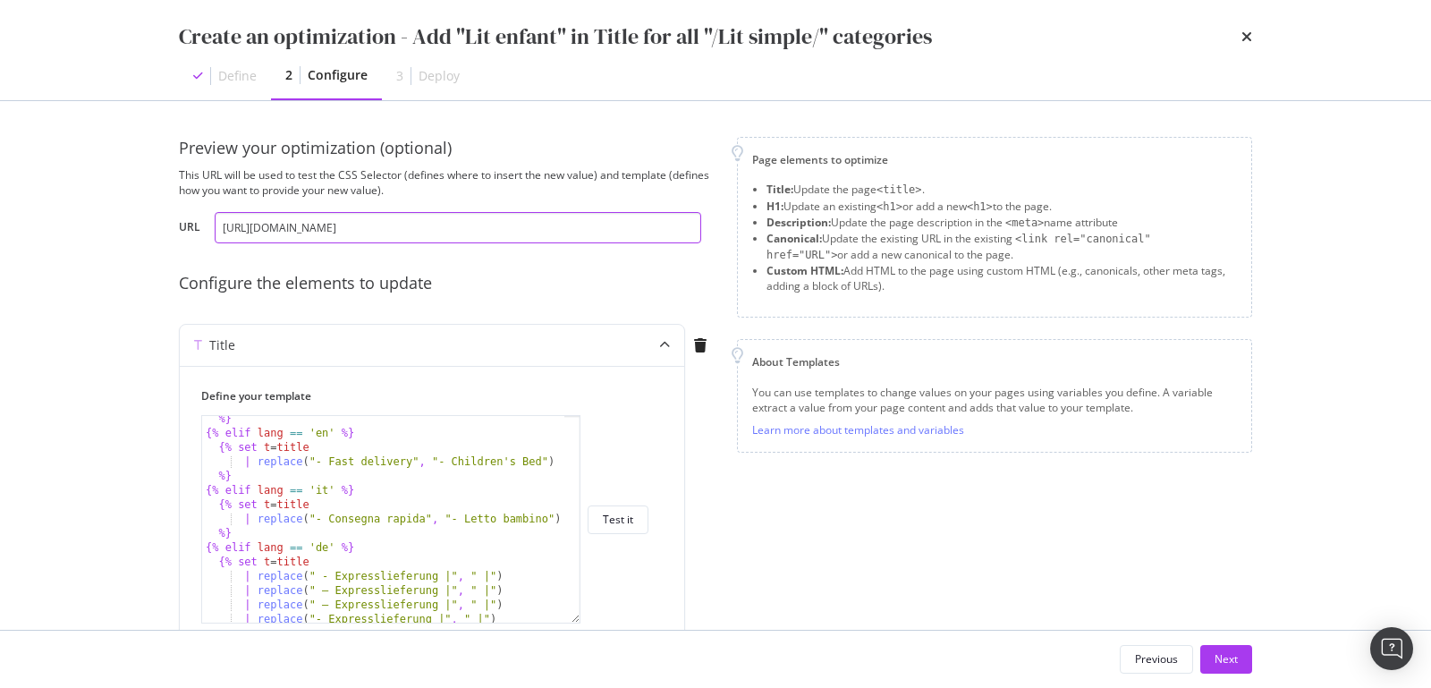
click at [272, 231] on input "[URL][DOMAIN_NAME]" at bounding box center [458, 227] width 487 height 31
click at [273, 227] on input "[URL][DOMAIN_NAME]" at bounding box center [458, 227] width 487 height 31
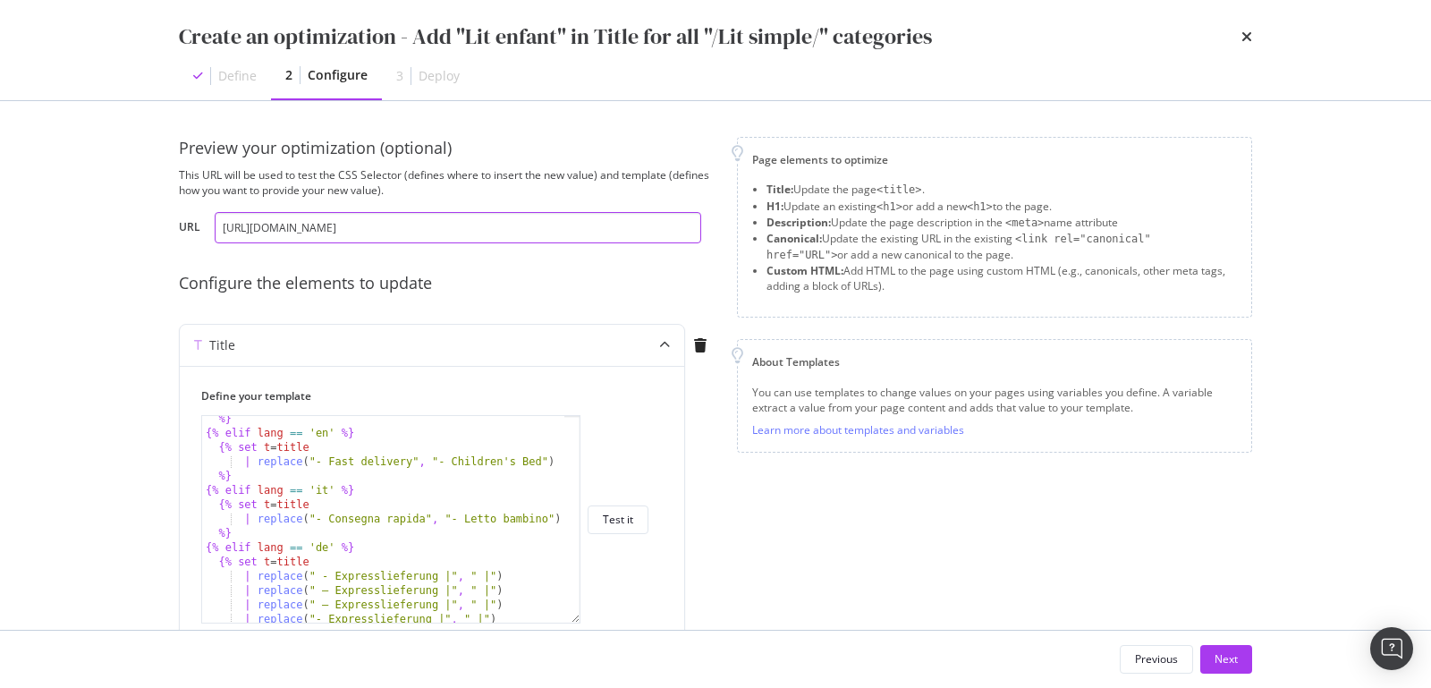
paste input "9215-kinderbett-auto-90x190"
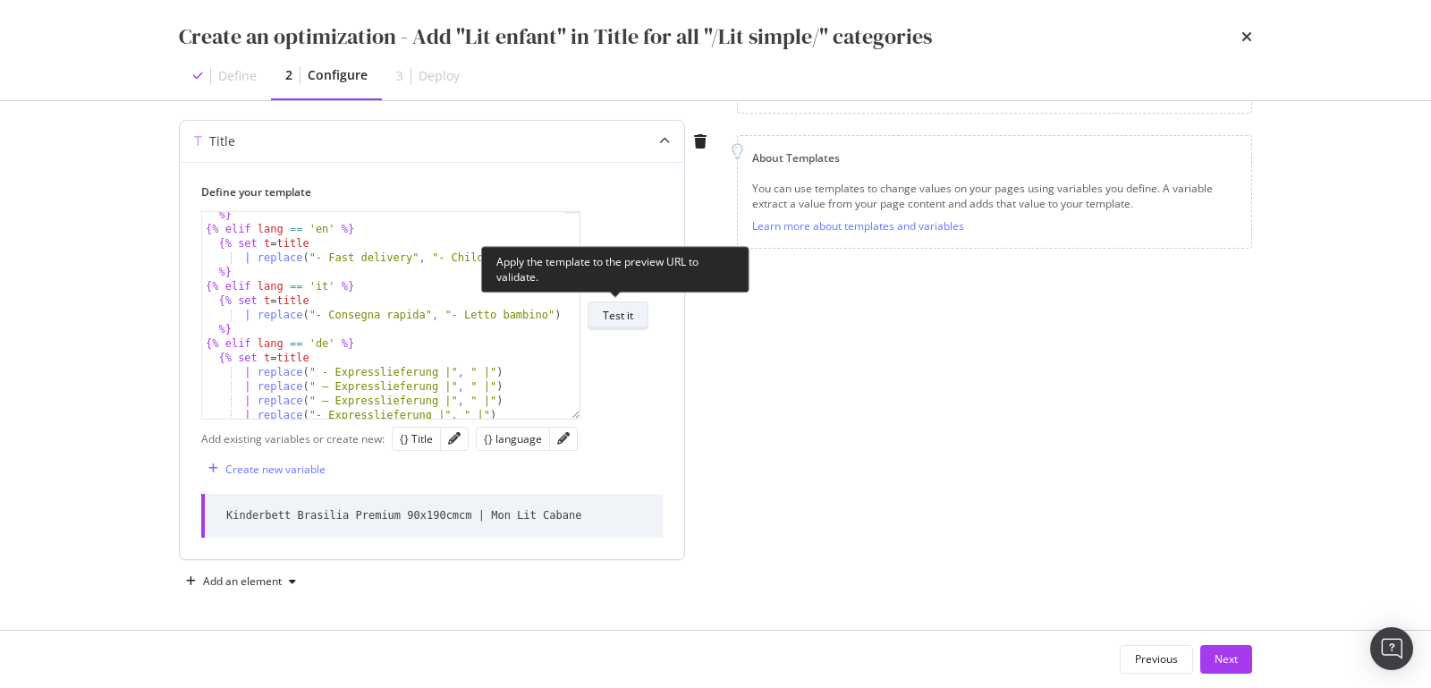
type input "[URL][DOMAIN_NAME]"
click at [615, 319] on div "Test it" at bounding box center [618, 315] width 30 height 15
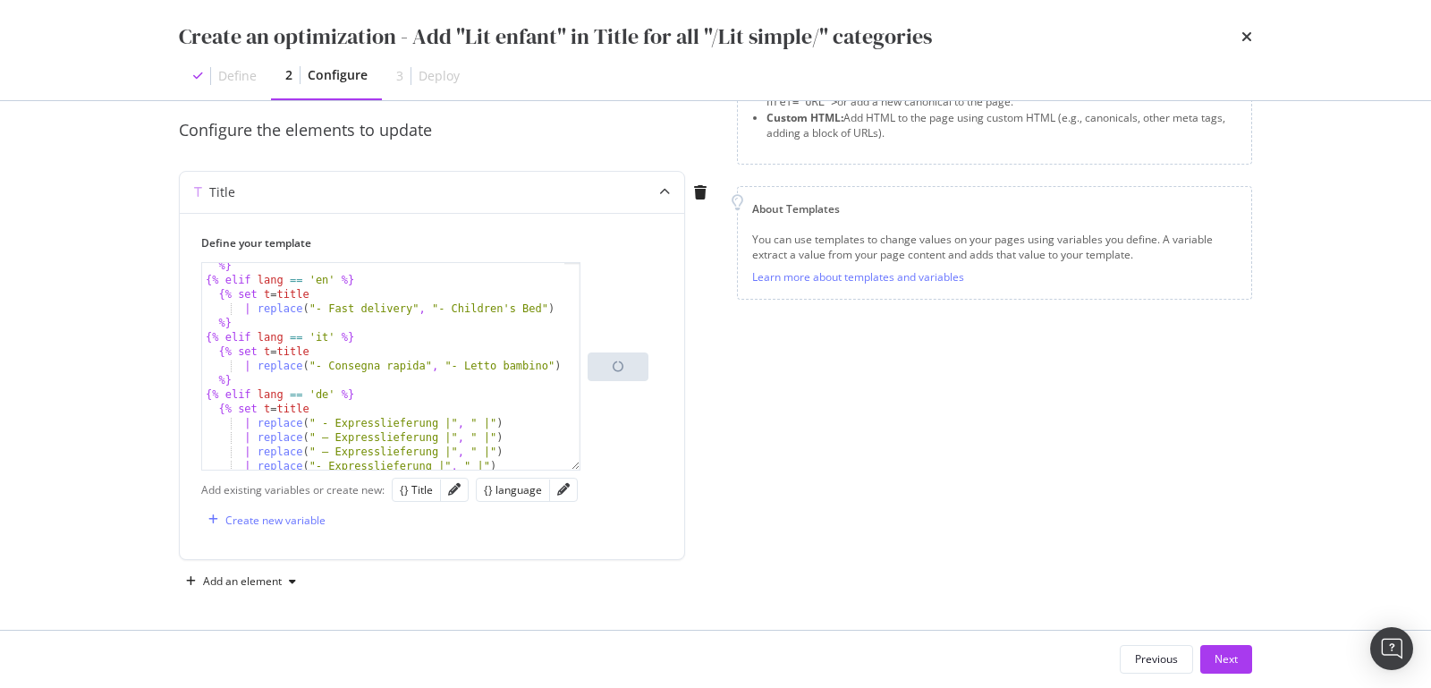
scroll to position [204, 0]
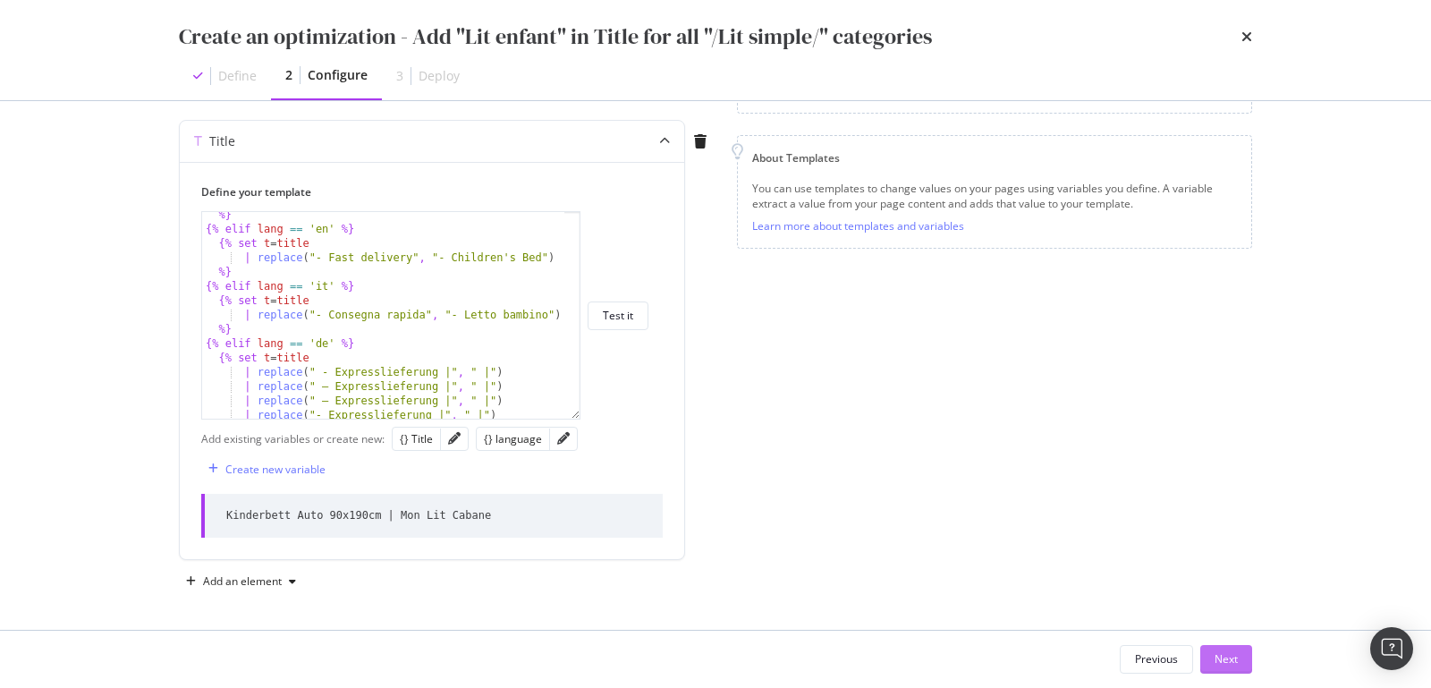
click at [1209, 653] on button "Next" at bounding box center [1226, 659] width 52 height 29
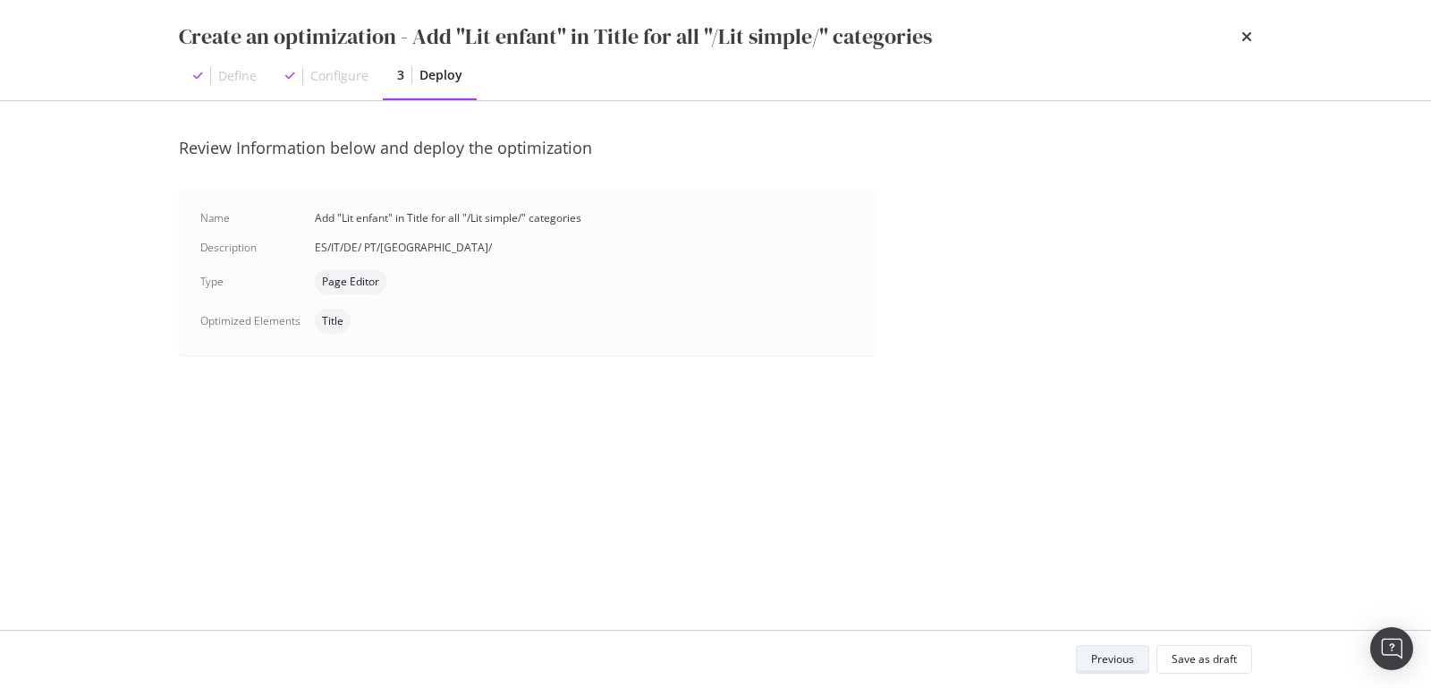
click at [1125, 659] on div "Previous" at bounding box center [1112, 658] width 43 height 15
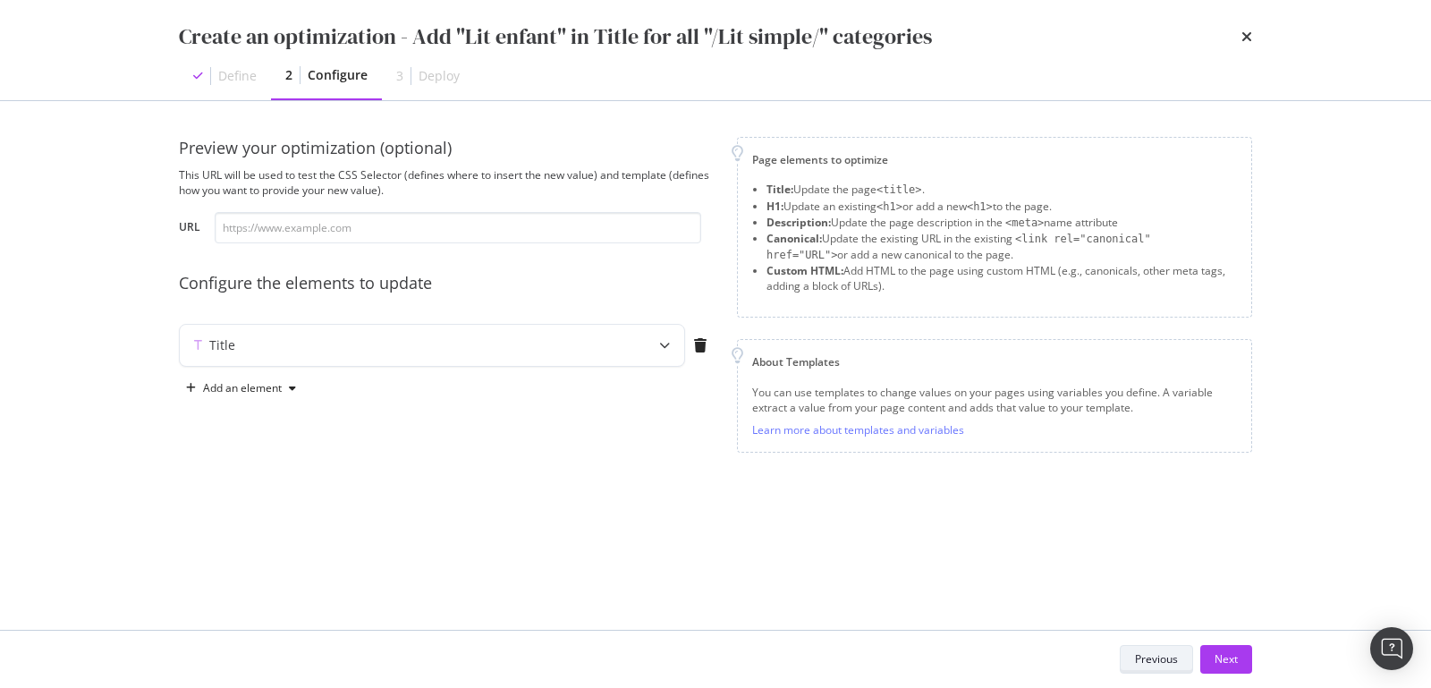
click at [1136, 658] on div "Previous" at bounding box center [1156, 658] width 43 height 15
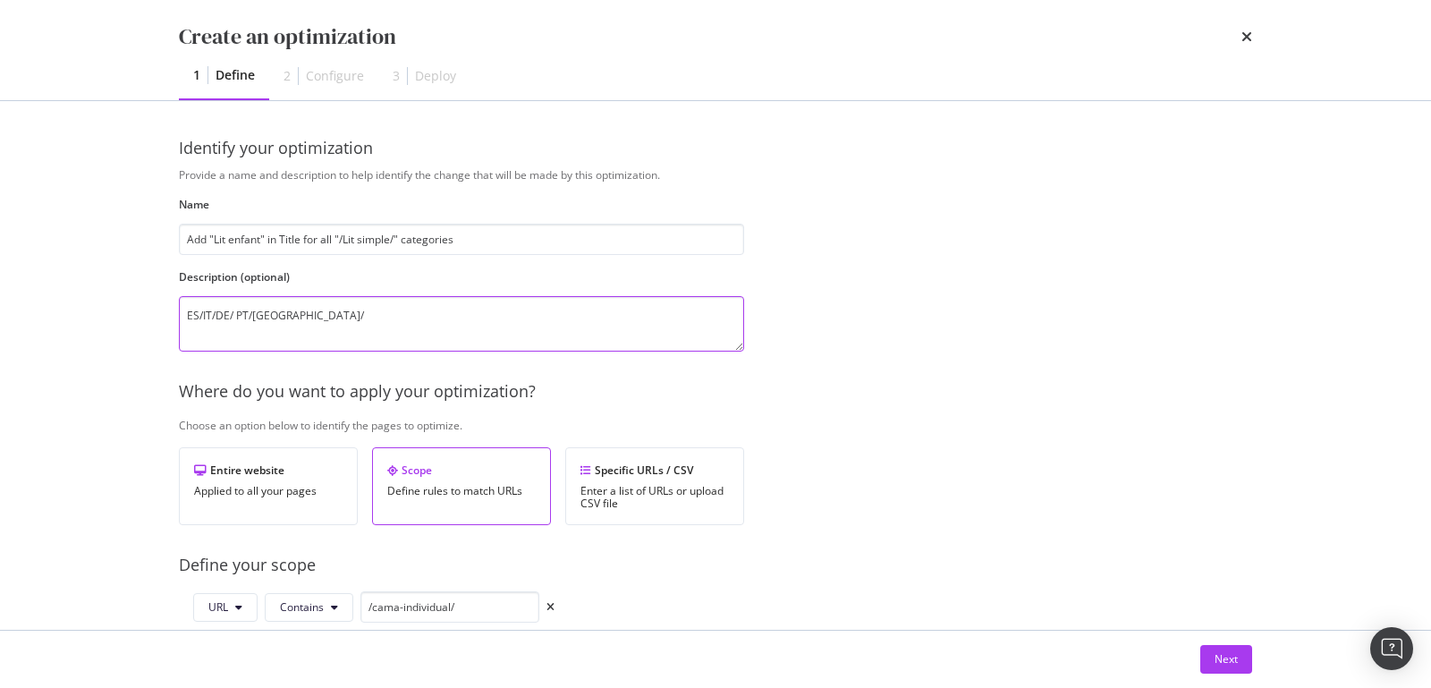
click at [337, 328] on textarea "ES/IT/DE/ PT/[GEOGRAPHIC_DATA]/" at bounding box center [461, 323] width 565 height 55
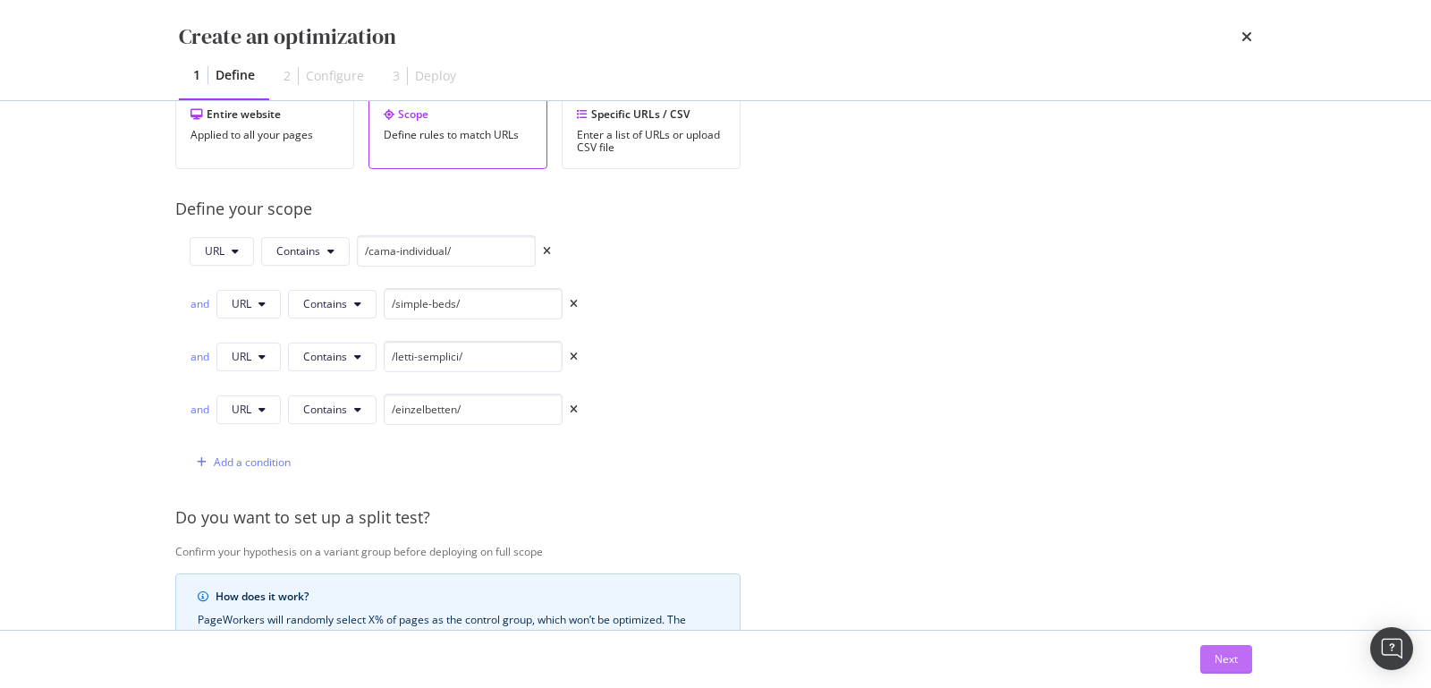
type textarea "ES/IT/DE/ PT/[GEOGRAPHIC_DATA] - [DATE]"
click at [1229, 655] on div "Next" at bounding box center [1226, 658] width 23 height 15
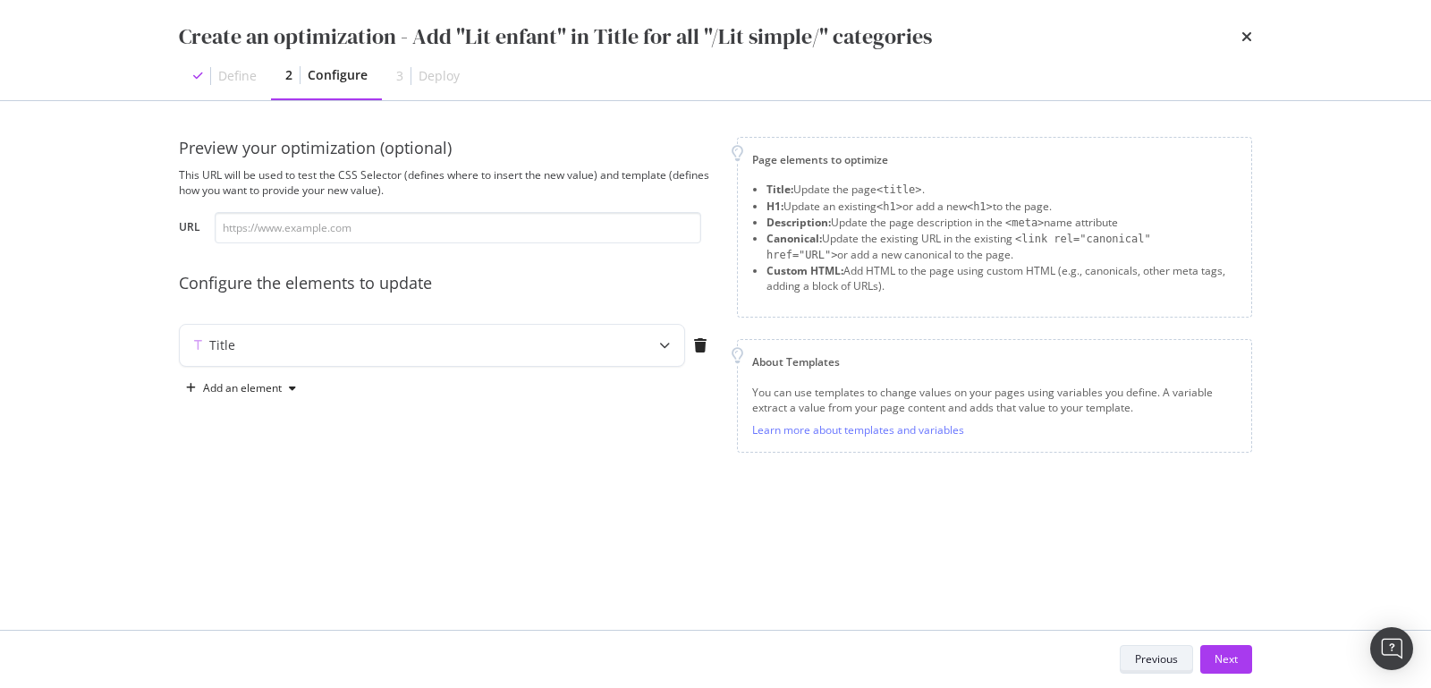
scroll to position [0, 0]
click at [629, 350] on div "Title" at bounding box center [432, 345] width 505 height 41
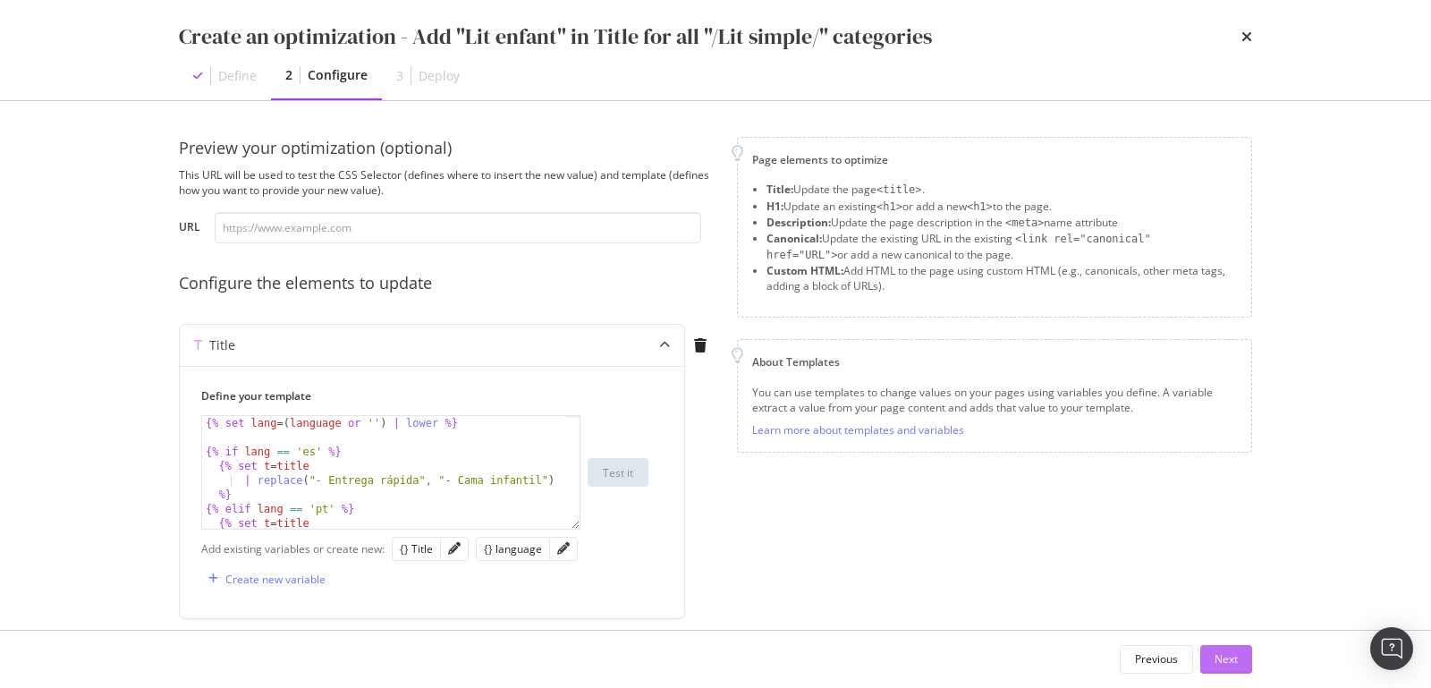
click at [1211, 653] on button "Next" at bounding box center [1226, 659] width 52 height 29
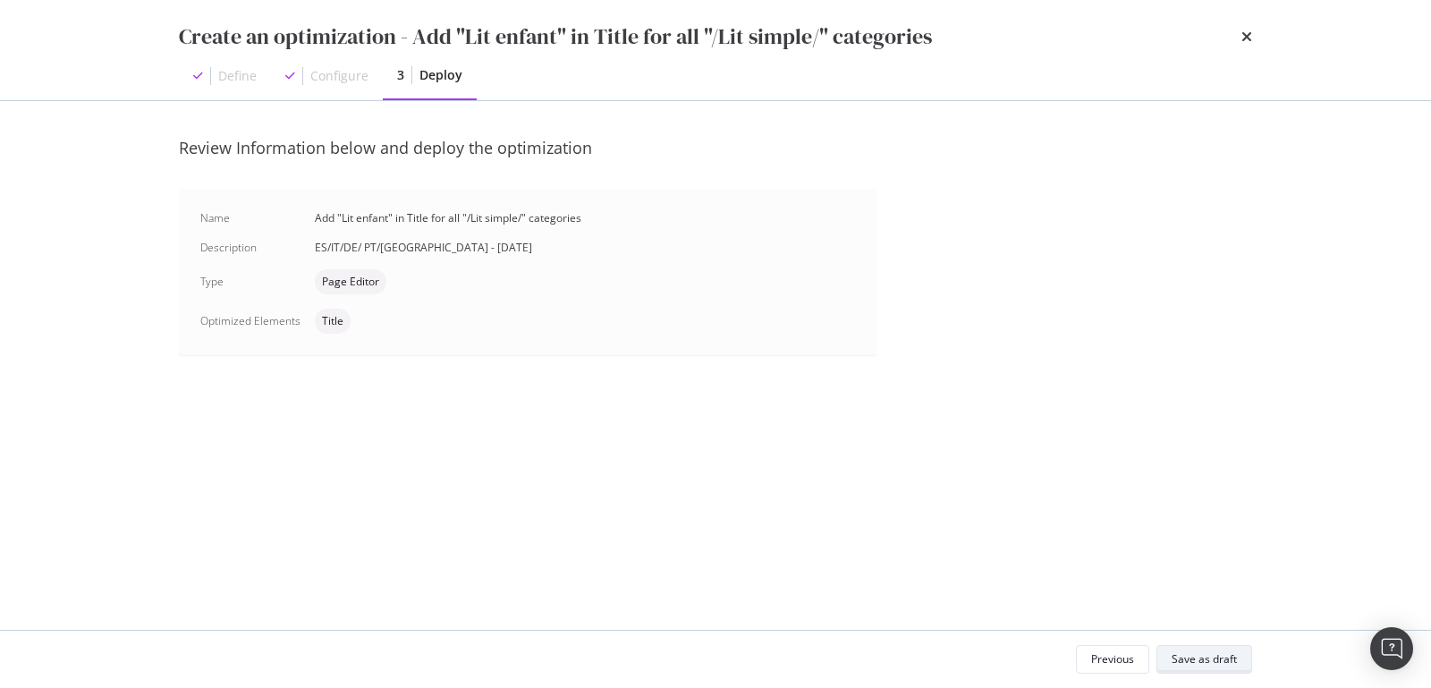
click at [1211, 653] on div "Save as draft" at bounding box center [1204, 658] width 65 height 15
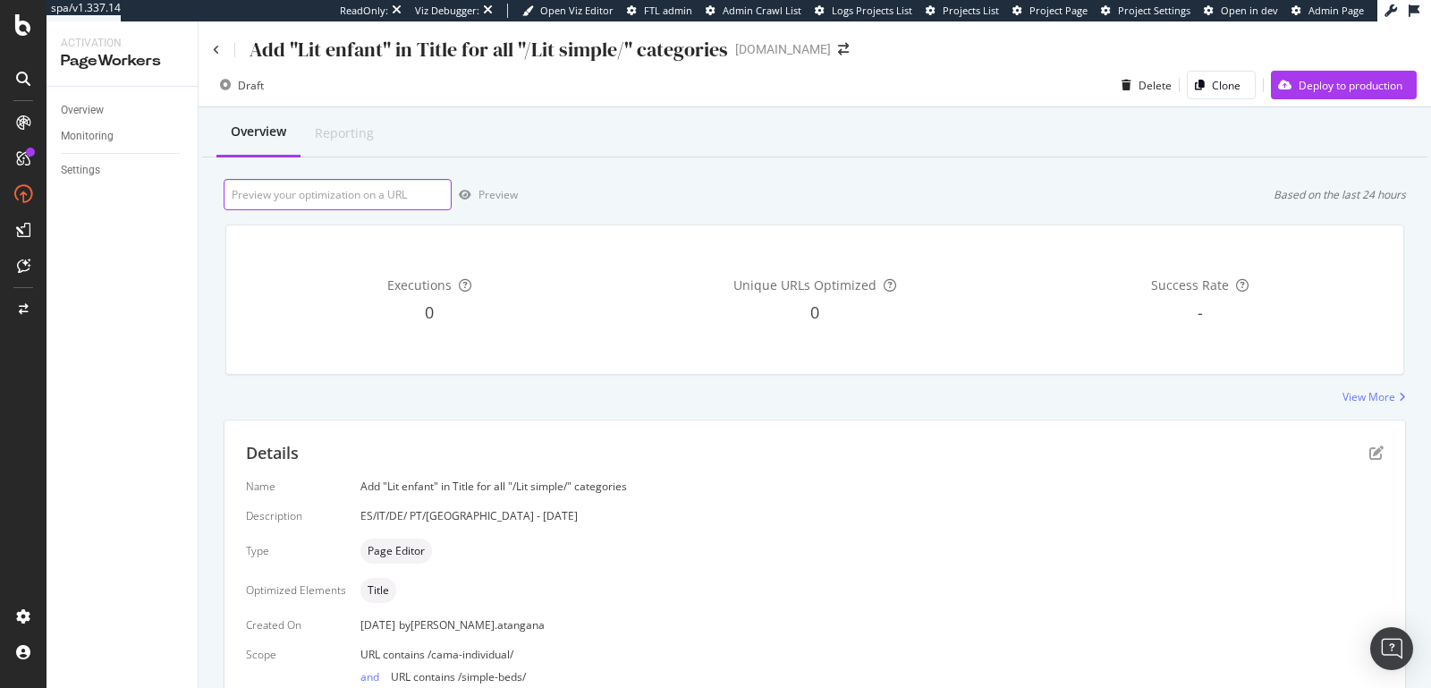
click at [372, 204] on input "url" at bounding box center [338, 194] width 228 height 31
paste input "[URL][DOMAIN_NAME]"
click at [494, 194] on div "Preview" at bounding box center [498, 194] width 39 height 15
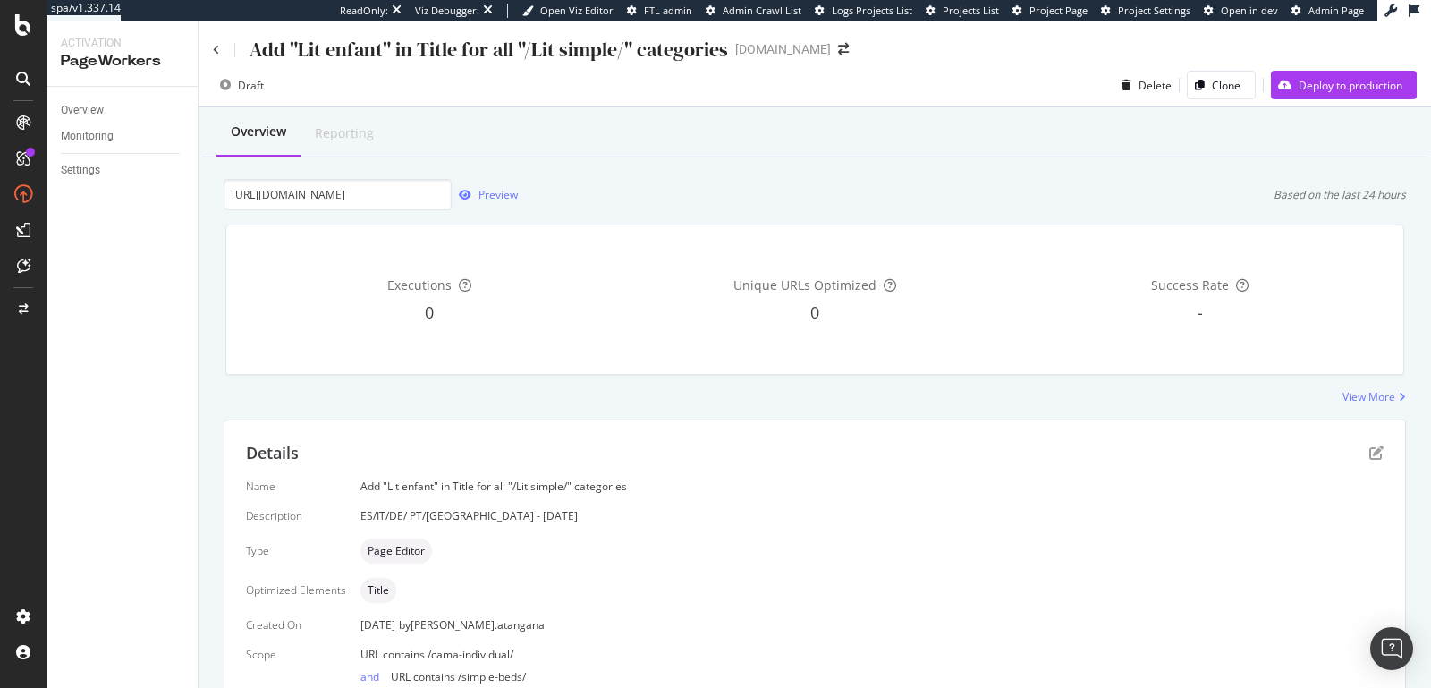
click at [493, 193] on div "Preview" at bounding box center [498, 194] width 39 height 15
click at [496, 193] on div "Preview" at bounding box center [498, 194] width 39 height 15
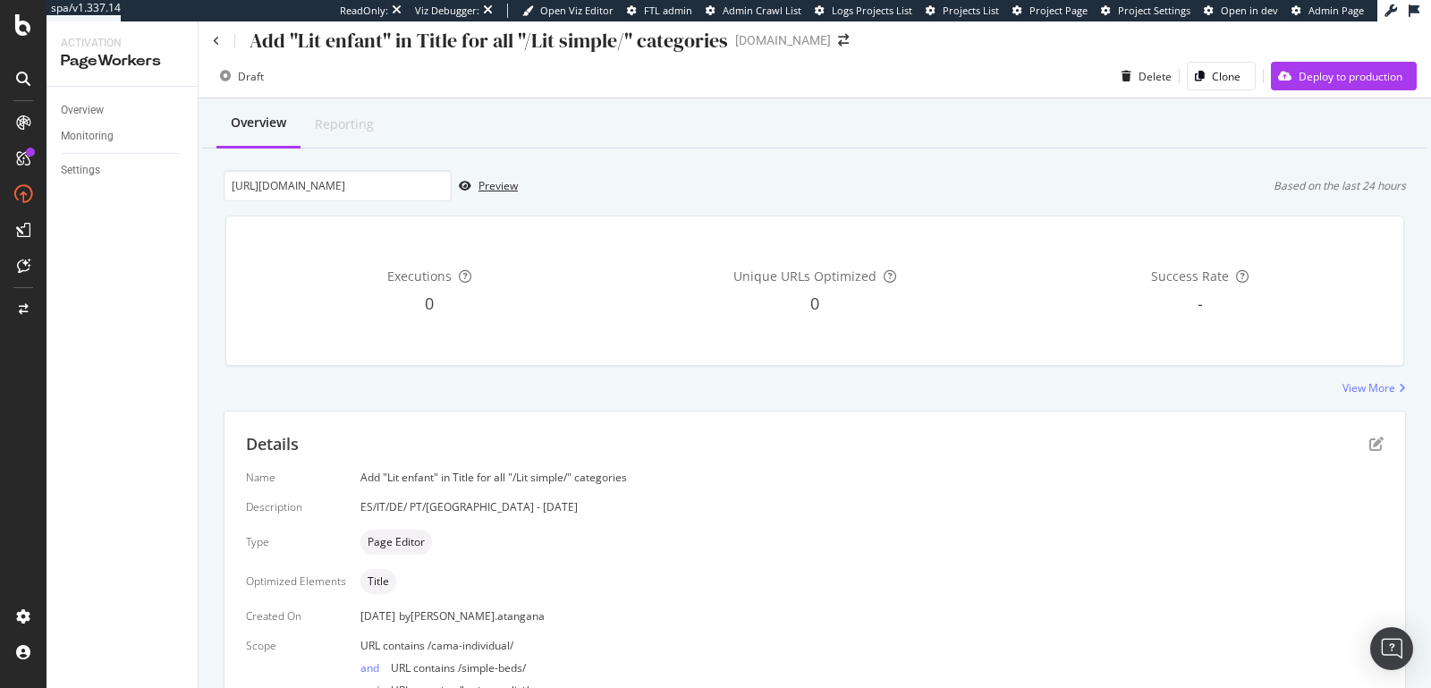
scroll to position [11, 0]
click at [408, 177] on input "[URL][DOMAIN_NAME]" at bounding box center [338, 183] width 228 height 31
paste input "es/cama-individual/9215-cama-coche"
type input "[URL][DOMAIN_NAME]"
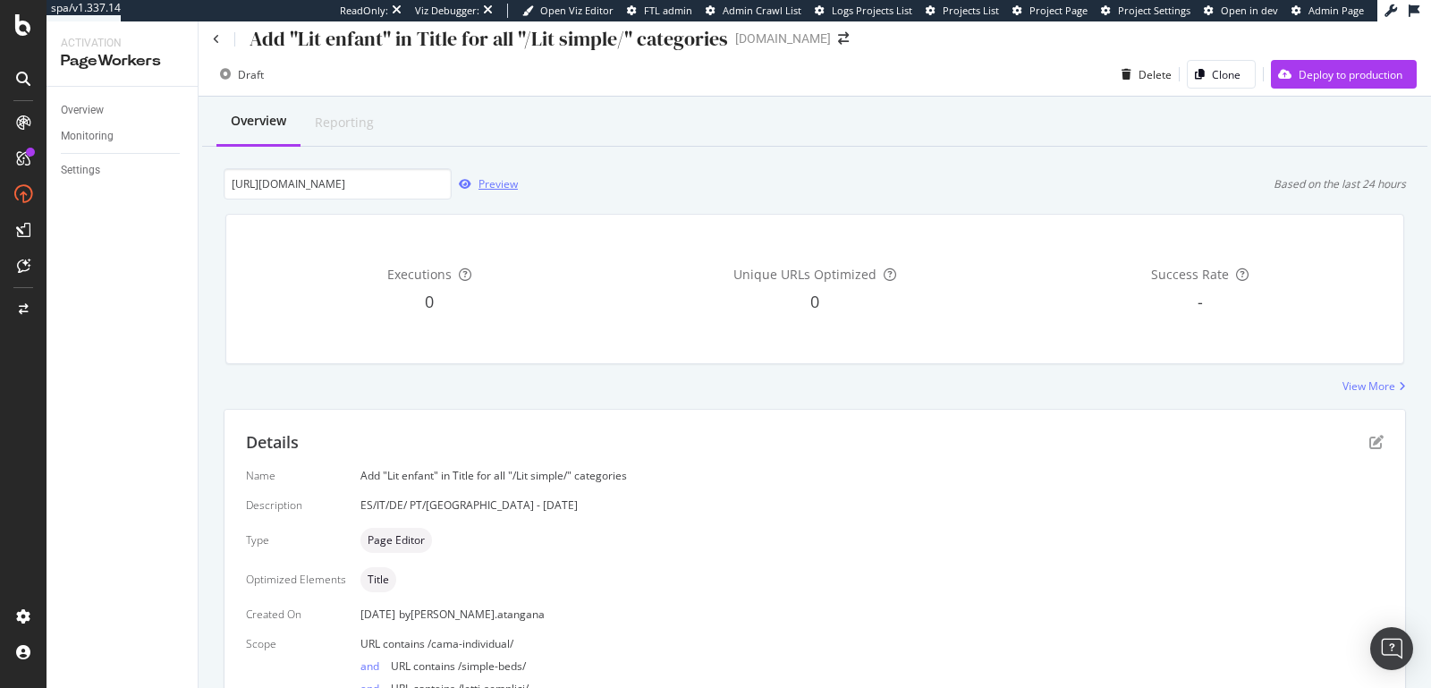
click at [476, 181] on div "button" at bounding box center [465, 184] width 27 height 11
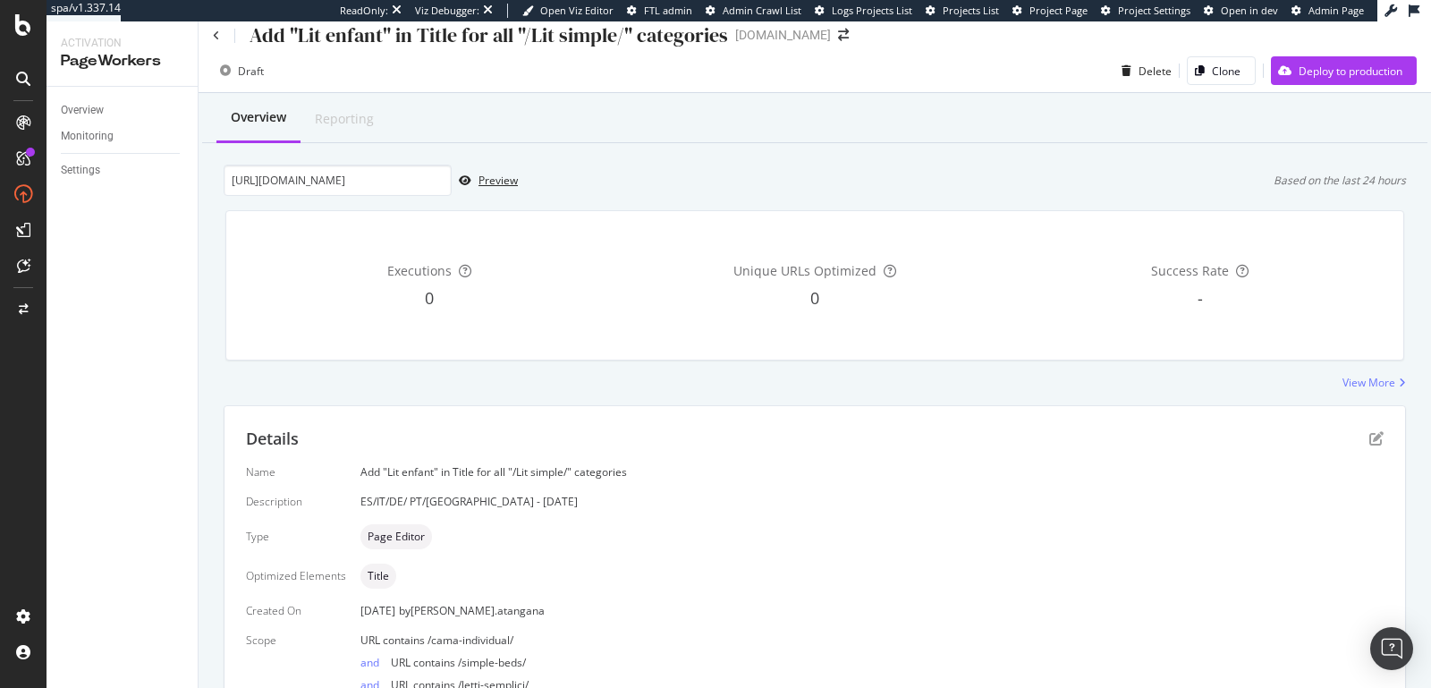
scroll to position [154, 0]
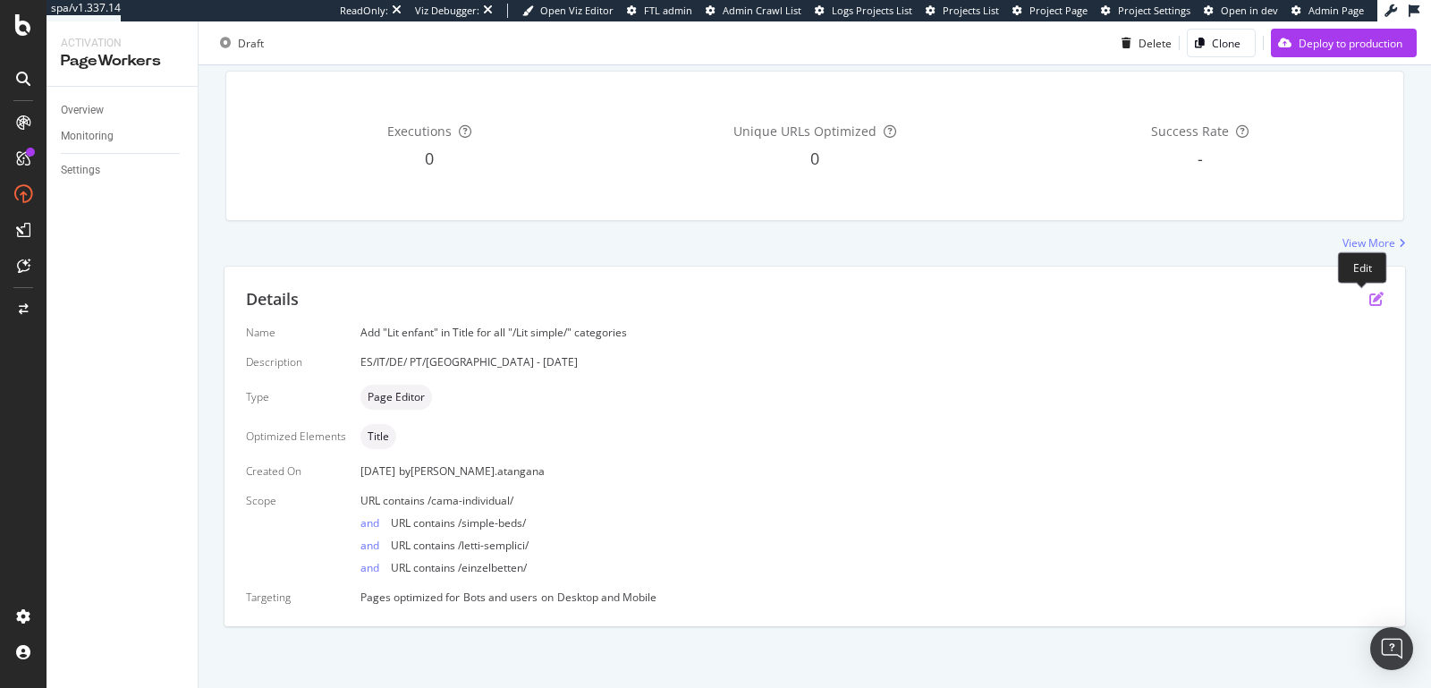
click at [1370, 292] on icon "pen-to-square" at bounding box center [1377, 299] width 14 height 14
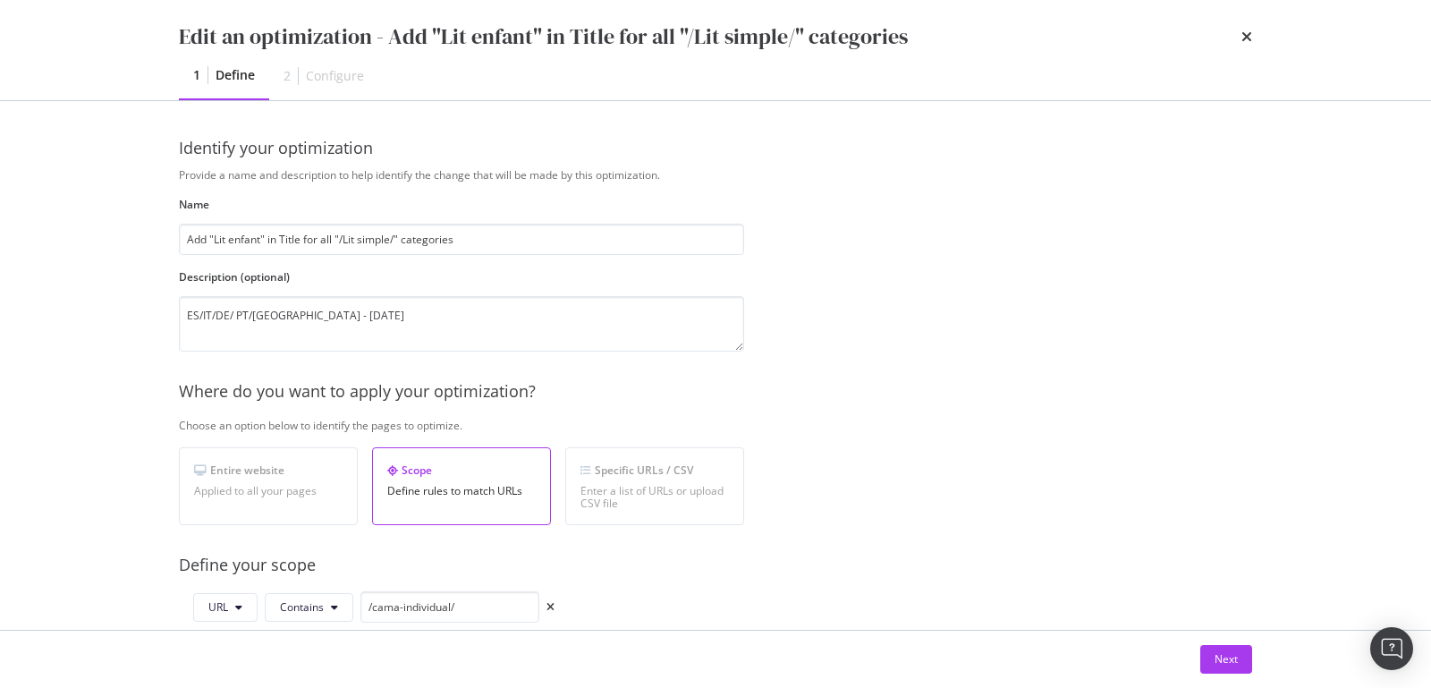
scroll to position [383, 0]
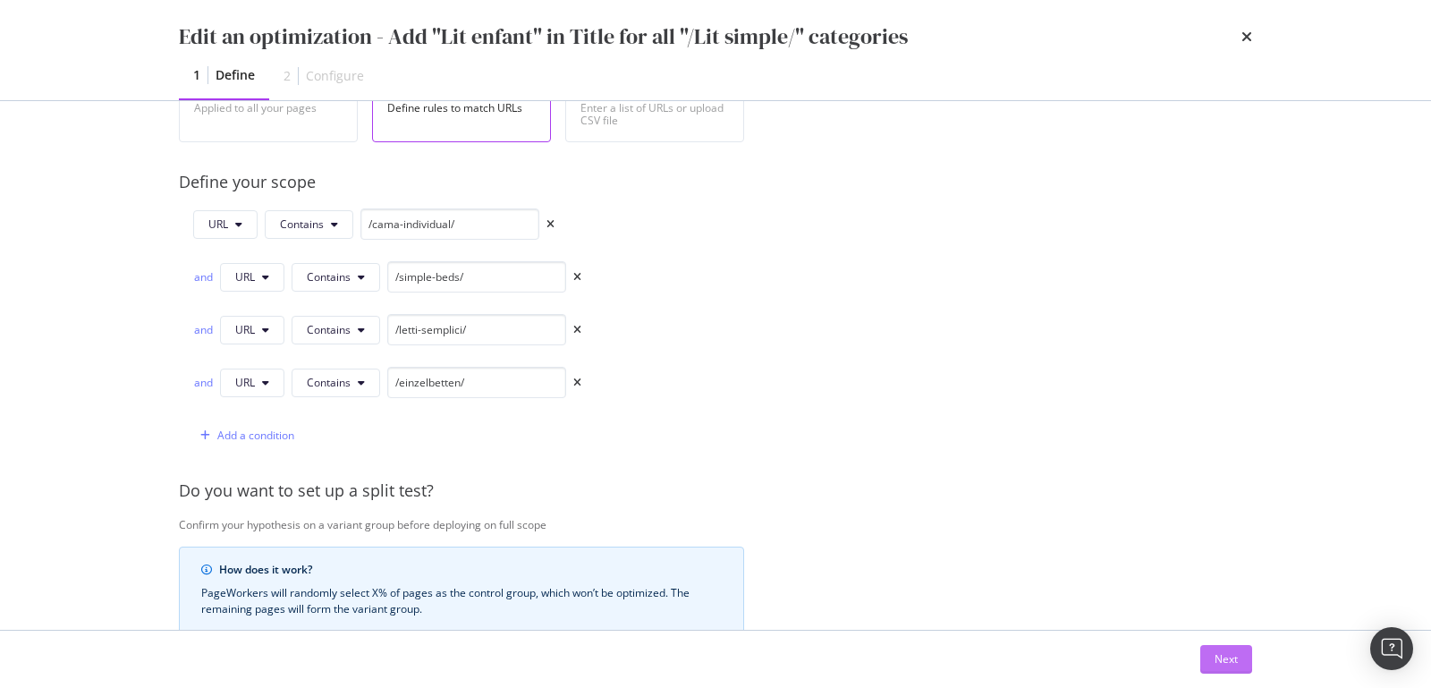
click at [1215, 657] on div "Next" at bounding box center [1226, 658] width 23 height 15
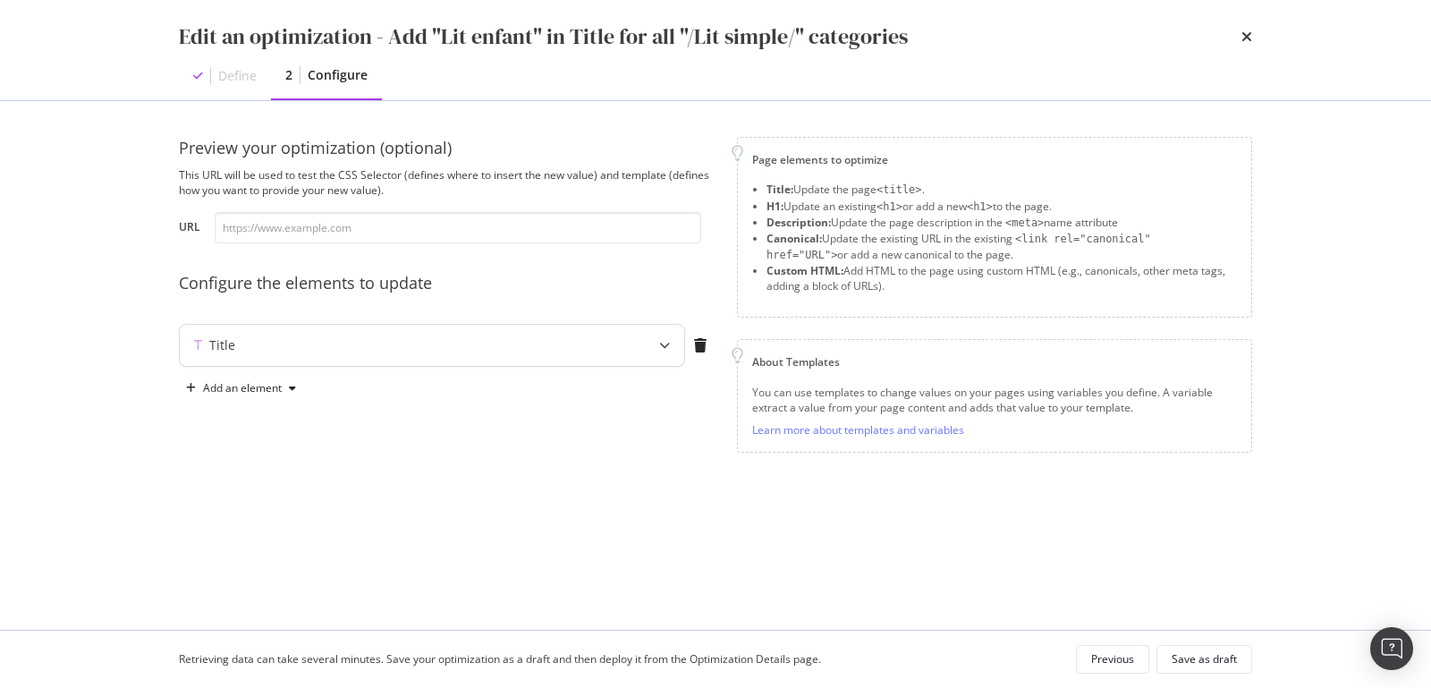
click at [660, 340] on icon "modal" at bounding box center [664, 345] width 11 height 11
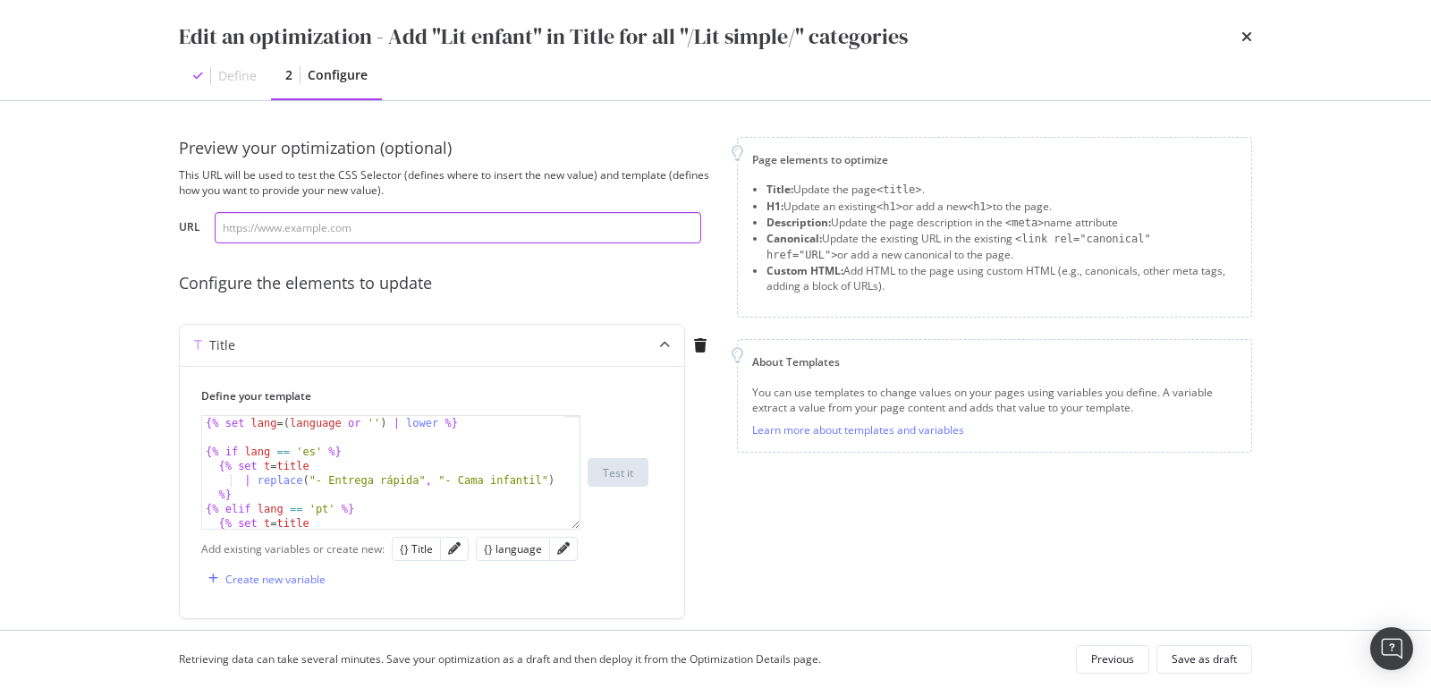
click at [313, 225] on input "modal" at bounding box center [458, 227] width 487 height 31
paste input "[URL][DOMAIN_NAME]"
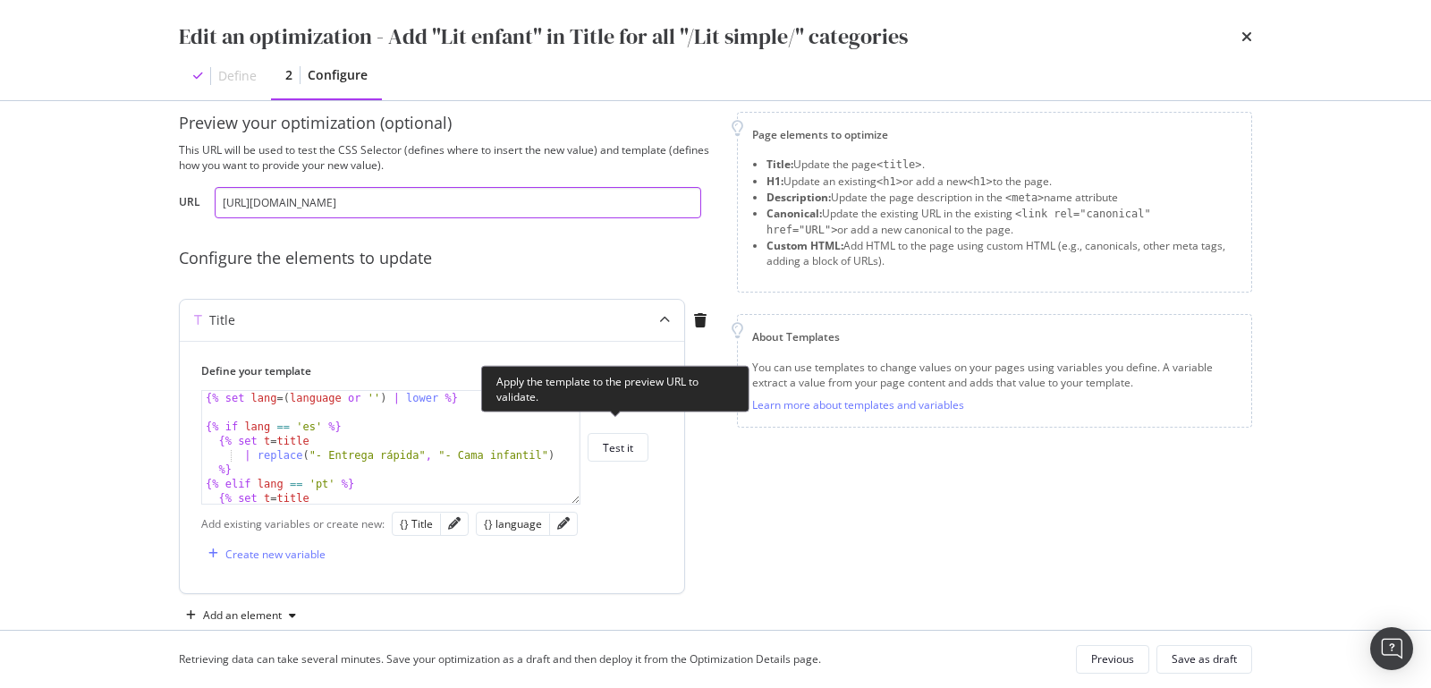
scroll to position [38, 0]
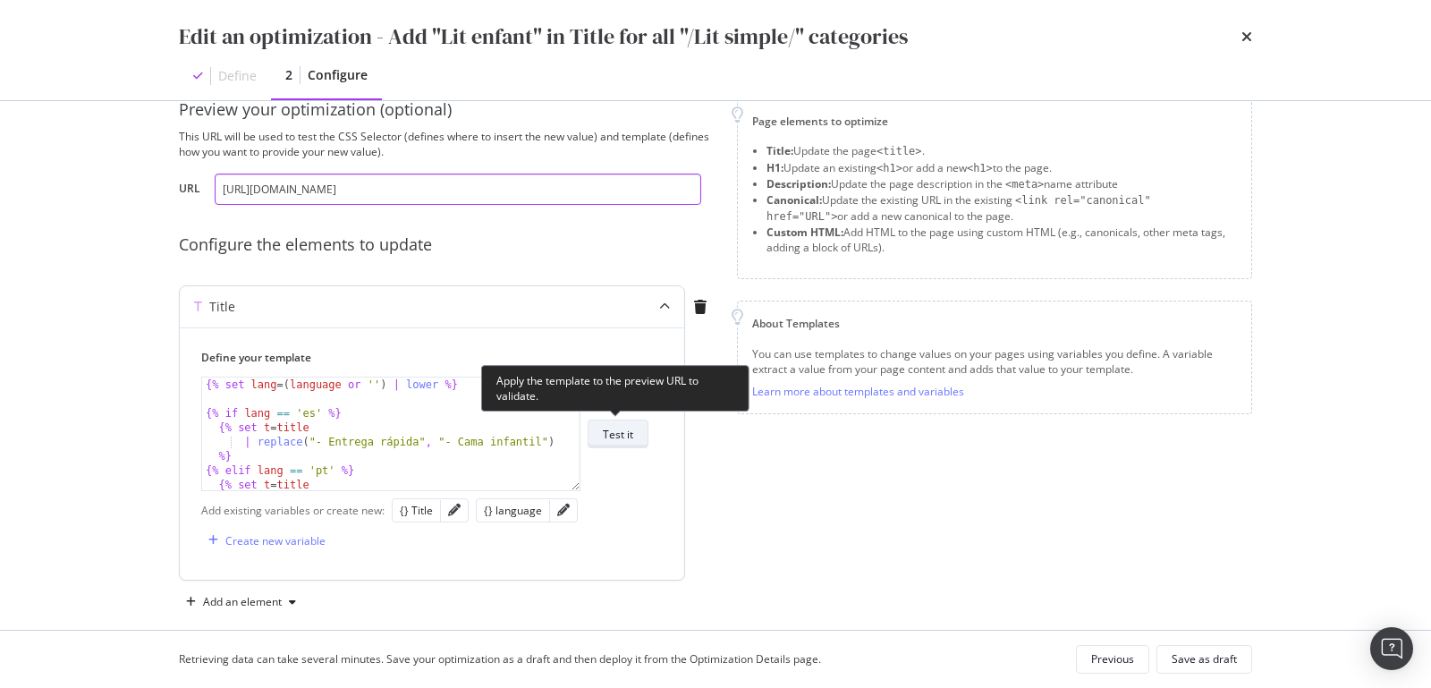
type input "[URL][DOMAIN_NAME]"
click at [629, 440] on div "Test it" at bounding box center [618, 434] width 30 height 15
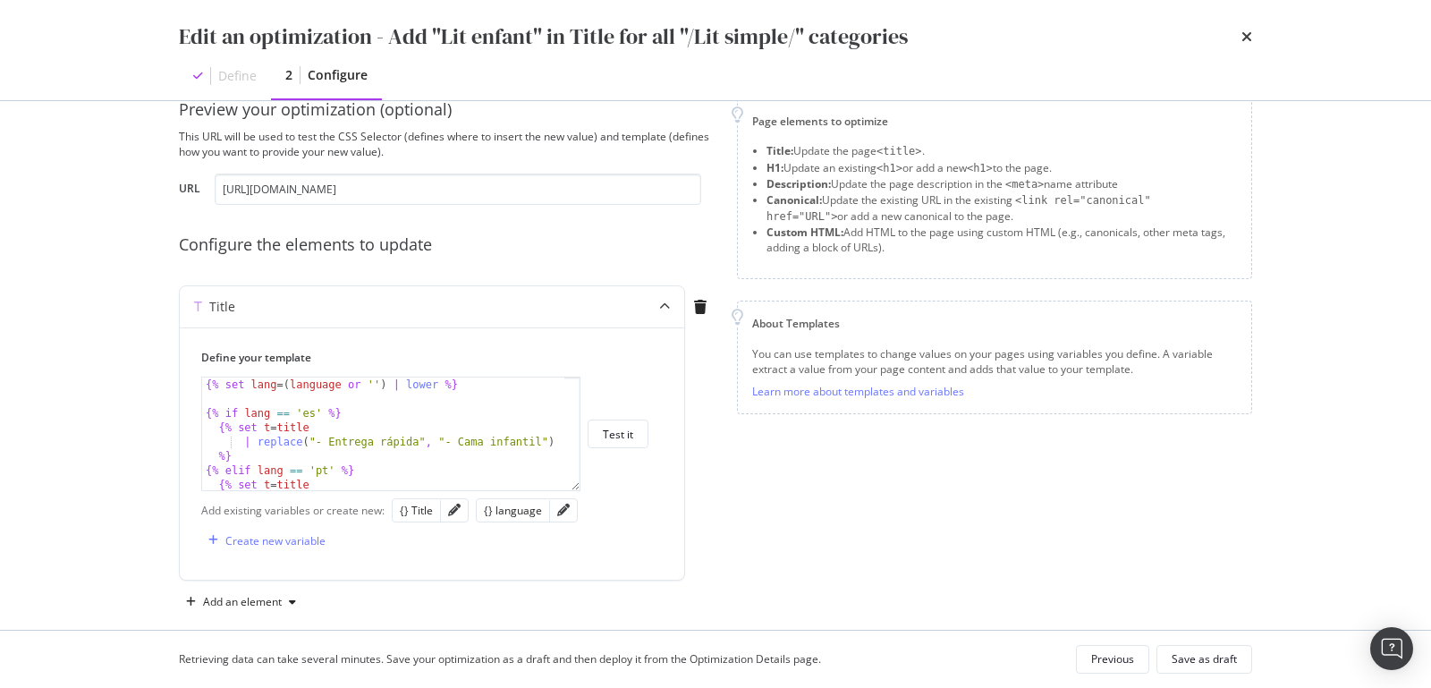
click at [1241, 36] on div "Edit an optimization - Add "Lit enfant" in Title for all "/Lit simple/" categor…" at bounding box center [715, 36] width 1073 height 30
click at [1243, 38] on icon "times" at bounding box center [1247, 37] width 11 height 14
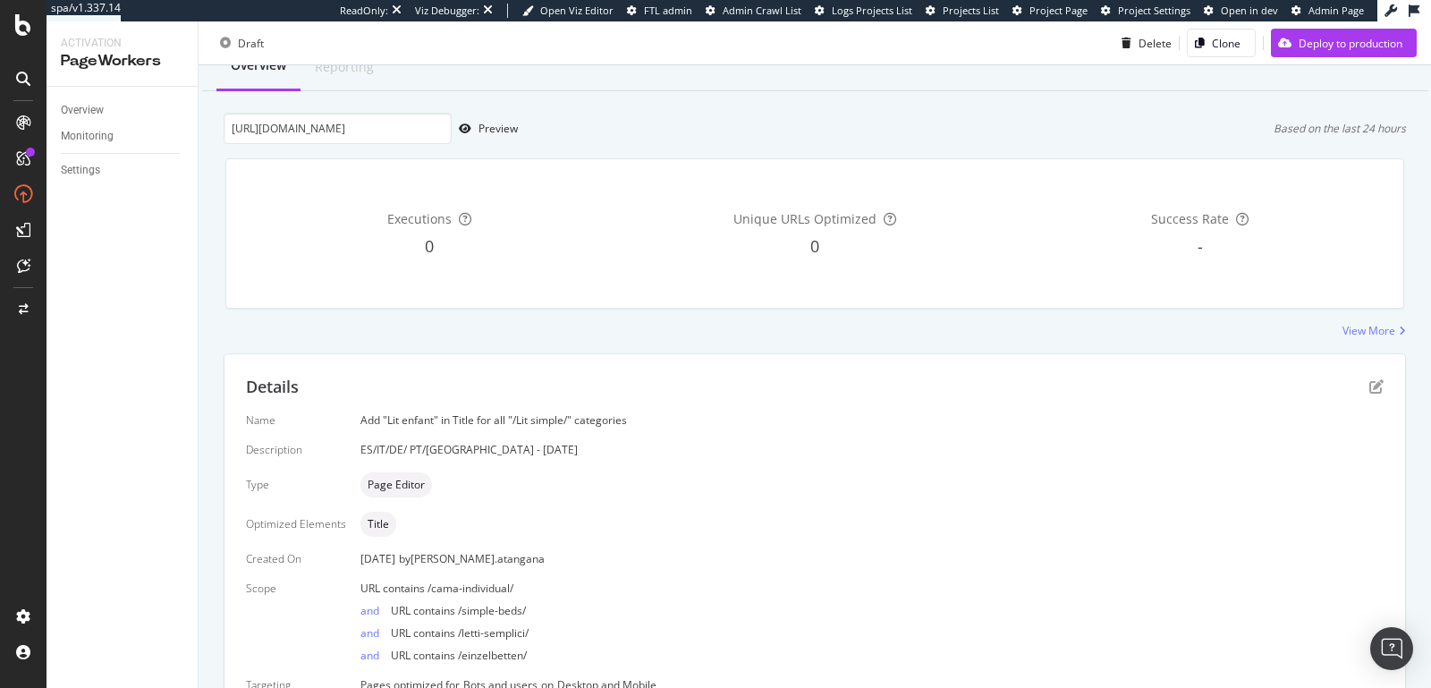
scroll to position [0, 0]
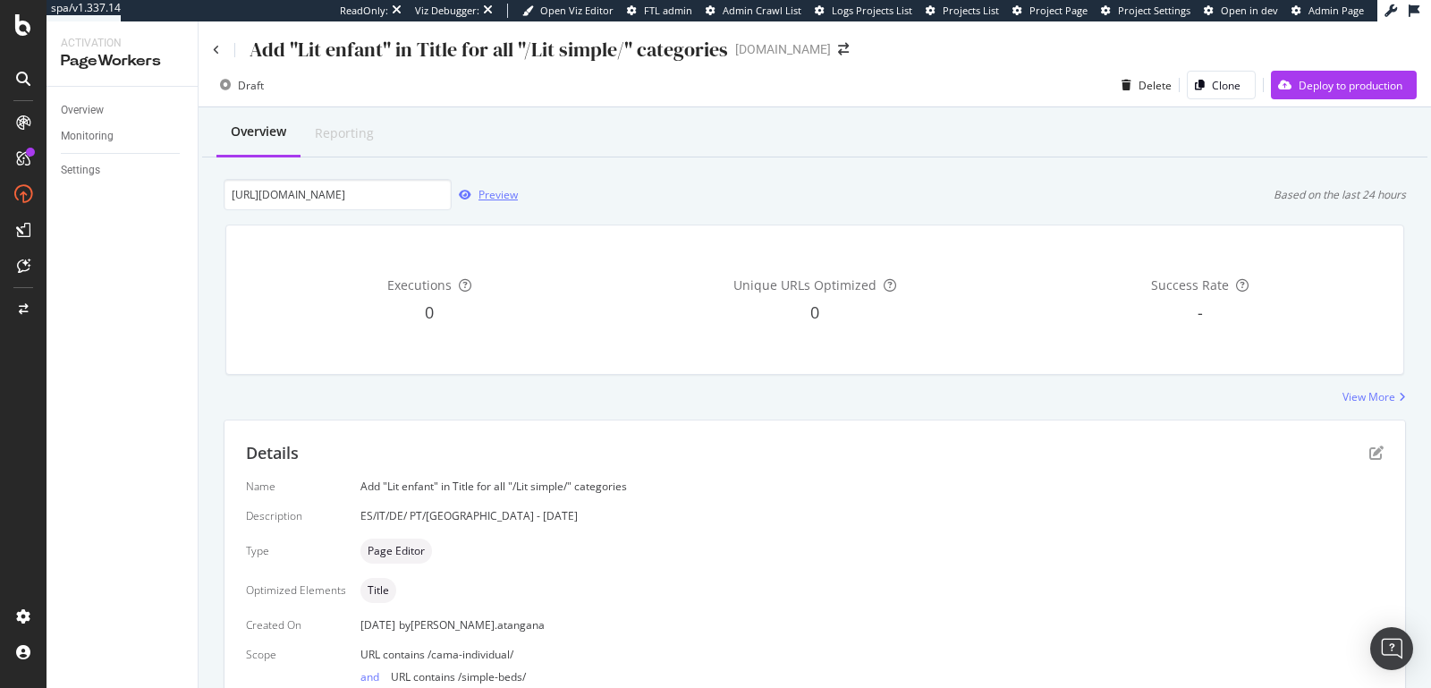
click at [502, 192] on div "Preview" at bounding box center [498, 194] width 39 height 15
